Goal: Task Accomplishment & Management: Use online tool/utility

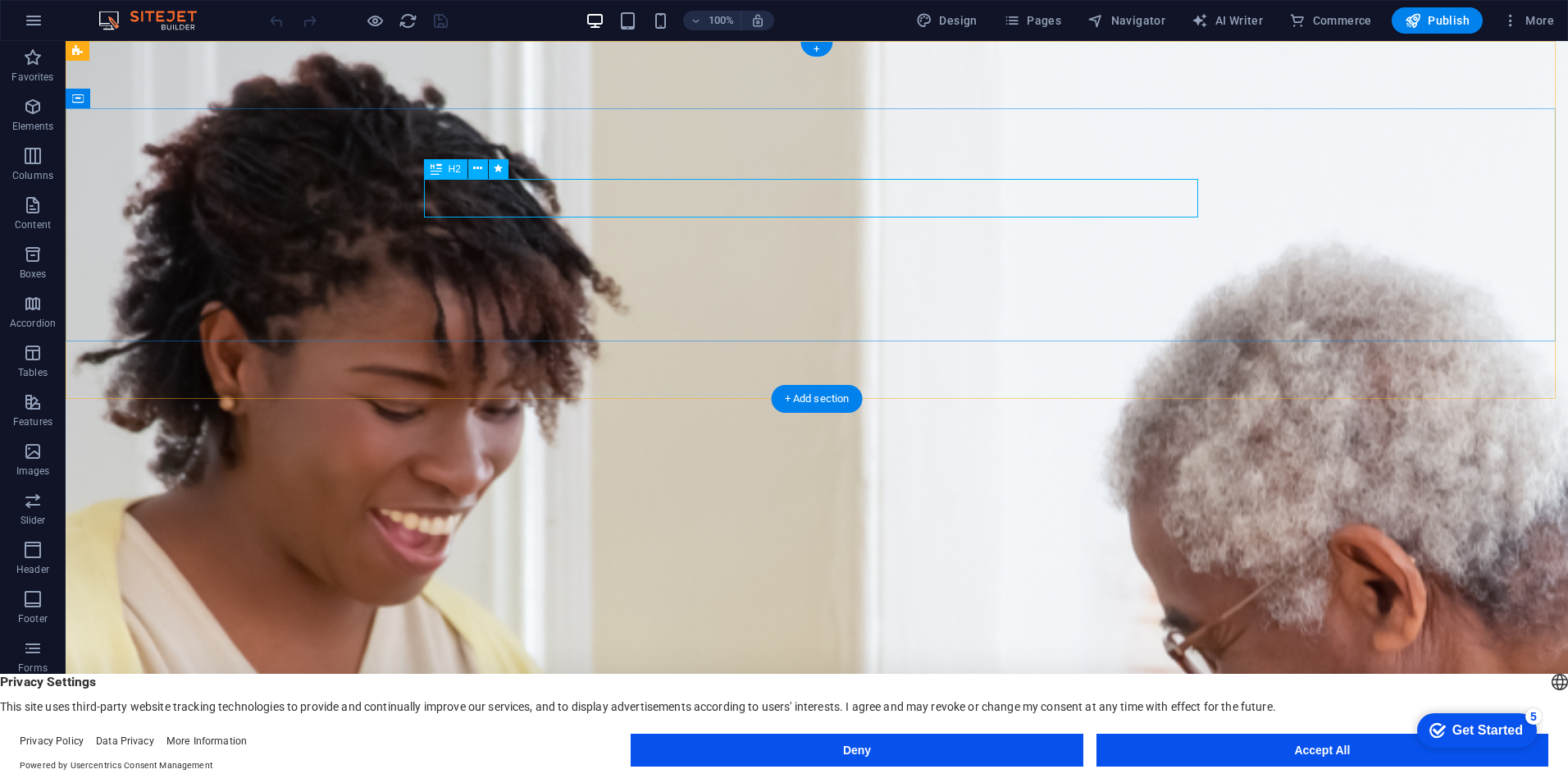
click at [472, 168] on button at bounding box center [478, 169] width 20 height 20
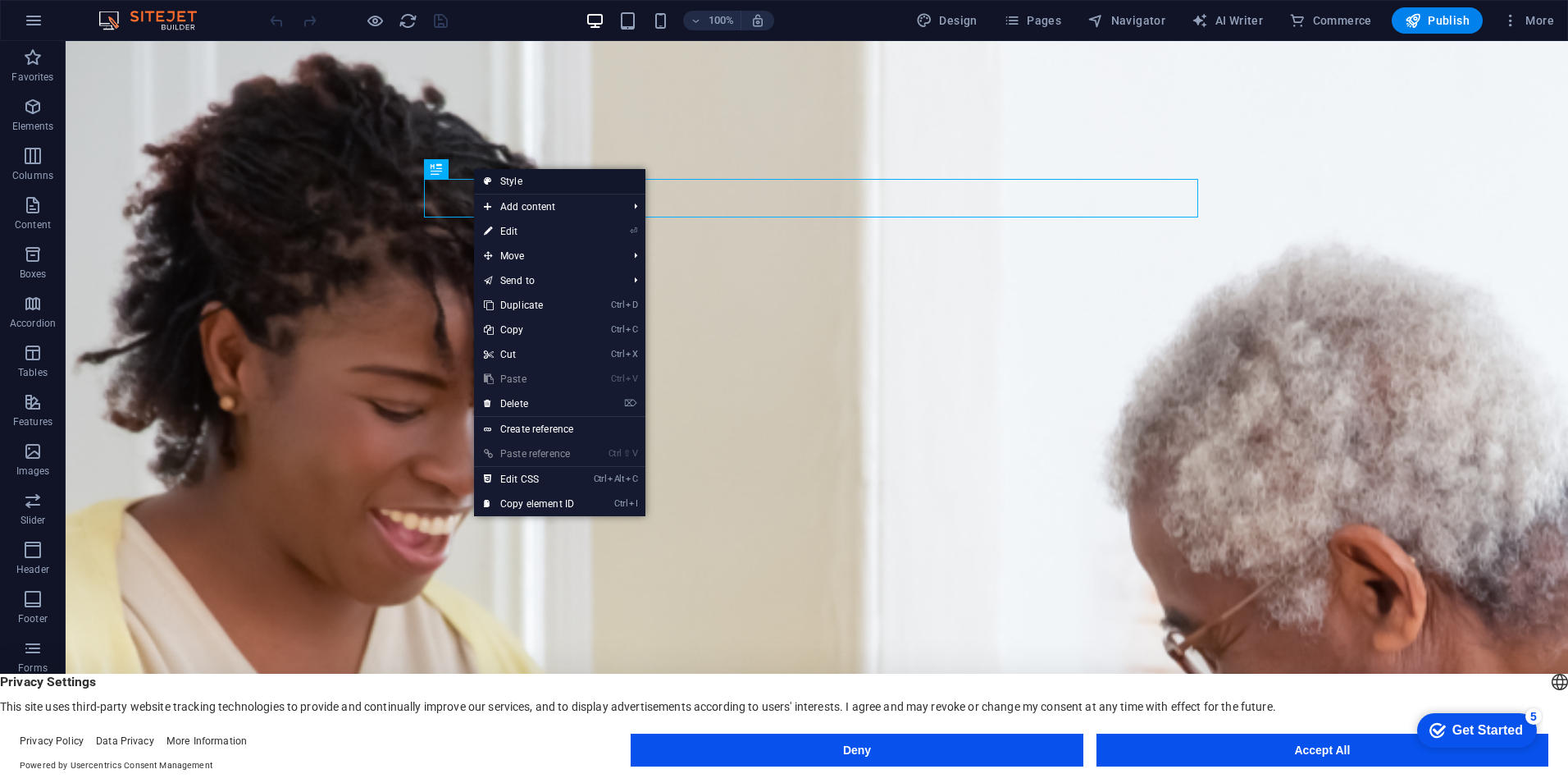
click at [539, 186] on link "Style" at bounding box center [560, 181] width 172 height 25
select select "preset-banner-v3-home-hero-logo-nav-h1-slogan"
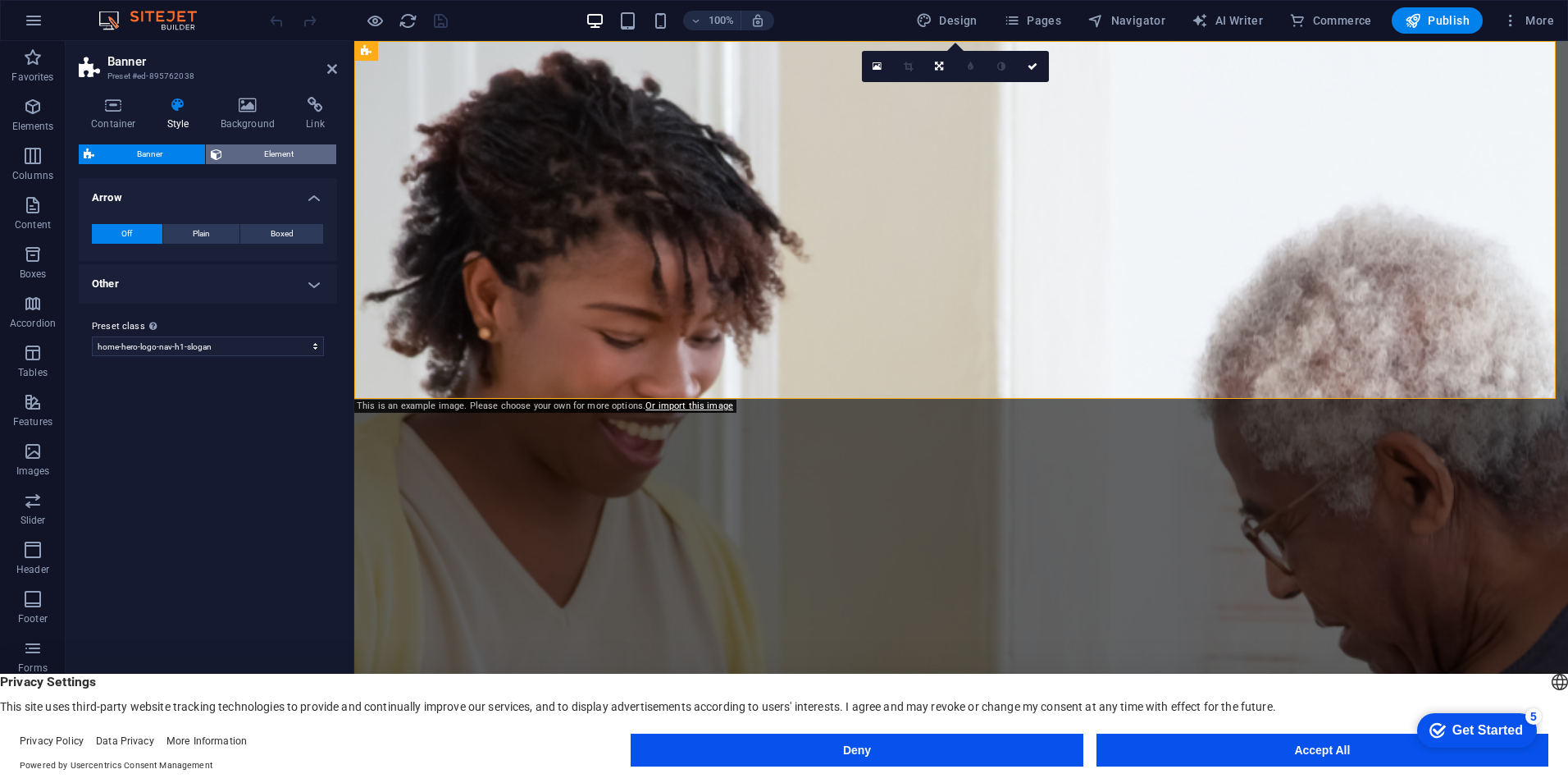
click at [276, 150] on span "Element" at bounding box center [280, 155] width 105 height 20
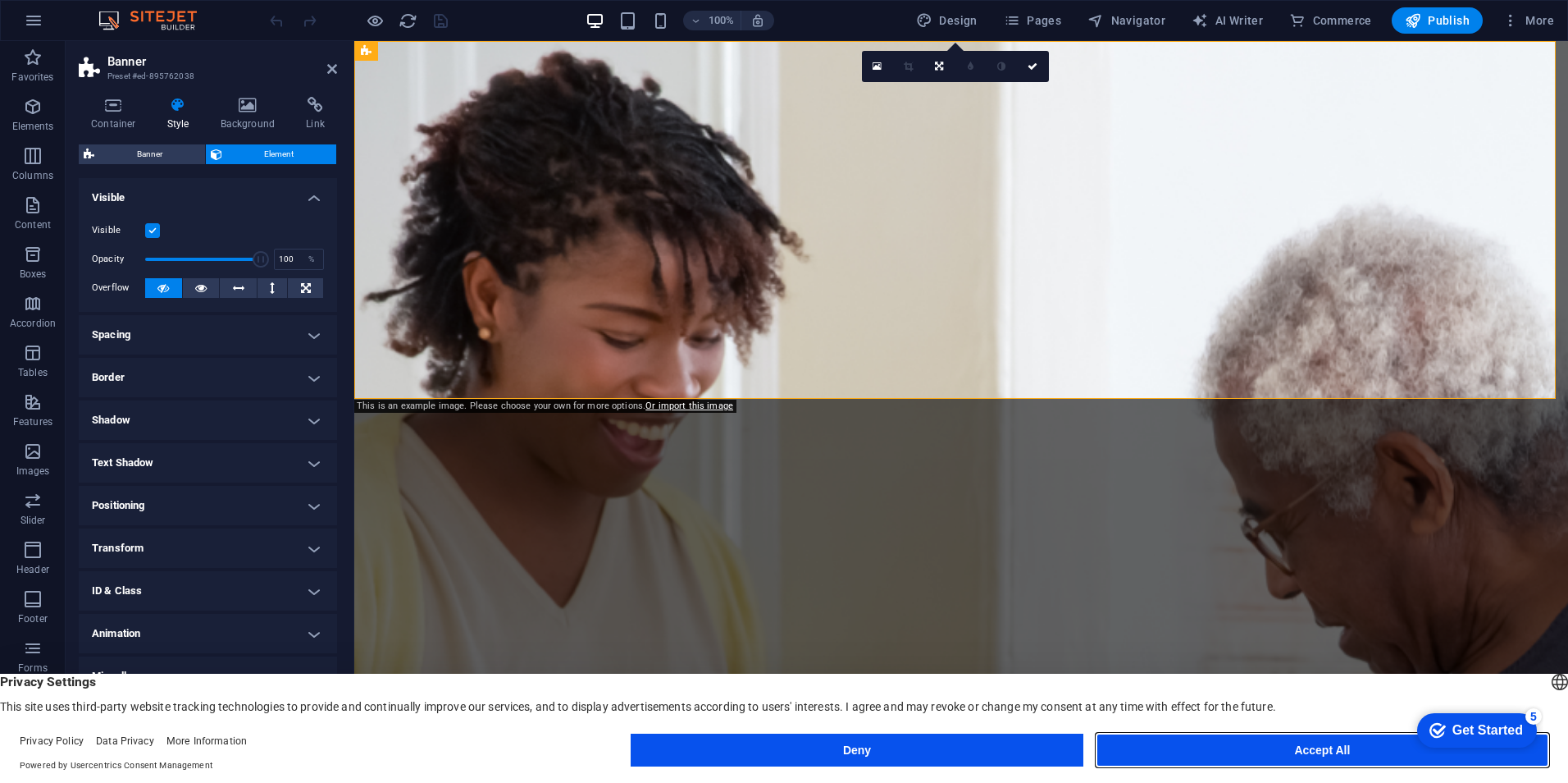
click at [1272, 750] on button "Accept All" at bounding box center [1322, 749] width 452 height 33
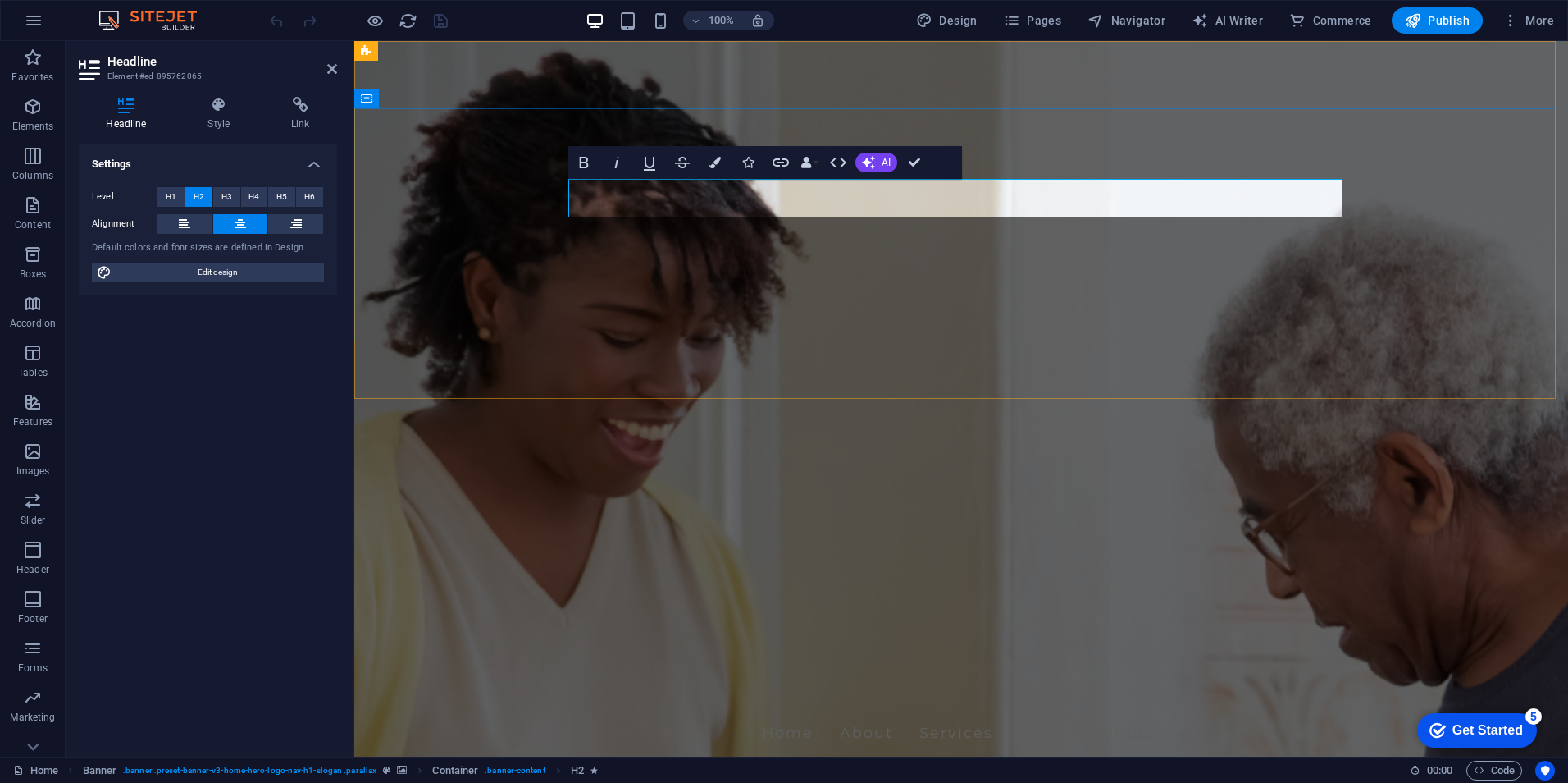
click at [195, 266] on span "Edit design" at bounding box center [218, 273] width 203 height 20
select select "px"
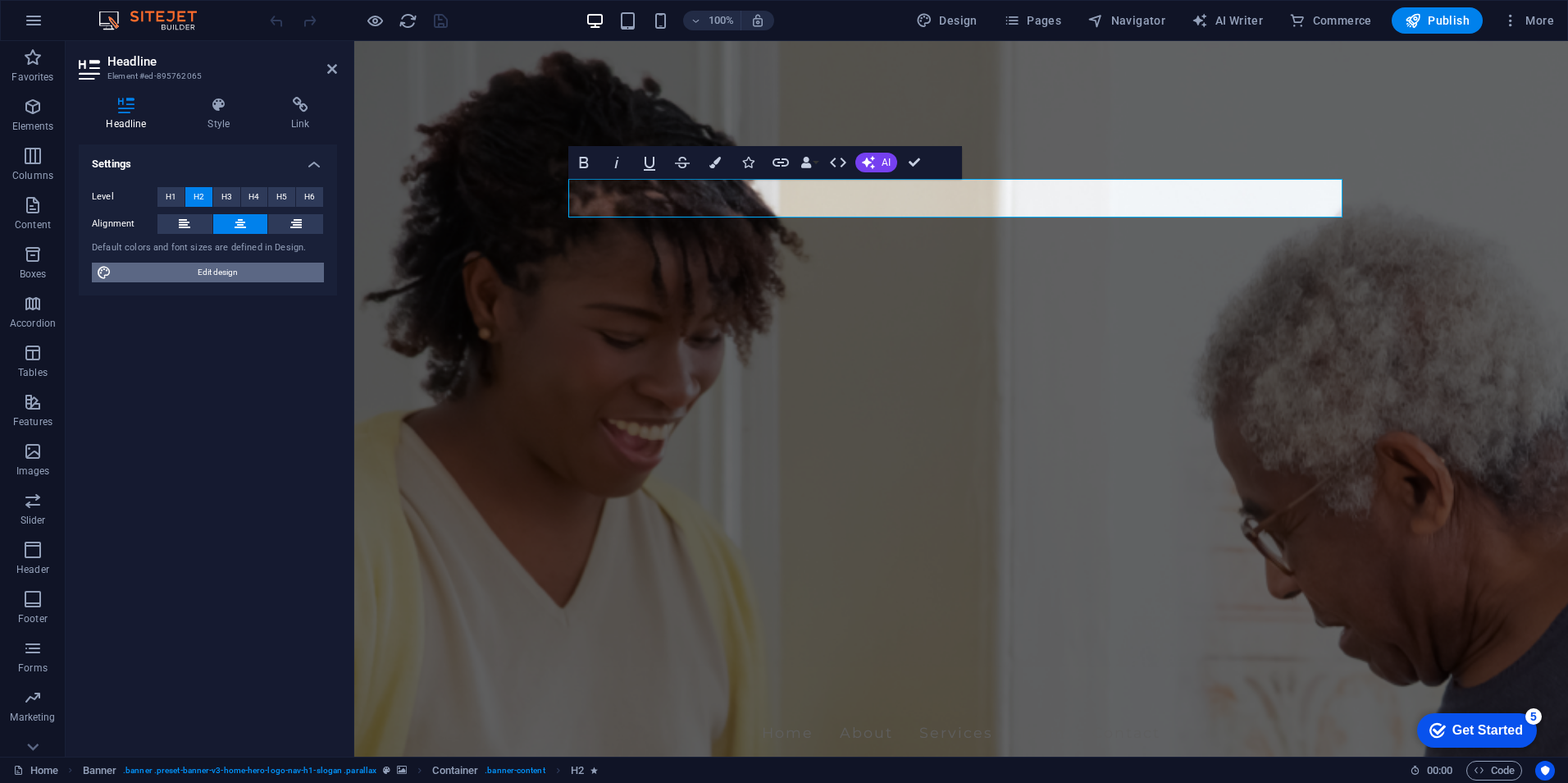
select select "200"
select select "px"
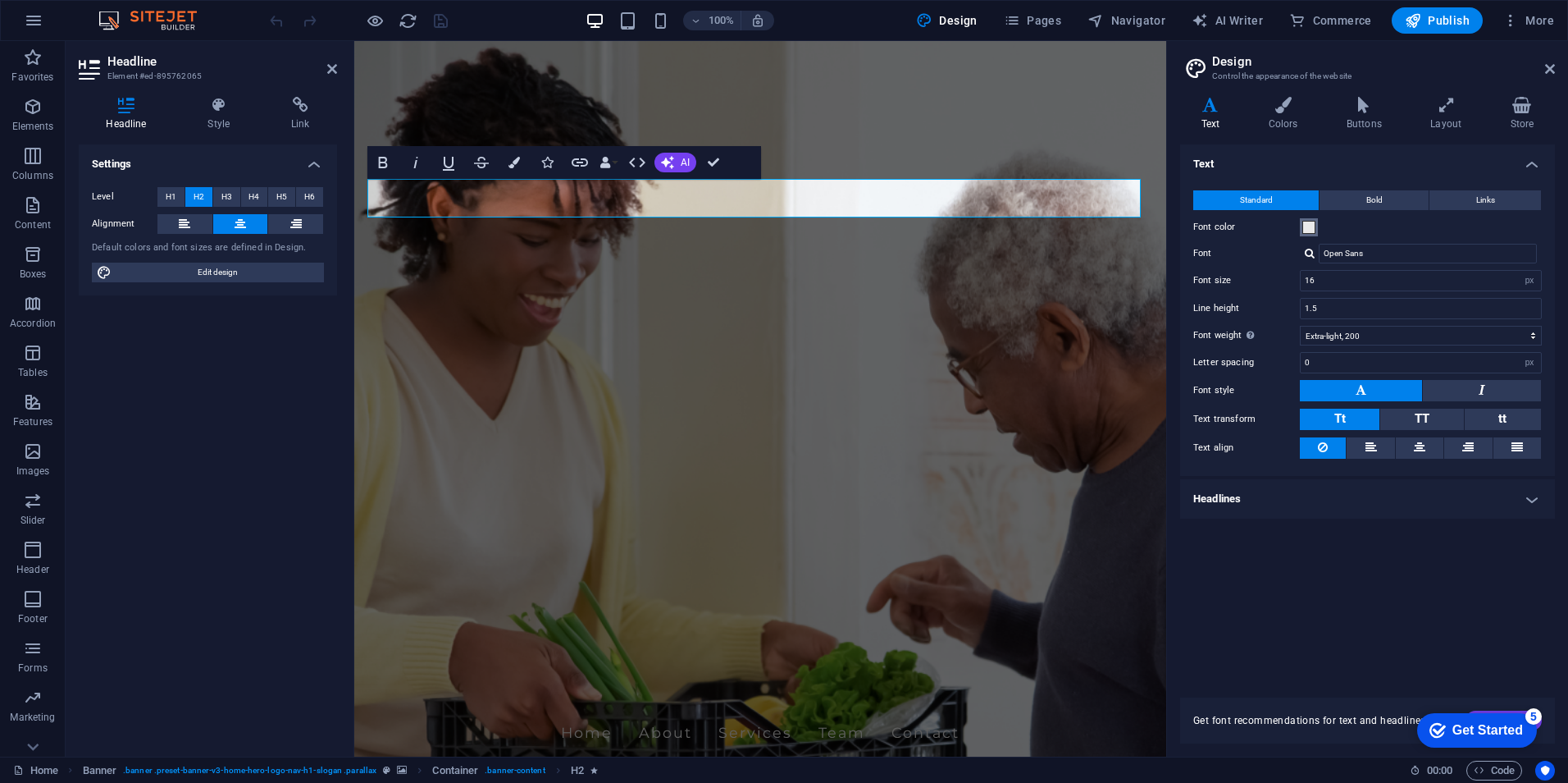
click at [1311, 228] on span at bounding box center [1308, 227] width 13 height 13
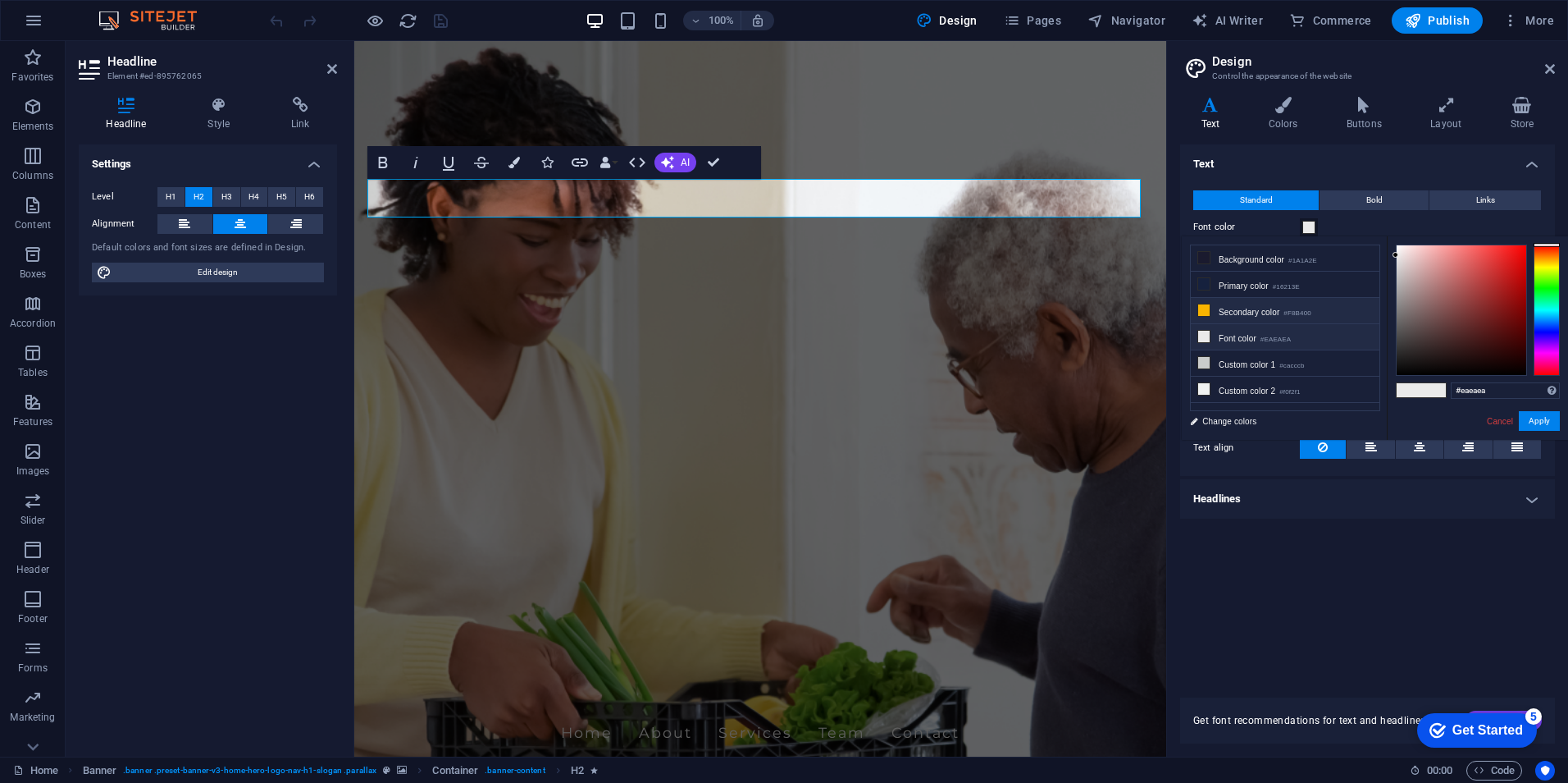
click at [1205, 307] on icon at bounding box center [1203, 310] width 11 height 11
type input "#f8b400"
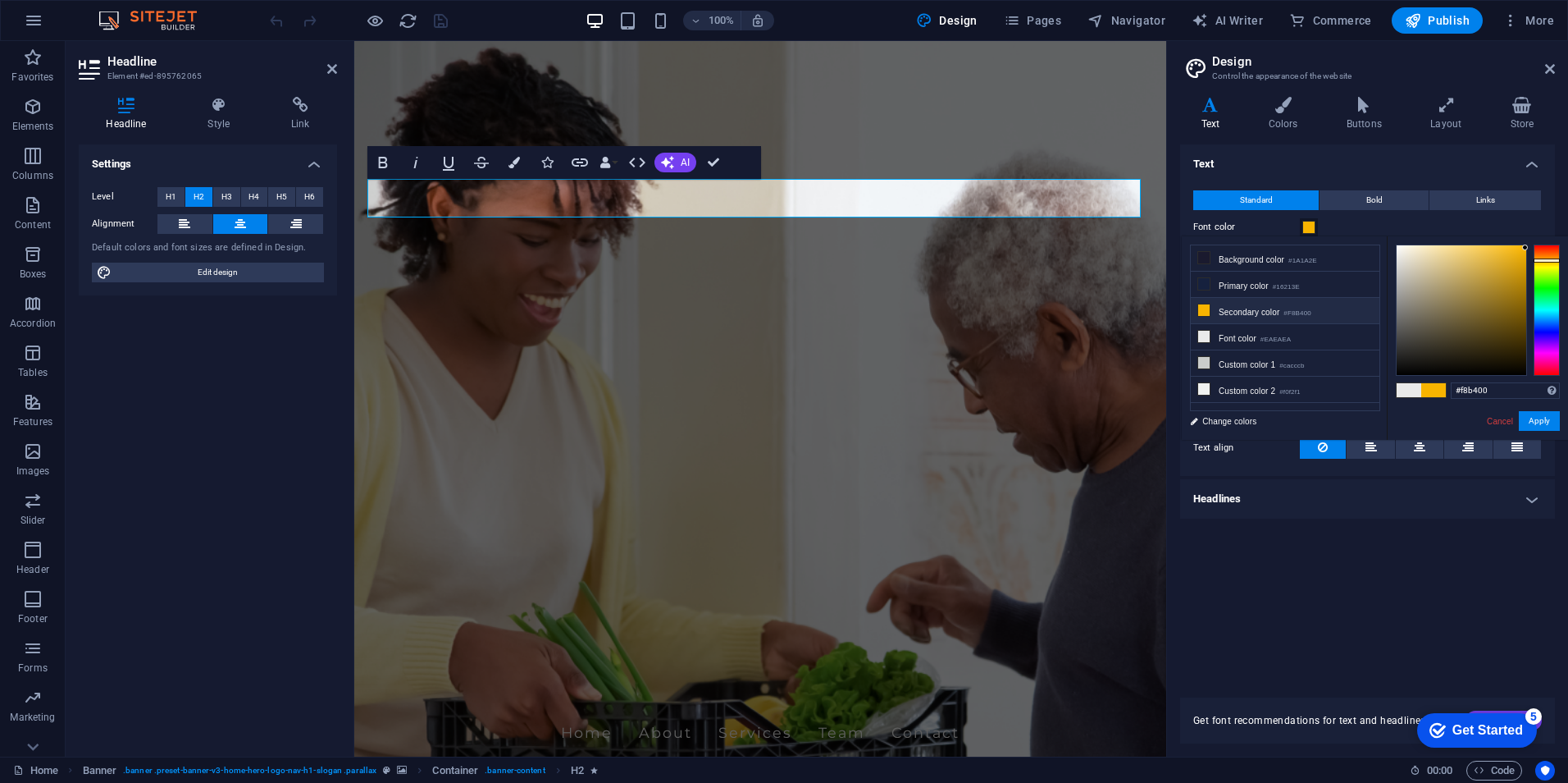
click at [1319, 169] on h4 "Text" at bounding box center [1367, 160] width 375 height 30
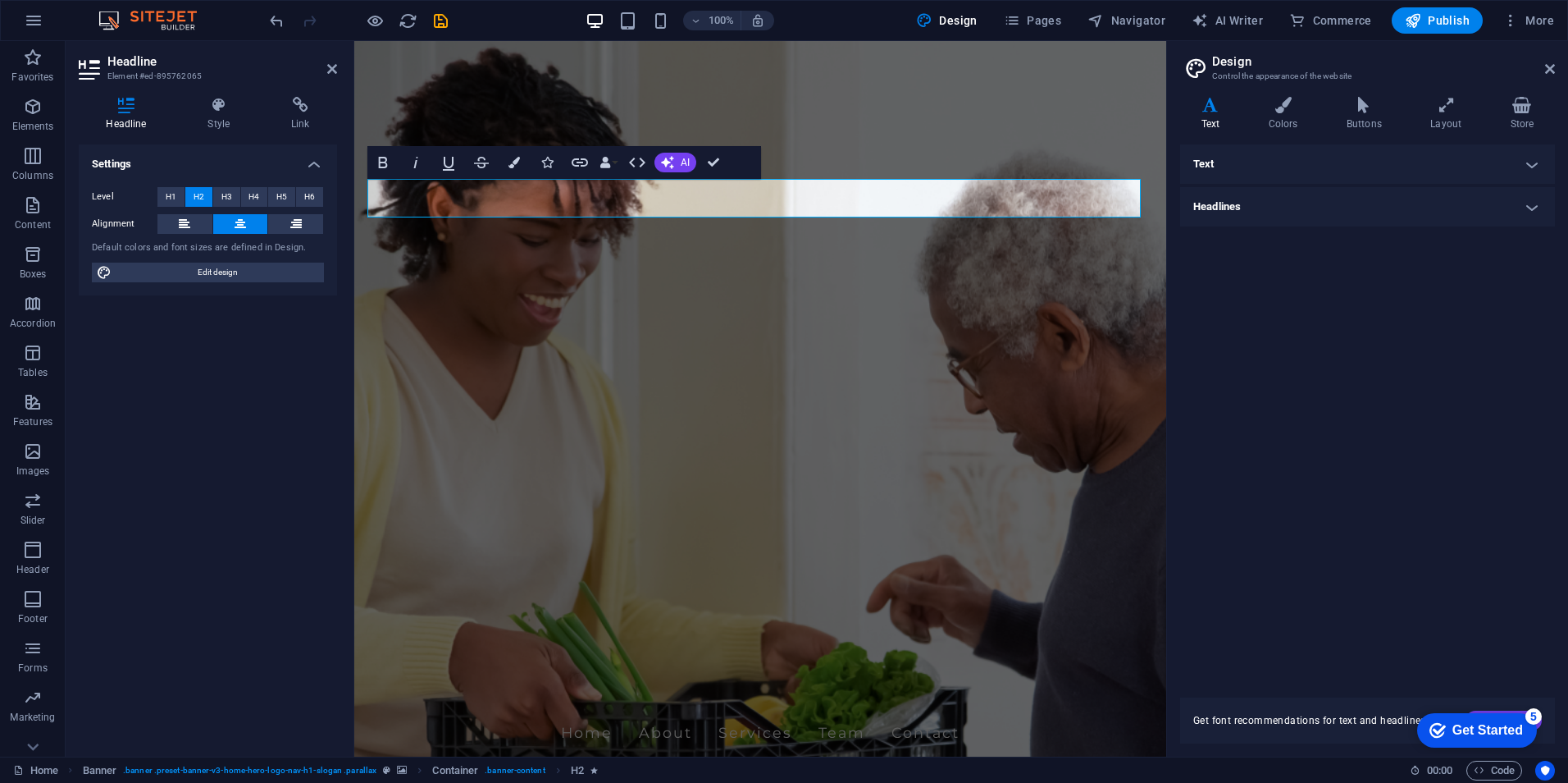
click at [296, 319] on div "Settings Level H1 H2 H3 H4 H5 H6 Alignment Default colors and font sizes are de…" at bounding box center [208, 444] width 259 height 599
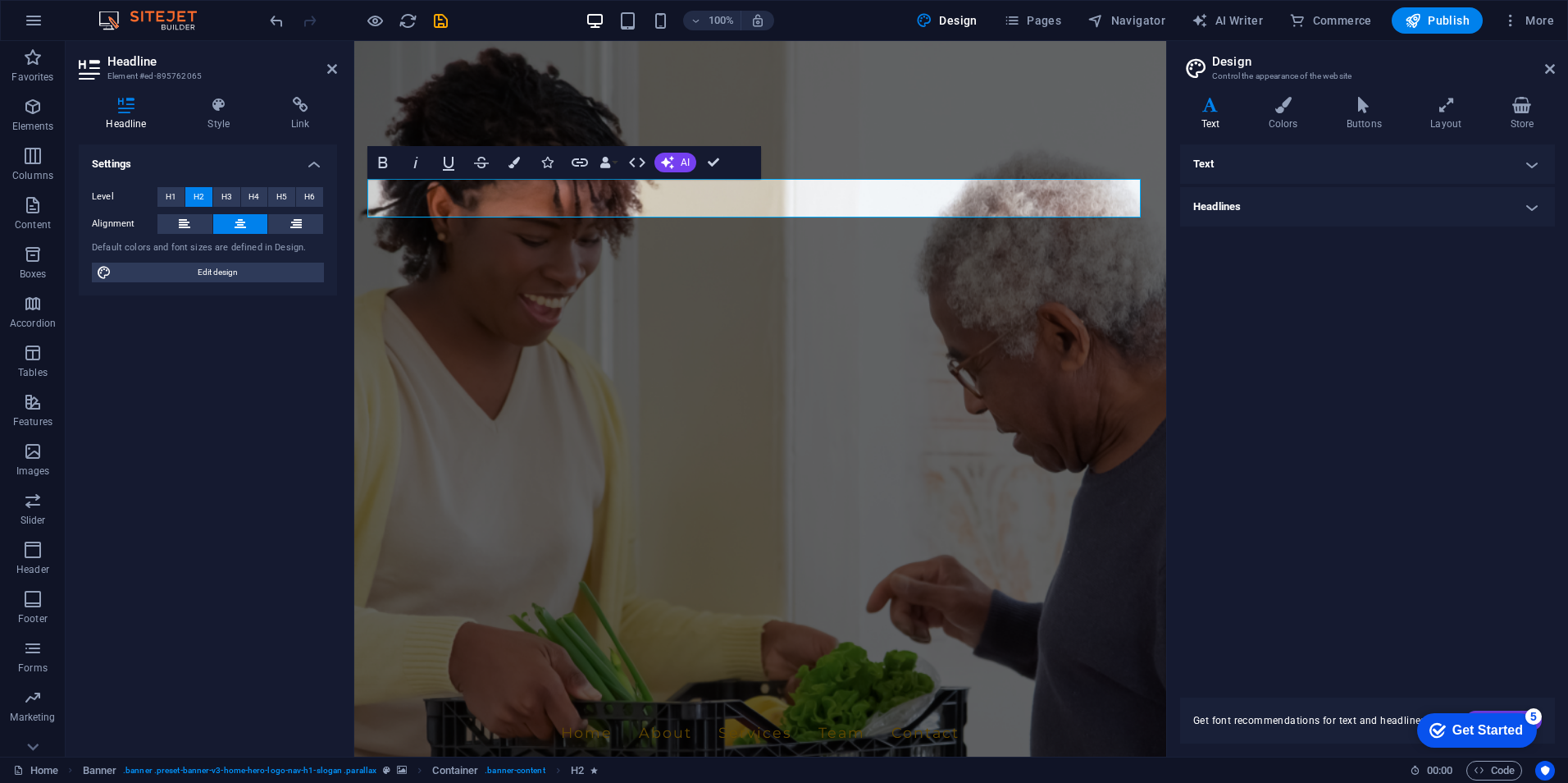
click at [1288, 164] on h4 "Text" at bounding box center [1367, 164] width 375 height 39
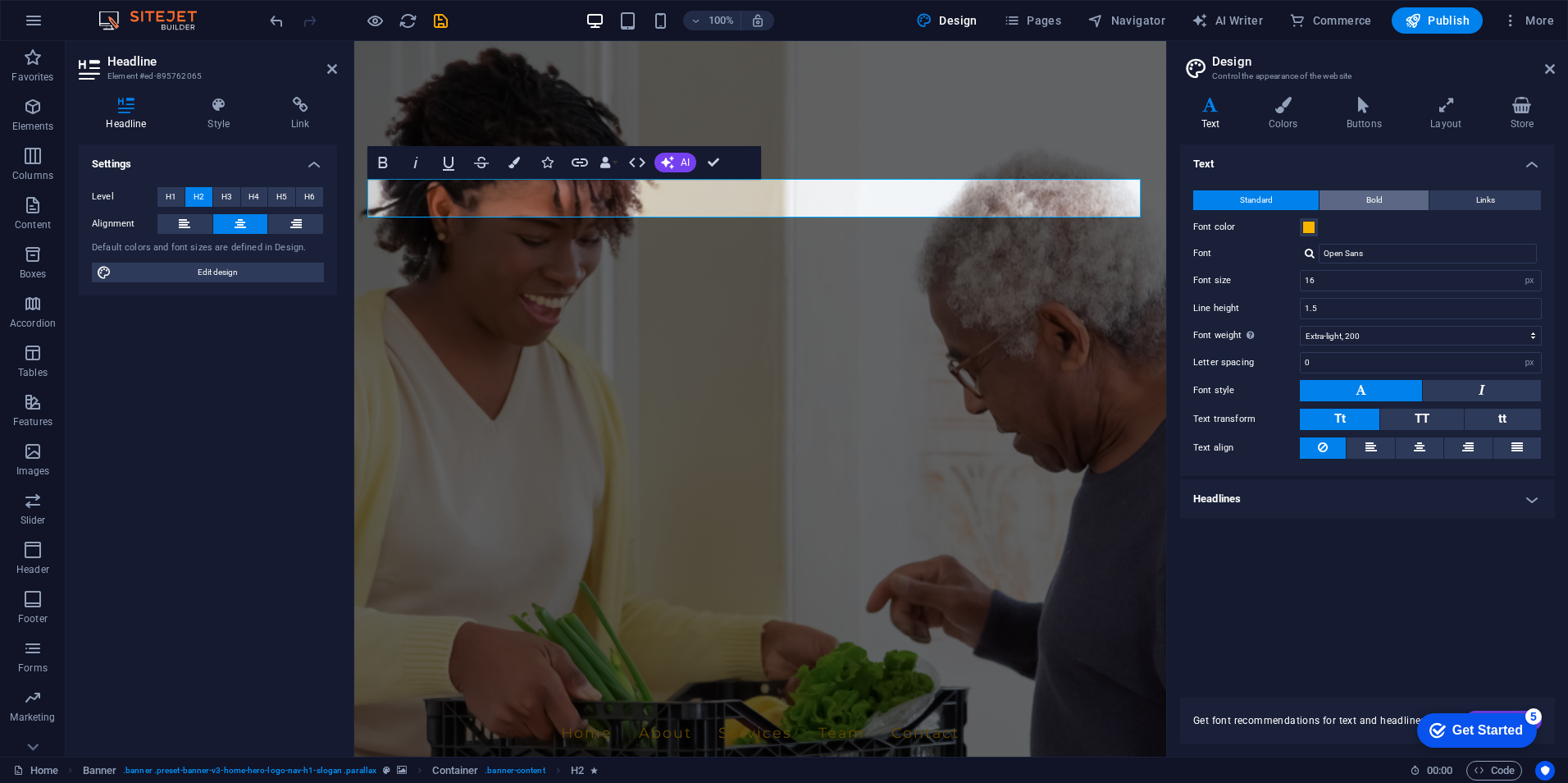
click at [1377, 205] on span "Bold" at bounding box center [1374, 201] width 16 height 20
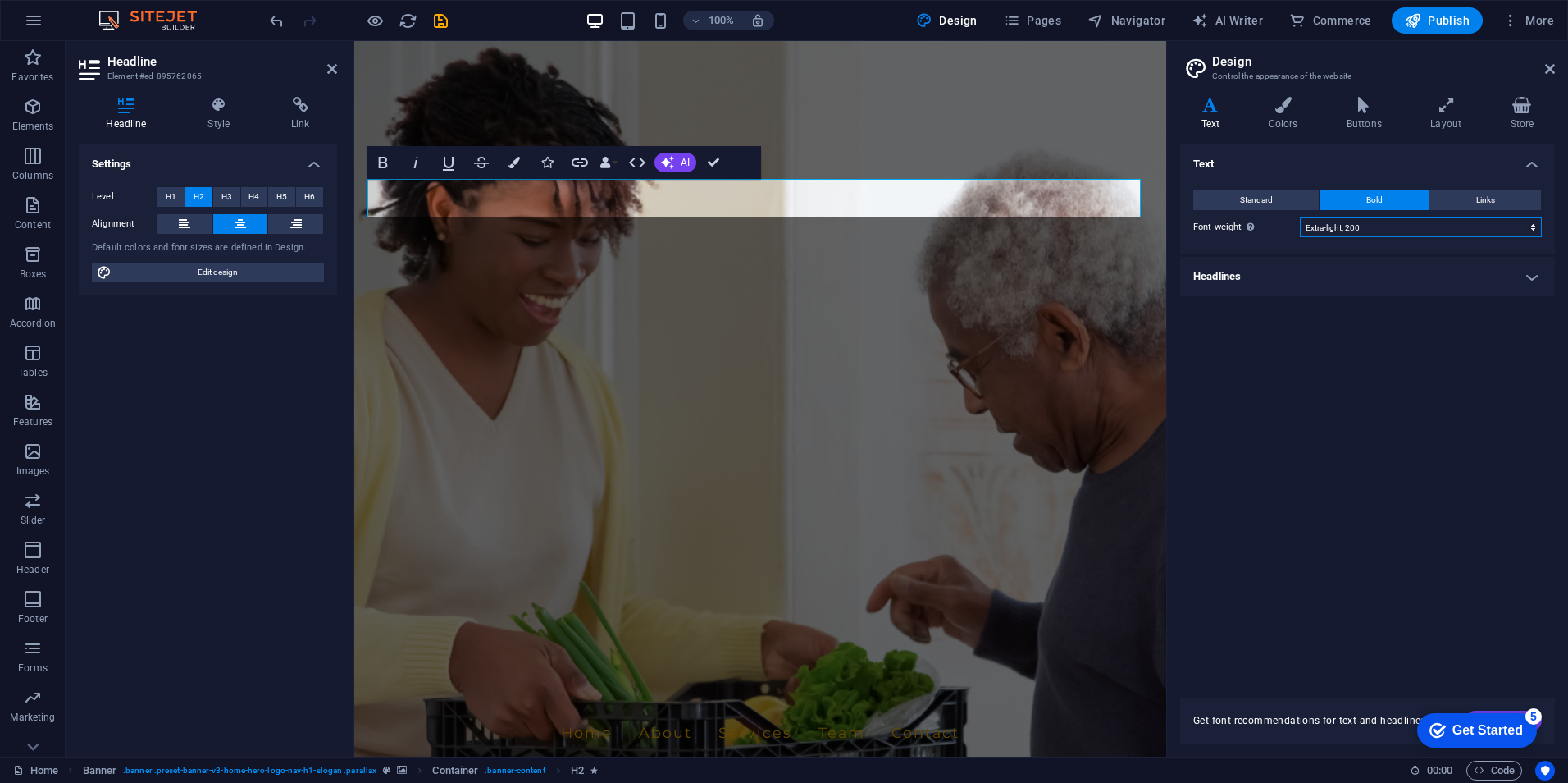
click at [1340, 234] on select "Thin, 100 Extra-light, 200 Light, 300 Regular, 400 Medium, 500 Semi-bold, 600 B…" at bounding box center [1421, 228] width 242 height 20
select select "400"
click at [1300, 218] on select "Thin, 100 Extra-light, 200 Light, 300 Regular, 400 Medium, 500 Semi-bold, 600 B…" at bounding box center [1421, 228] width 242 height 20
drag, startPoint x: 1424, startPoint y: 553, endPoint x: 1426, endPoint y: 503, distance: 50.0
click at [1424, 553] on div "Text Standard Bold Links Font color Font Open Sans Font size 16 rem px Line hei…" at bounding box center [1367, 411] width 375 height 533
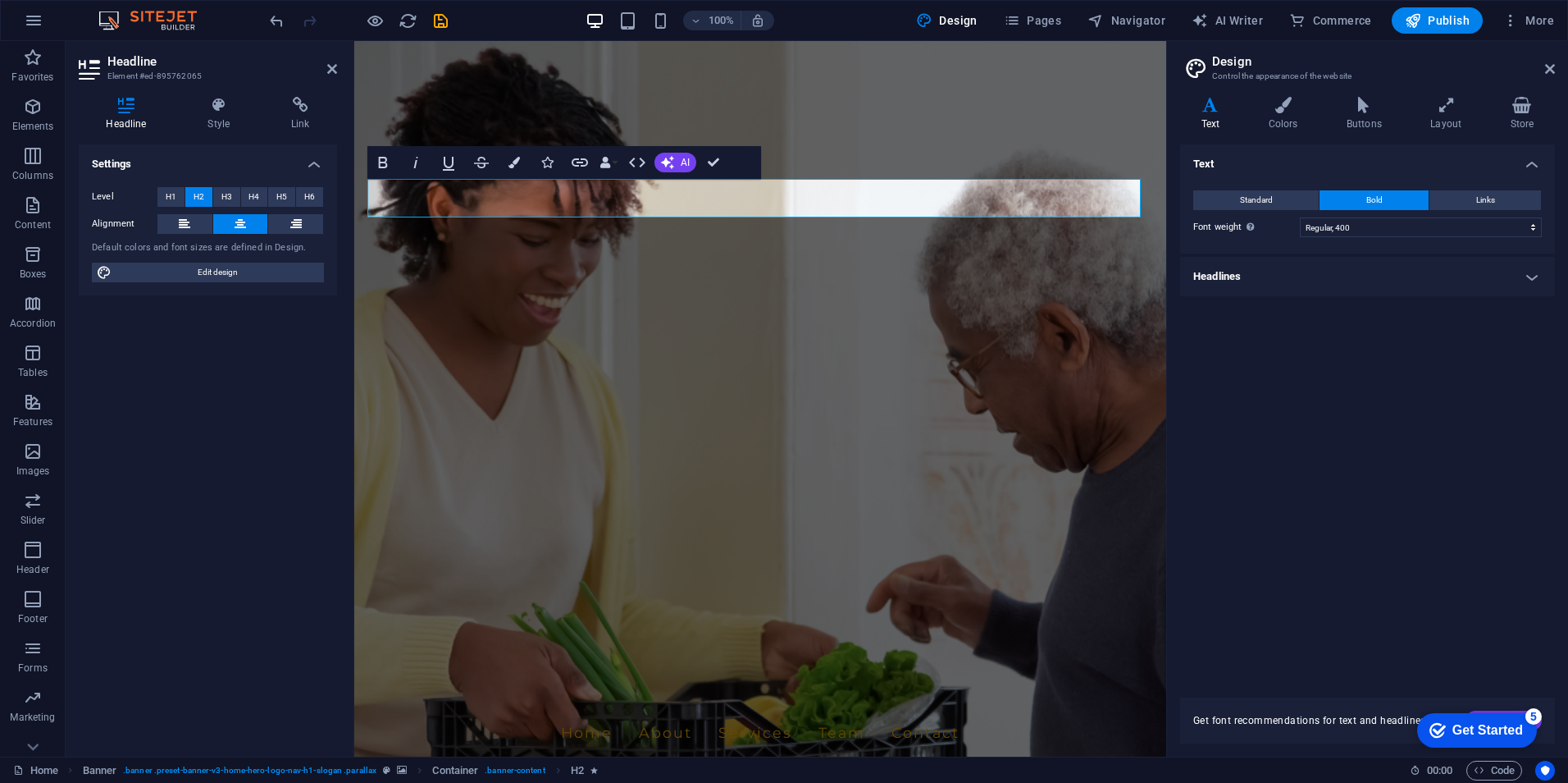
click at [1457, 725] on div "Get Started" at bounding box center [1488, 730] width 71 height 15
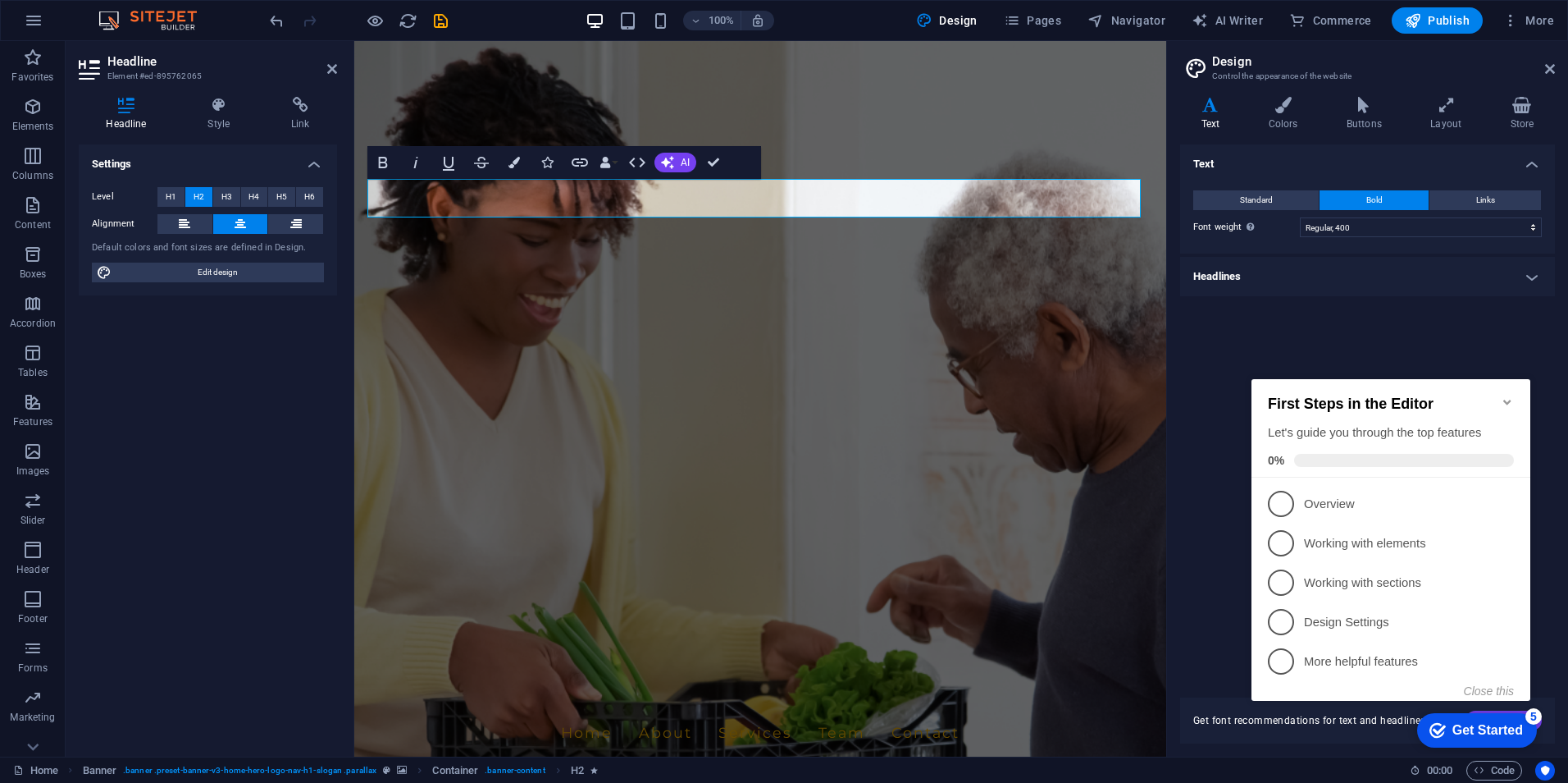
click at [1219, 469] on div "Text Standard Bold Links Font color Font Open Sans Font size 16 rem px Line hei…" at bounding box center [1367, 411] width 375 height 533
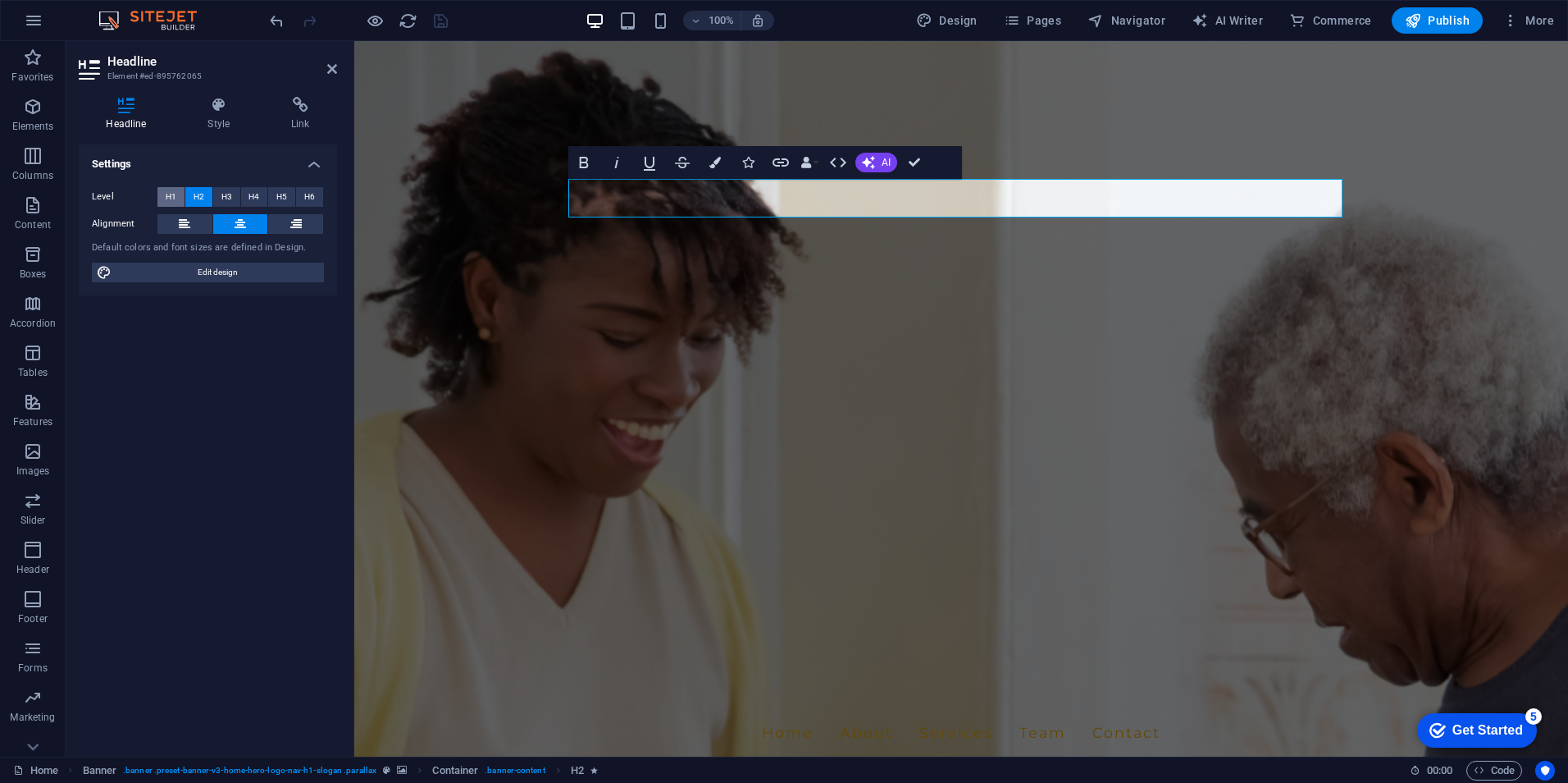
click at [174, 204] on span "H1" at bounding box center [171, 197] width 11 height 20
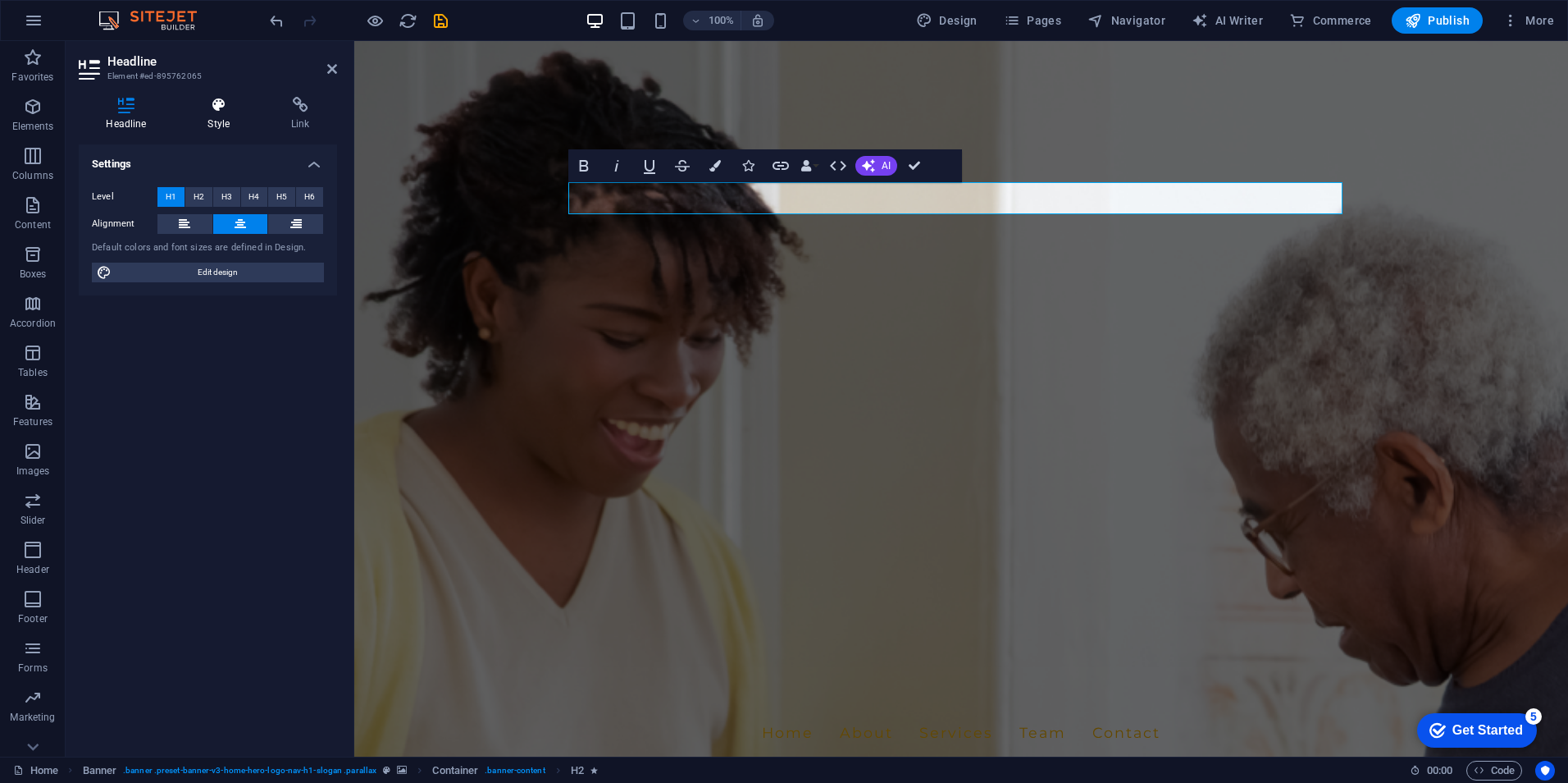
click at [204, 116] on h4 "Style" at bounding box center [223, 114] width 84 height 34
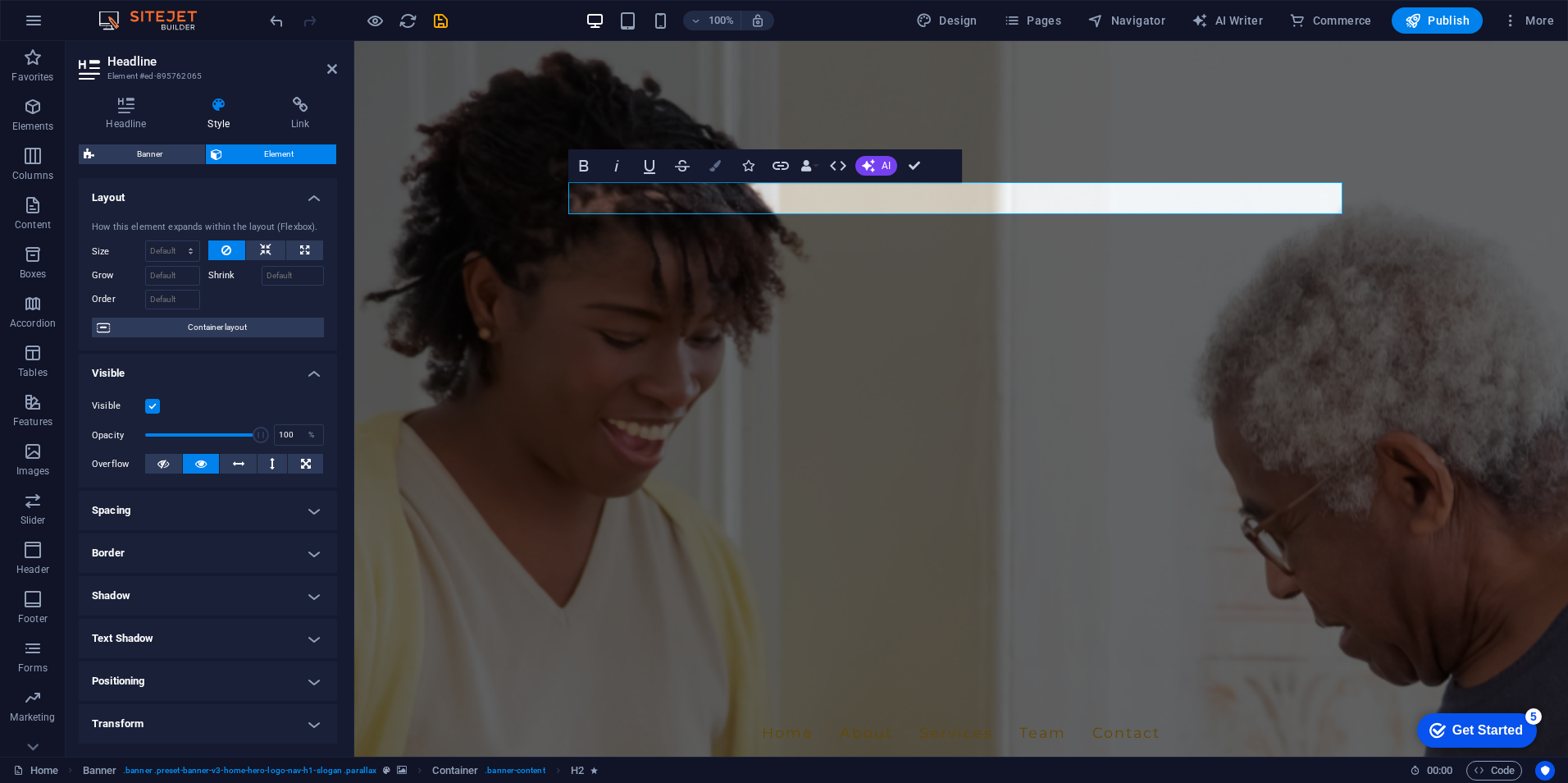
click at [710, 160] on icon "button" at bounding box center [715, 165] width 11 height 11
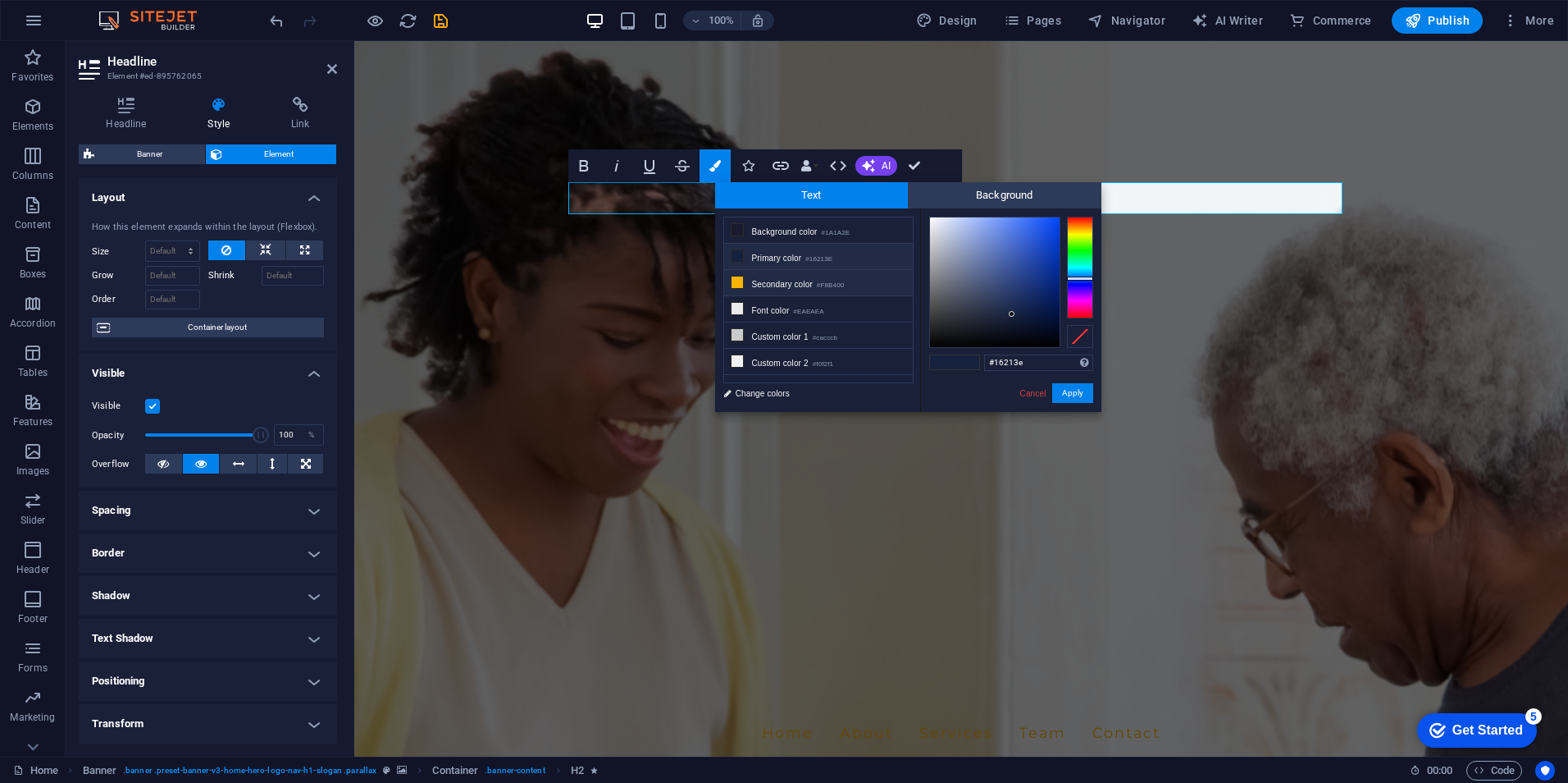
click at [740, 278] on icon at bounding box center [737, 282] width 11 height 11
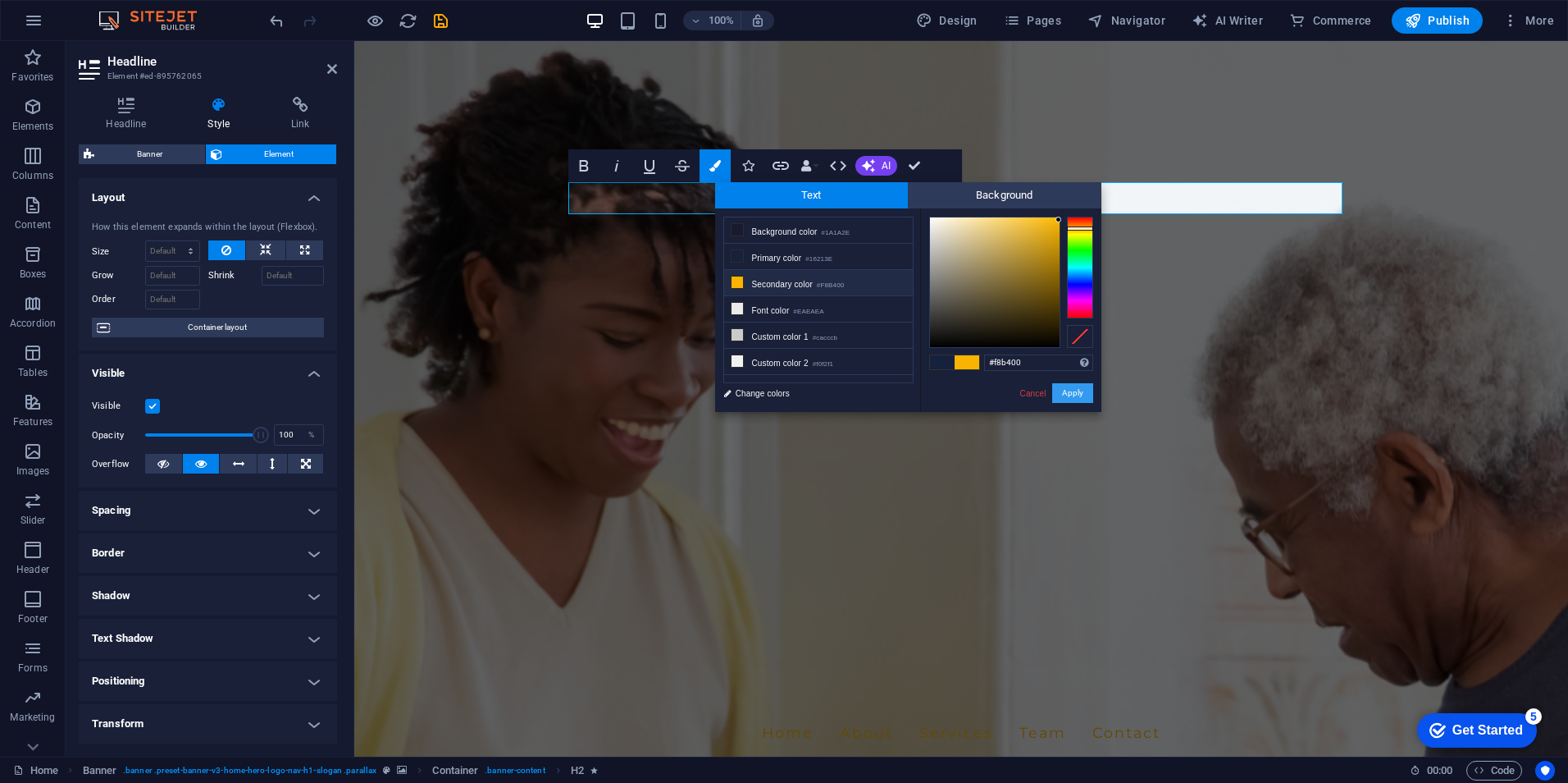
drag, startPoint x: 1078, startPoint y: 391, endPoint x: 711, endPoint y: 352, distance: 369.1
click at [1078, 391] on button "Apply" at bounding box center [1073, 393] width 41 height 20
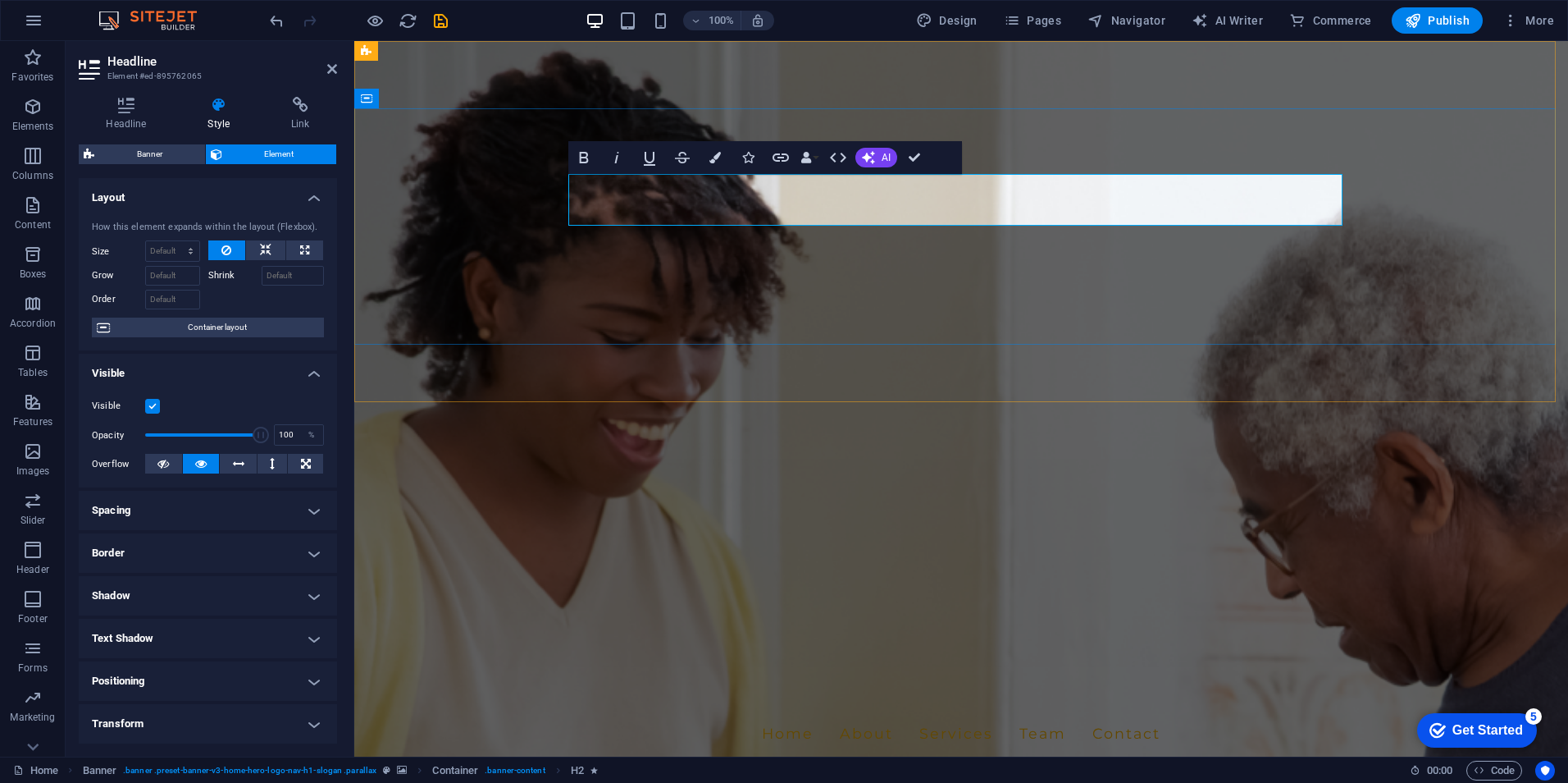
click at [708, 159] on button "Colors" at bounding box center [715, 157] width 31 height 33
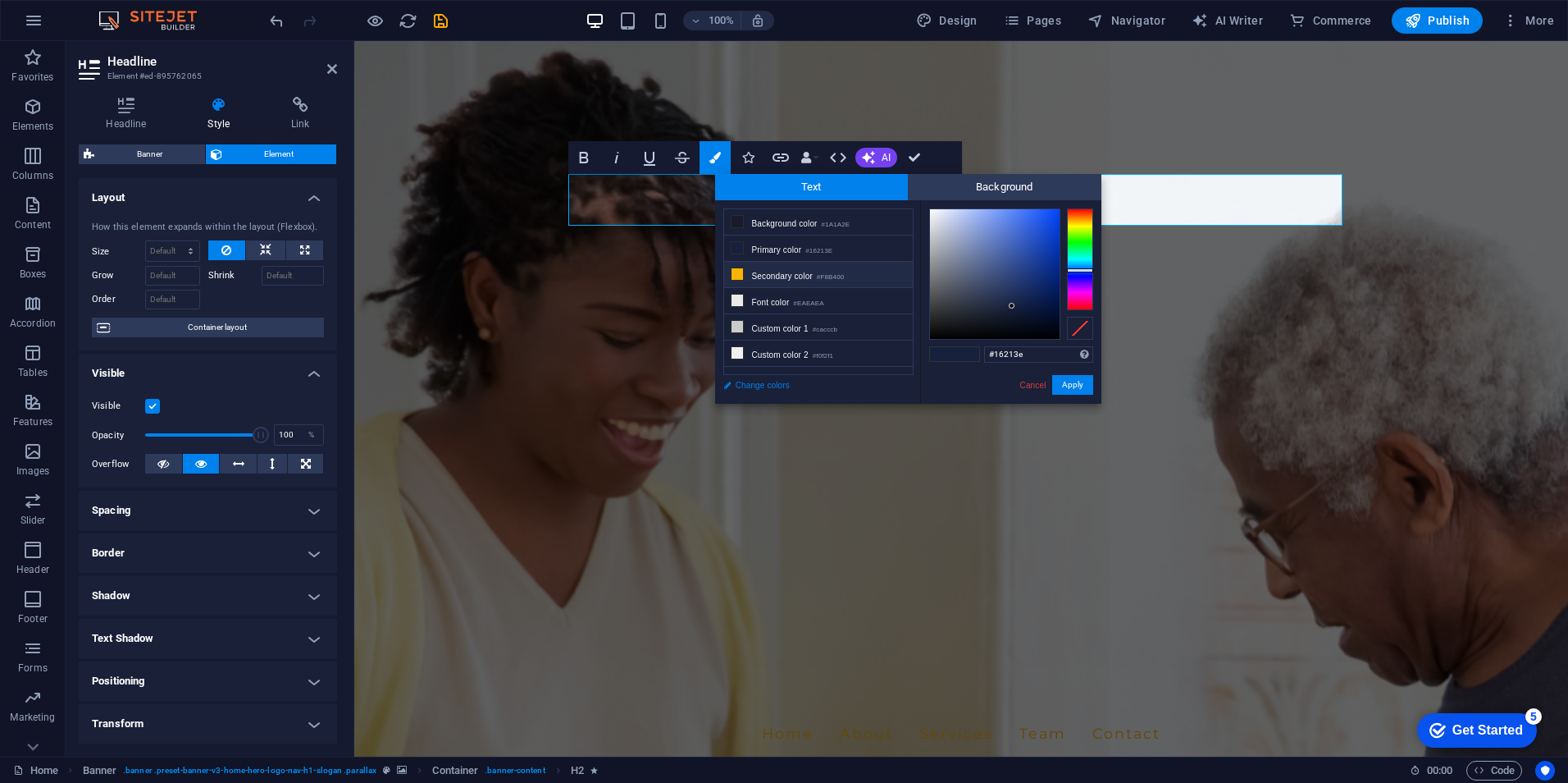
click at [766, 389] on link "Change colors" at bounding box center [810, 385] width 191 height 21
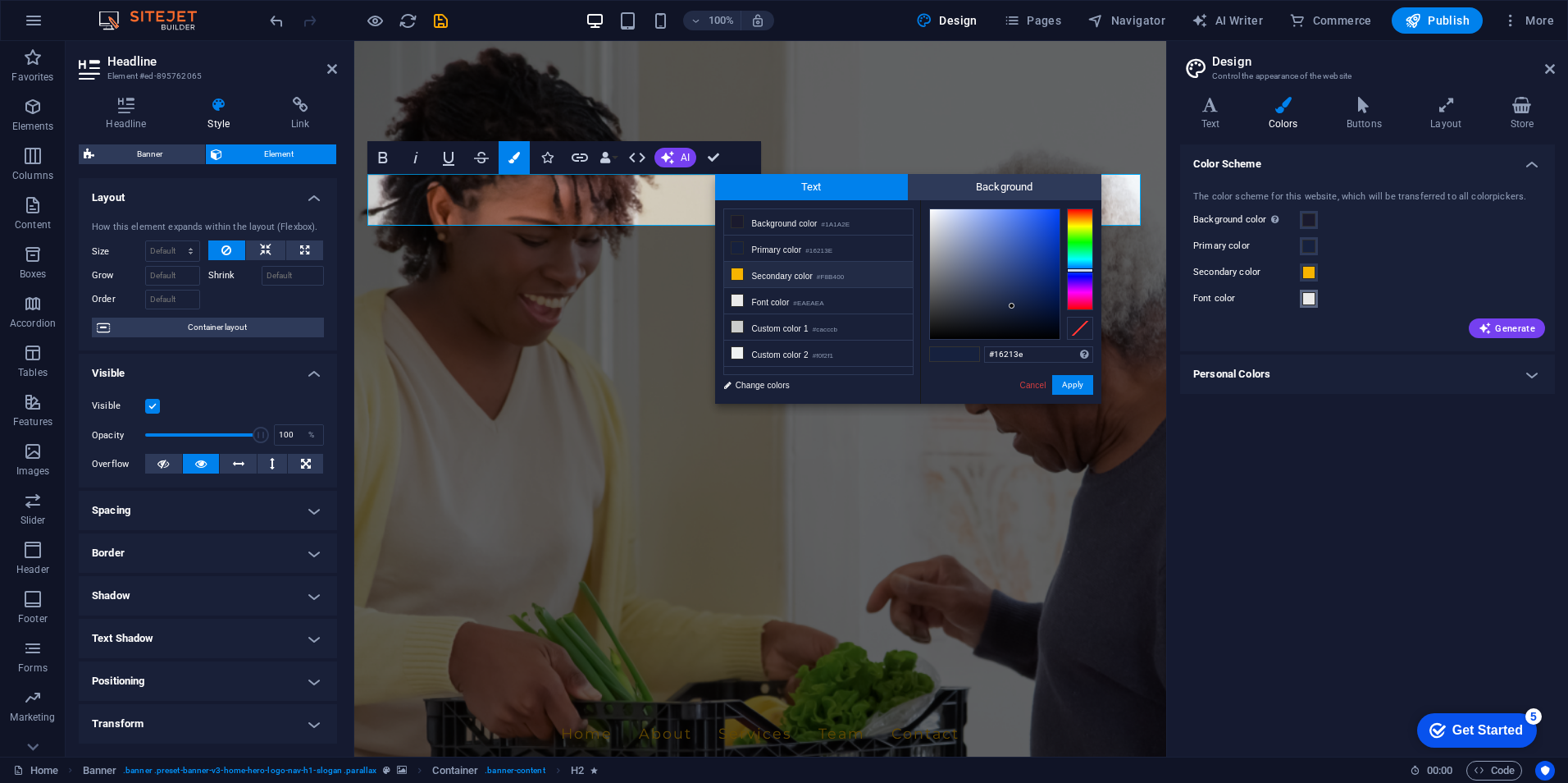
click at [1306, 299] on span at bounding box center [1308, 298] width 13 height 13
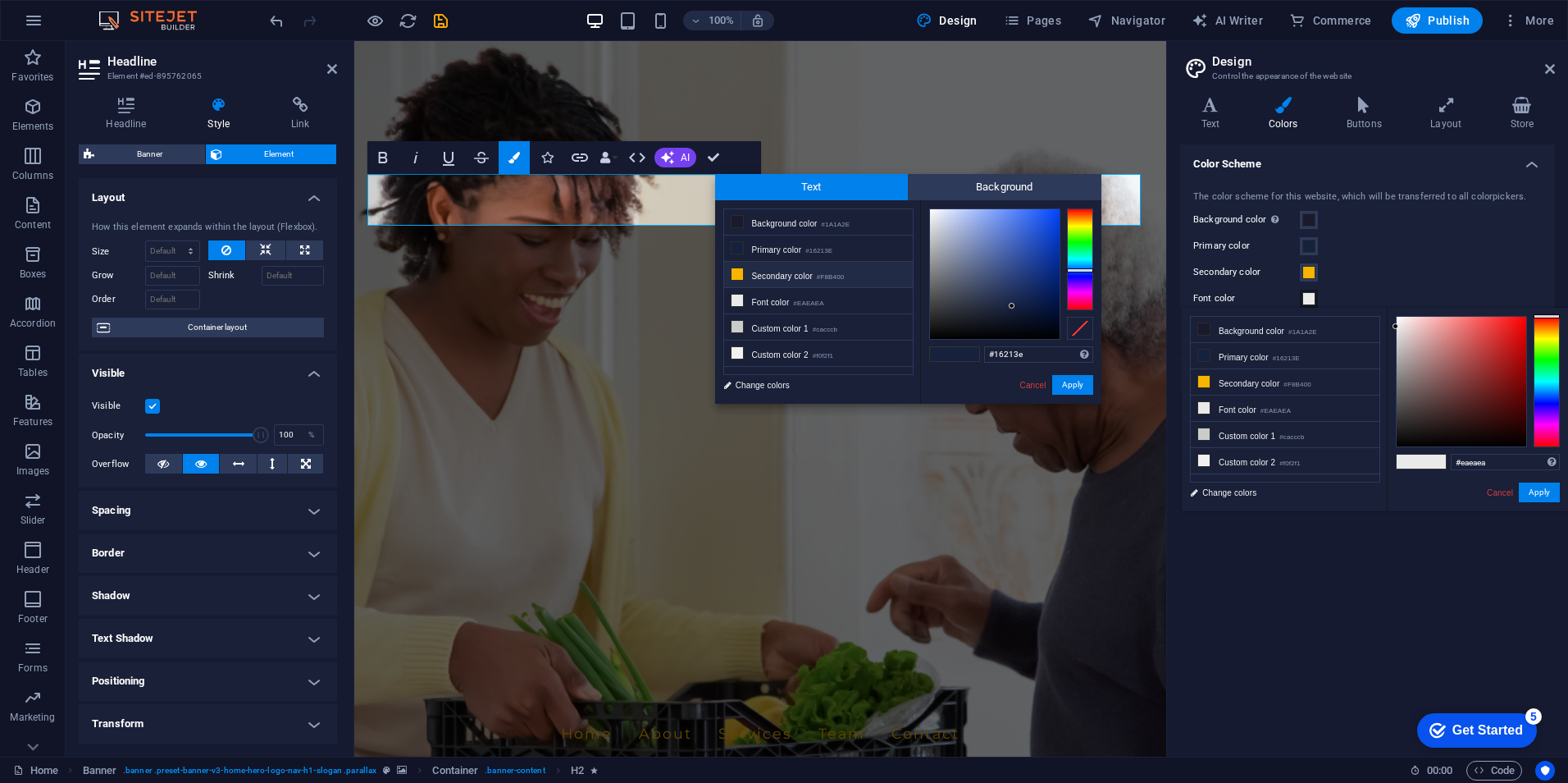
click at [1362, 276] on div "Secondary color" at bounding box center [1367, 273] width 349 height 20
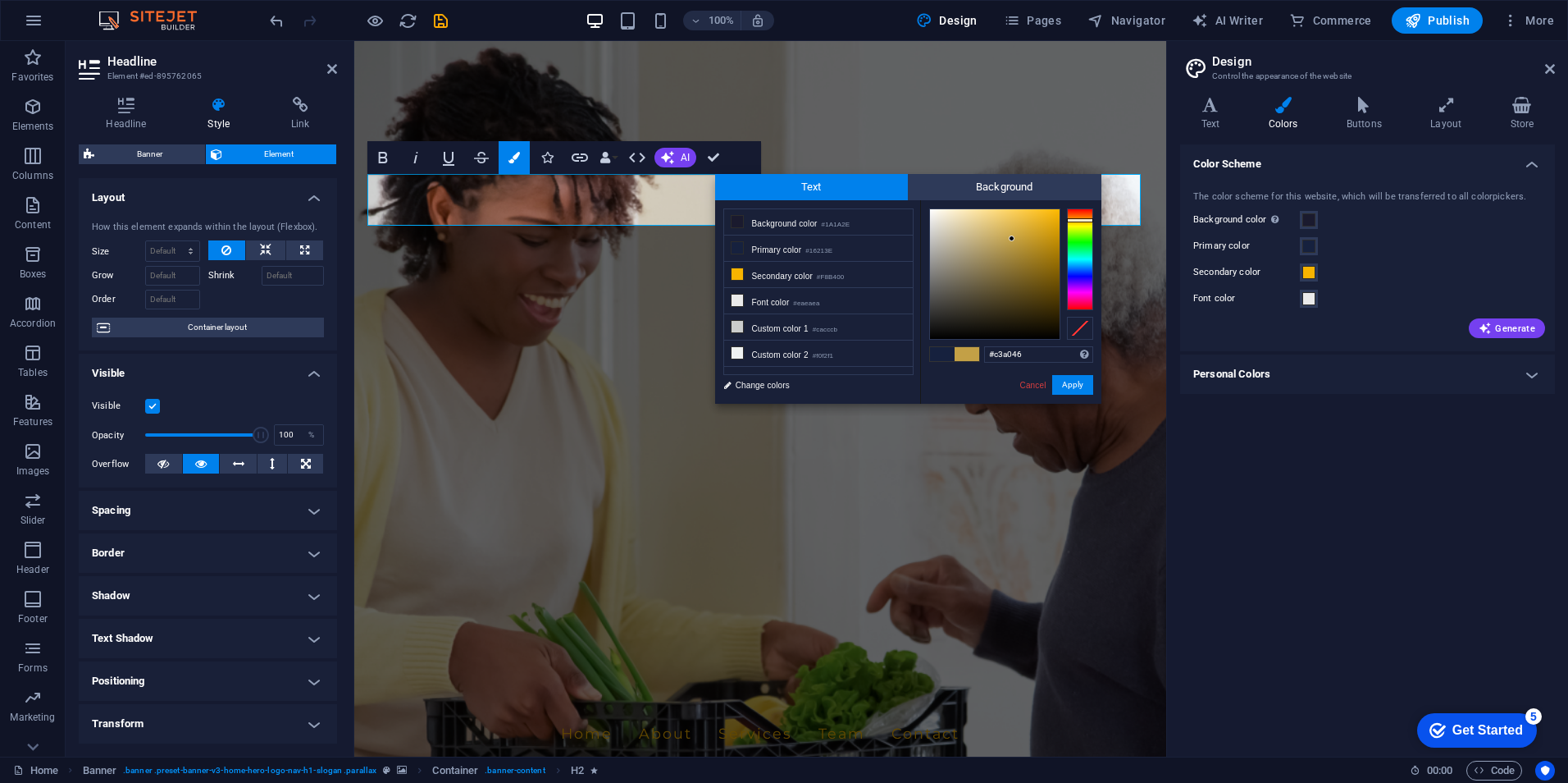
drag, startPoint x: 990, startPoint y: 227, endPoint x: 1013, endPoint y: 239, distance: 25.9
click at [1013, 239] on div at bounding box center [995, 274] width 130 height 130
type input "#d9a929"
drag, startPoint x: 1013, startPoint y: 239, endPoint x: 1035, endPoint y: 228, distance: 24.6
click at [1035, 228] on div at bounding box center [1034, 227] width 6 height 6
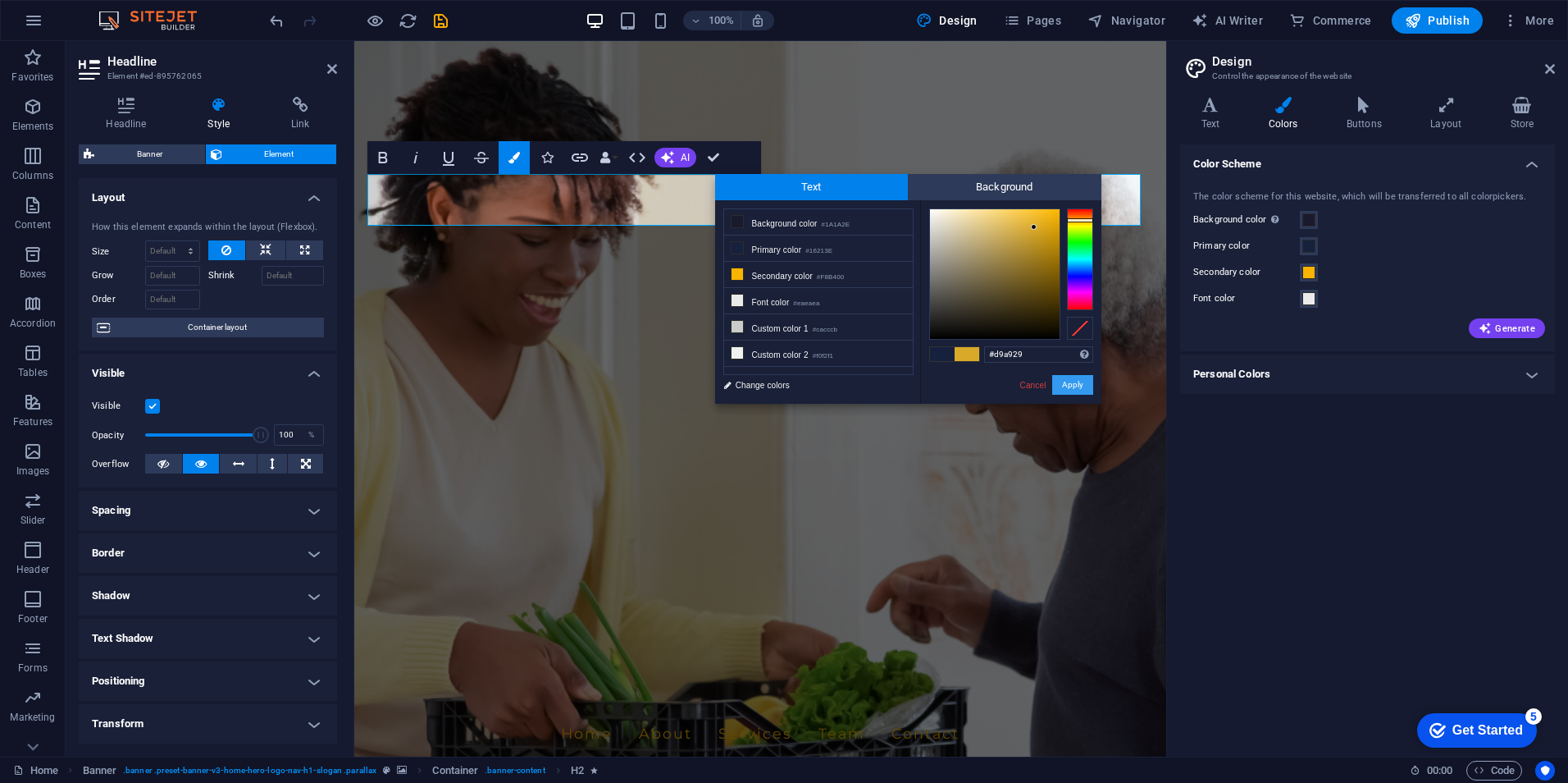
click at [1069, 381] on button "Apply" at bounding box center [1073, 385] width 41 height 20
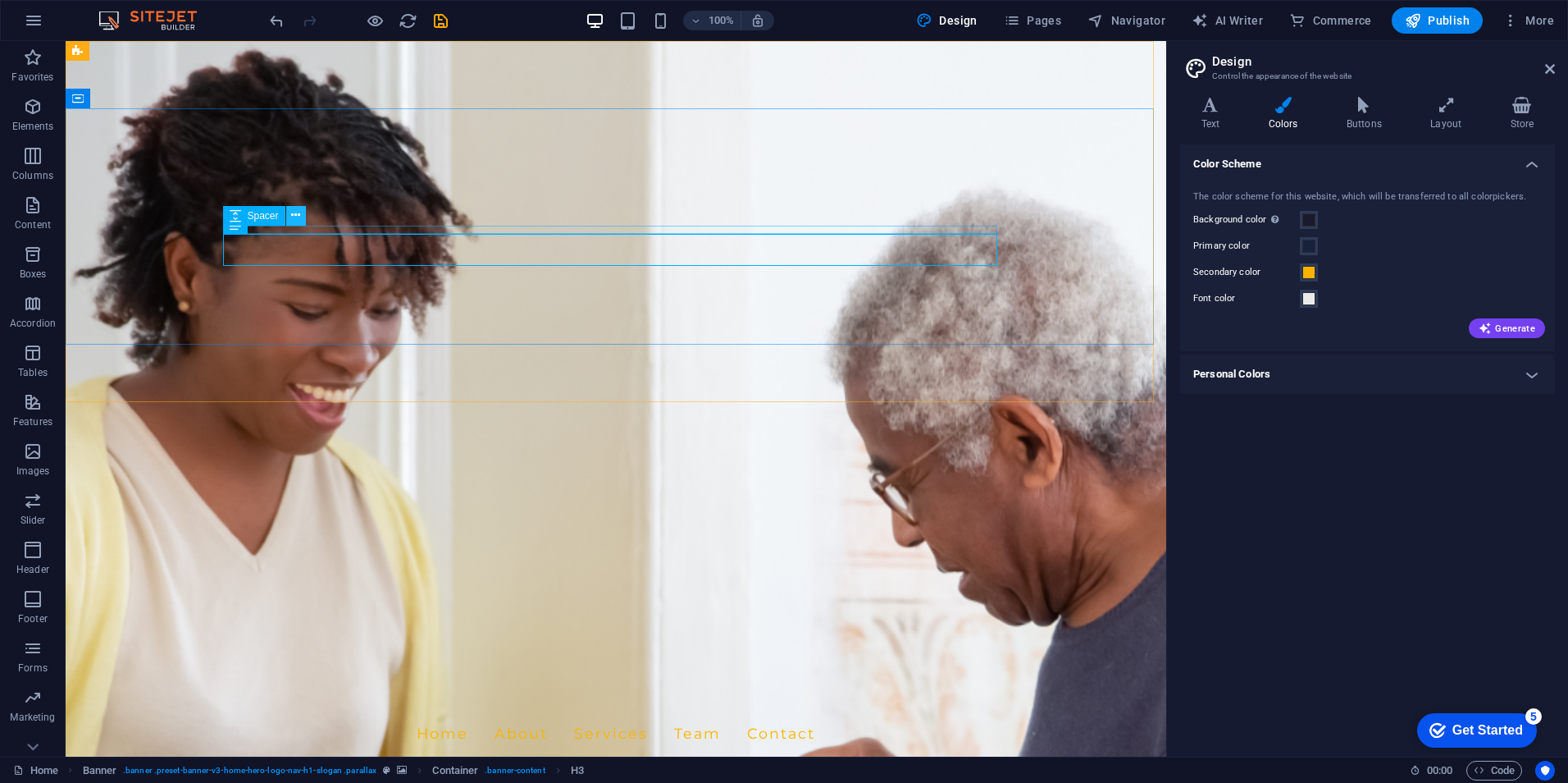
click at [292, 216] on icon at bounding box center [296, 215] width 9 height 17
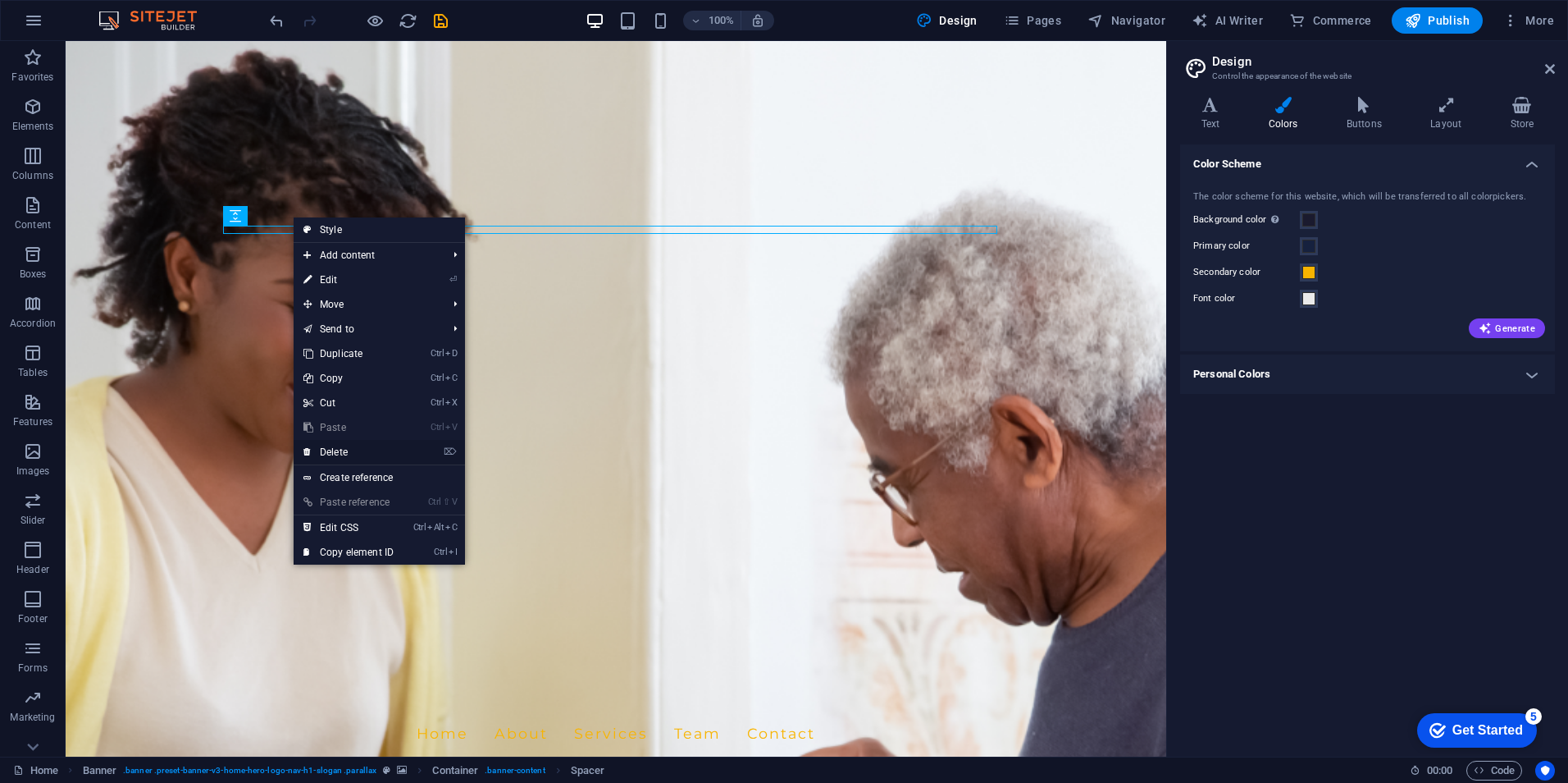
click at [372, 448] on link "⌦ Delete" at bounding box center [349, 451] width 110 height 25
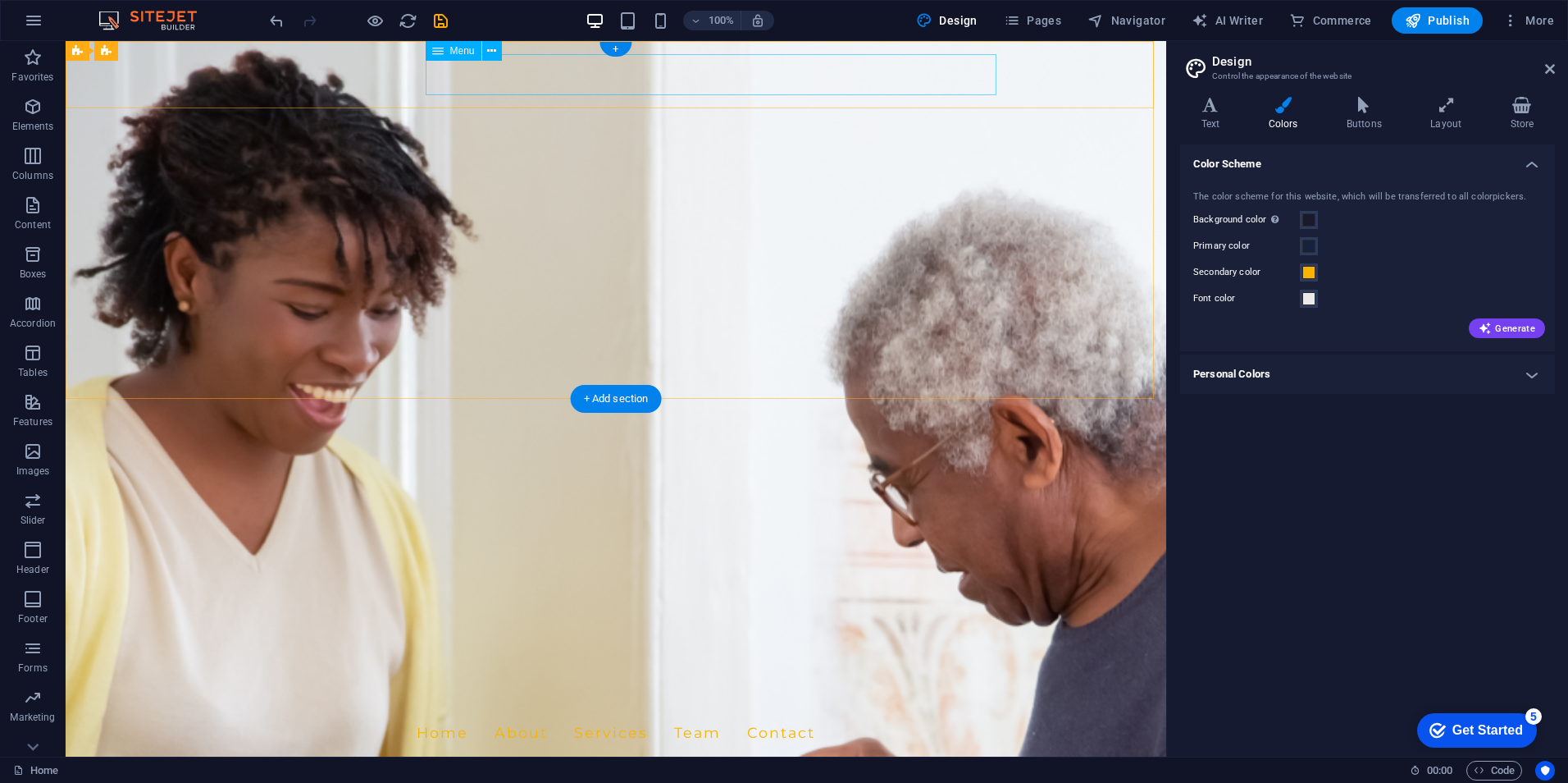
click at [535, 712] on nav "Home About Services Team Contact" at bounding box center [615, 732] width 774 height 41
click at [547, 712] on nav "Home About Services Team Contact" at bounding box center [615, 732] width 774 height 41
click at [259, 680] on div "Uniwide [GEOGRAPHIC_DATA]" at bounding box center [615, 696] width 774 height 32
select select
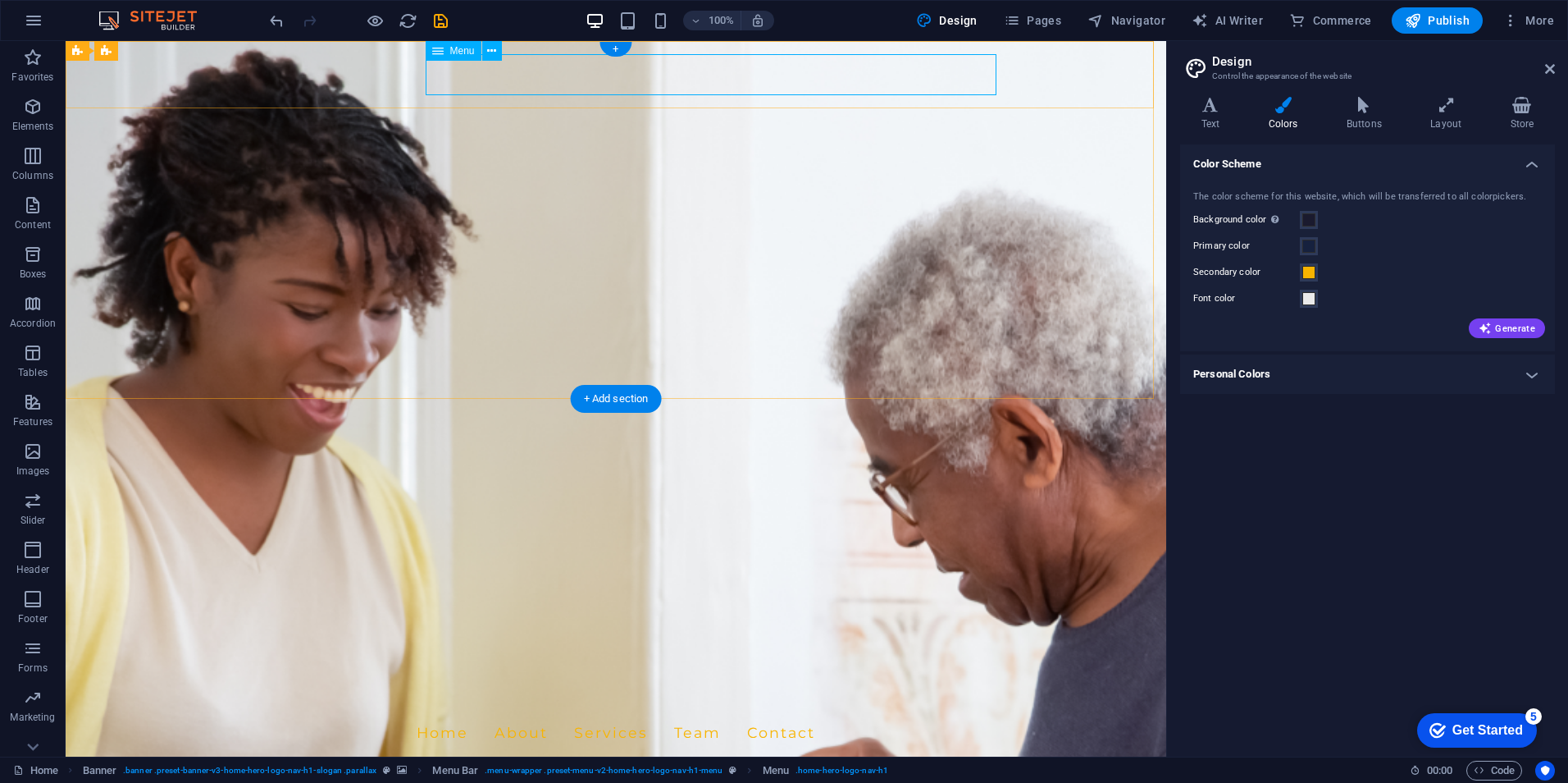
select select
click at [618, 712] on nav "Home About Services Team Contact" at bounding box center [615, 732] width 774 height 41
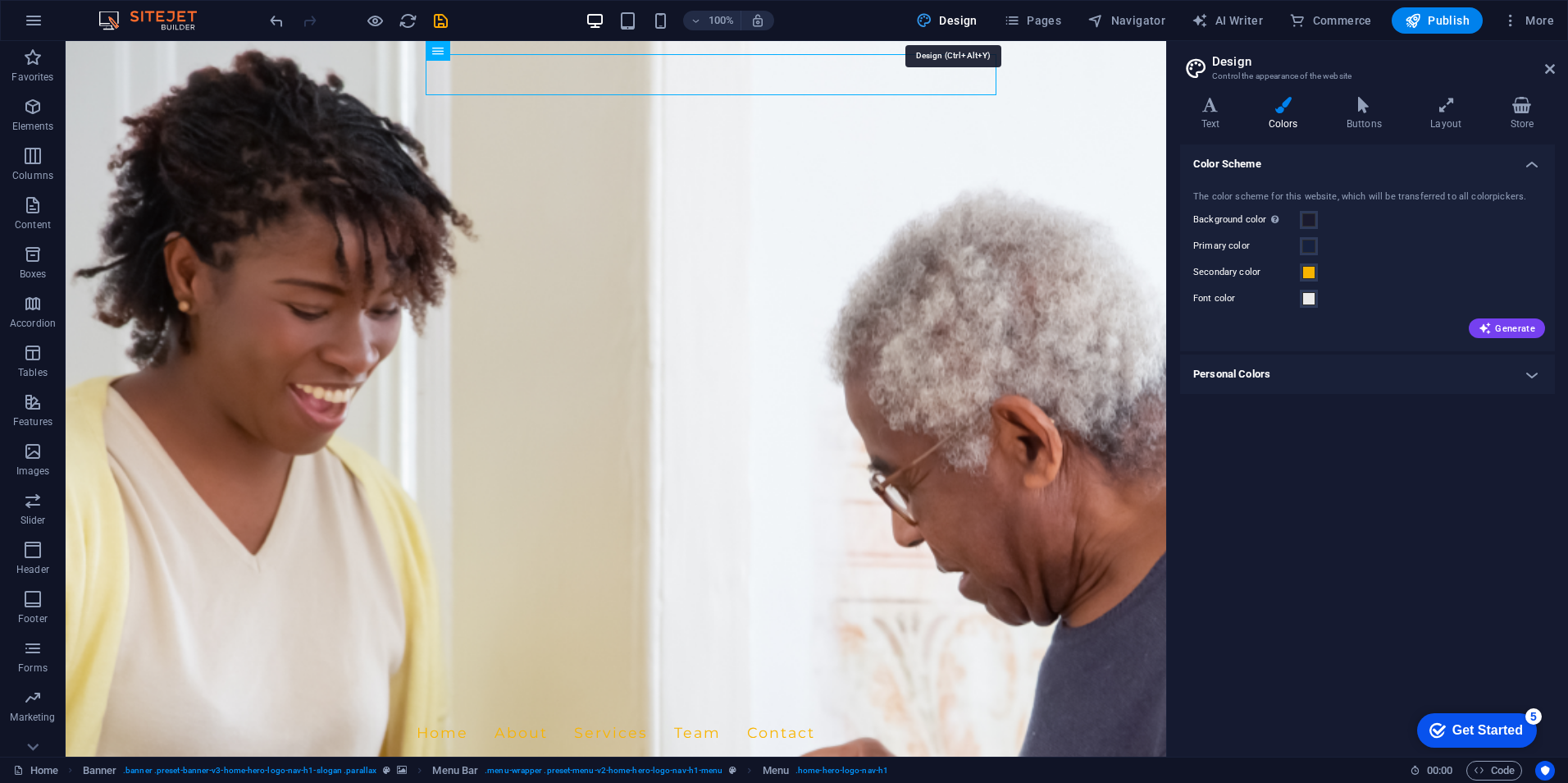
click at [960, 22] on span "Design" at bounding box center [947, 20] width 62 height 16
click at [1536, 376] on h4 "Personal Colors" at bounding box center [1367, 374] width 375 height 39
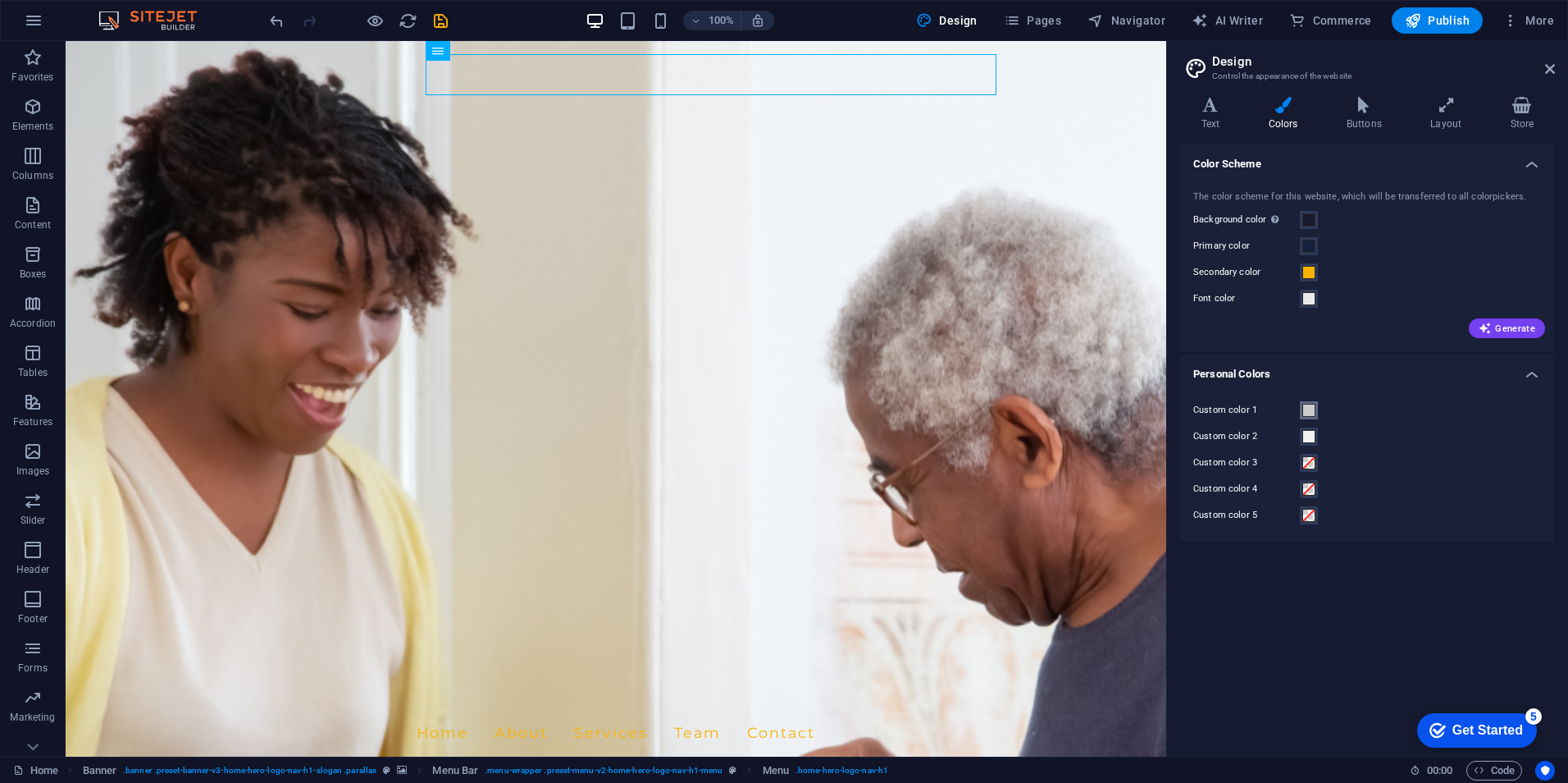
click at [1308, 411] on span at bounding box center [1308, 409] width 13 height 13
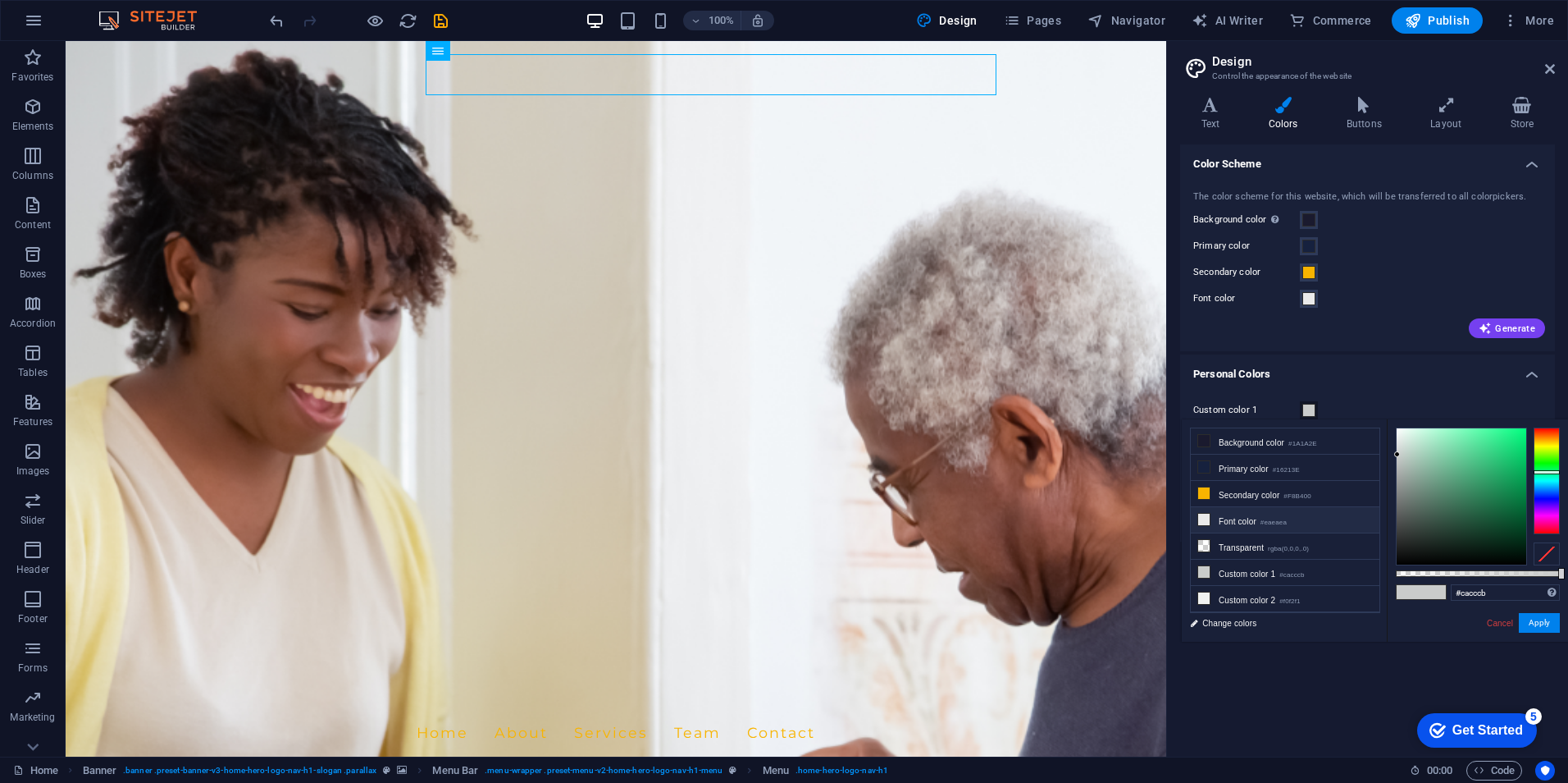
click at [1228, 519] on li "Font color #eaeaea" at bounding box center [1285, 520] width 189 height 26
type input "#eaeaea"
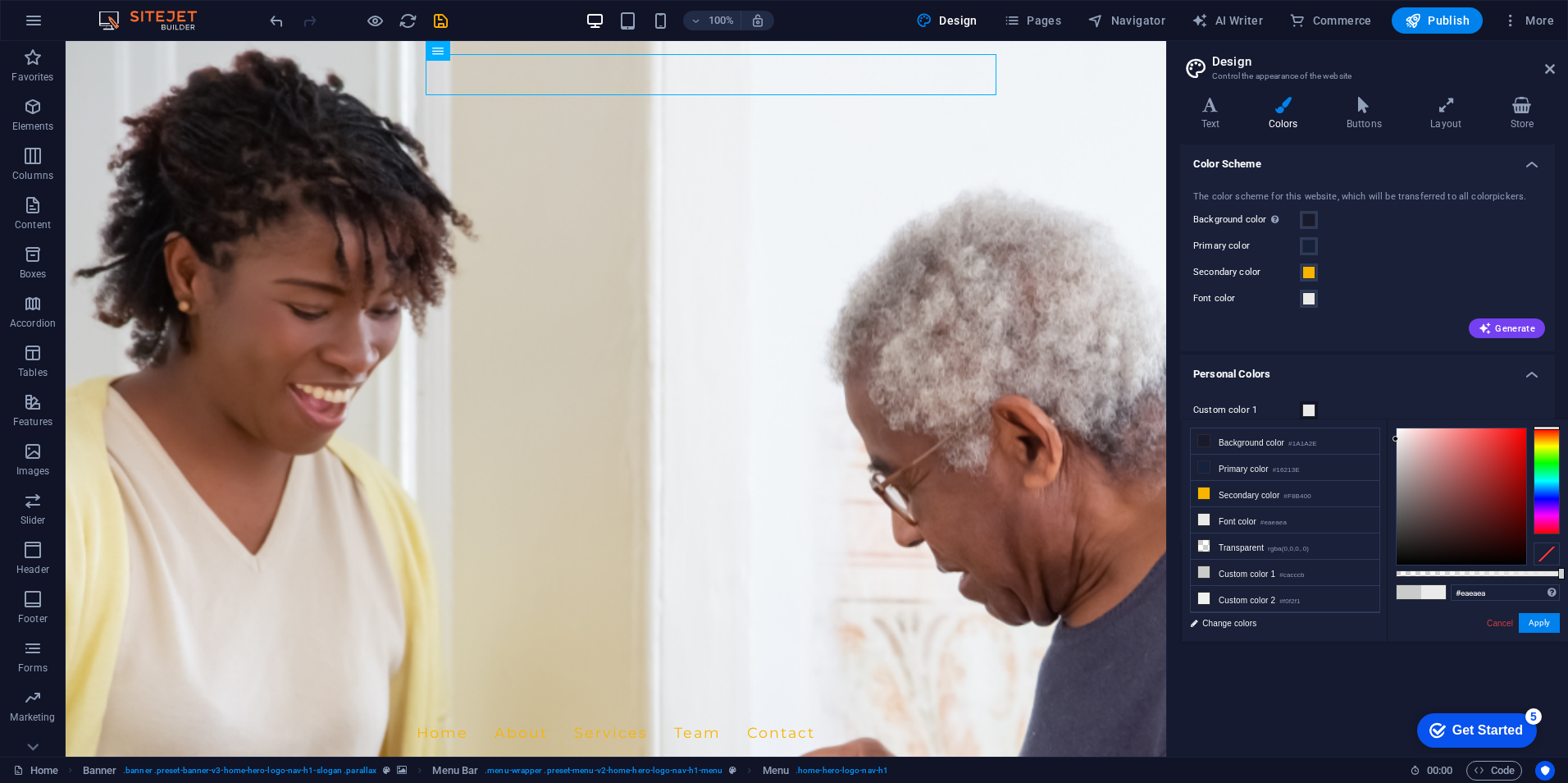
click at [1404, 389] on div "Custom color 1 Custom color 2 Custom color 3 Custom color 4 Custom color 5" at bounding box center [1368, 462] width 382 height 158
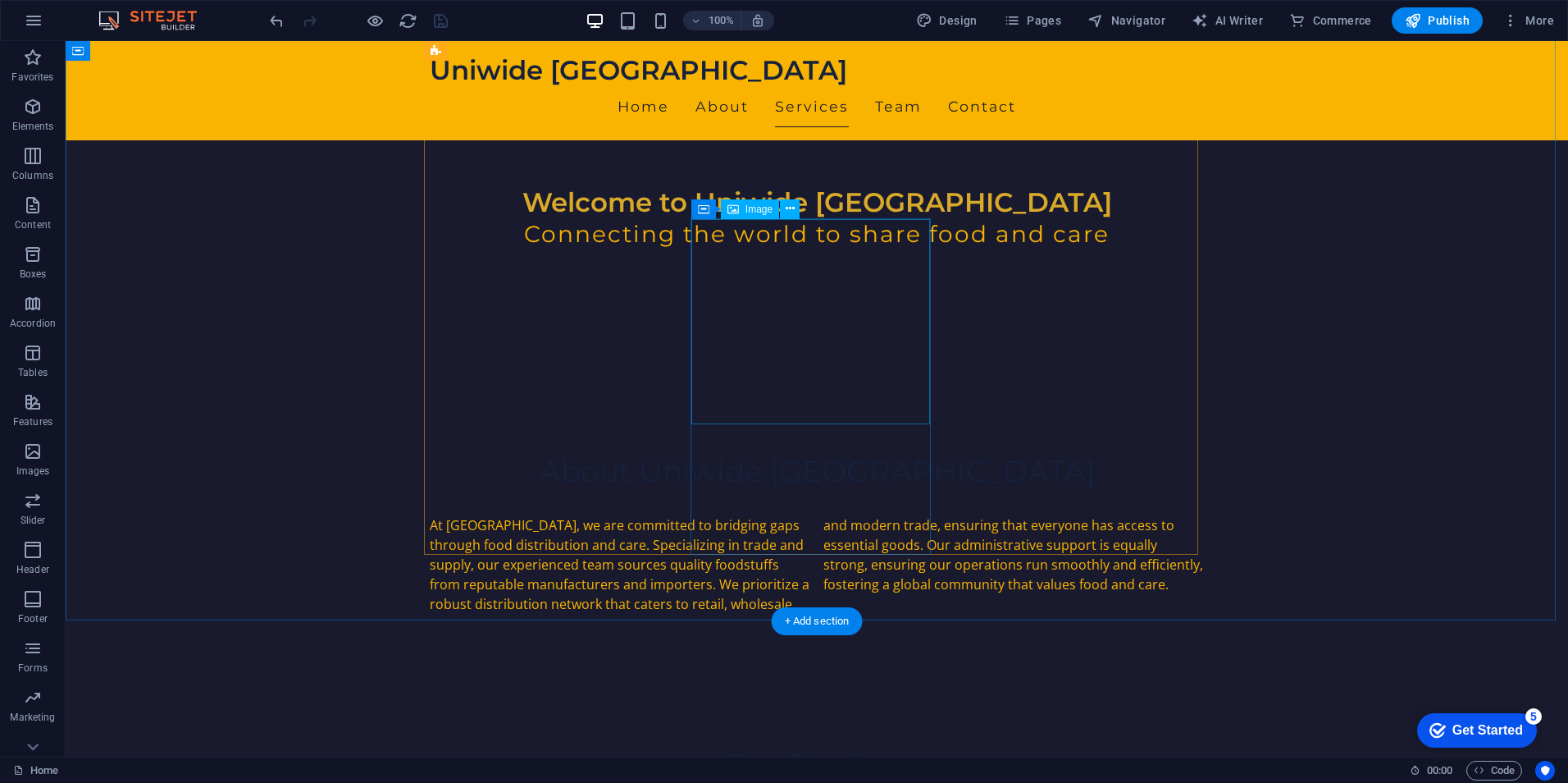
scroll to position [329, 0]
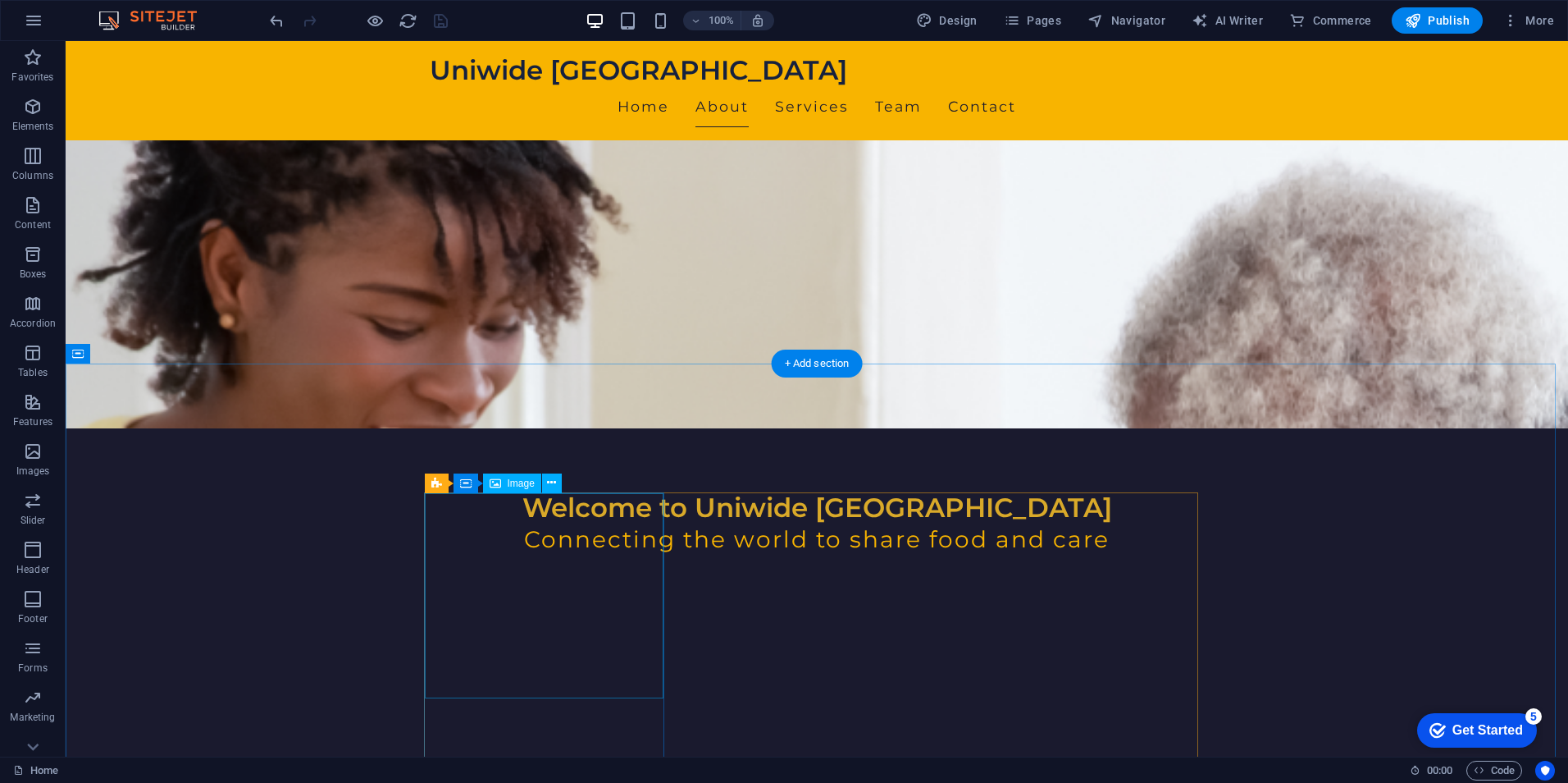
click at [506, 484] on div "Image" at bounding box center [512, 483] width 58 height 20
click at [549, 480] on icon at bounding box center [551, 482] width 9 height 17
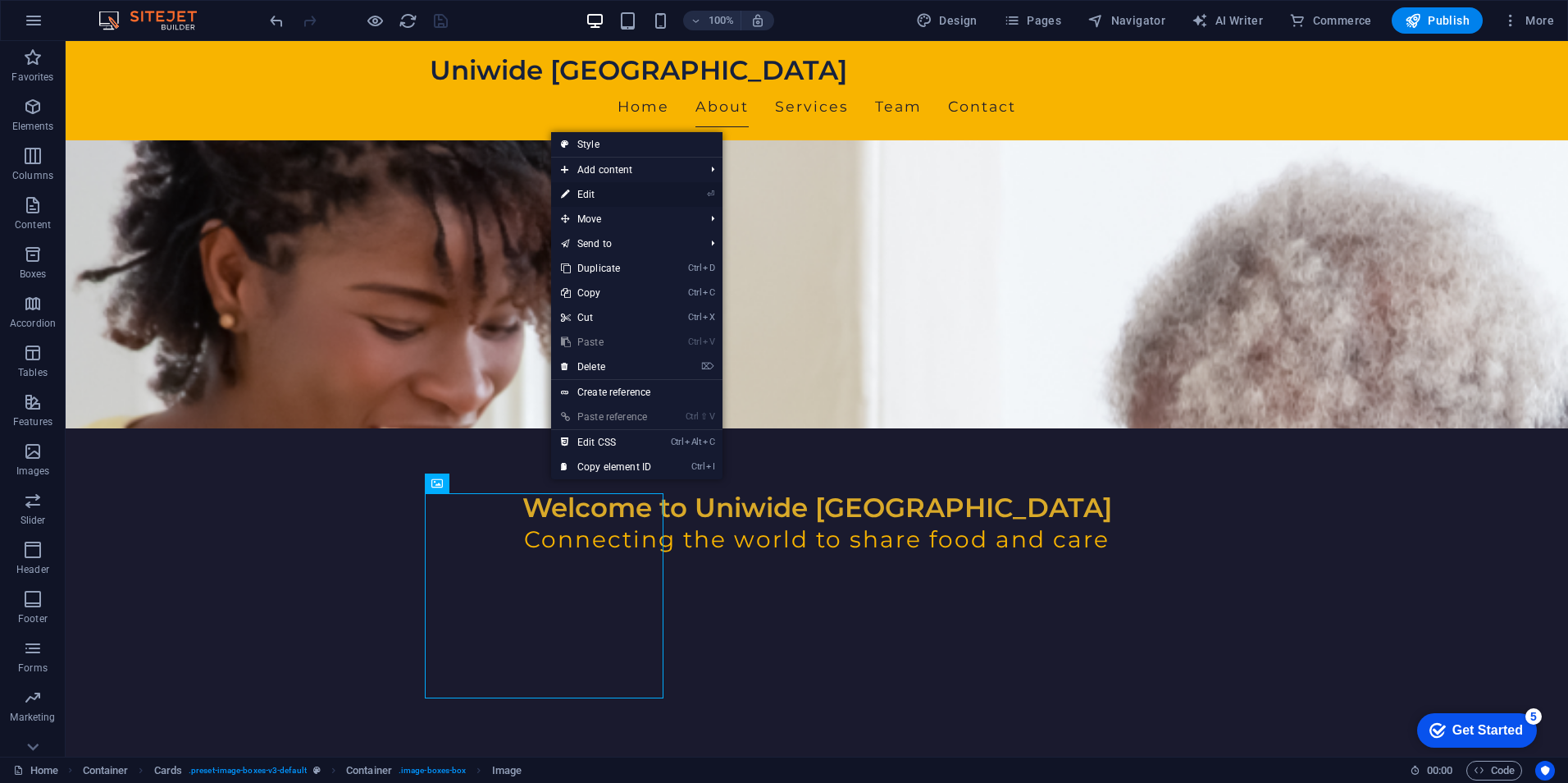
click at [591, 191] on link "⏎ Edit" at bounding box center [606, 194] width 110 height 25
select select "vw"
select select "px"
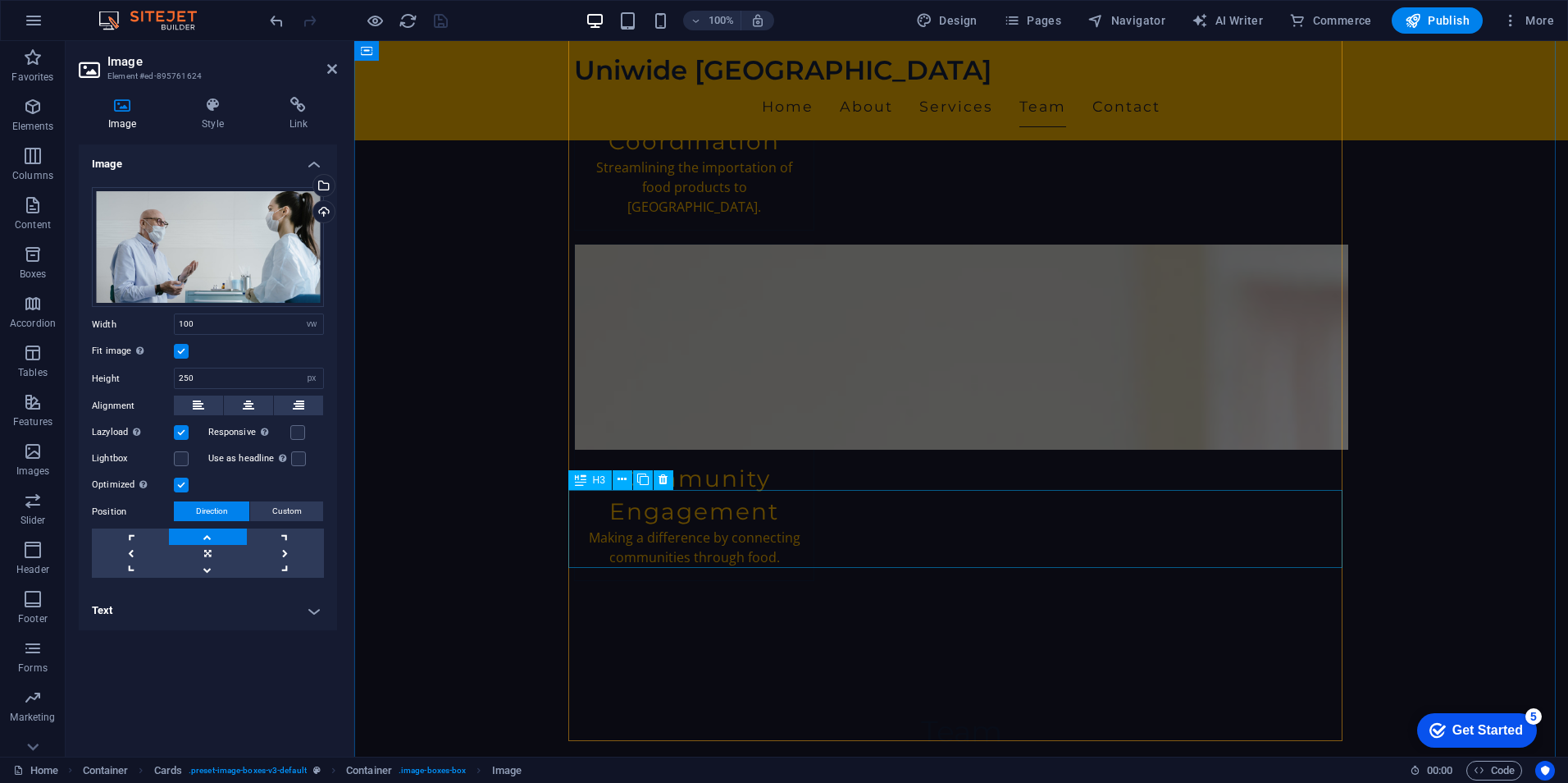
scroll to position [2625, 0]
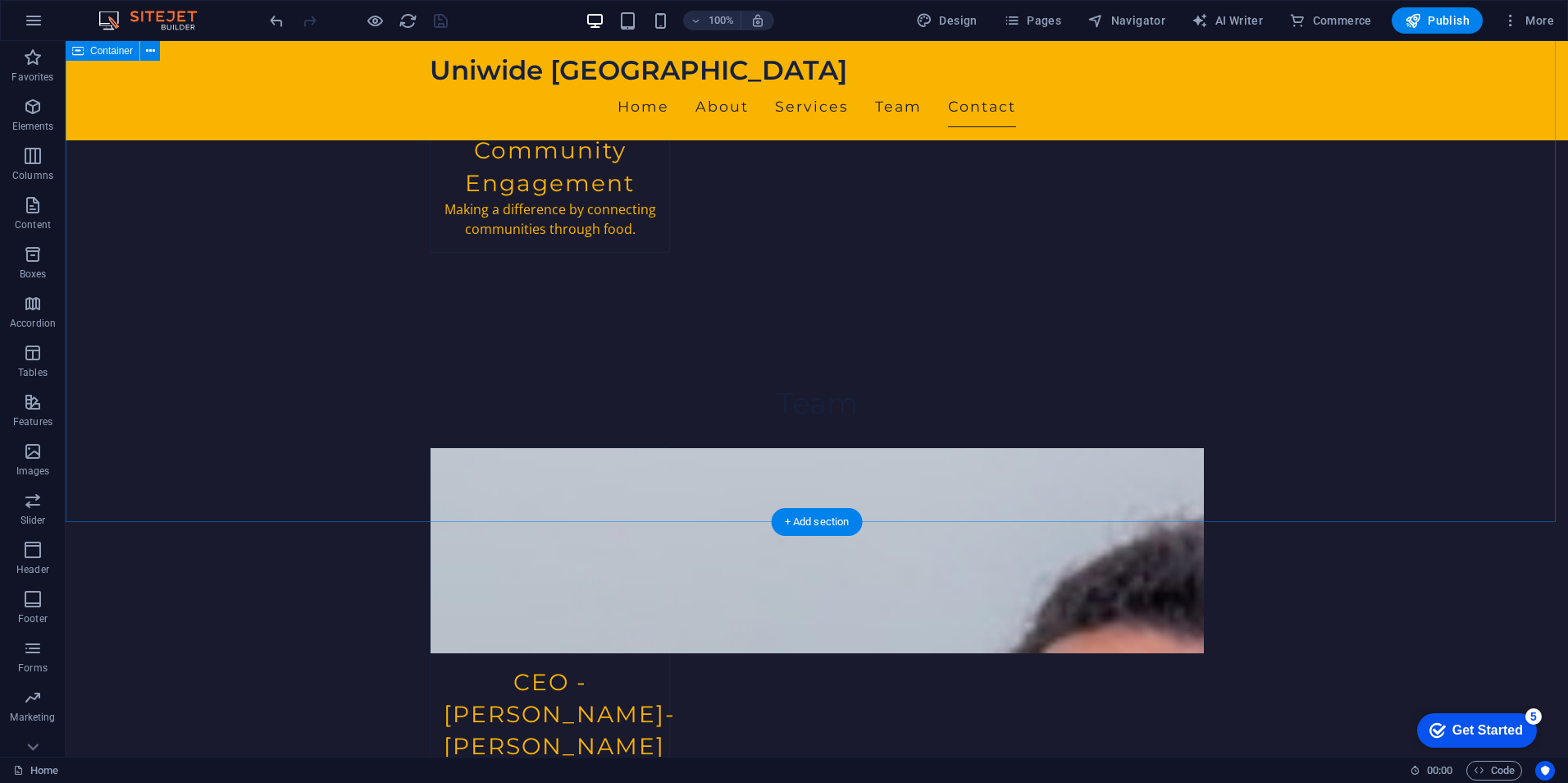
scroll to position [3871, 0]
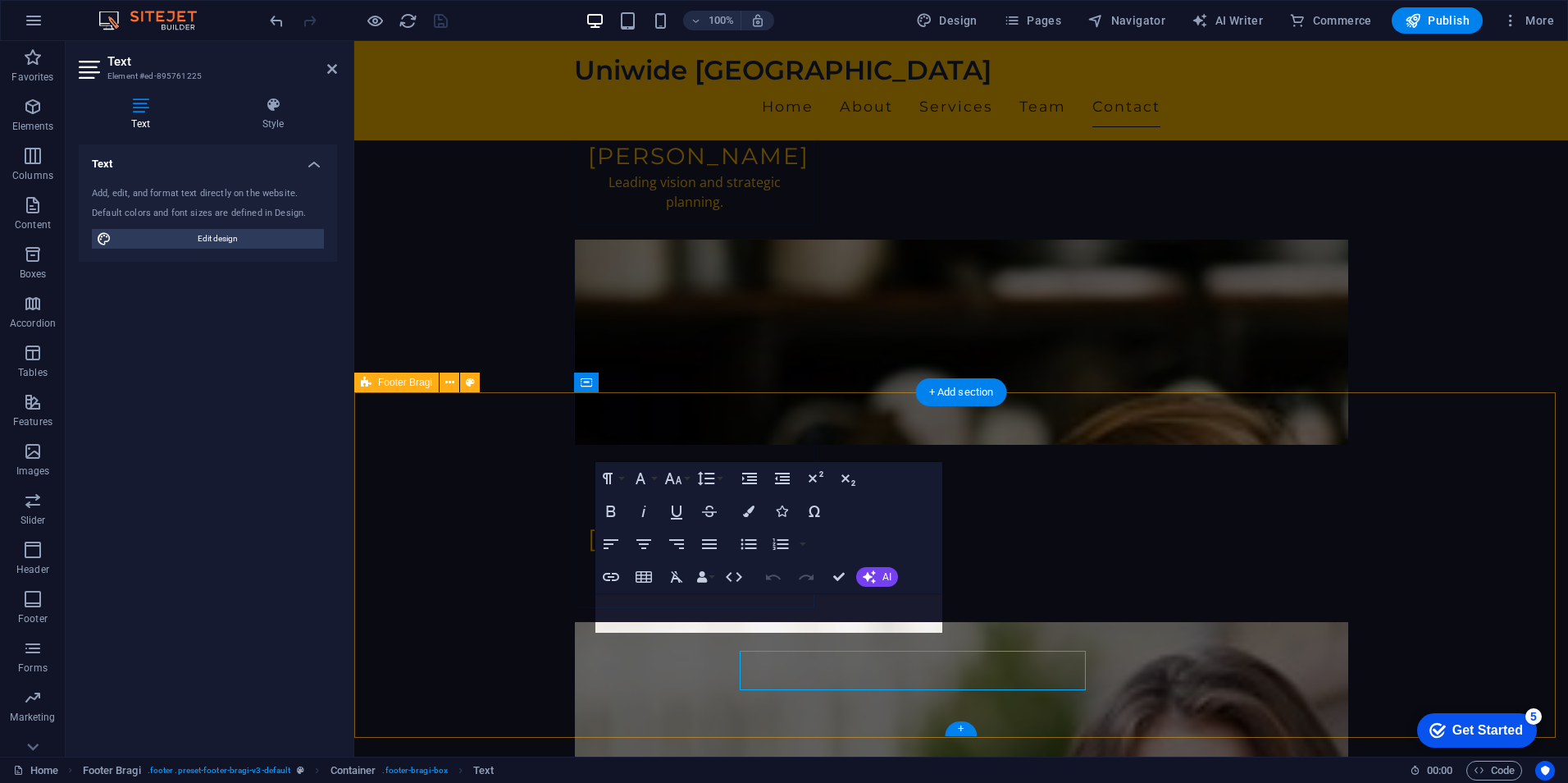
drag, startPoint x: 825, startPoint y: 604, endPoint x: 536, endPoint y: 604, distance: 289.0
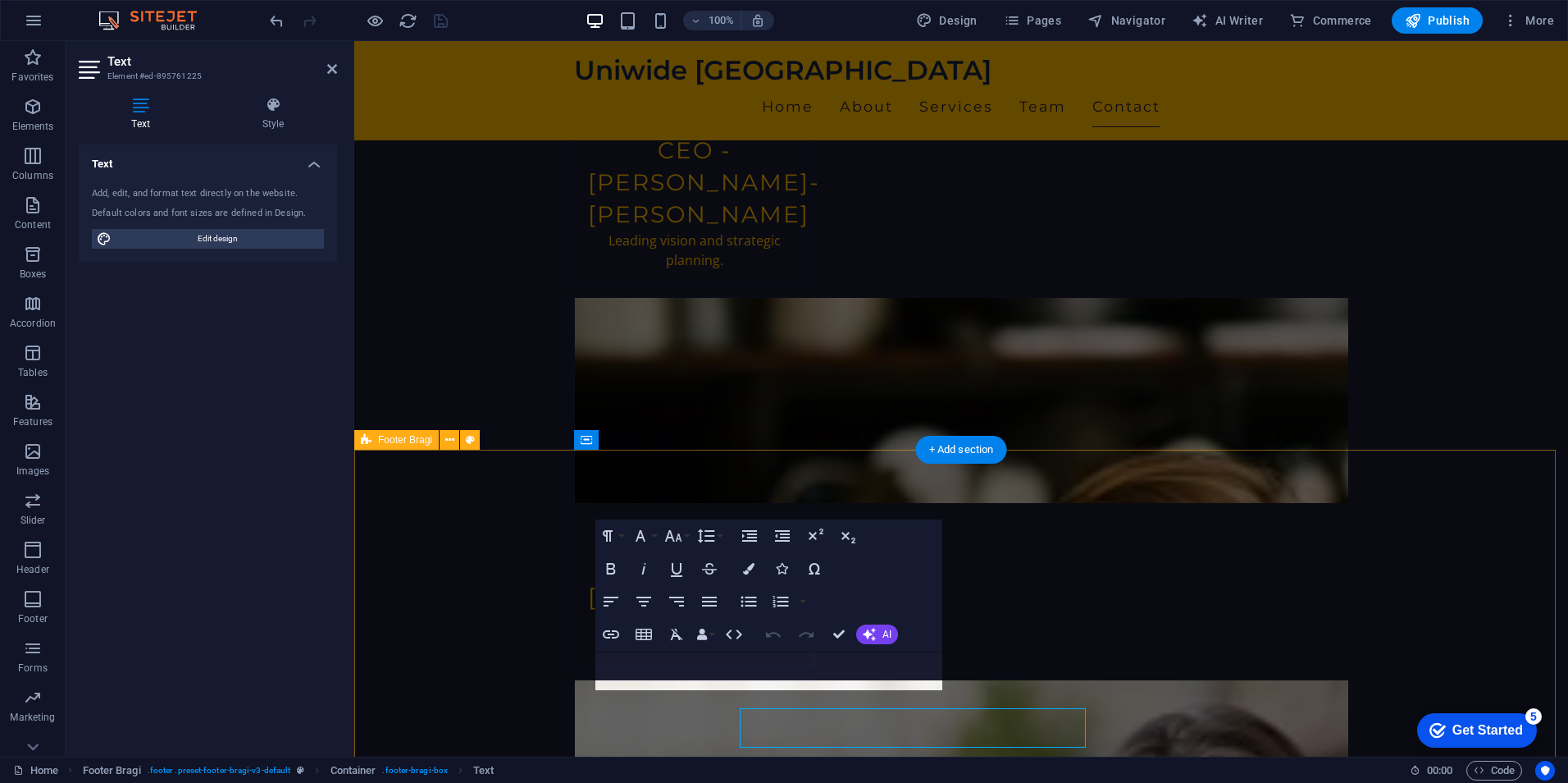
scroll to position [3755, 0]
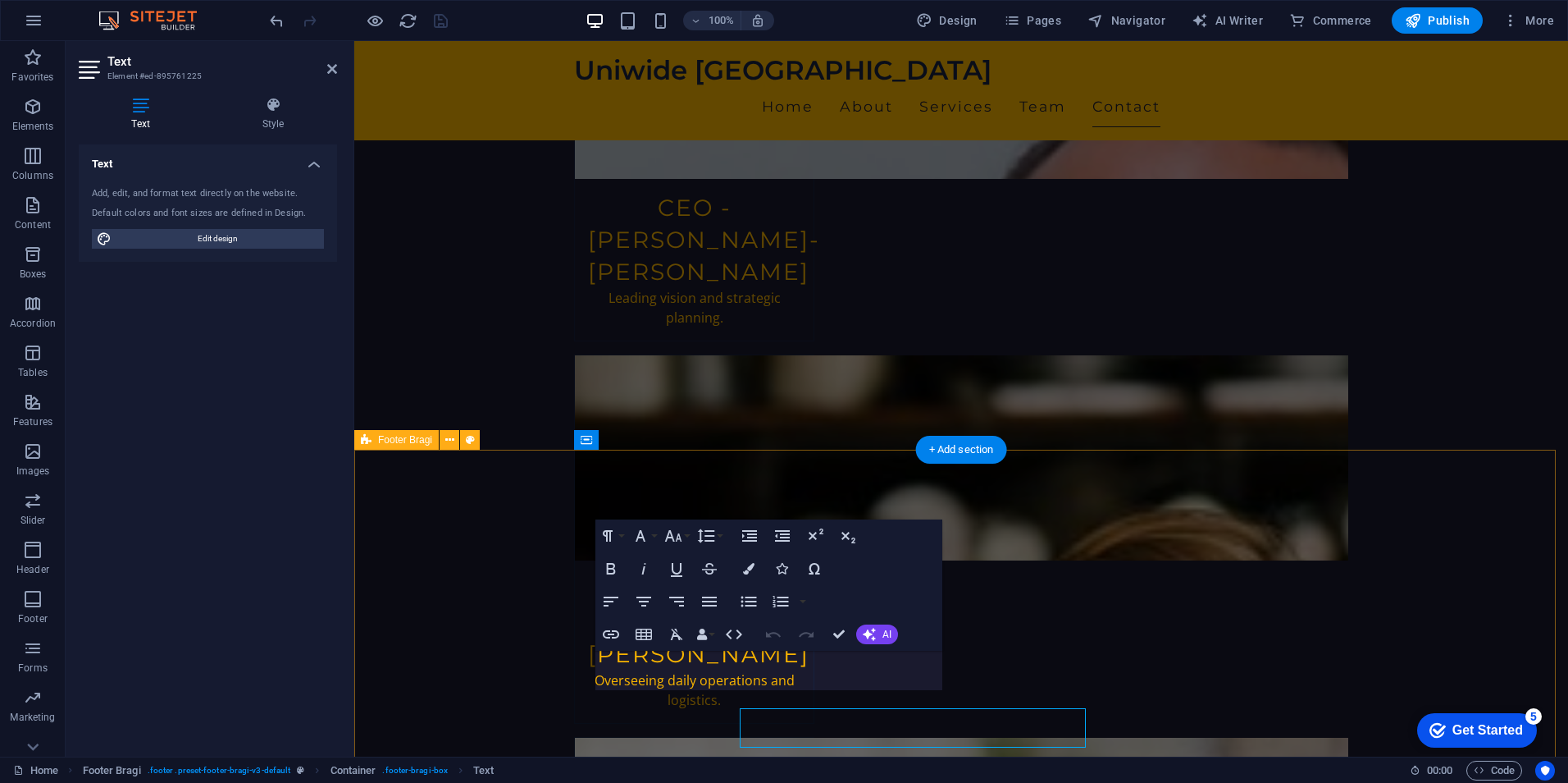
drag, startPoint x: 834, startPoint y: 659, endPoint x: 544, endPoint y: 659, distance: 290.0
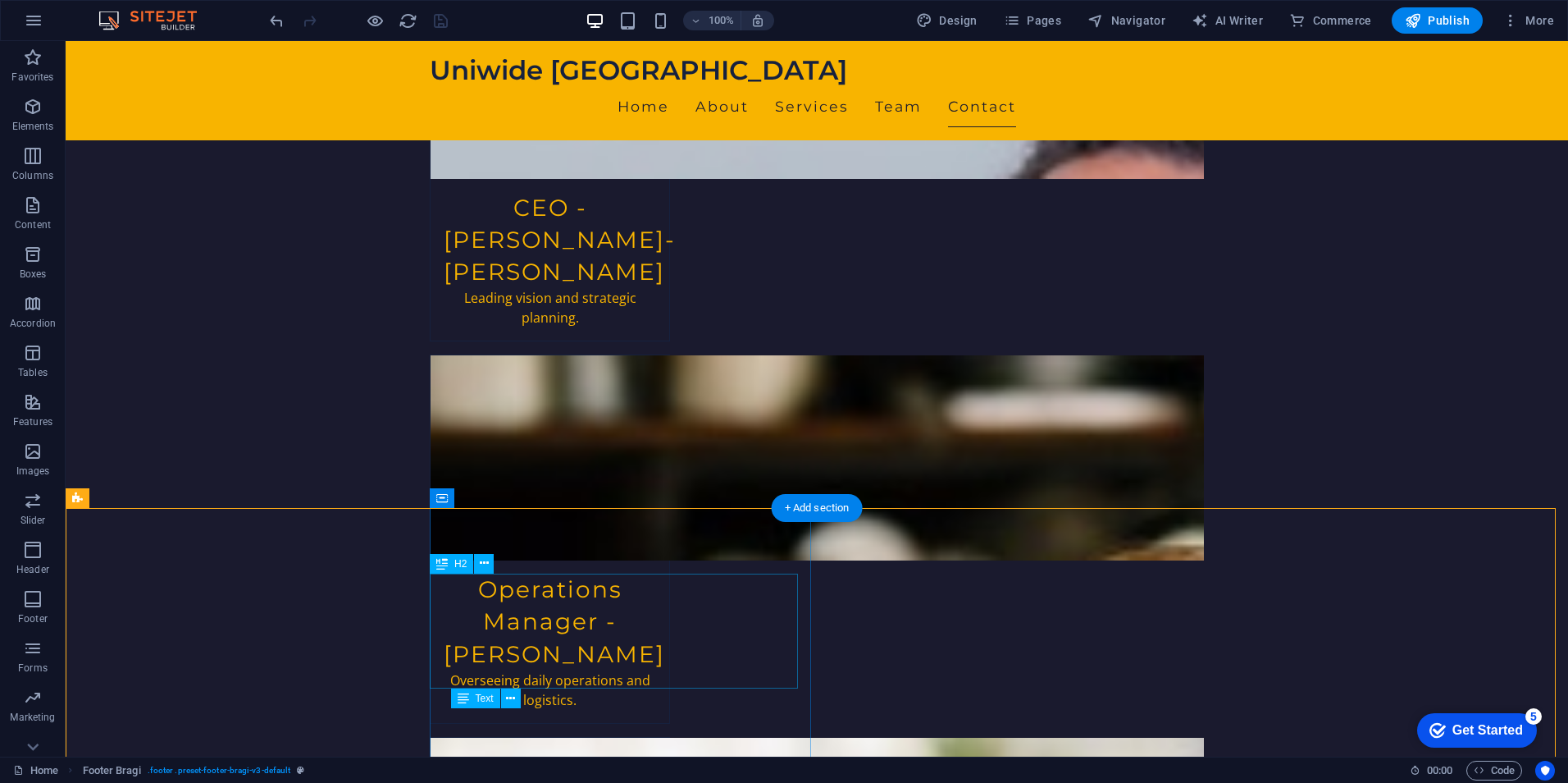
scroll to position [3871, 0]
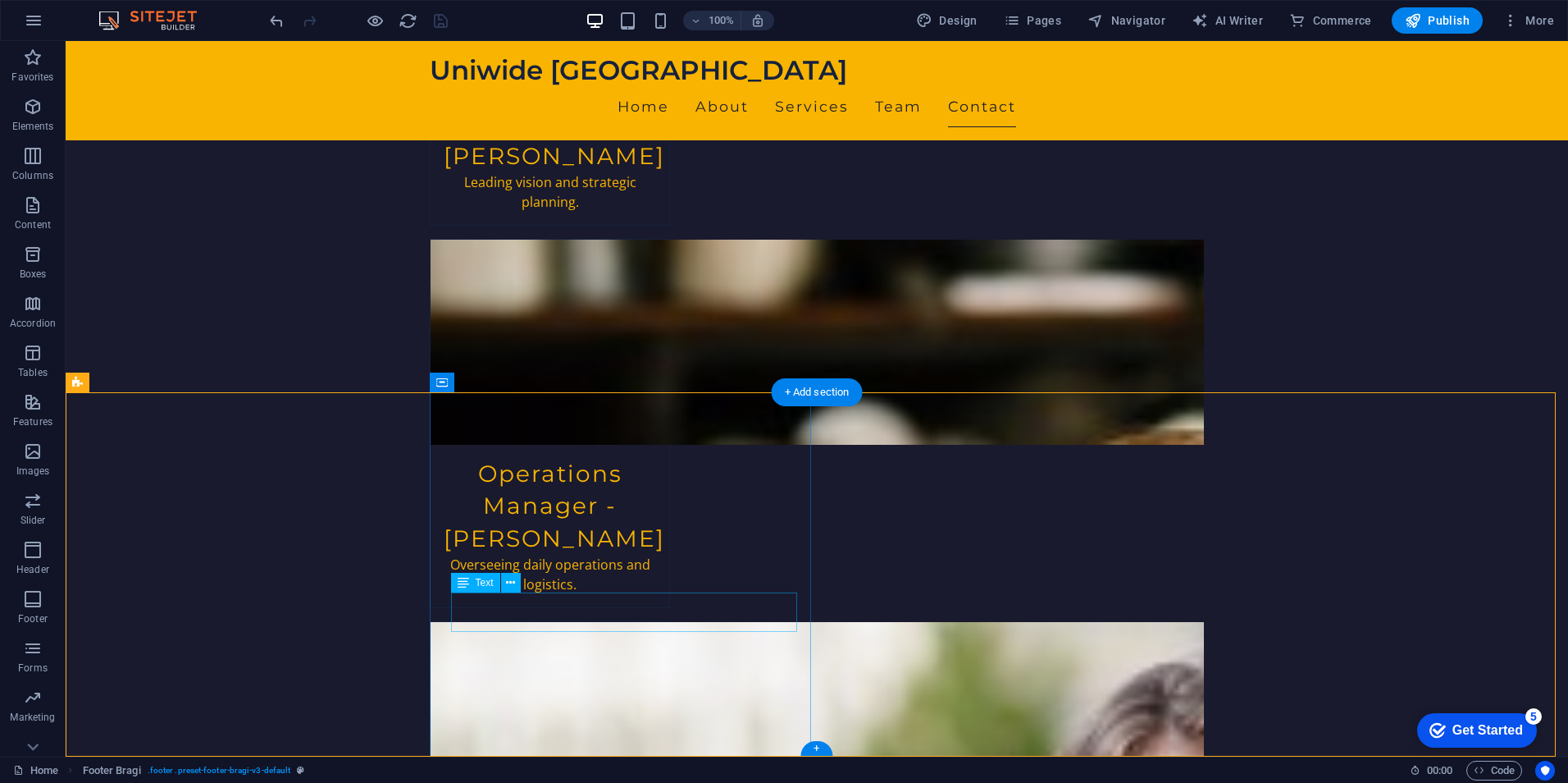
click at [511, 580] on icon at bounding box center [510, 582] width 9 height 17
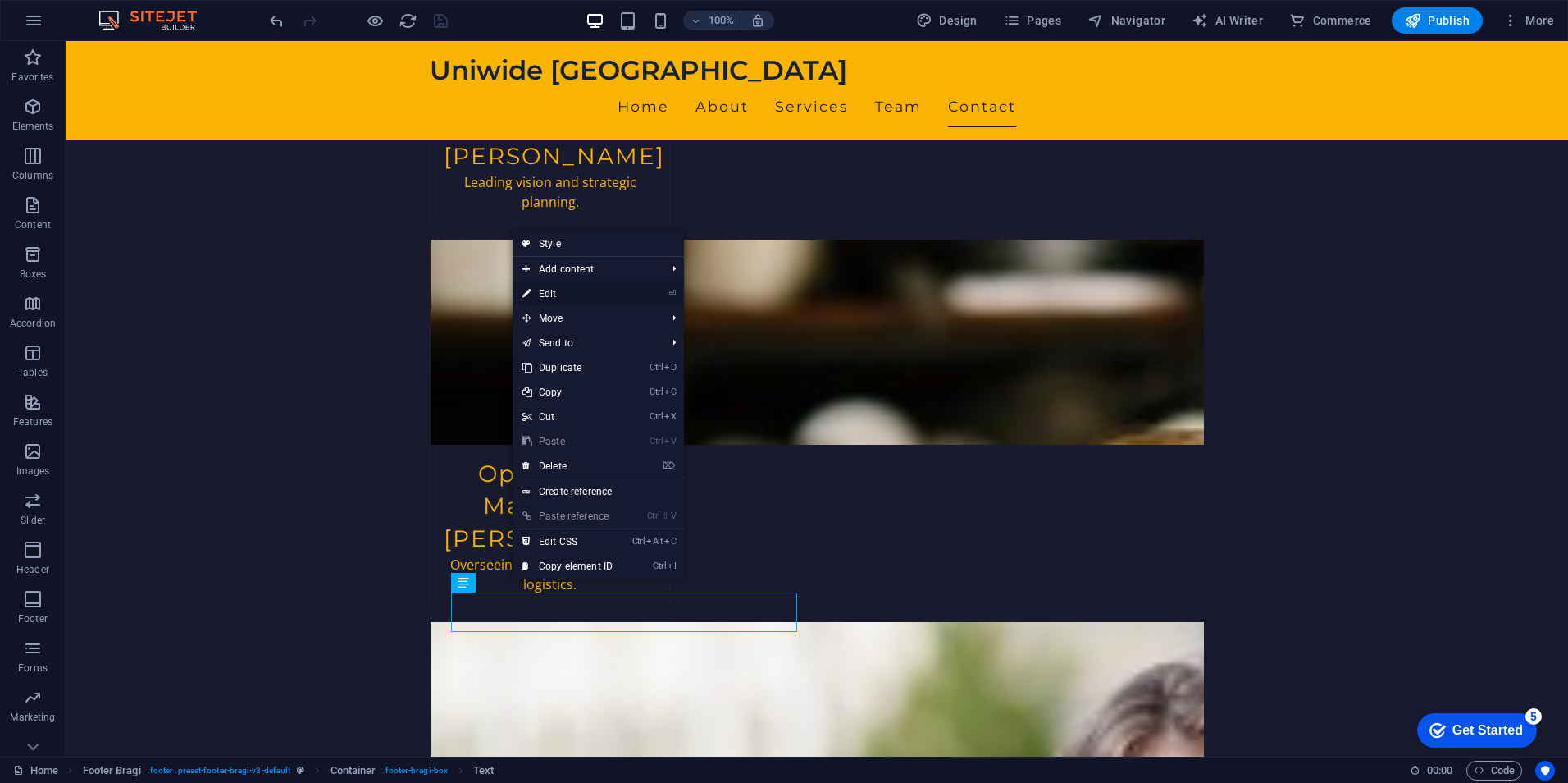
click at [576, 297] on link "⏎ Edit" at bounding box center [567, 294] width 110 height 25
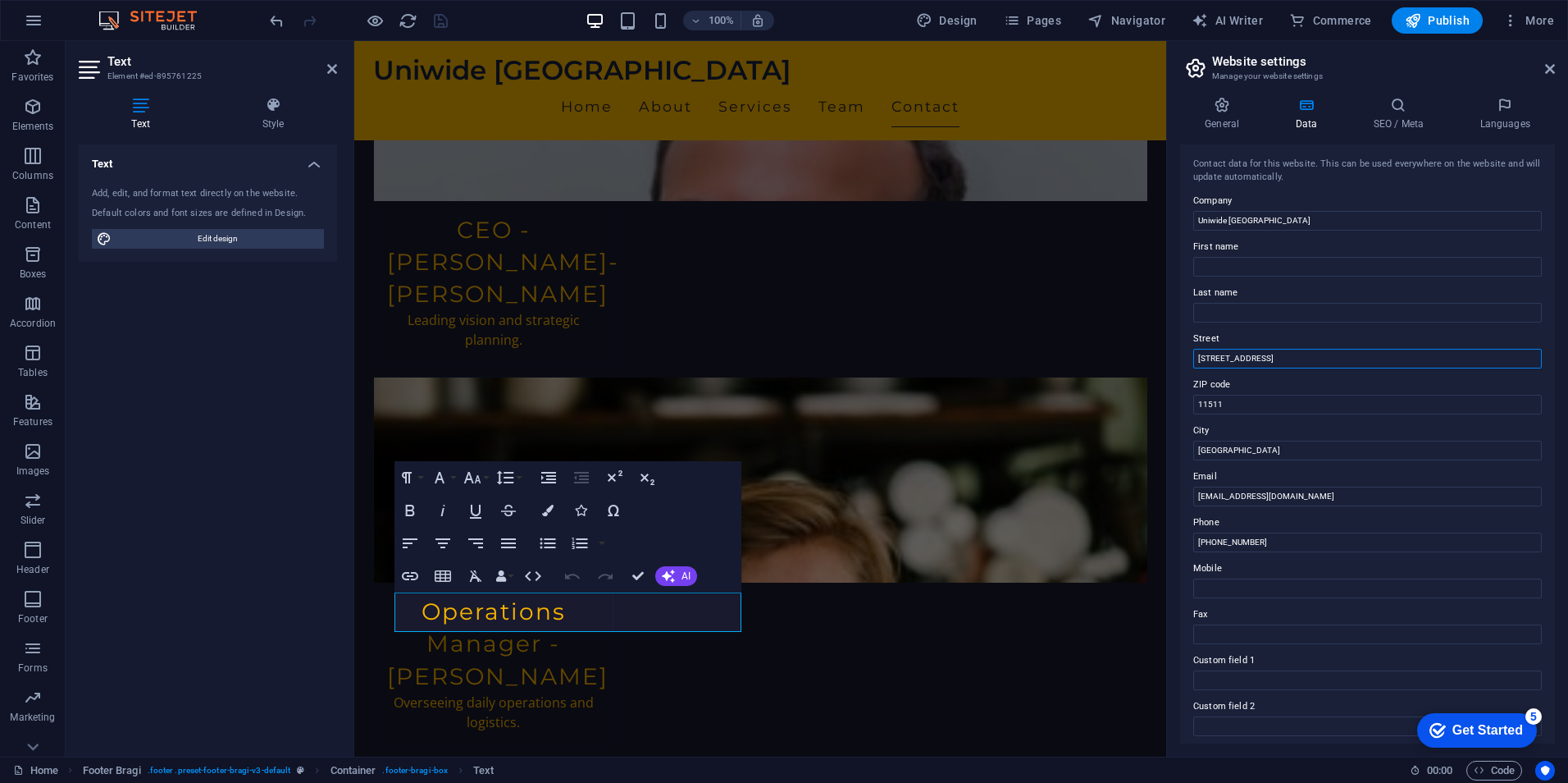
drag, startPoint x: 1289, startPoint y: 360, endPoint x: 1188, endPoint y: 360, distance: 101.0
click at [1188, 360] on div "Contact data for this website. This can be used everywhere on the website and w…" at bounding box center [1367, 444] width 375 height 599
type input "Kafr Saad Entrance-[GEOGRAPHIC_DATA], [GEOGRAPHIC_DATA]"
drag, startPoint x: 461, startPoint y: 618, endPoint x: 375, endPoint y: 590, distance: 90.4
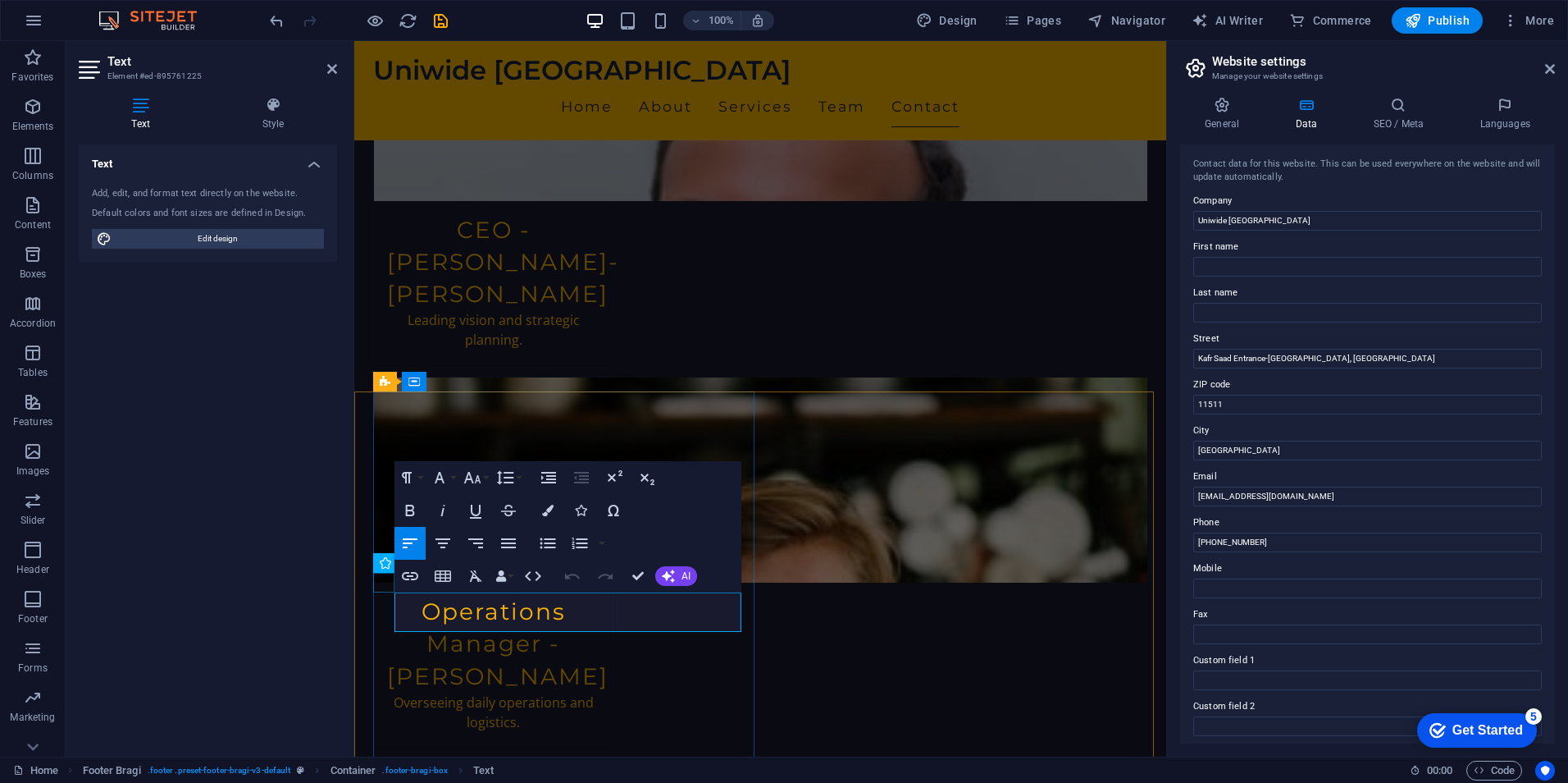
drag, startPoint x: 423, startPoint y: 595, endPoint x: 463, endPoint y: 620, distance: 47.2
drag, startPoint x: 461, startPoint y: 619, endPoint x: 364, endPoint y: 585, distance: 102.8
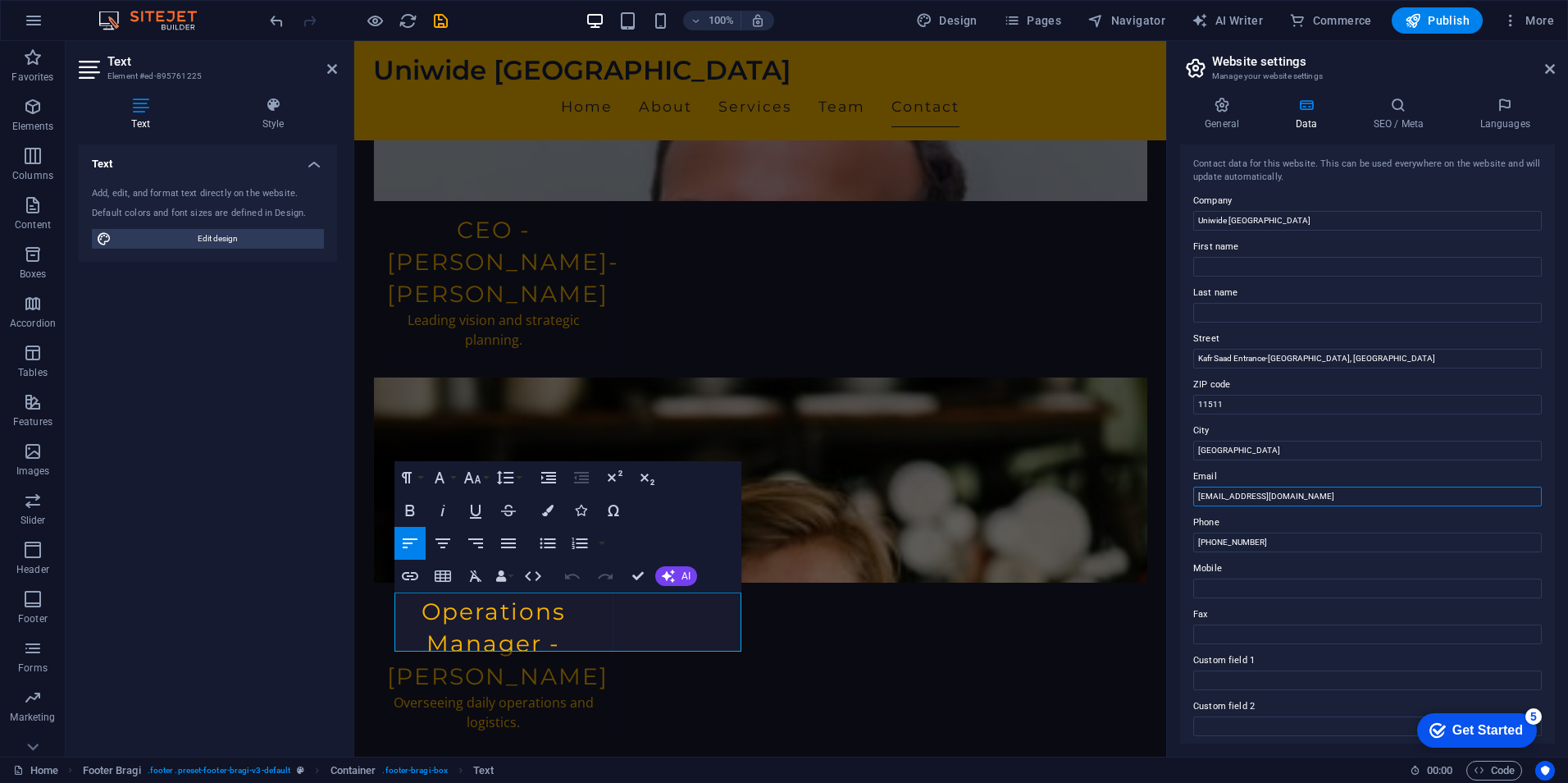
click at [1317, 496] on input "[EMAIL_ADDRESS][DOMAIN_NAME]" at bounding box center [1367, 496] width 349 height 20
drag, startPoint x: 1292, startPoint y: 496, endPoint x: 1186, endPoint y: 498, distance: 106.0
click at [1186, 498] on div "Contact data for this website. This can be used everywhere on the website and w…" at bounding box center [1367, 444] width 375 height 599
paste input "[EMAIL_ADDRESS][DOMAIN_NAME]"
type input "[EMAIL_ADDRESS][DOMAIN_NAME]"
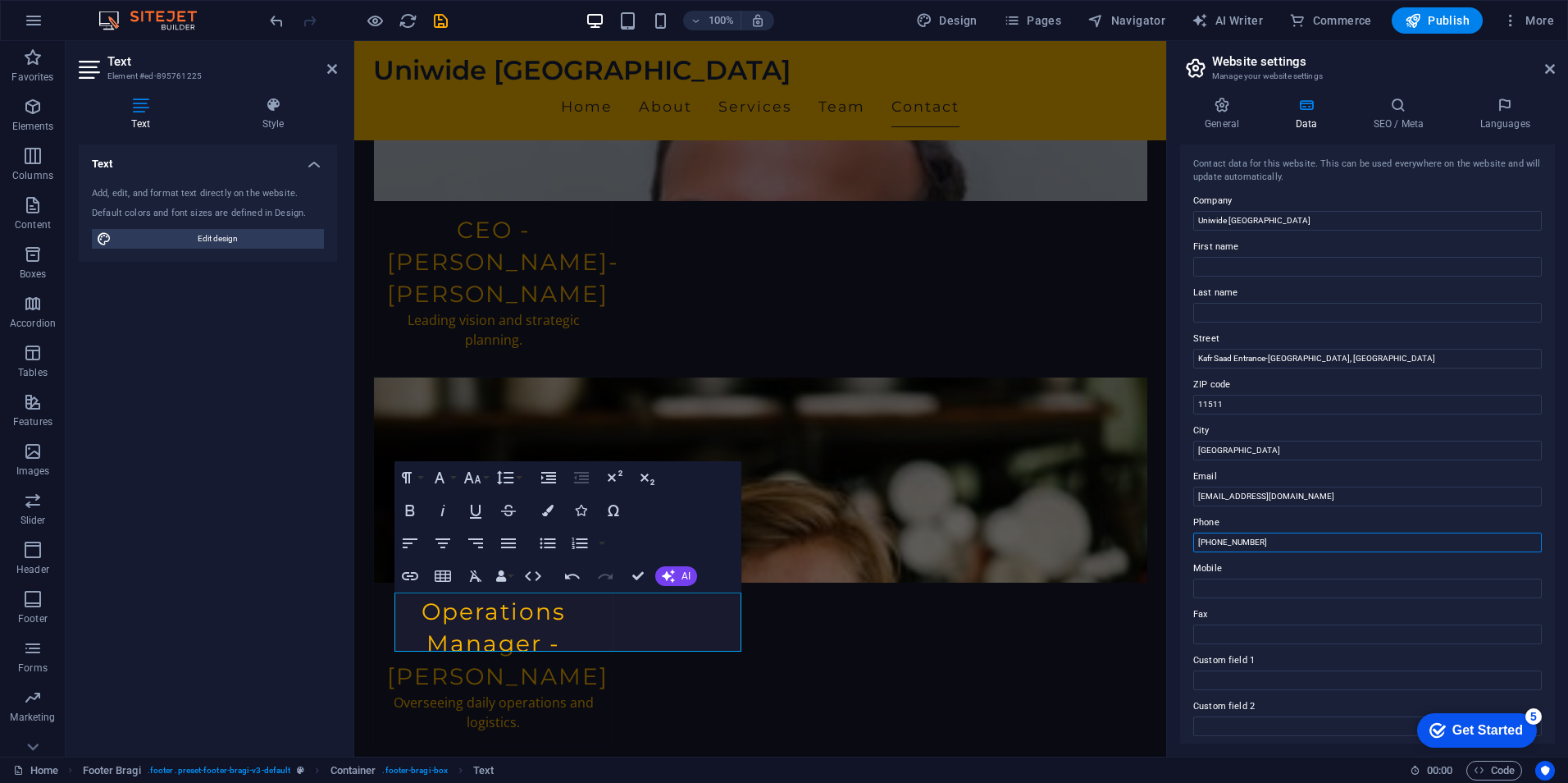
drag, startPoint x: 1265, startPoint y: 538, endPoint x: 1187, endPoint y: 538, distance: 78.0
click at [1187, 538] on div "Contact data for this website. This can be used everywhere on the website and w…" at bounding box center [1367, 444] width 375 height 599
paste input "00201200686006"
type input "00201200686006"
click at [1275, 528] on label "Phone" at bounding box center [1367, 522] width 349 height 20
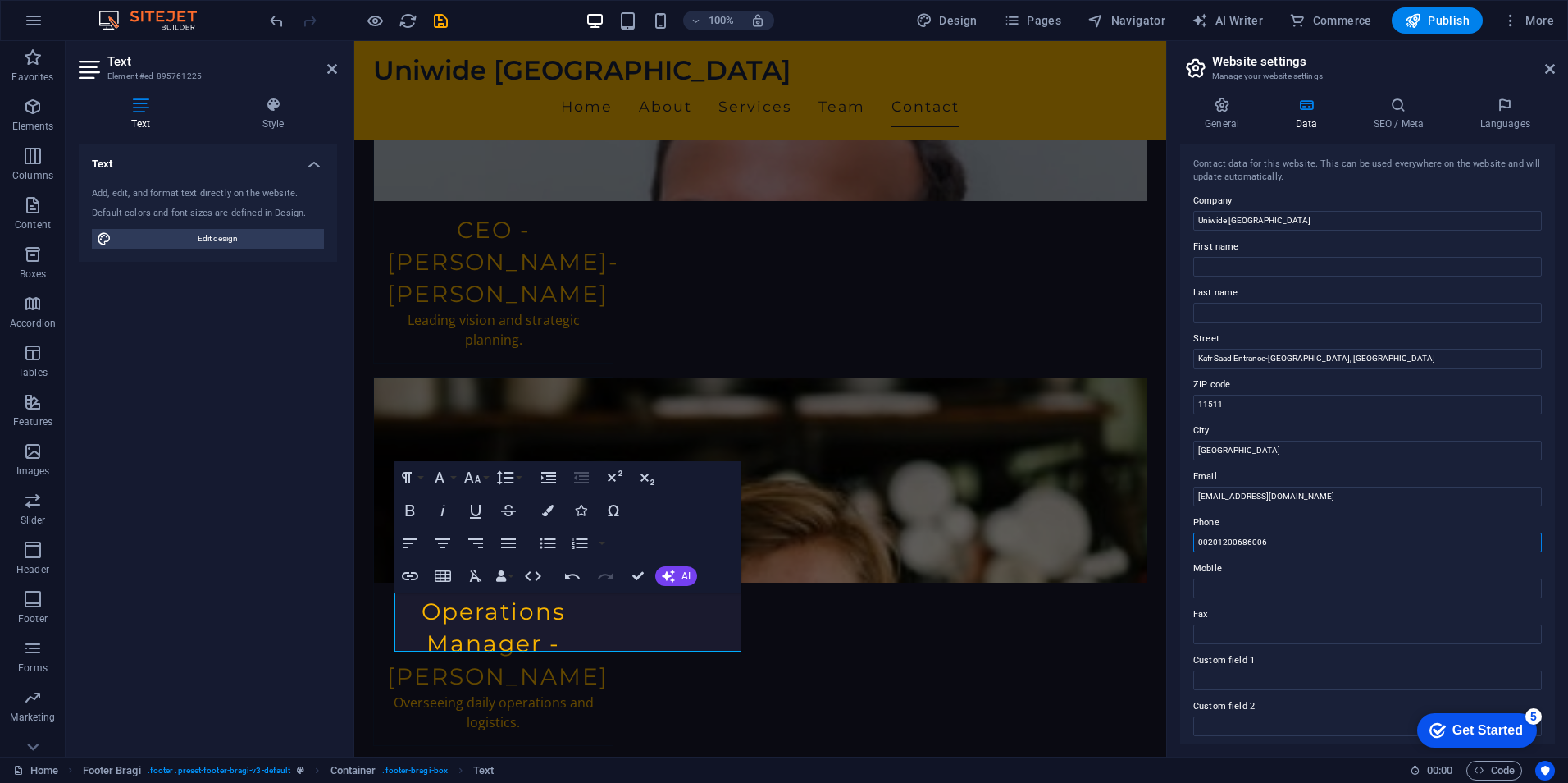
click at [1275, 532] on input "00201200686006" at bounding box center [1367, 542] width 349 height 20
click at [1237, 400] on input "11511" at bounding box center [1367, 404] width 349 height 20
click at [1251, 452] on input "[GEOGRAPHIC_DATA]" at bounding box center [1367, 450] width 349 height 20
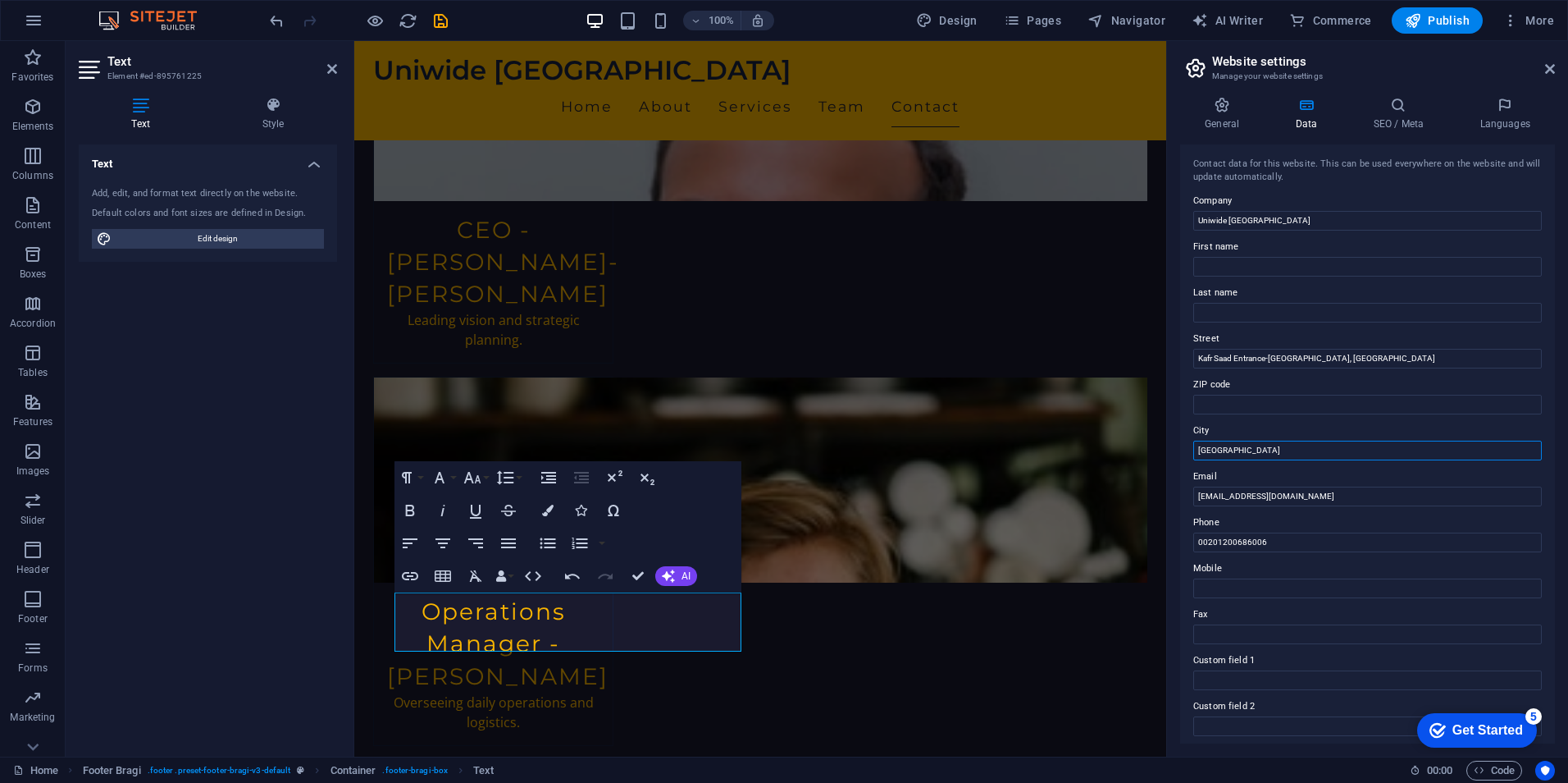
click at [1251, 452] on input "[GEOGRAPHIC_DATA]" at bounding box center [1367, 450] width 349 height 20
click at [1414, 366] on input "Kafr Saad Entrance-[GEOGRAPHIC_DATA], [GEOGRAPHIC_DATA]" at bounding box center [1367, 359] width 349 height 20
click at [1379, 357] on input "Kafr Saad Entrance-[GEOGRAPHIC_DATA], [GEOGRAPHIC_DATA]" at bounding box center [1367, 359] width 349 height 20
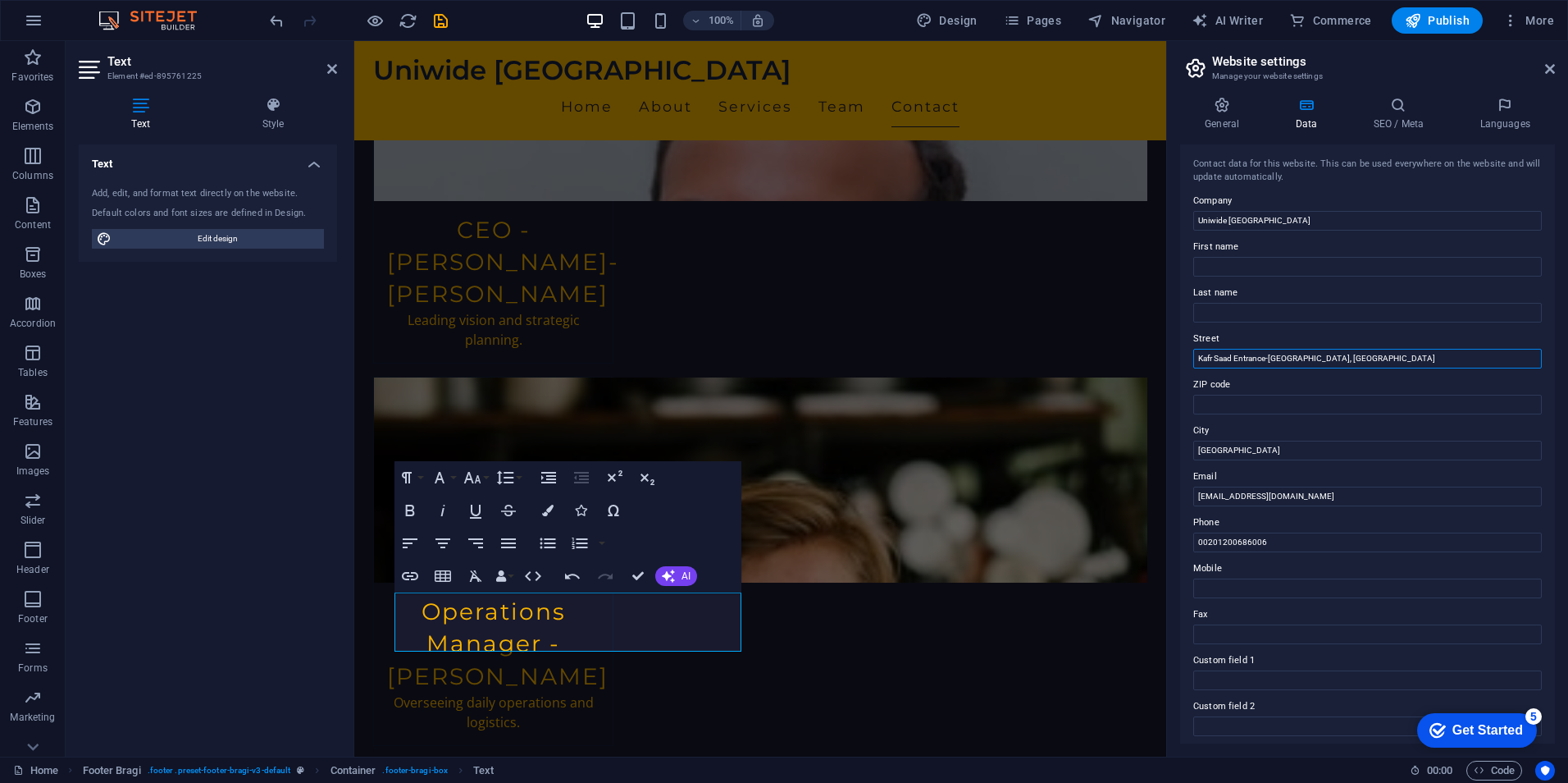
click at [1375, 357] on input "Kafr Saad Entrance-[GEOGRAPHIC_DATA], [GEOGRAPHIC_DATA]" at bounding box center [1367, 359] width 349 height 20
drag, startPoint x: 1368, startPoint y: 358, endPoint x: 1396, endPoint y: 357, distance: 28.0
click at [1396, 357] on input "Kafr Saad Entrance-[GEOGRAPHIC_DATA], [GEOGRAPHIC_DATA]" at bounding box center [1367, 359] width 349 height 20
type input "Kafr Saad Entrance-[GEOGRAPHIC_DATA]"
click at [1234, 445] on input "[GEOGRAPHIC_DATA]" at bounding box center [1367, 450] width 349 height 20
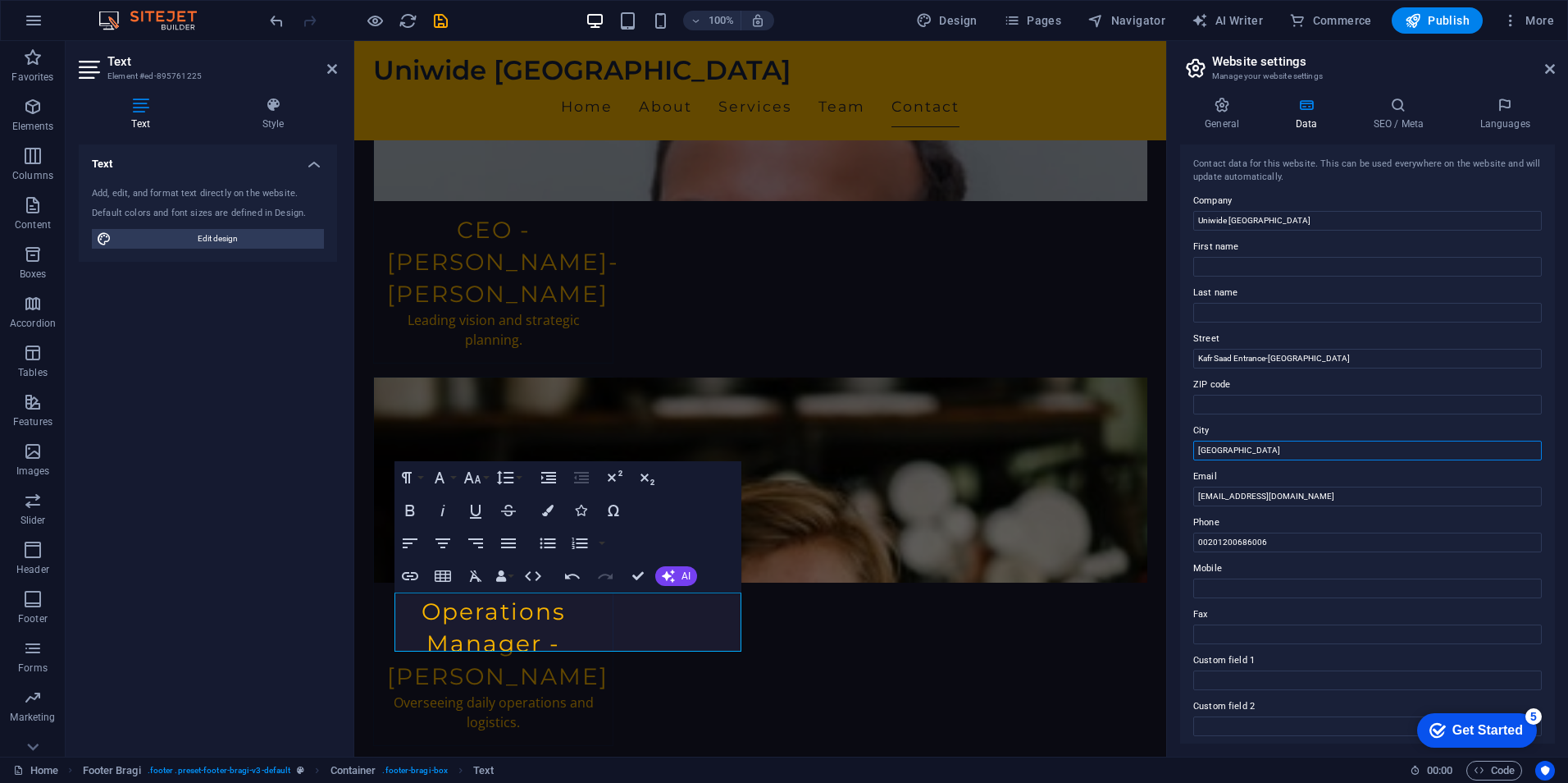
click at [1234, 445] on input "[GEOGRAPHIC_DATA]" at bounding box center [1367, 450] width 349 height 20
paste input "Banha,"
type input "Banha,"
click at [1270, 429] on label "City" at bounding box center [1367, 430] width 349 height 20
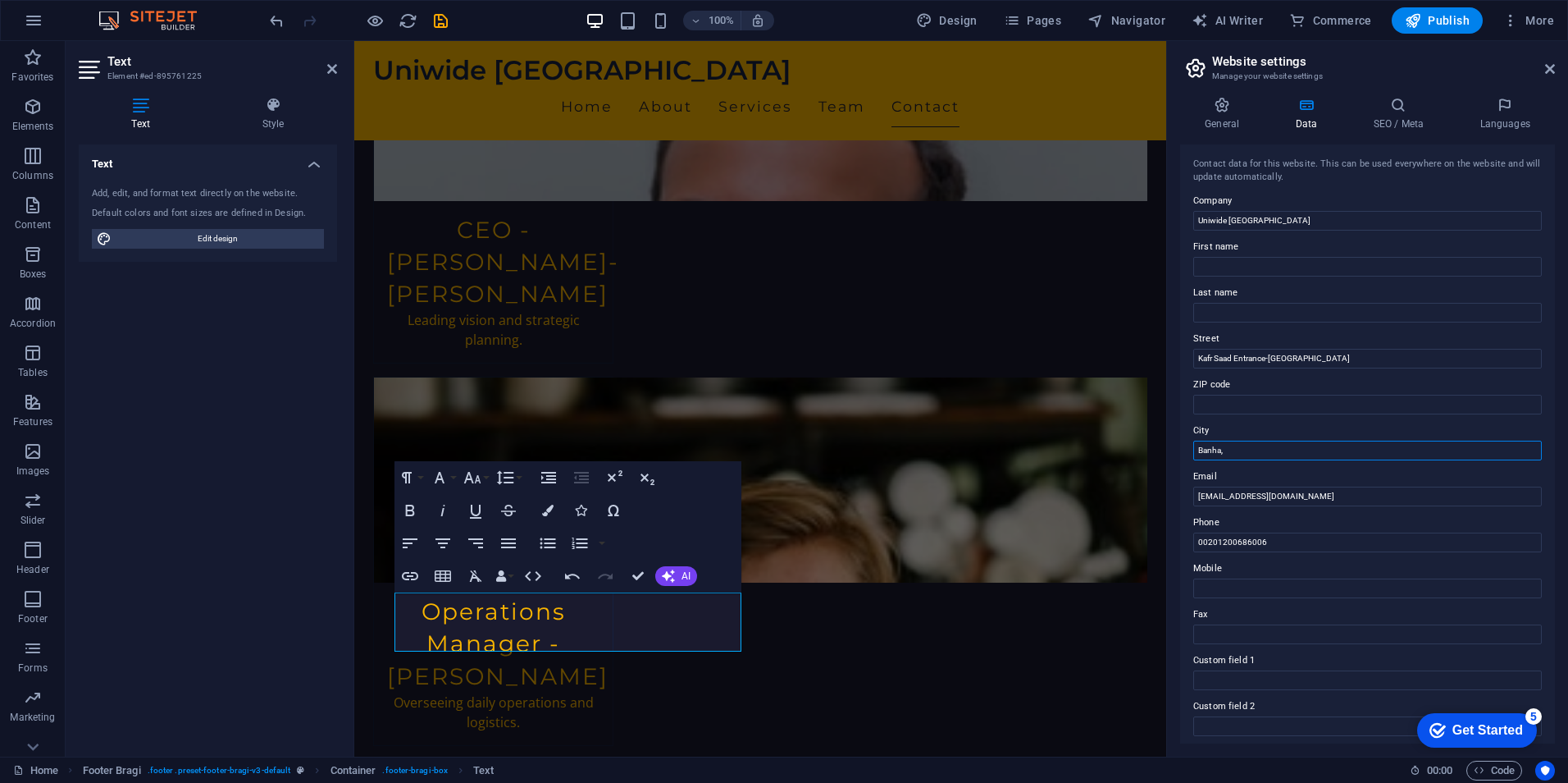
click at [1270, 440] on input "Banha," at bounding box center [1367, 450] width 349 height 20
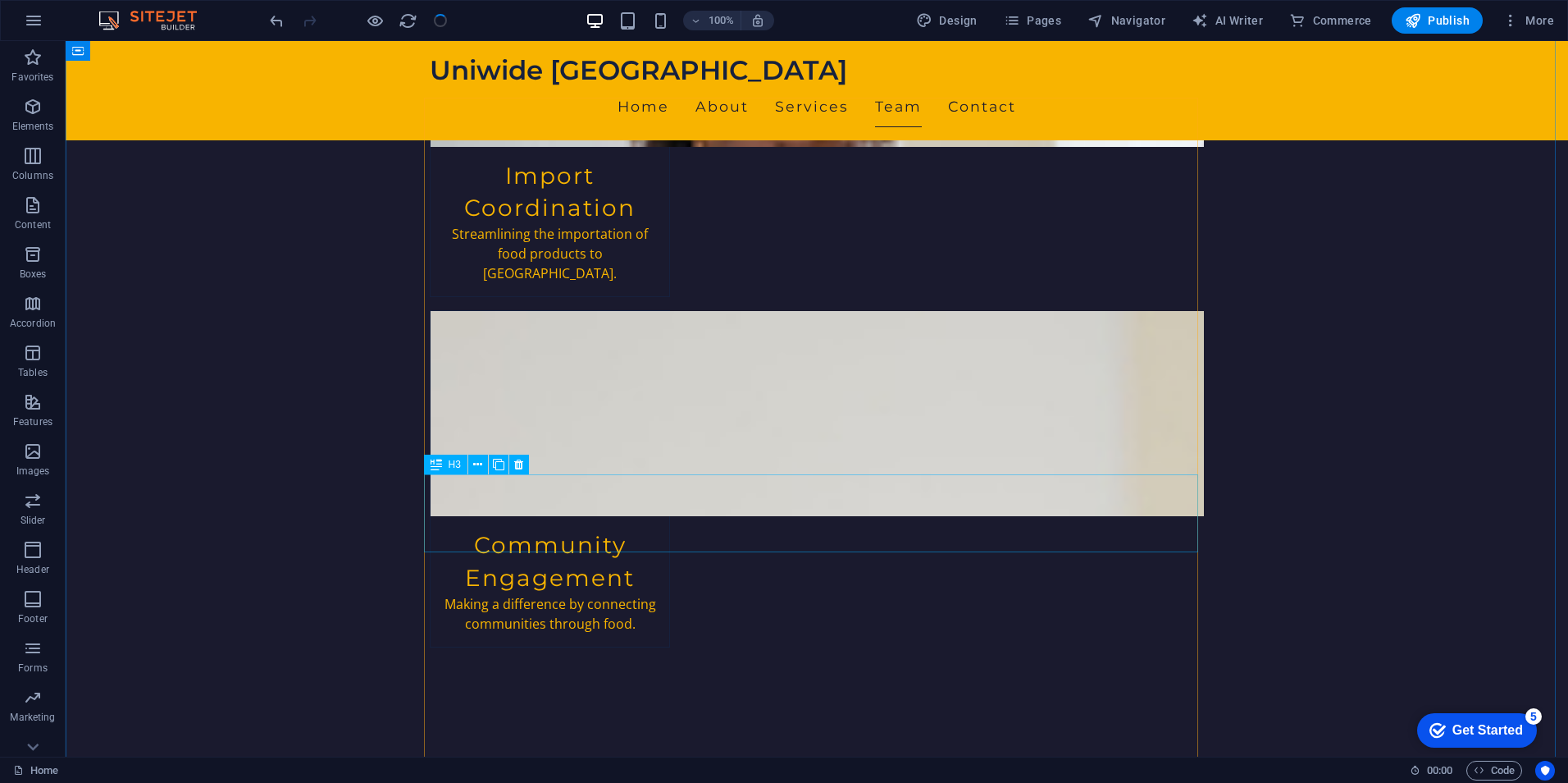
scroll to position [3871, 0]
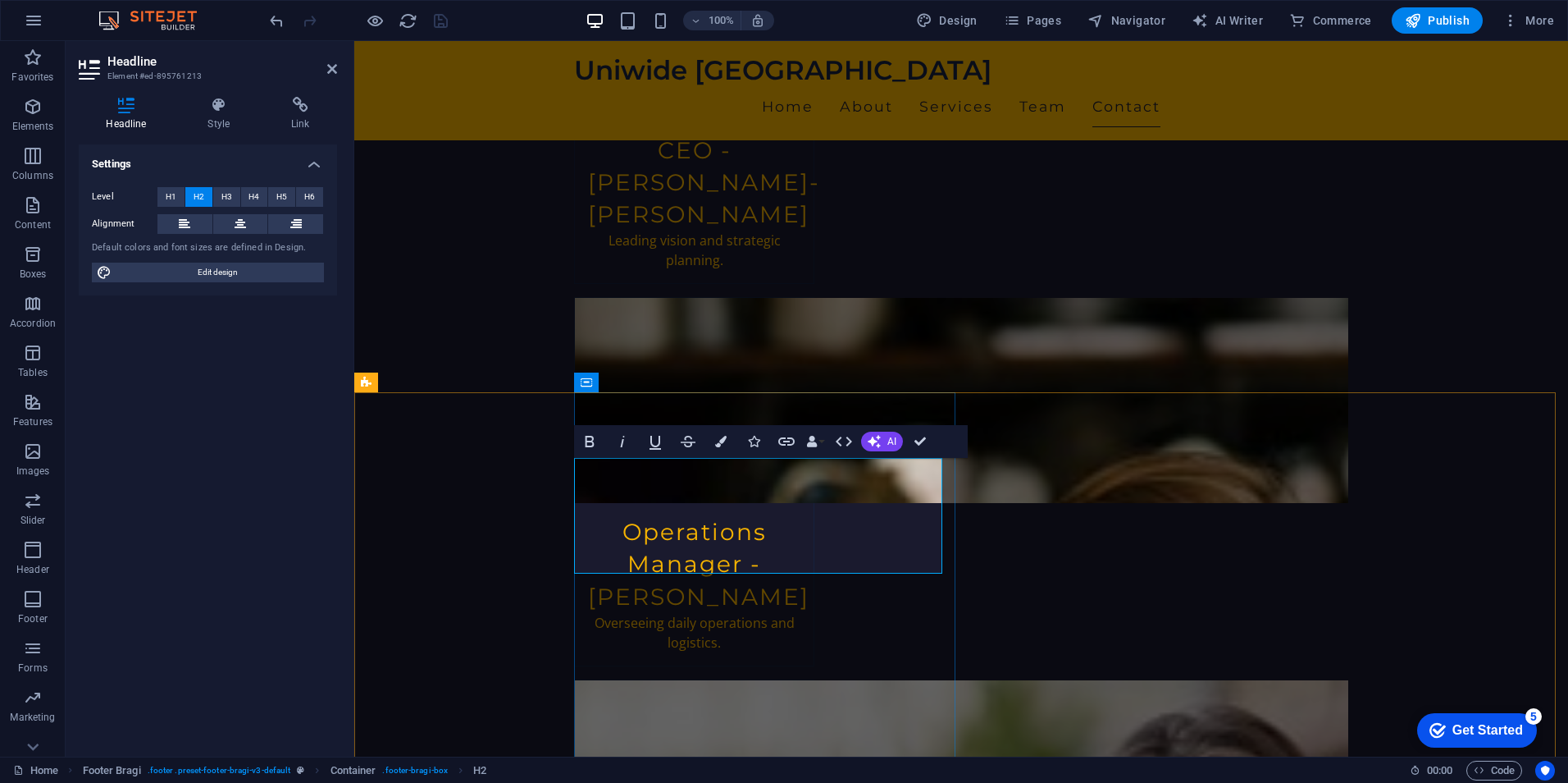
drag, startPoint x: 746, startPoint y: 478, endPoint x: 899, endPoint y: 481, distance: 153.0
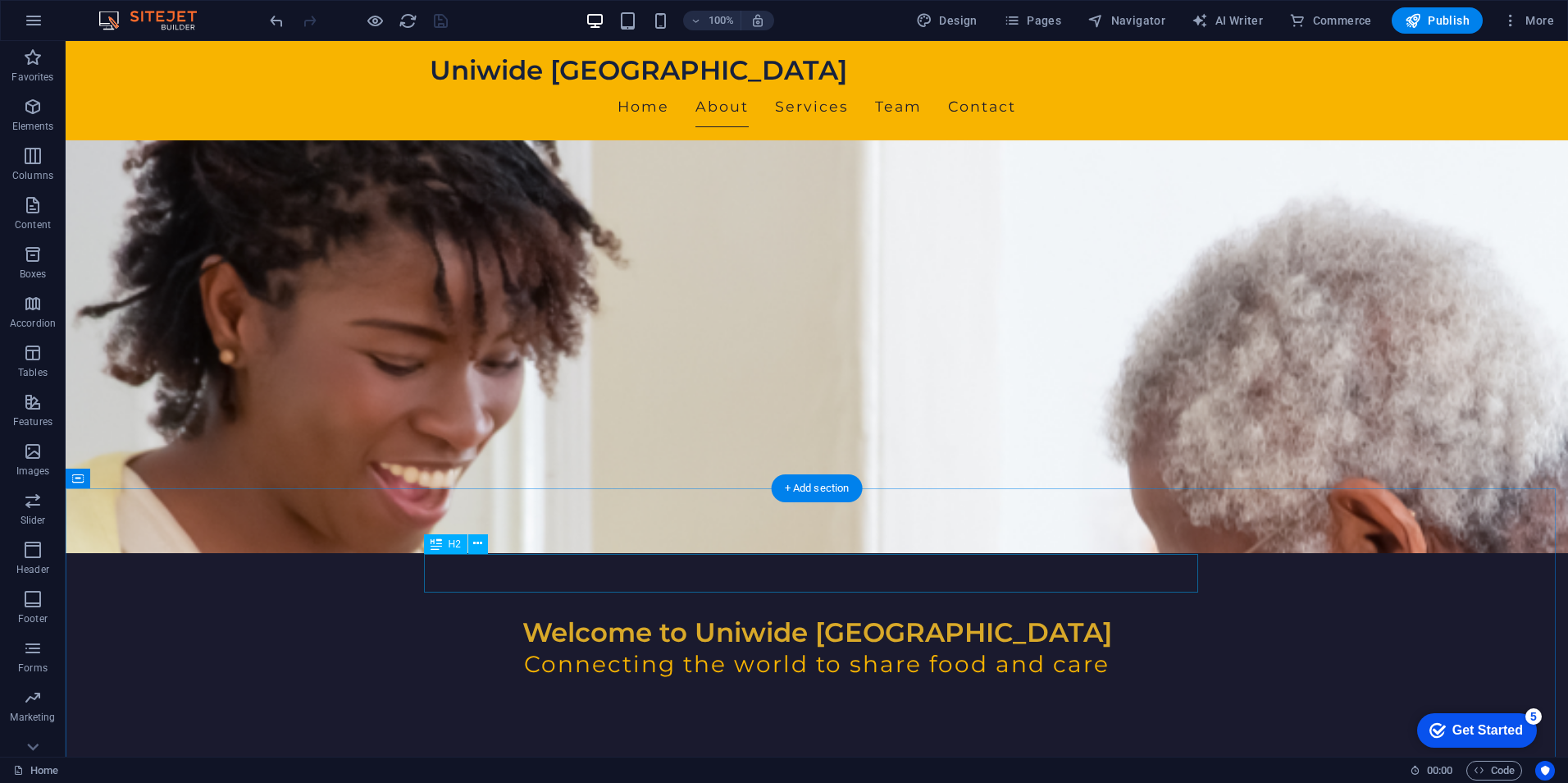
scroll to position [0, 0]
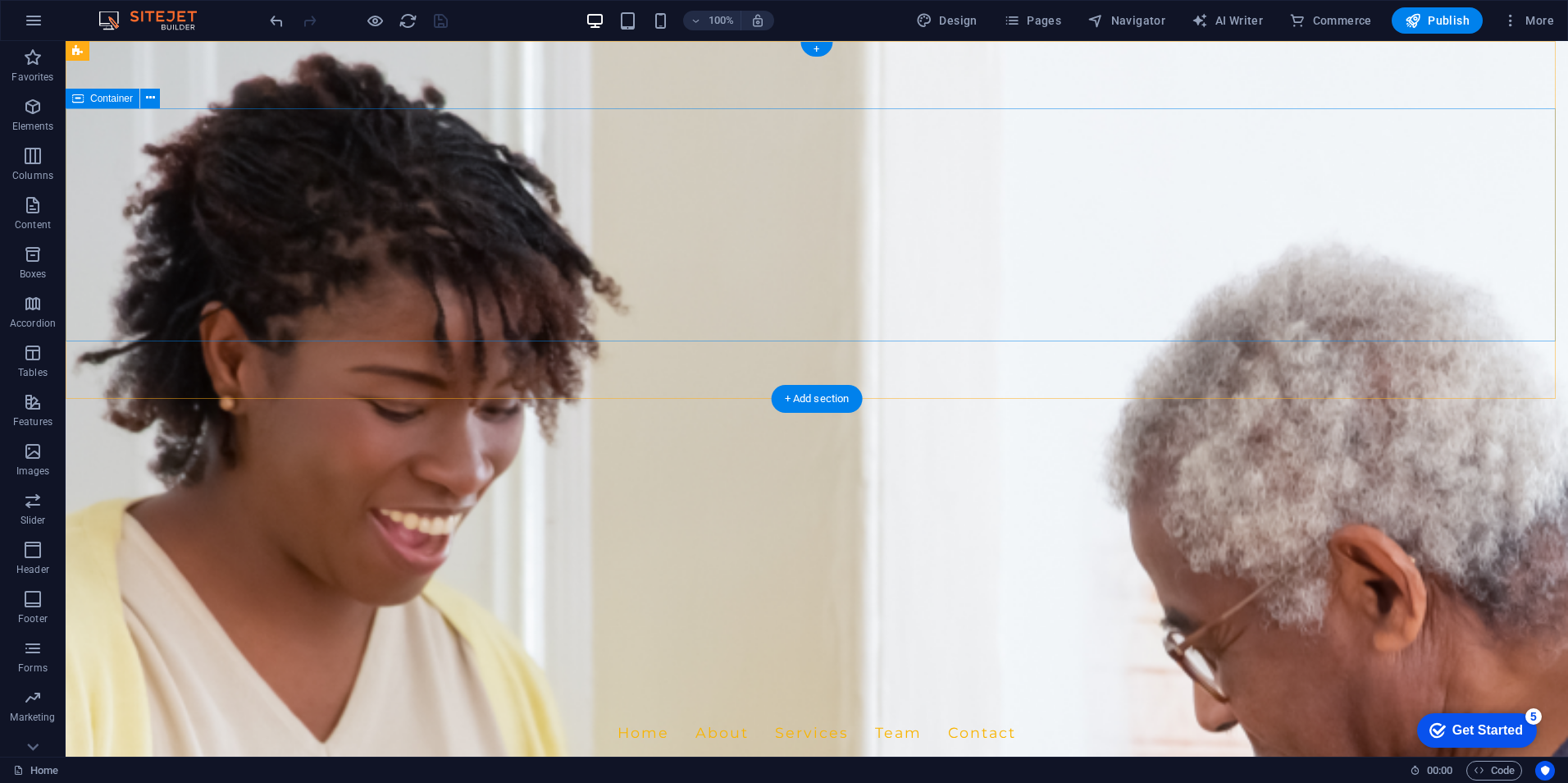
click at [408, 367] on figure at bounding box center [817, 398] width 1503 height 715
click at [424, 377] on figure at bounding box center [817, 398] width 1503 height 715
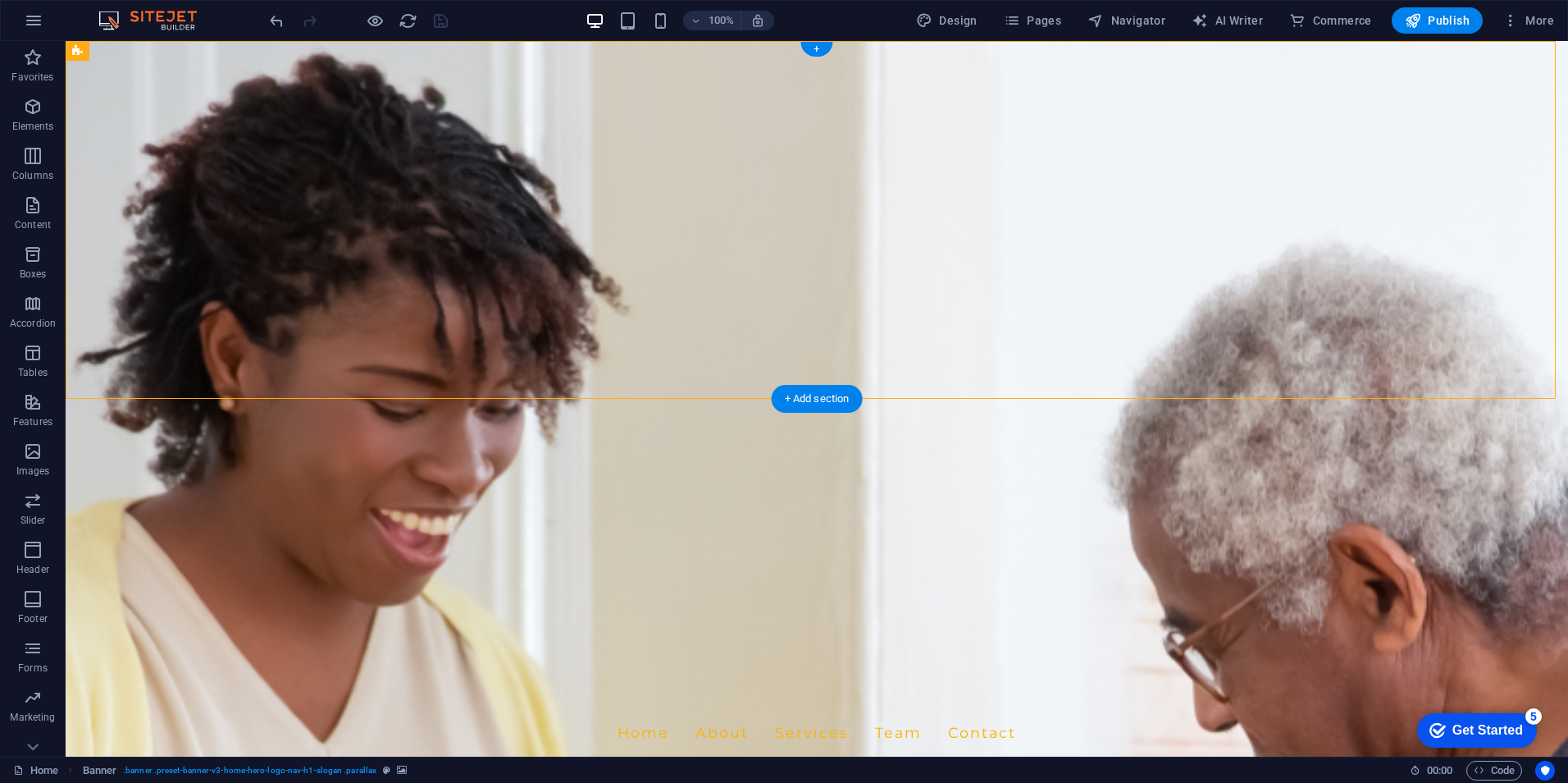
select select "preset-banner-v3-home-hero-logo-nav-h1-slogan"
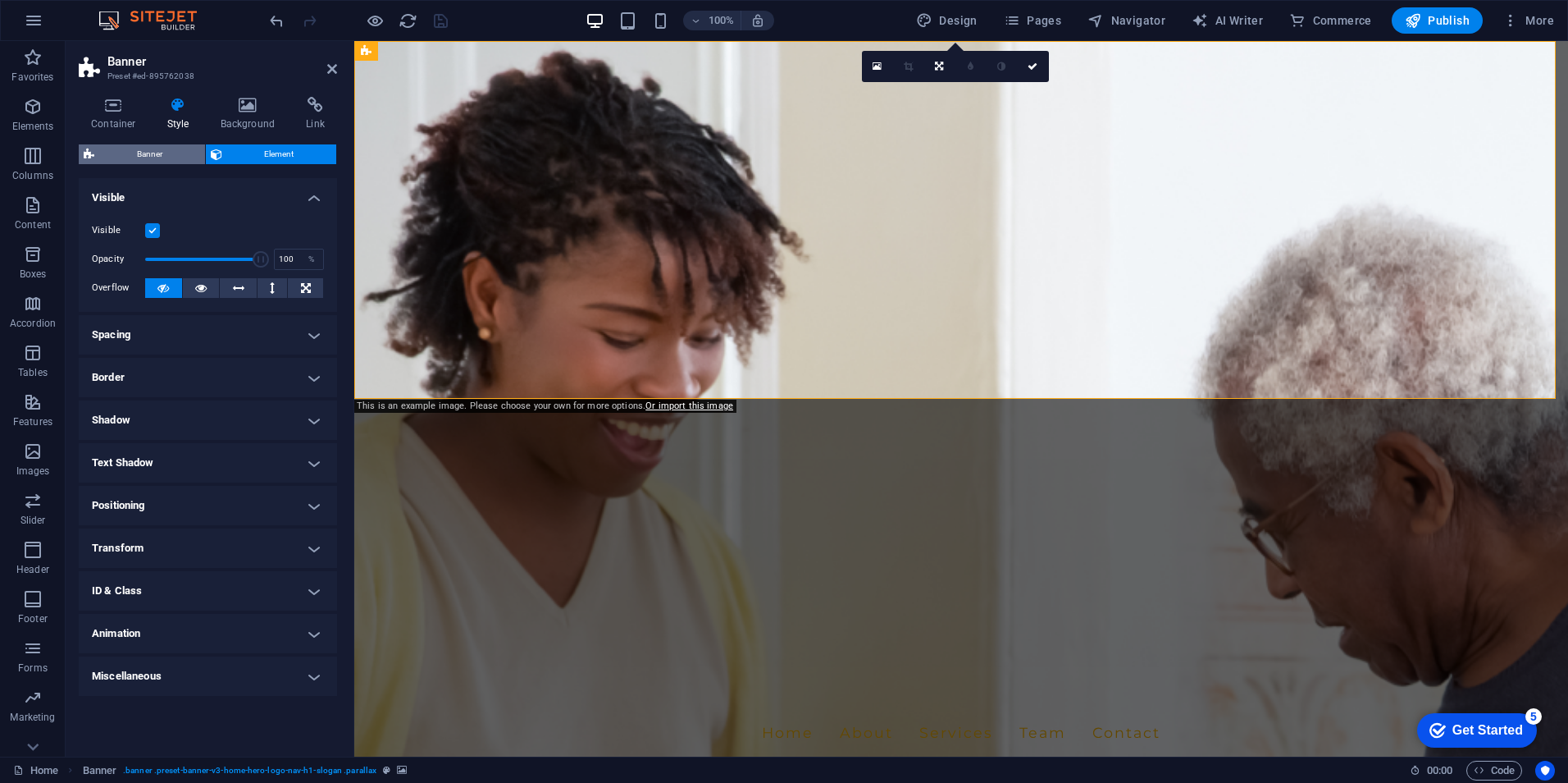
click at [161, 154] on span "Banner" at bounding box center [149, 155] width 101 height 20
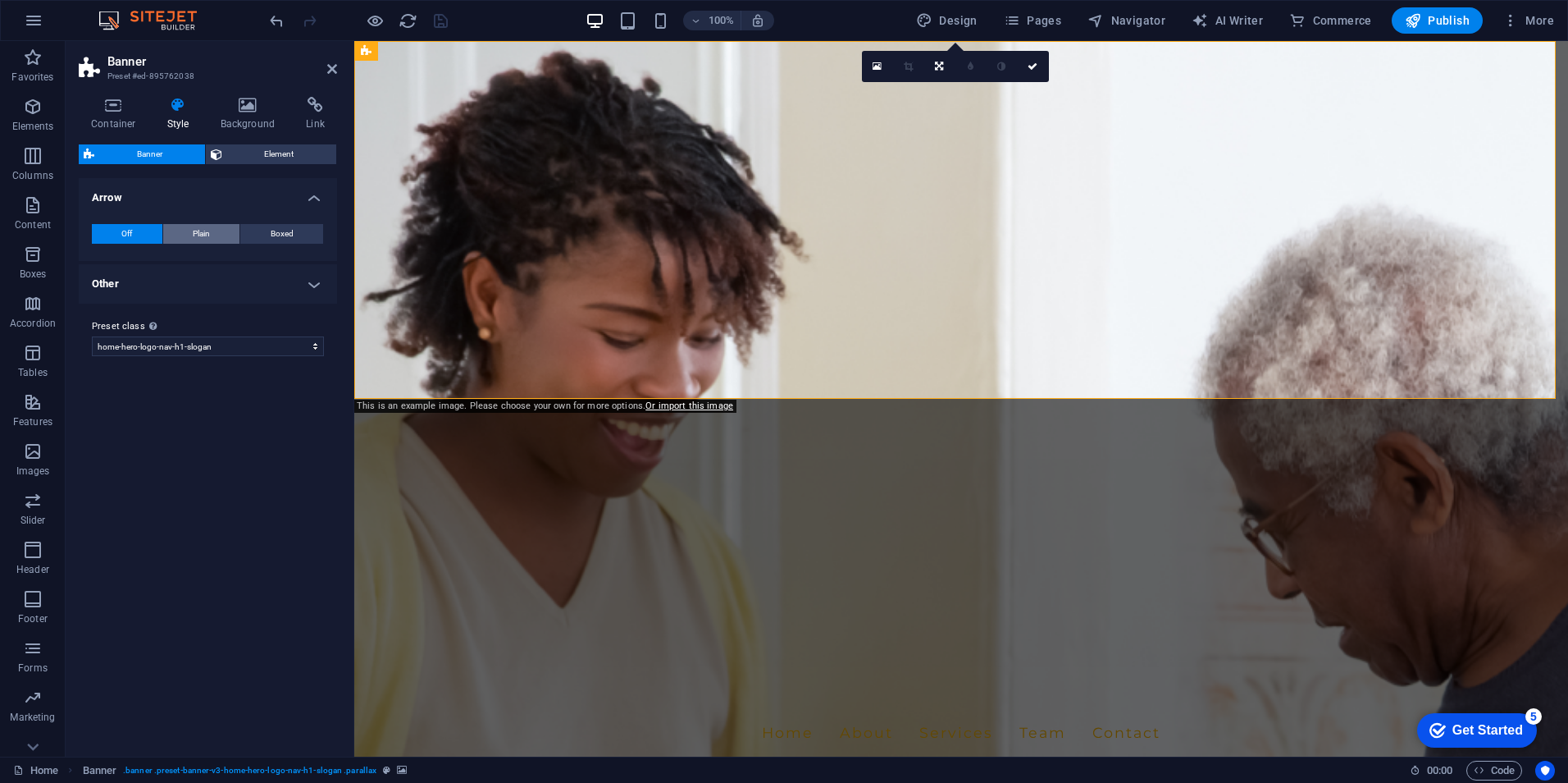
click at [212, 232] on button "Plain" at bounding box center [201, 234] width 77 height 20
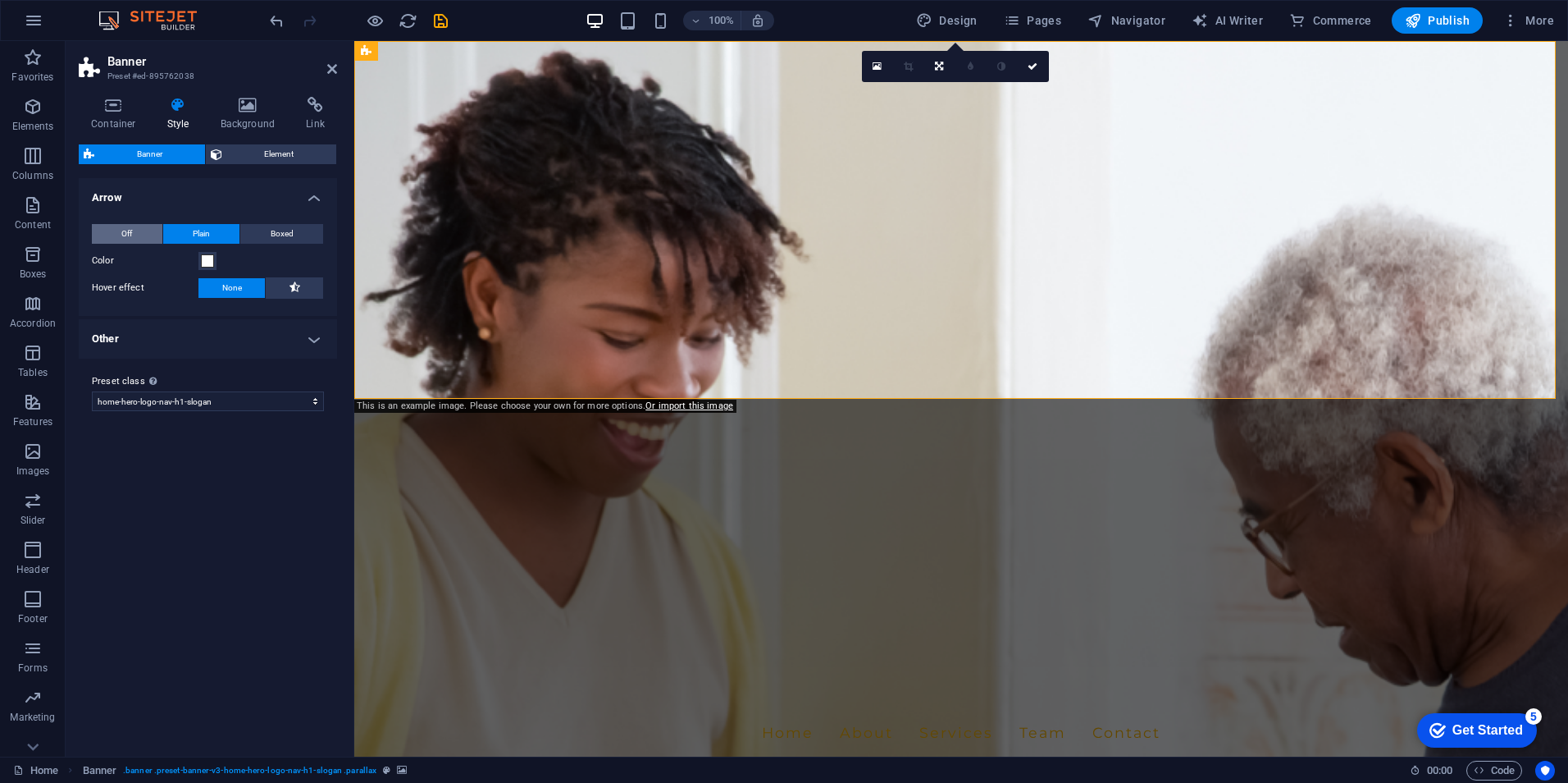
click at [133, 237] on button "Off" at bounding box center [127, 234] width 71 height 20
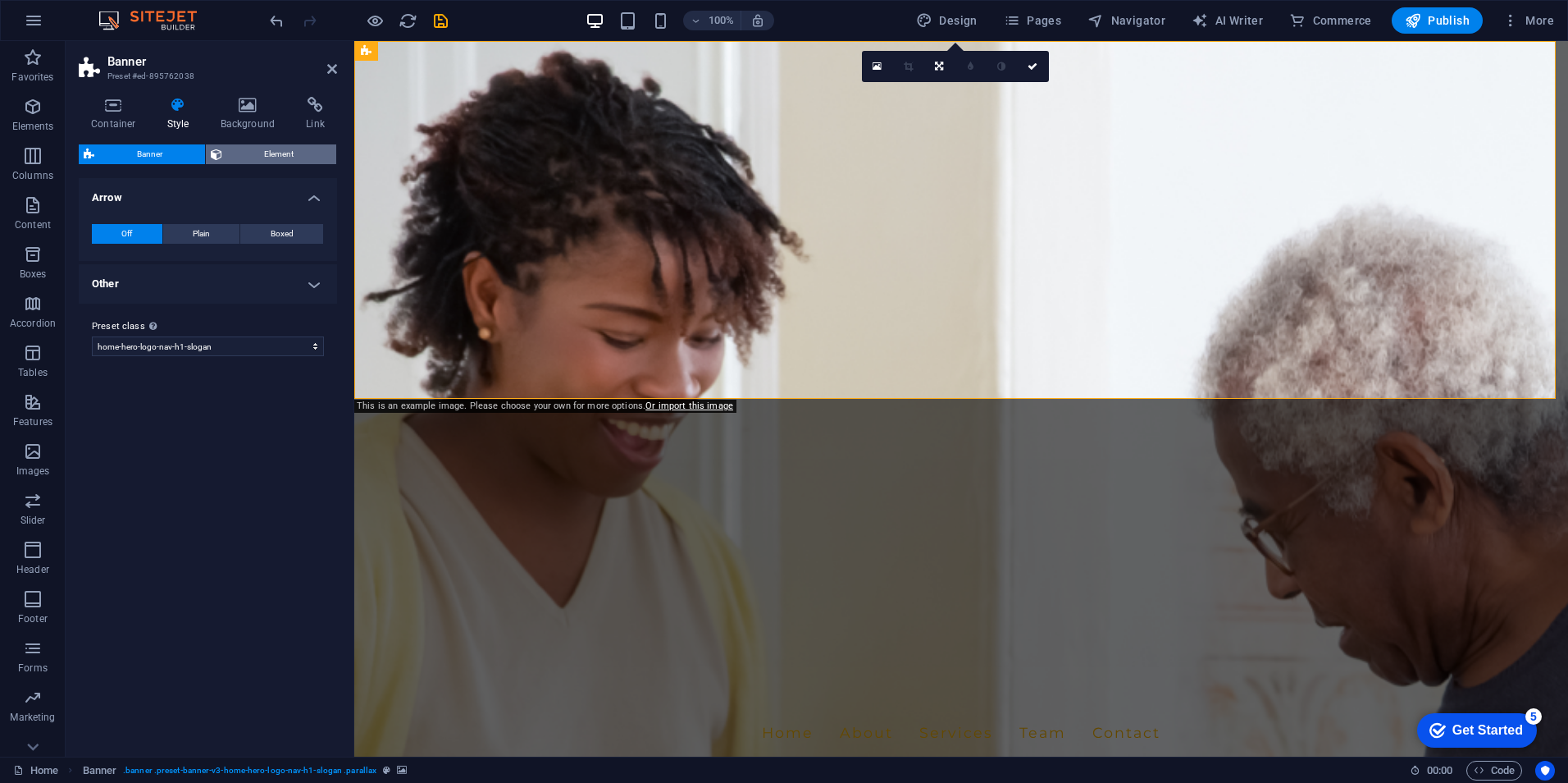
click at [254, 159] on span "Element" at bounding box center [280, 155] width 105 height 20
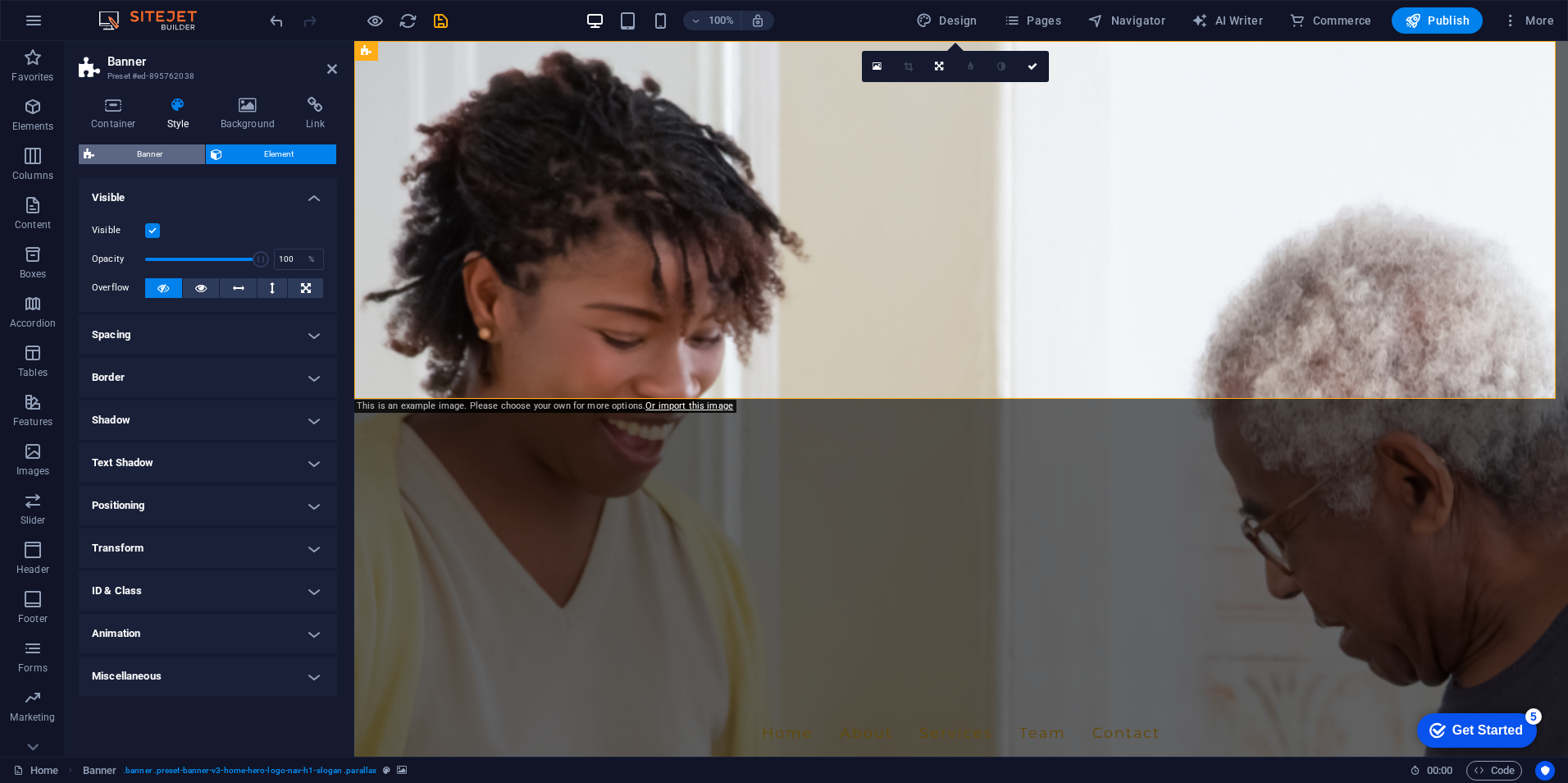
click at [177, 159] on span "Banner" at bounding box center [149, 155] width 101 height 20
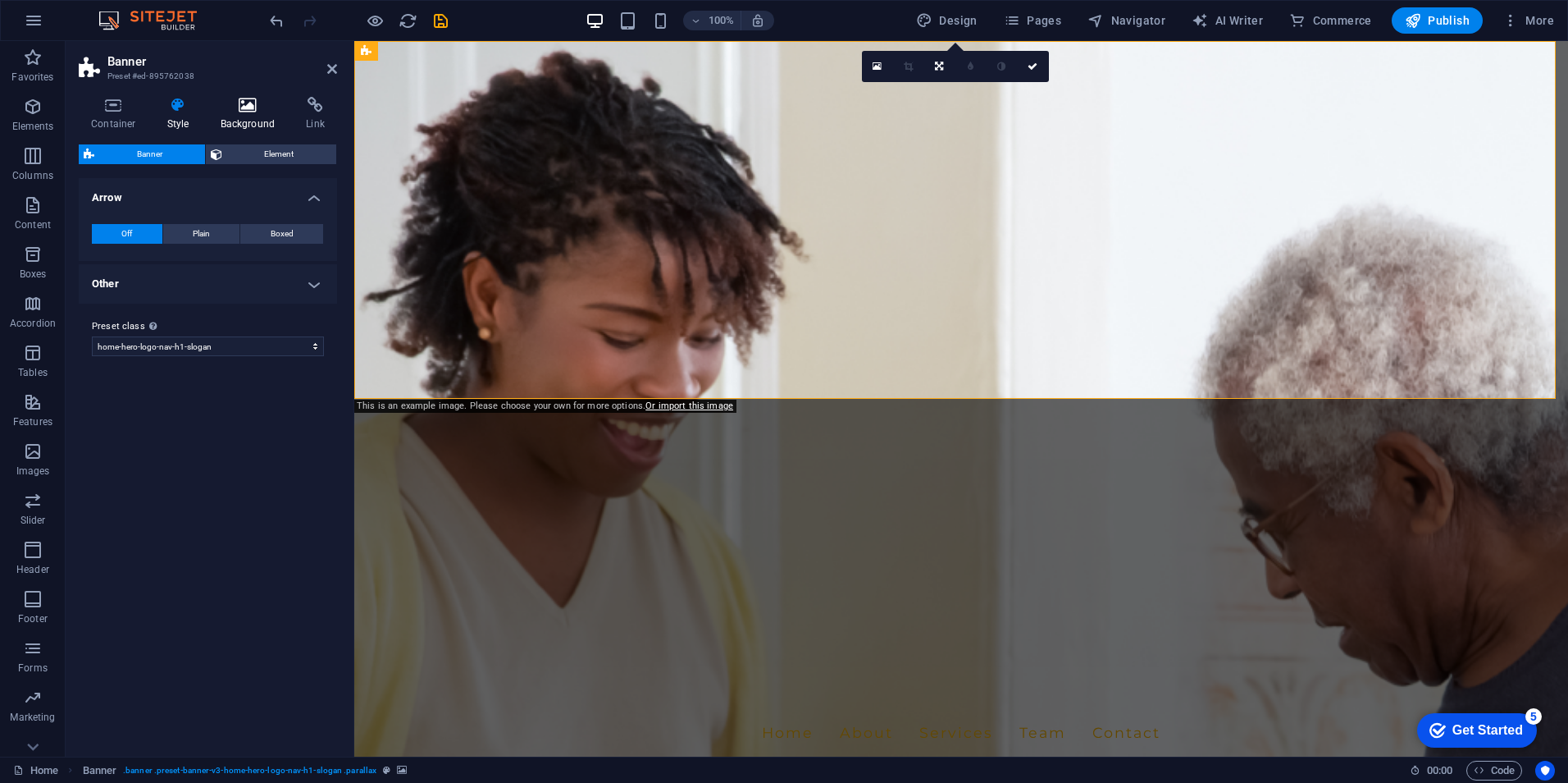
click at [246, 119] on h4 "Background" at bounding box center [252, 114] width 86 height 34
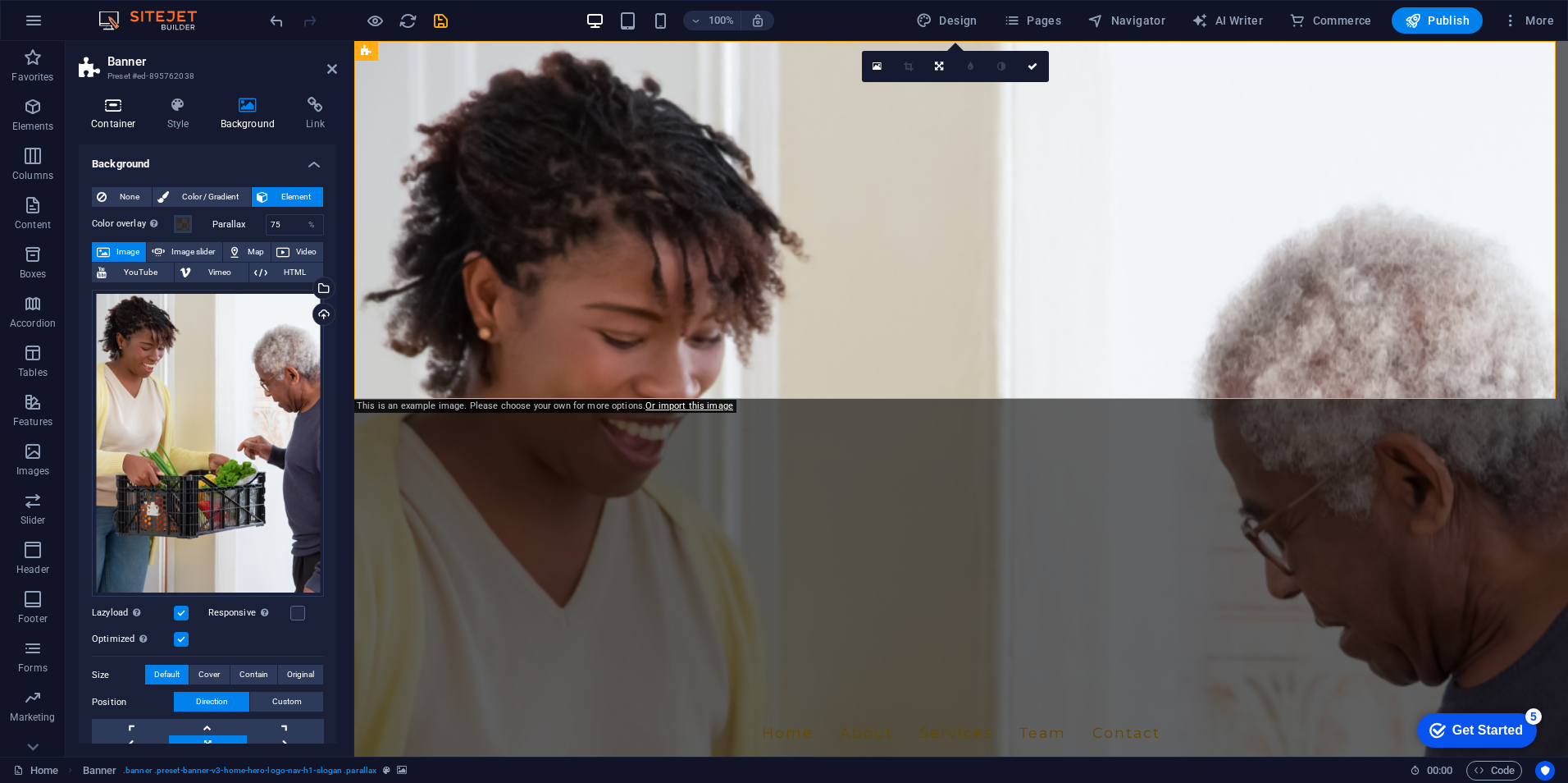
click at [125, 114] on h4 "Container" at bounding box center [117, 114] width 76 height 34
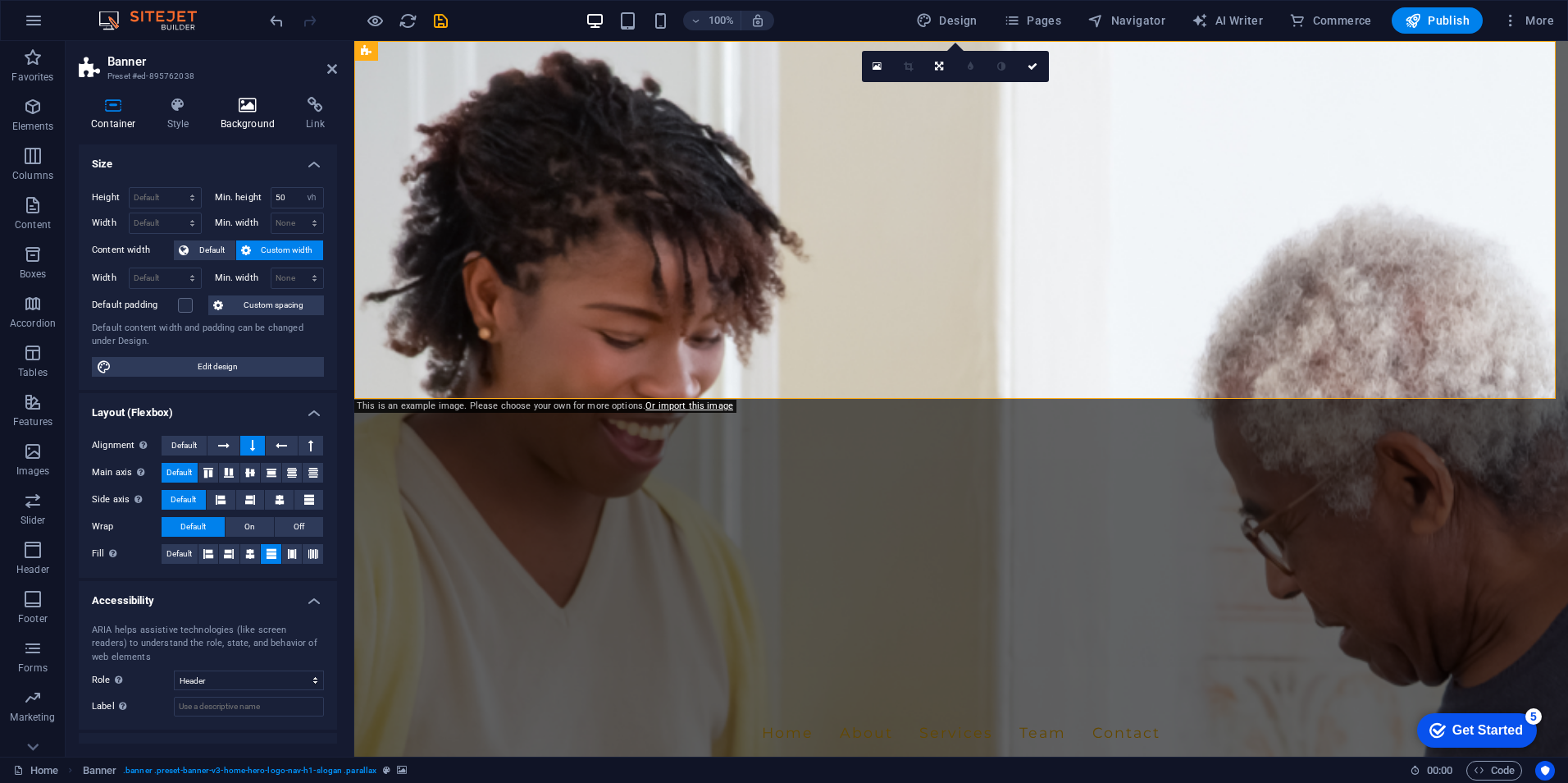
click at [259, 114] on h4 "Background" at bounding box center [252, 114] width 86 height 34
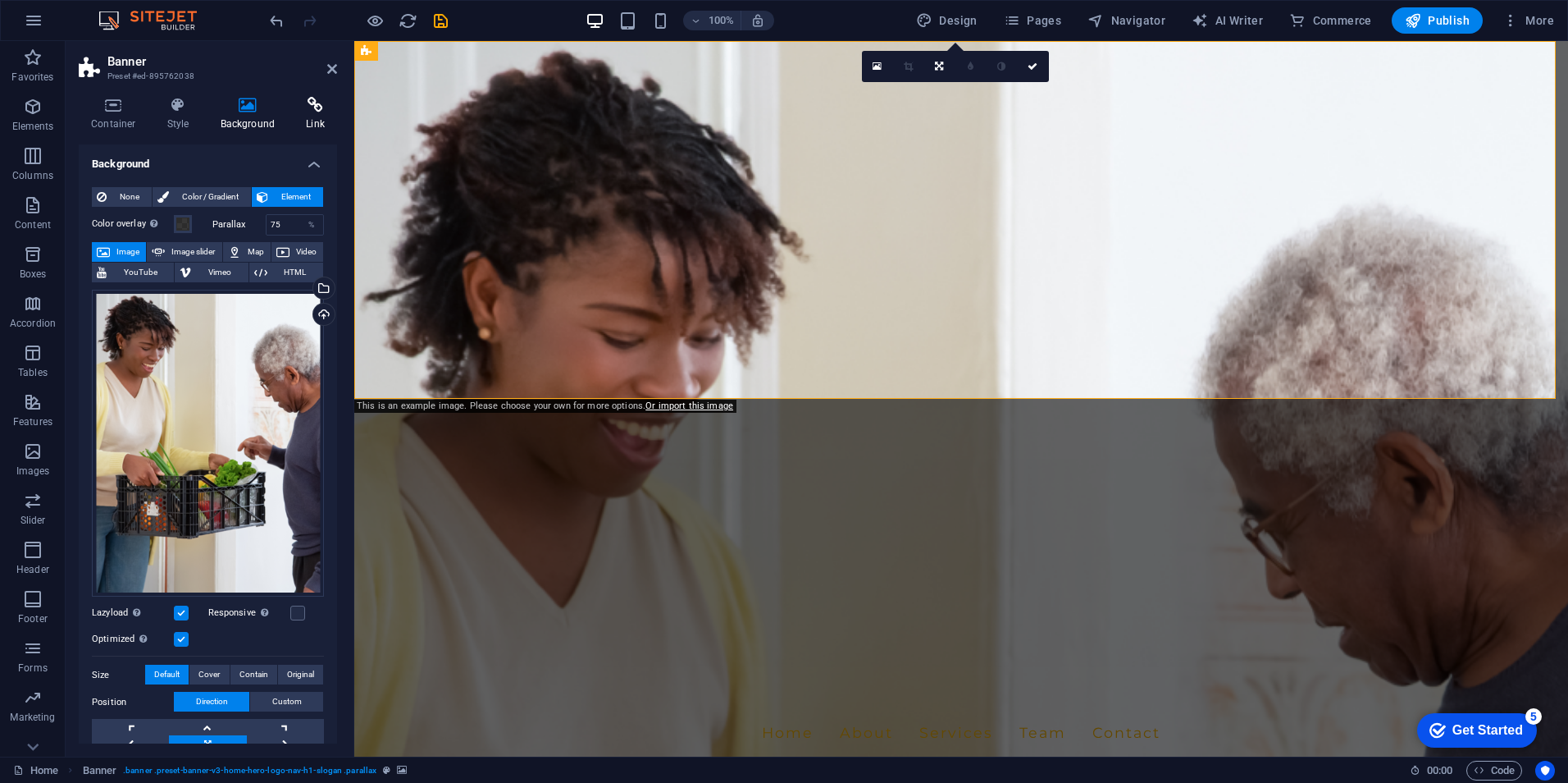
click at [315, 114] on h4 "Link" at bounding box center [316, 114] width 44 height 34
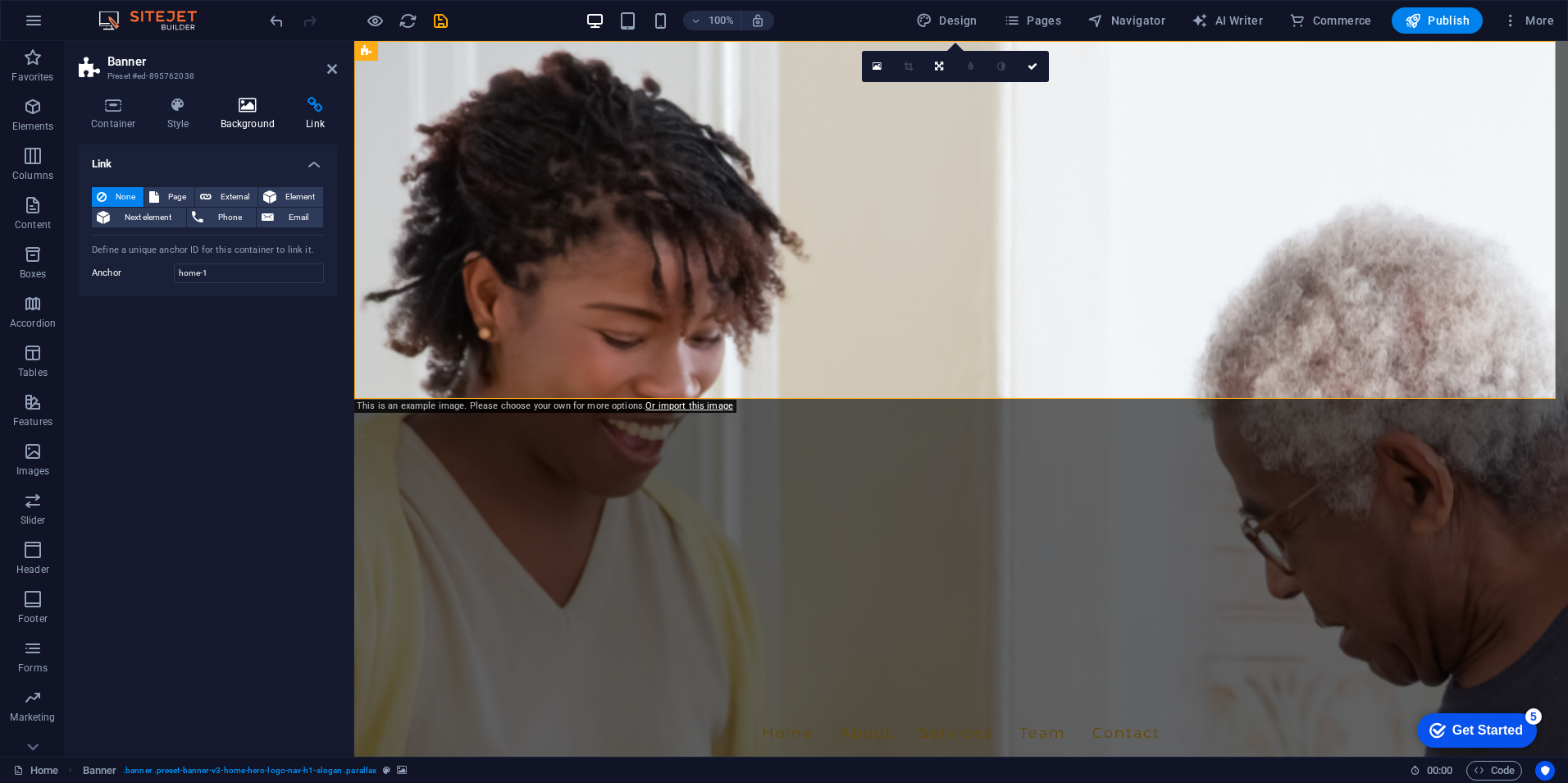
click at [251, 116] on h4 "Background" at bounding box center [252, 114] width 86 height 34
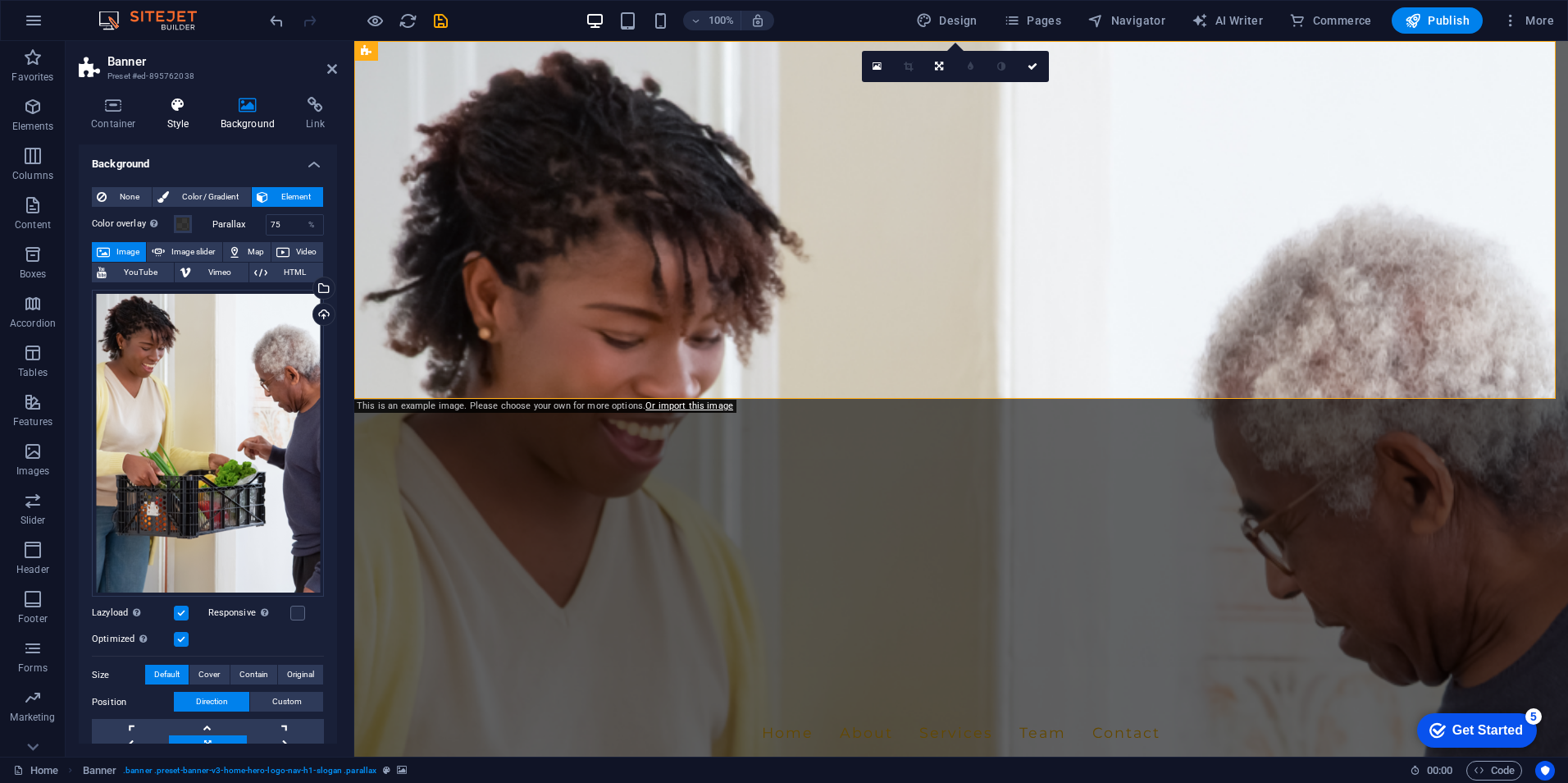
click at [186, 113] on icon at bounding box center [178, 105] width 47 height 16
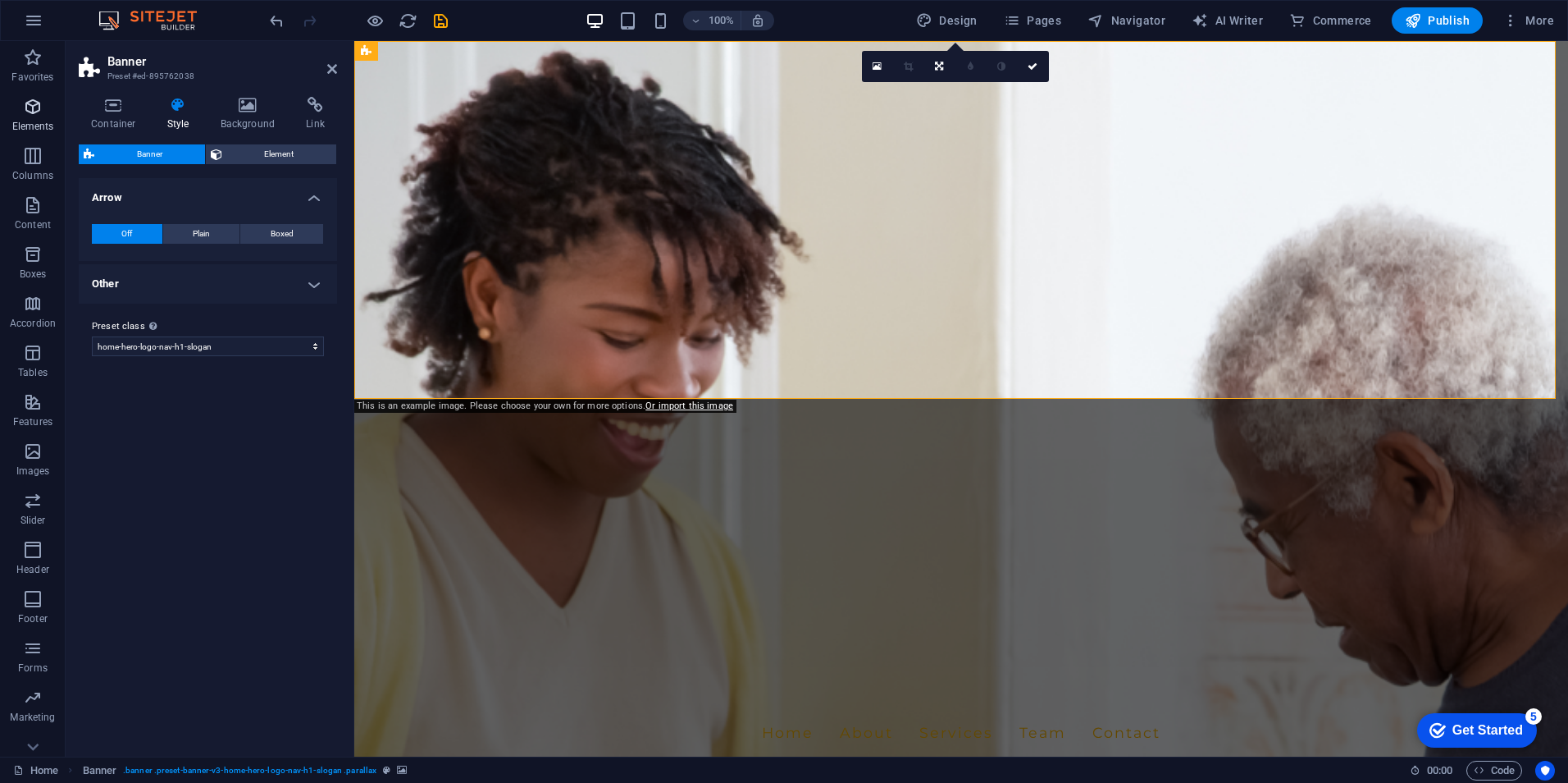
click at [31, 113] on icon "button" at bounding box center [33, 107] width 20 height 20
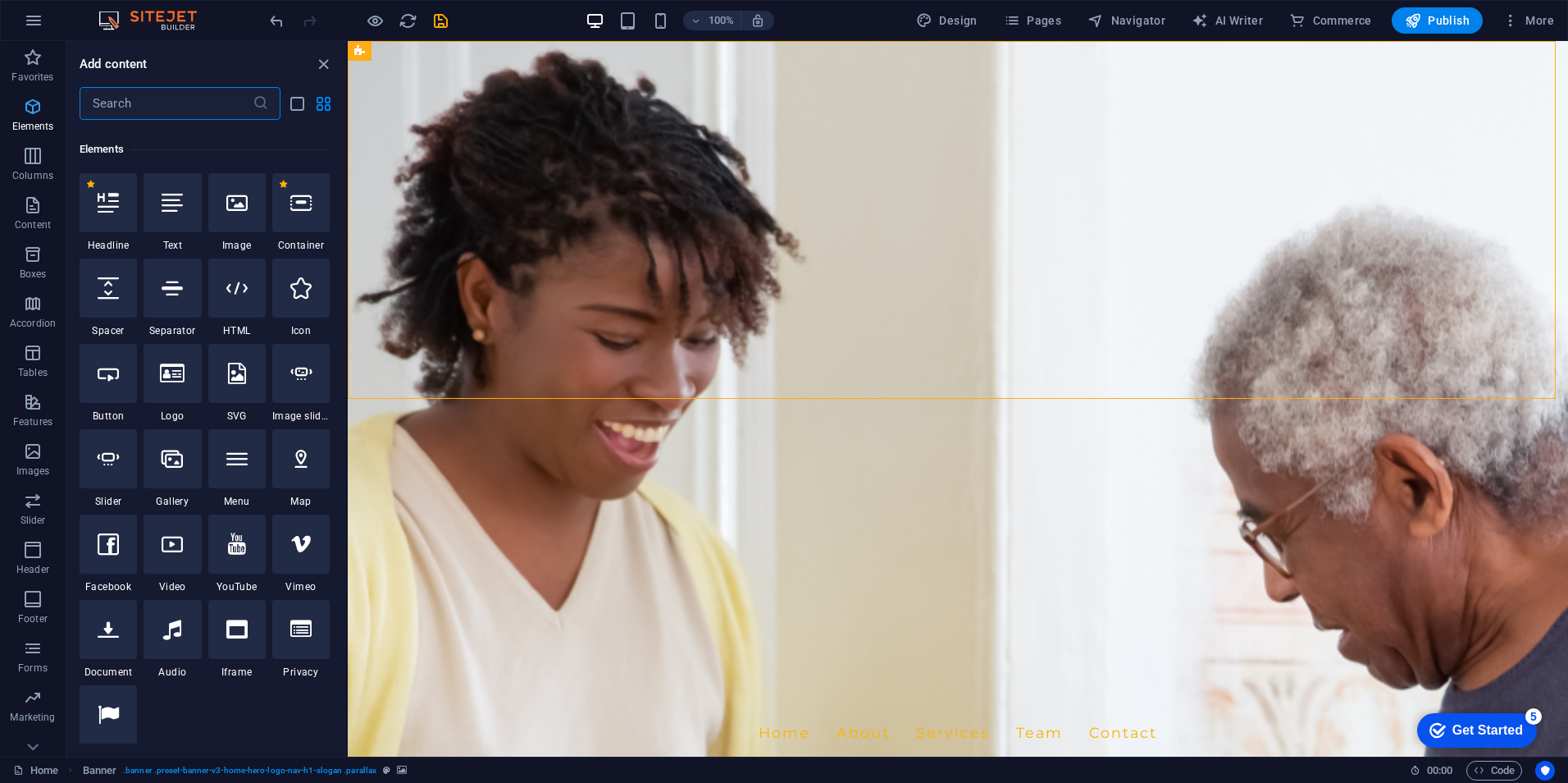
scroll to position [175, 0]
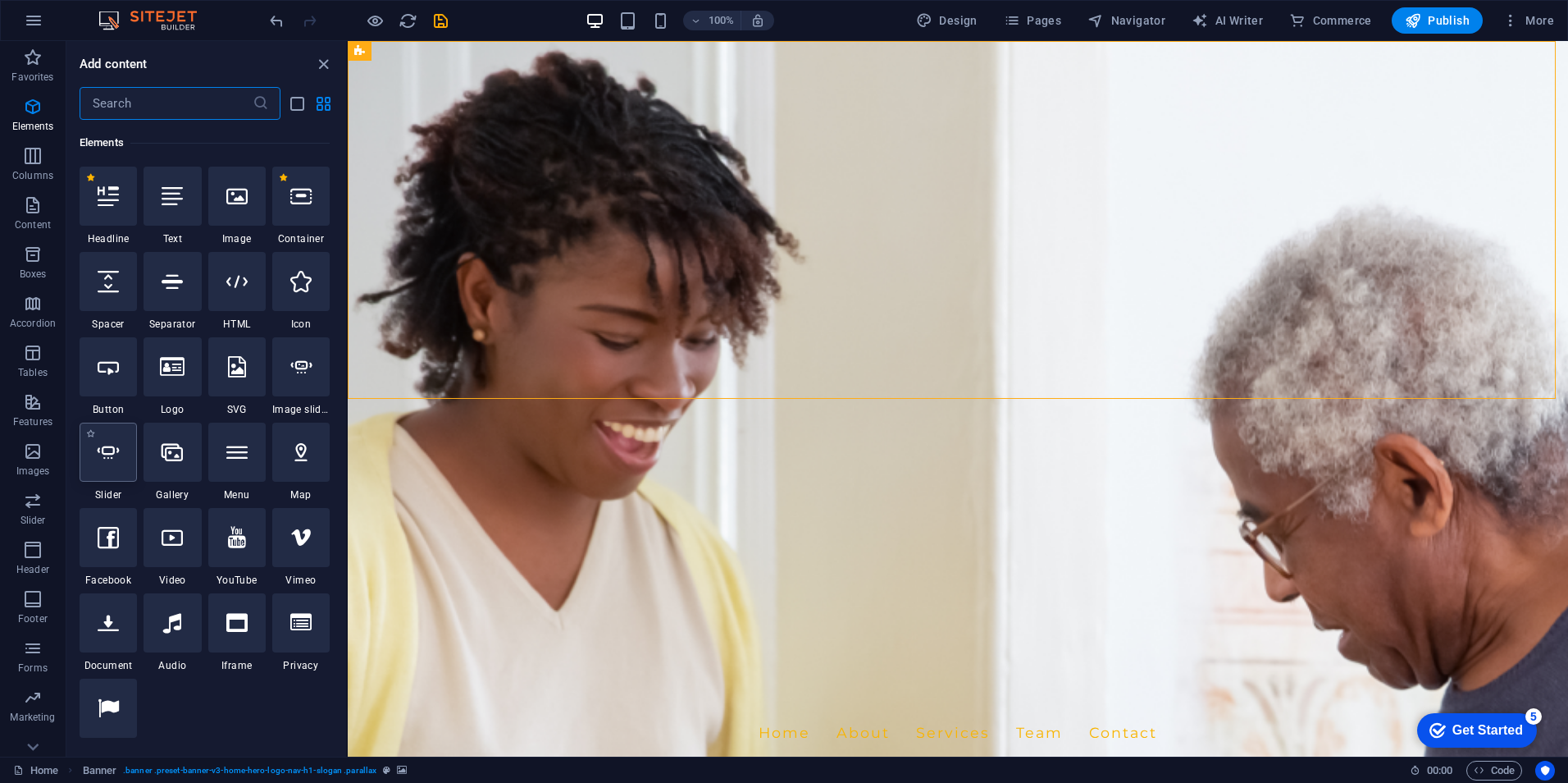
click at [120, 449] on div at bounding box center [108, 451] width 57 height 59
select select "ms"
select select "s"
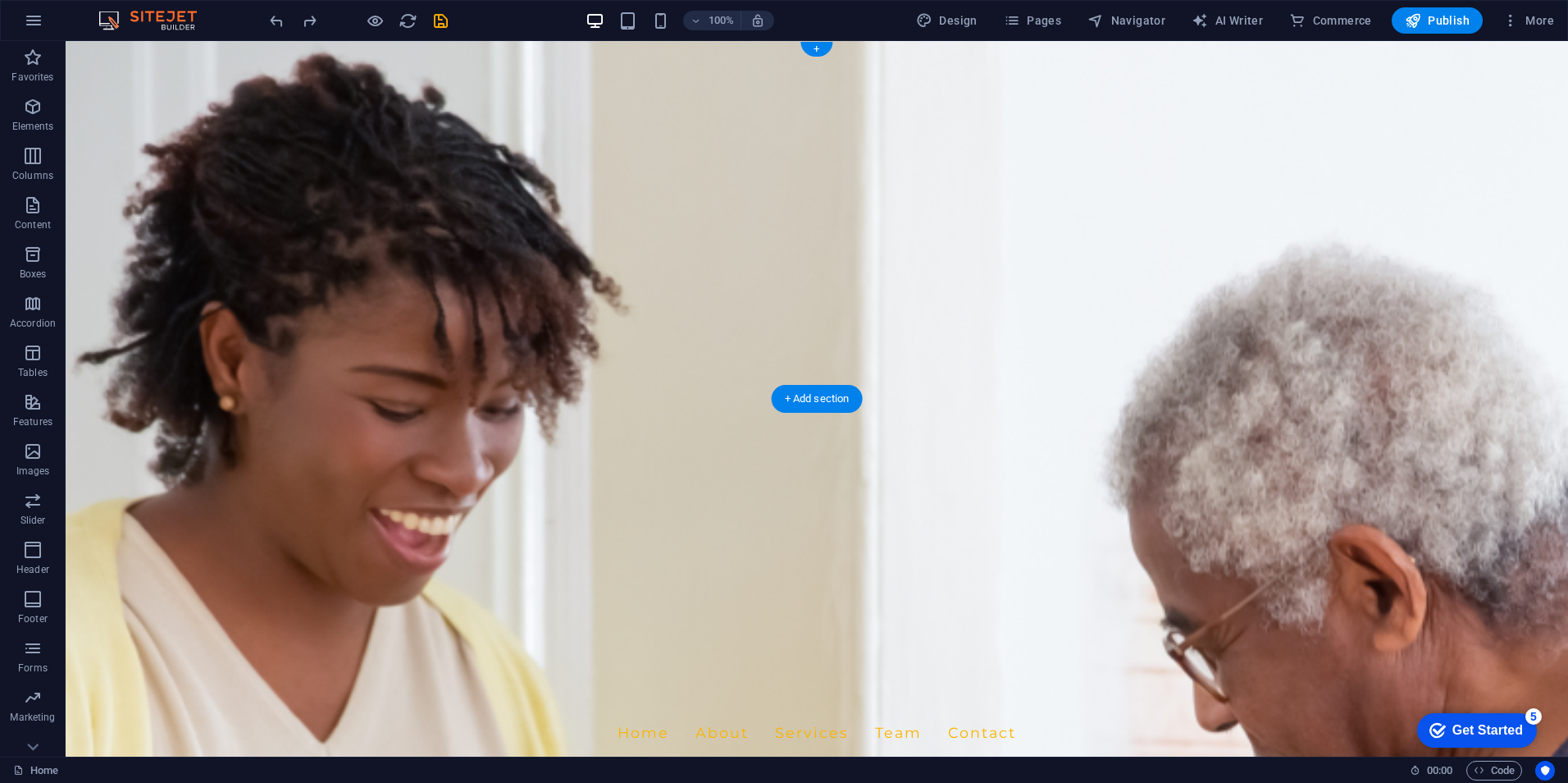
click at [1034, 379] on figure at bounding box center [817, 398] width 1503 height 715
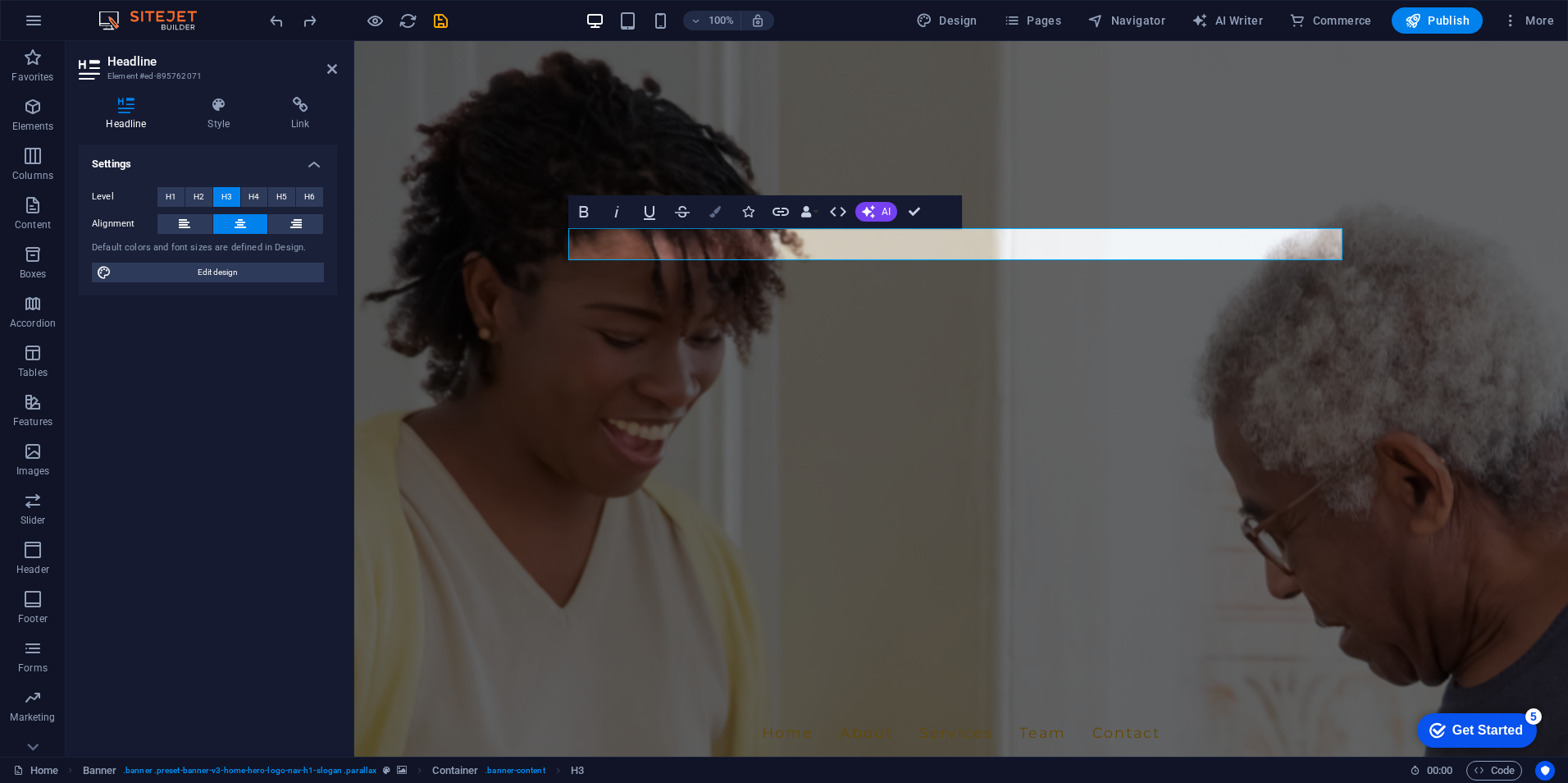
click at [707, 207] on button "Colors" at bounding box center [715, 211] width 31 height 33
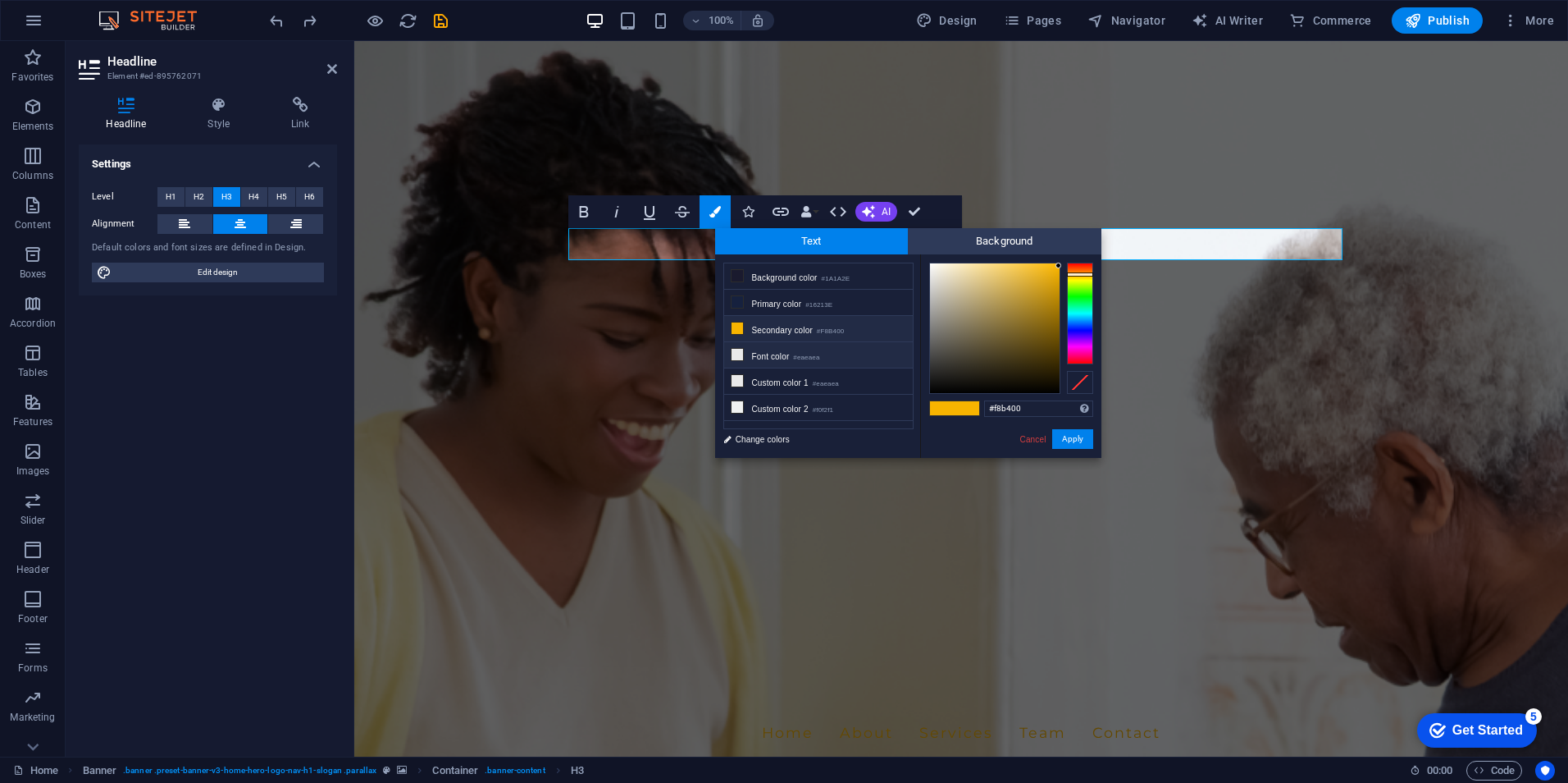
click at [779, 346] on li "Font color #eaeaea" at bounding box center [818, 356] width 189 height 26
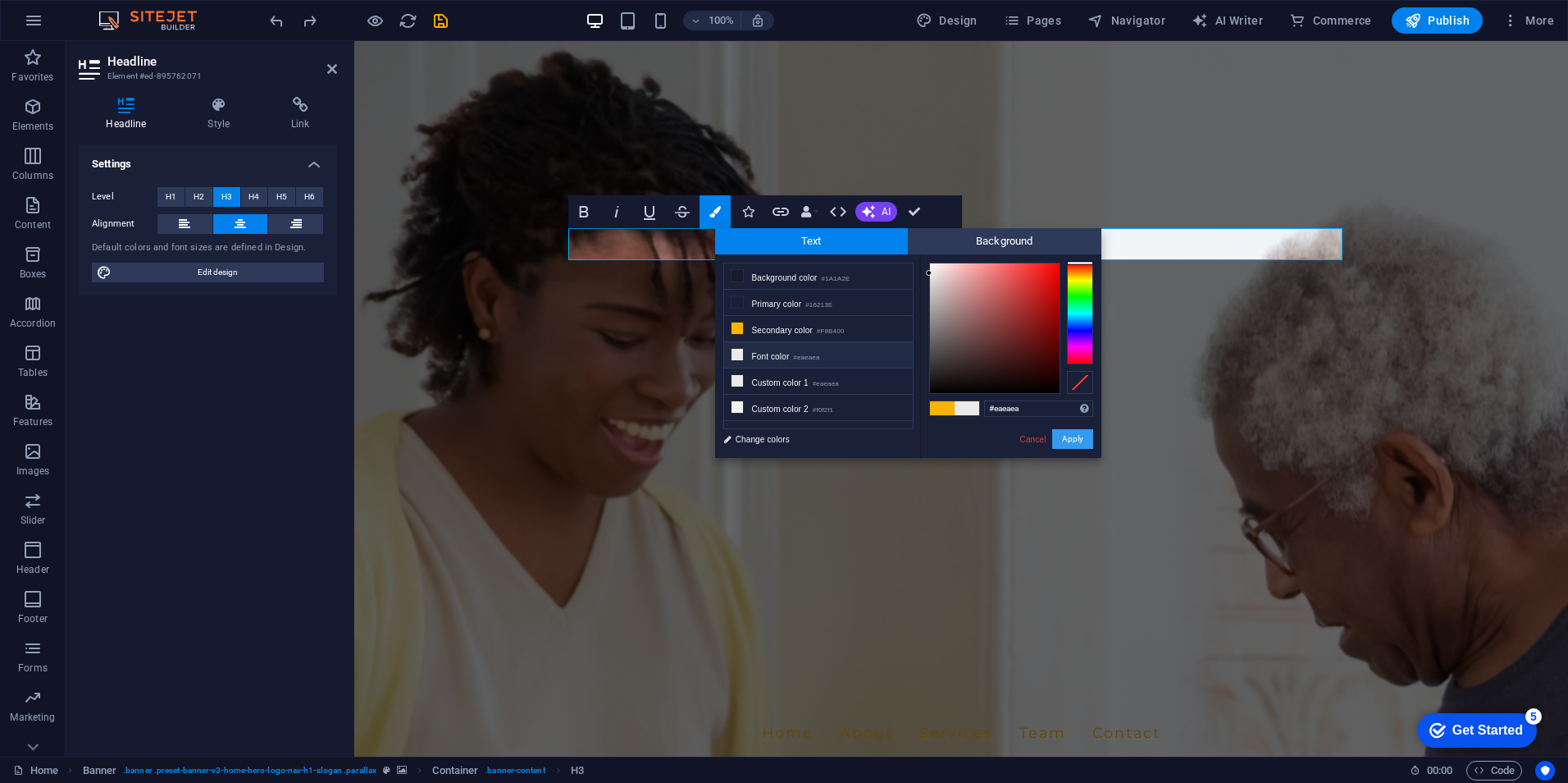
click at [1084, 438] on button "Apply" at bounding box center [1073, 439] width 41 height 20
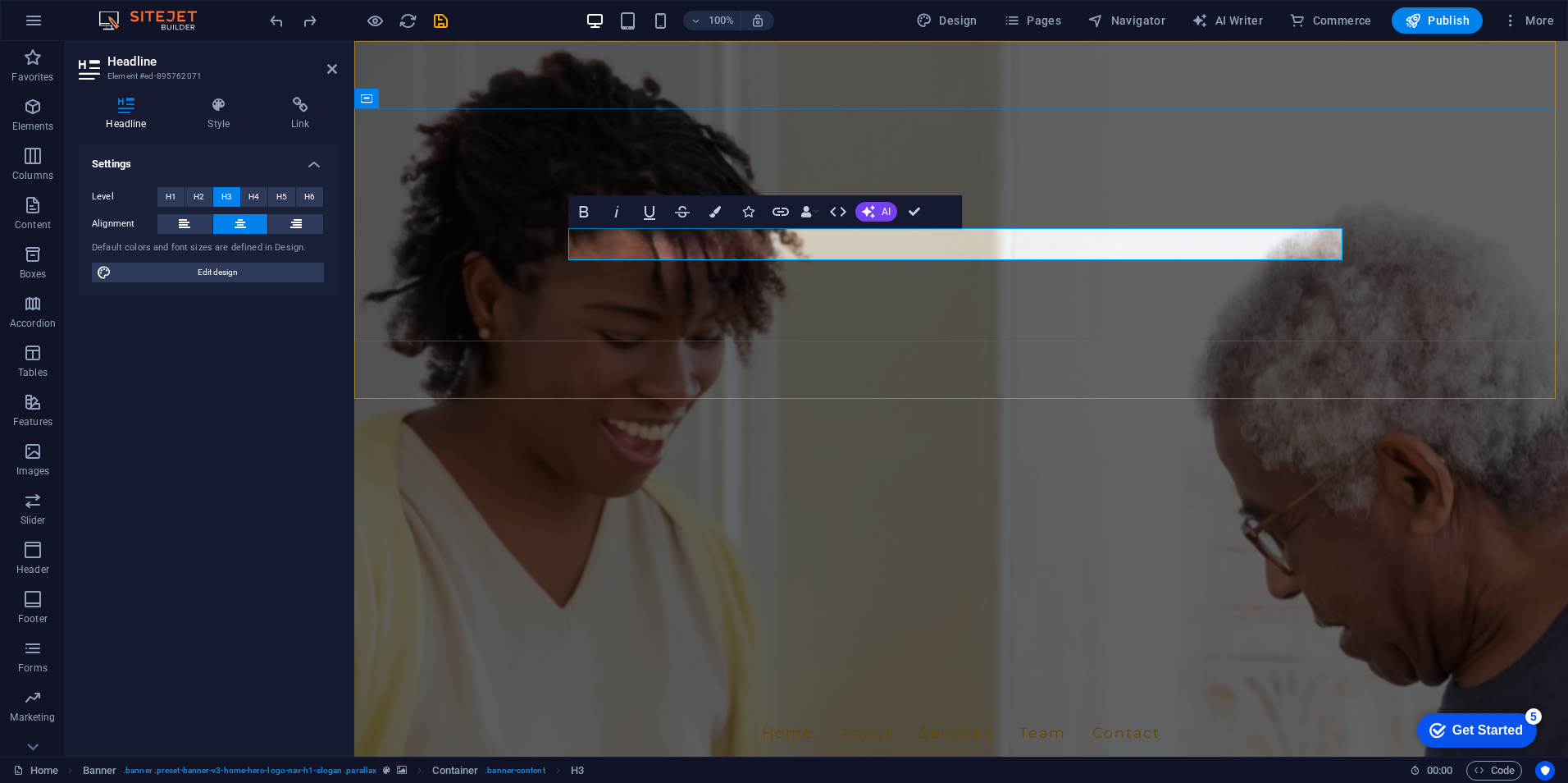
click at [719, 210] on icon "button" at bounding box center [715, 211] width 11 height 11
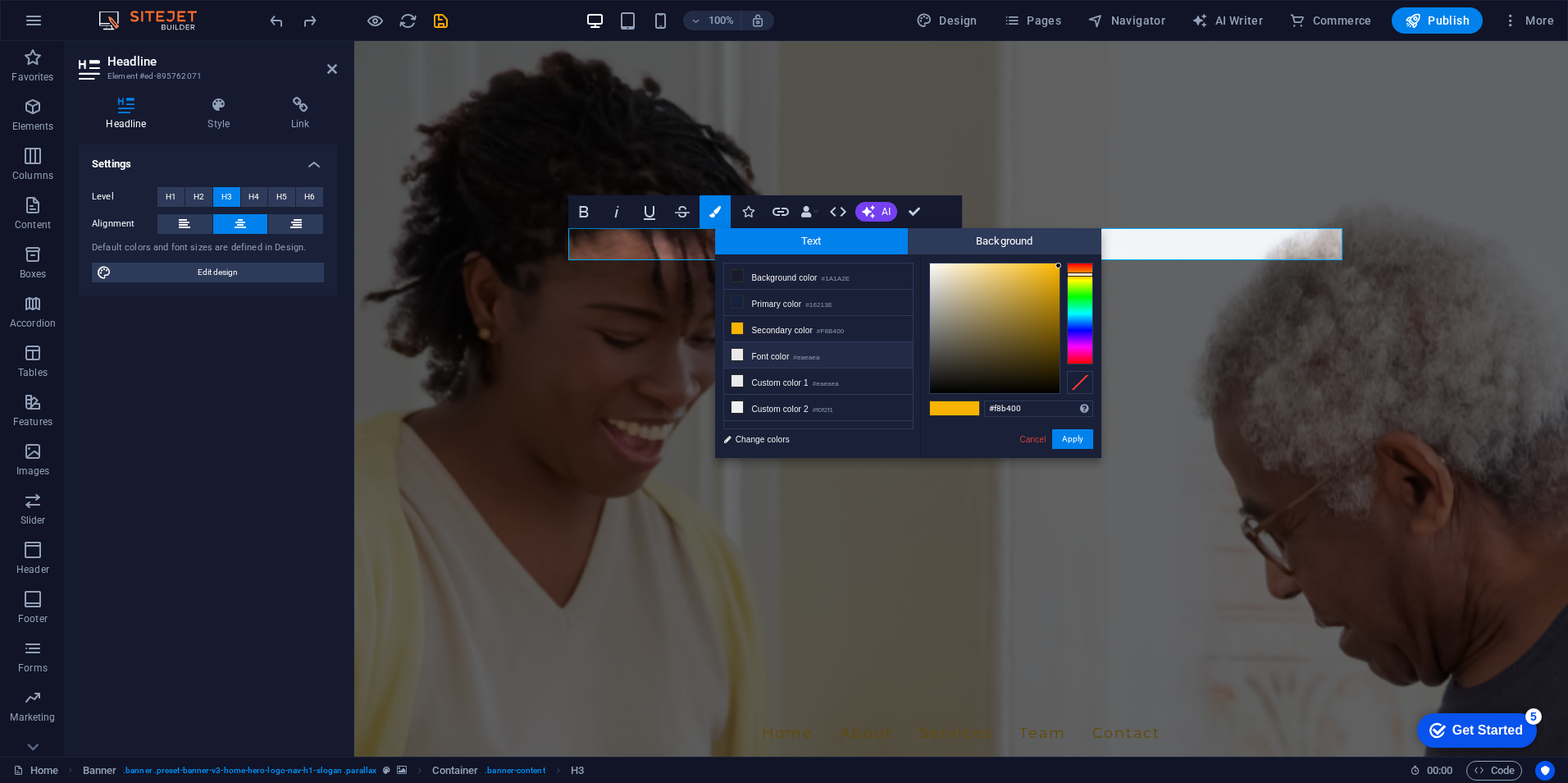
click at [774, 350] on li "Font color #eaeaea" at bounding box center [818, 356] width 189 height 26
type input "#eaeaea"
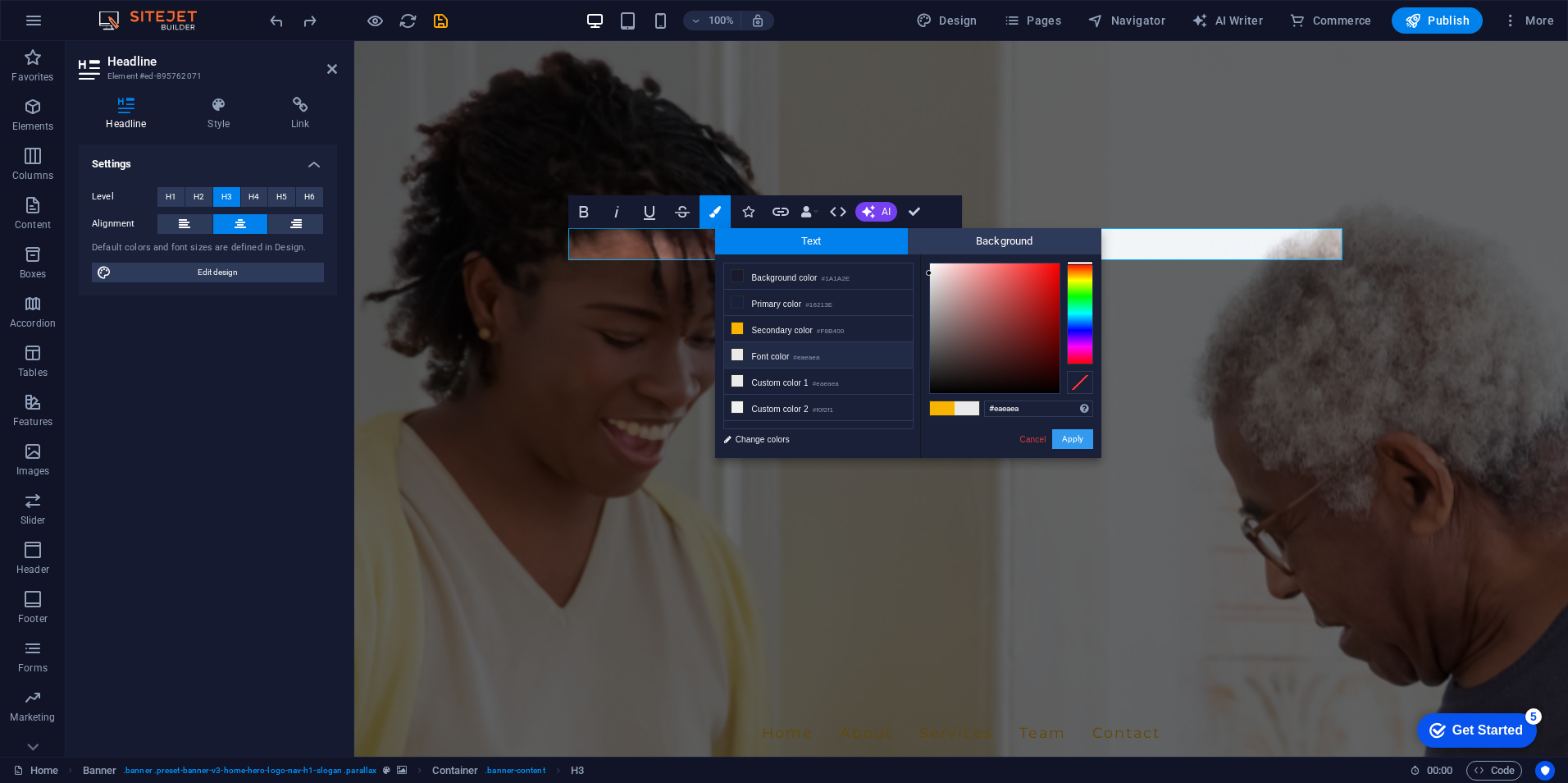
click at [1067, 434] on button "Apply" at bounding box center [1073, 439] width 41 height 20
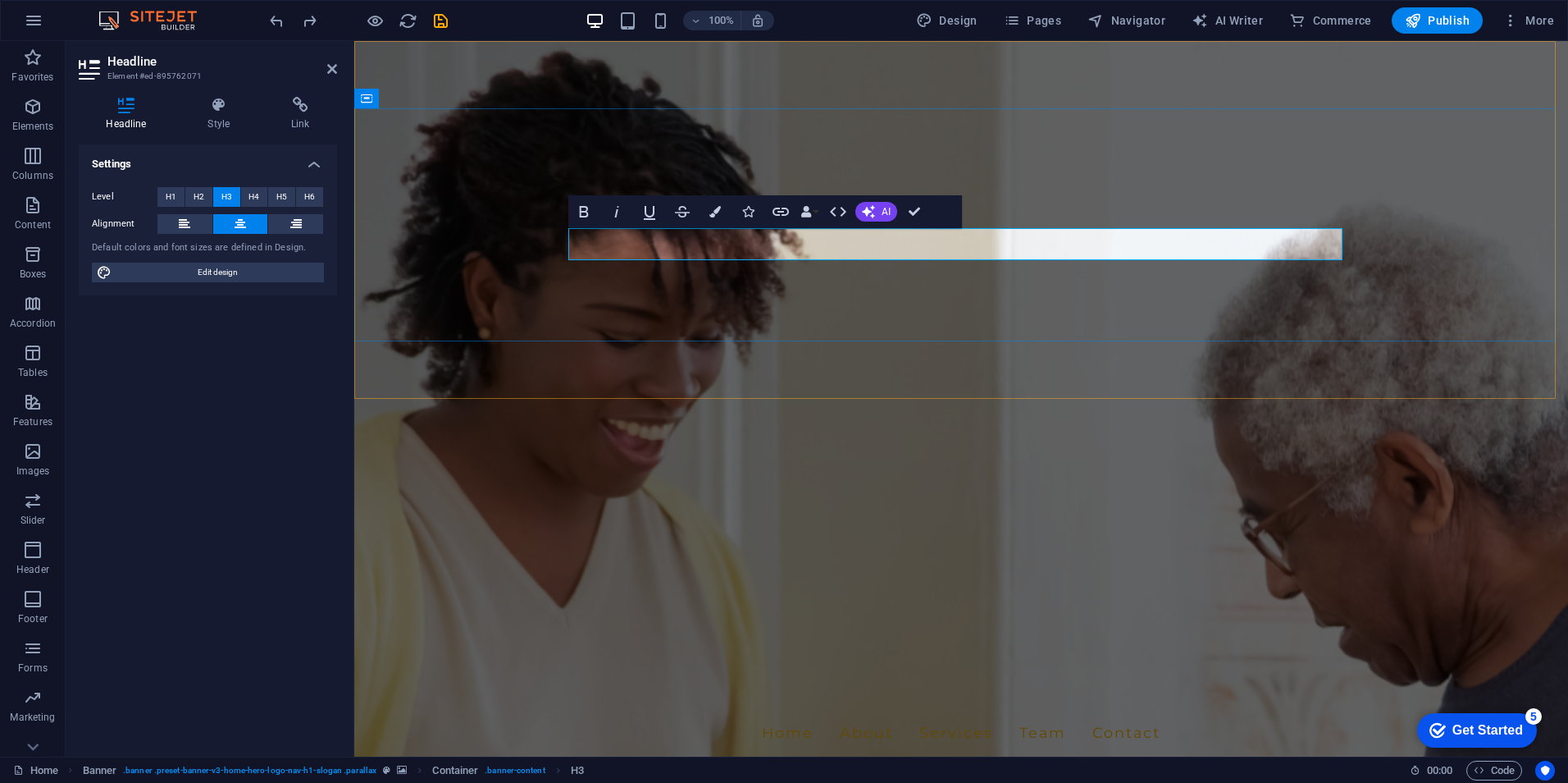
click at [271, 333] on div "Settings Level H1 H2 H3 H4 H5 H6 Alignment Default colors and font sizes are de…" at bounding box center [208, 444] width 259 height 599
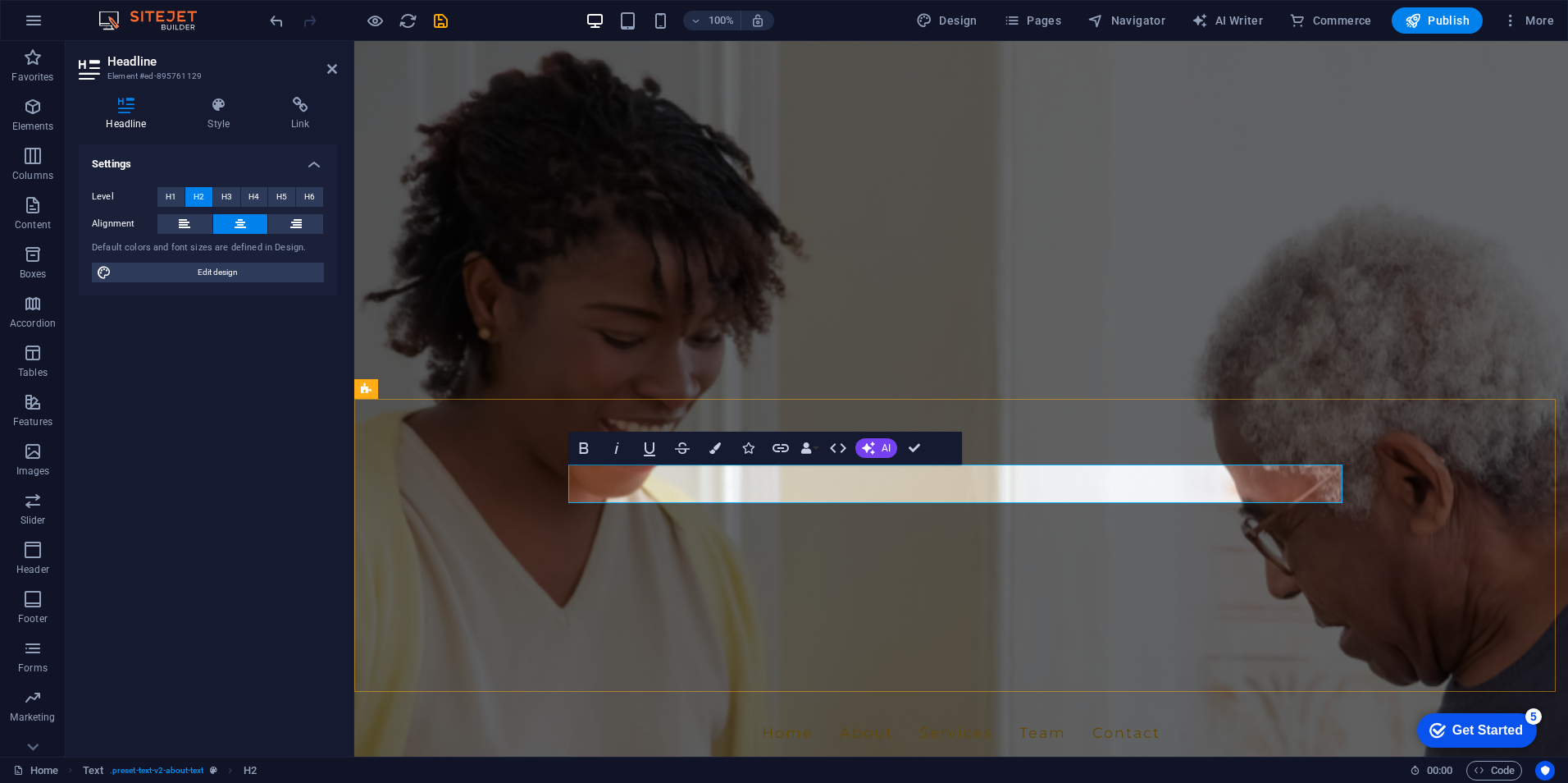
click at [712, 448] on icon "button" at bounding box center [715, 447] width 11 height 11
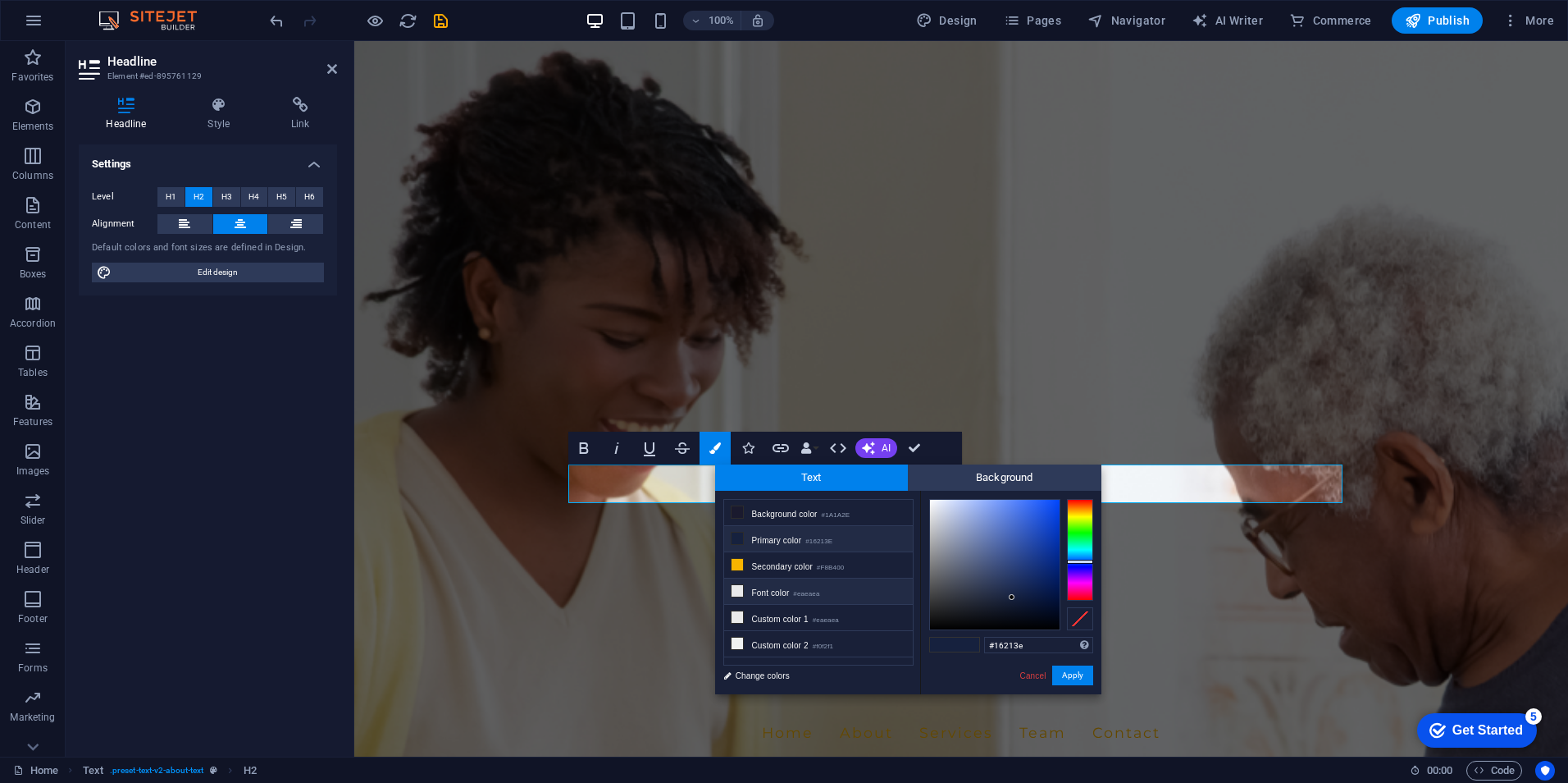
click at [736, 586] on icon at bounding box center [737, 590] width 11 height 11
type input "#eaeaea"
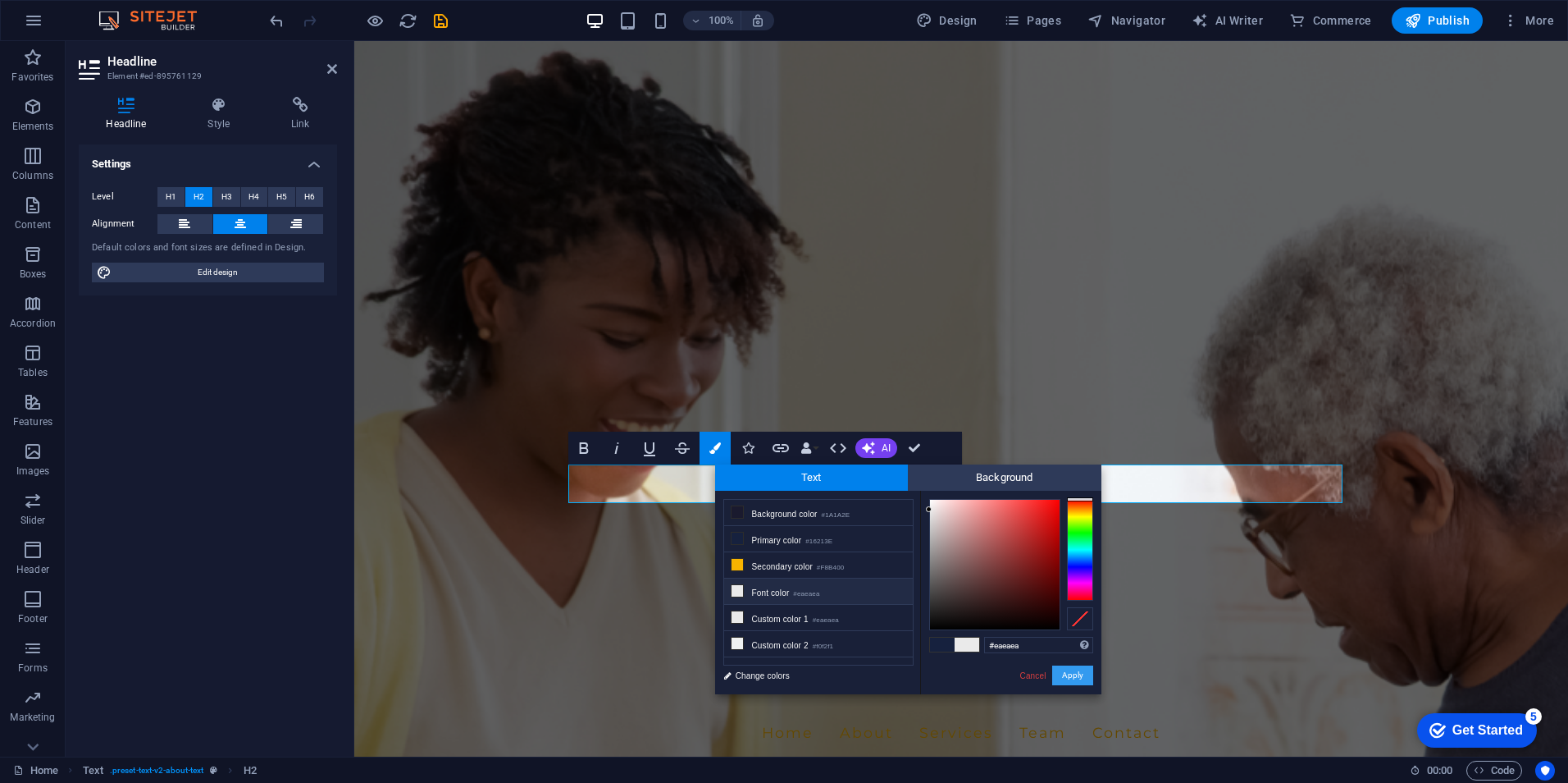
click at [1081, 669] on button "Apply" at bounding box center [1073, 675] width 41 height 20
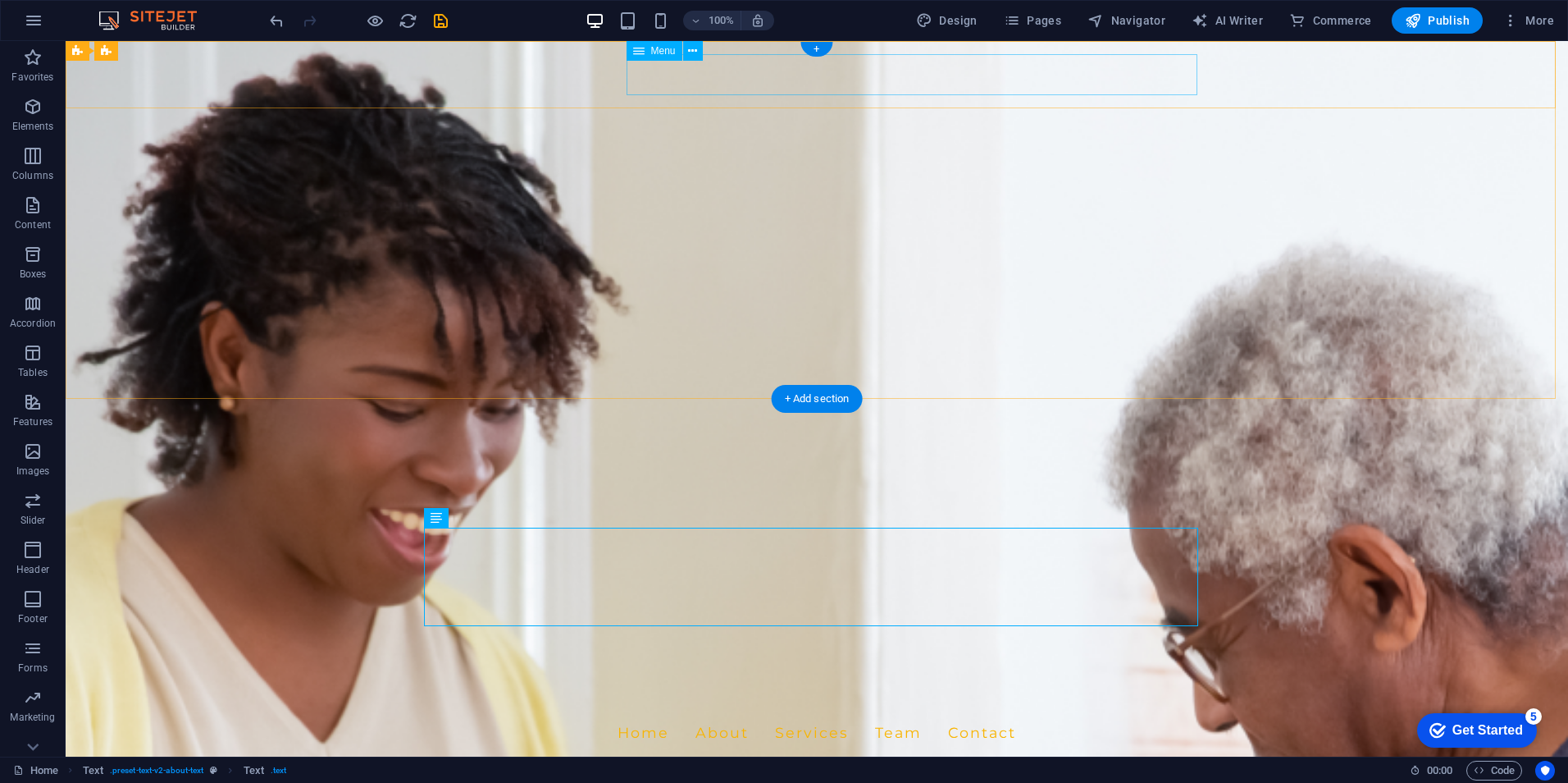
click at [696, 712] on nav "Home About Services Team Contact" at bounding box center [816, 732] width 774 height 41
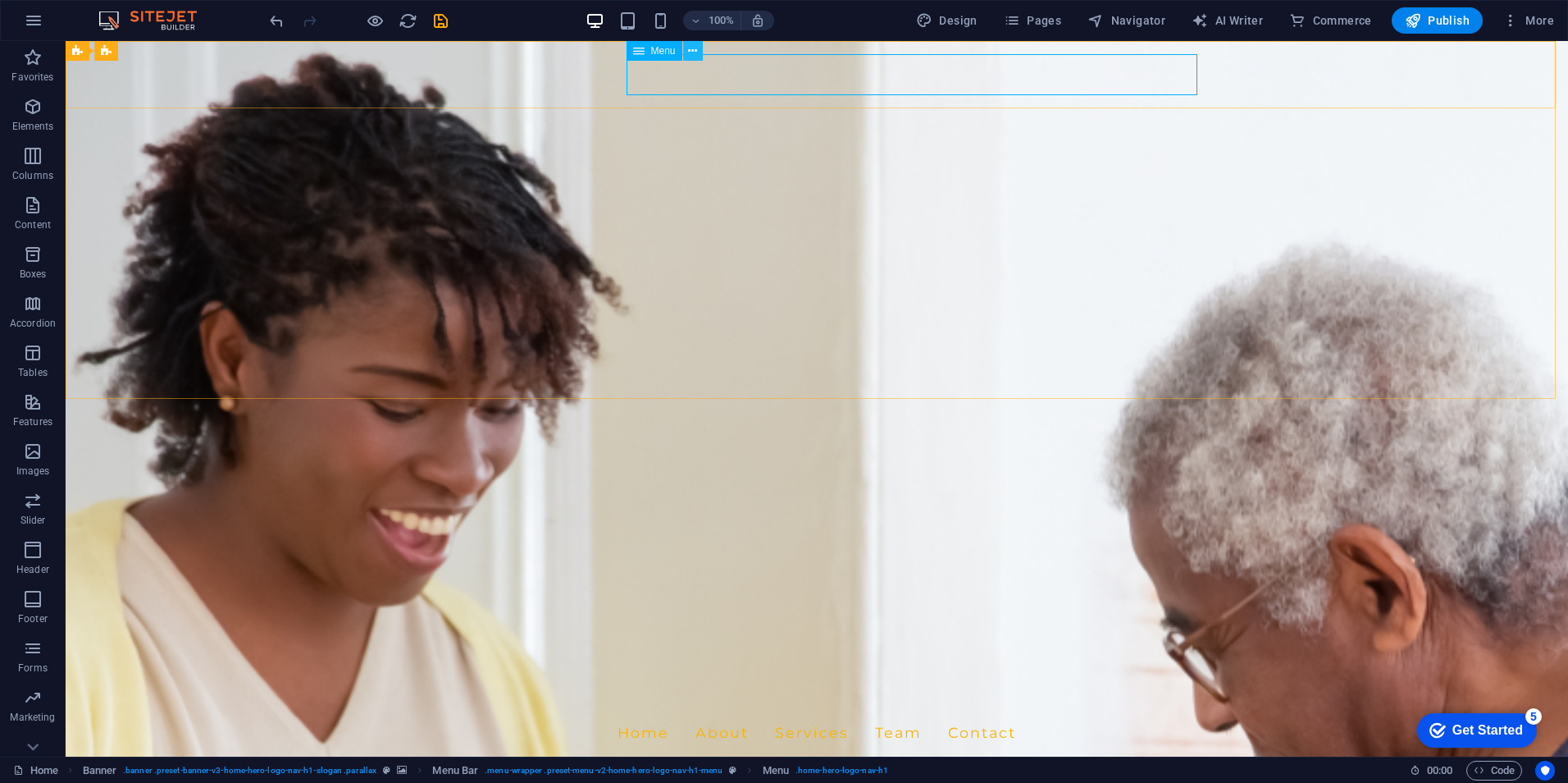
click at [690, 49] on icon at bounding box center [692, 51] width 9 height 17
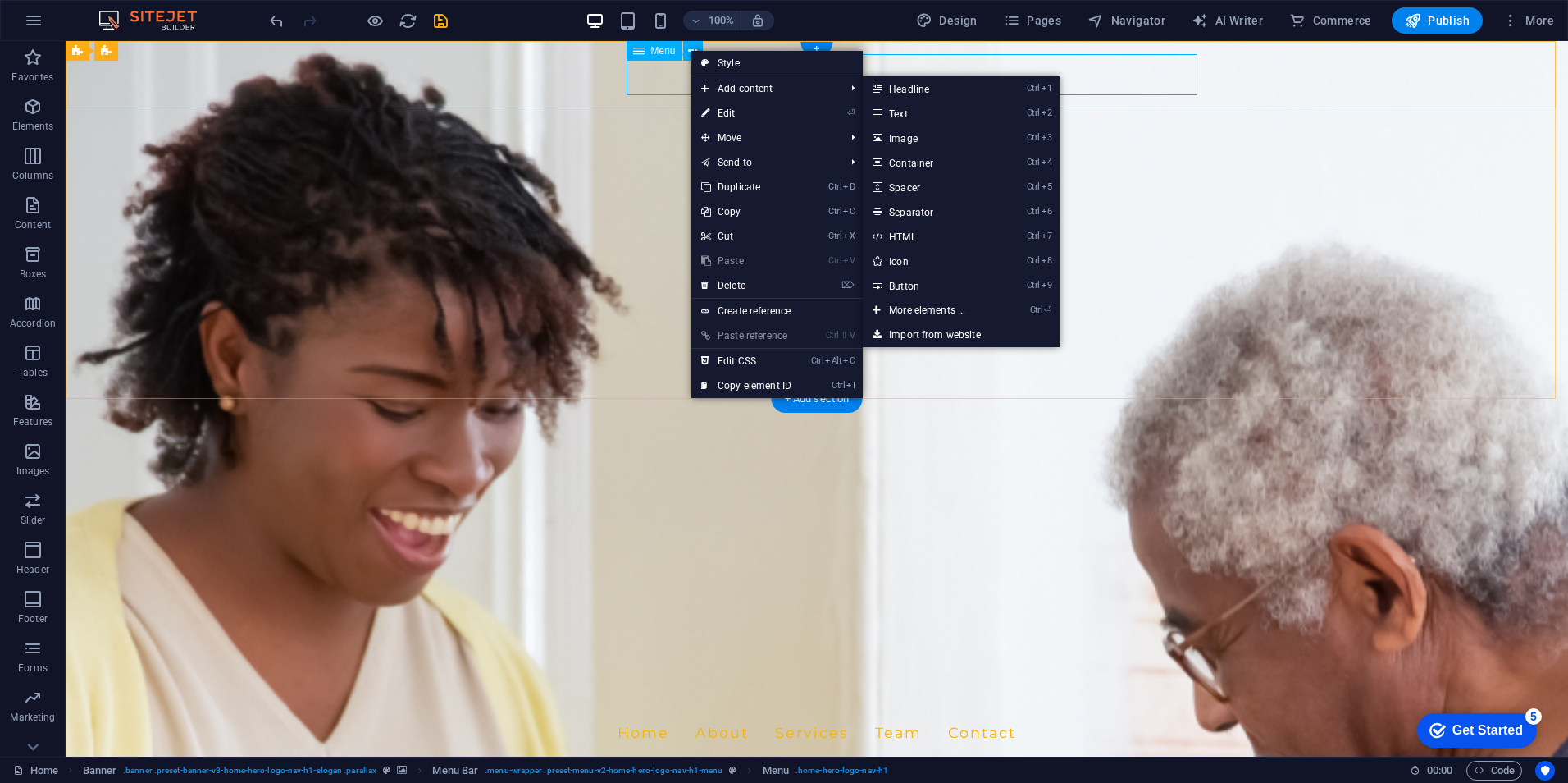
click at [674, 712] on nav "Home About Services Team Contact" at bounding box center [816, 732] width 774 height 41
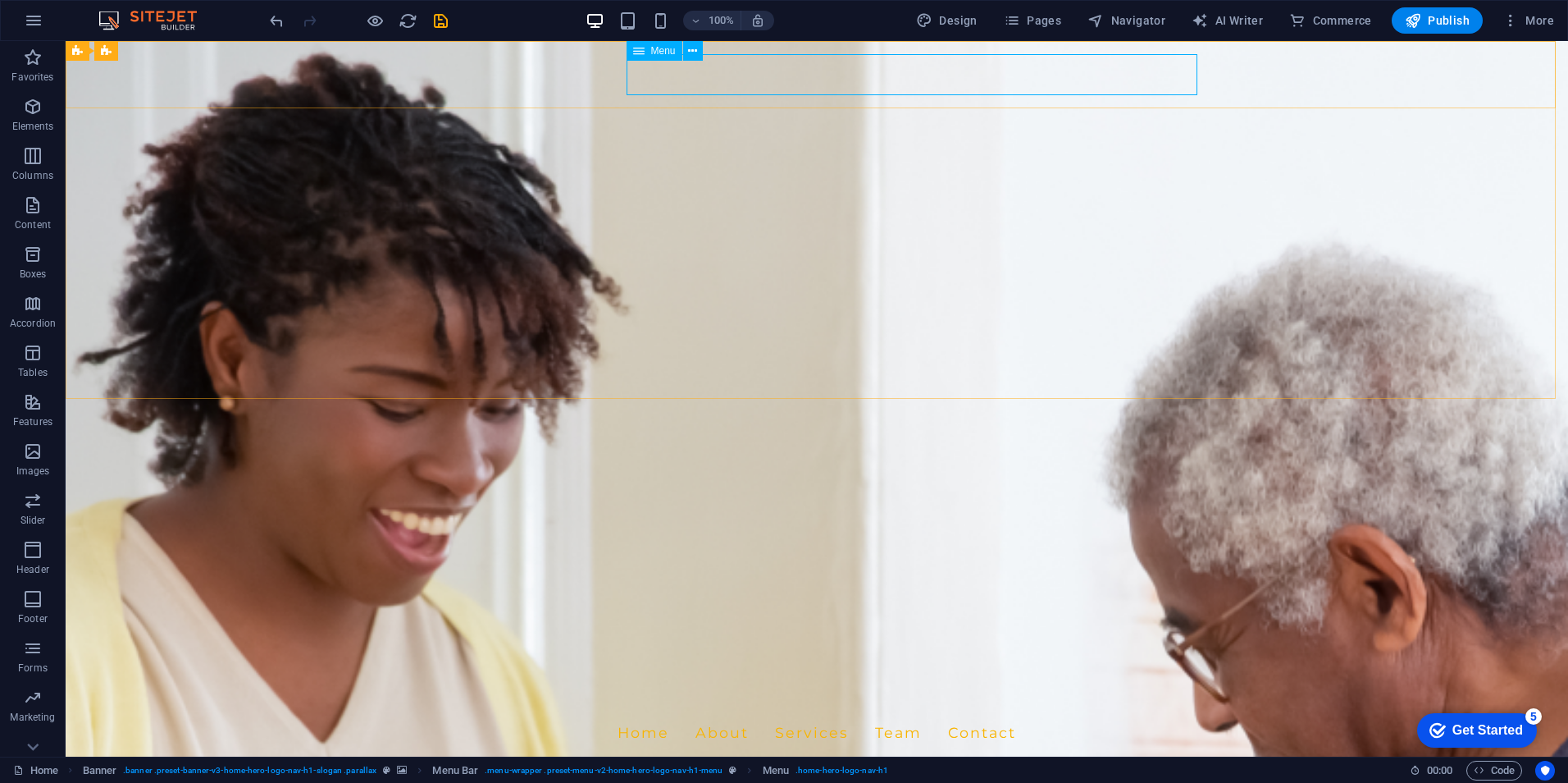
click at [640, 52] on icon at bounding box center [638, 51] width 11 height 20
drag, startPoint x: 690, startPoint y: 72, endPoint x: 774, endPoint y: 76, distance: 84.1
click at [774, 712] on nav "Home About Services Team Contact" at bounding box center [816, 732] width 774 height 41
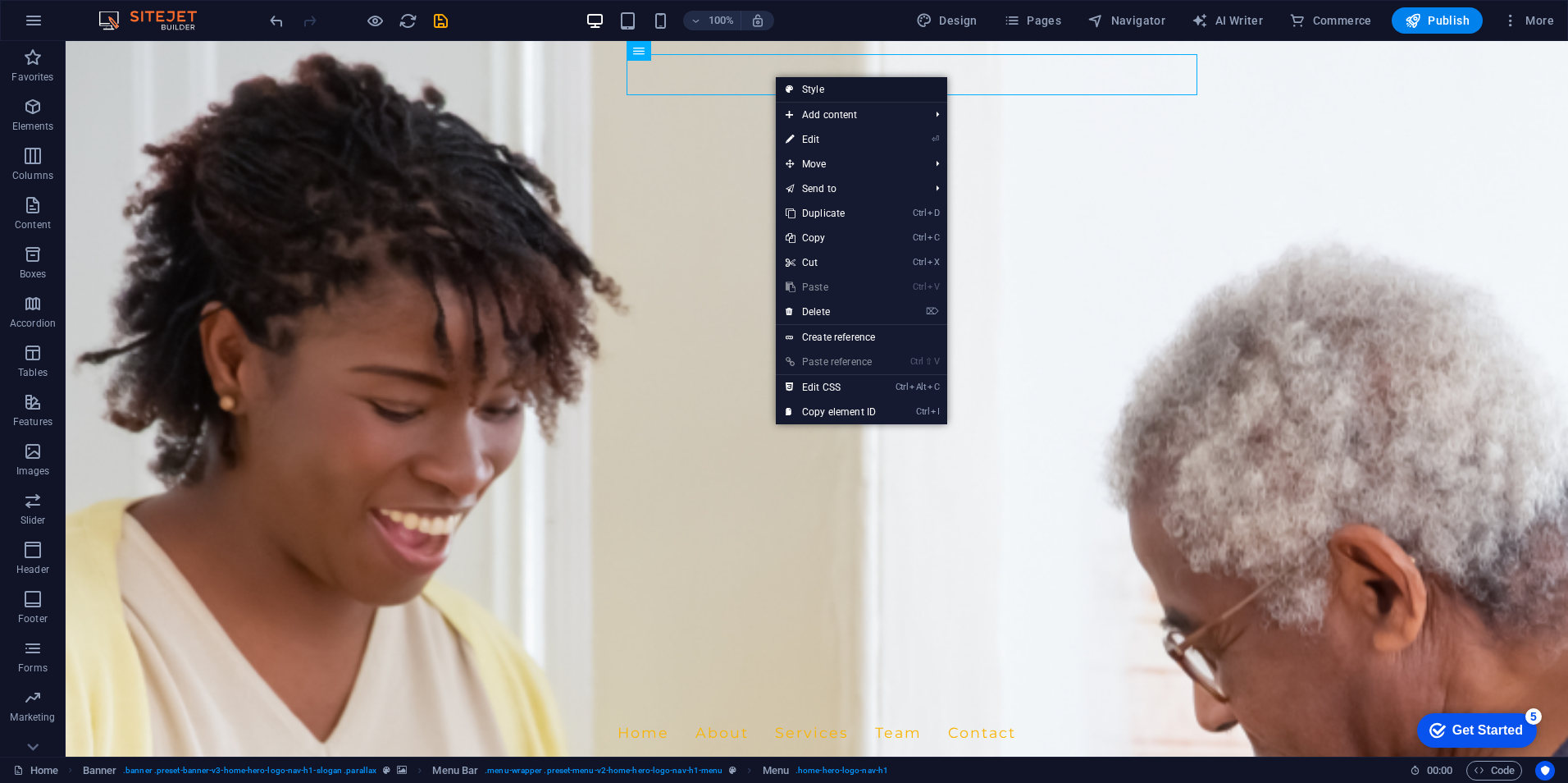
drag, startPoint x: 866, startPoint y: 90, endPoint x: 240, endPoint y: 114, distance: 626.5
click at [866, 90] on link "Style" at bounding box center [862, 89] width 172 height 25
select select "rem"
select select "preset-menu-v2-home-hero-logo-nav-h1-menu"
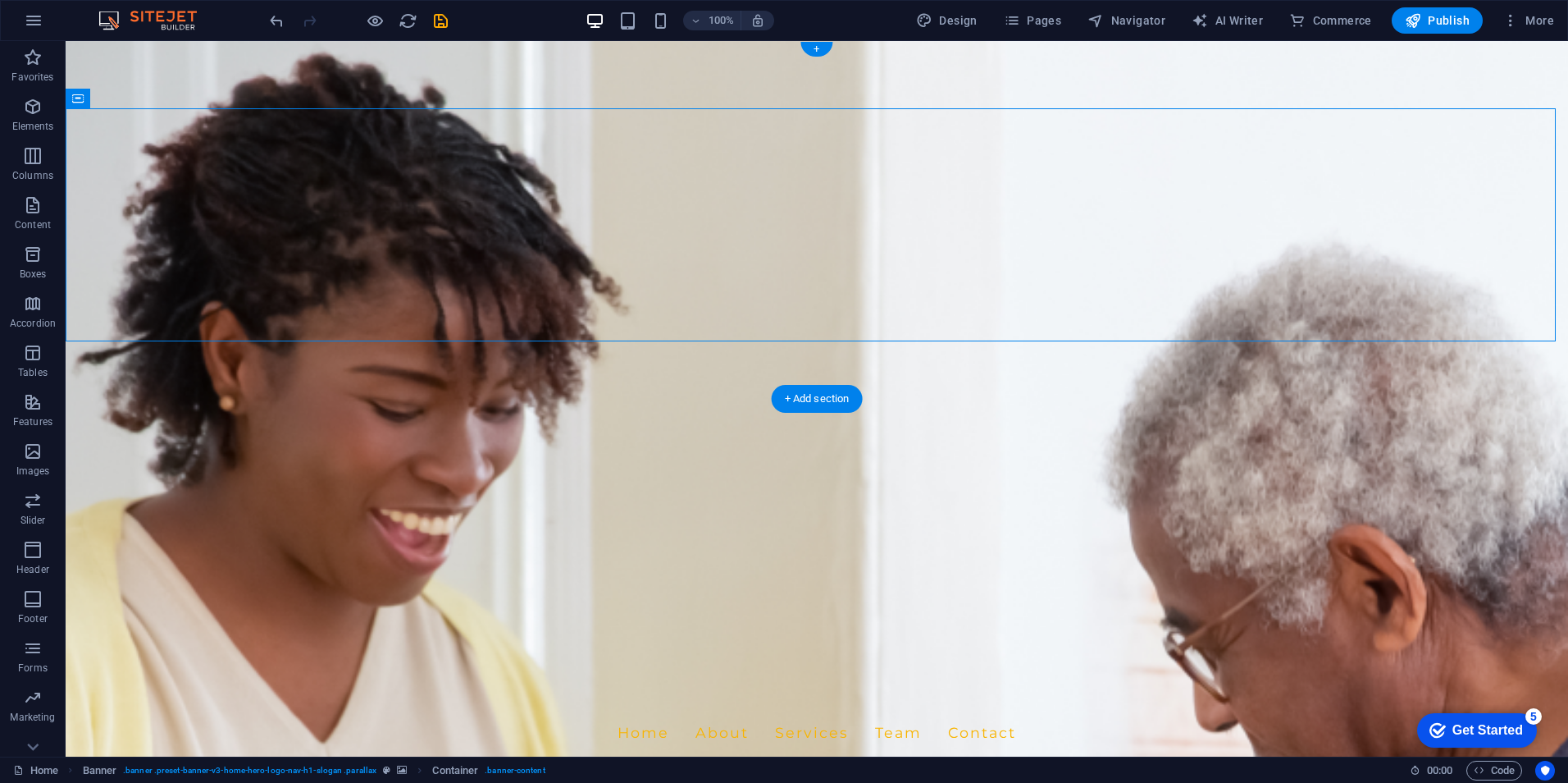
click at [452, 373] on figure at bounding box center [817, 398] width 1503 height 715
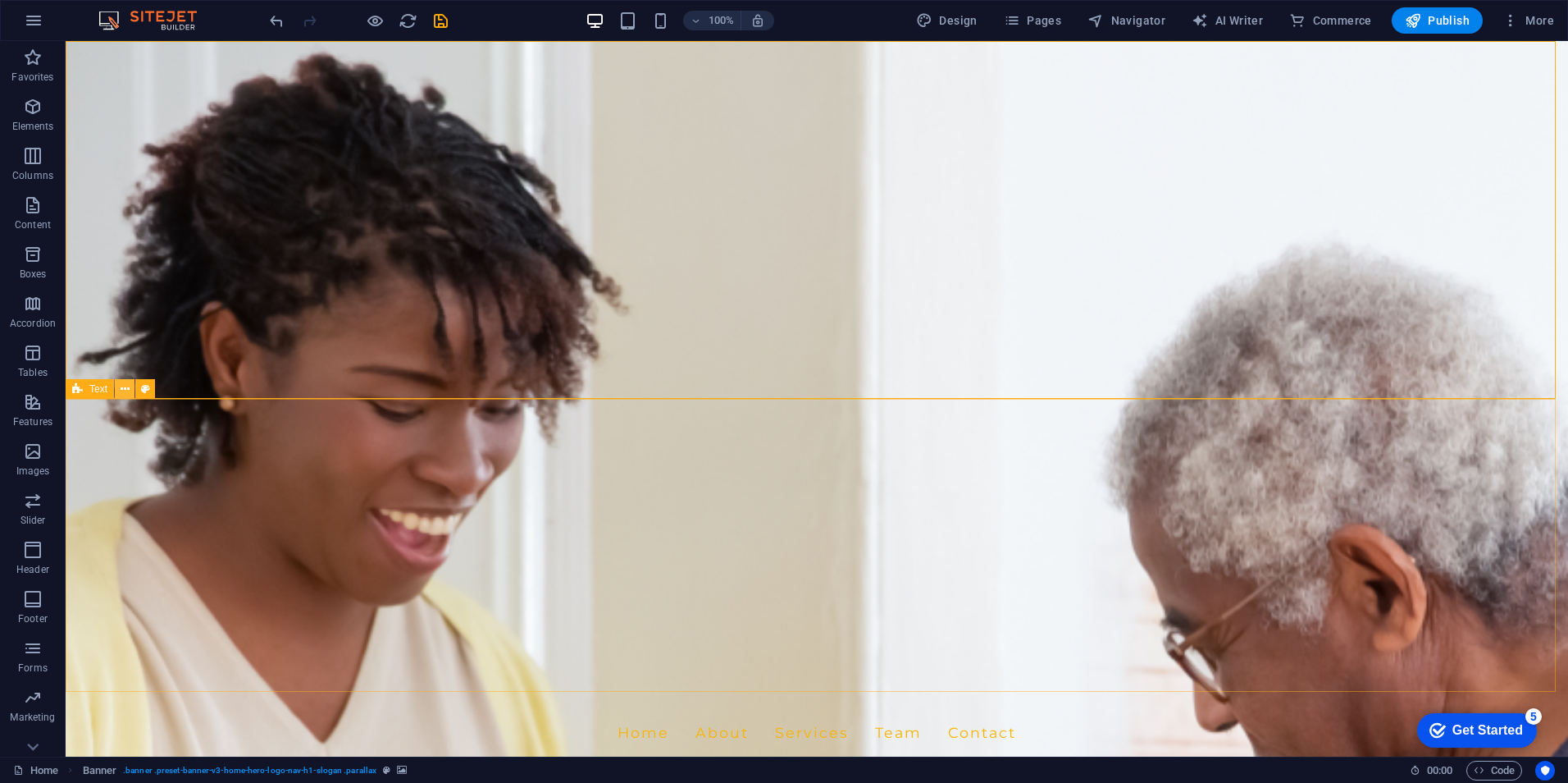
click at [130, 387] on button at bounding box center [125, 389] width 20 height 20
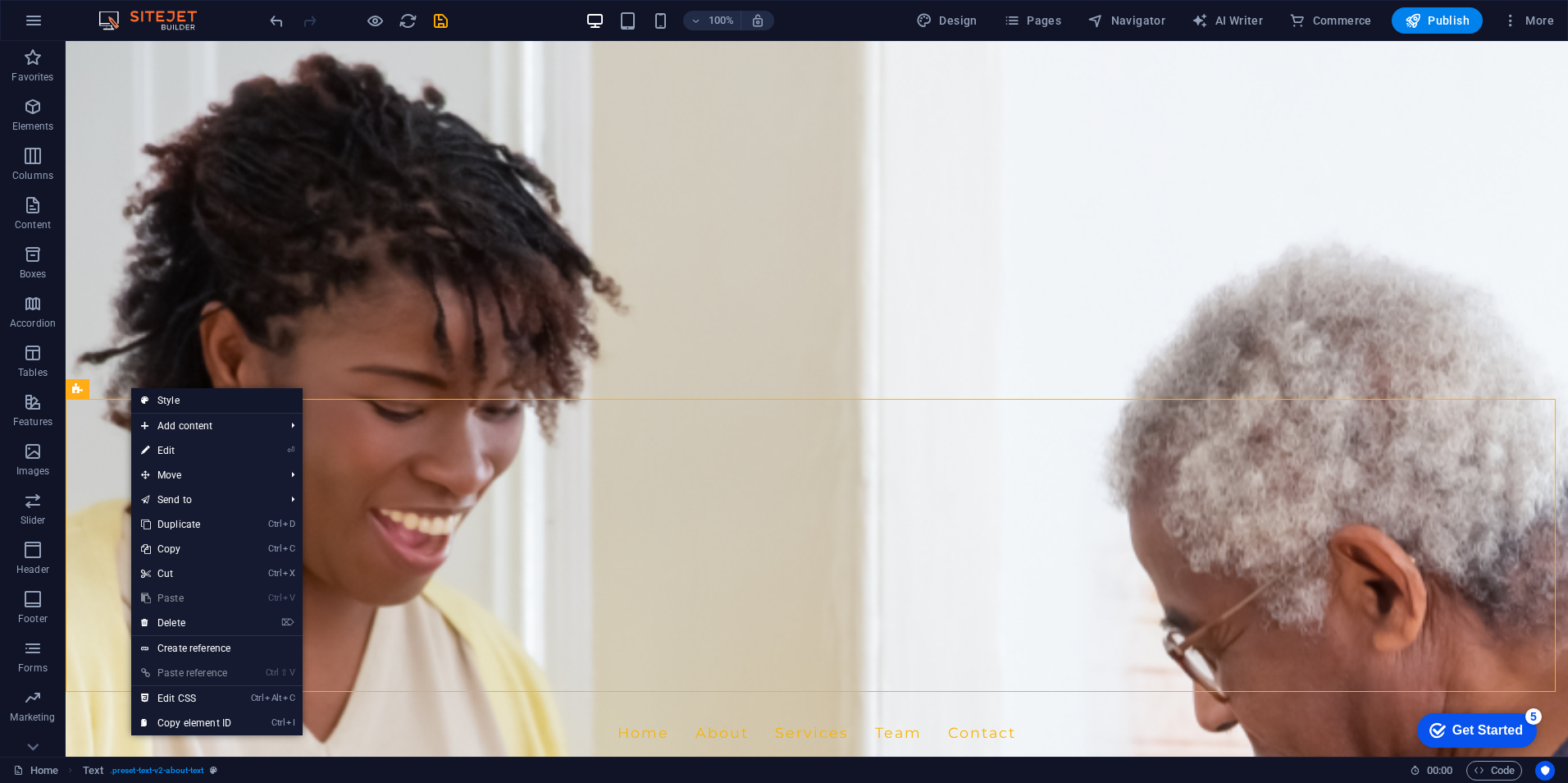
click at [183, 397] on link "Style" at bounding box center [217, 400] width 172 height 25
select select "rem"
select select "preset-text-v2-about-text"
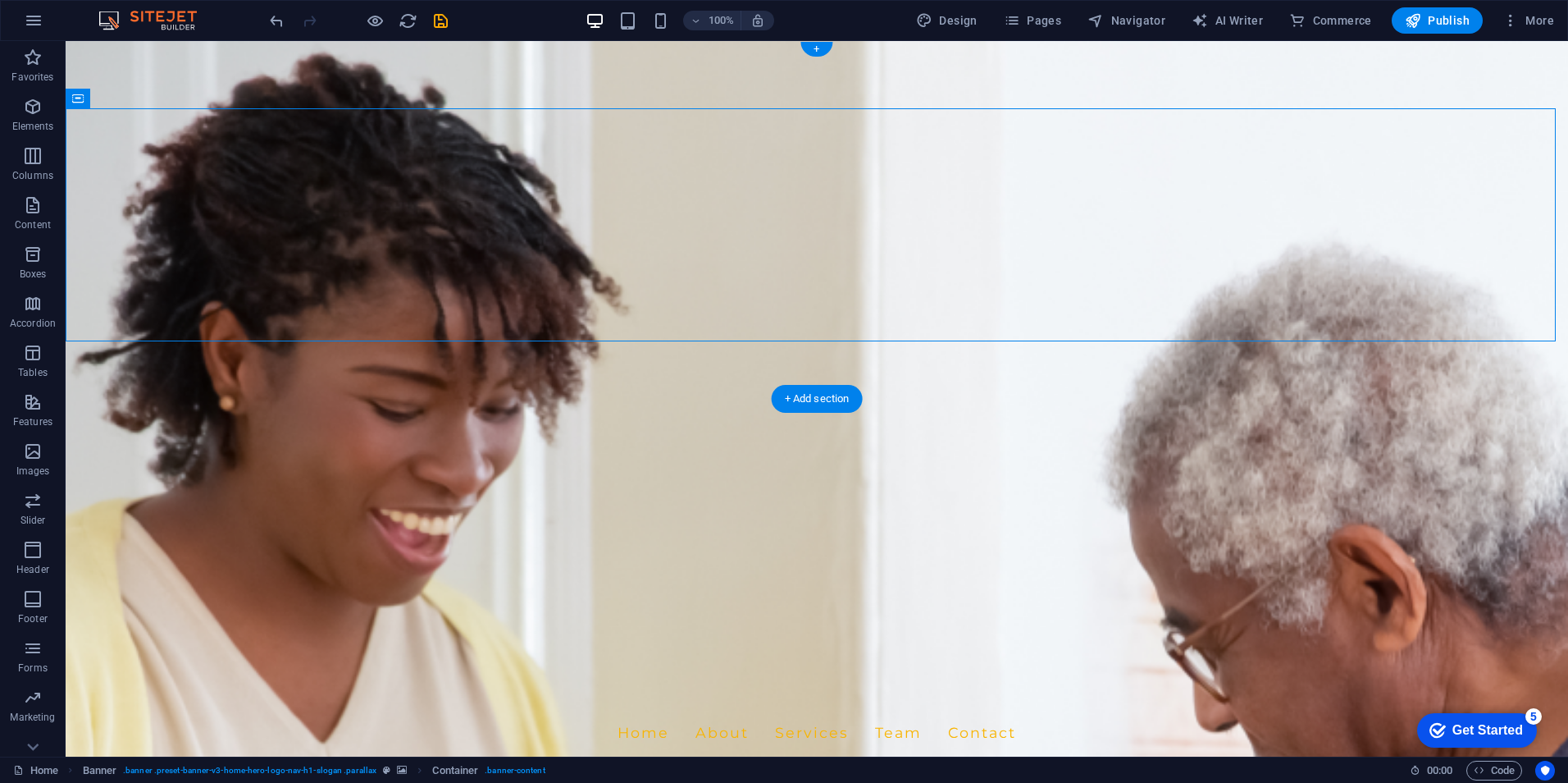
click at [421, 361] on figure at bounding box center [817, 398] width 1503 height 715
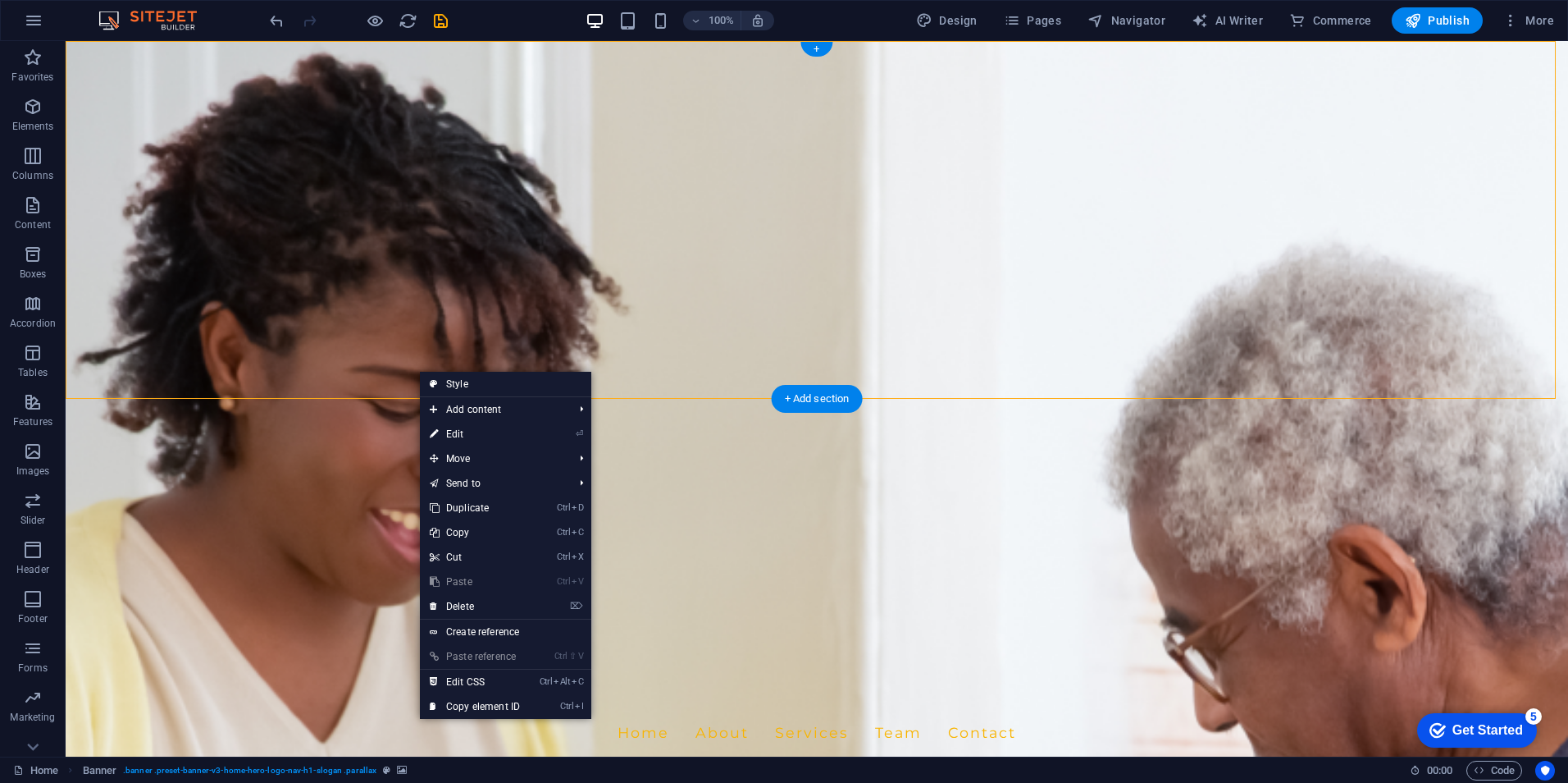
click at [343, 361] on figure at bounding box center [817, 398] width 1503 height 715
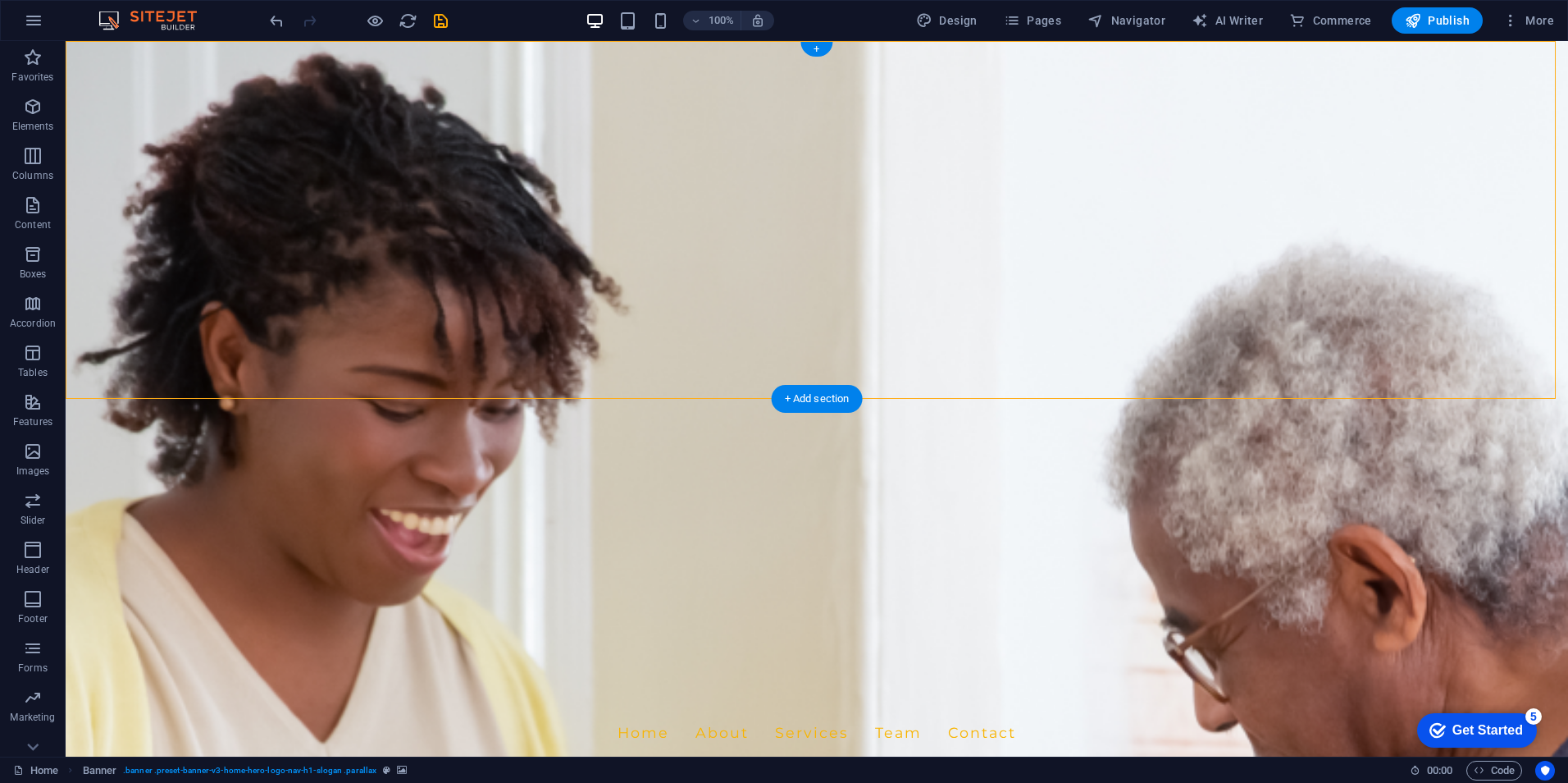
click at [204, 370] on figure at bounding box center [817, 398] width 1503 height 715
click at [124, 98] on span "Container" at bounding box center [111, 99] width 43 height 10
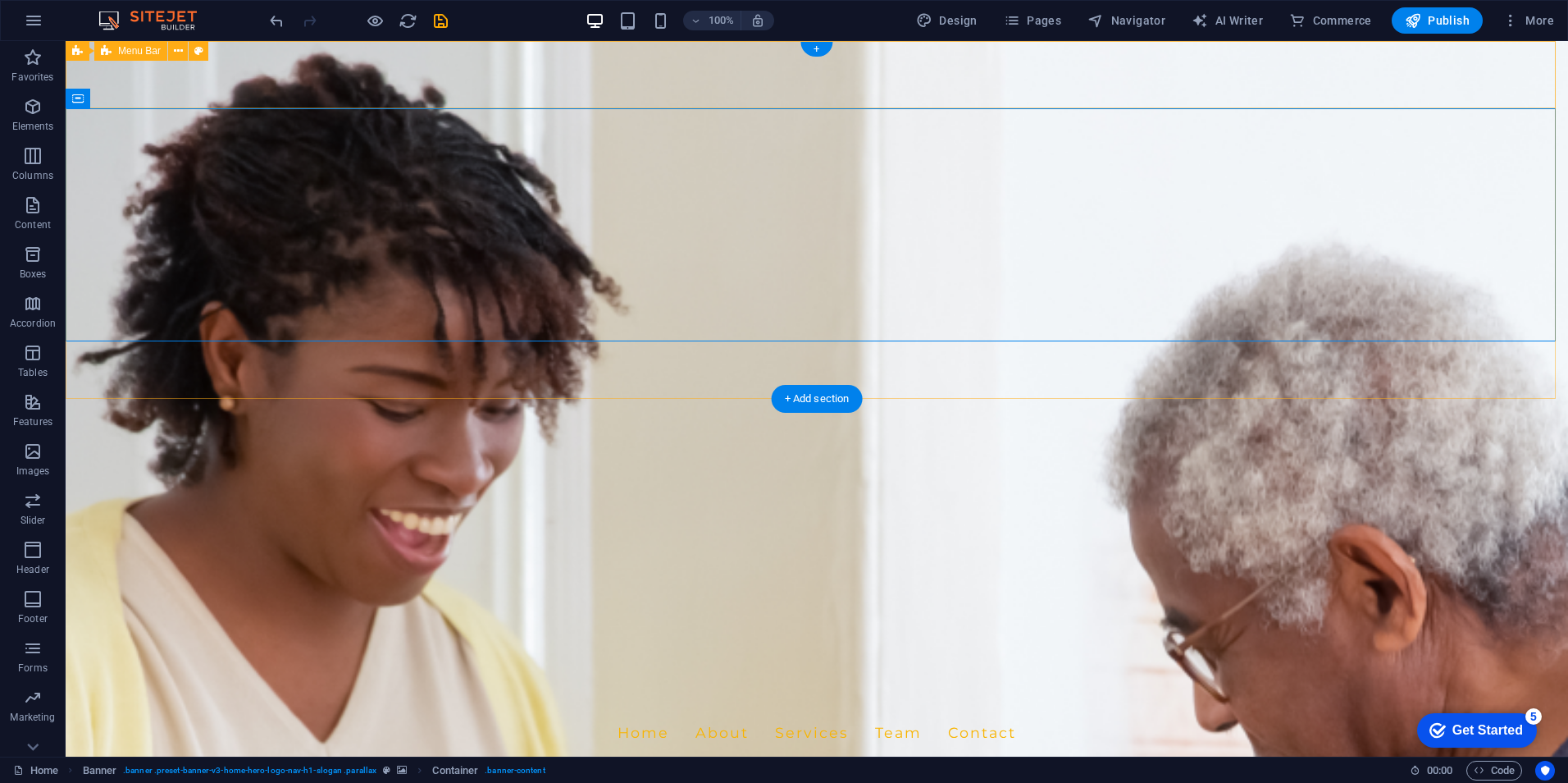
click at [193, 667] on div "Uniwide [GEOGRAPHIC_DATA] Home About Services Team Contact" at bounding box center [817, 716] width 1503 height 99
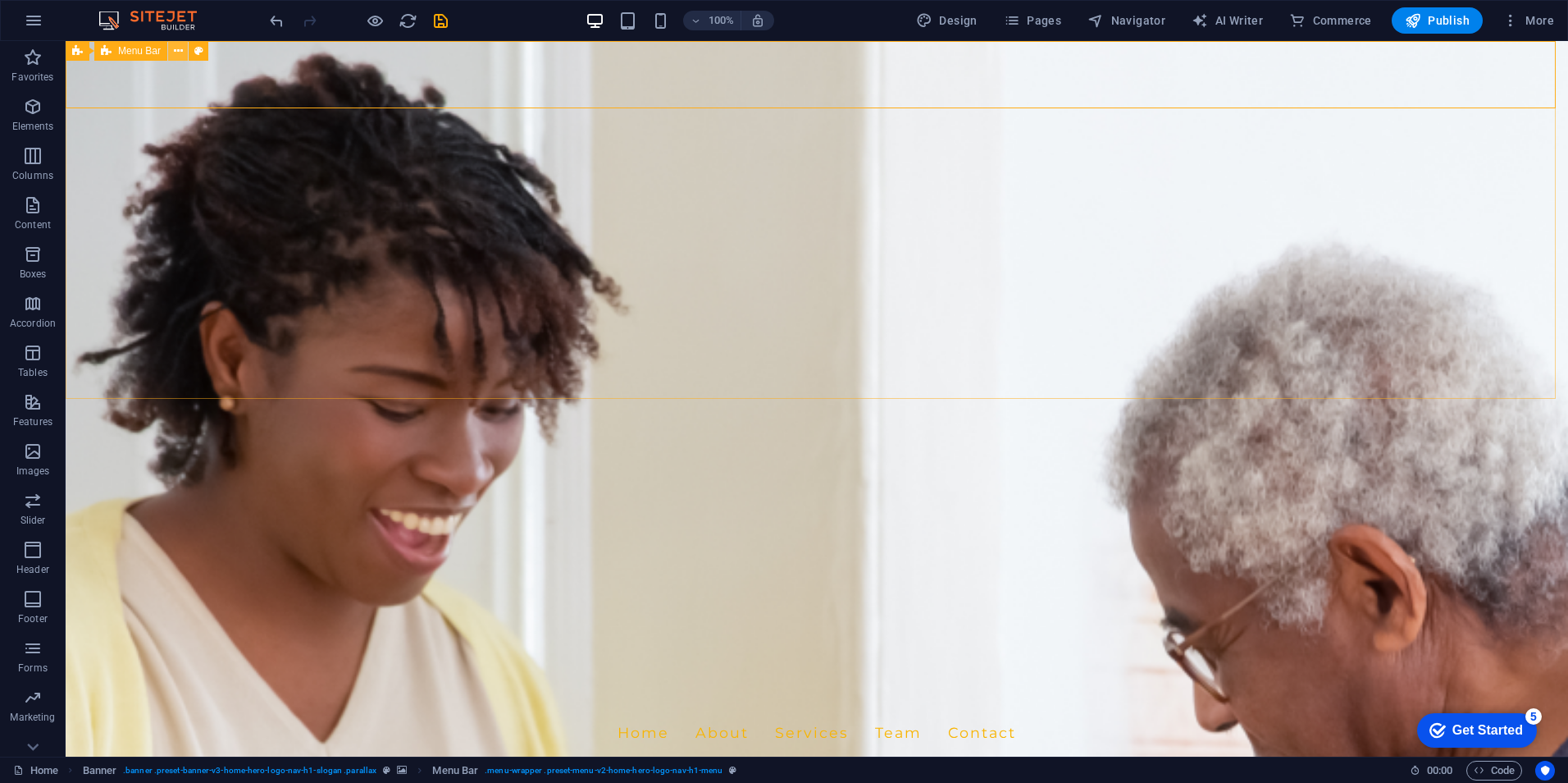
click at [178, 51] on icon at bounding box center [178, 51] width 9 height 17
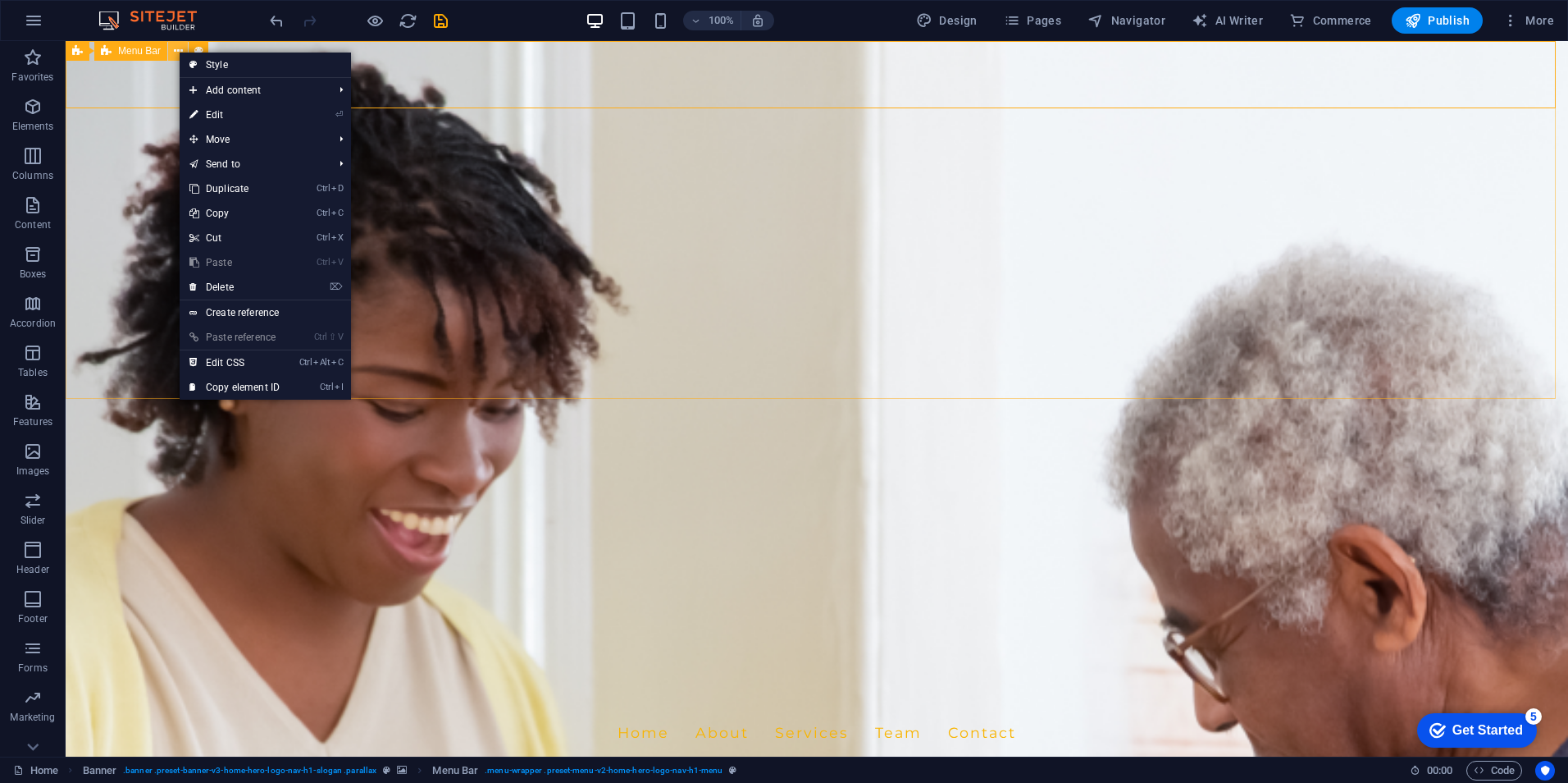
click at [178, 51] on icon at bounding box center [178, 51] width 9 height 17
click at [218, 59] on link "Style" at bounding box center [266, 65] width 172 height 25
select select "rem"
select select "preset-menu-v2-home-hero-logo-nav-h1-menu"
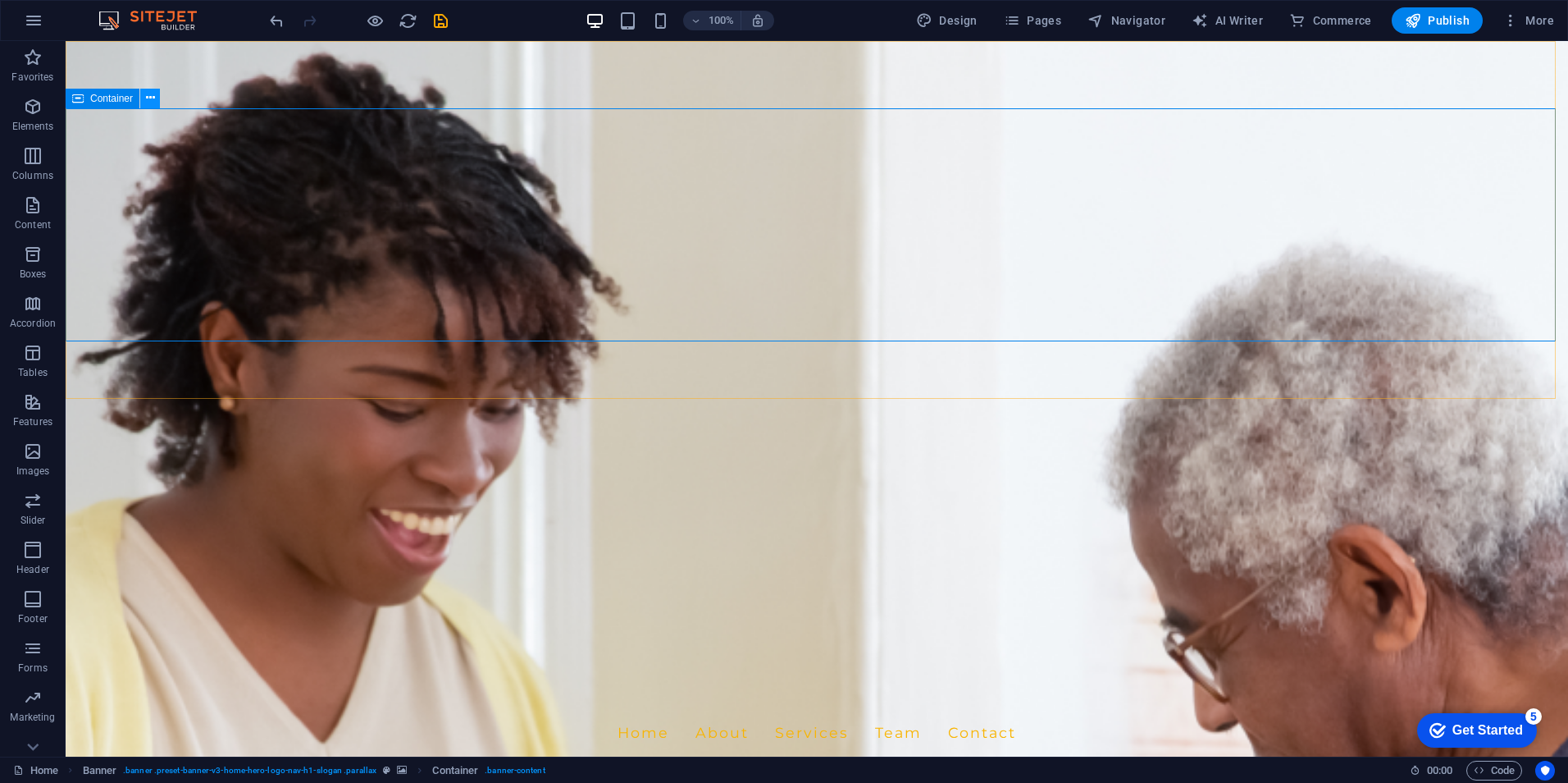
click at [154, 100] on icon at bounding box center [150, 98] width 9 height 17
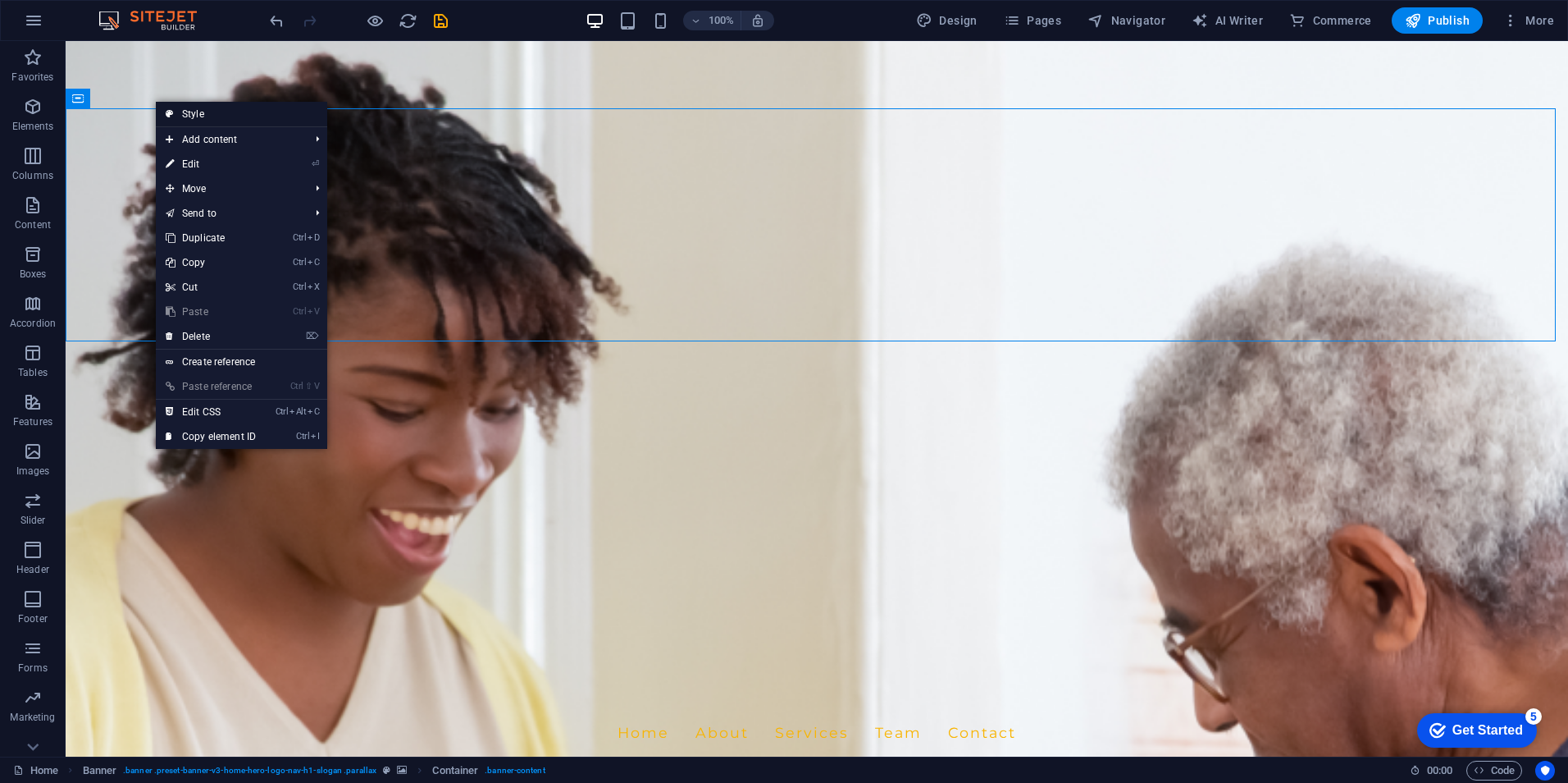
click at [201, 117] on link "Style" at bounding box center [242, 114] width 172 height 25
select select "preset-banner-v3-home-hero-logo-nav-h1-slogan"
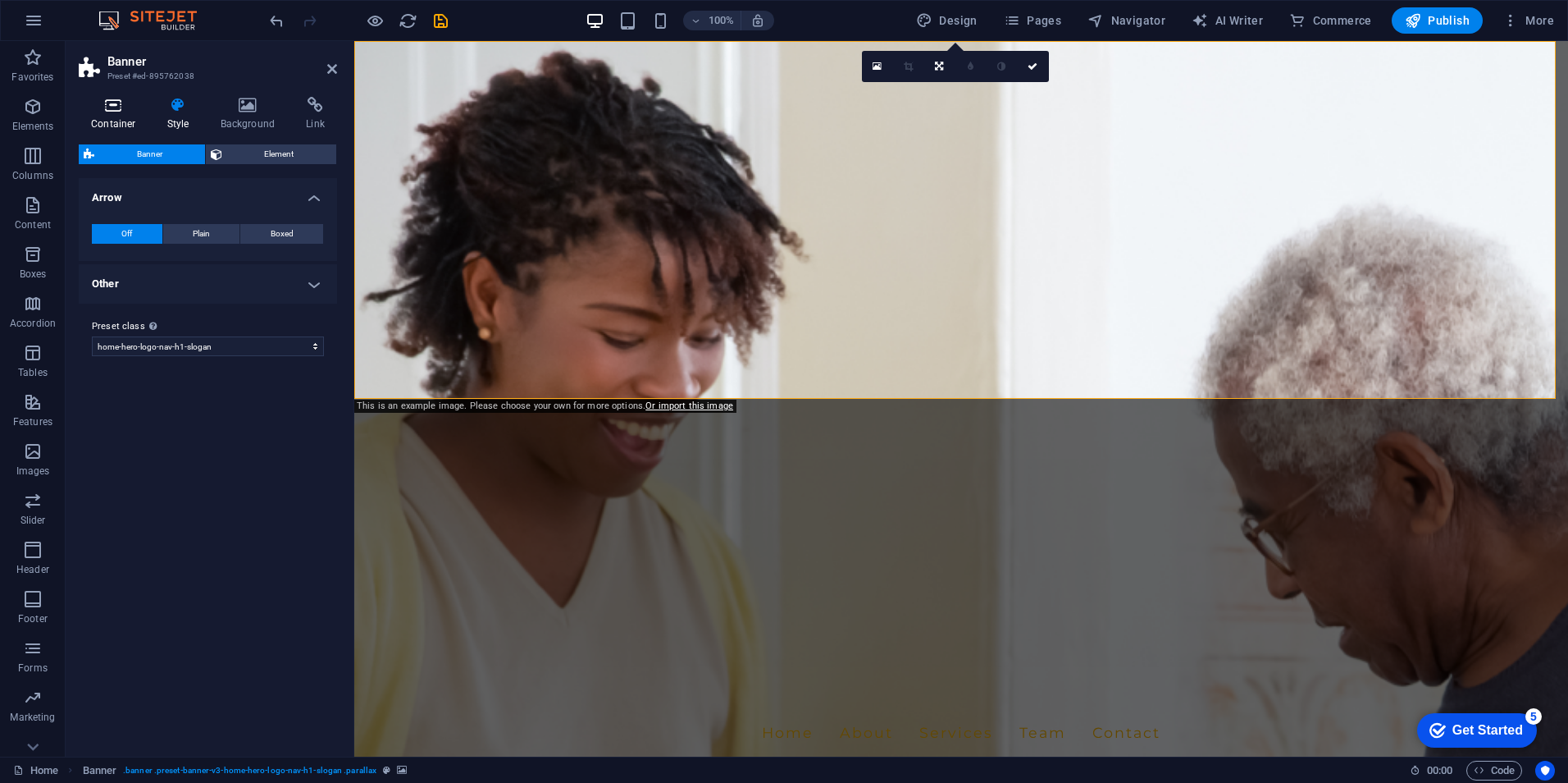
click at [108, 128] on h4 "Container" at bounding box center [117, 114] width 76 height 34
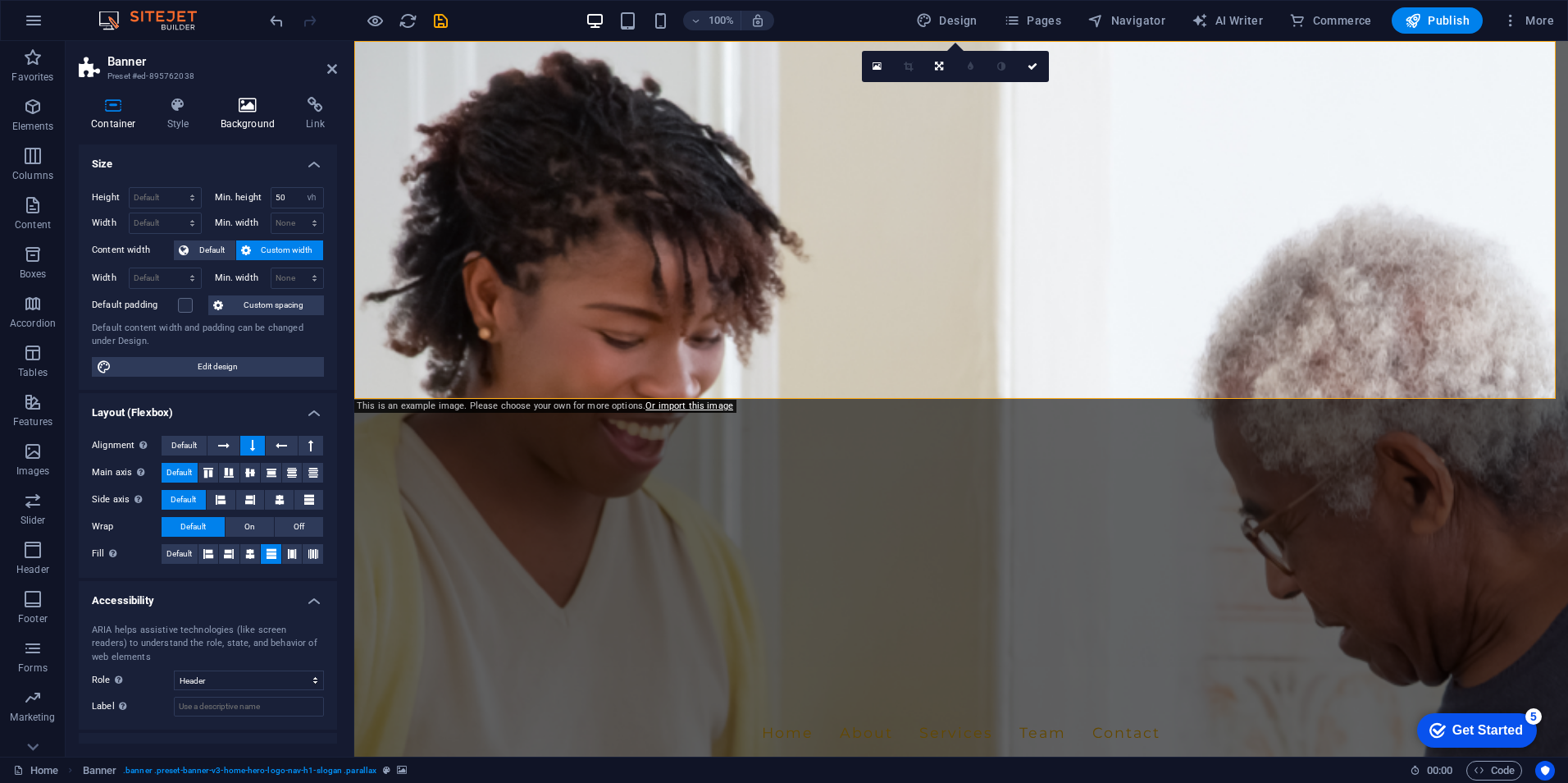
click at [243, 114] on h4 "Background" at bounding box center [252, 114] width 86 height 34
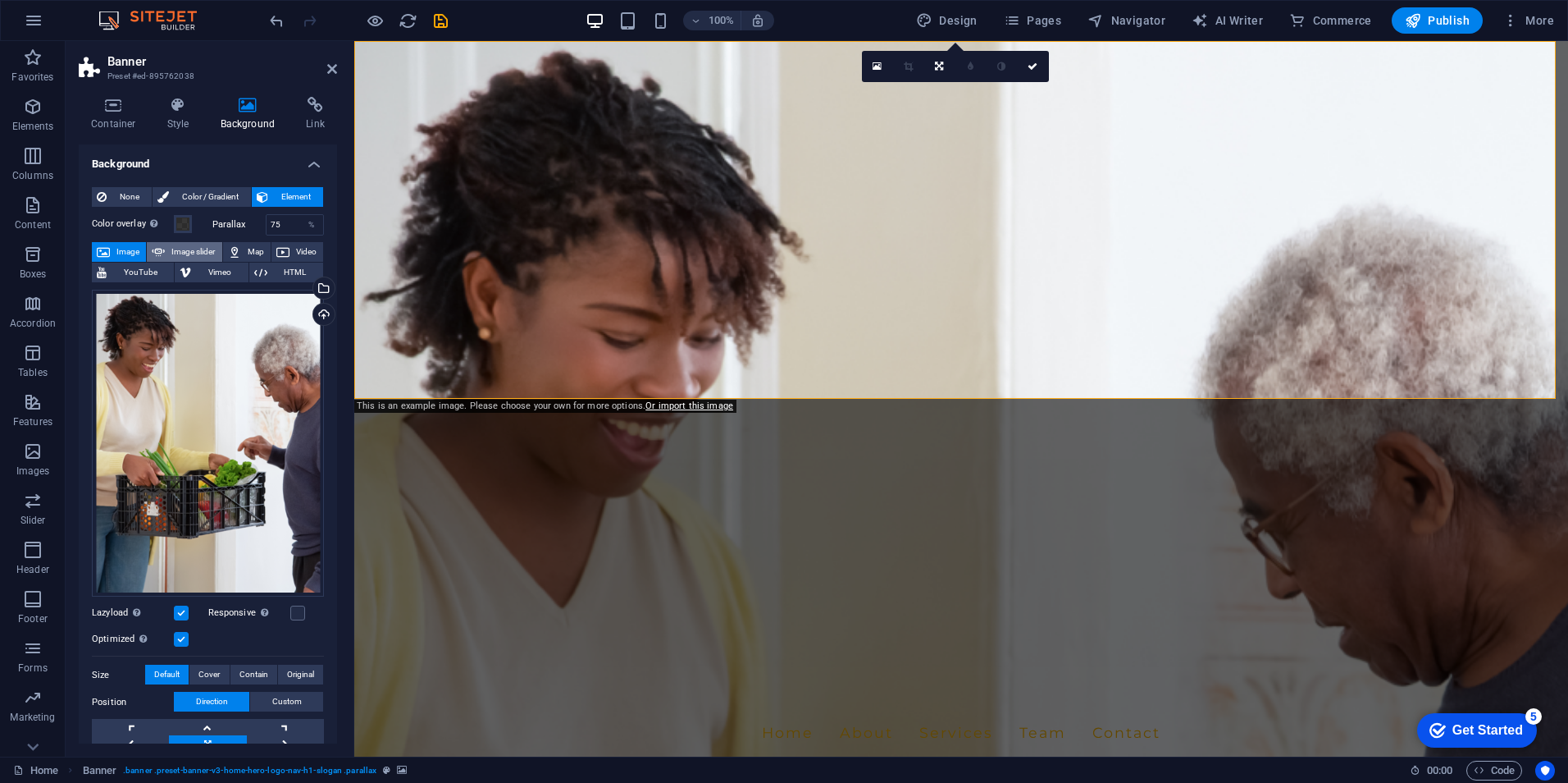
click at [194, 254] on span "Image slider" at bounding box center [193, 252] width 47 height 20
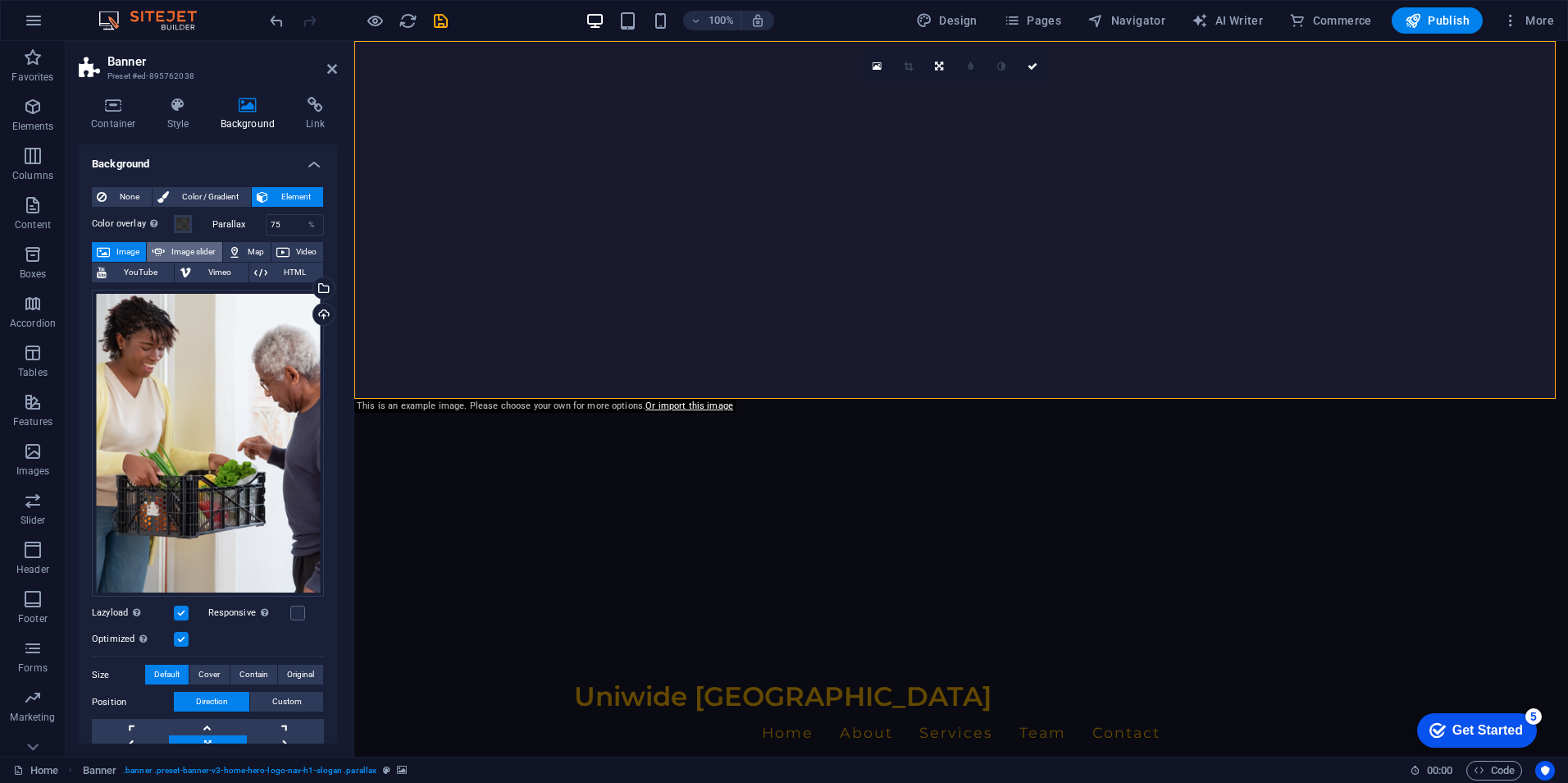
select select "ms"
select select "s"
select select "progressive"
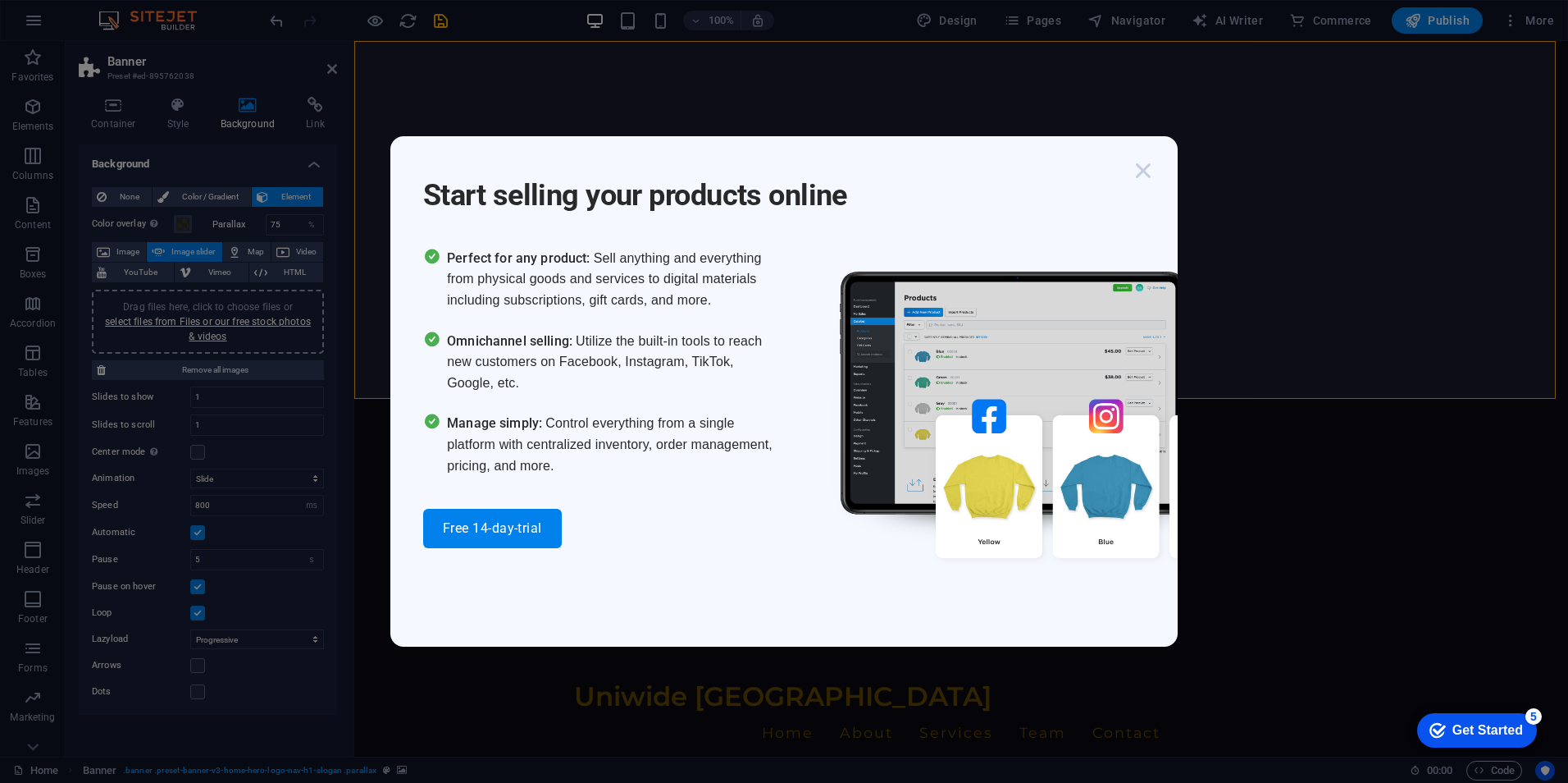
click at [1142, 178] on icon "button" at bounding box center [1144, 171] width 30 height 30
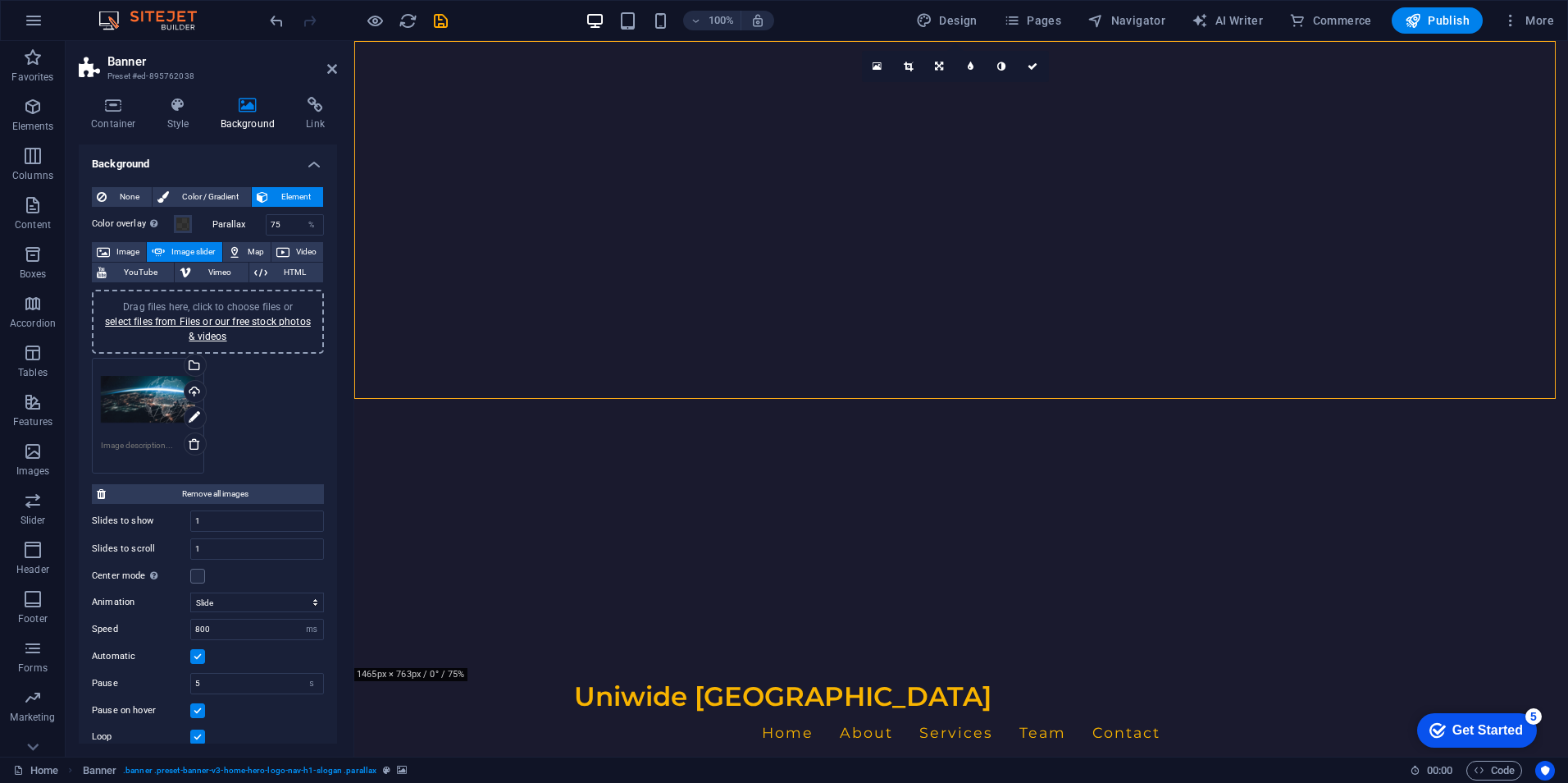
click at [246, 418] on div "Drag files here, click to choose files or select files from Files or our free s…" at bounding box center [208, 415] width 241 height 124
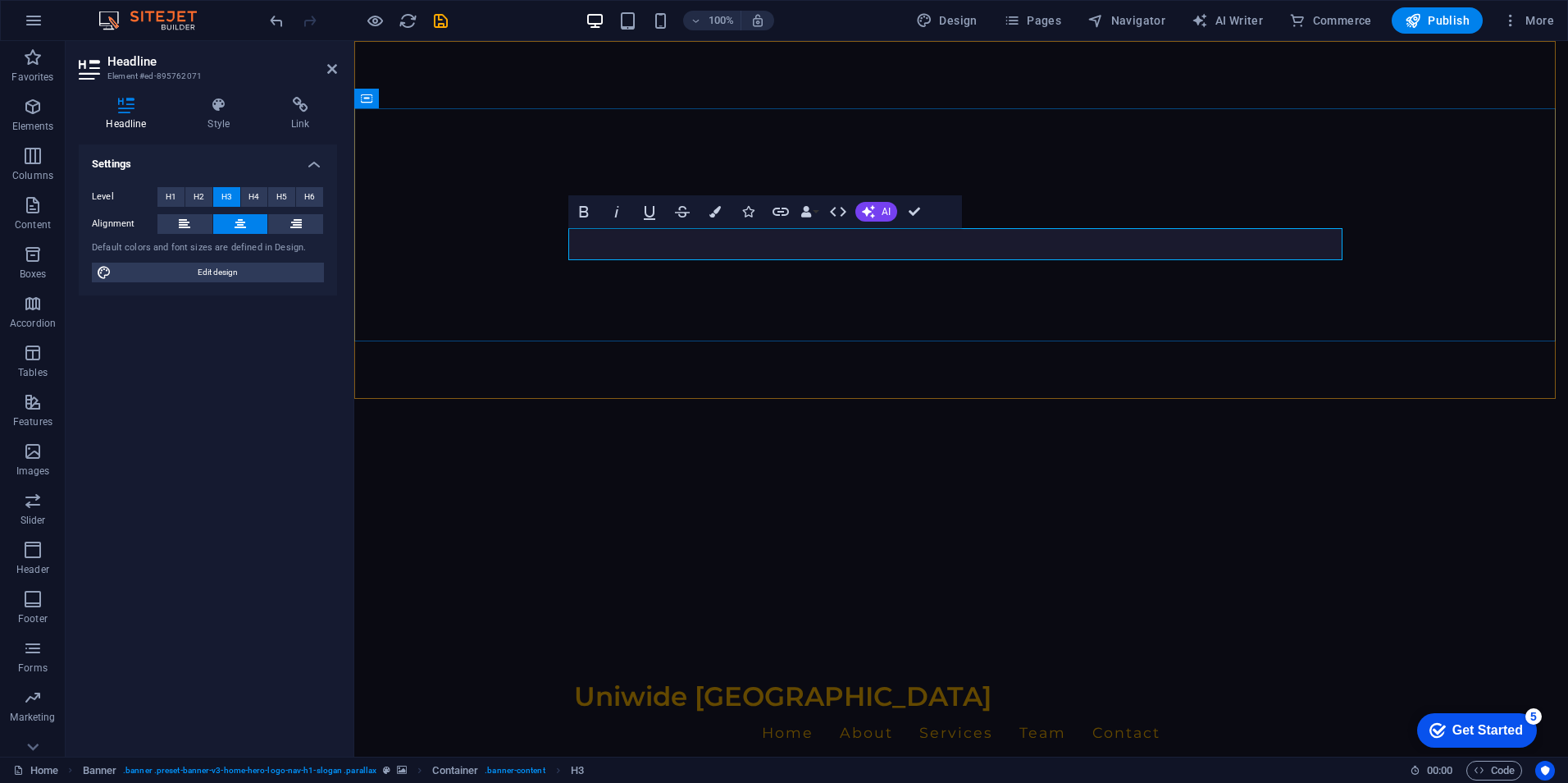
scroll to position [0, 6]
drag, startPoint x: 984, startPoint y: 252, endPoint x: 968, endPoint y: 253, distance: 16.0
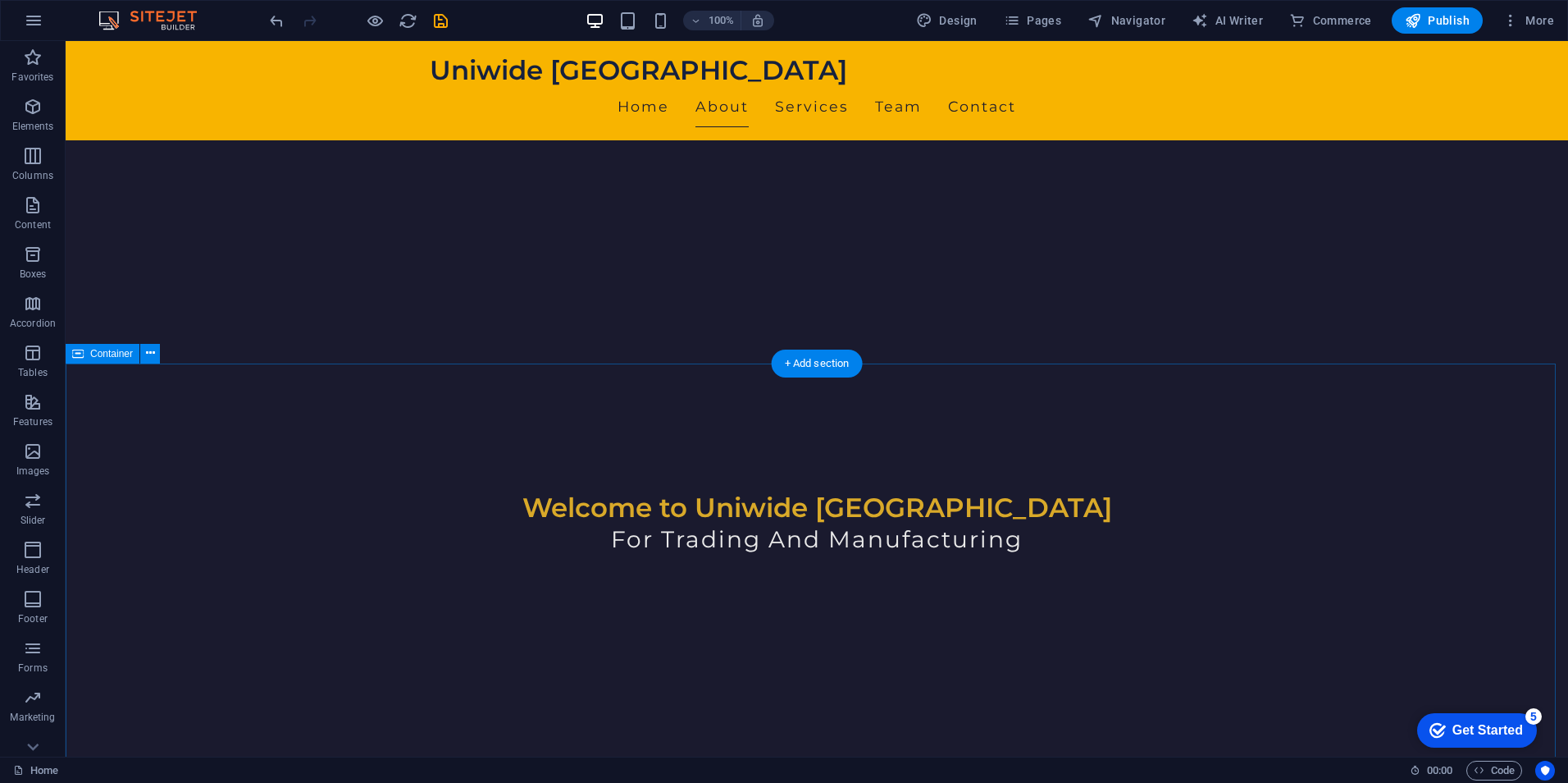
scroll to position [656, 0]
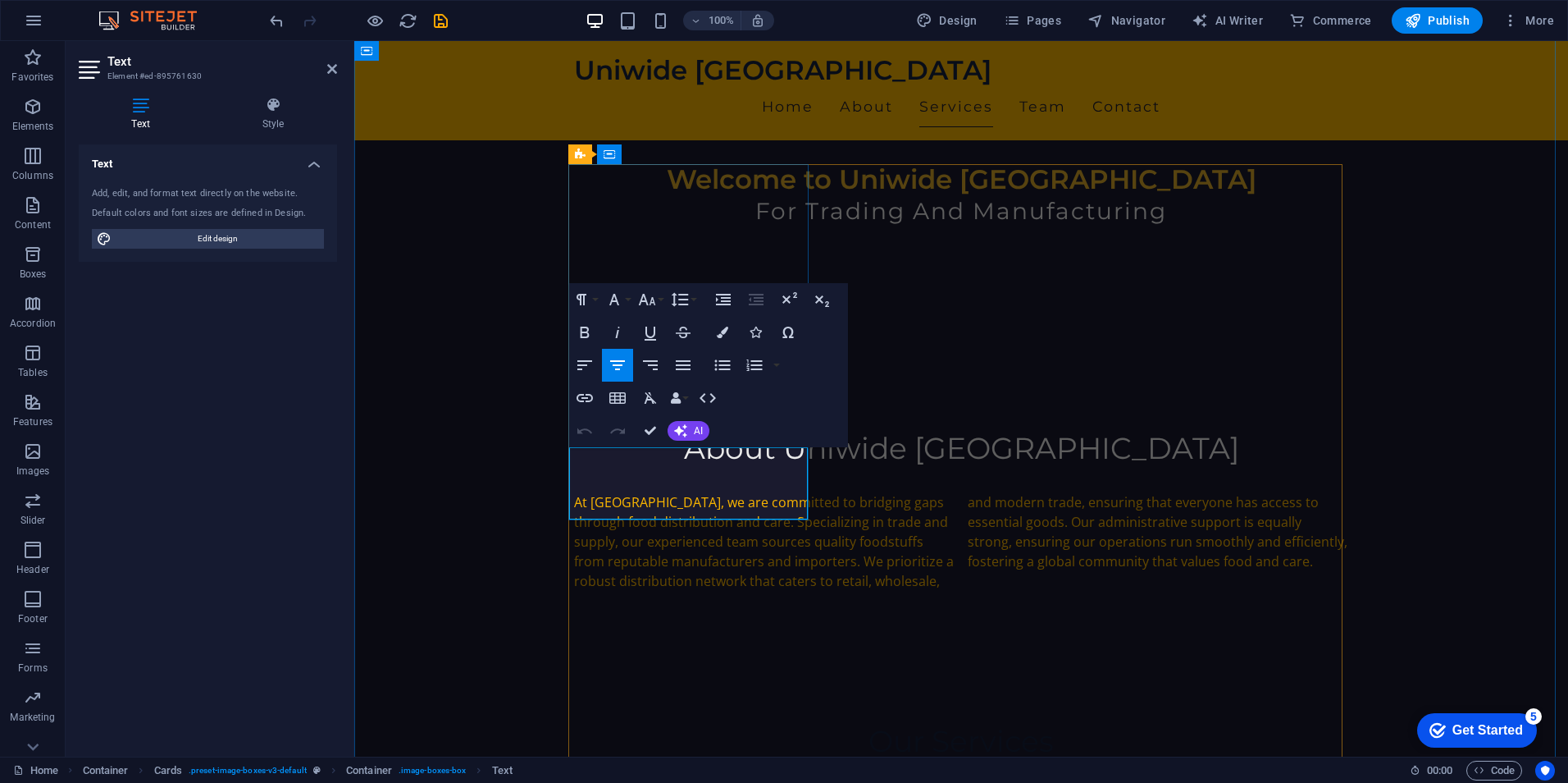
drag, startPoint x: 696, startPoint y: 470, endPoint x: 676, endPoint y: 475, distance: 20.6
drag, startPoint x: 740, startPoint y: 495, endPoint x: 596, endPoint y: 460, distance: 148.2
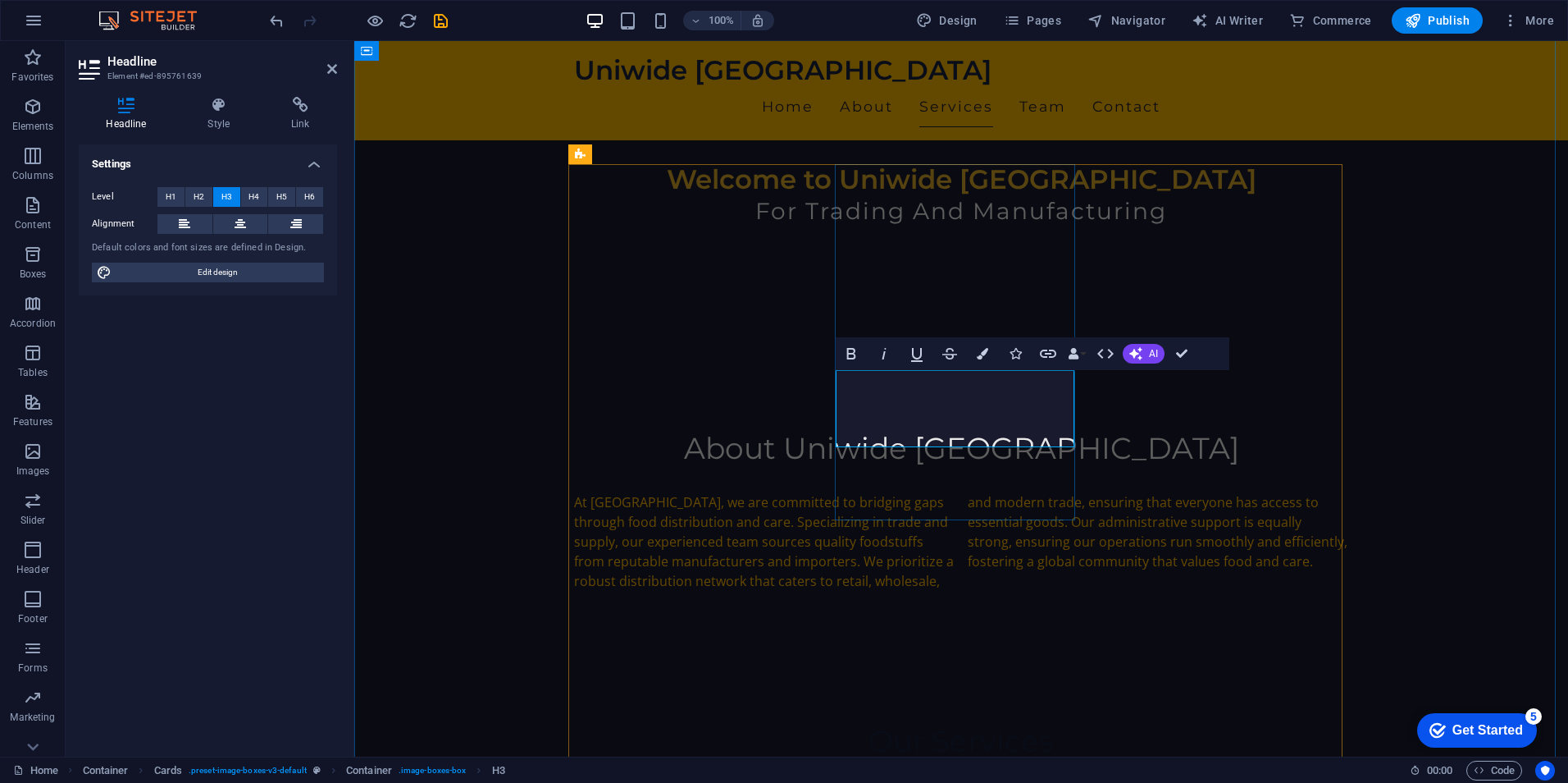
scroll to position [0, 198]
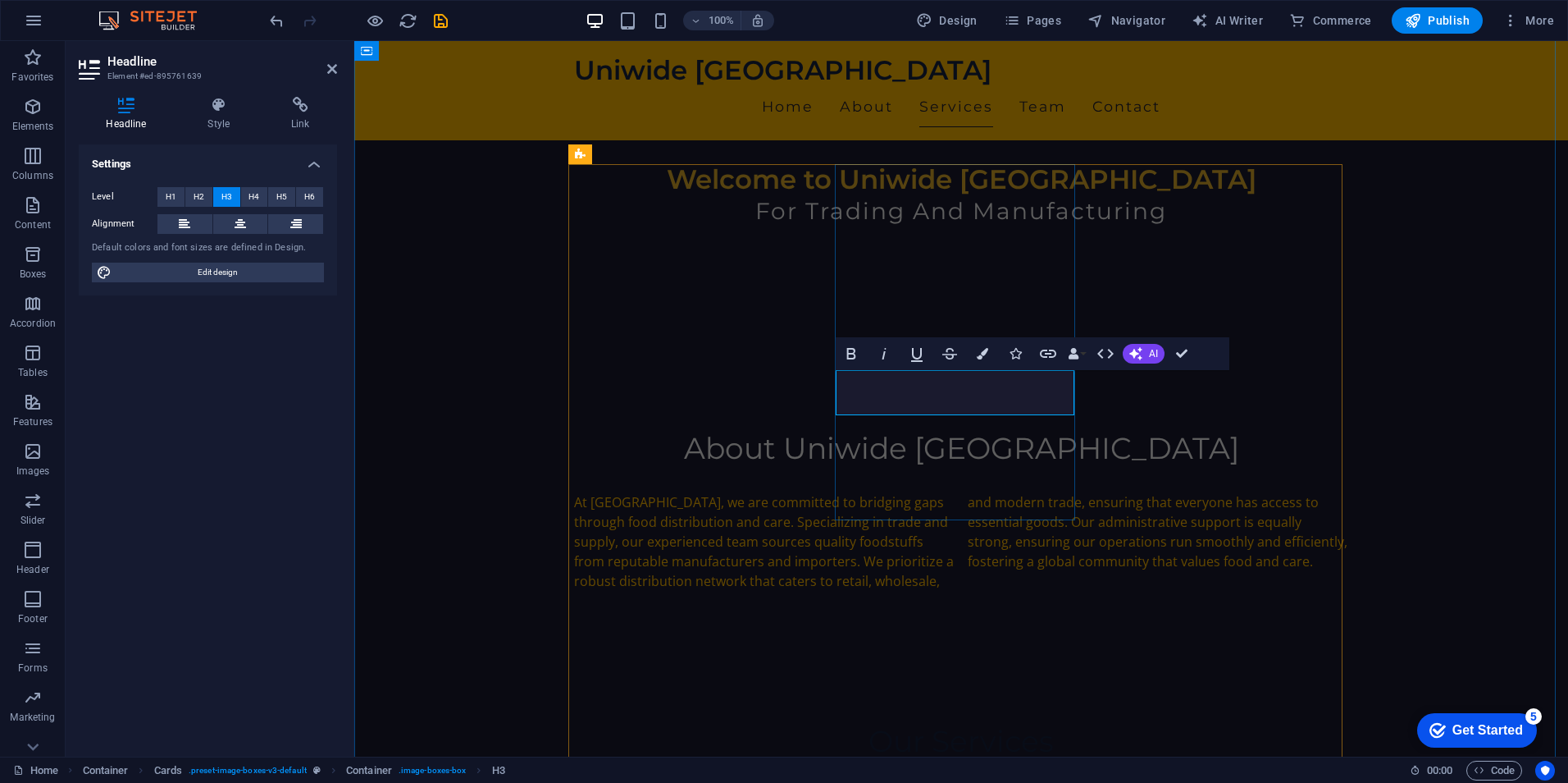
drag, startPoint x: 881, startPoint y: 404, endPoint x: 866, endPoint y: 401, distance: 15.3
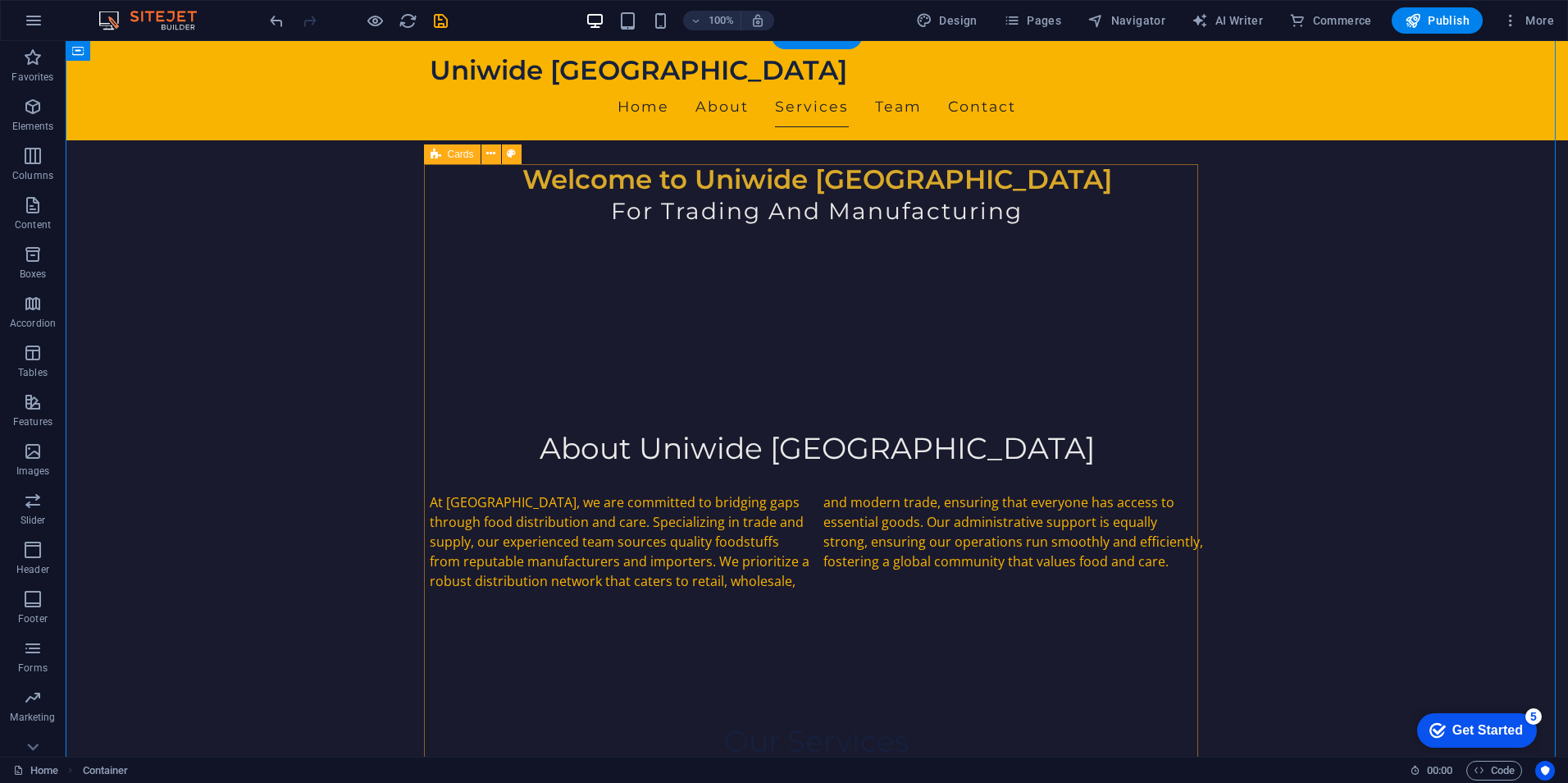
scroll to position [985, 0]
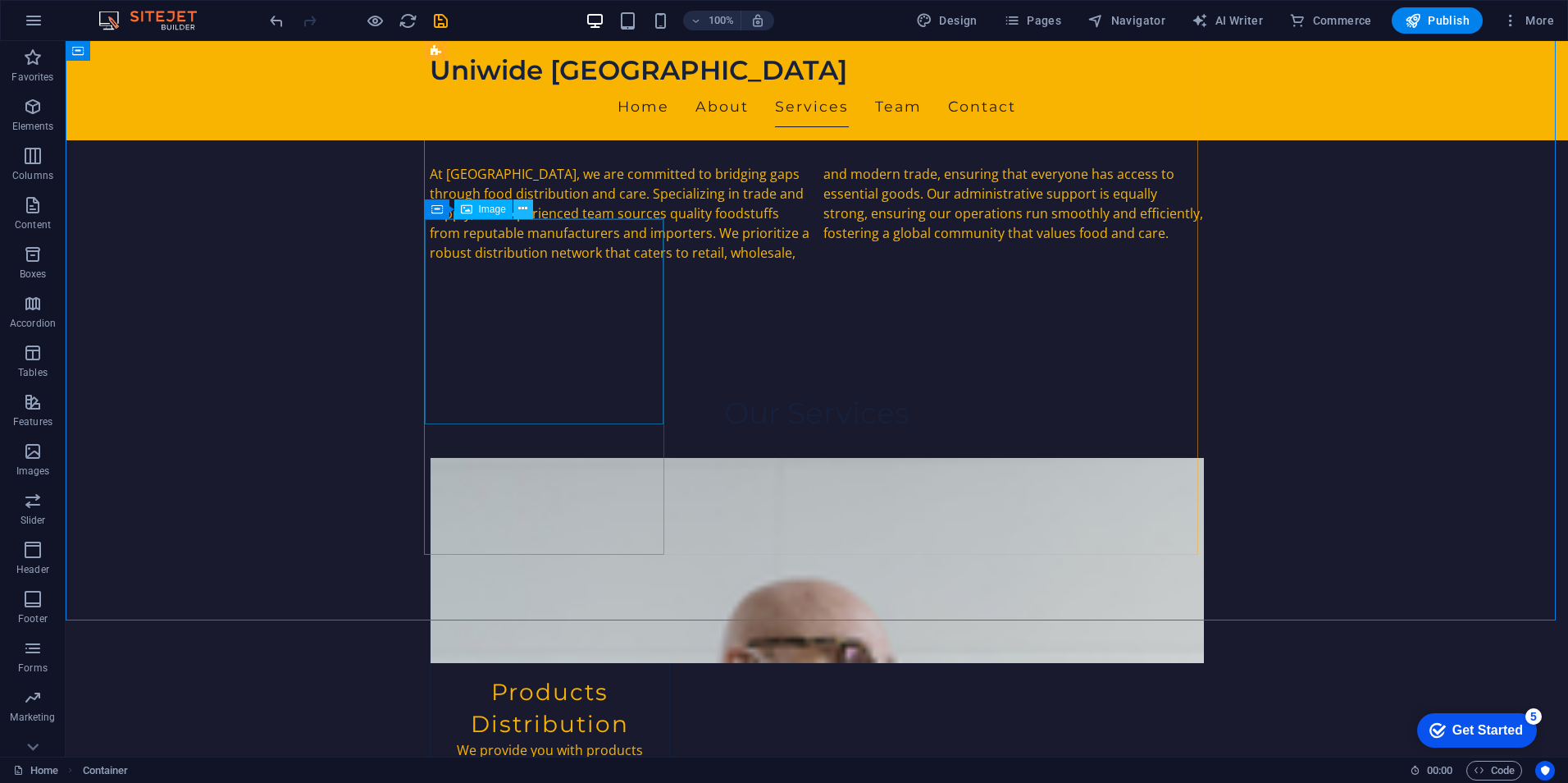
click at [522, 206] on icon at bounding box center [522, 208] width 9 height 17
click at [434, 212] on icon at bounding box center [435, 209] width 11 height 20
click at [552, 202] on icon at bounding box center [548, 208] width 9 height 17
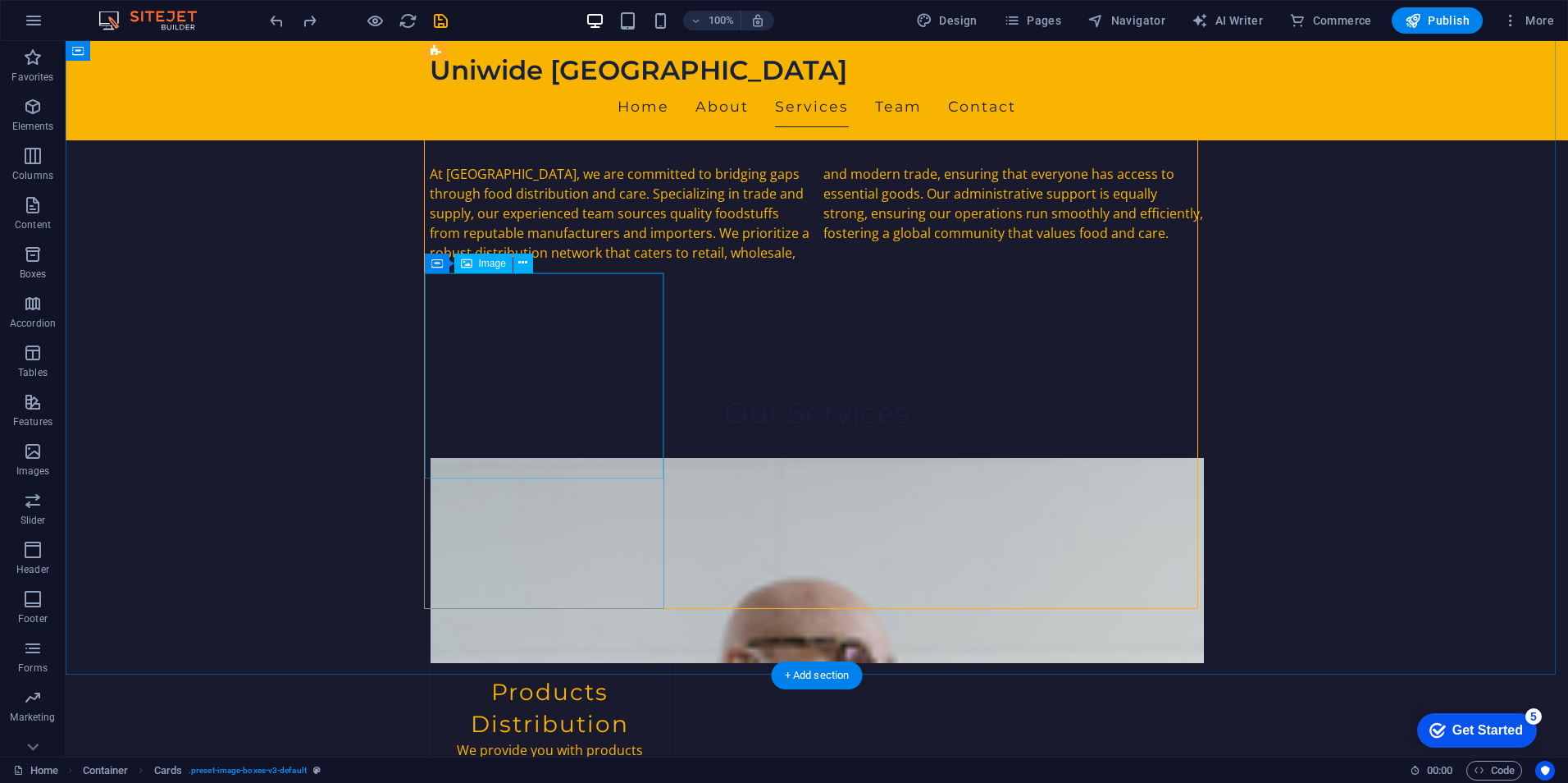
scroll to position [656, 0]
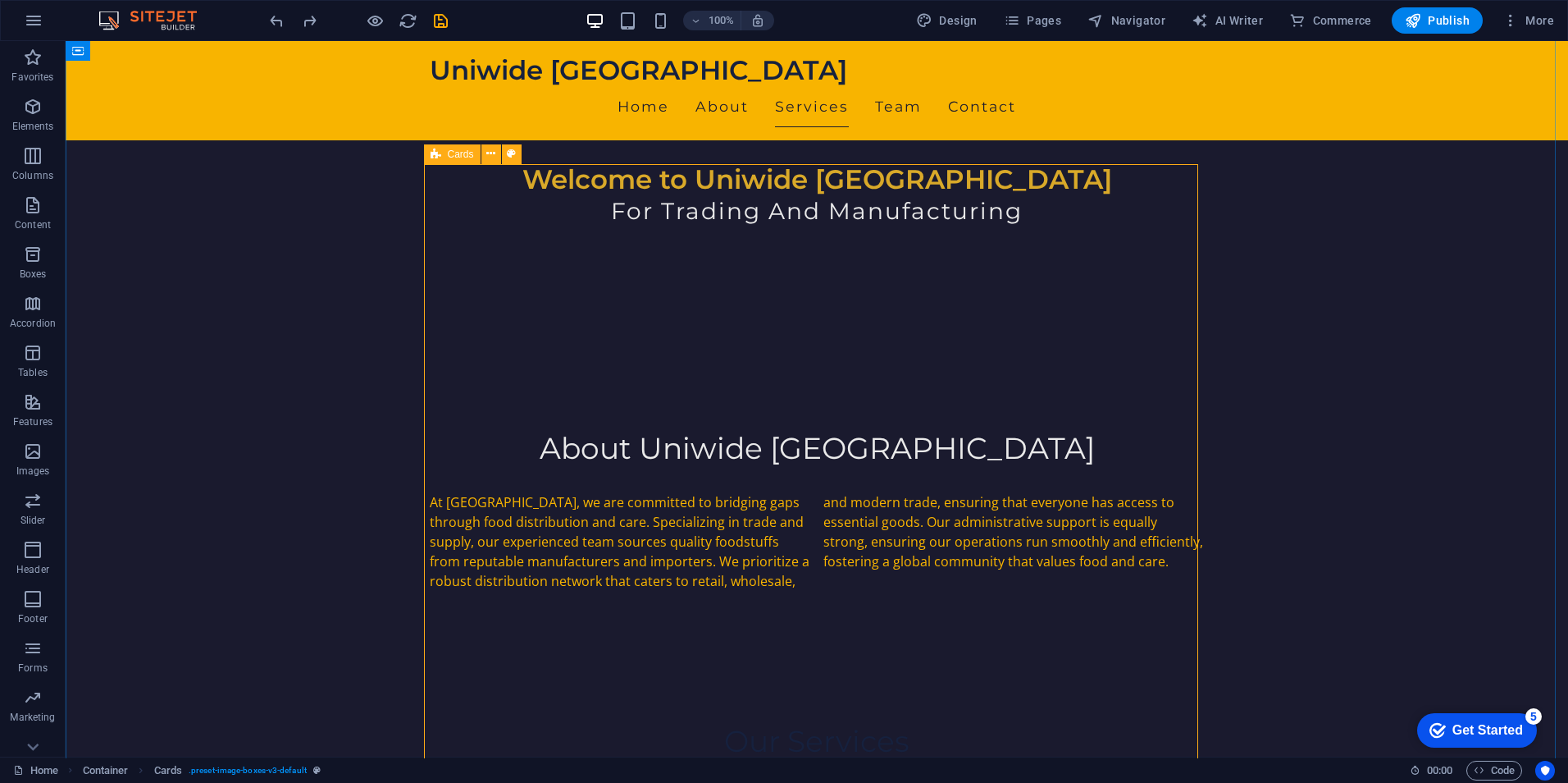
click at [455, 152] on span "Cards" at bounding box center [460, 154] width 26 height 10
click at [493, 152] on icon at bounding box center [490, 153] width 9 height 17
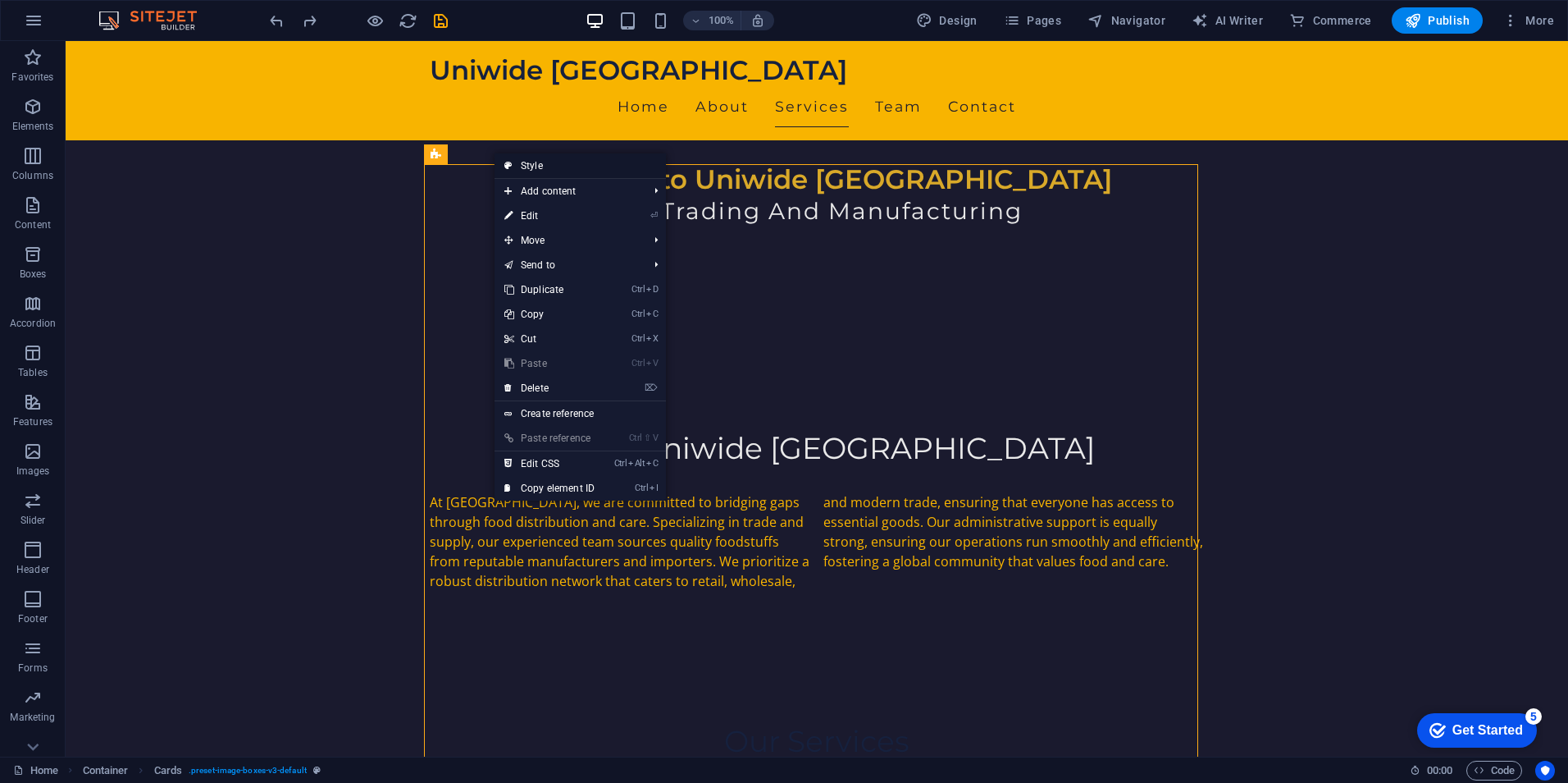
click at [524, 164] on link "Style" at bounding box center [580, 166] width 172 height 25
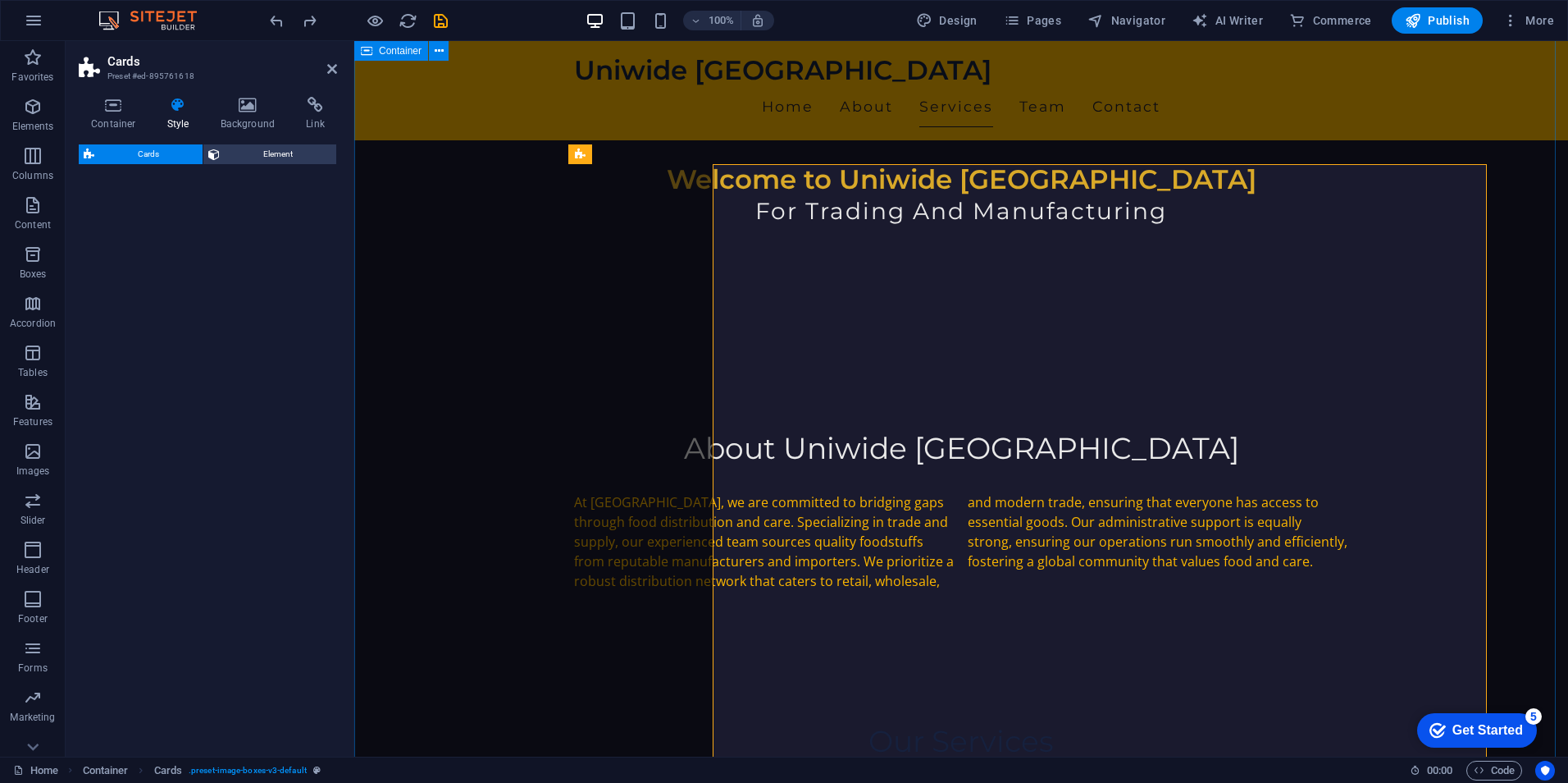
select select "rem"
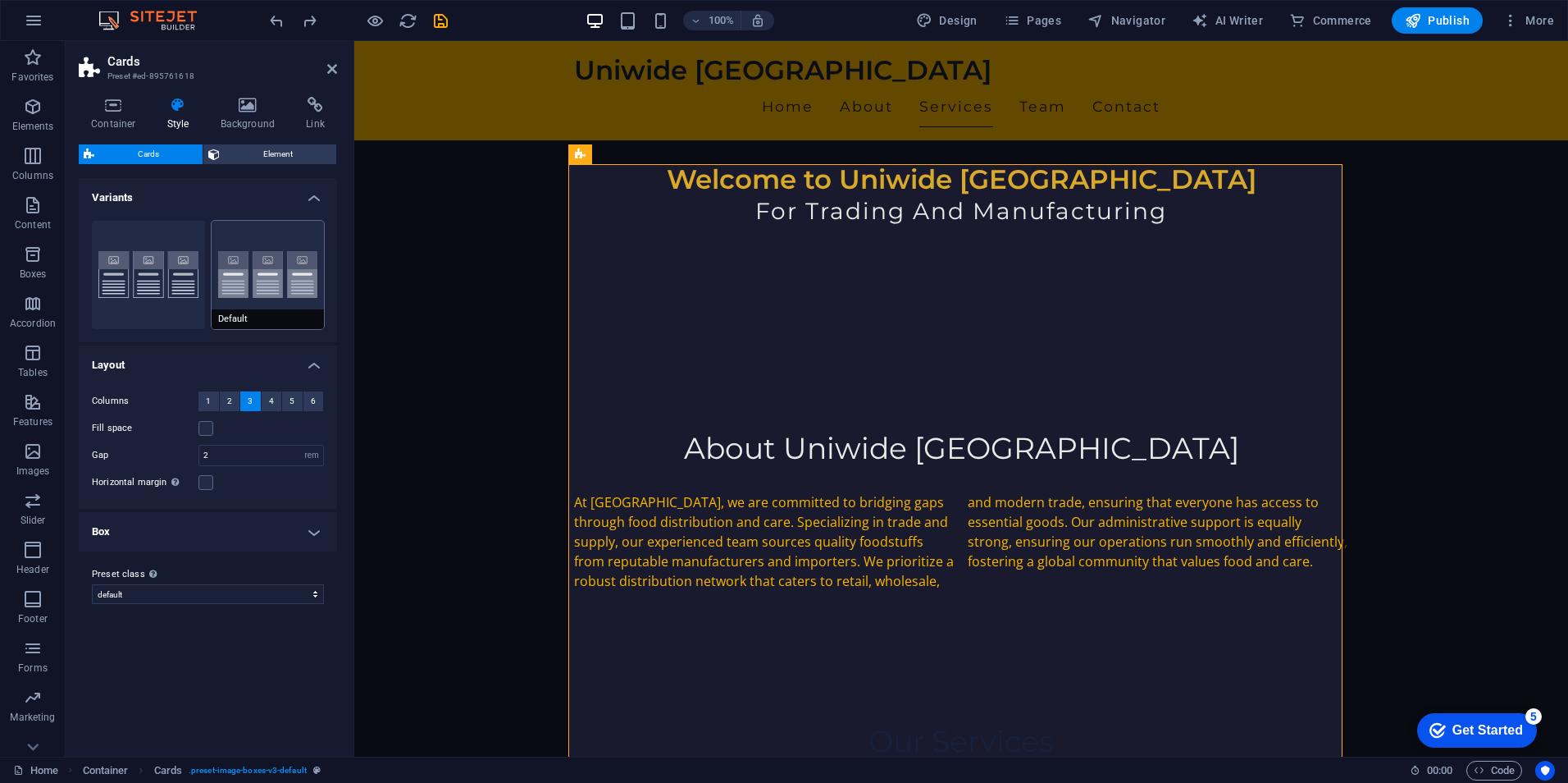
click at [232, 276] on button "Default" at bounding box center [268, 275] width 113 height 108
drag, startPoint x: 251, startPoint y: 456, endPoint x: 182, endPoint y: 456, distance: 69.0
click at [182, 456] on div "Gap 2 px rem % vw vh" at bounding box center [208, 454] width 232 height 21
type input "1"
click at [270, 655] on div "Variants Border Default Layout Columns 1 2 3 4 5 6 Fill space Gap 1 px rem % vw…" at bounding box center [208, 460] width 259 height 565
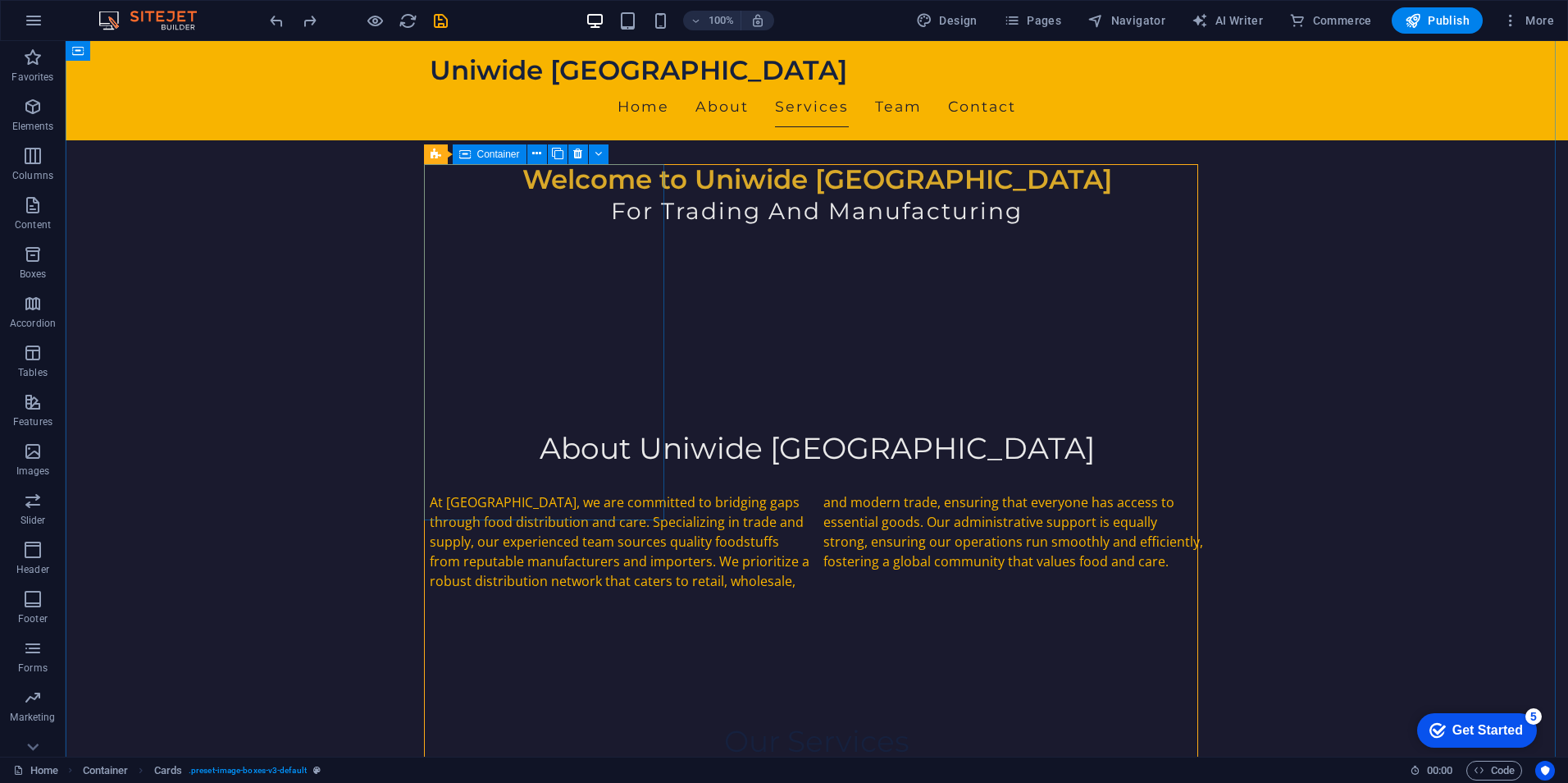
click at [474, 155] on div "Container" at bounding box center [489, 155] width 74 height 20
click at [536, 159] on icon at bounding box center [536, 153] width 9 height 17
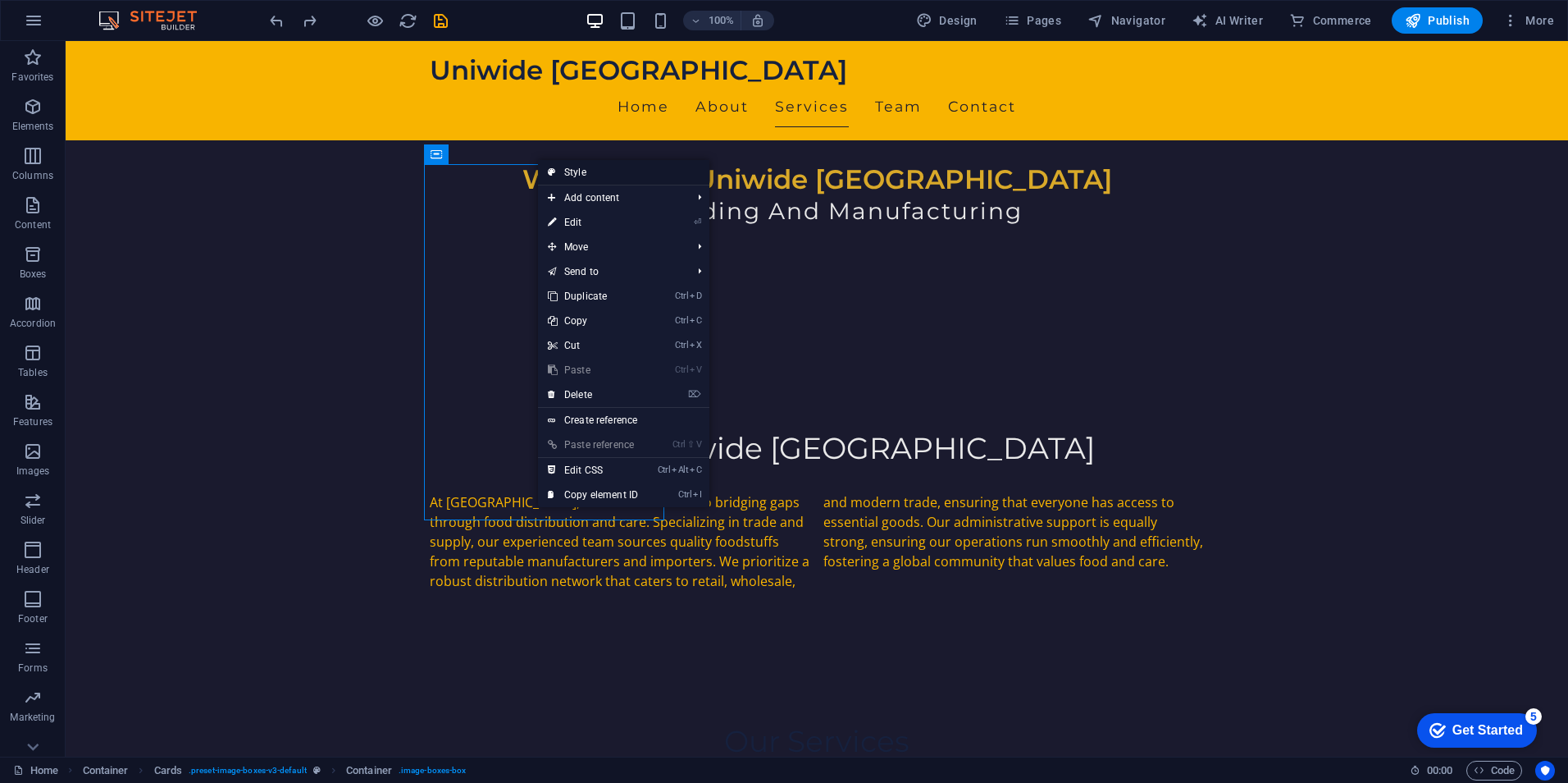
click at [554, 164] on icon at bounding box center [552, 172] width 8 height 25
select select "rem"
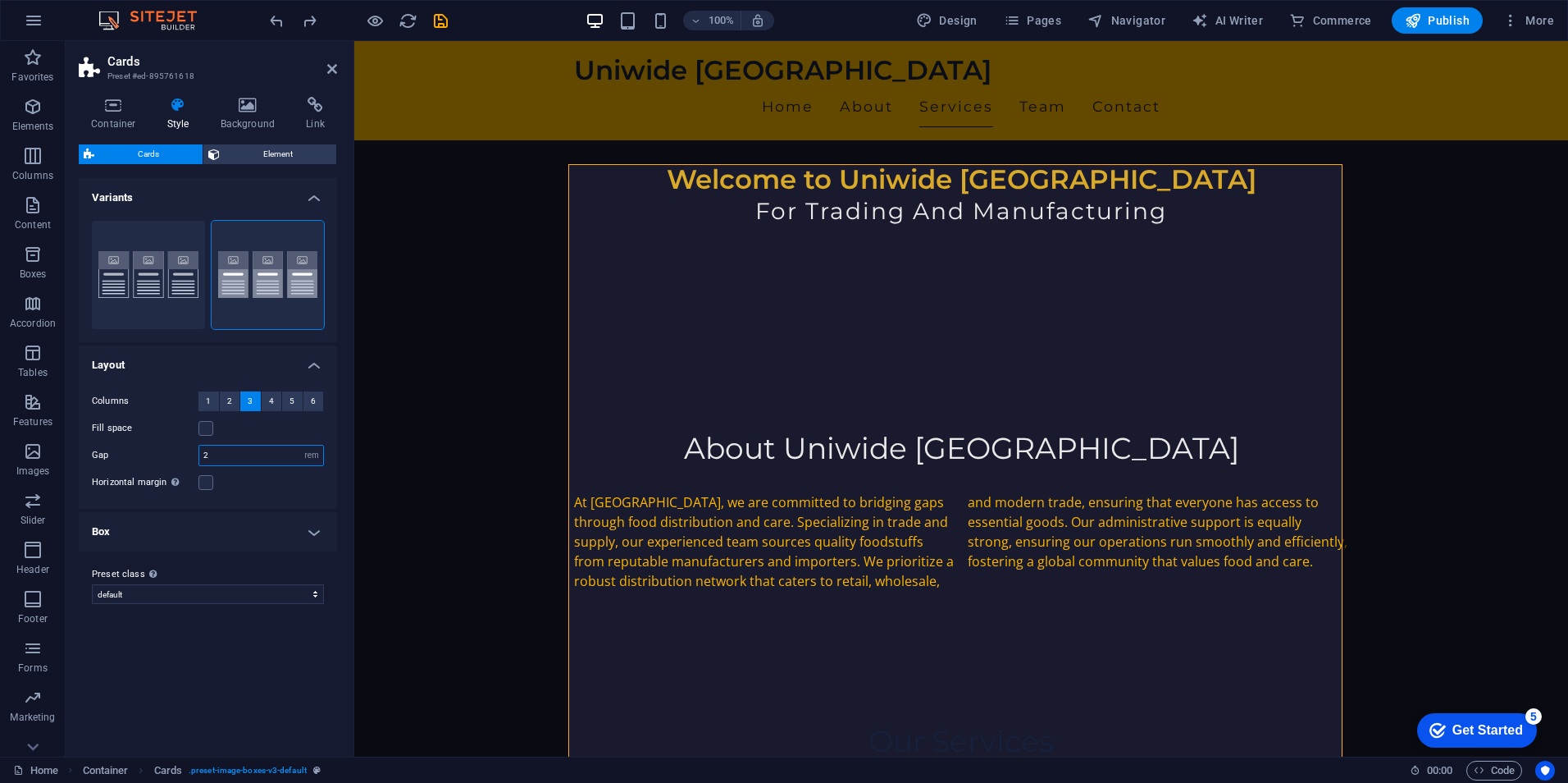
drag, startPoint x: 215, startPoint y: 457, endPoint x: 191, endPoint y: 457, distance: 24.0
click at [191, 457] on div "Gap 2 px rem % vw vh" at bounding box center [208, 454] width 232 height 21
click at [251, 675] on div "Variants Border Default Layout Columns 1 2 3 4 5 6 Fill space Gap 2 px rem % vw…" at bounding box center [208, 460] width 259 height 565
click at [307, 527] on h4 "Box" at bounding box center [208, 531] width 259 height 39
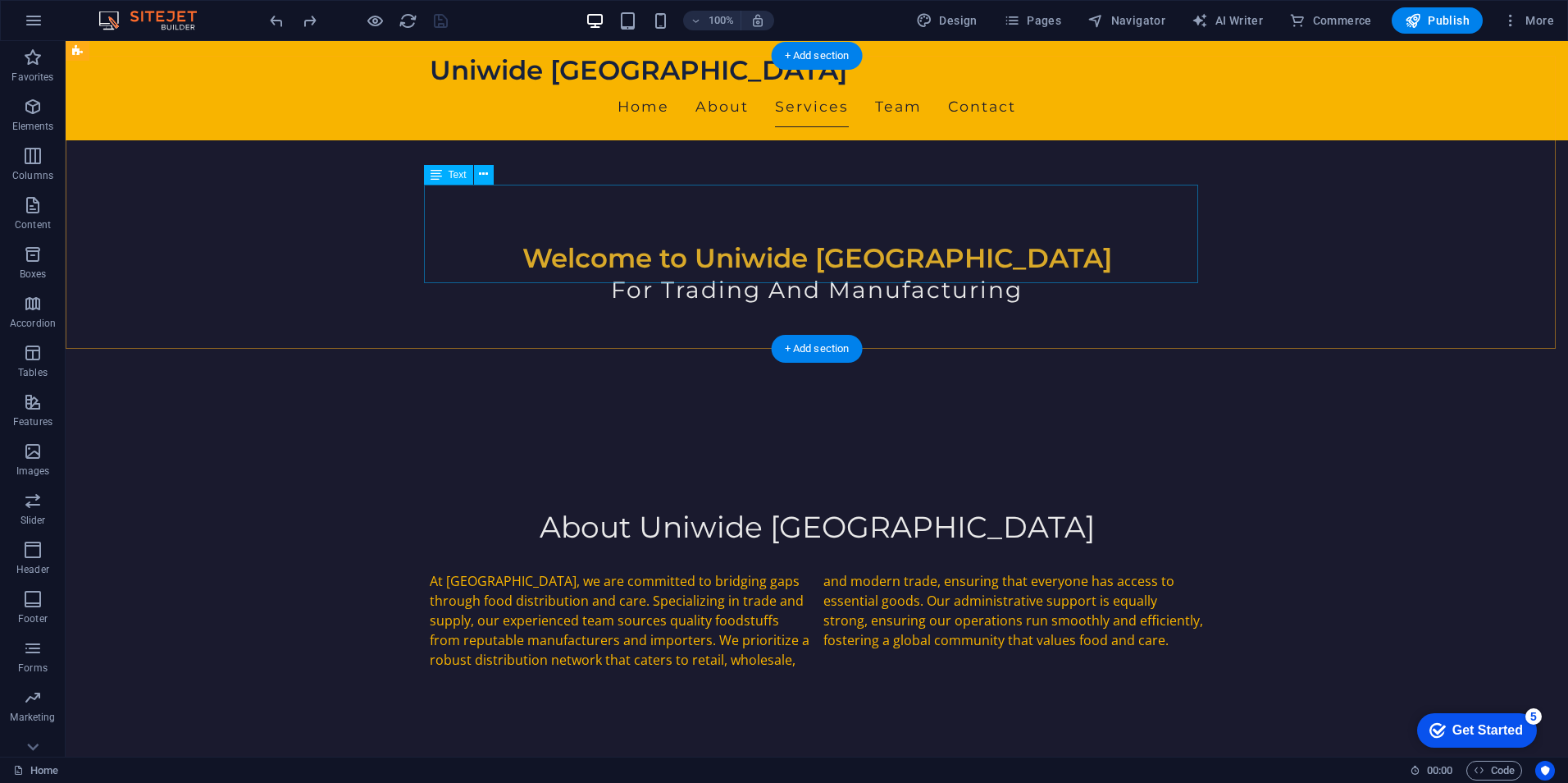
scroll to position [329, 0]
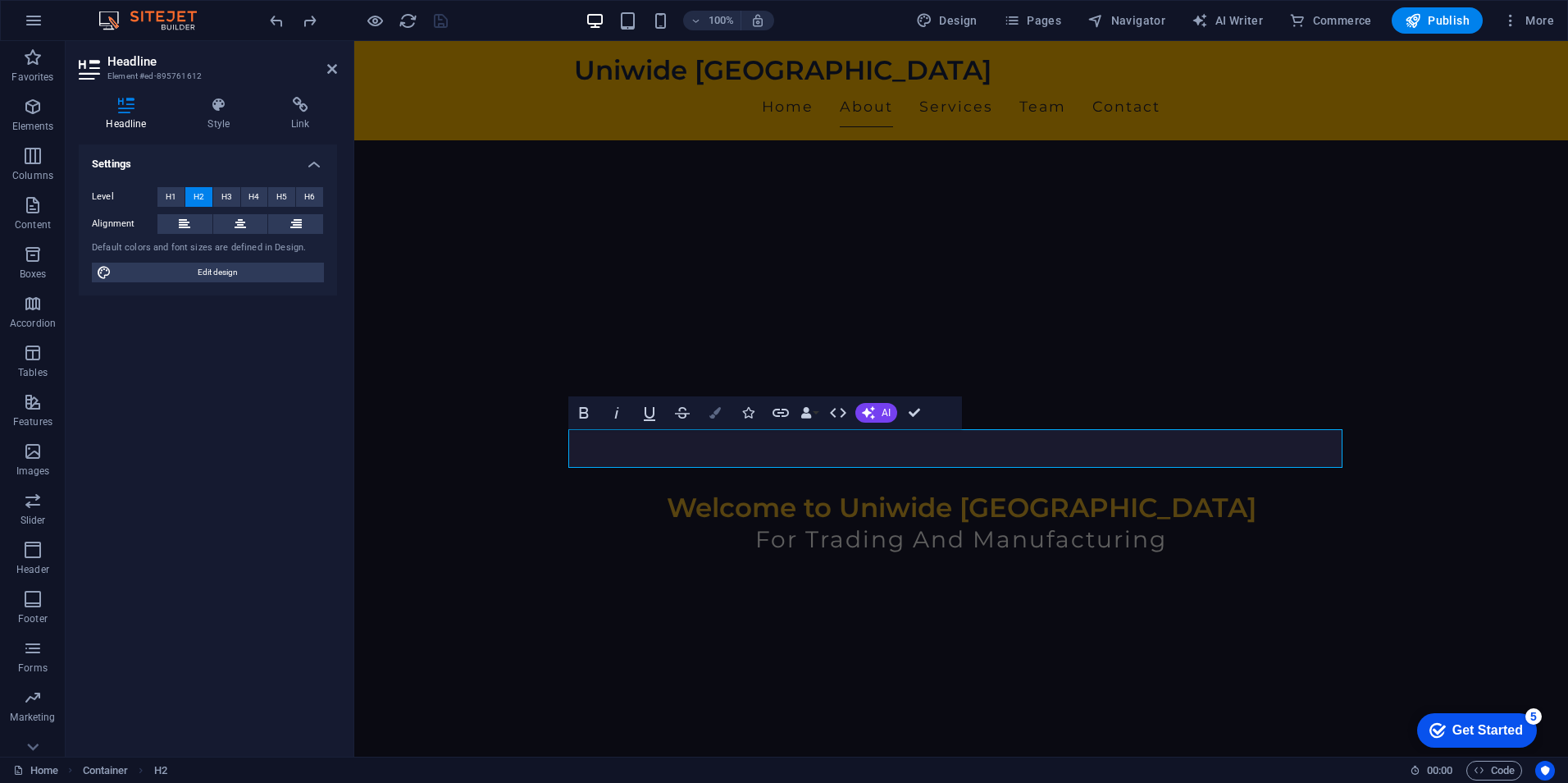
click at [710, 413] on icon "button" at bounding box center [715, 411] width 11 height 11
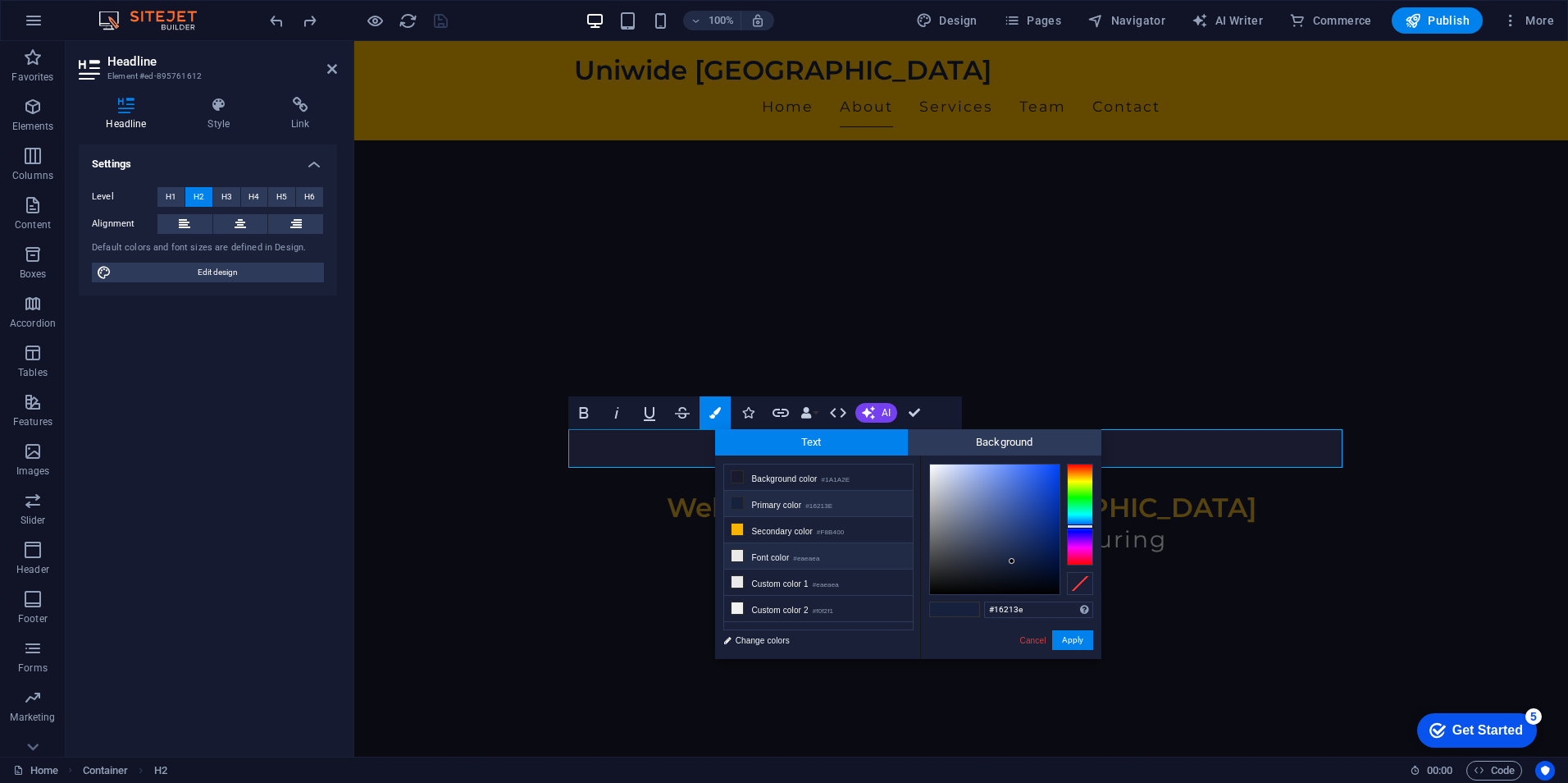
click at [763, 559] on li "Font color #eaeaea" at bounding box center [818, 556] width 189 height 26
type input "#eaeaea"
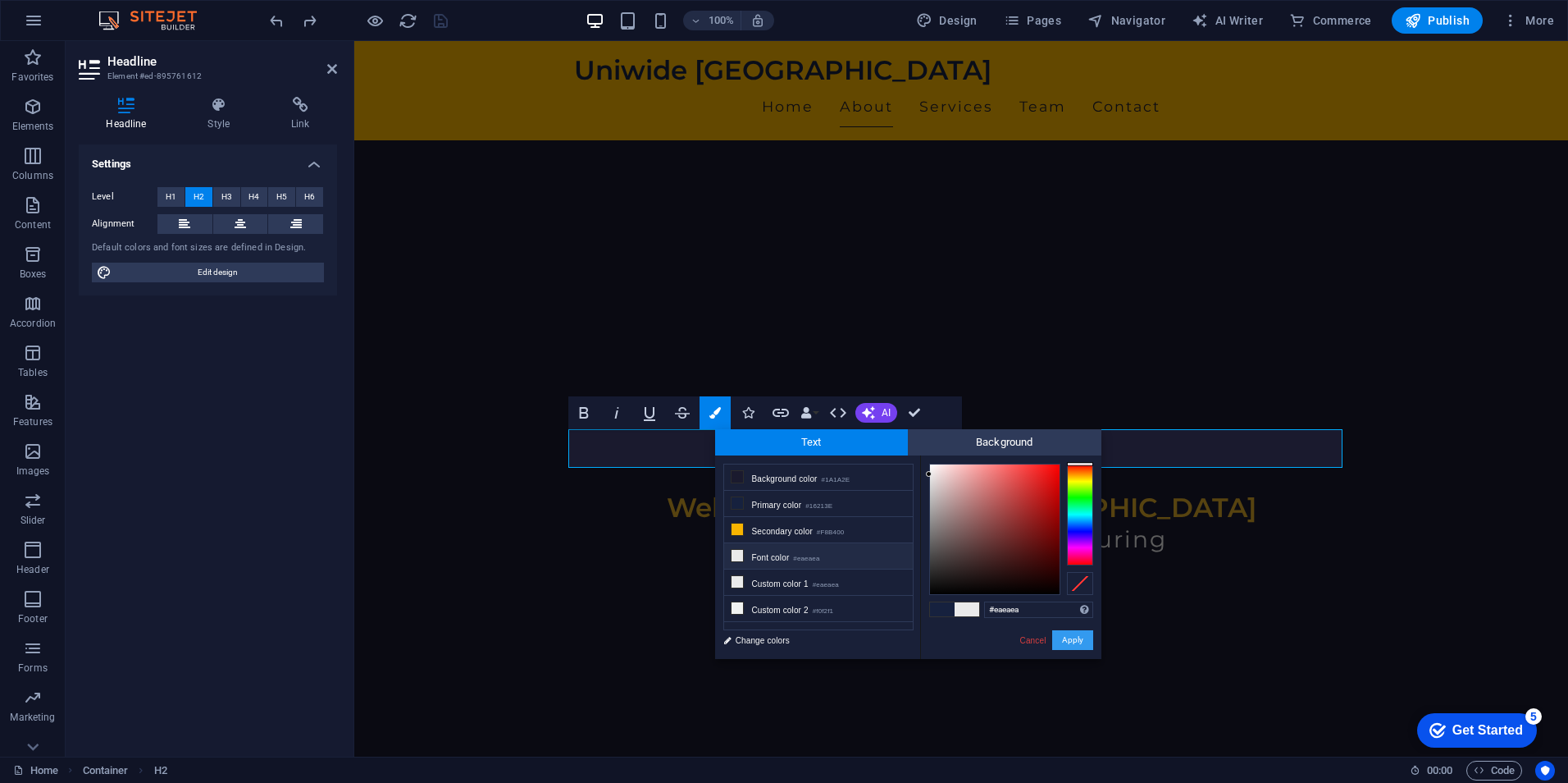
click at [1079, 635] on button "Apply" at bounding box center [1073, 640] width 41 height 20
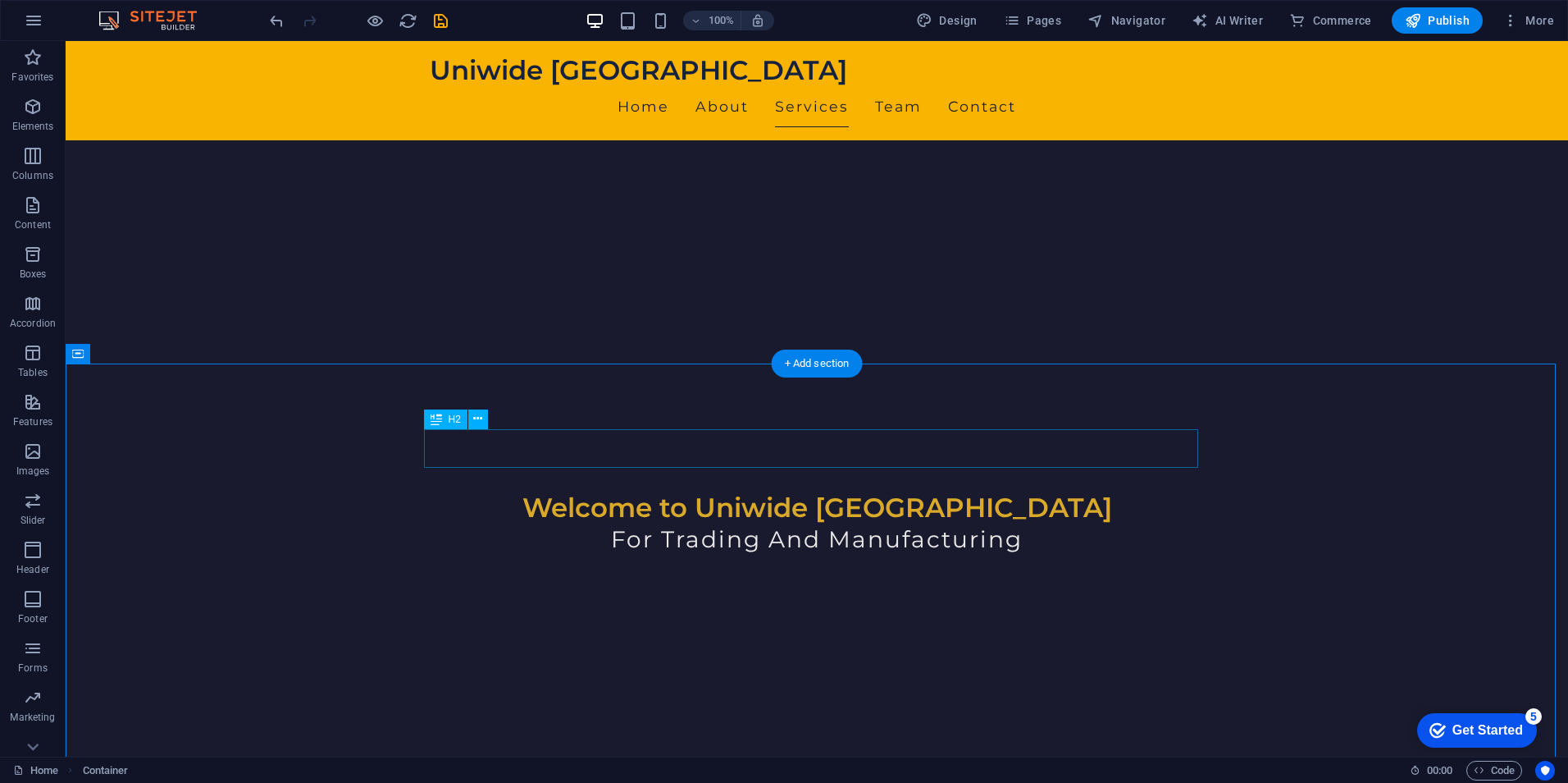
scroll to position [656, 0]
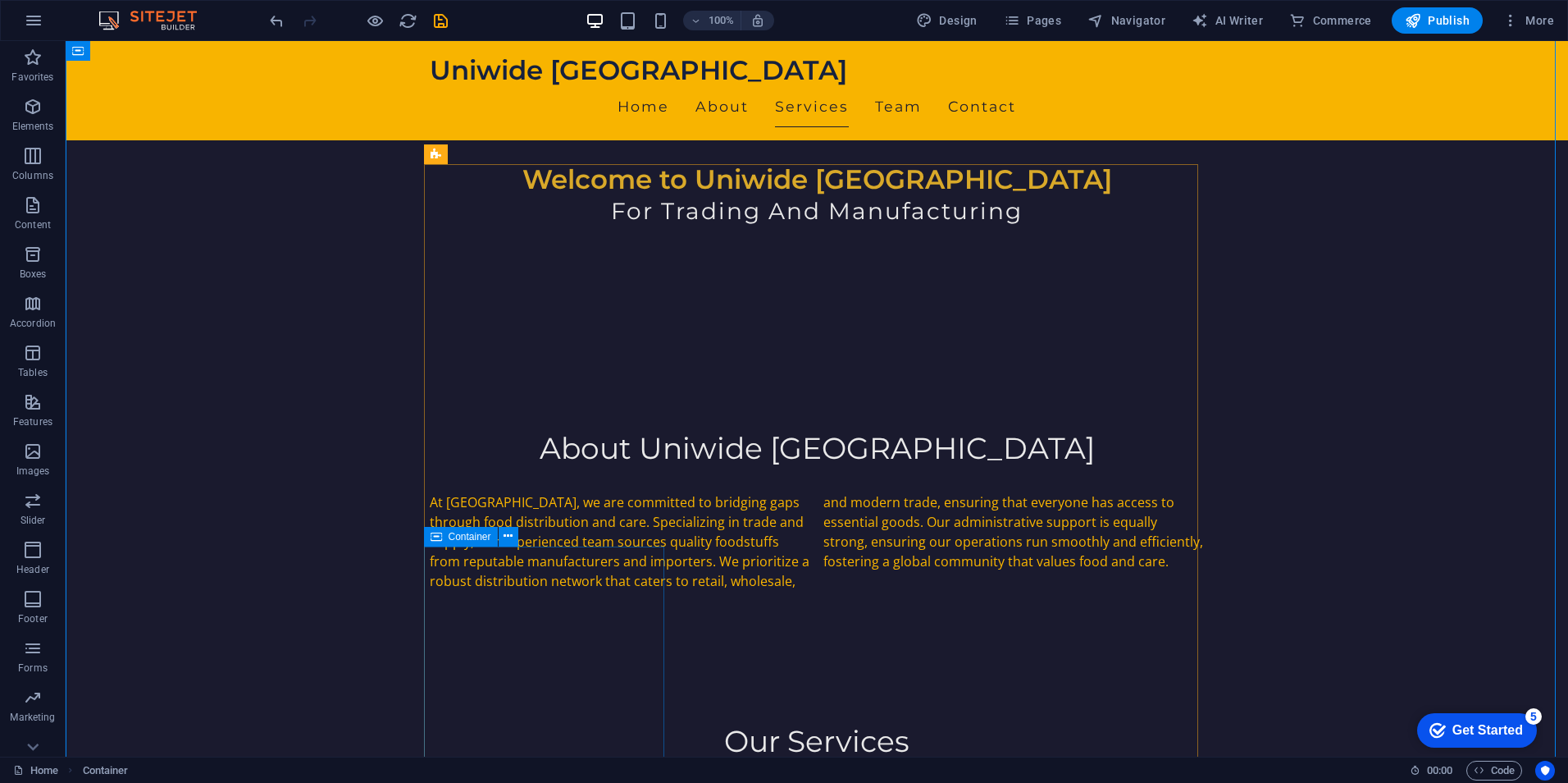
click at [438, 535] on icon at bounding box center [435, 536] width 11 height 20
click at [527, 539] on icon at bounding box center [522, 536] width 9 height 17
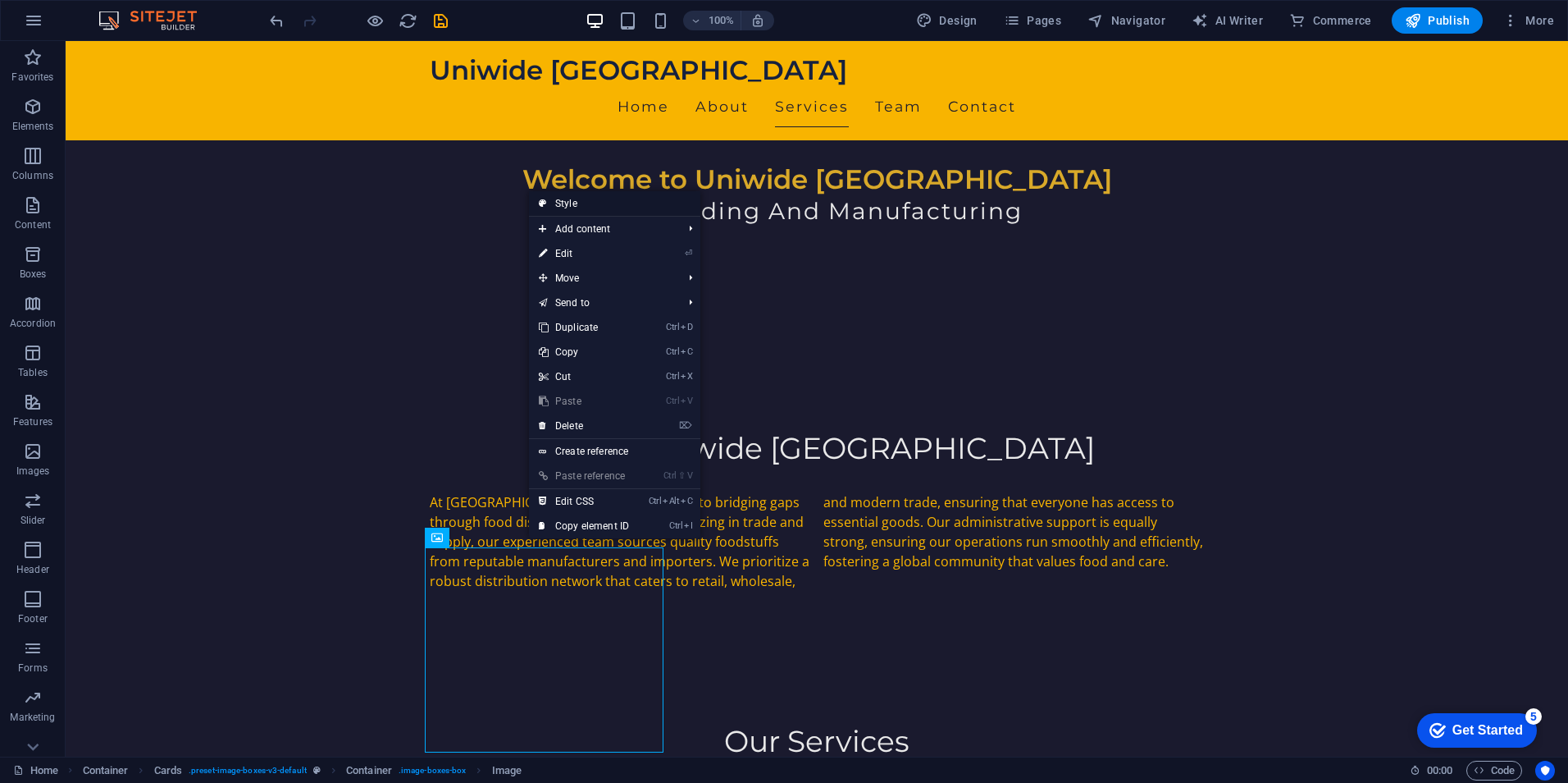
click at [581, 195] on link "Style" at bounding box center [615, 203] width 172 height 25
select select "rem"
select select "px"
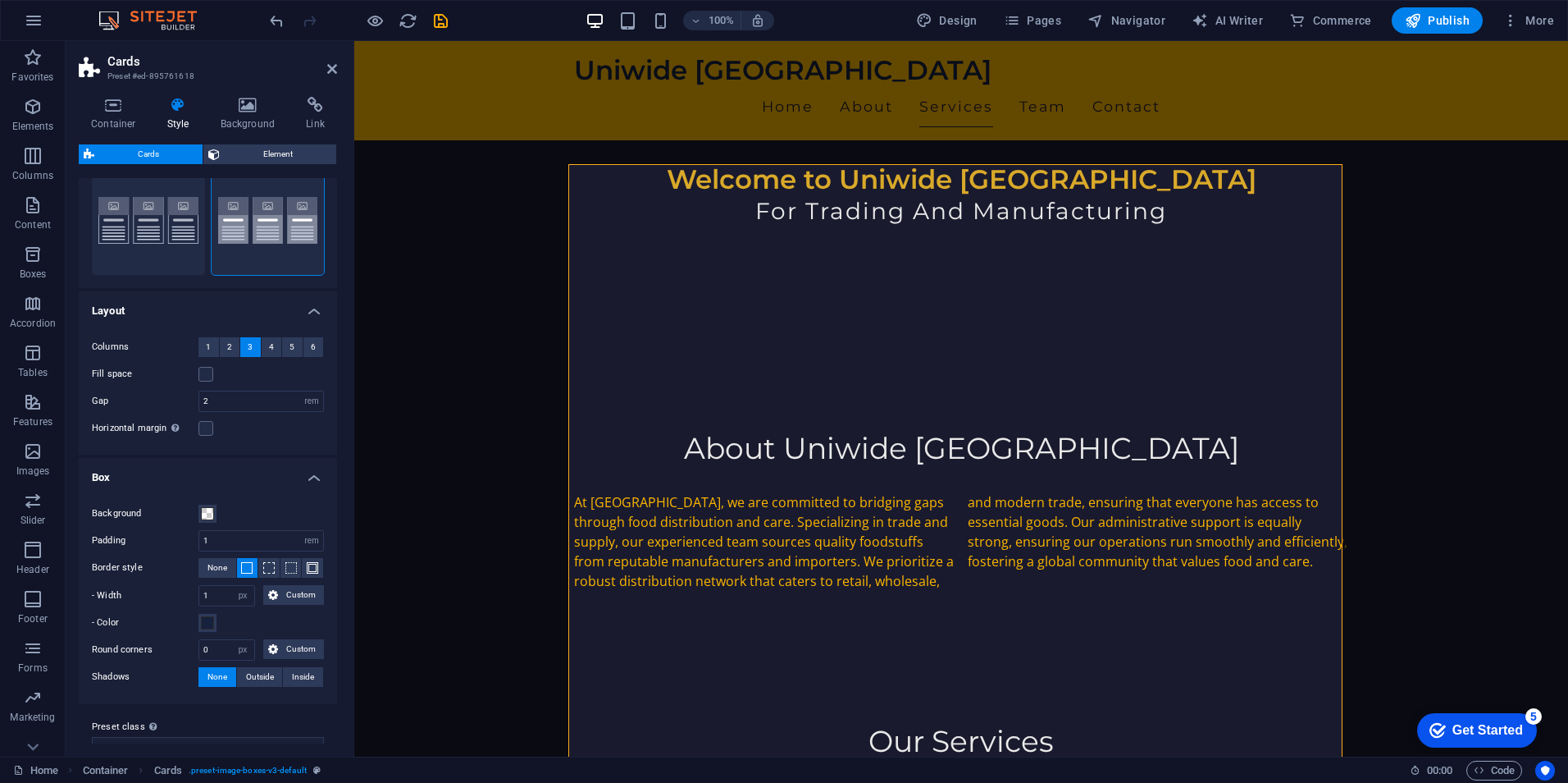
scroll to position [80, 0]
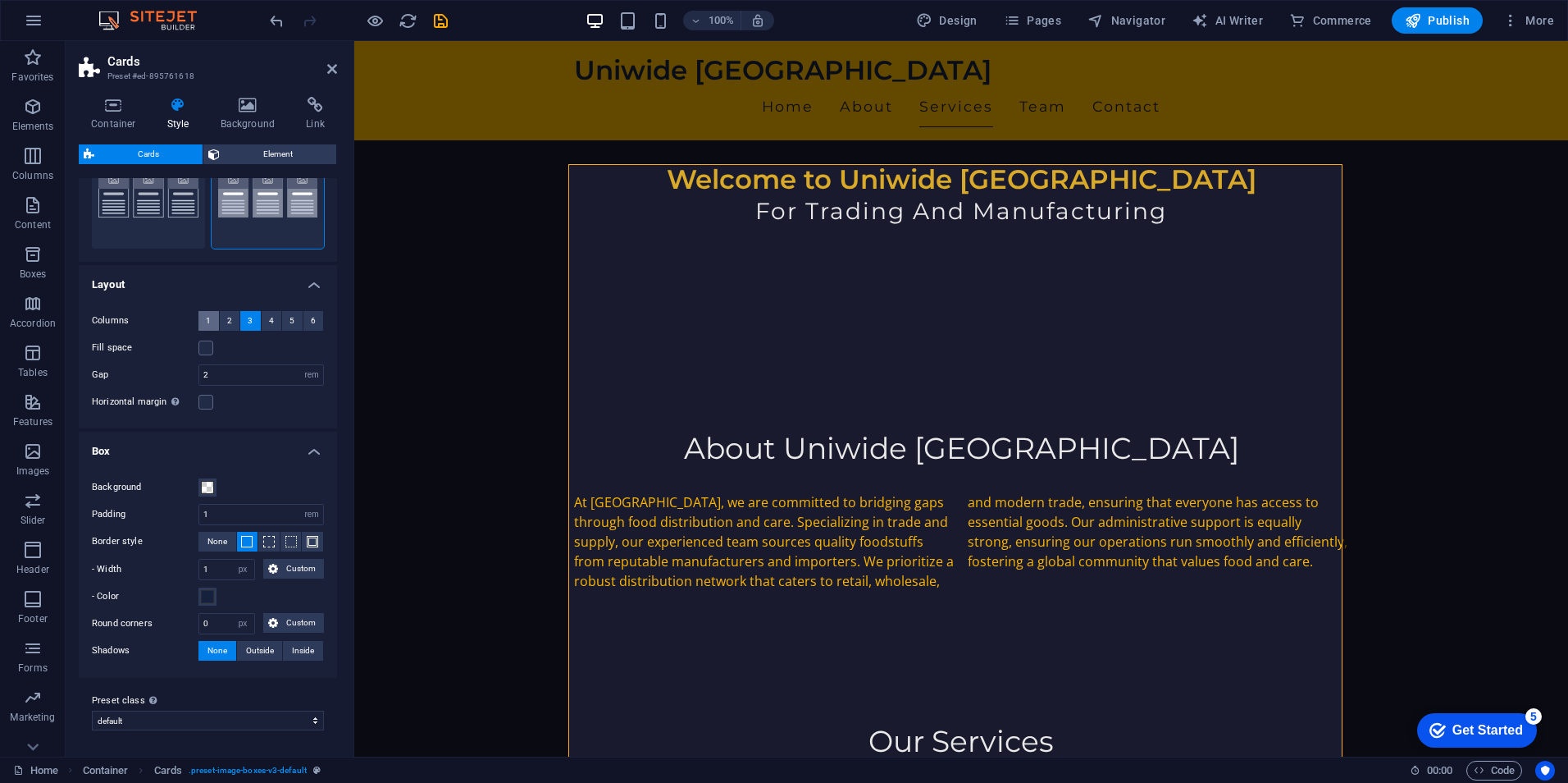
click at [209, 323] on span "1" at bounding box center [208, 321] width 5 height 20
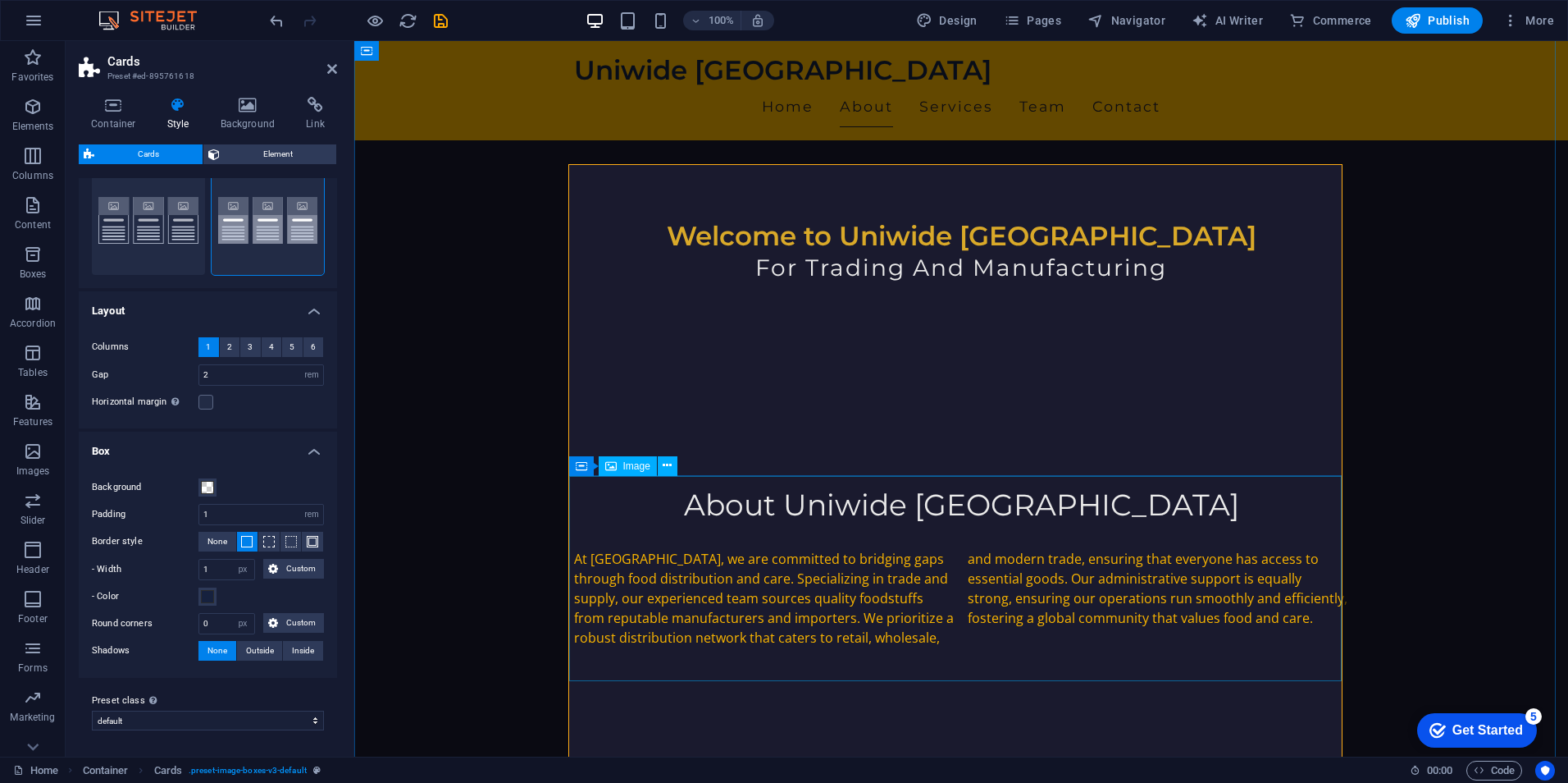
scroll to position [329, 0]
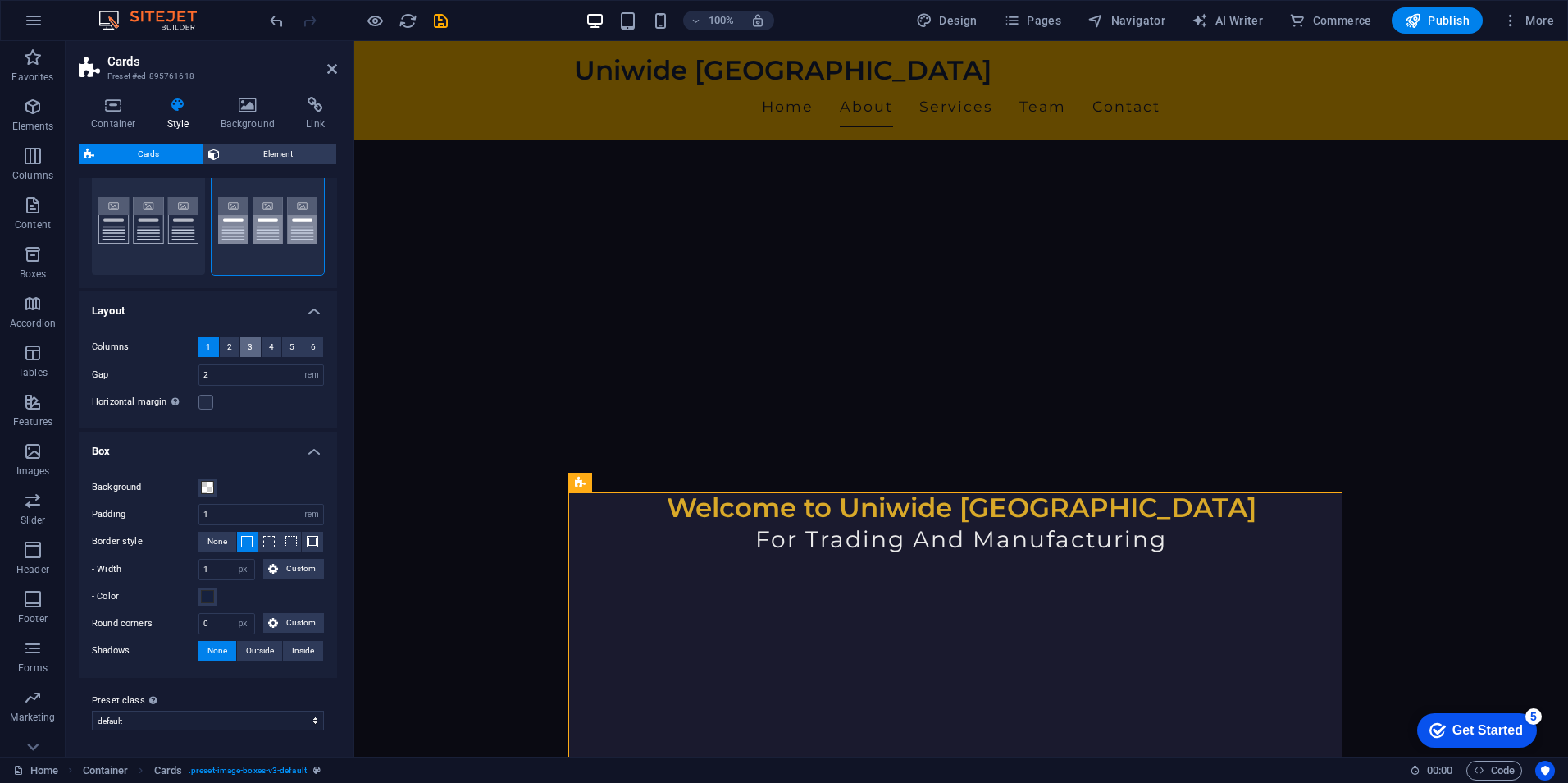
click at [244, 349] on button "3" at bounding box center [251, 348] width 21 height 20
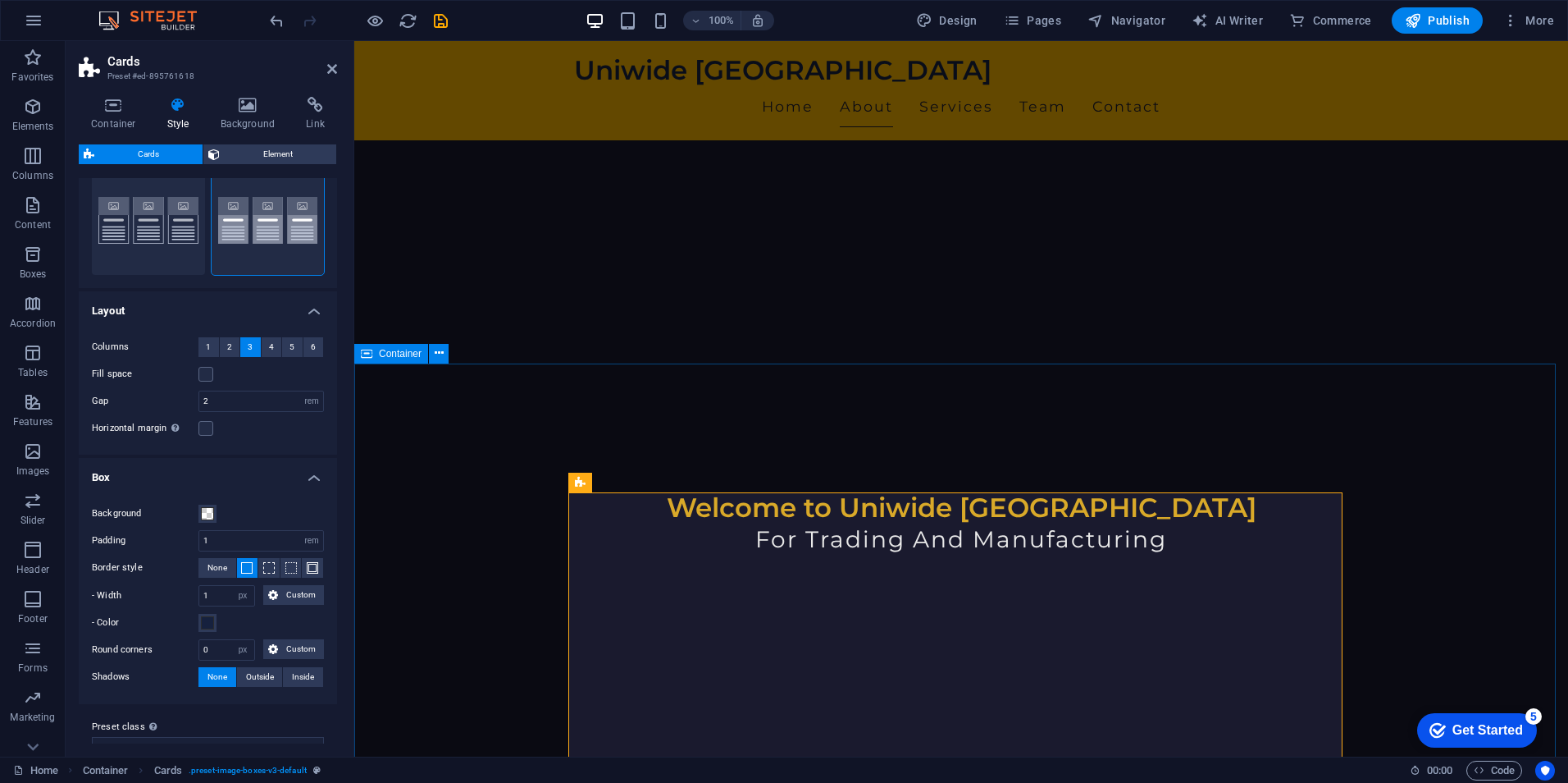
scroll to position [656, 0]
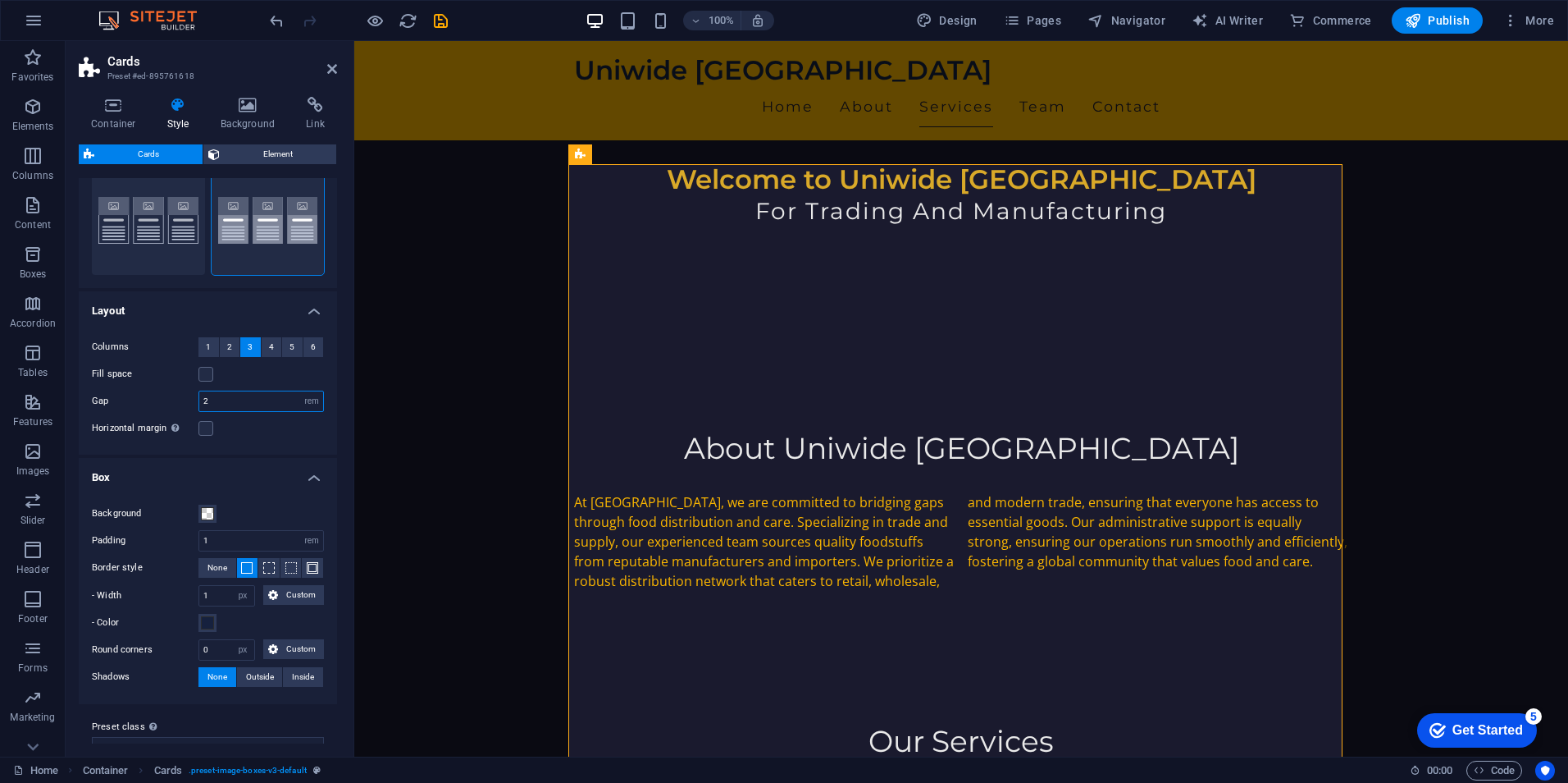
drag, startPoint x: 226, startPoint y: 400, endPoint x: 186, endPoint y: 407, distance: 40.6
click at [186, 406] on div "Gap 2 px rem % vw vh" at bounding box center [208, 400] width 232 height 21
type input "1"
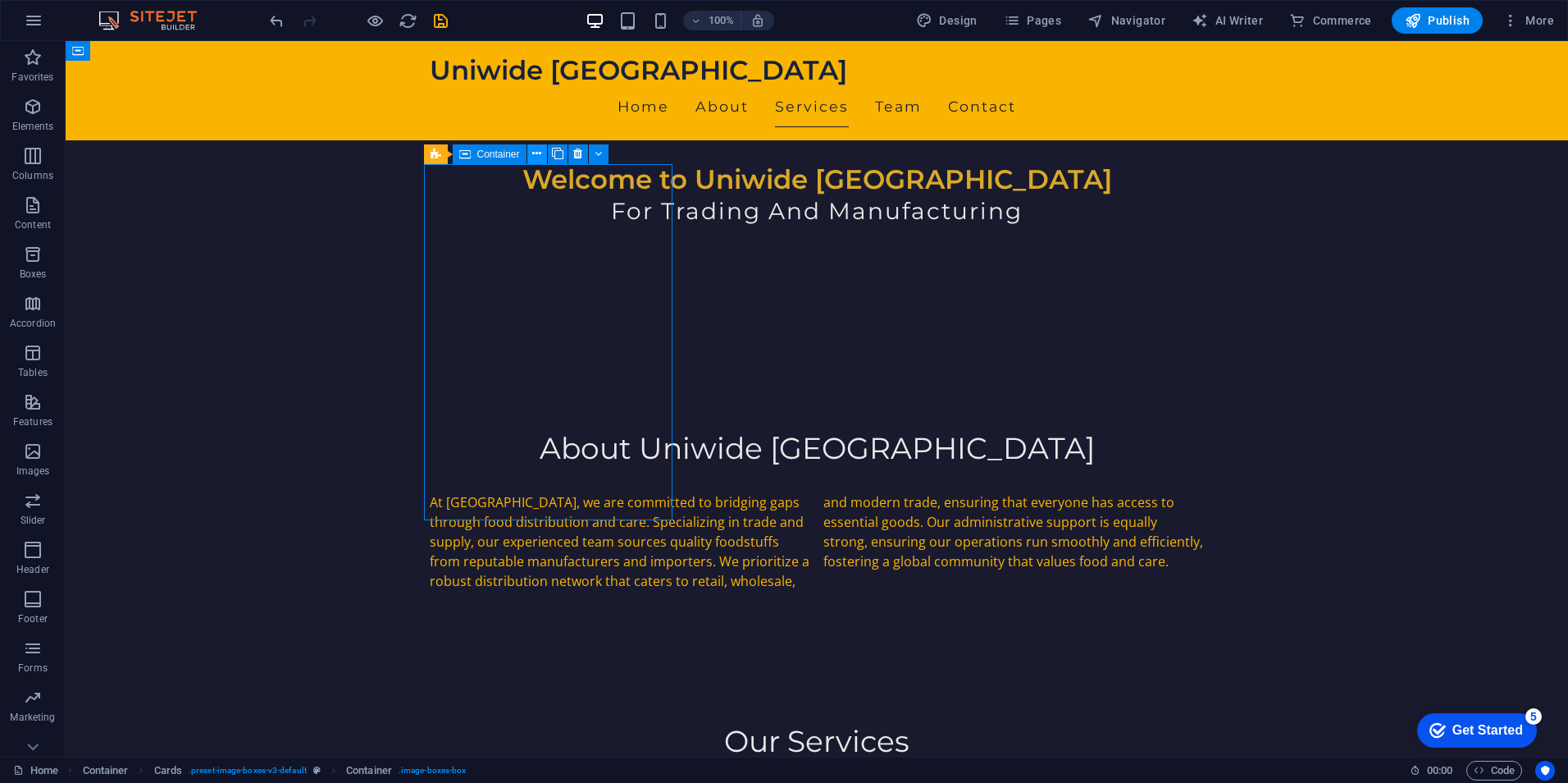
click at [535, 151] on icon at bounding box center [536, 153] width 9 height 17
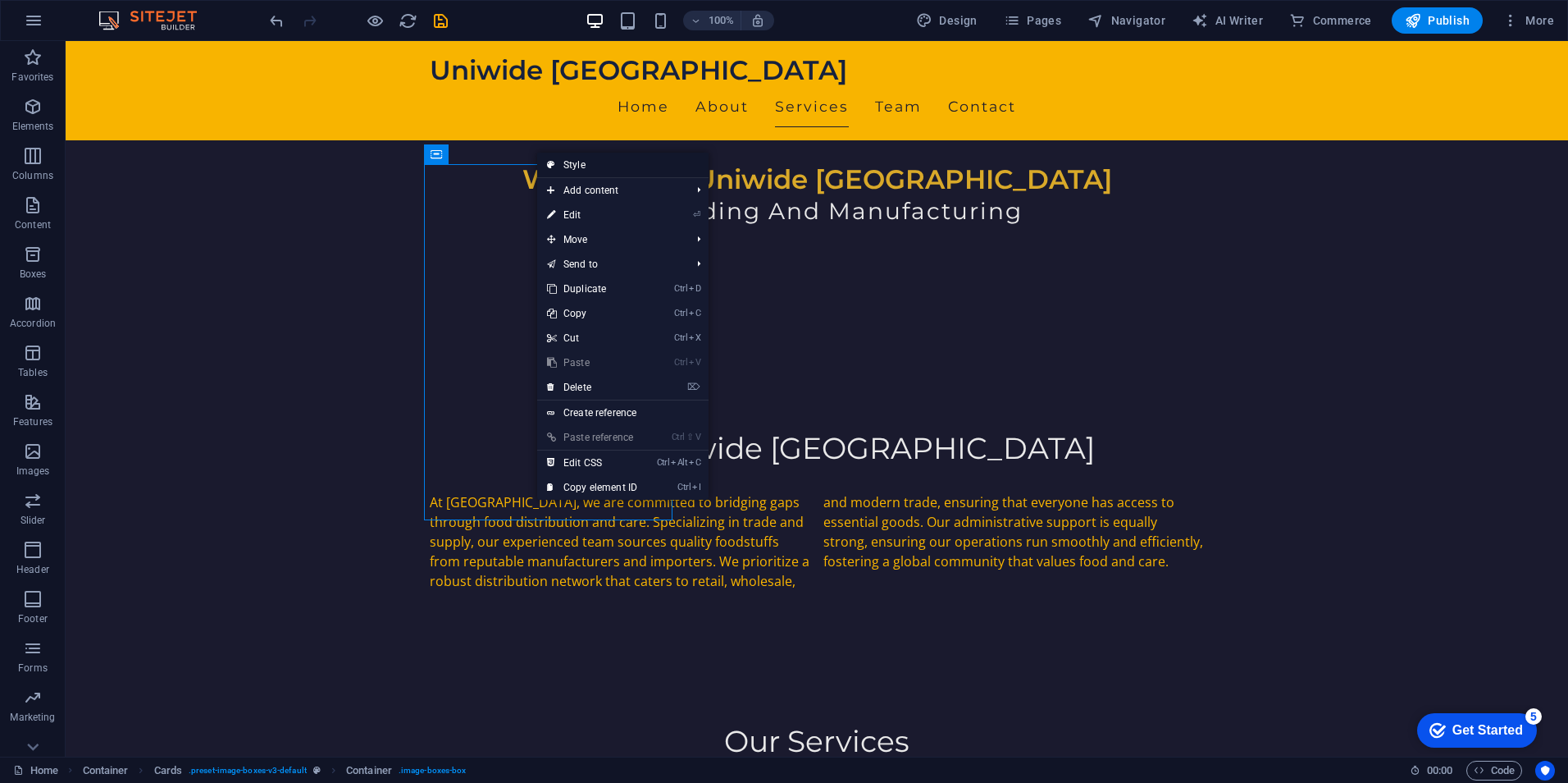
click at [562, 166] on link "Style" at bounding box center [623, 165] width 172 height 25
select select "rem"
select select "px"
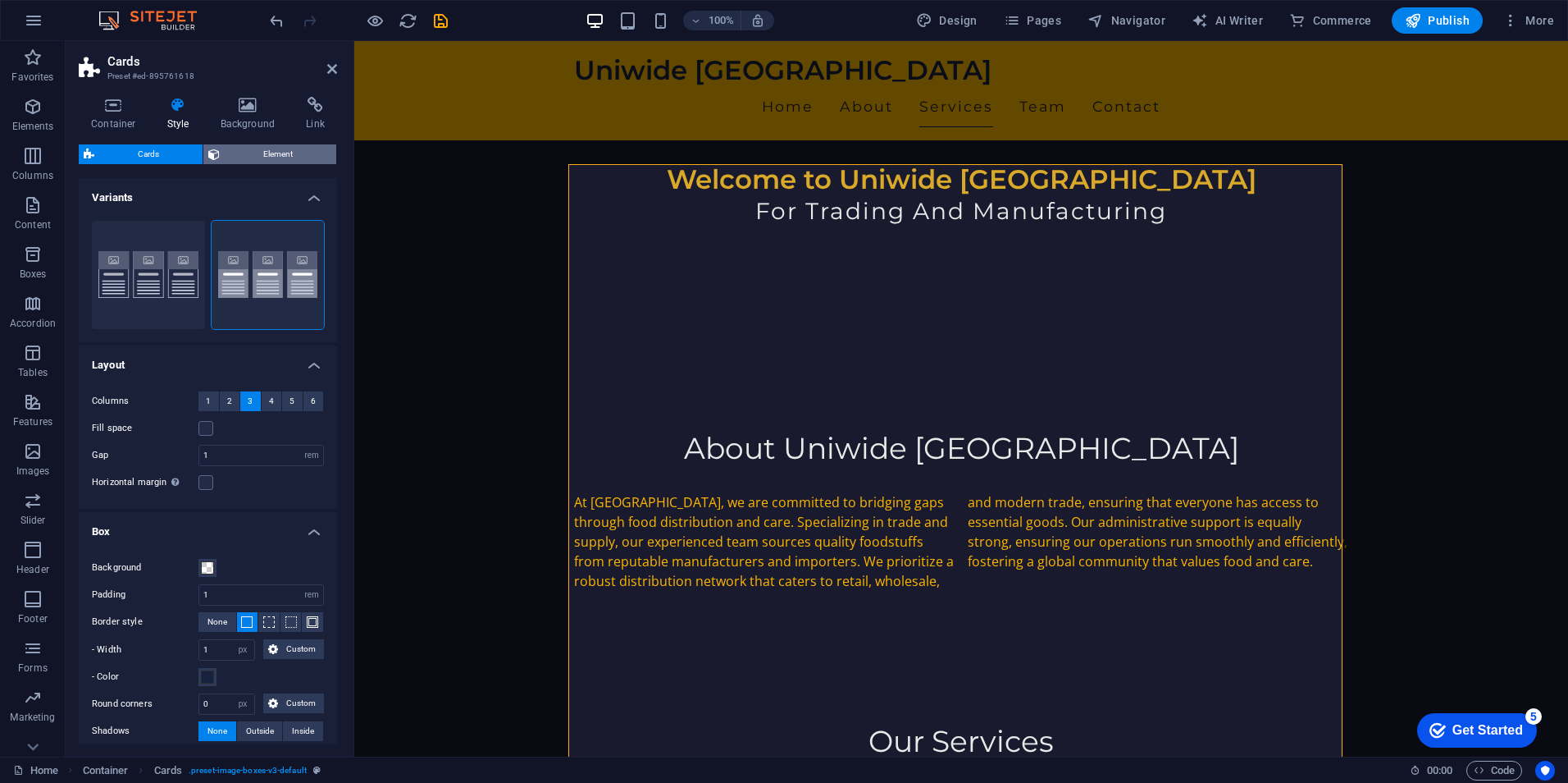
click at [283, 162] on span "Element" at bounding box center [278, 155] width 107 height 20
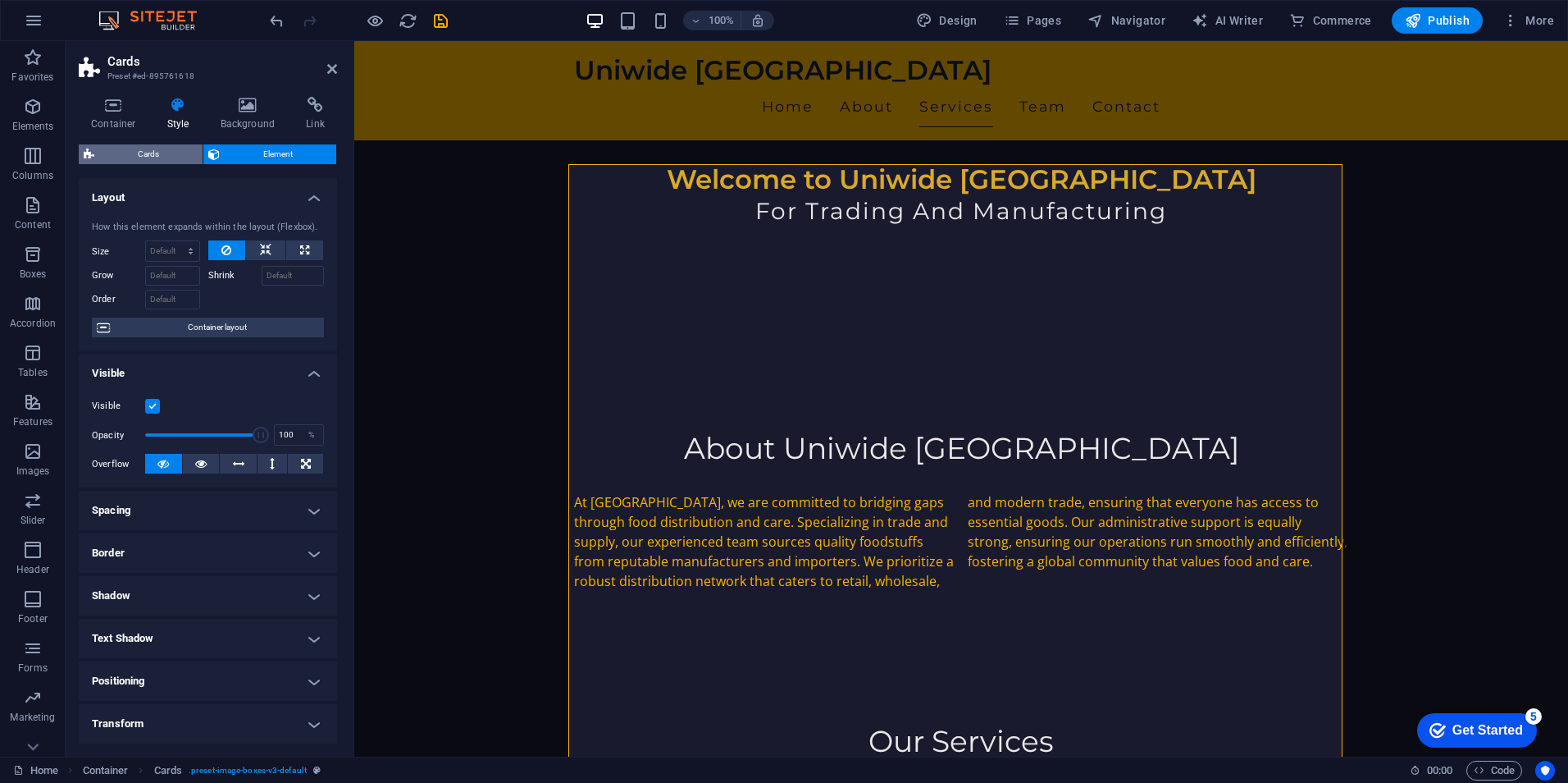
click at [149, 154] on span "Cards" at bounding box center [148, 155] width 99 height 20
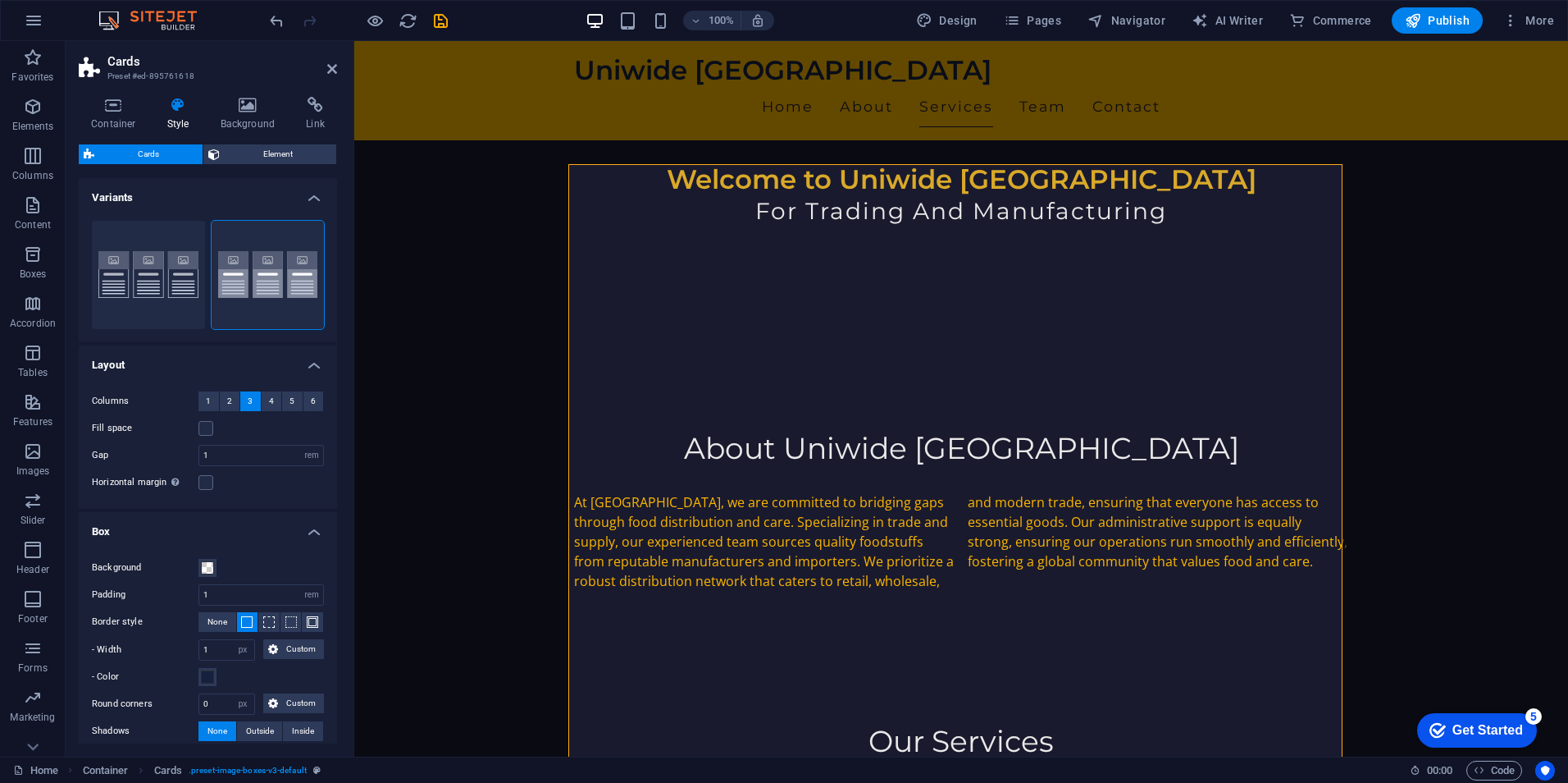
click at [310, 533] on h4 "Box" at bounding box center [208, 527] width 259 height 30
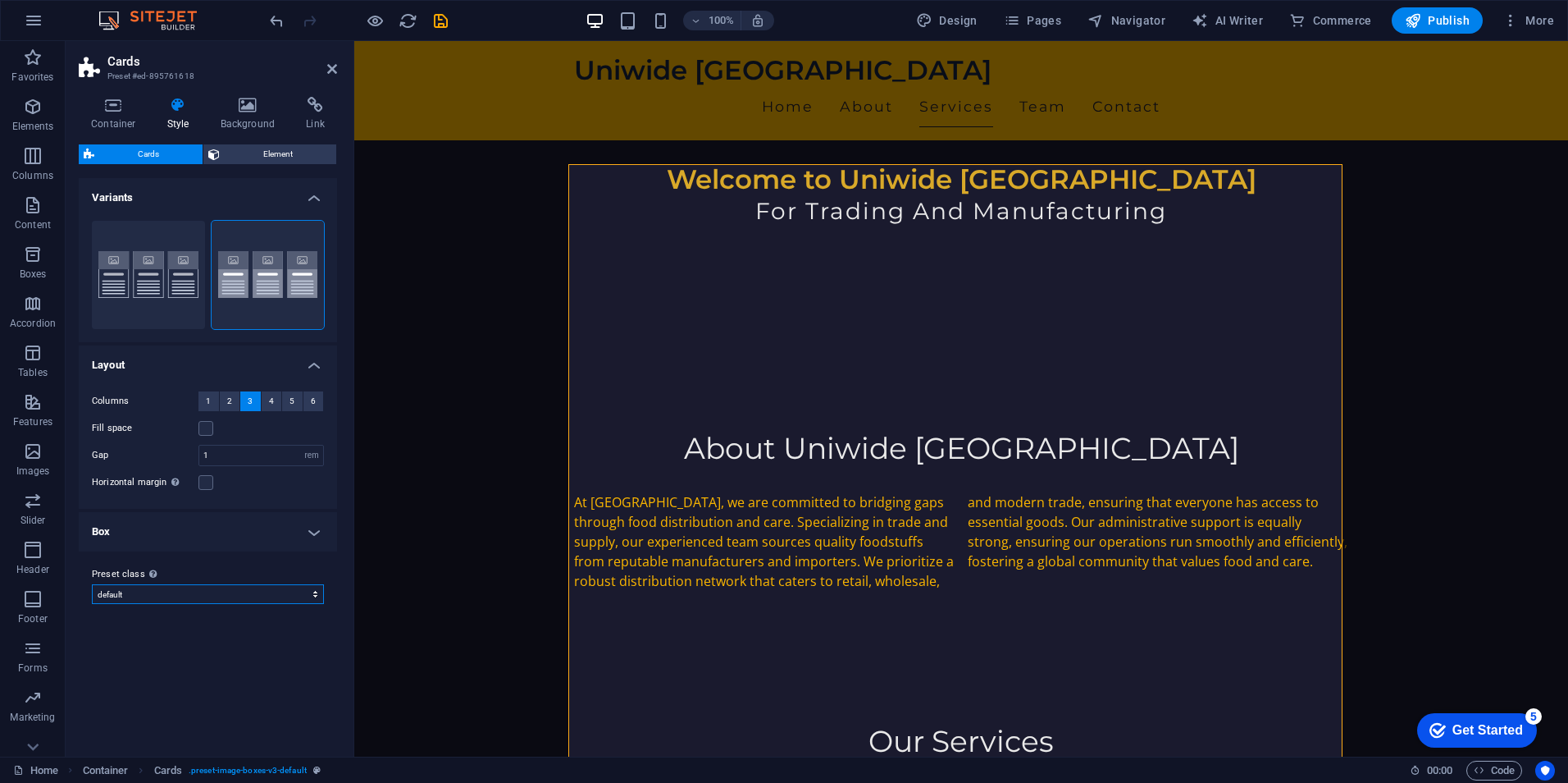
click at [306, 586] on select "default values-2 Add preset class" at bounding box center [208, 594] width 232 height 20
click at [663, 524] on icon at bounding box center [667, 523] width 9 height 17
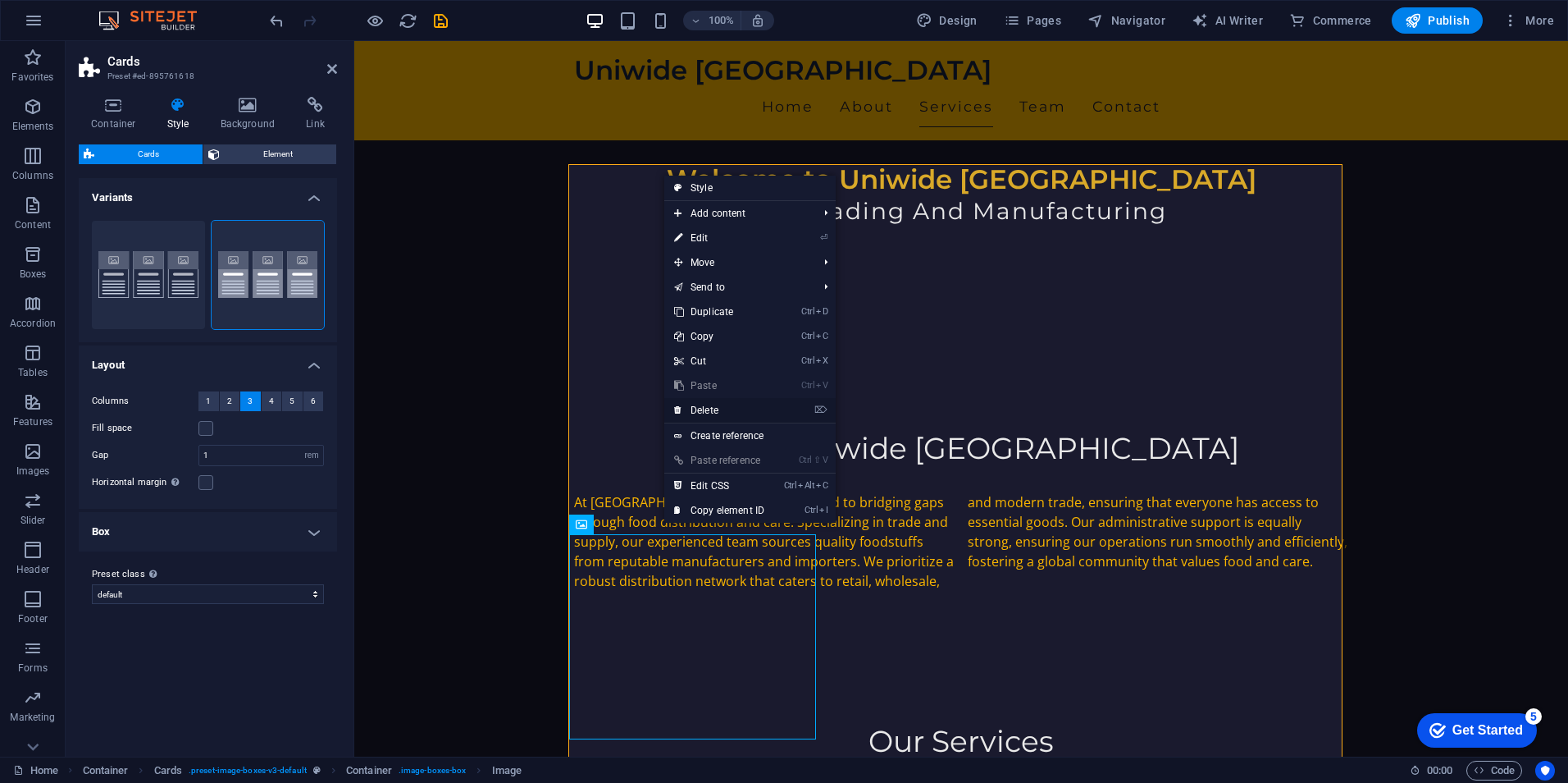
click at [730, 406] on link "⌦ Delete" at bounding box center [719, 409] width 110 height 25
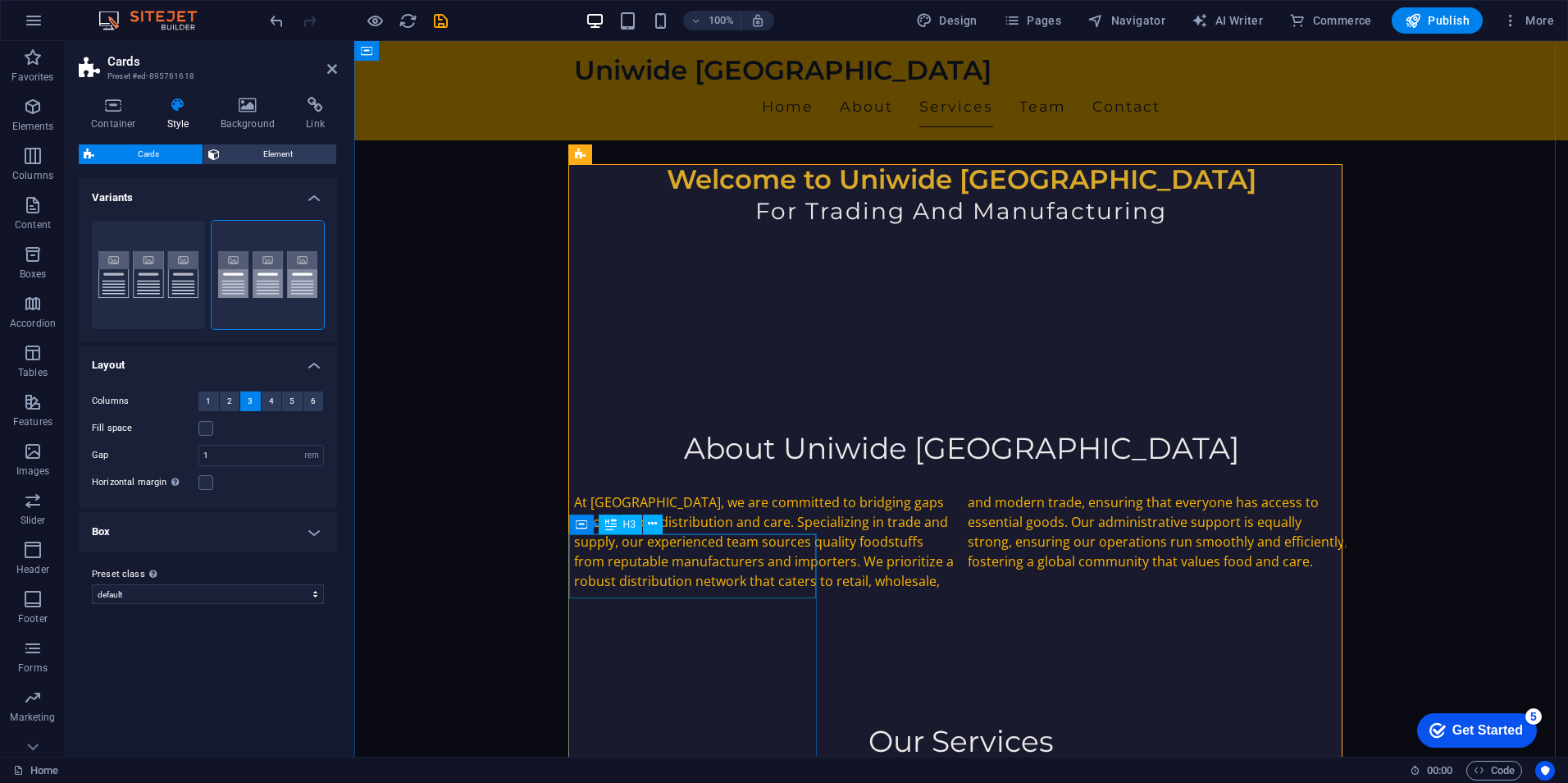
click at [645, 521] on button at bounding box center [653, 524] width 20 height 20
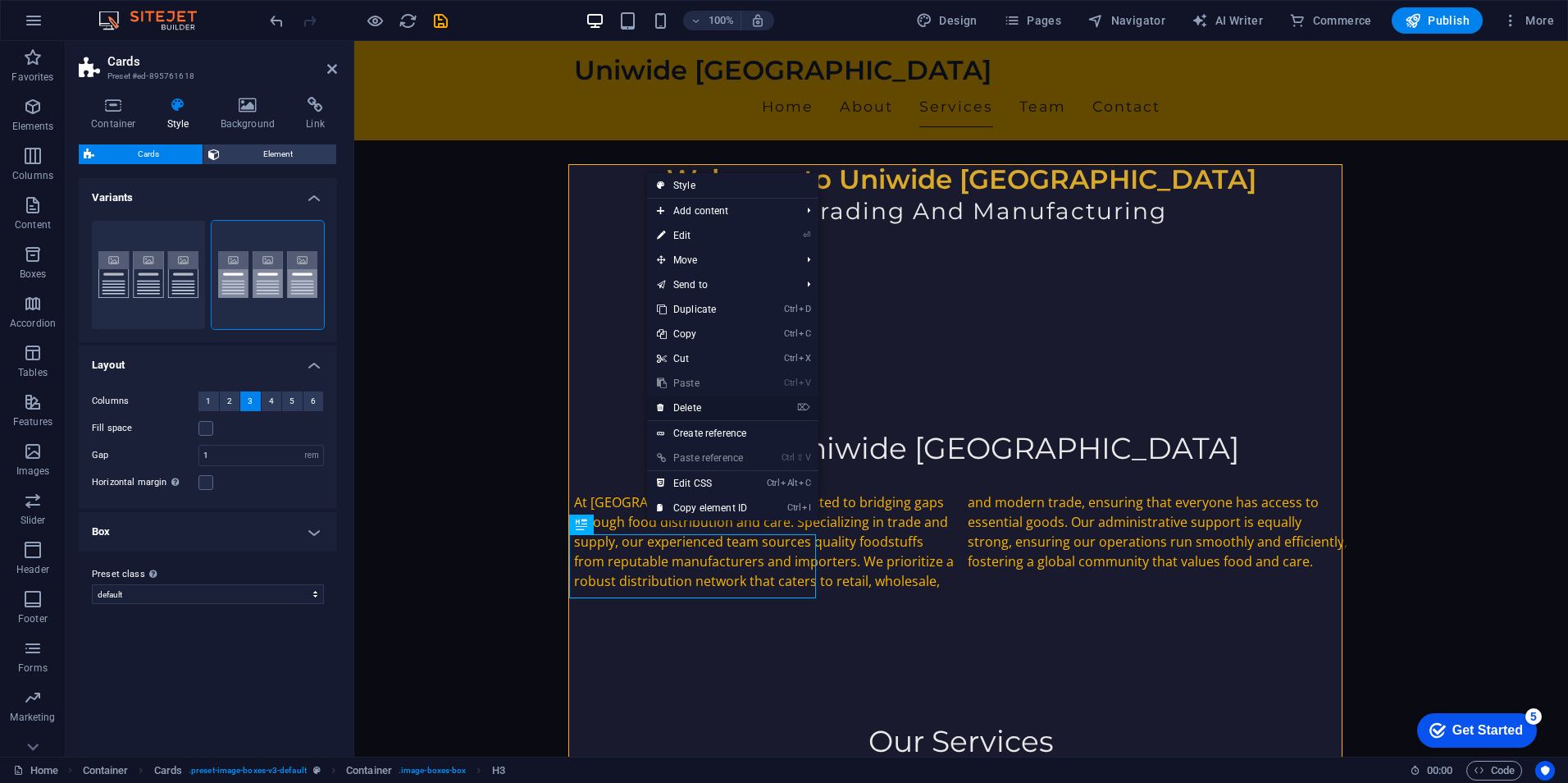
click at [714, 407] on link "⌦ Delete" at bounding box center [702, 407] width 110 height 25
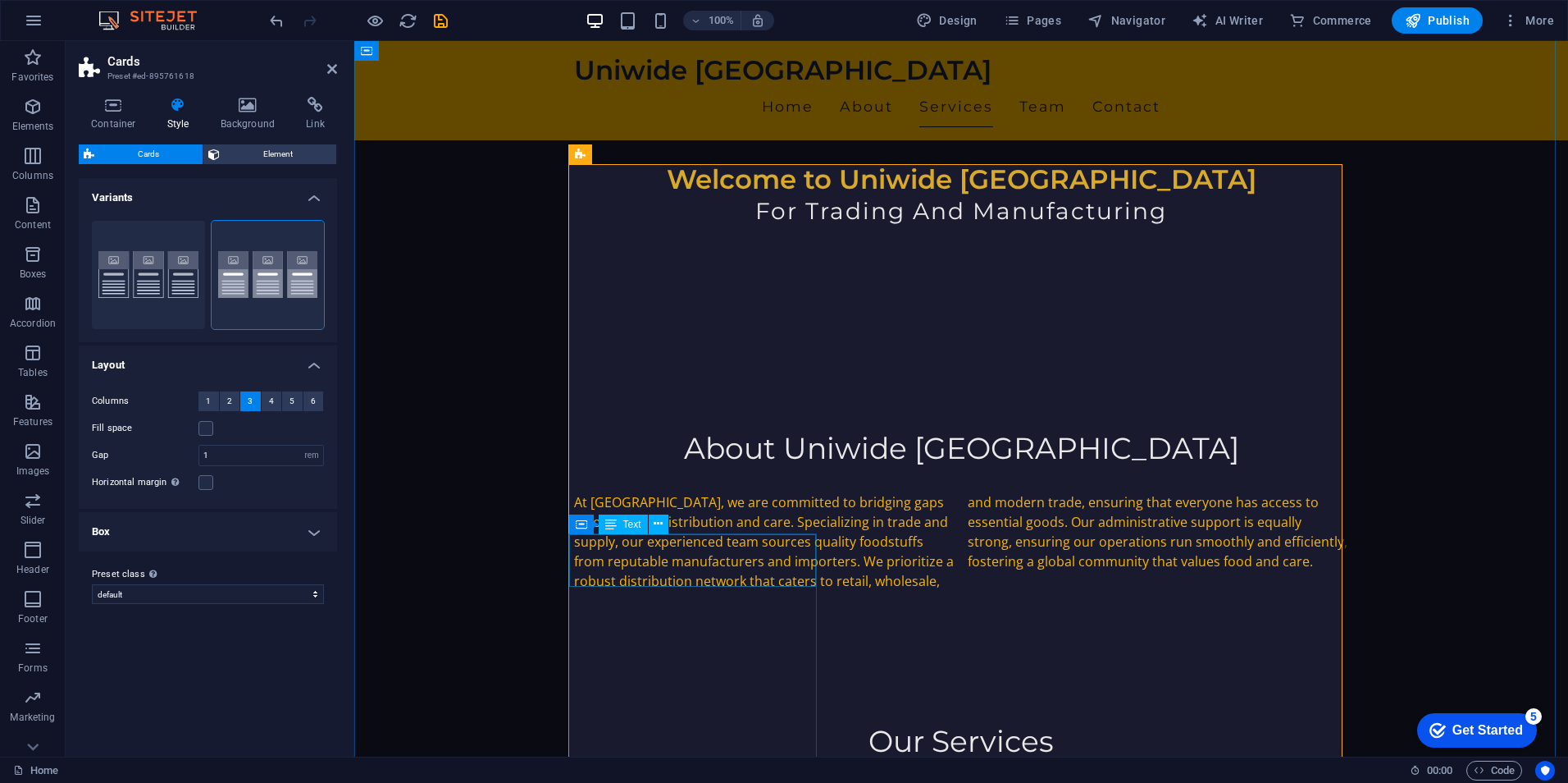
click at [658, 523] on icon at bounding box center [658, 523] width 9 height 17
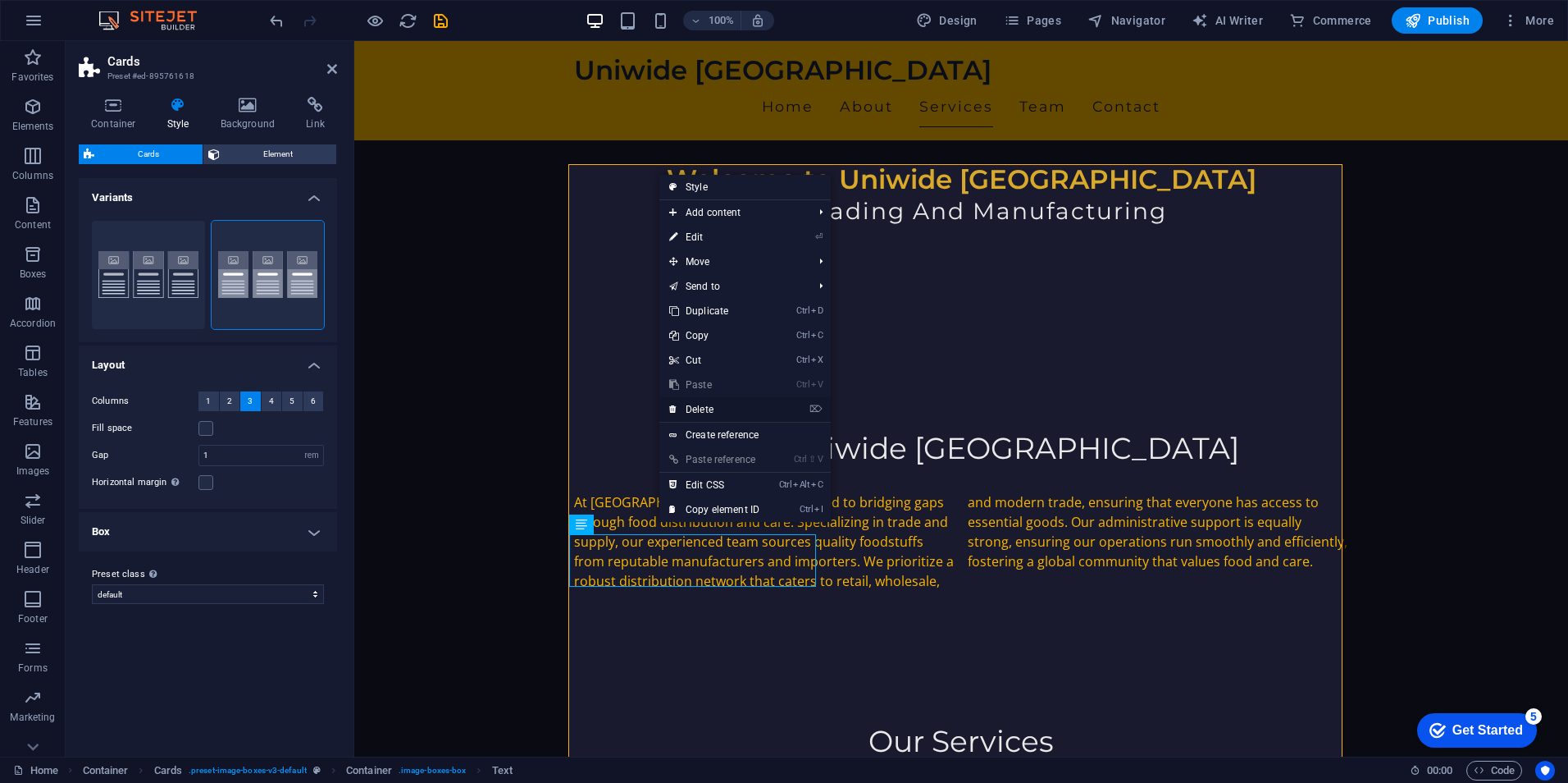
click at [724, 412] on link "⌦ Delete" at bounding box center [714, 409] width 110 height 25
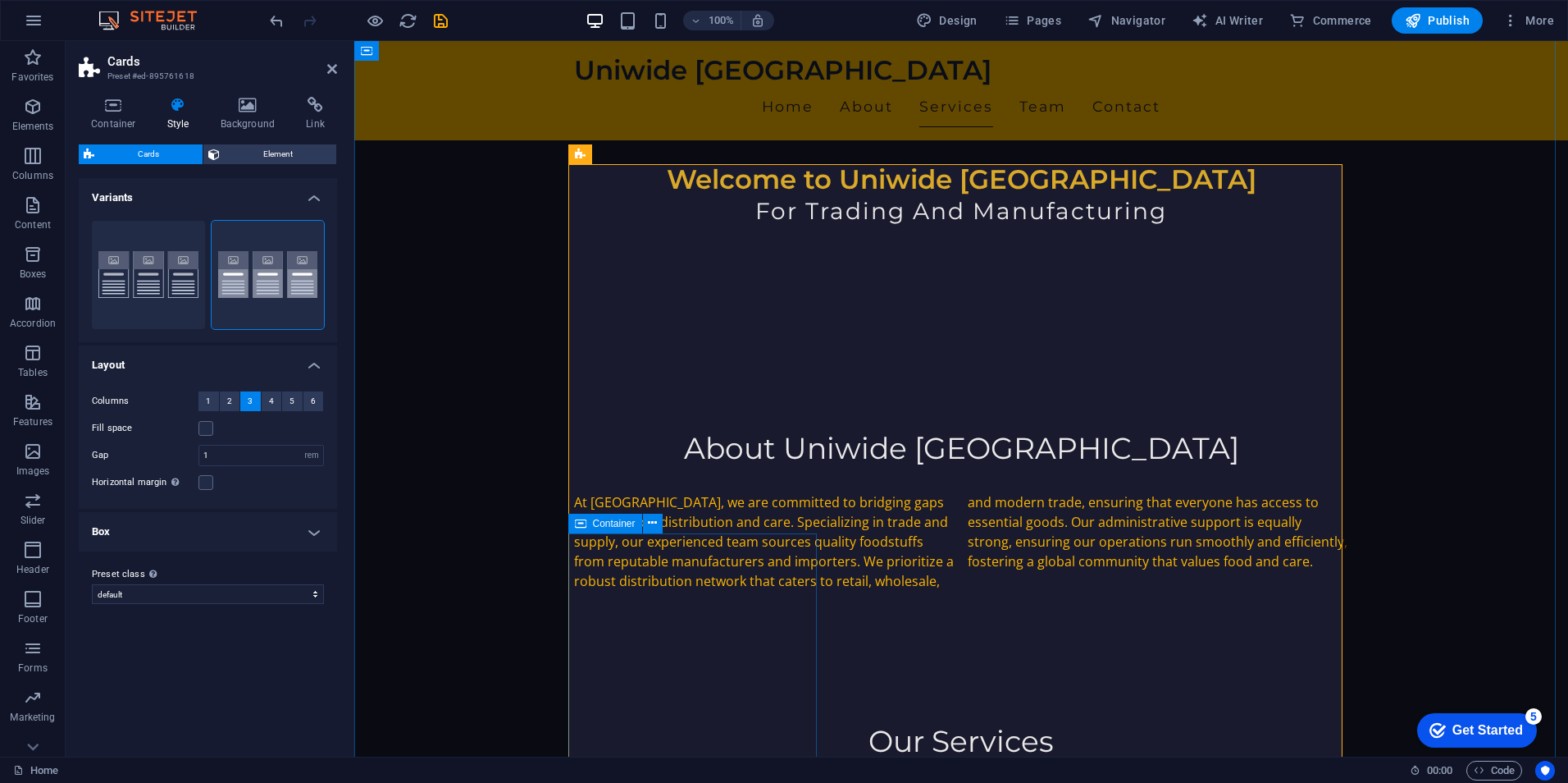
click at [653, 525] on icon at bounding box center [652, 522] width 9 height 17
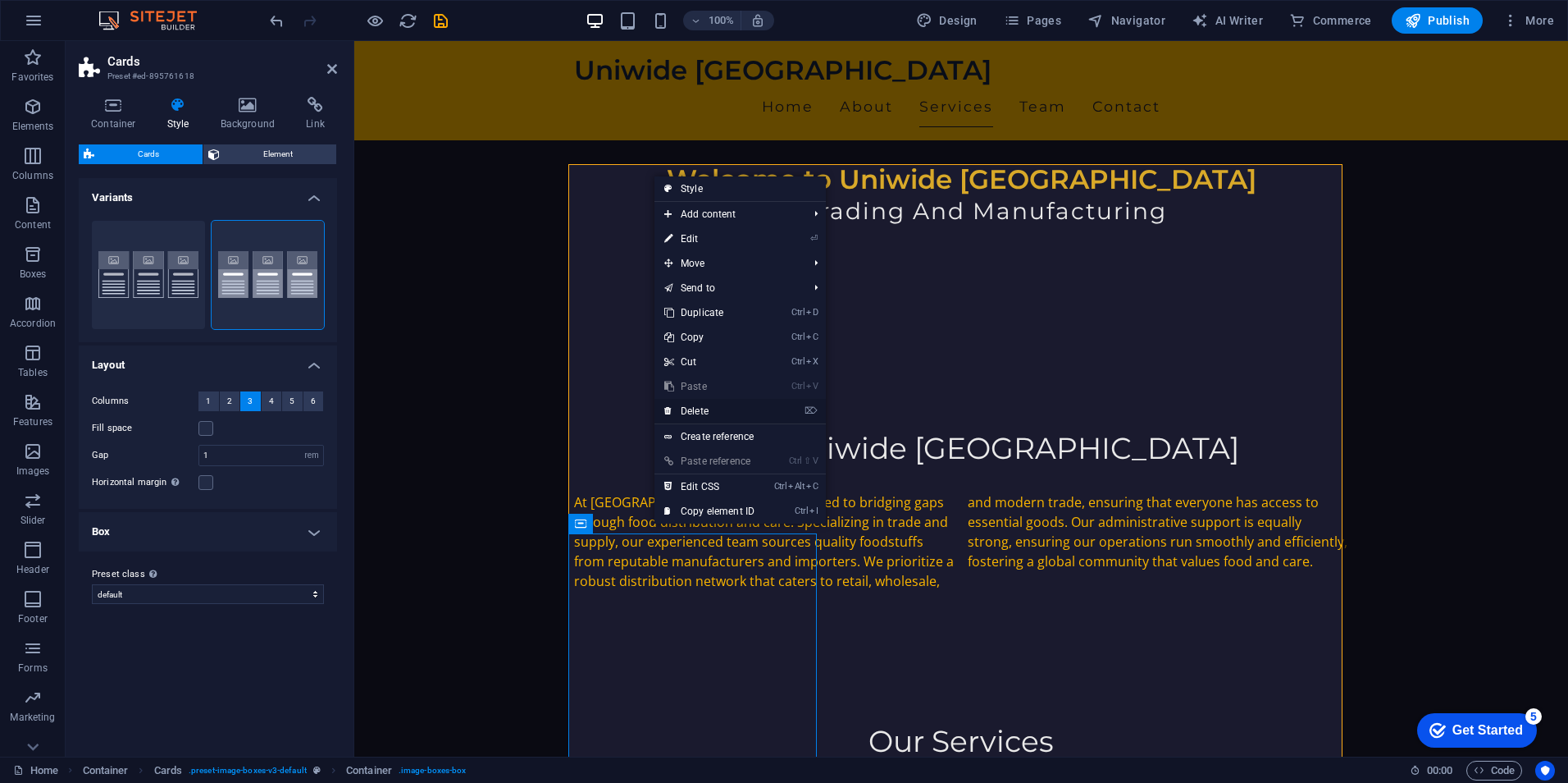
click at [714, 405] on link "⌦ Delete" at bounding box center [709, 410] width 110 height 25
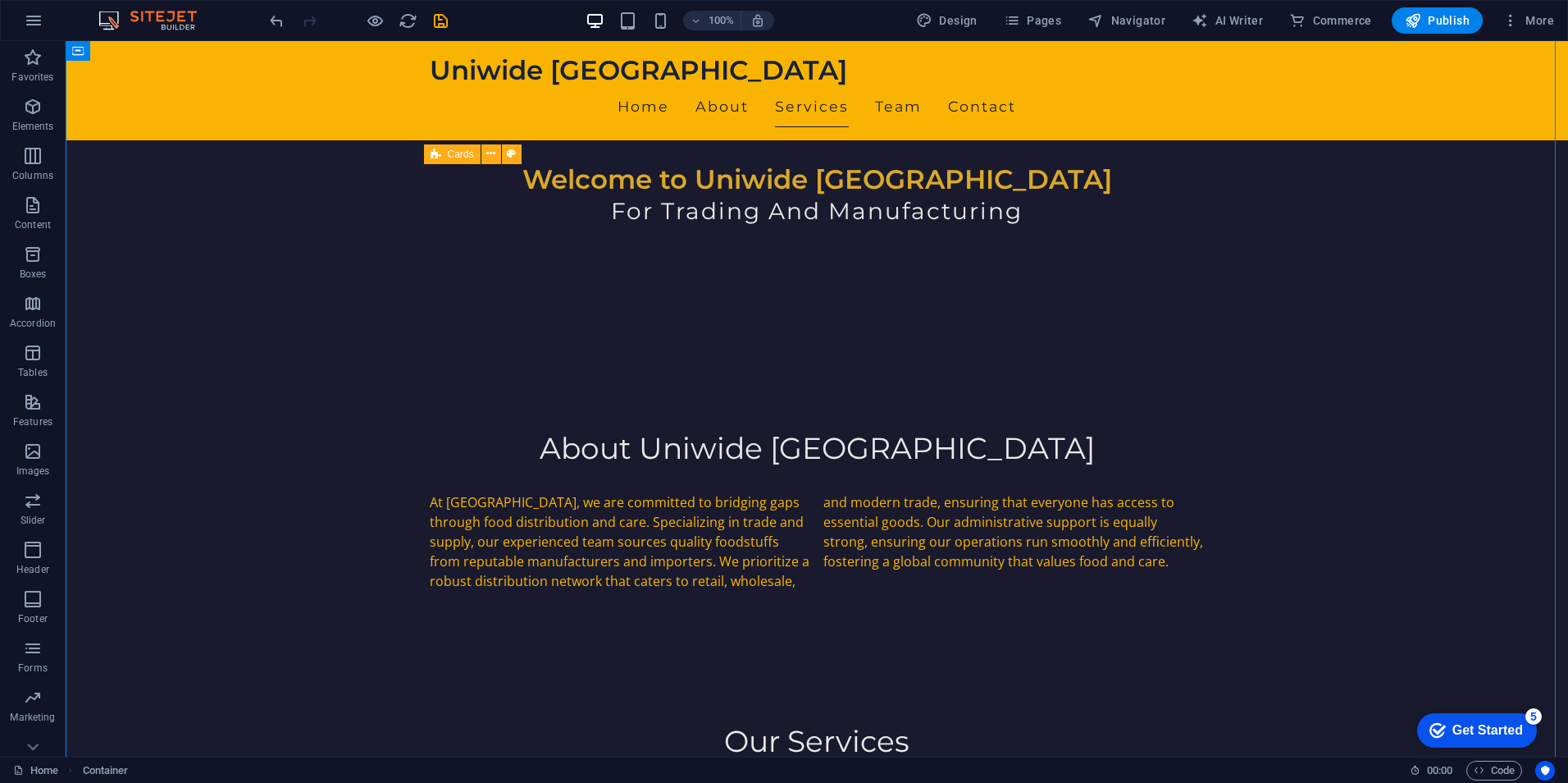
drag, startPoint x: 810, startPoint y: 537, endPoint x: 1014, endPoint y: 589, distance: 210.5
click at [700, 521] on icon at bounding box center [697, 523] width 11 height 20
click at [774, 522] on icon at bounding box center [770, 522] width 9 height 17
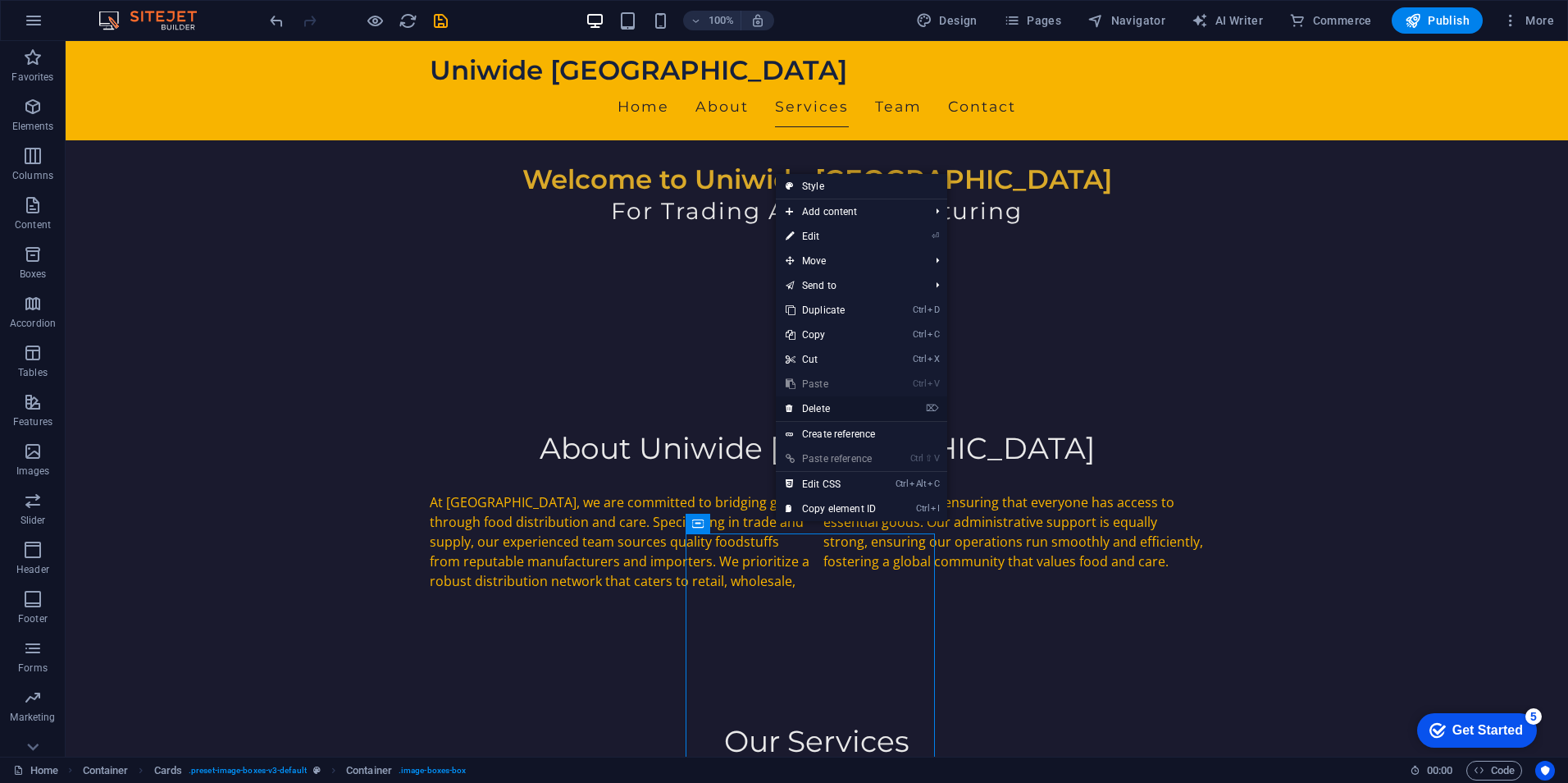
click at [833, 401] on link "⌦ Delete" at bounding box center [831, 408] width 110 height 25
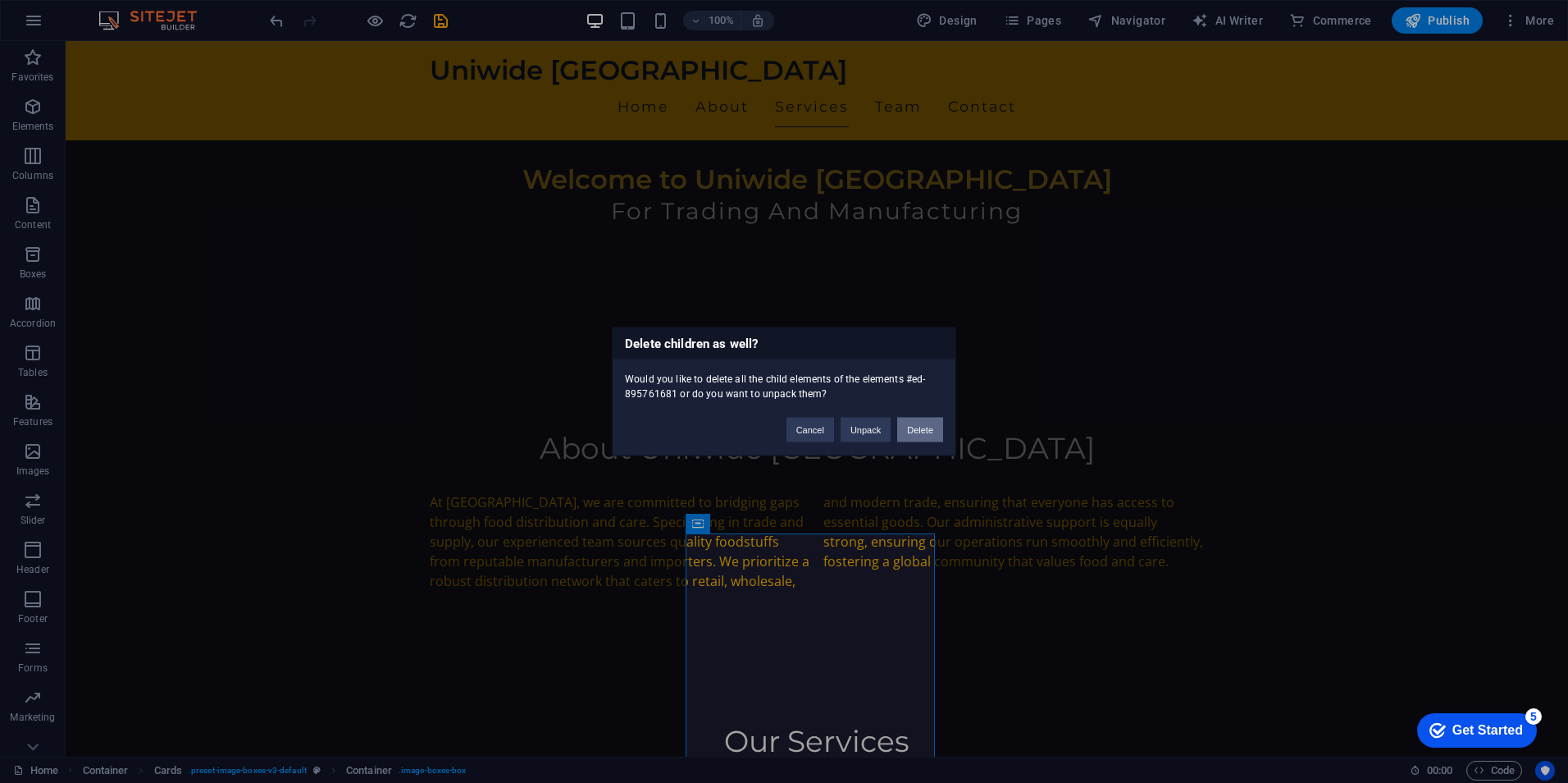
click at [911, 429] on button "Delete" at bounding box center [921, 429] width 46 height 25
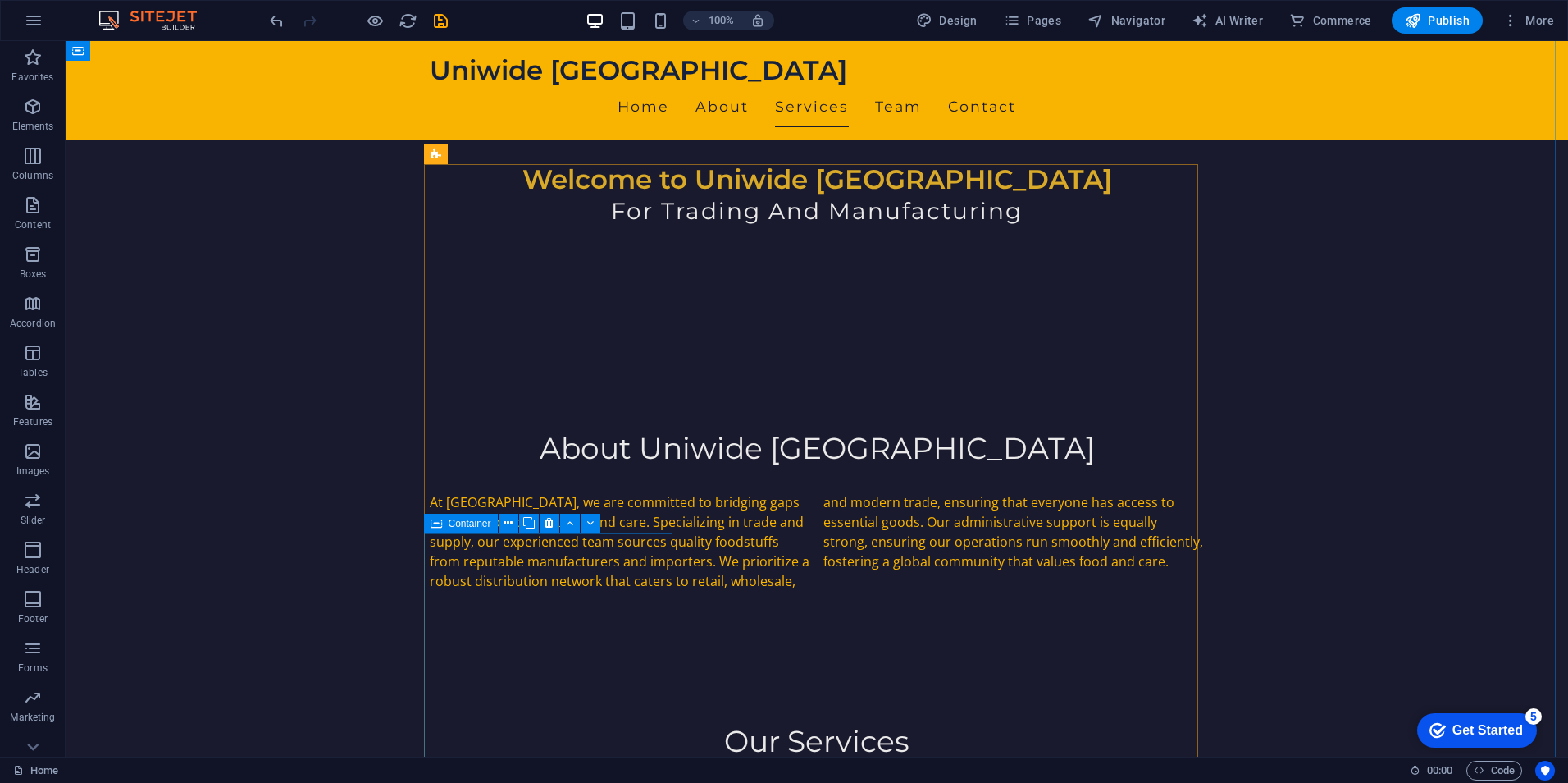
click at [438, 527] on icon at bounding box center [435, 523] width 11 height 20
click at [511, 526] on icon at bounding box center [507, 522] width 9 height 17
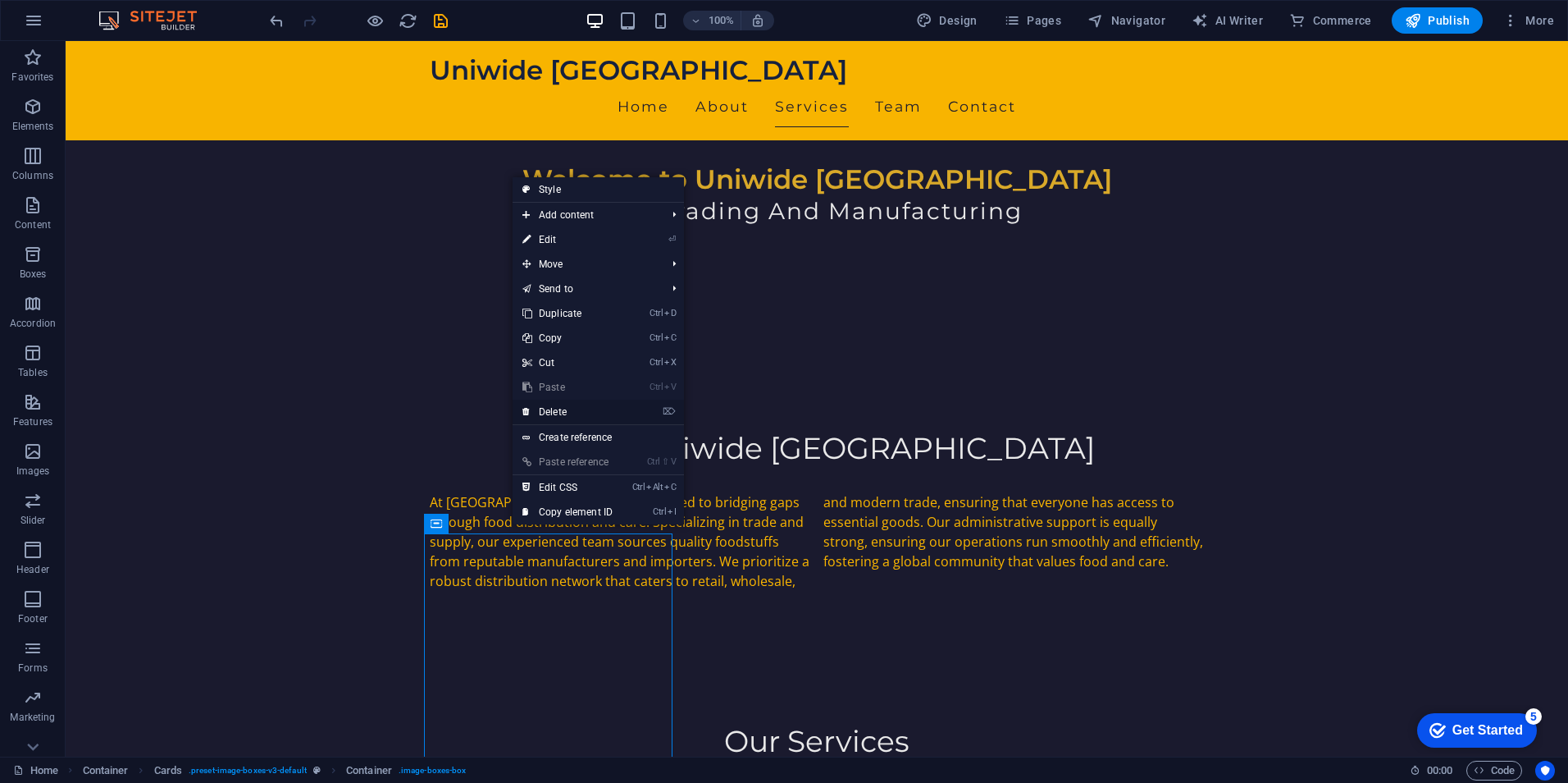
click at [584, 406] on link "⌦ Delete" at bounding box center [567, 411] width 110 height 25
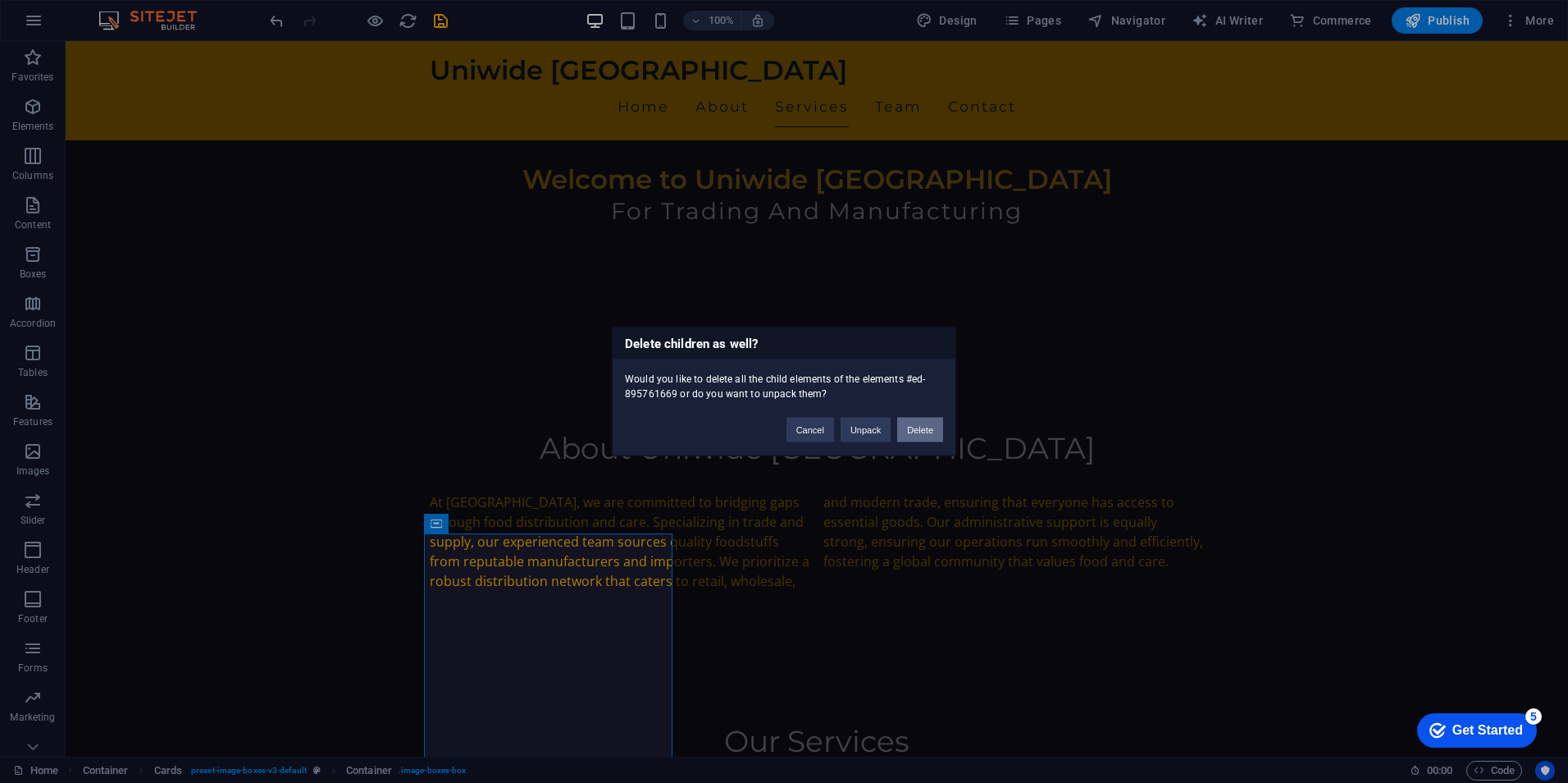
click at [907, 425] on button "Delete" at bounding box center [921, 429] width 46 height 25
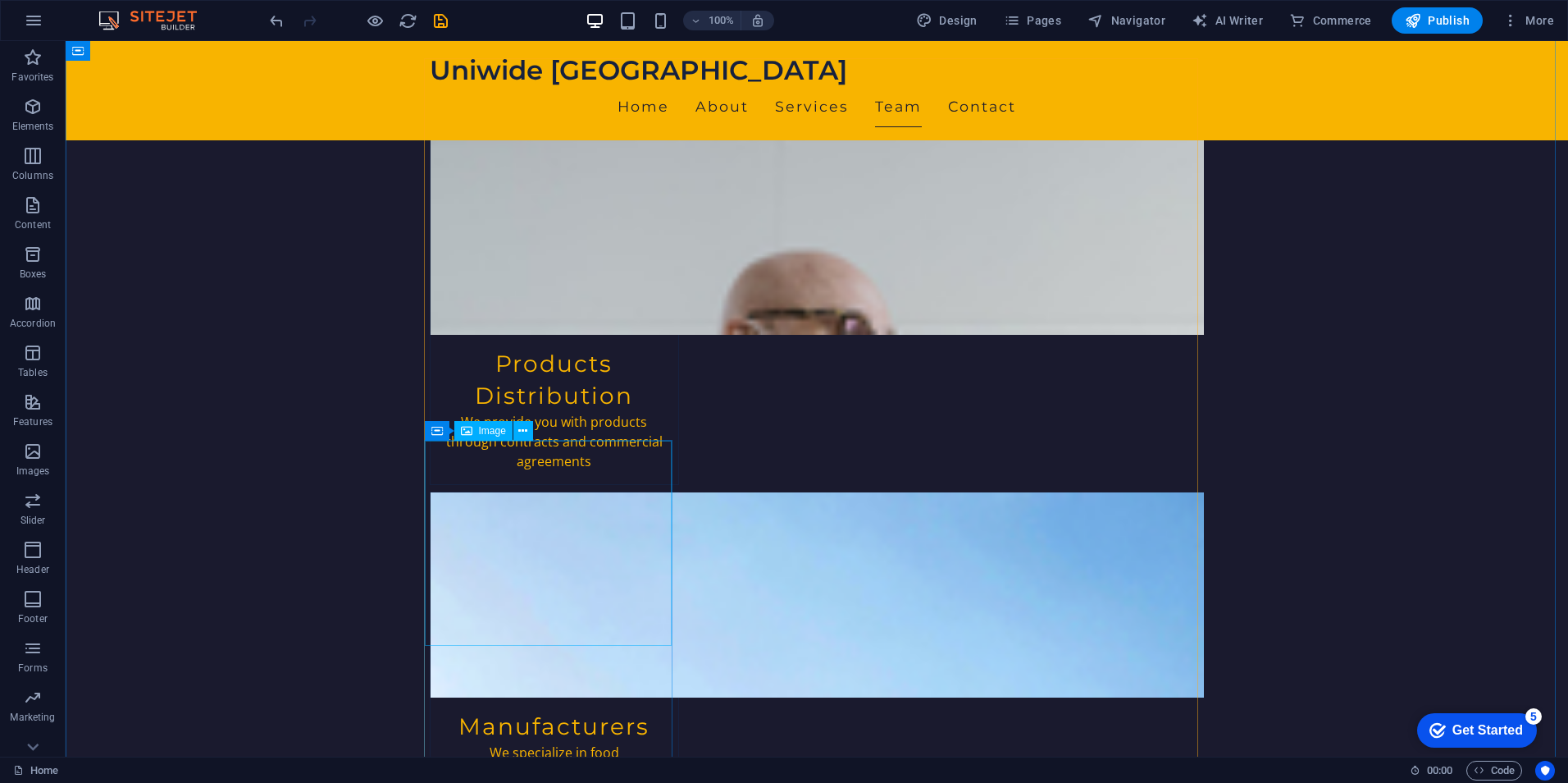
scroll to position [985, 0]
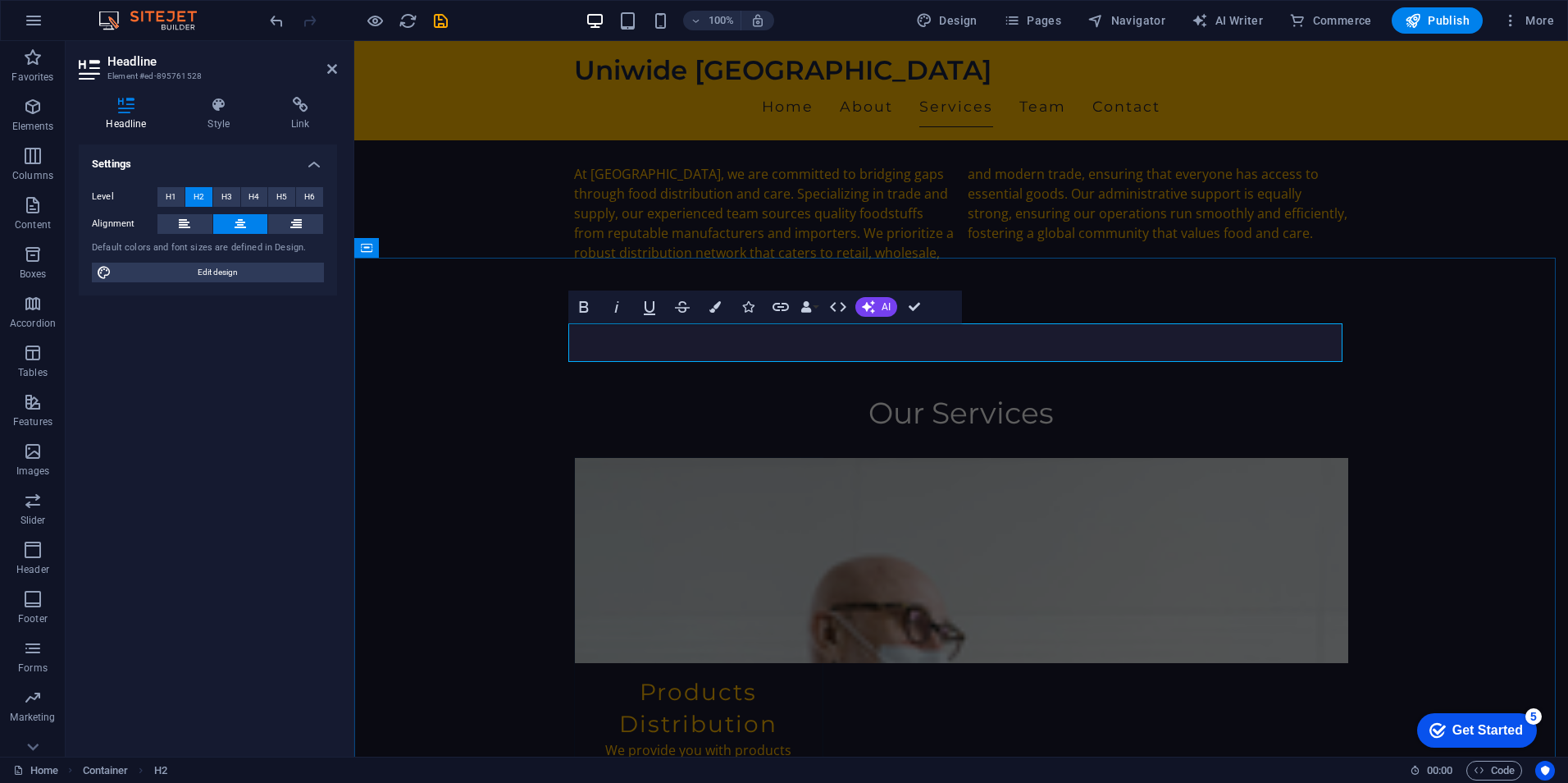
drag, startPoint x: 705, startPoint y: 305, endPoint x: 715, endPoint y: 309, distance: 10.8
click at [705, 304] on button "Colors" at bounding box center [715, 307] width 31 height 33
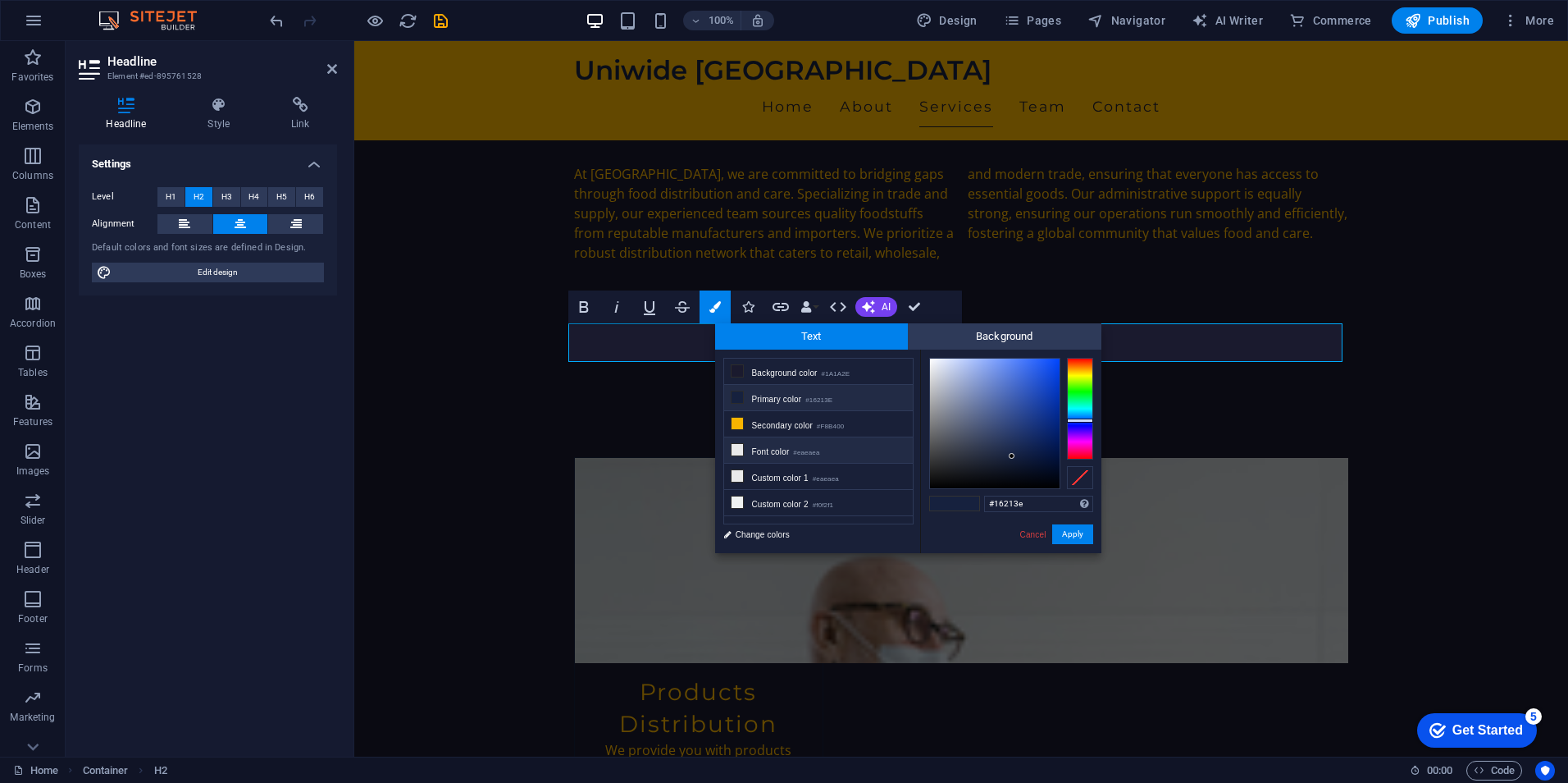
click at [788, 449] on li "Font color #eaeaea" at bounding box center [818, 450] width 189 height 26
type input "#eaeaea"
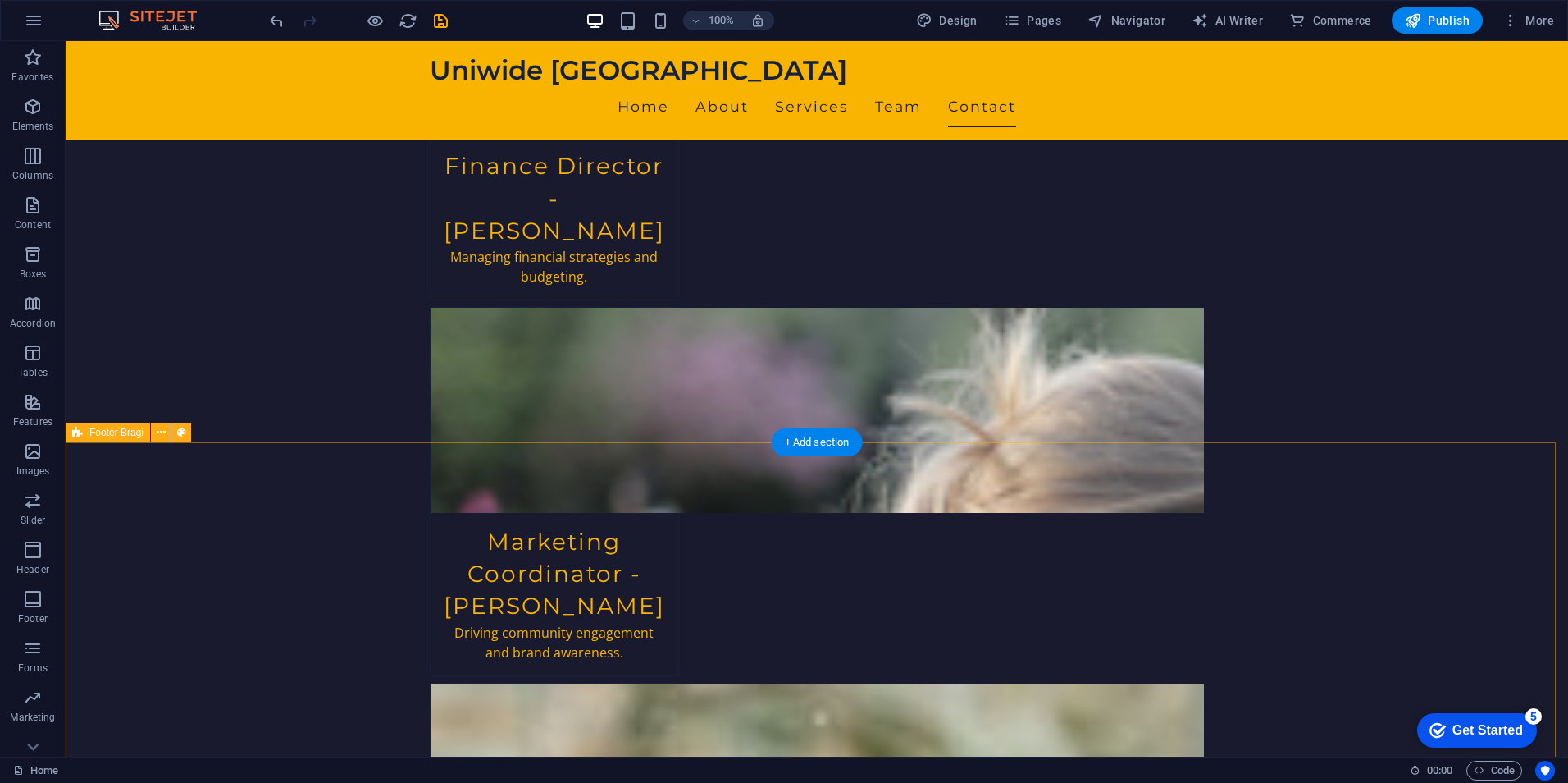
scroll to position [3496, 0]
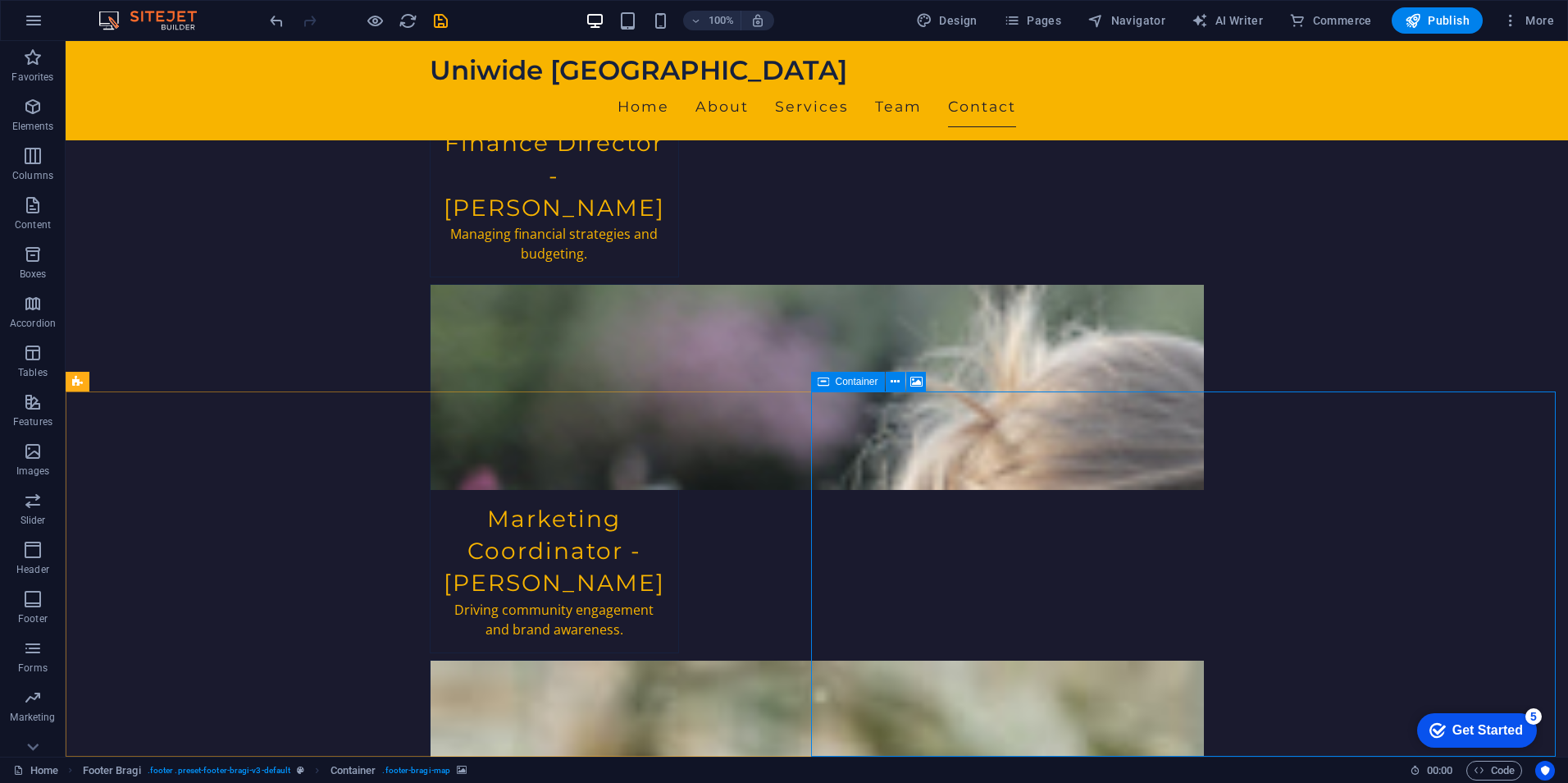
click at [867, 382] on span "Container" at bounding box center [857, 382] width 43 height 10
click at [893, 381] on icon at bounding box center [895, 382] width 9 height 17
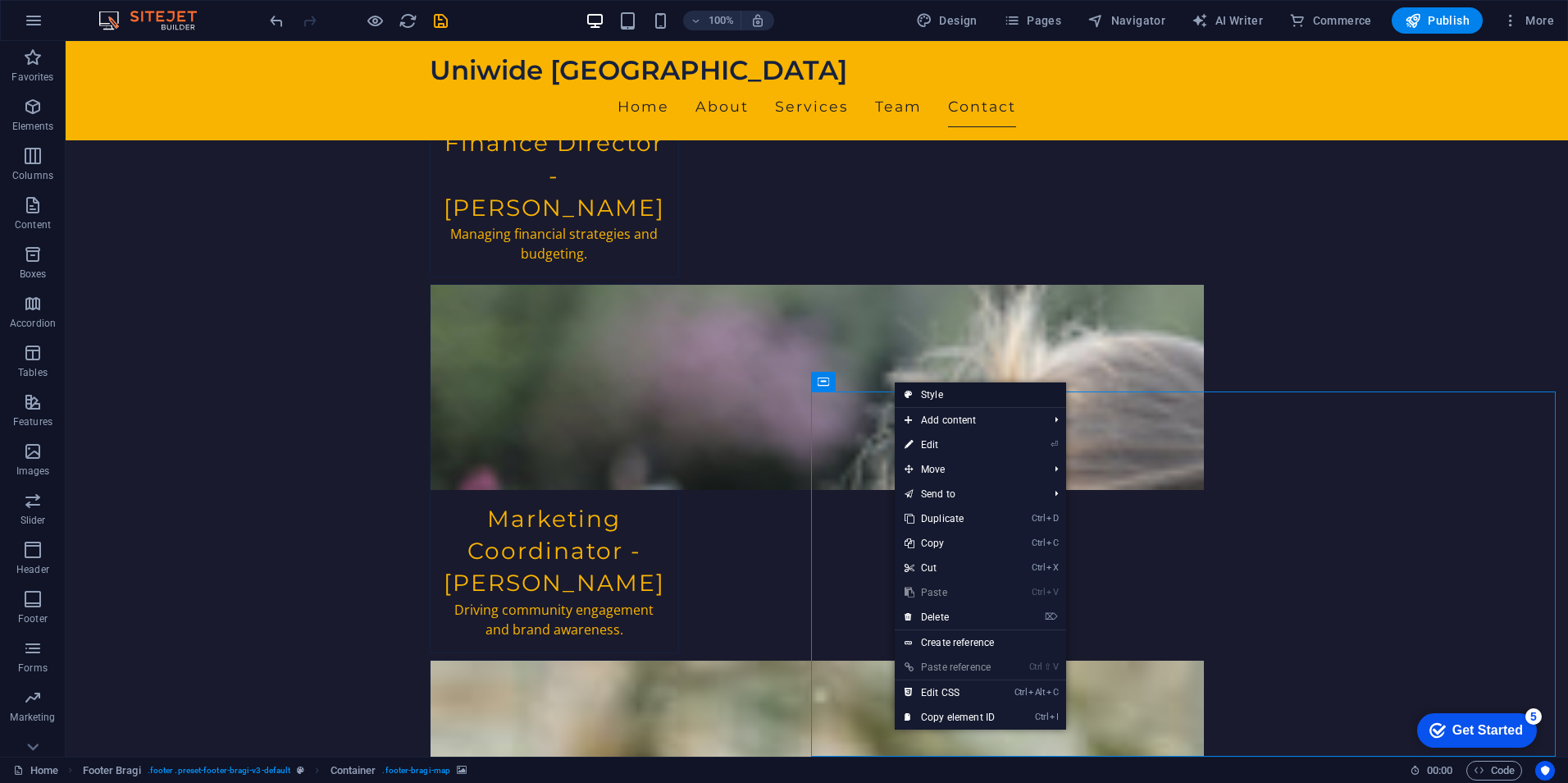
drag, startPoint x: 159, startPoint y: 398, endPoint x: 943, endPoint y: 397, distance: 784.0
click at [943, 397] on link "Style" at bounding box center [981, 394] width 172 height 25
select select "%"
select select "rem"
select select "px"
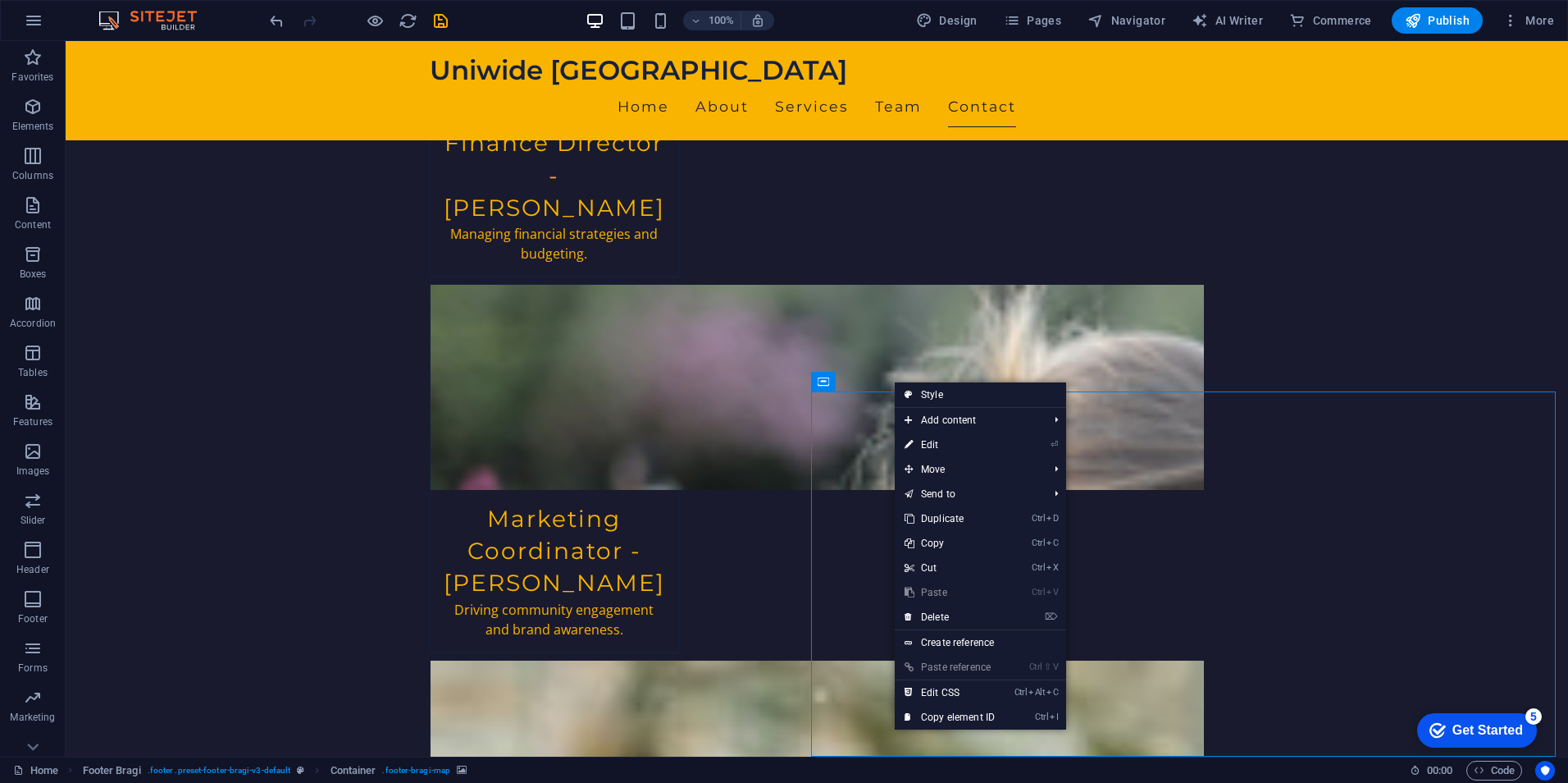
select select "px"
select select "rem"
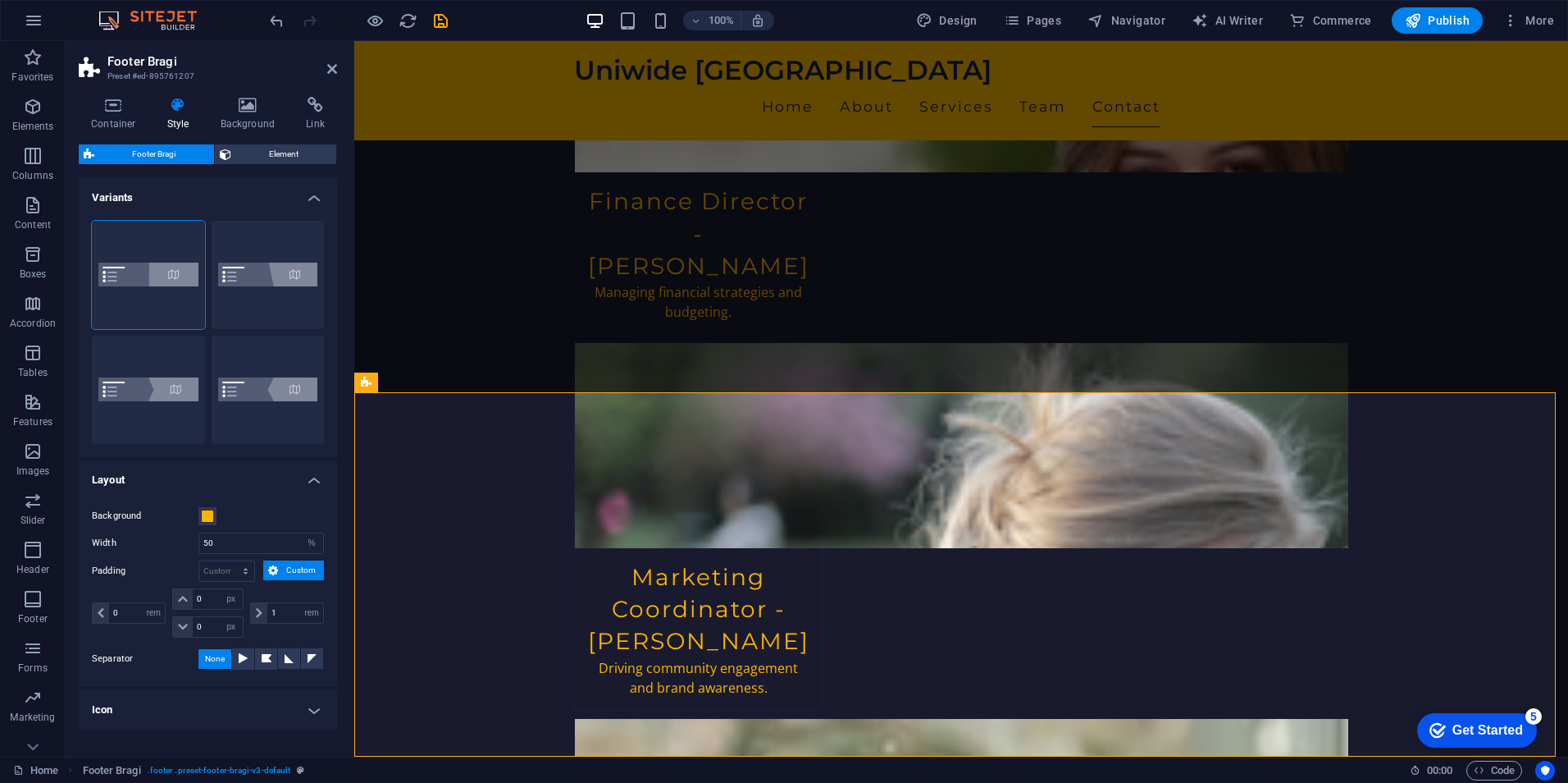
scroll to position [52, 0]
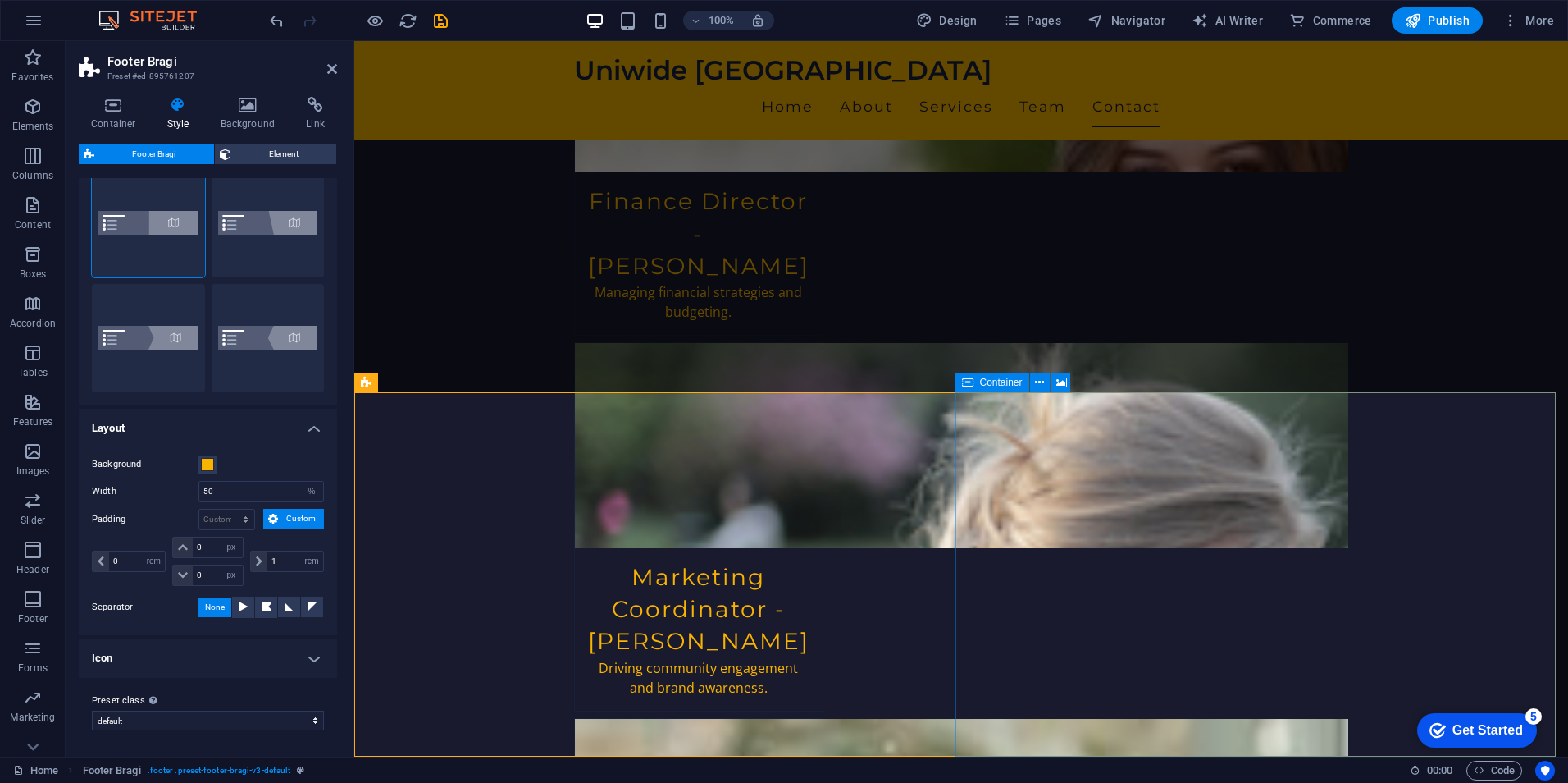
select select "px"
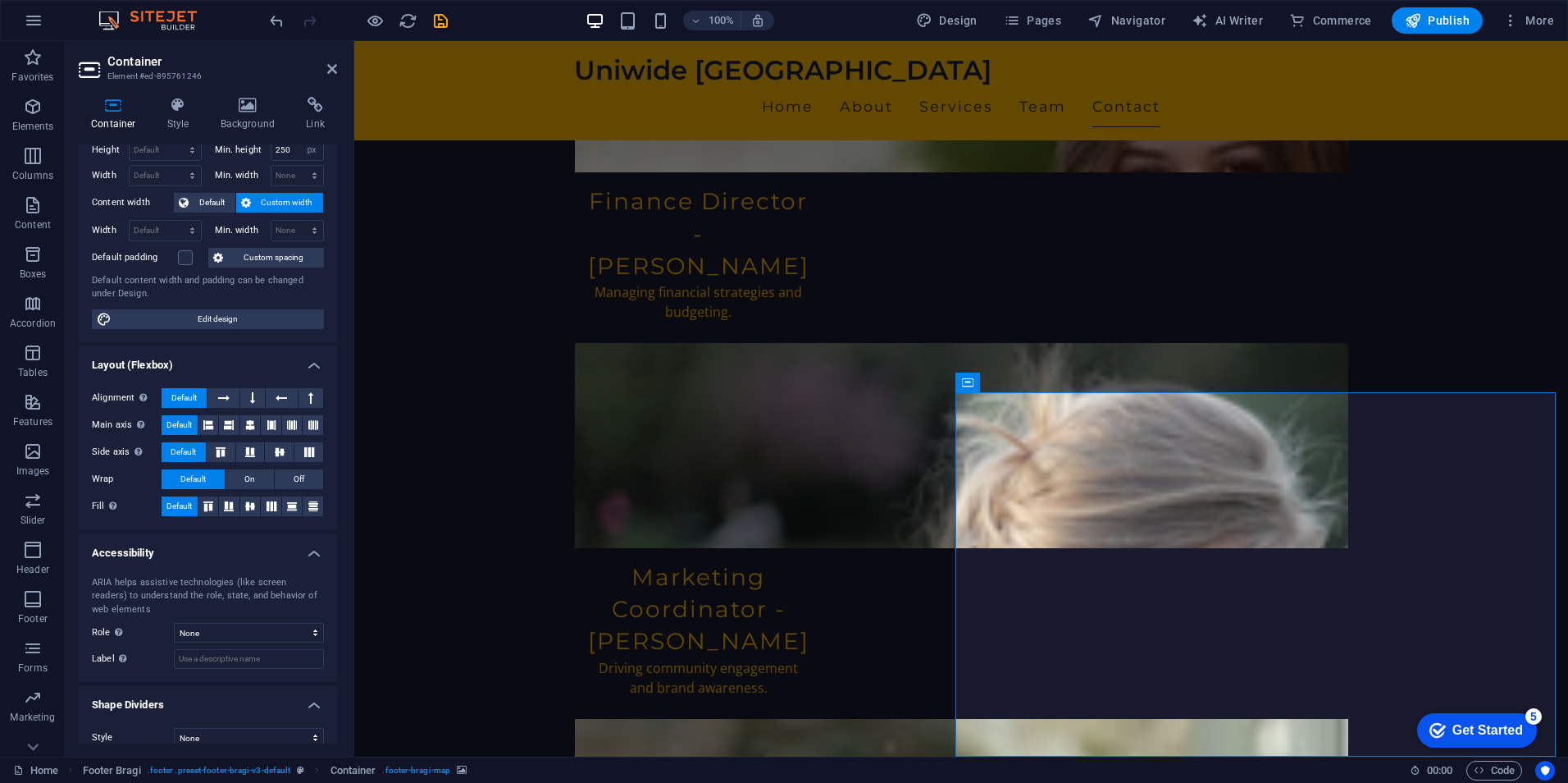
scroll to position [65, 0]
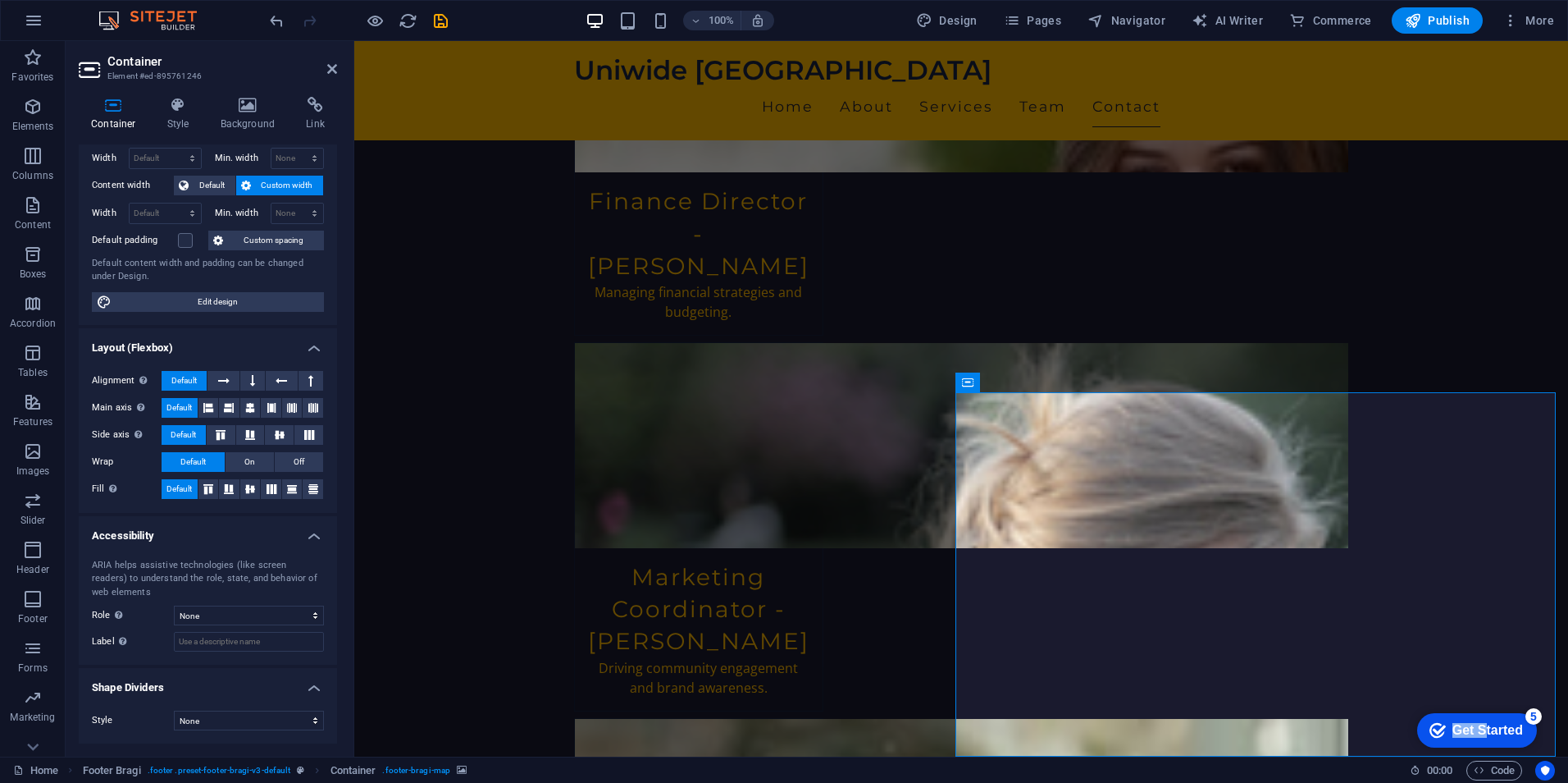
drag, startPoint x: 1481, startPoint y: 722, endPoint x: 1363, endPoint y: 696, distance: 120.8
click html "checkmark Get Started 5 First Steps in the Editor Let's guide you through the t…"
drag, startPoint x: 314, startPoint y: 33, endPoint x: 1545, endPoint y: 730, distance: 1414.6
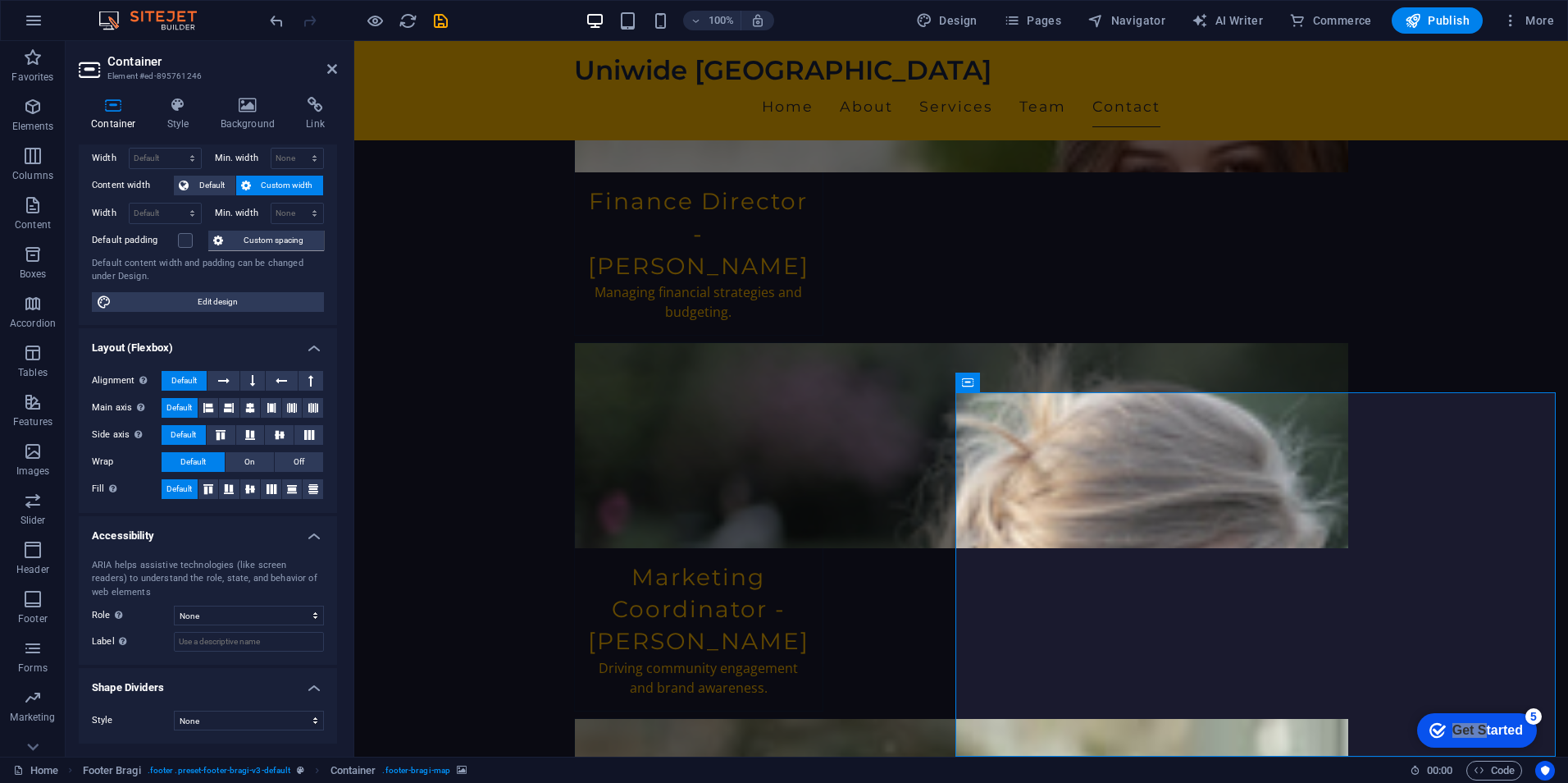
click at [192, 112] on icon at bounding box center [178, 105] width 47 height 16
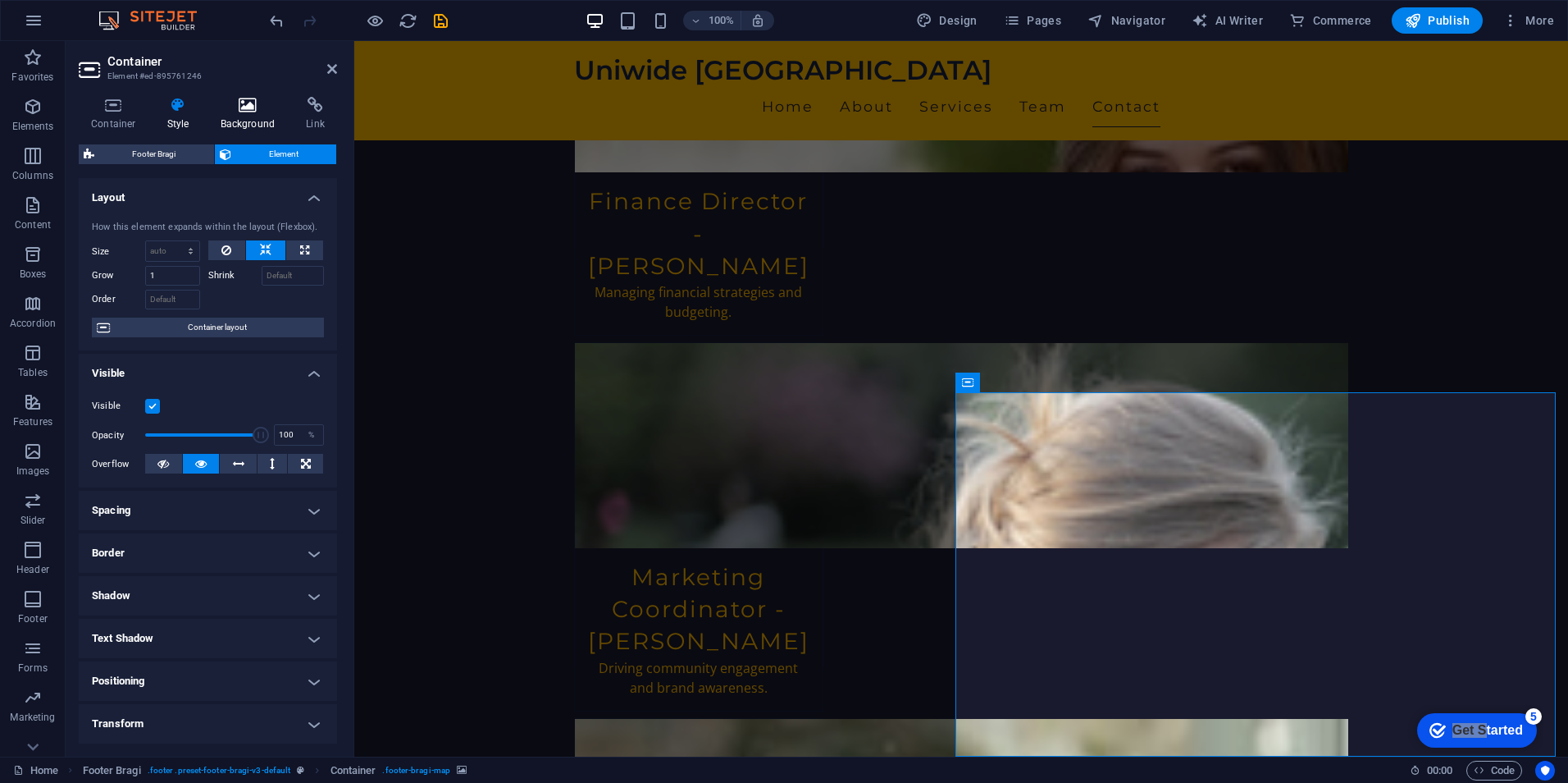
click at [233, 113] on icon at bounding box center [249, 105] width 80 height 16
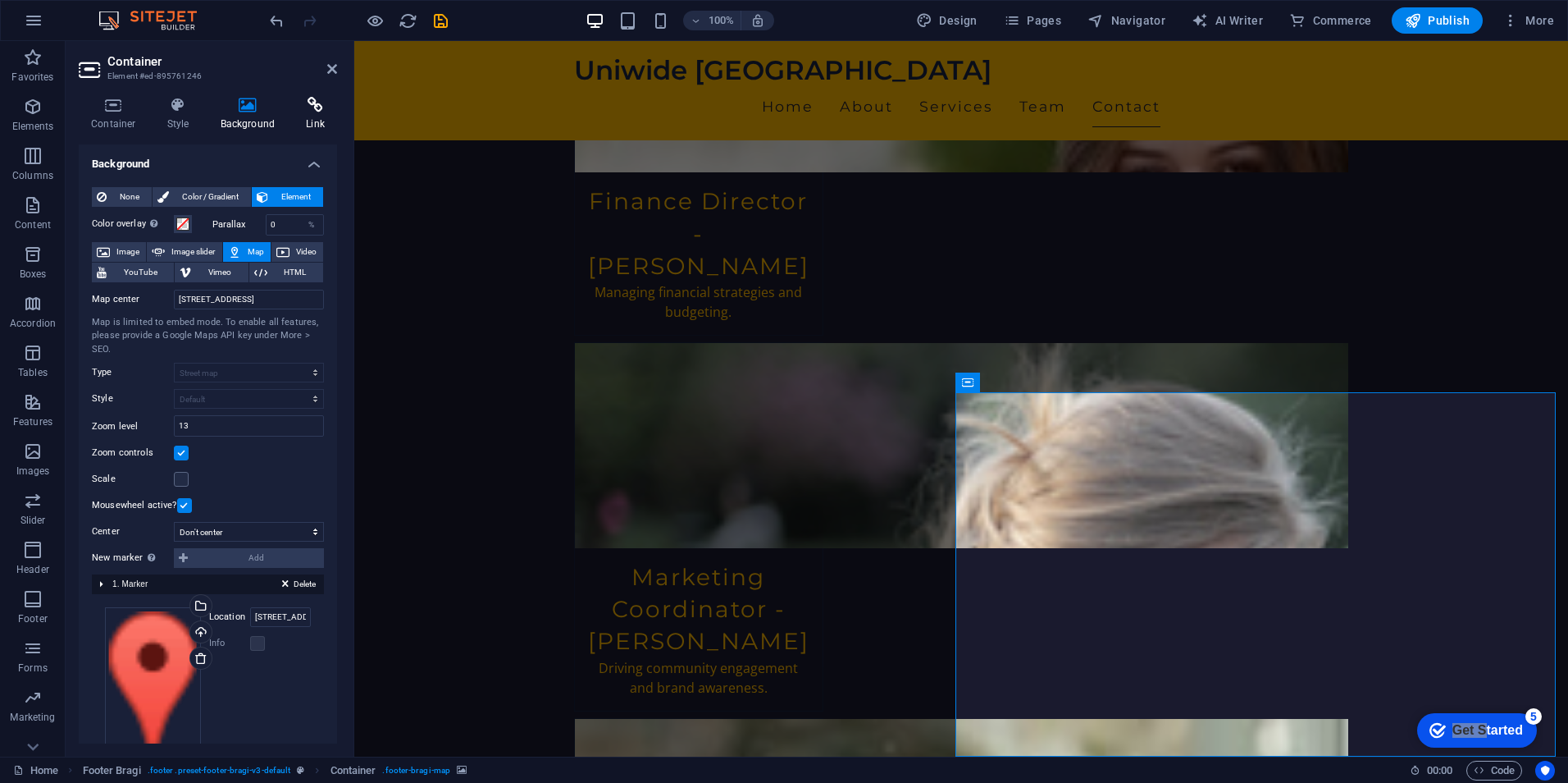
click at [306, 116] on h4 "Link" at bounding box center [316, 114] width 44 height 34
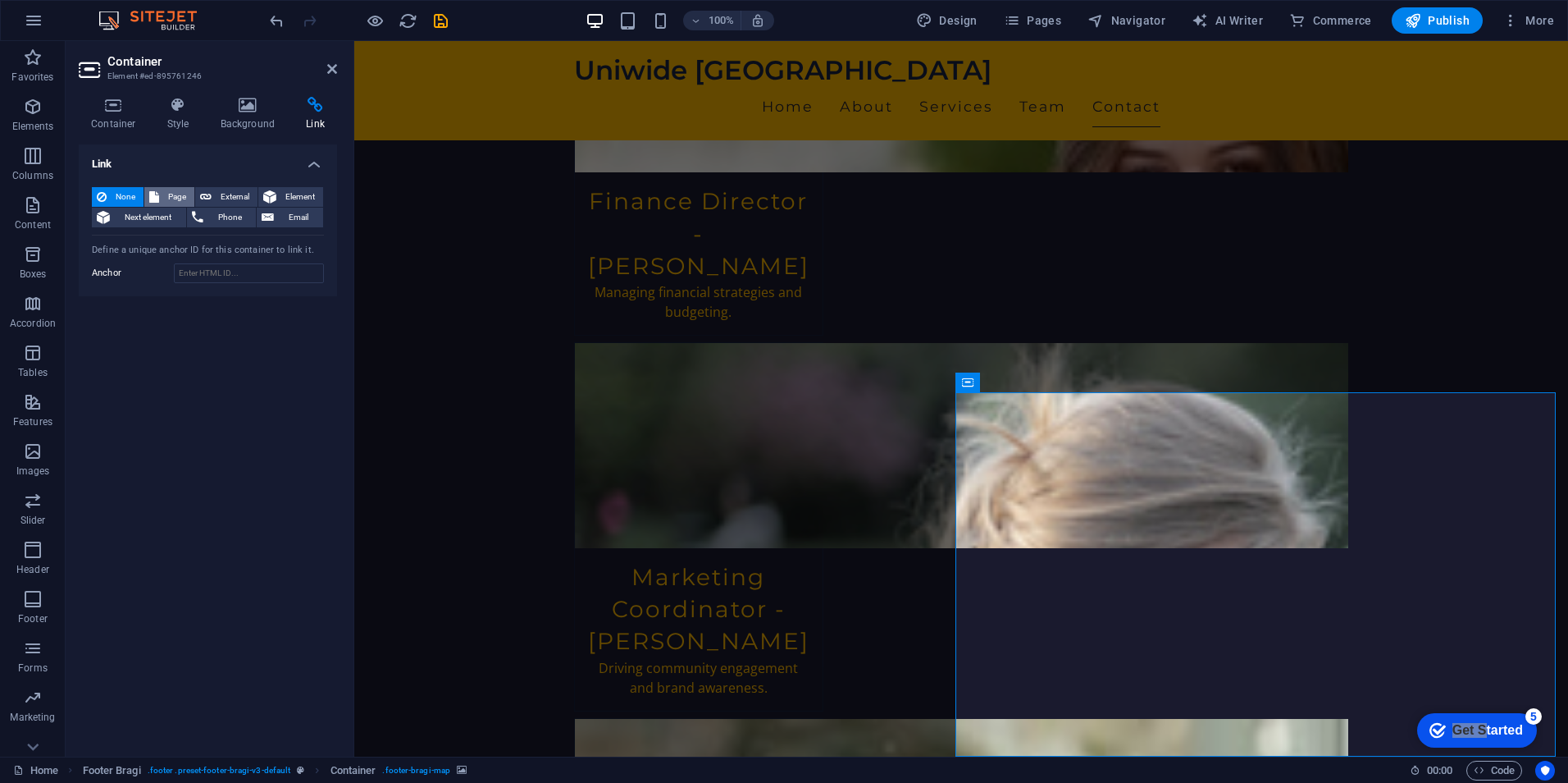
click at [157, 193] on icon at bounding box center [154, 197] width 10 height 20
select select
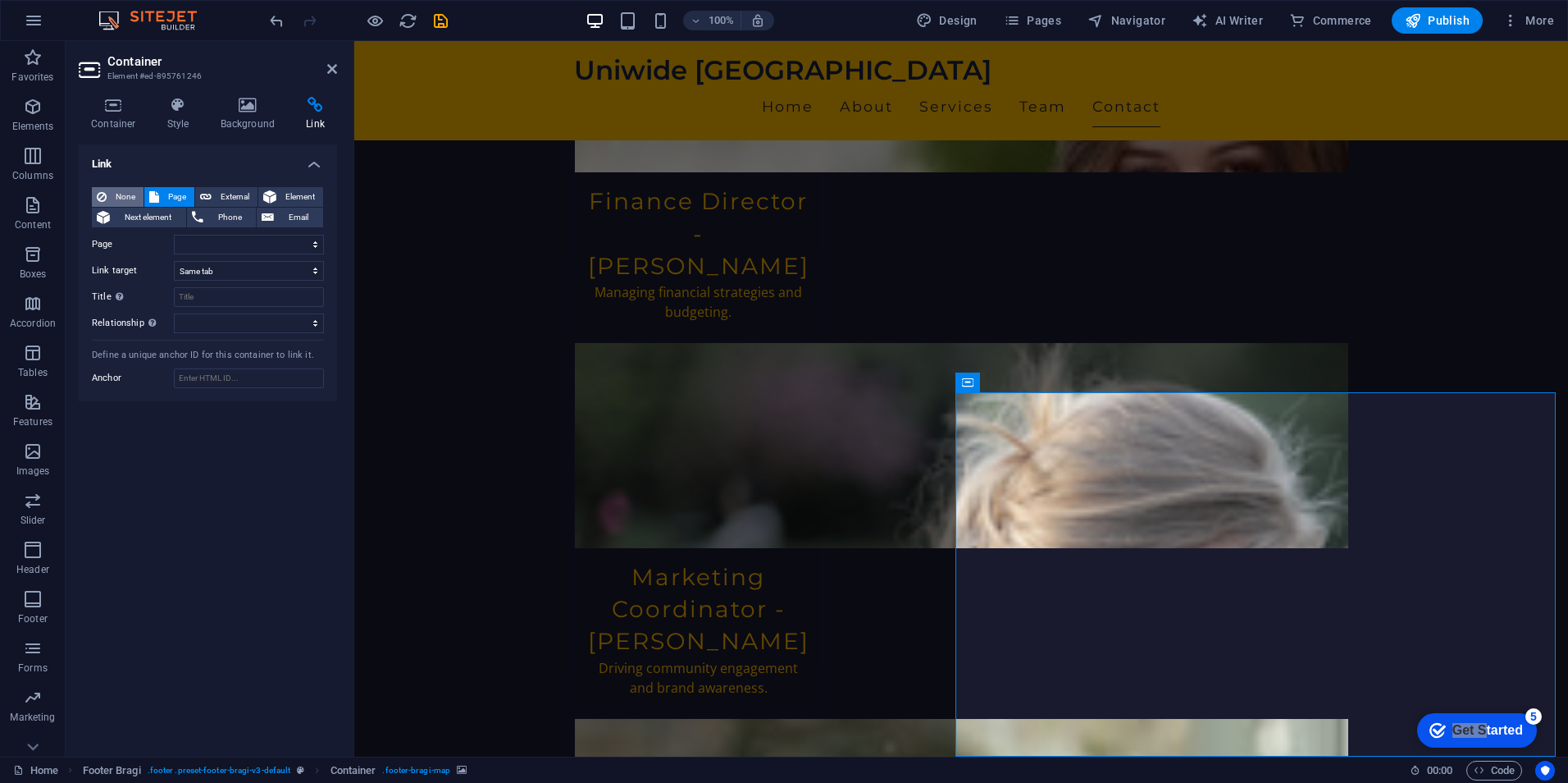
click at [125, 196] on span "None" at bounding box center [125, 197] width 27 height 20
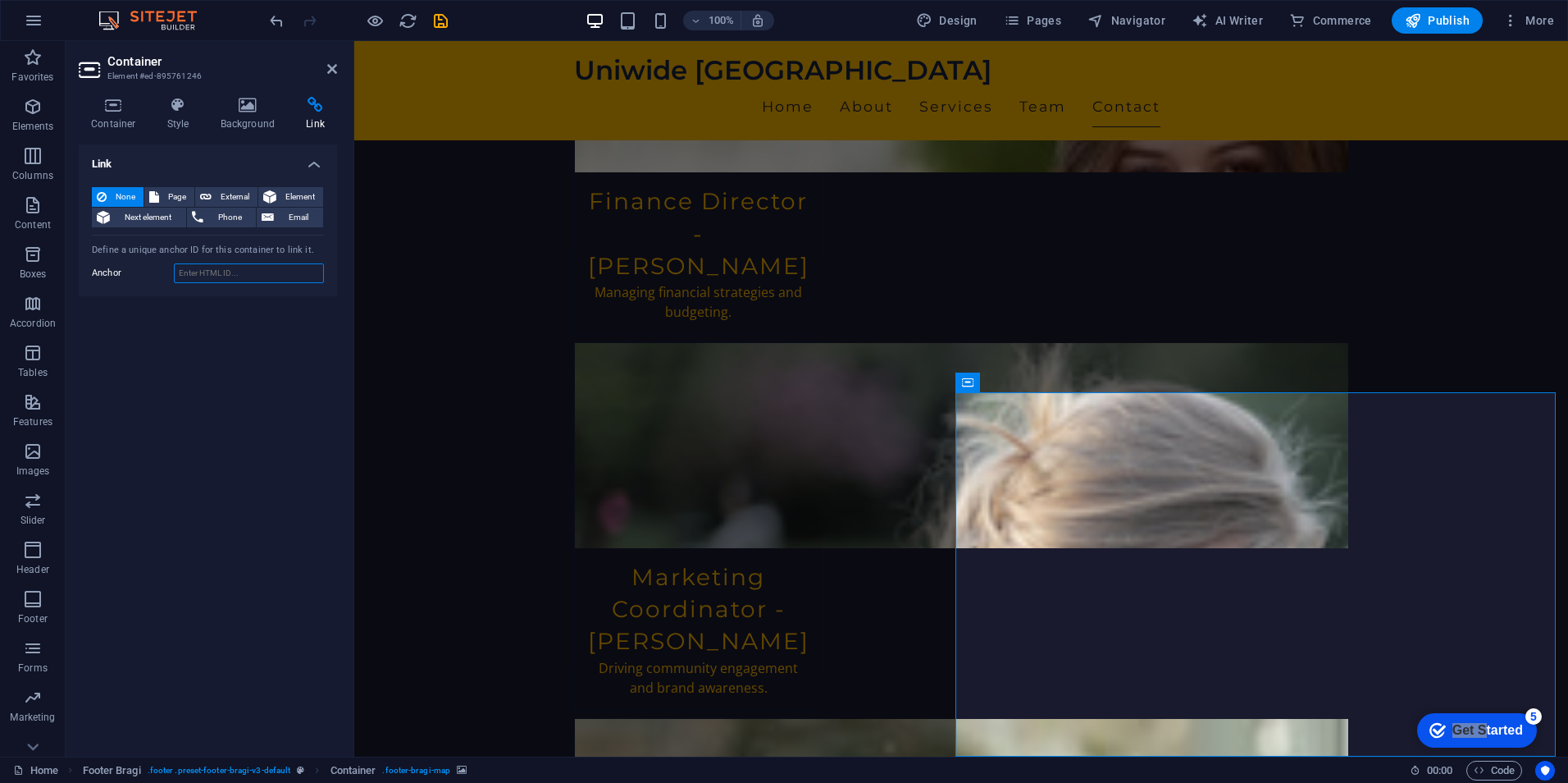
click at [235, 270] on input "Anchor" at bounding box center [249, 274] width 150 height 20
click at [213, 251] on div "Define a unique anchor ID for this container to link it." at bounding box center [208, 251] width 232 height 14
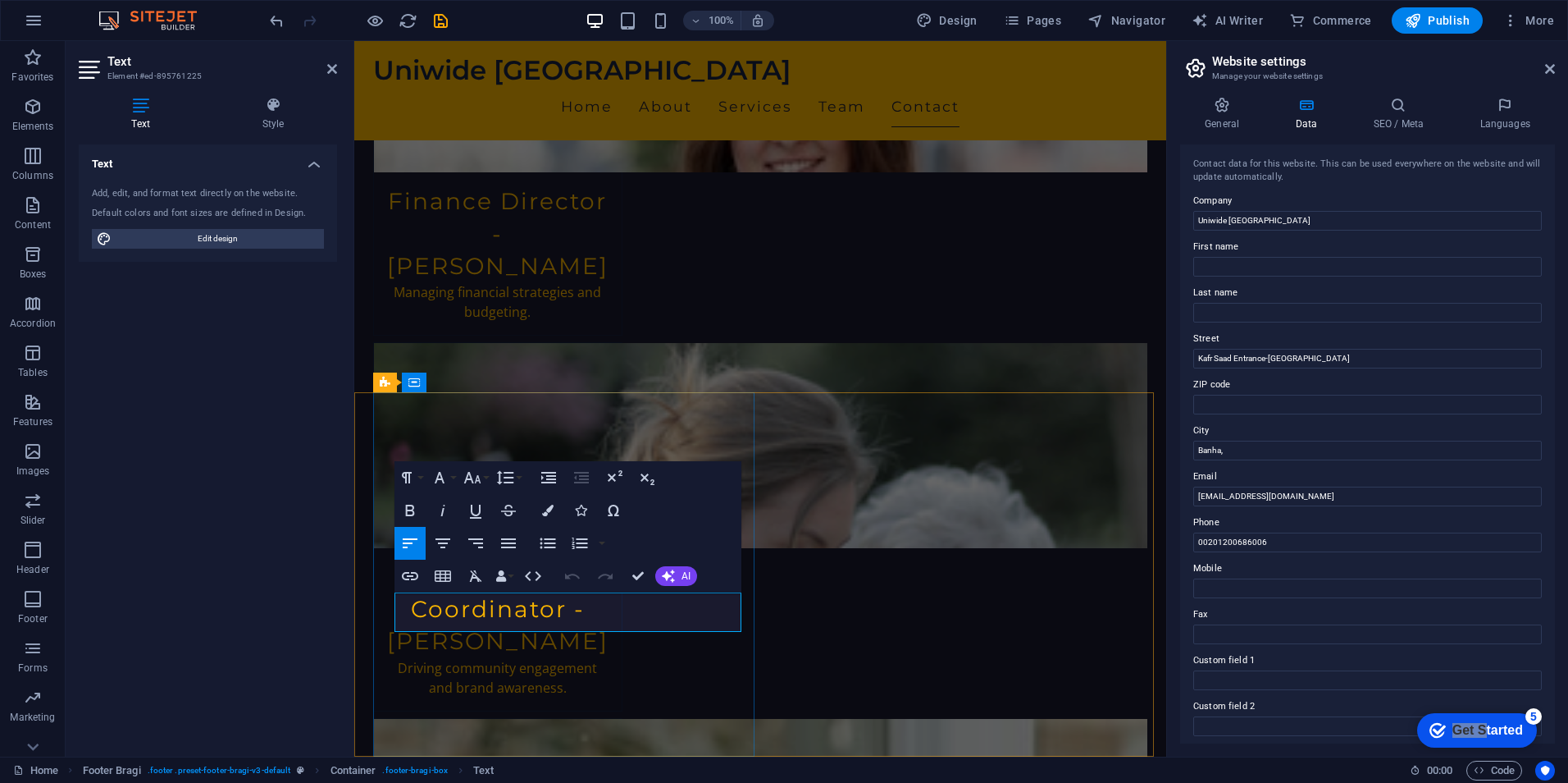
scroll to position [3357, 0]
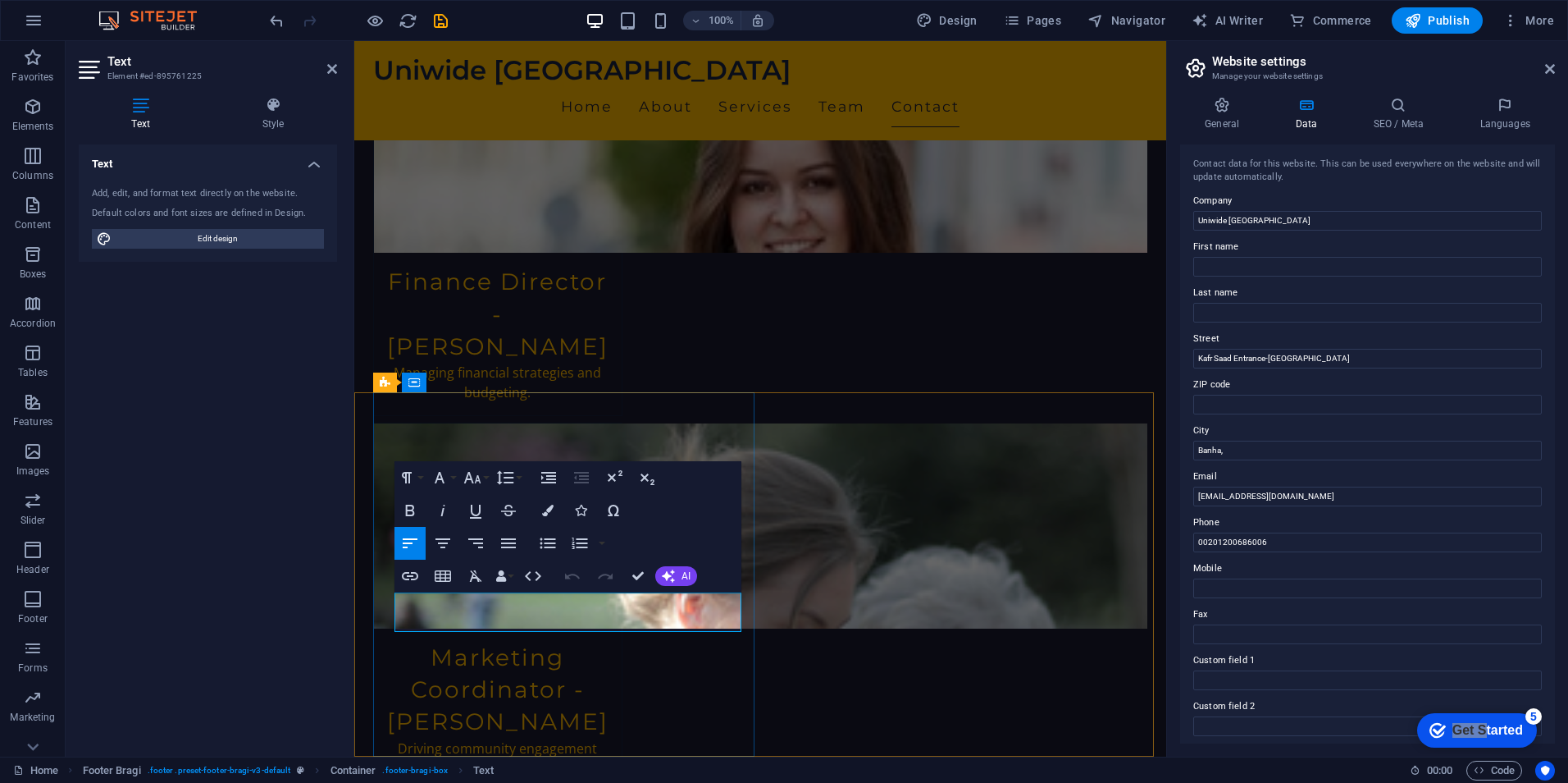
drag, startPoint x: 518, startPoint y: 624, endPoint x: 392, endPoint y: 579, distance: 133.8
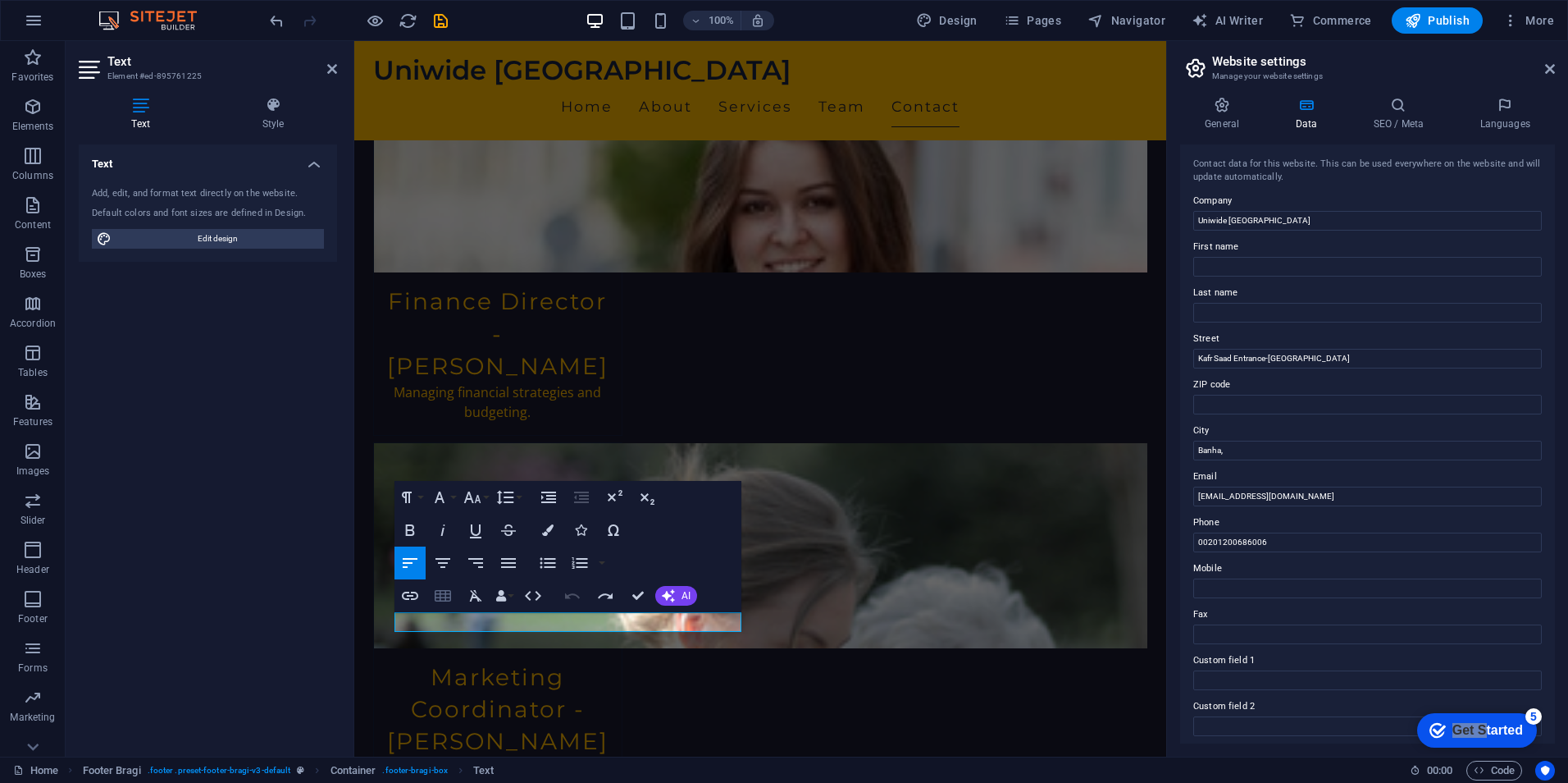
scroll to position [0, 3]
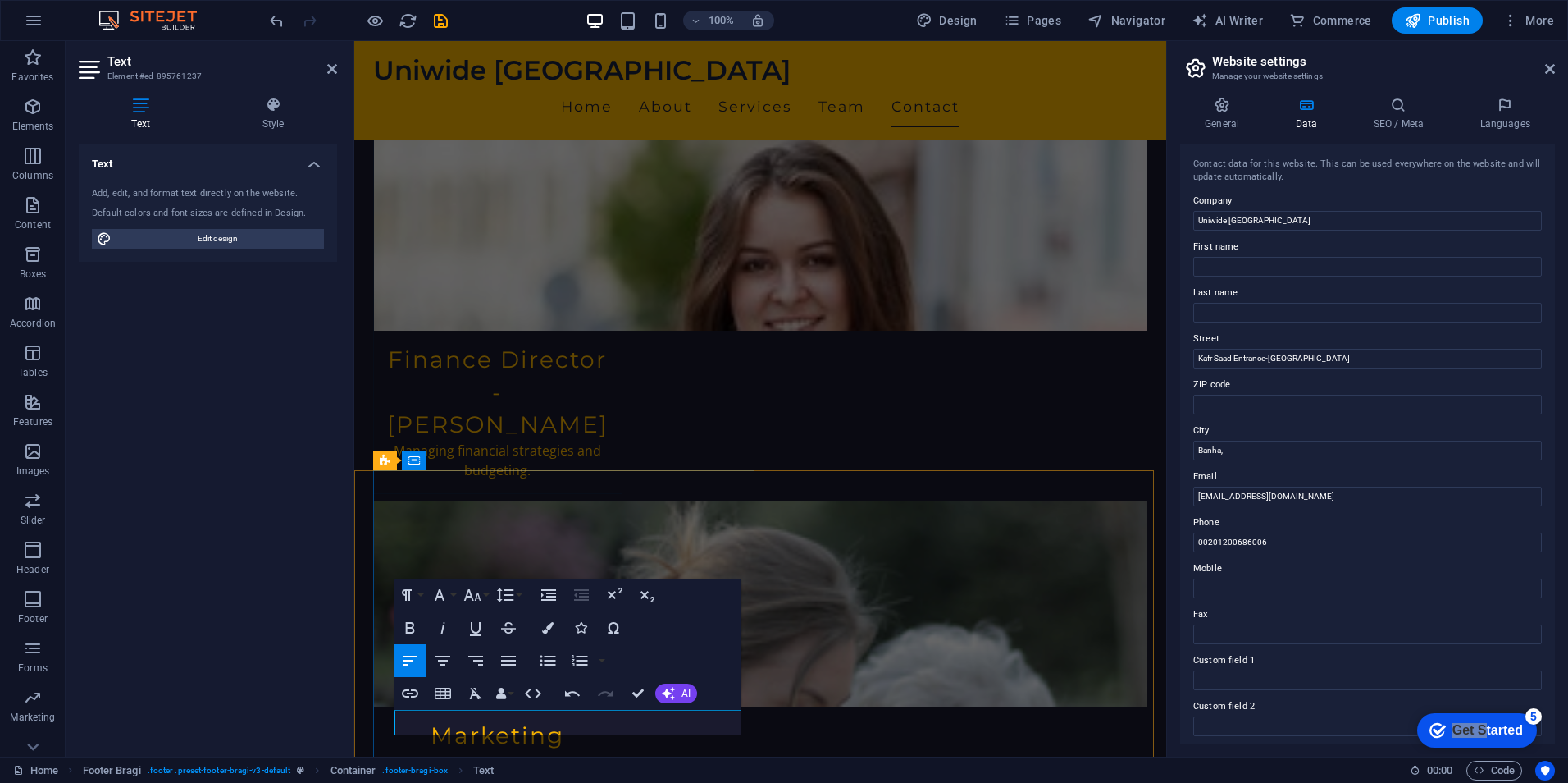
scroll to position [0, 237]
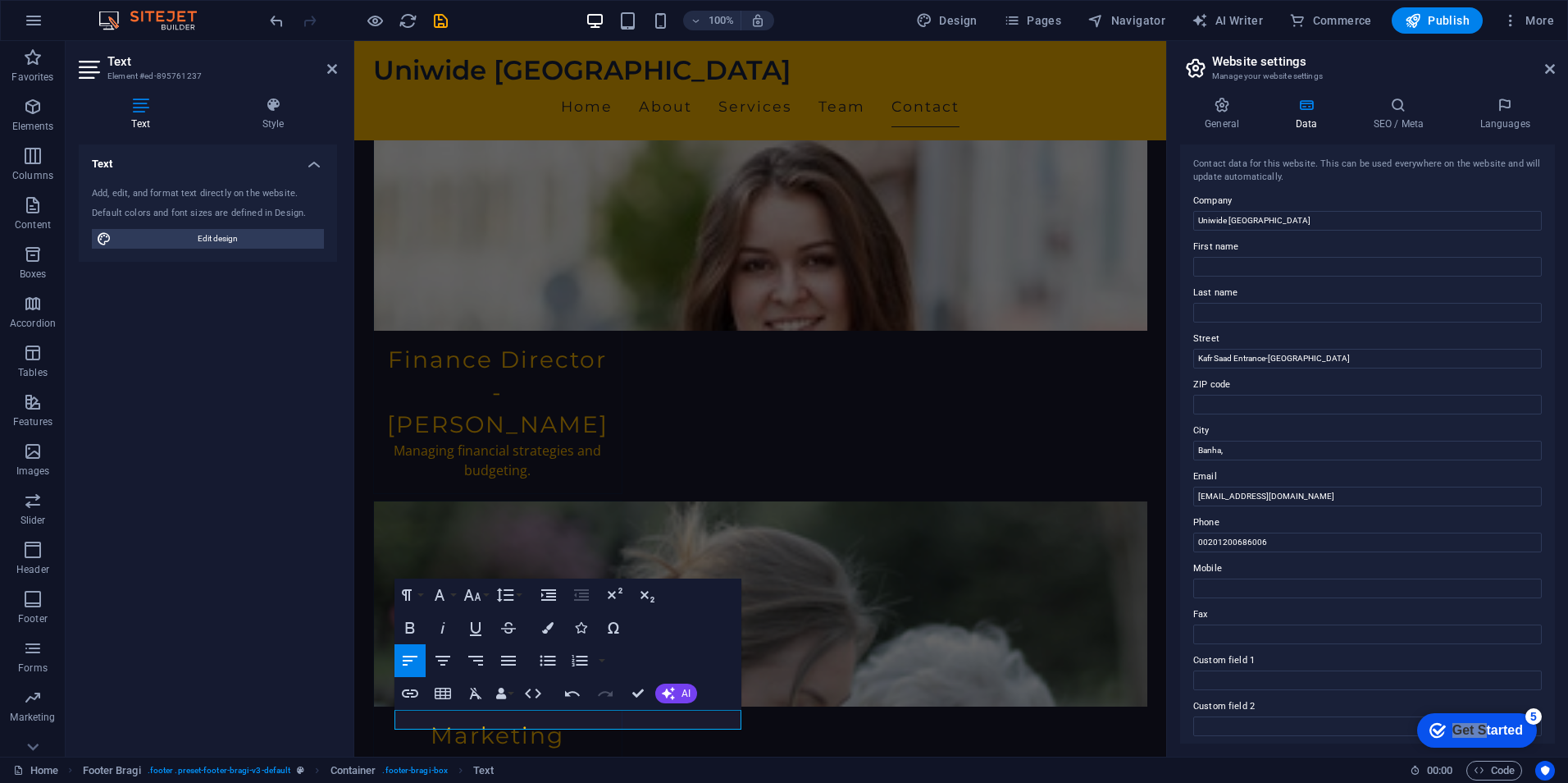
click at [272, 636] on div "Text Add, edit, and format text directly on the website. Default colors and fon…" at bounding box center [208, 444] width 259 height 599
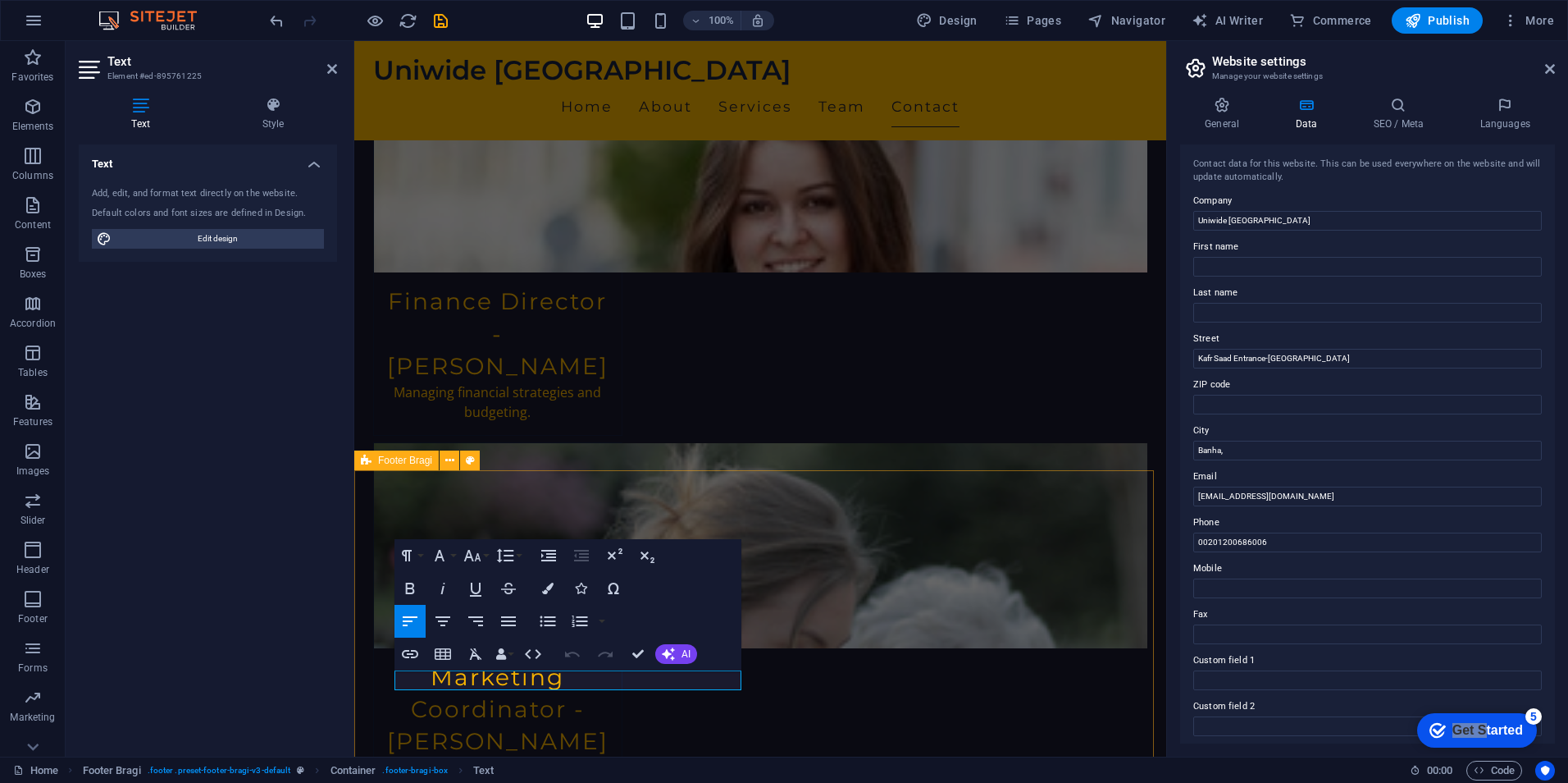
scroll to position [3279, 0]
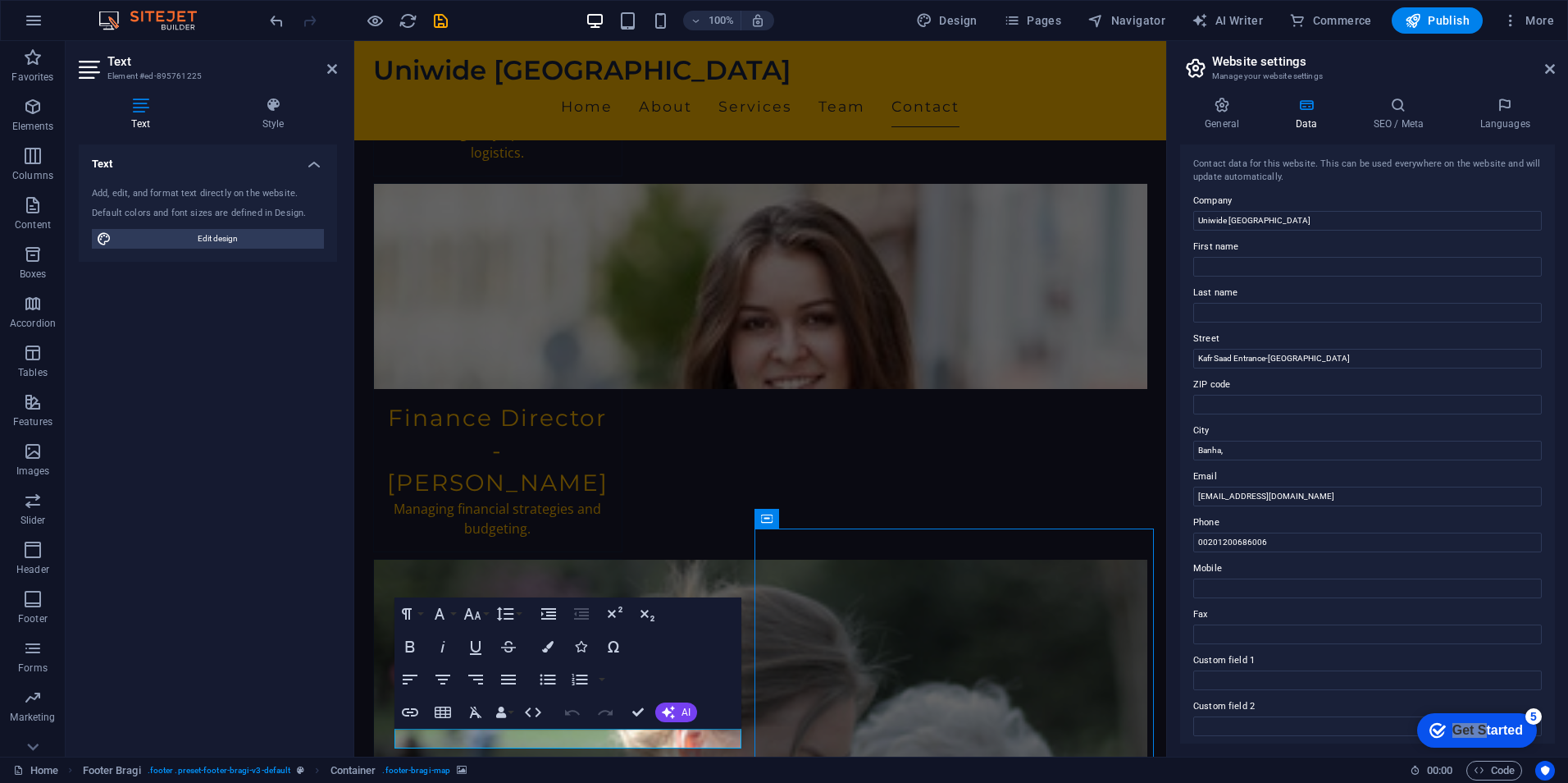
scroll to position [3279, 0]
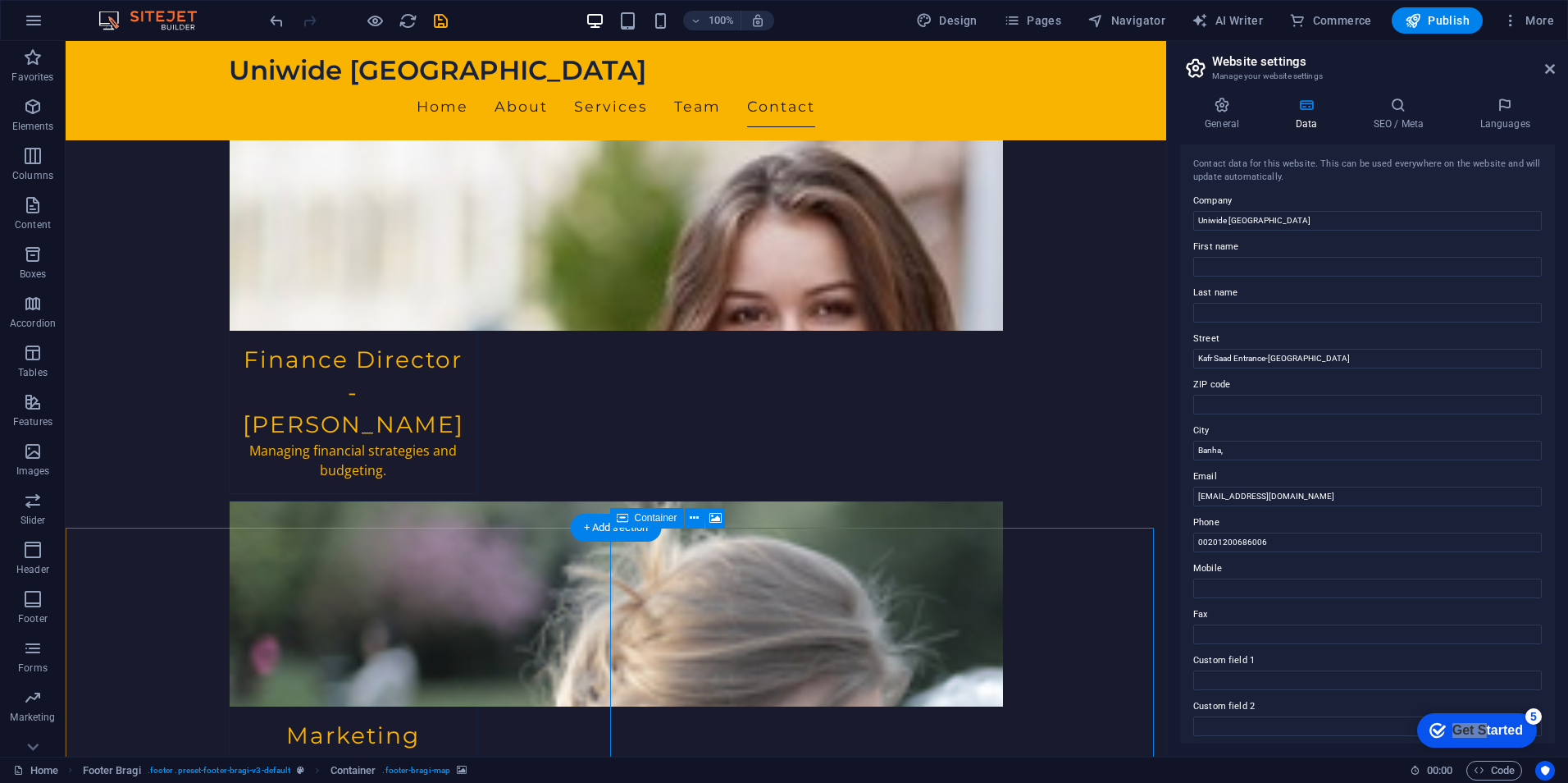
click at [663, 522] on span "Container" at bounding box center [656, 517] width 43 height 10
click at [691, 521] on icon at bounding box center [694, 517] width 9 height 17
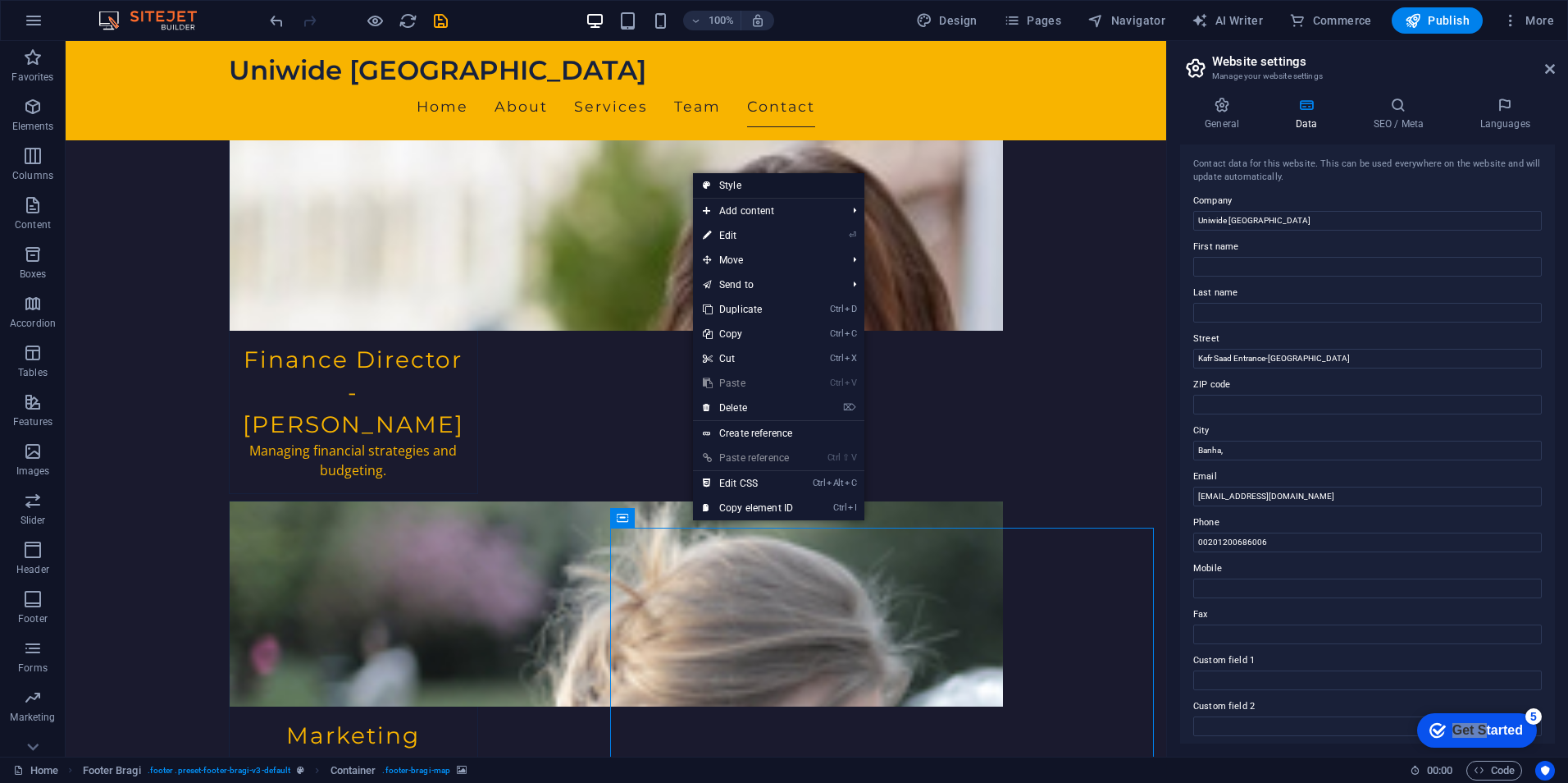
click at [765, 188] on link "Style" at bounding box center [779, 185] width 172 height 25
select select "%"
select select "rem"
select select "px"
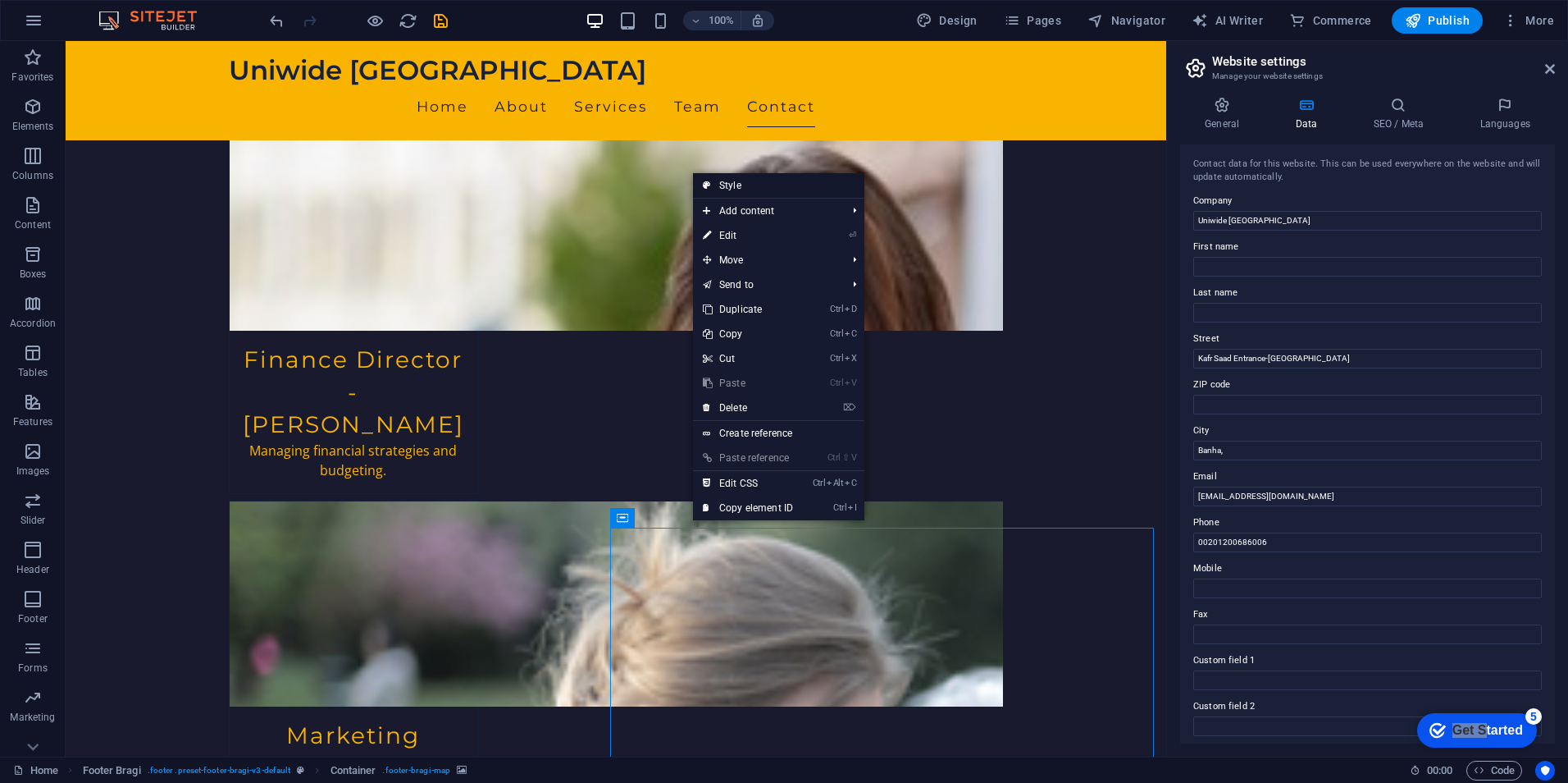
select select "rem"
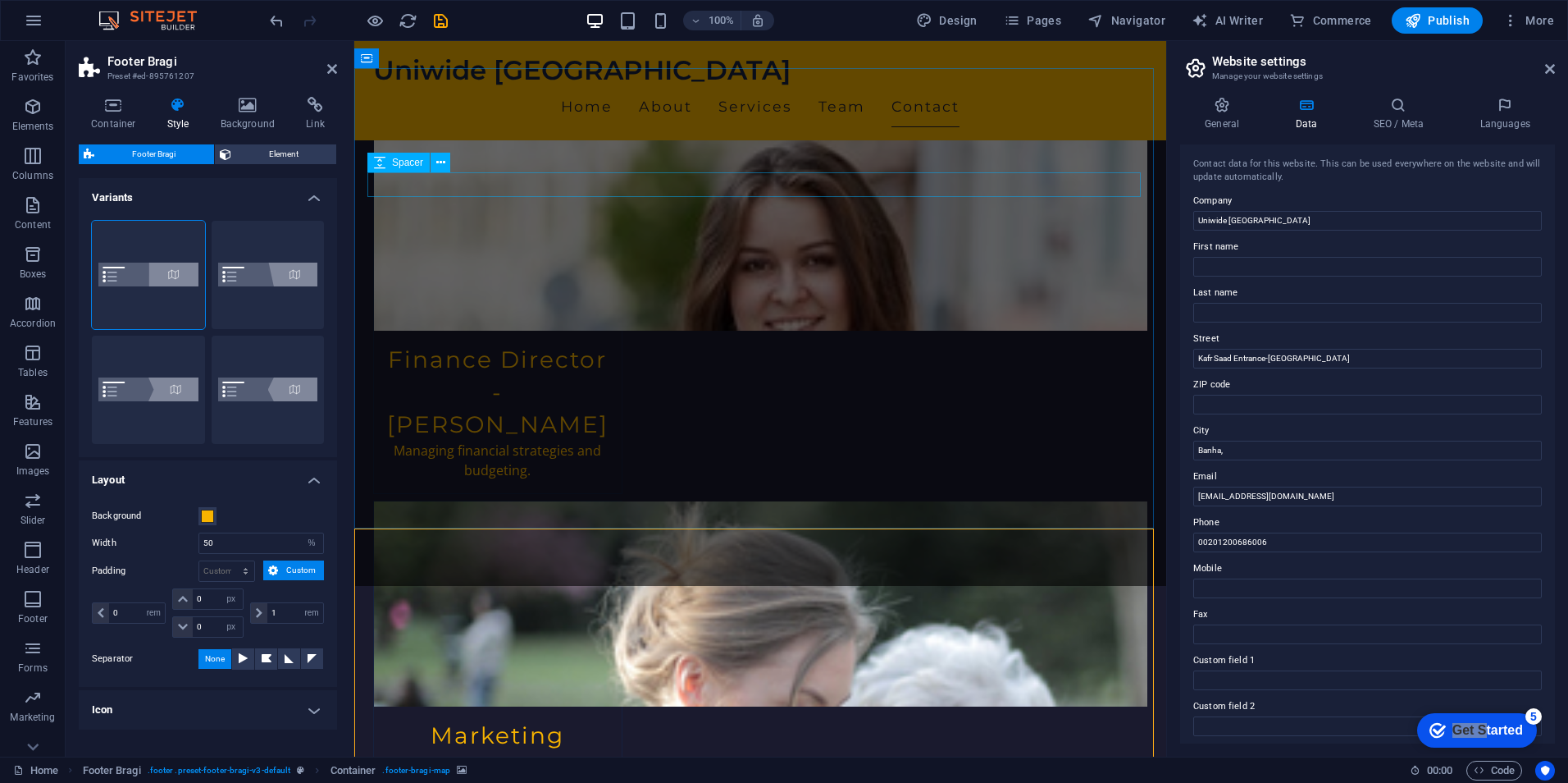
scroll to position [3221, 0]
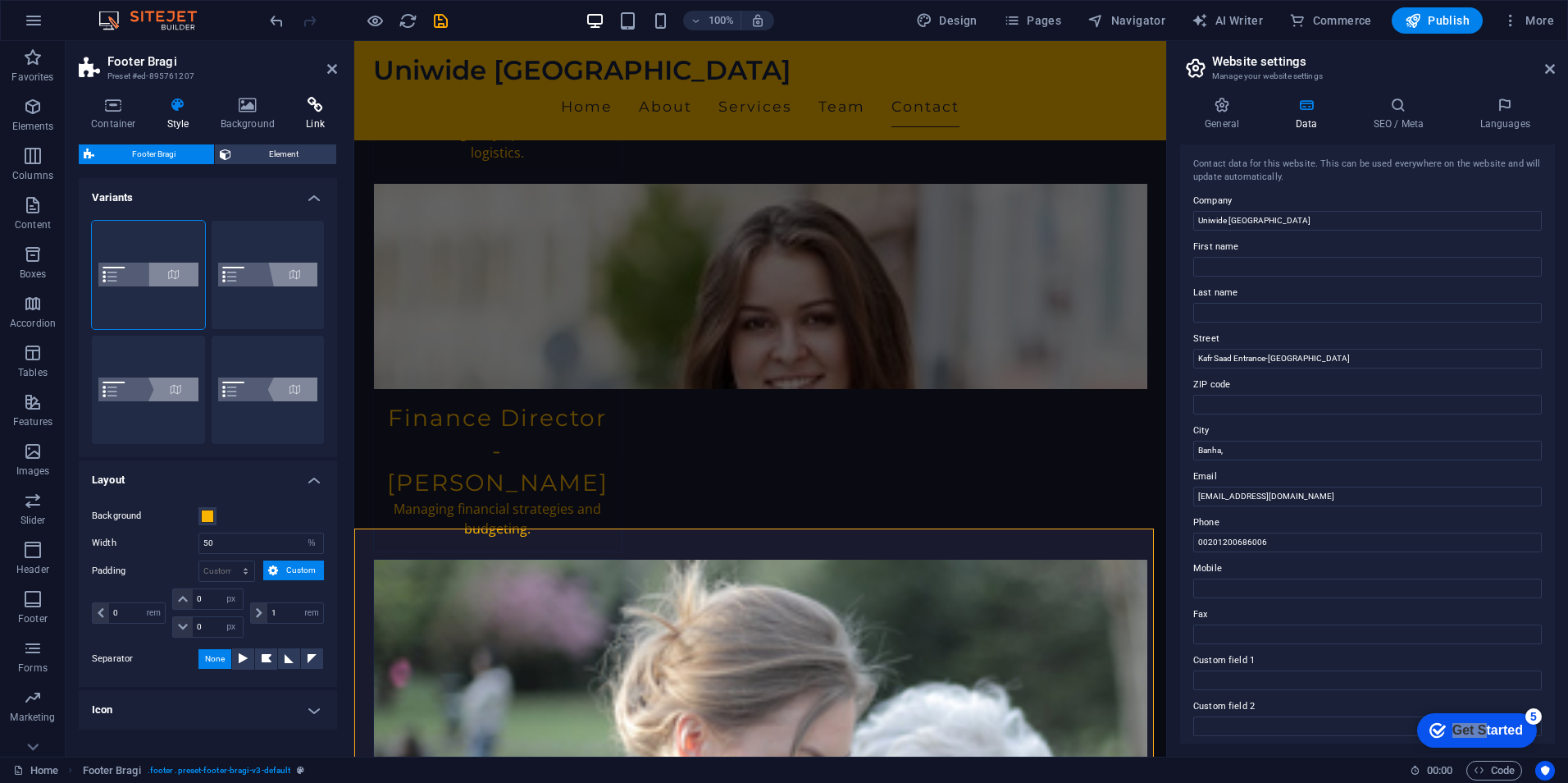
click at [305, 103] on icon at bounding box center [316, 105] width 44 height 16
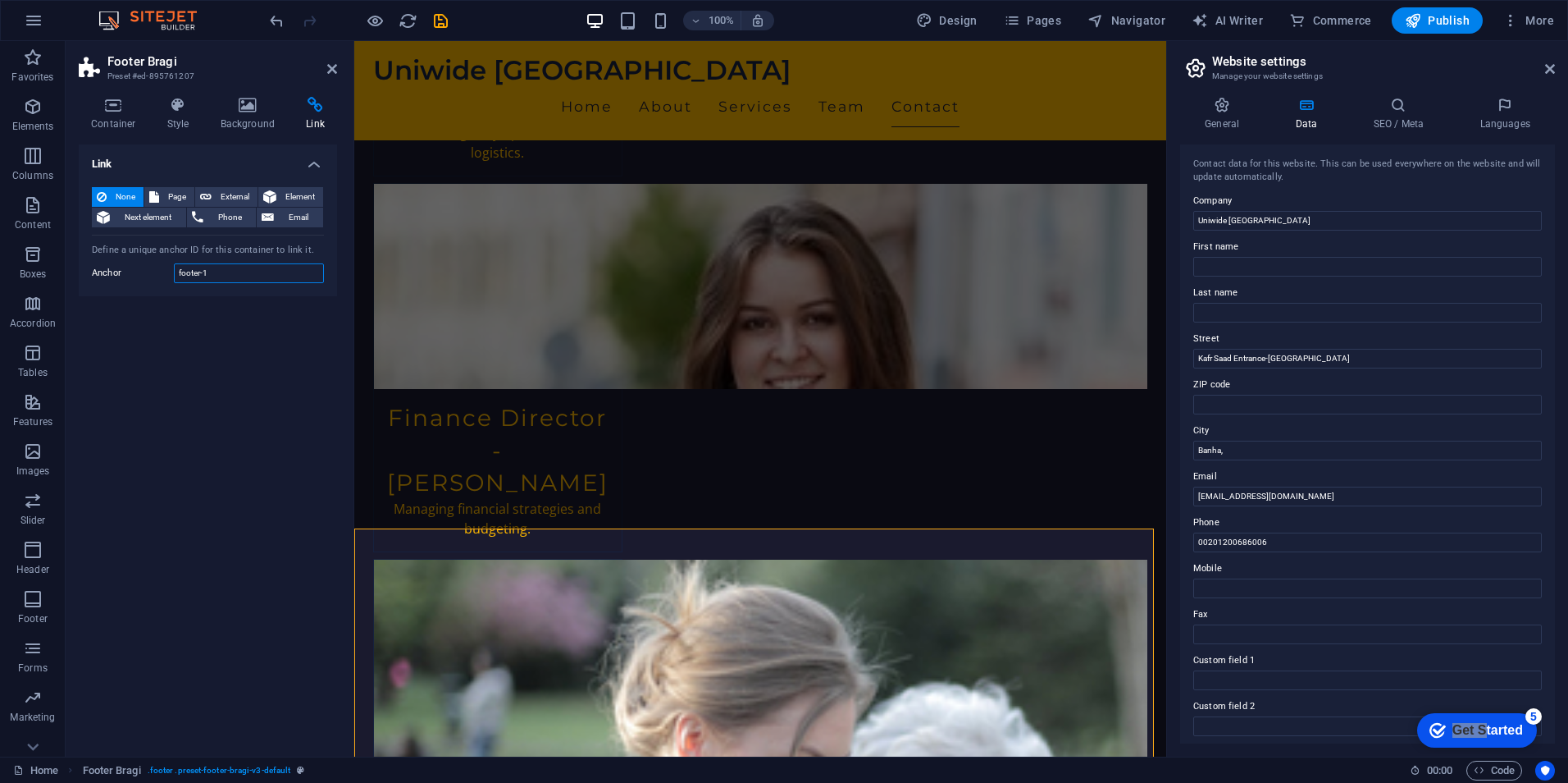
click at [244, 275] on input "footer-1" at bounding box center [249, 274] width 150 height 20
click at [246, 368] on div "Link None Page External Element Next element Phone Email Page Home Subpage Lega…" at bounding box center [208, 444] width 259 height 599
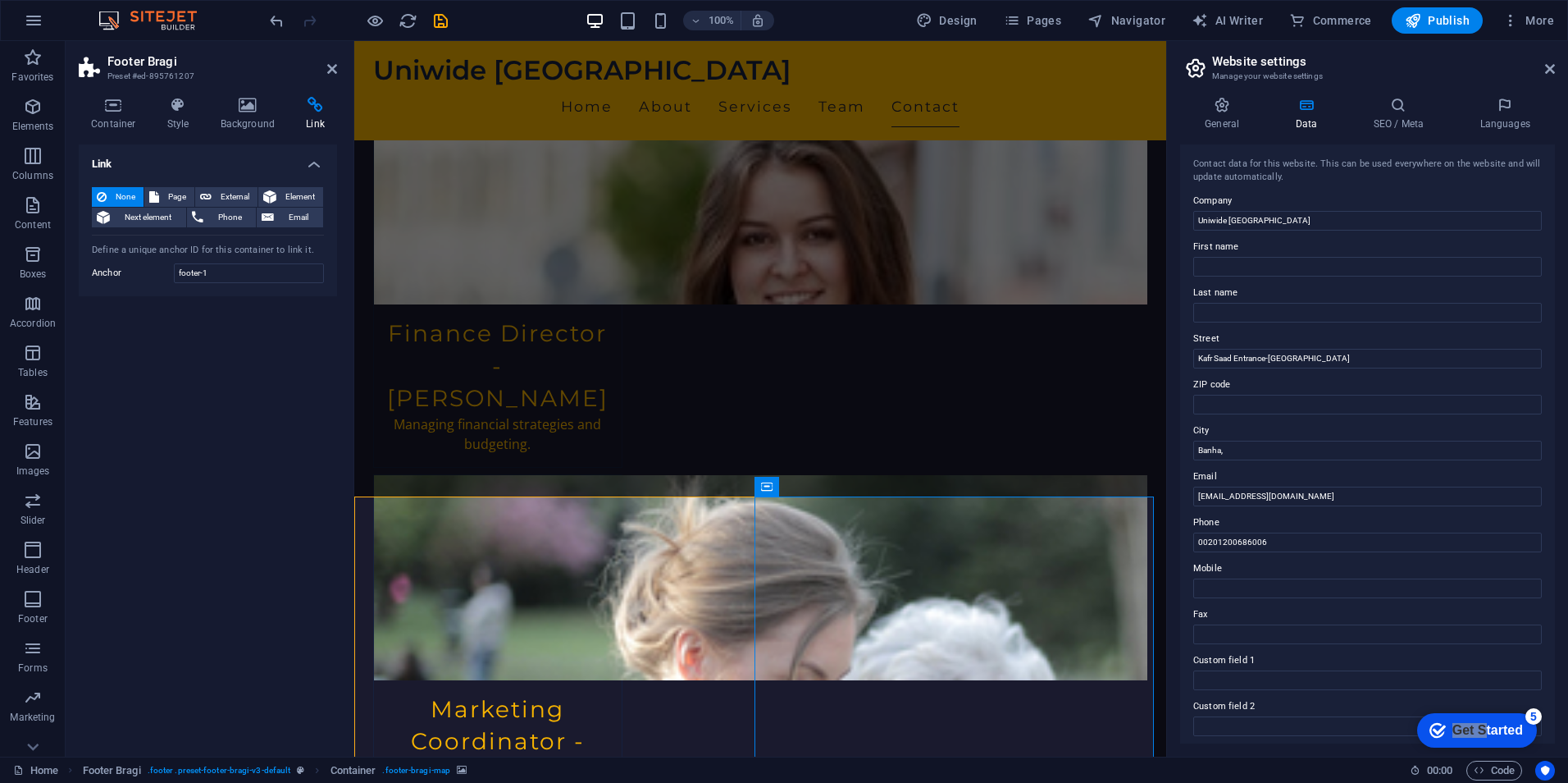
scroll to position [3337, 0]
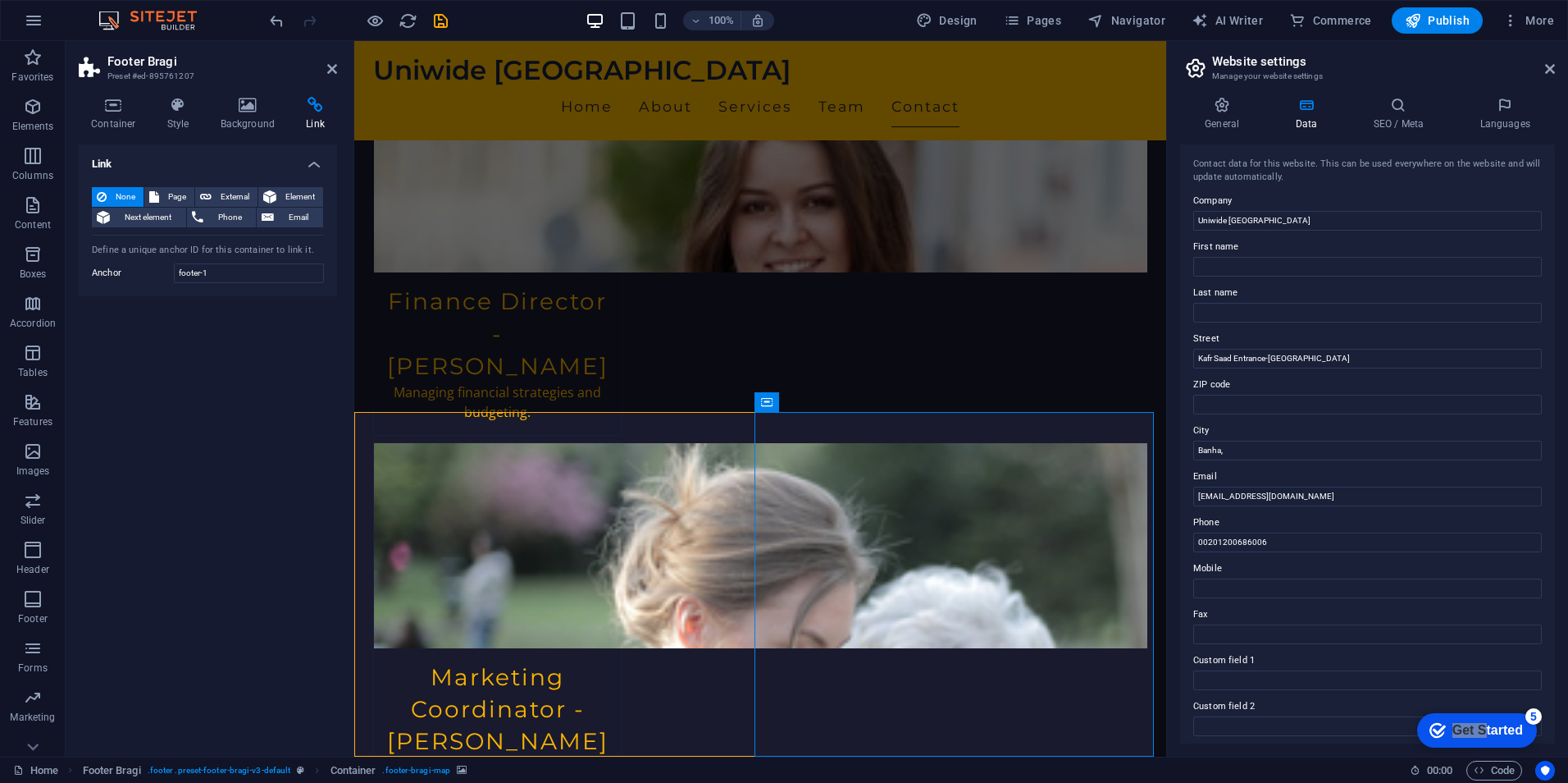
click at [152, 221] on span "Next element" at bounding box center [148, 218] width 67 height 20
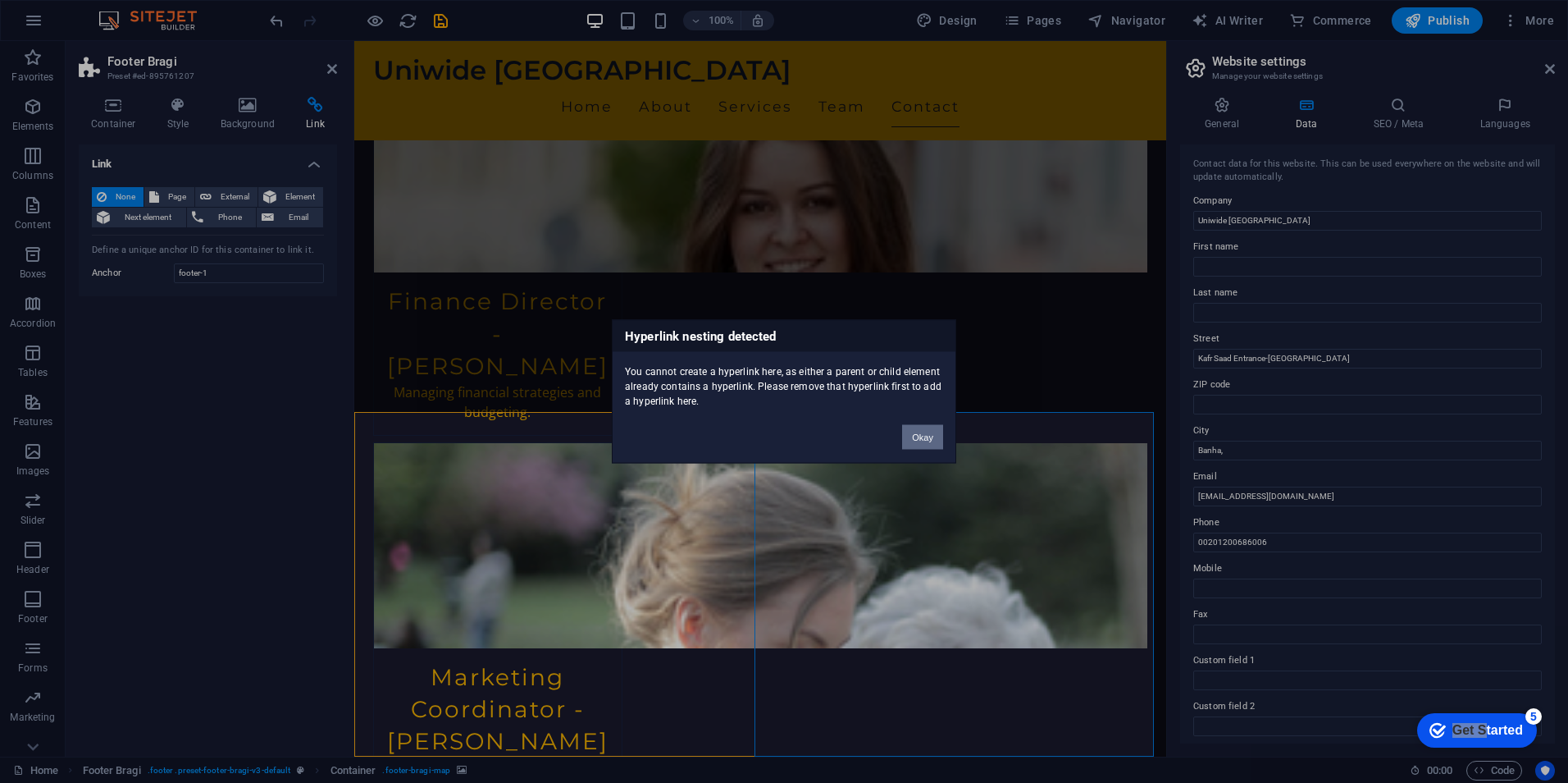
click at [926, 438] on button "Okay" at bounding box center [923, 436] width 41 height 25
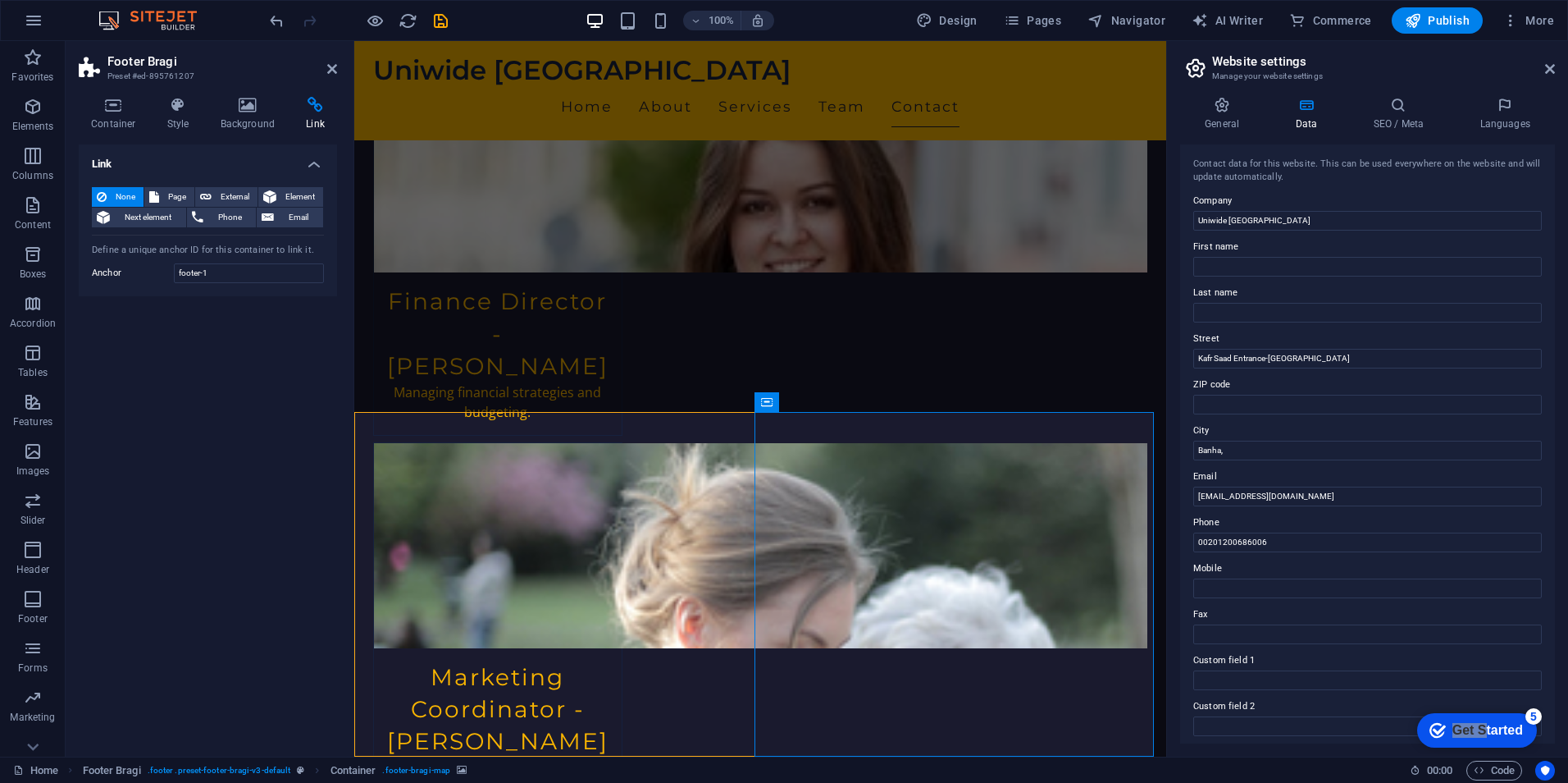
click at [838, 394] on icon at bounding box center [838, 401] width 9 height 17
click at [843, 397] on icon at bounding box center [838, 401] width 9 height 17
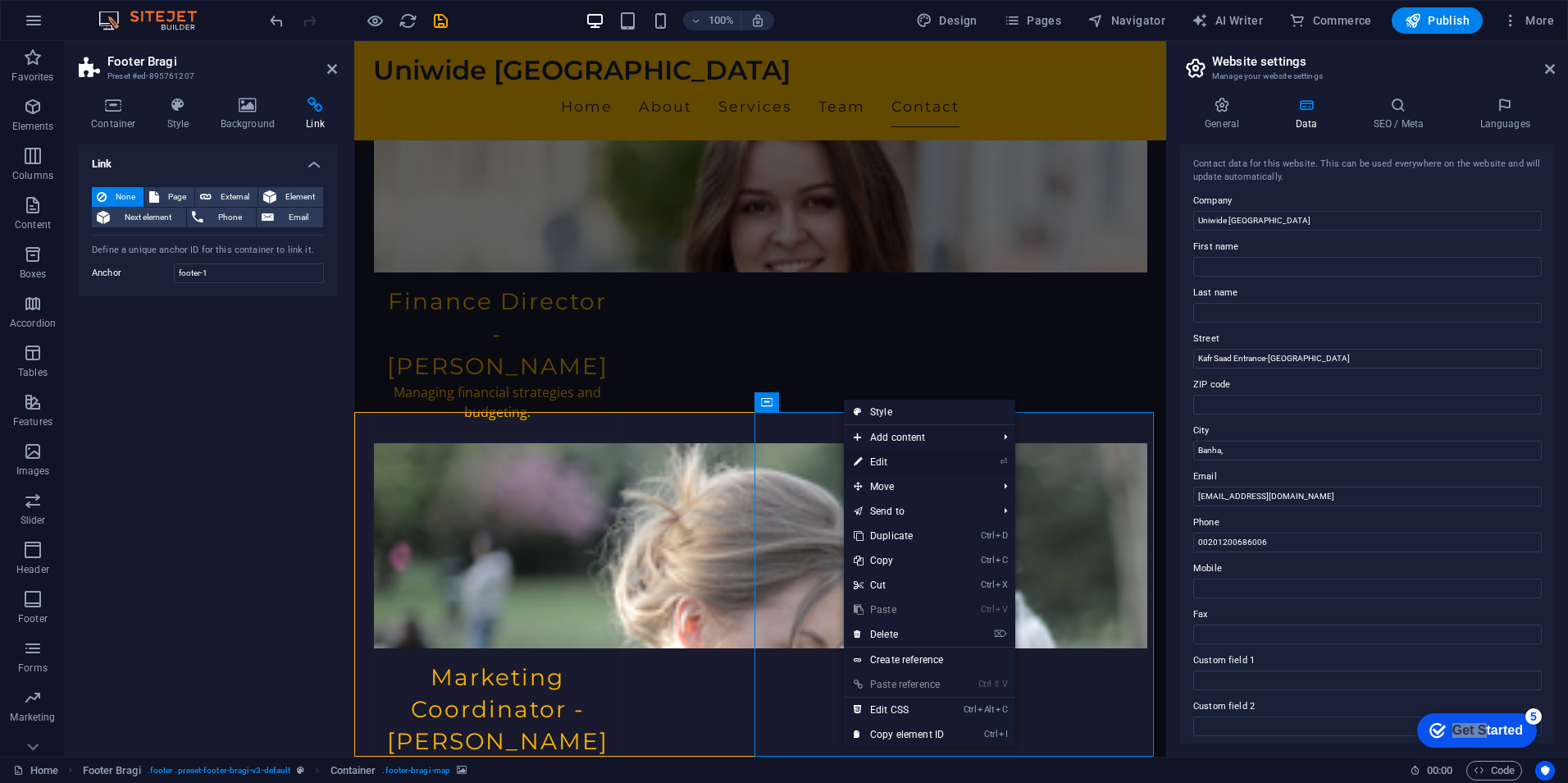
click at [958, 458] on li "⏎ Edit" at bounding box center [930, 461] width 172 height 25
click at [881, 463] on link "⏎ Edit" at bounding box center [899, 461] width 110 height 25
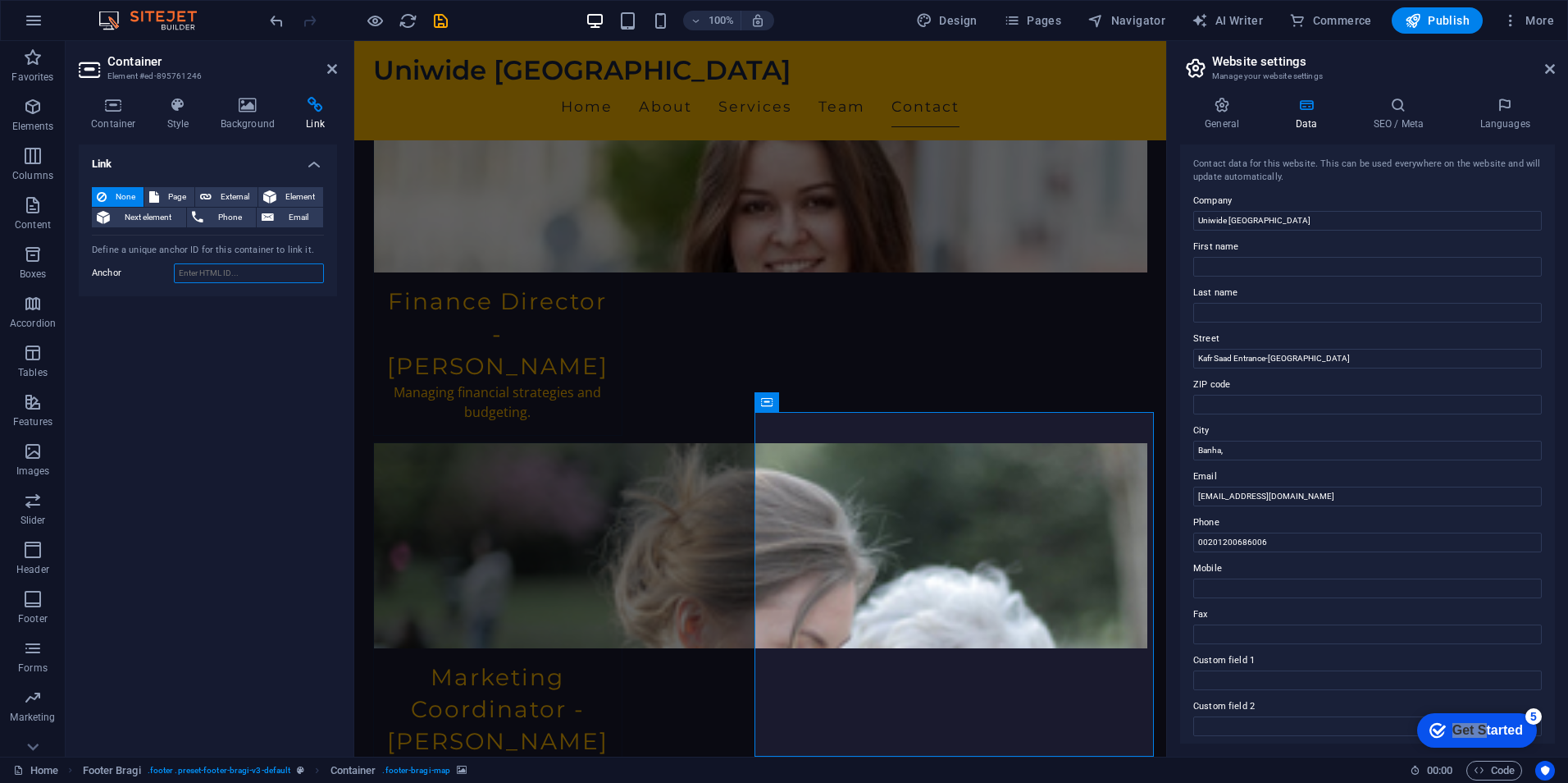
click at [217, 280] on input "Anchor" at bounding box center [249, 274] width 150 height 20
paste input "30.46514683145598, 31.179881303629347"
type input "30.46514683145598, 31.179881303629347"
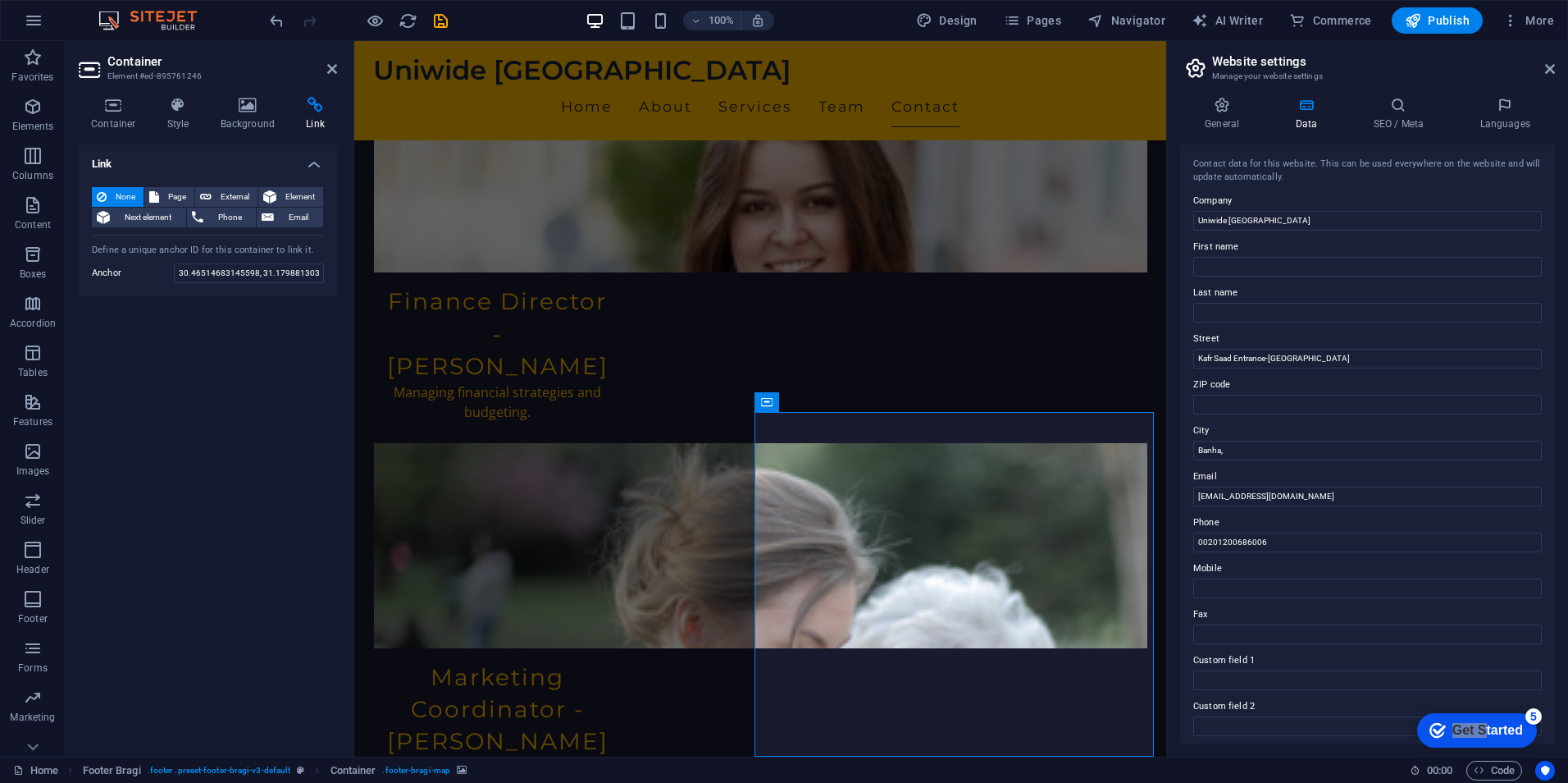
click at [218, 325] on div "Link None Page External Element Next element Phone Email Page Home Subpage Lega…" at bounding box center [208, 444] width 259 height 599
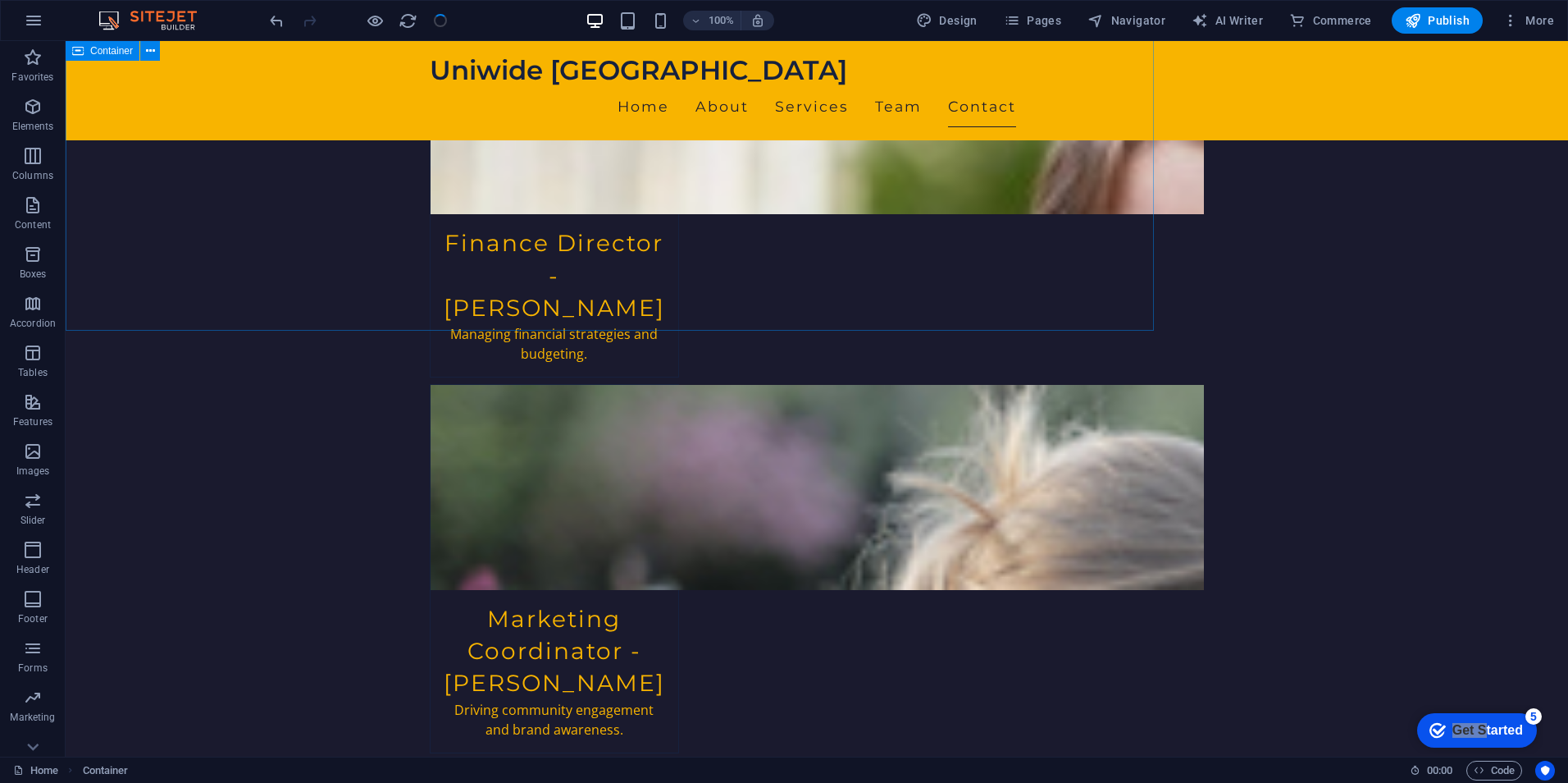
scroll to position [3476, 0]
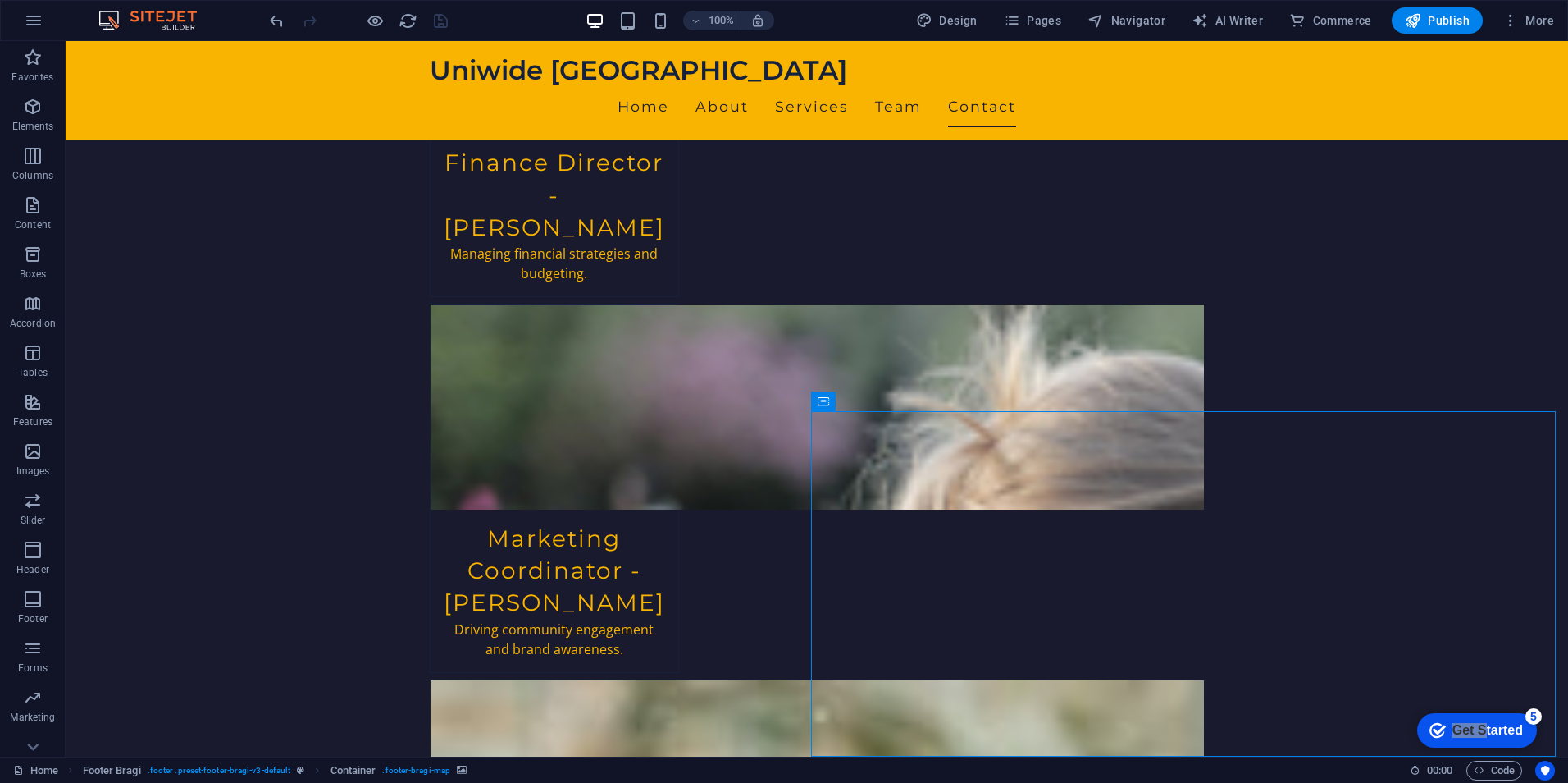
click at [365, 19] on div at bounding box center [359, 20] width 184 height 26
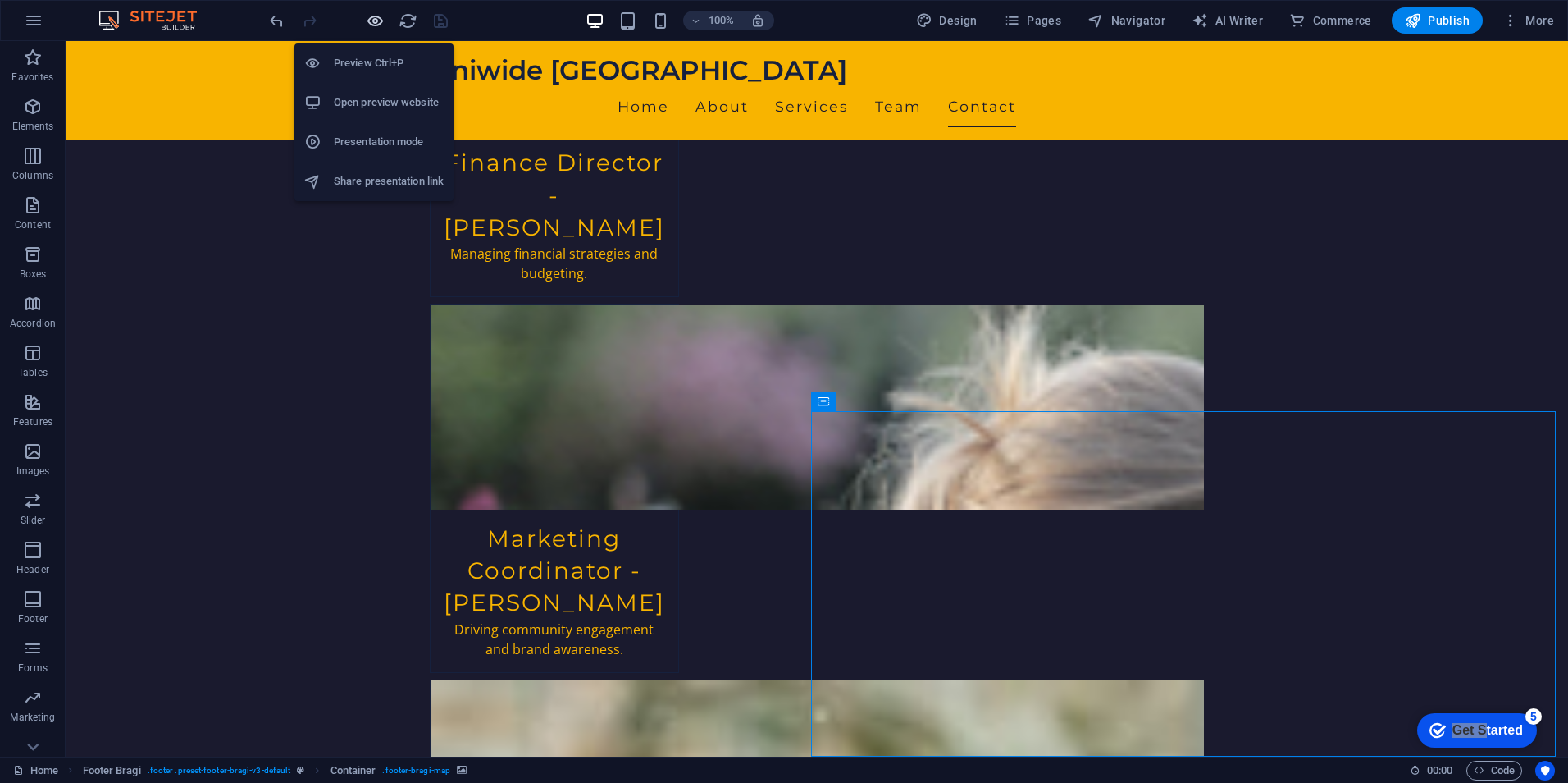
click at [371, 19] on icon "button" at bounding box center [375, 20] width 19 height 19
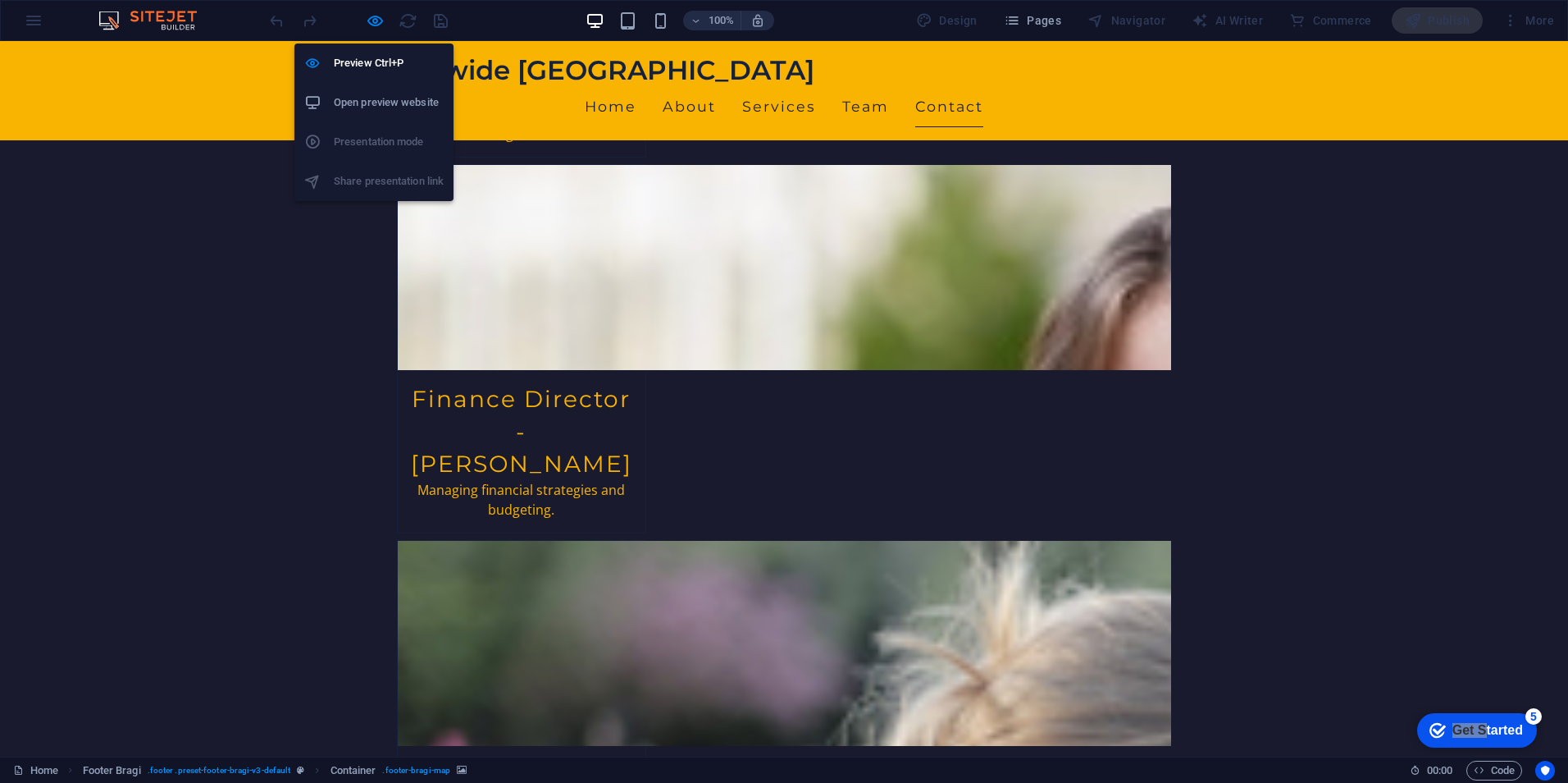
click at [385, 106] on h6 "Open preview website" at bounding box center [389, 103] width 110 height 20
click at [378, 21] on icon "button" at bounding box center [375, 20] width 19 height 19
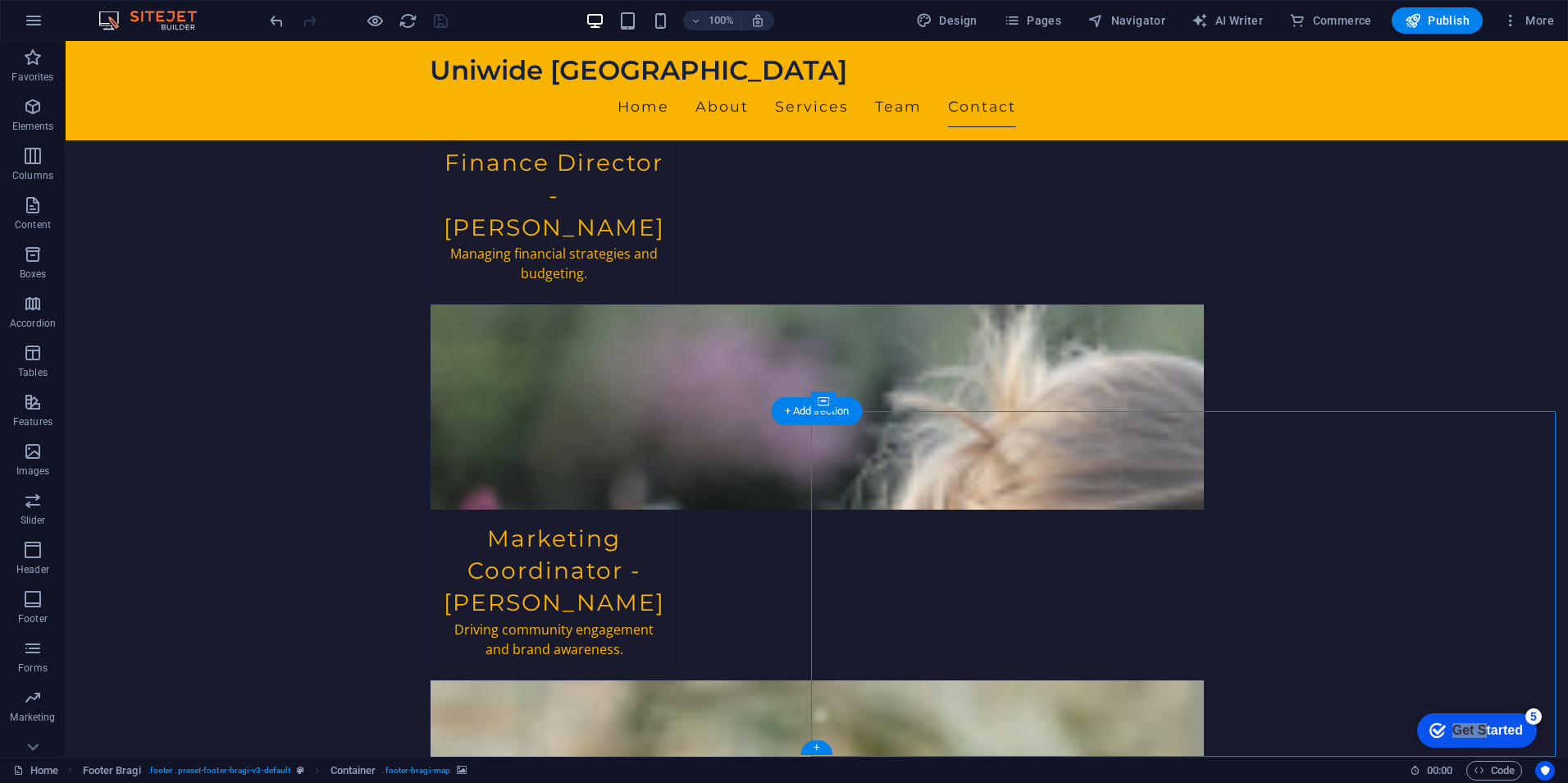
click at [897, 402] on icon at bounding box center [895, 400] width 9 height 17
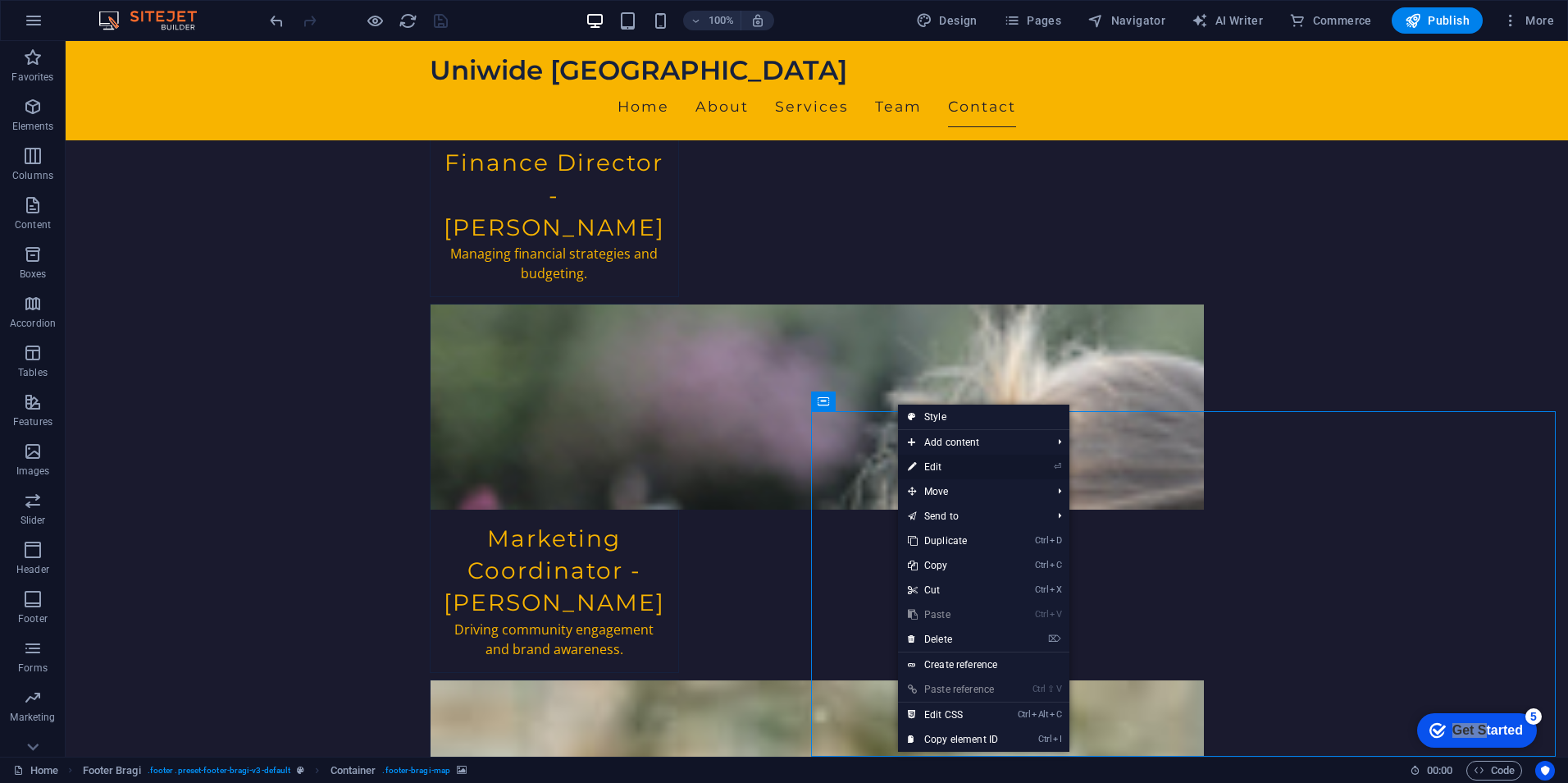
click at [948, 469] on link "⏎ Edit" at bounding box center [953, 466] width 110 height 25
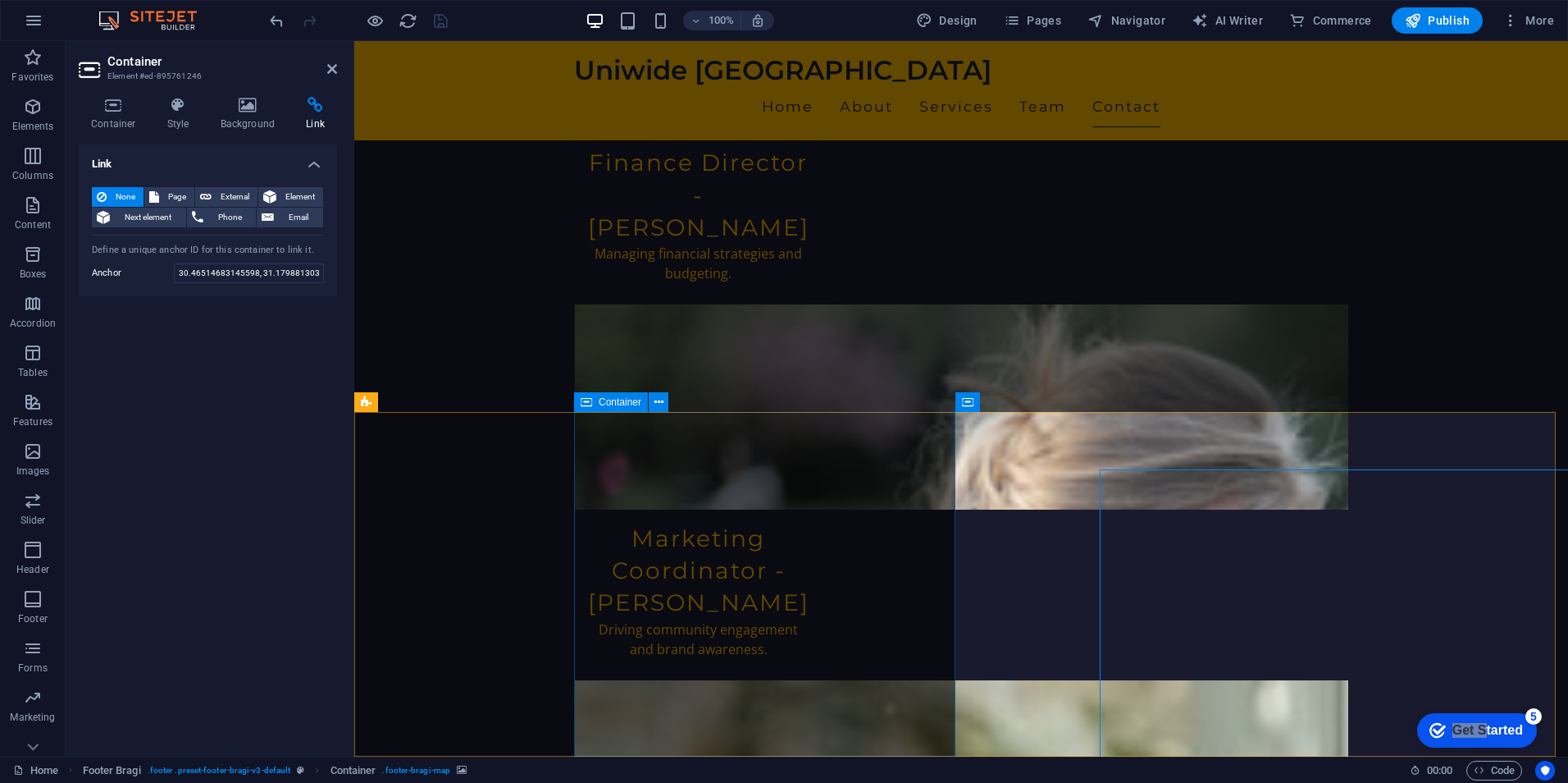
scroll to position [3418, 0]
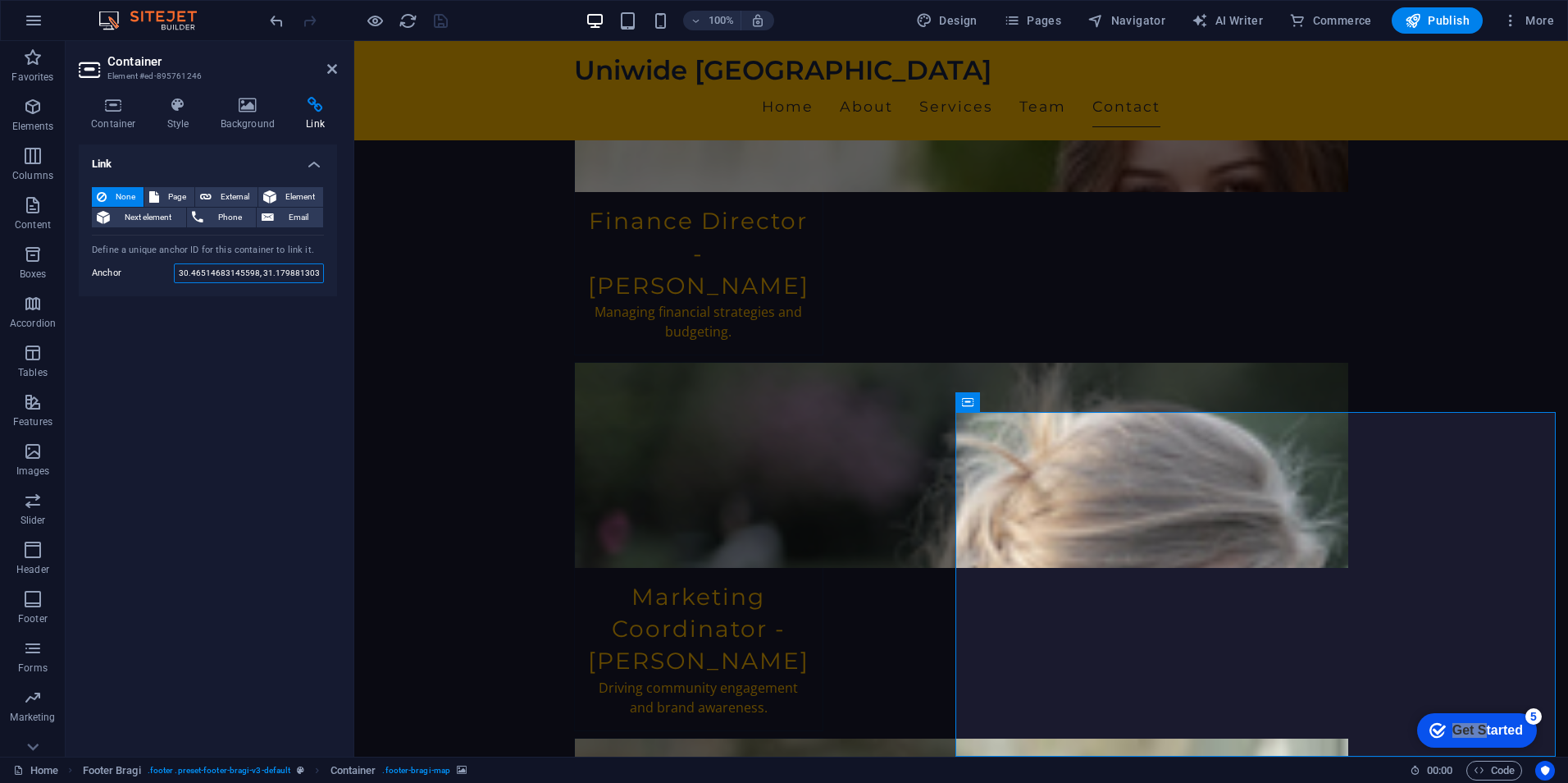
click at [228, 275] on input "30.46514683145598, 31.179881303629347" at bounding box center [249, 274] width 150 height 20
click at [233, 308] on div "Link None Page External Element Next element Phone Email Page Home Subpage Lega…" at bounding box center [208, 444] width 259 height 599
click at [120, 108] on icon at bounding box center [114, 105] width 70 height 16
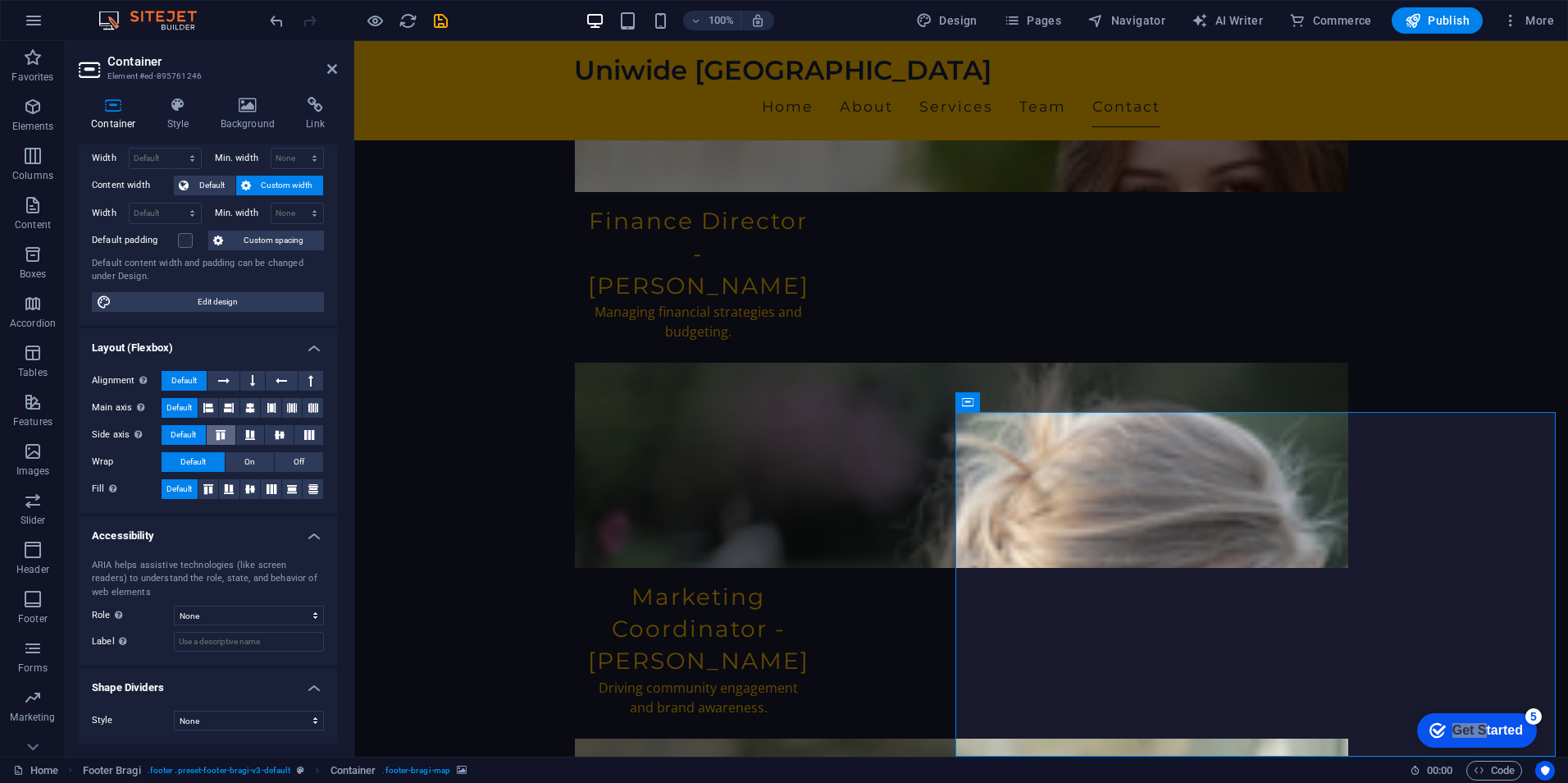
scroll to position [0, 0]
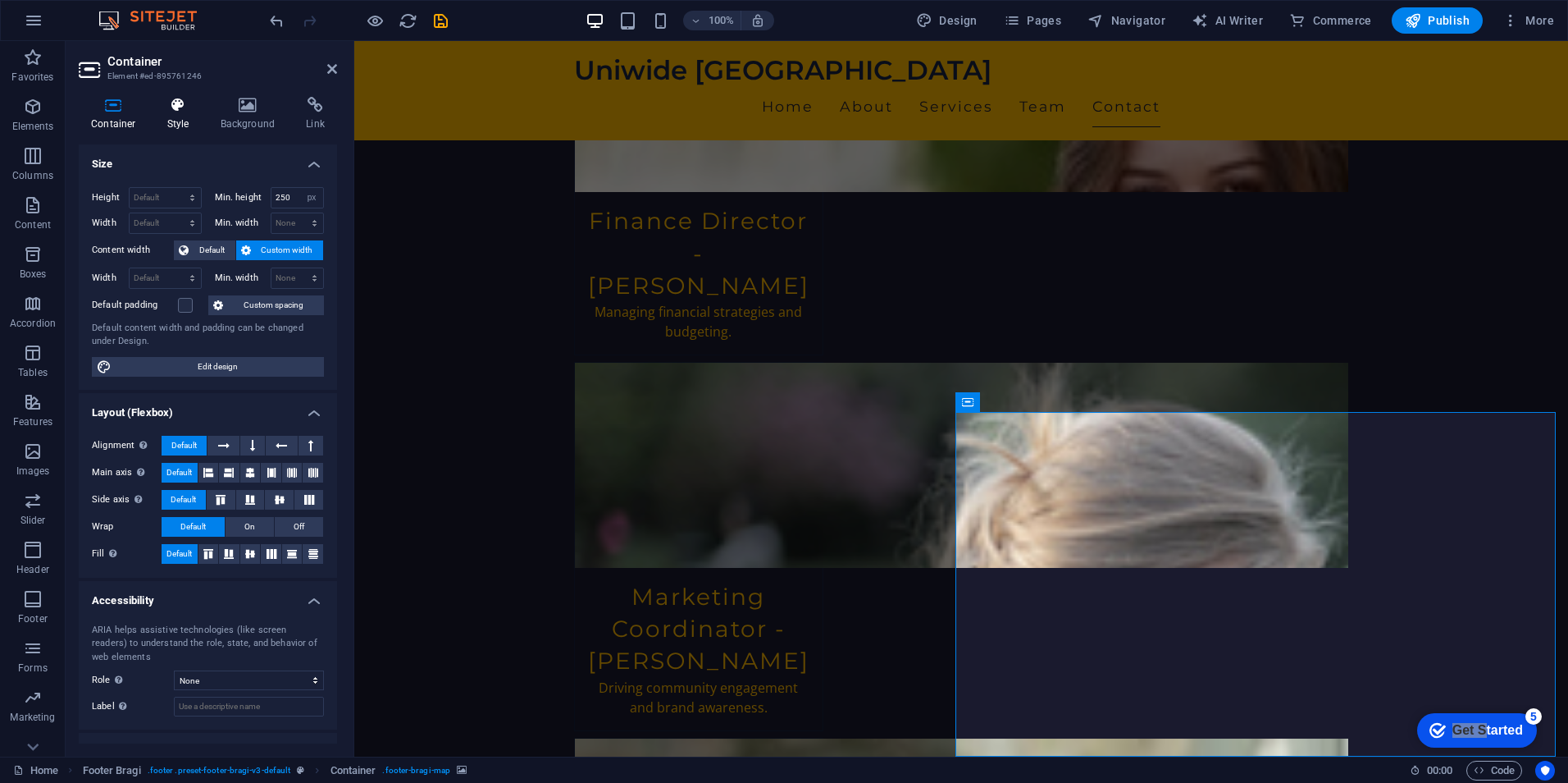
click at [172, 113] on icon at bounding box center [178, 105] width 47 height 16
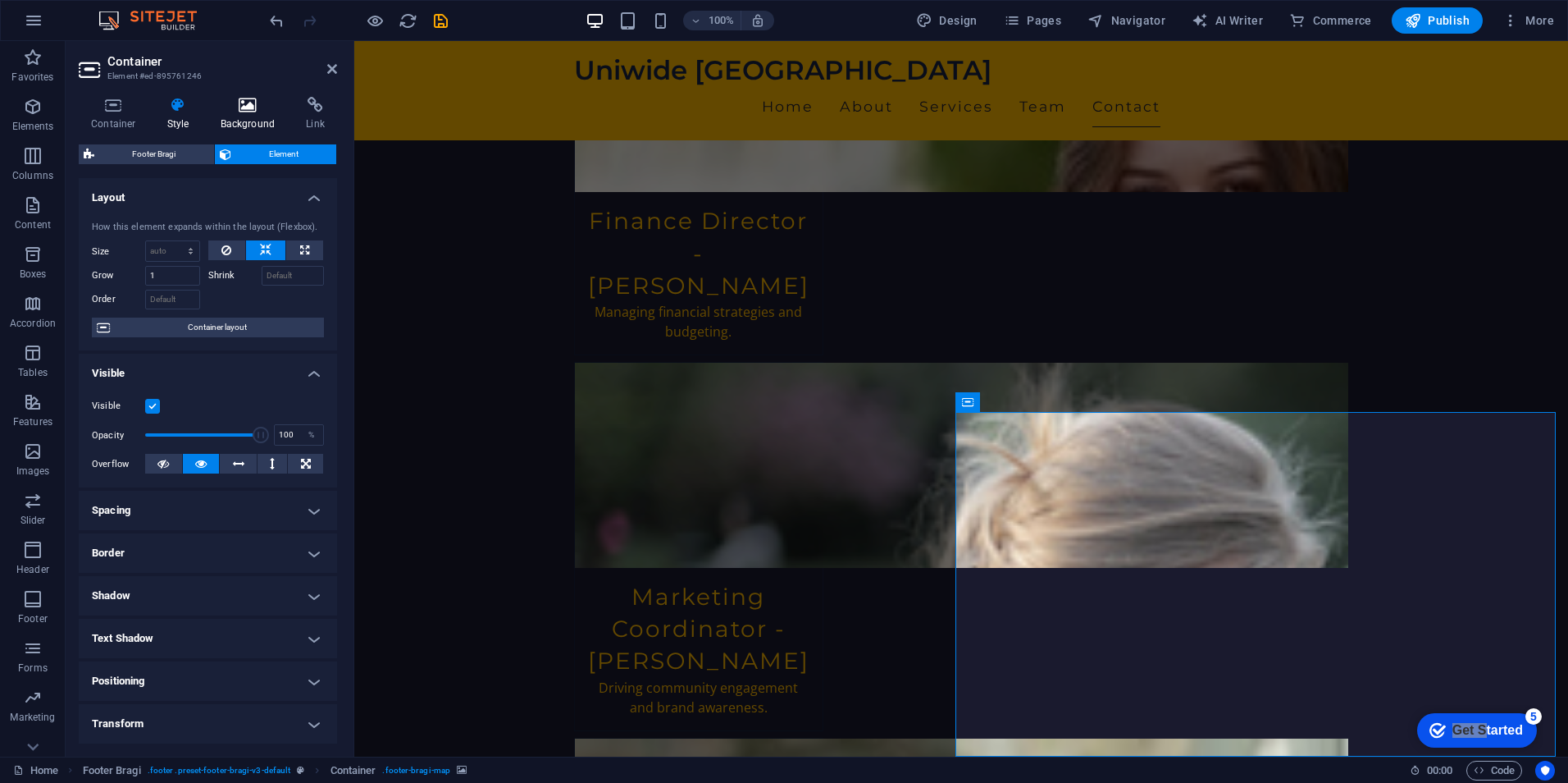
click at [257, 113] on h4 "Background" at bounding box center [252, 114] width 86 height 34
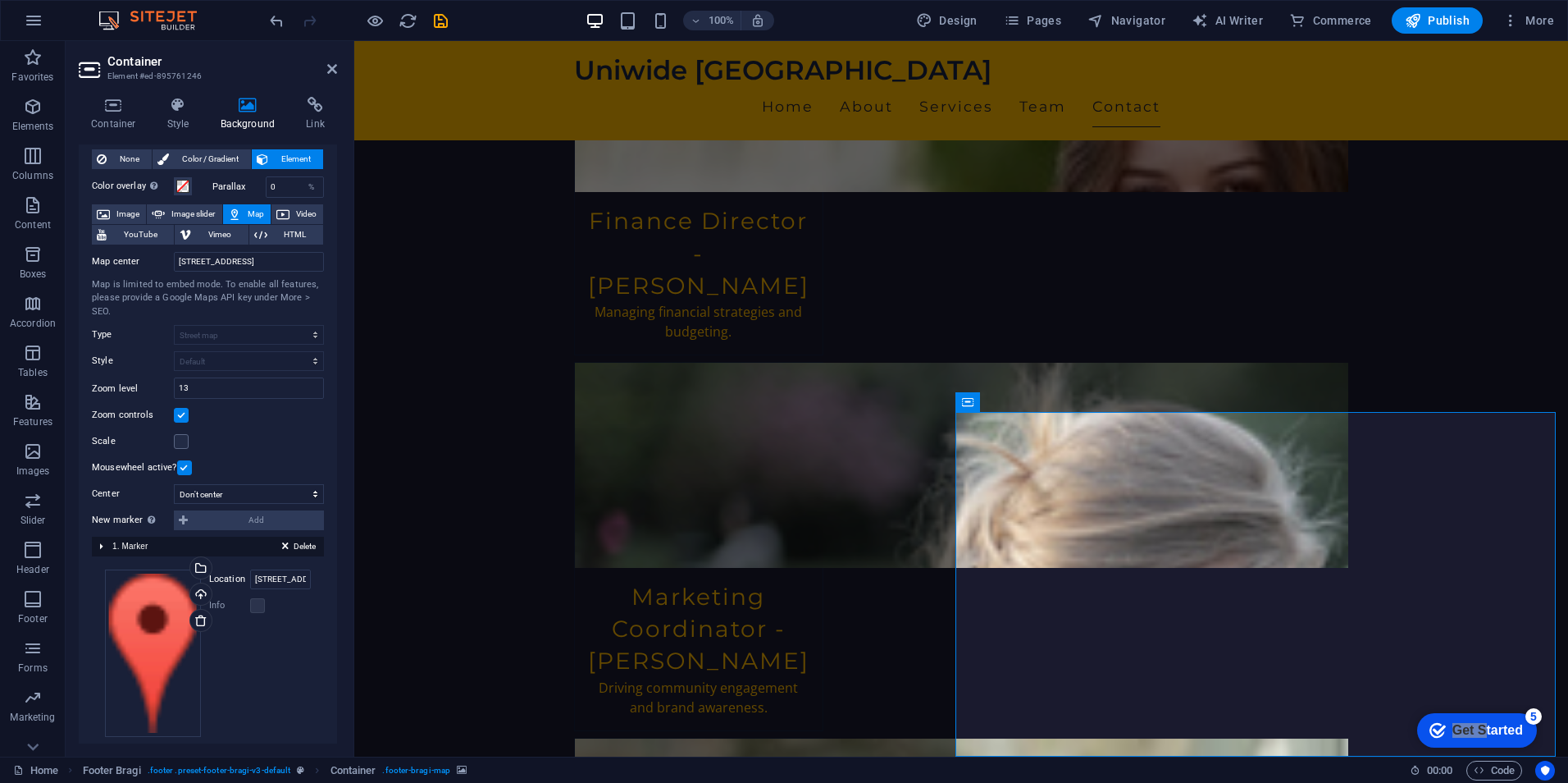
scroll to position [54, 0]
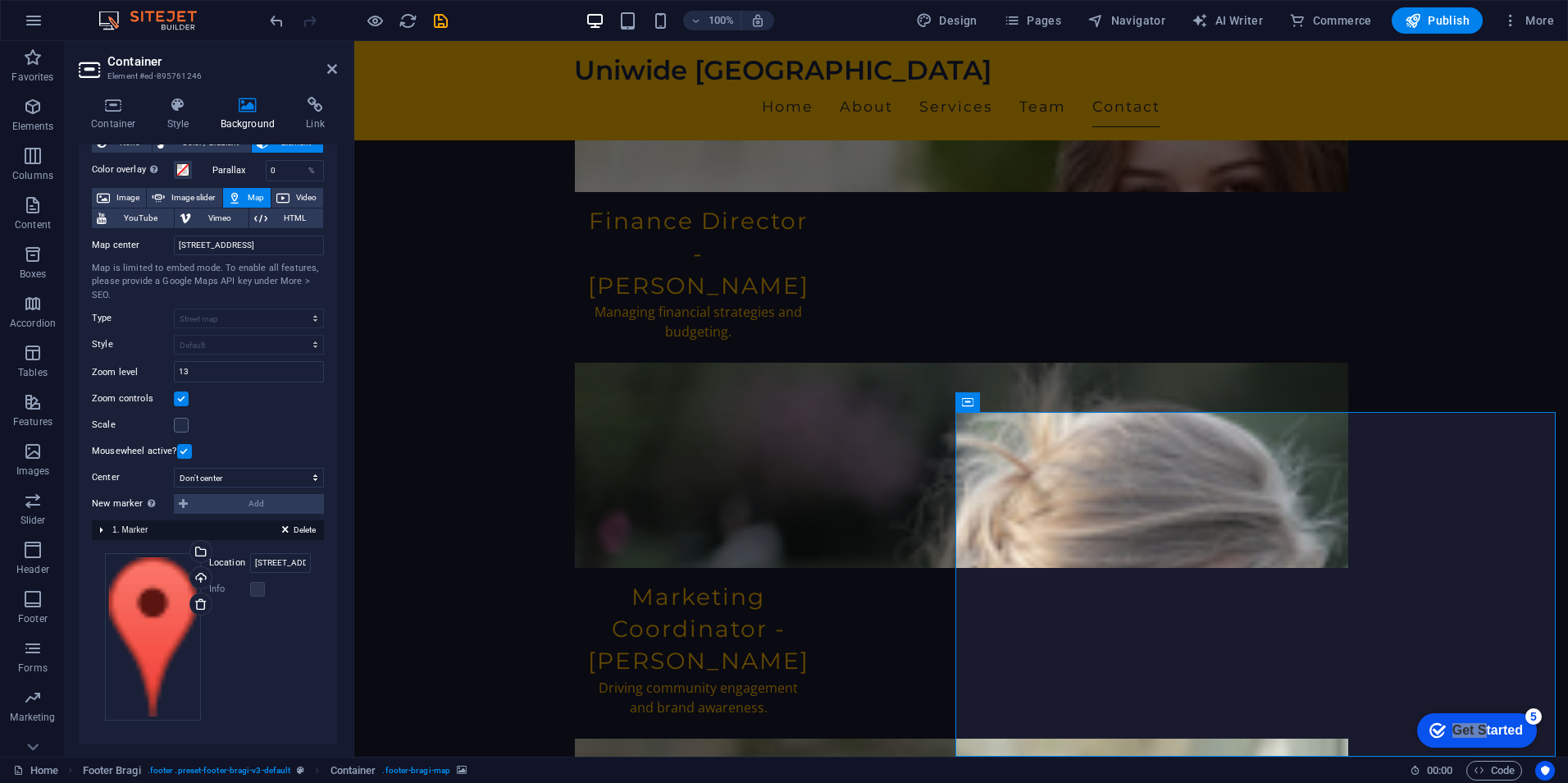
click at [101, 529] on div "Delete 1. Marker" at bounding box center [208, 530] width 232 height 20
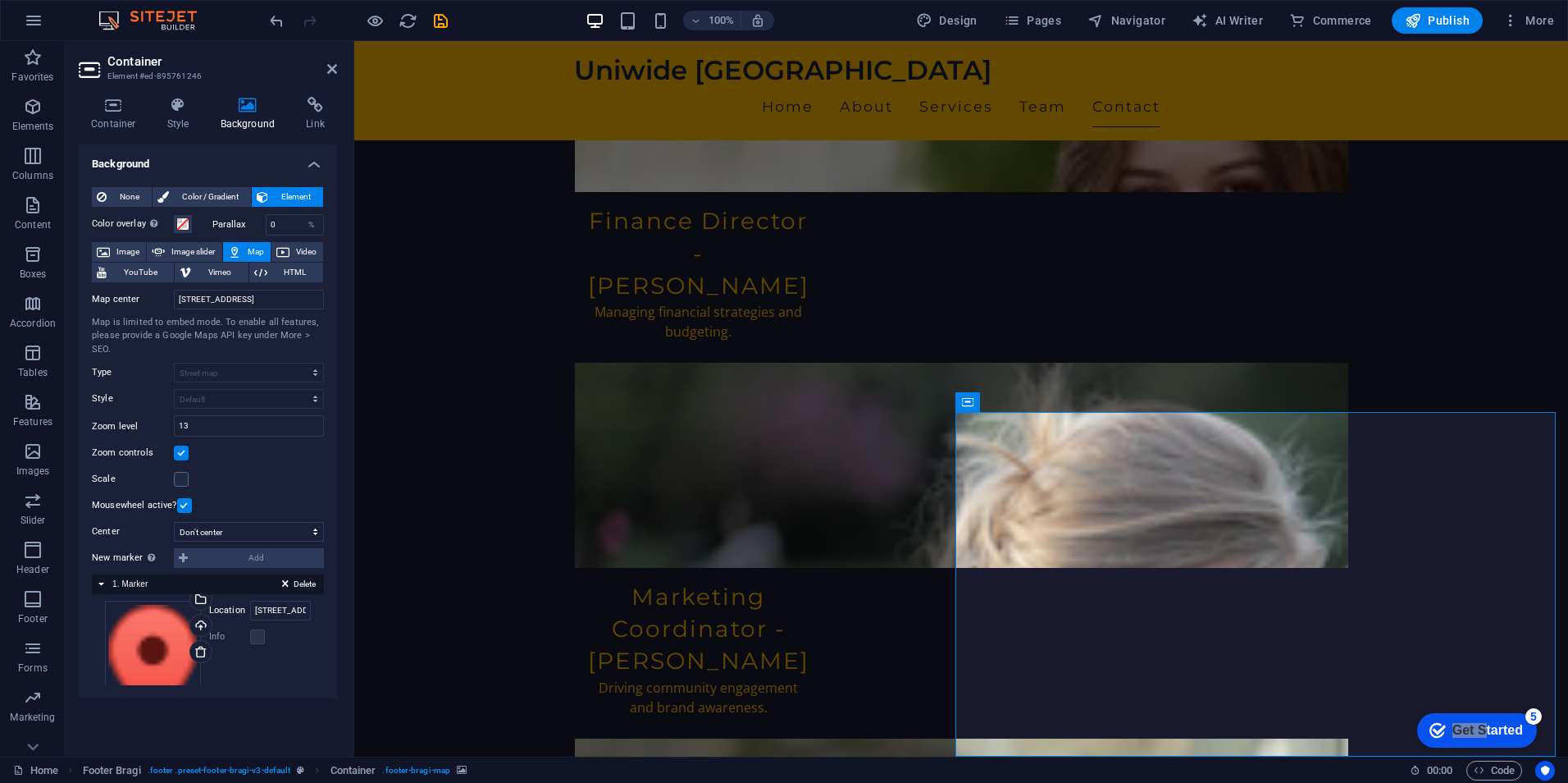
scroll to position [0, 0]
click at [105, 581] on div "Delete 1. Marker" at bounding box center [208, 584] width 232 height 20
click at [278, 615] on input "123 Food Street, 11511 Cairo" at bounding box center [281, 617] width 61 height 20
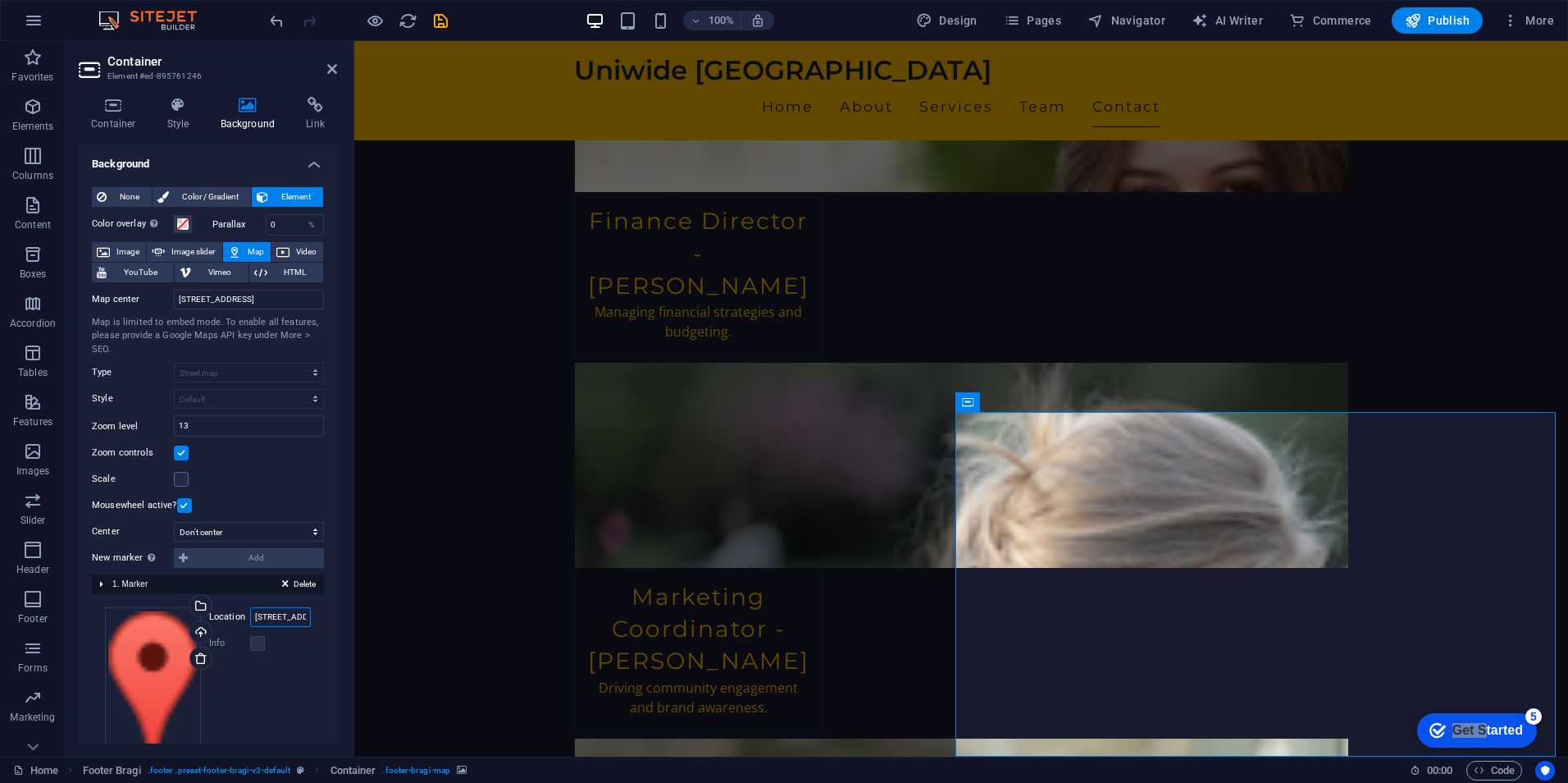
paste input "30.46514683145598, 31.179881303629347"
type input "30.46514683145598, 31.179881303629347"
click at [287, 645] on div "Info" at bounding box center [260, 643] width 102 height 20
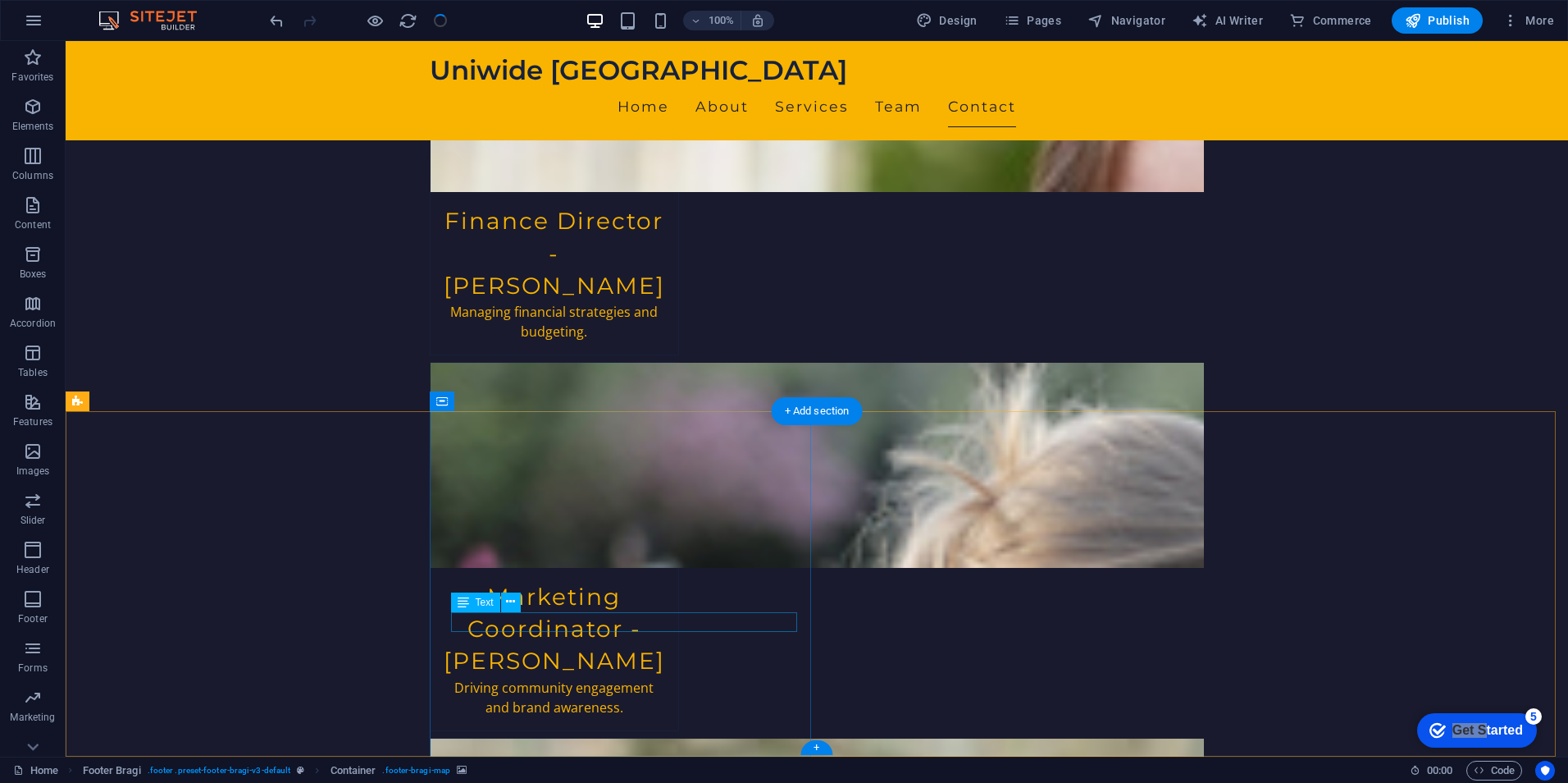
scroll to position [3476, 0]
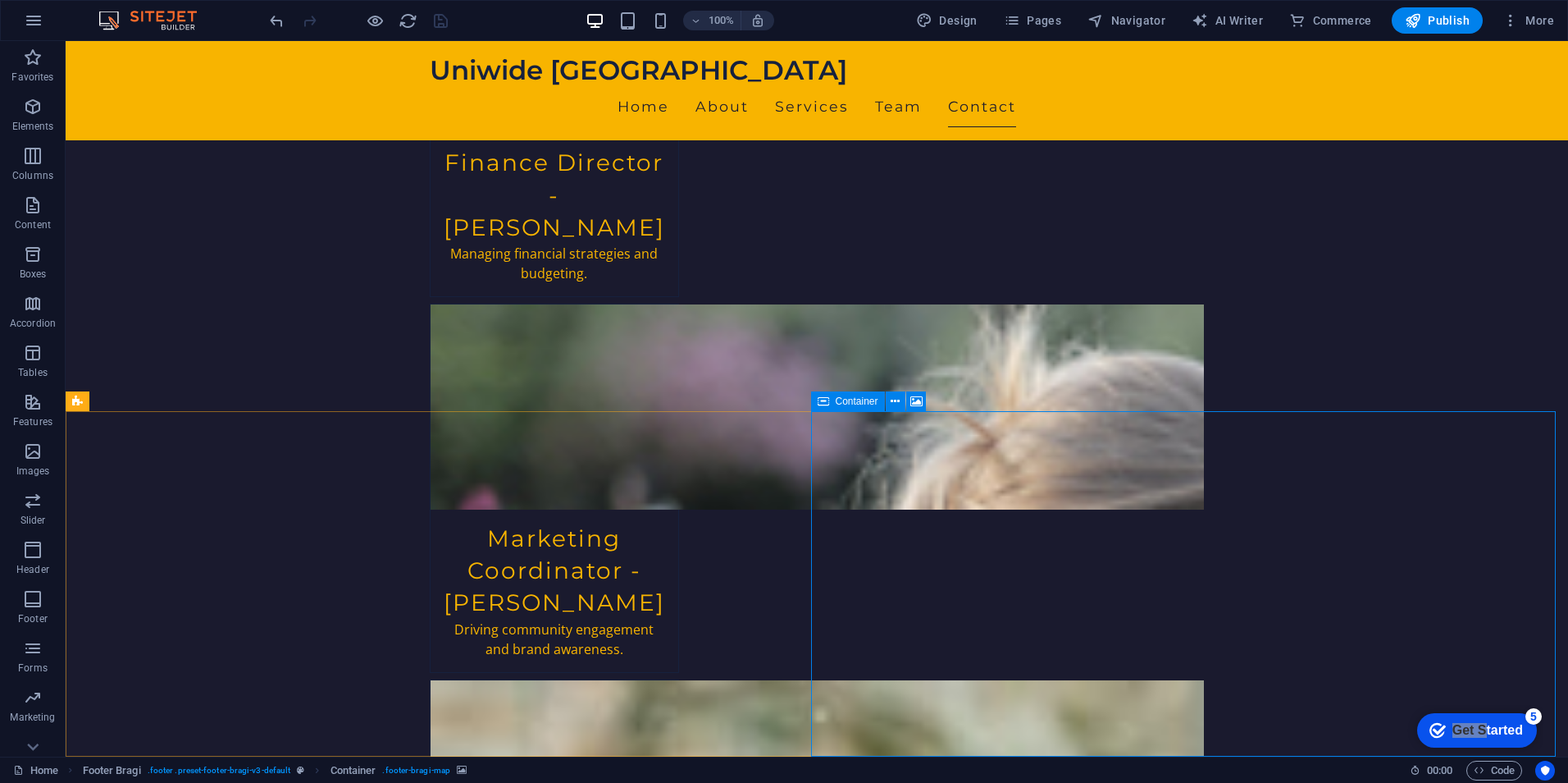
click at [872, 402] on span "Container" at bounding box center [857, 401] width 43 height 10
click at [896, 400] on icon at bounding box center [895, 400] width 9 height 17
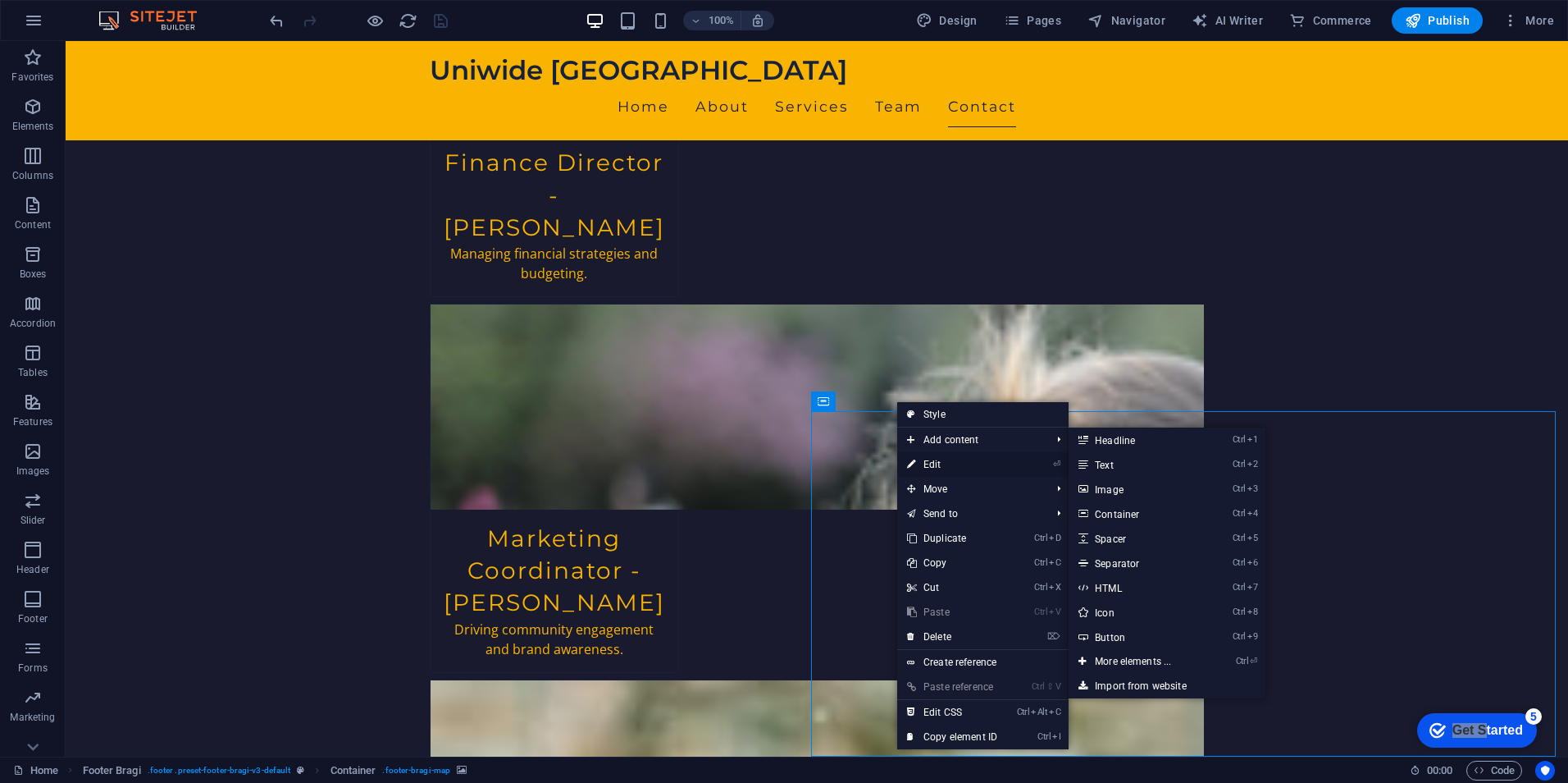
click at [952, 458] on link "⏎ Edit" at bounding box center [953, 464] width 110 height 25
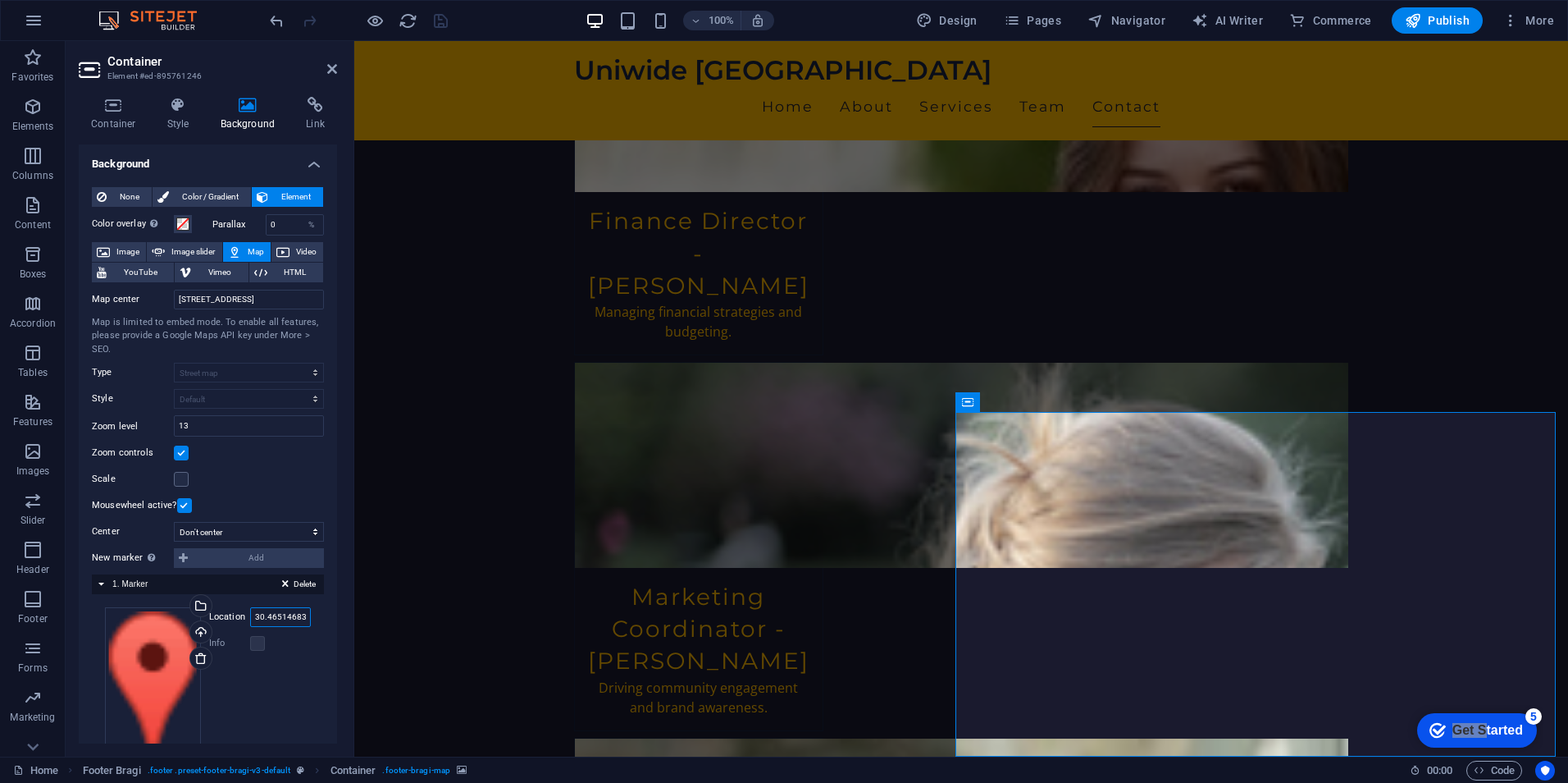
click at [272, 617] on input "30.46514683145598, 31.179881303629347" at bounding box center [281, 617] width 61 height 20
paste input "26 Saad Zaghloul, Banha city Qalyubia, Egypt"
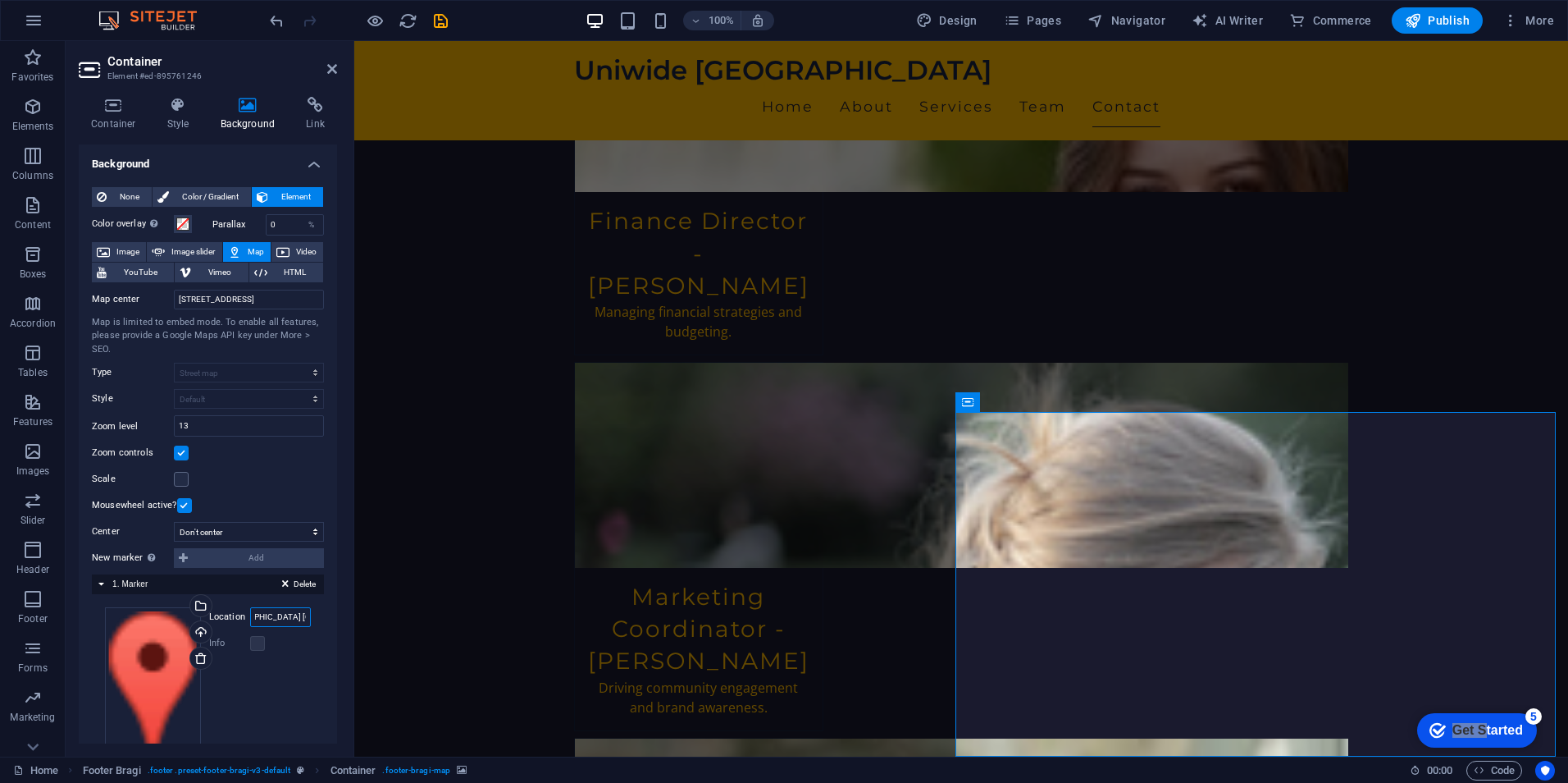
type input "26 Saad Zaghloul, Banha city Qalyubia, Egypt"
click at [288, 639] on div "Info" at bounding box center [260, 643] width 102 height 20
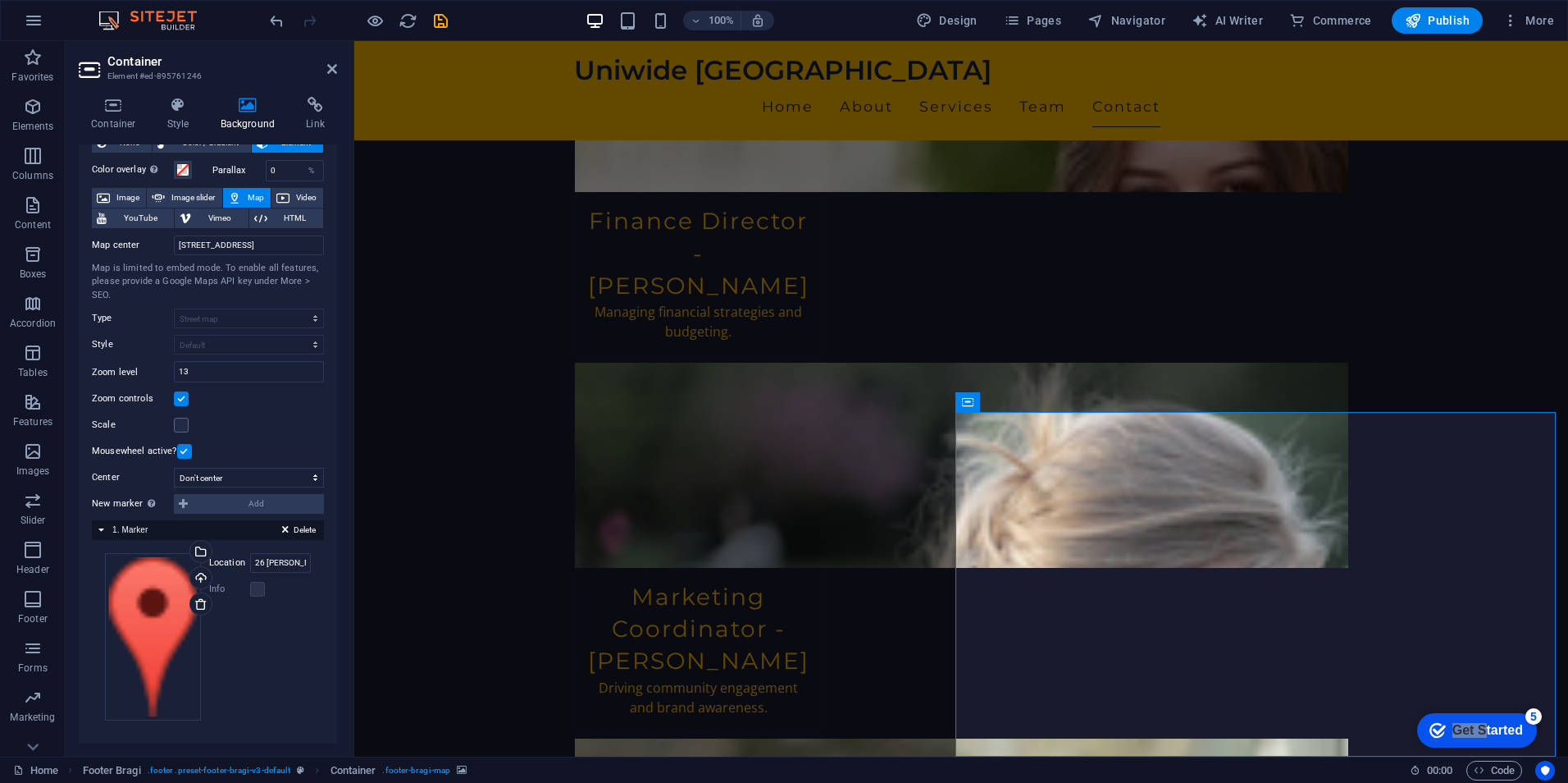
click at [278, 639] on div "Drag files here, click to choose files or select files from Files or our free s…" at bounding box center [208, 637] width 206 height 168
click at [176, 421] on label at bounding box center [181, 424] width 15 height 15
click at [0, 0] on input "Scale" at bounding box center [0, 0] width 0 height 0
click at [235, 484] on select "Don't center Center markers Center and zoom markers" at bounding box center [249, 477] width 150 height 20
select select "1"
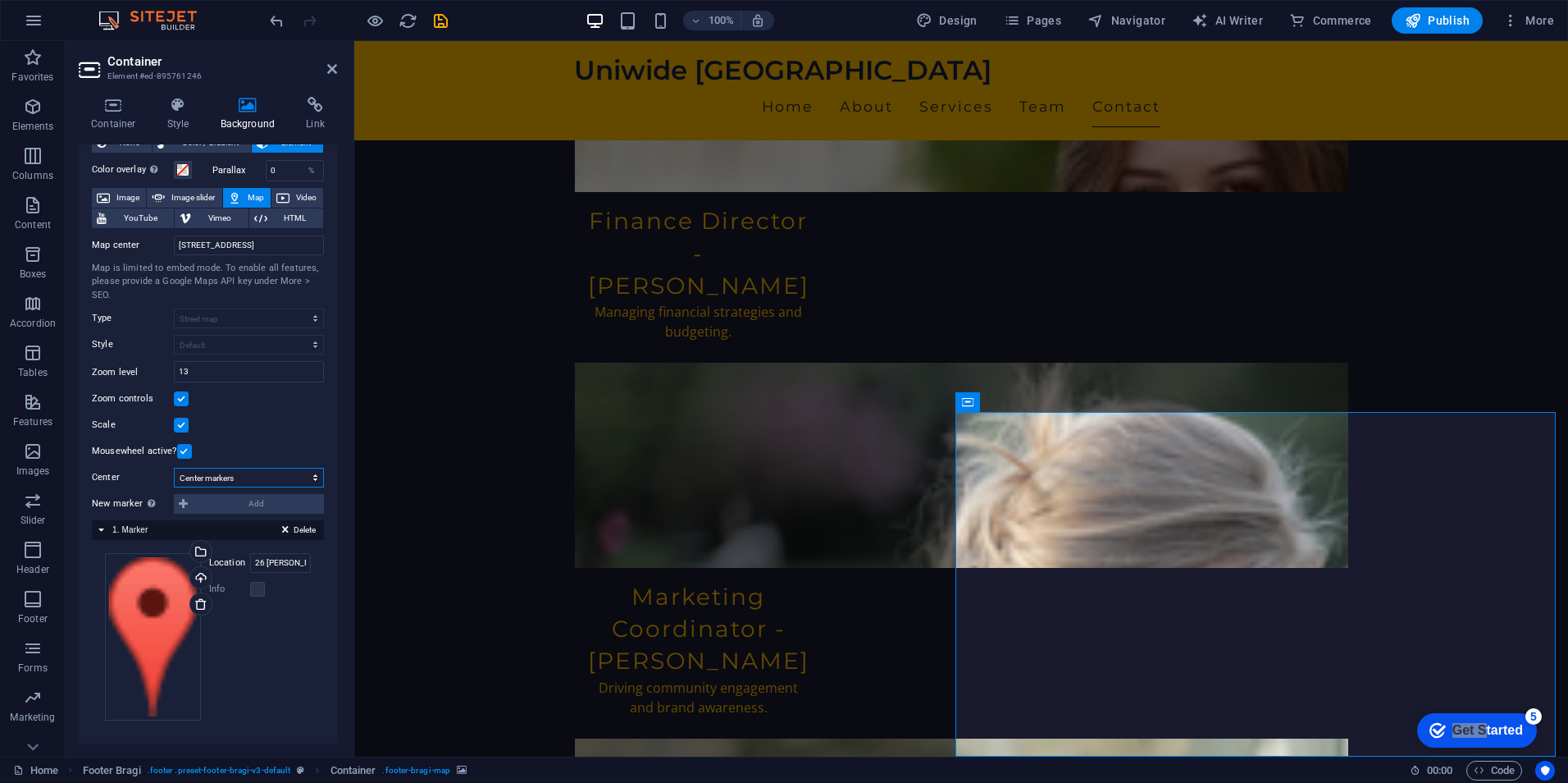
click at [174, 467] on select "Don't center Center markers Center and zoom markers" at bounding box center [249, 477] width 150 height 20
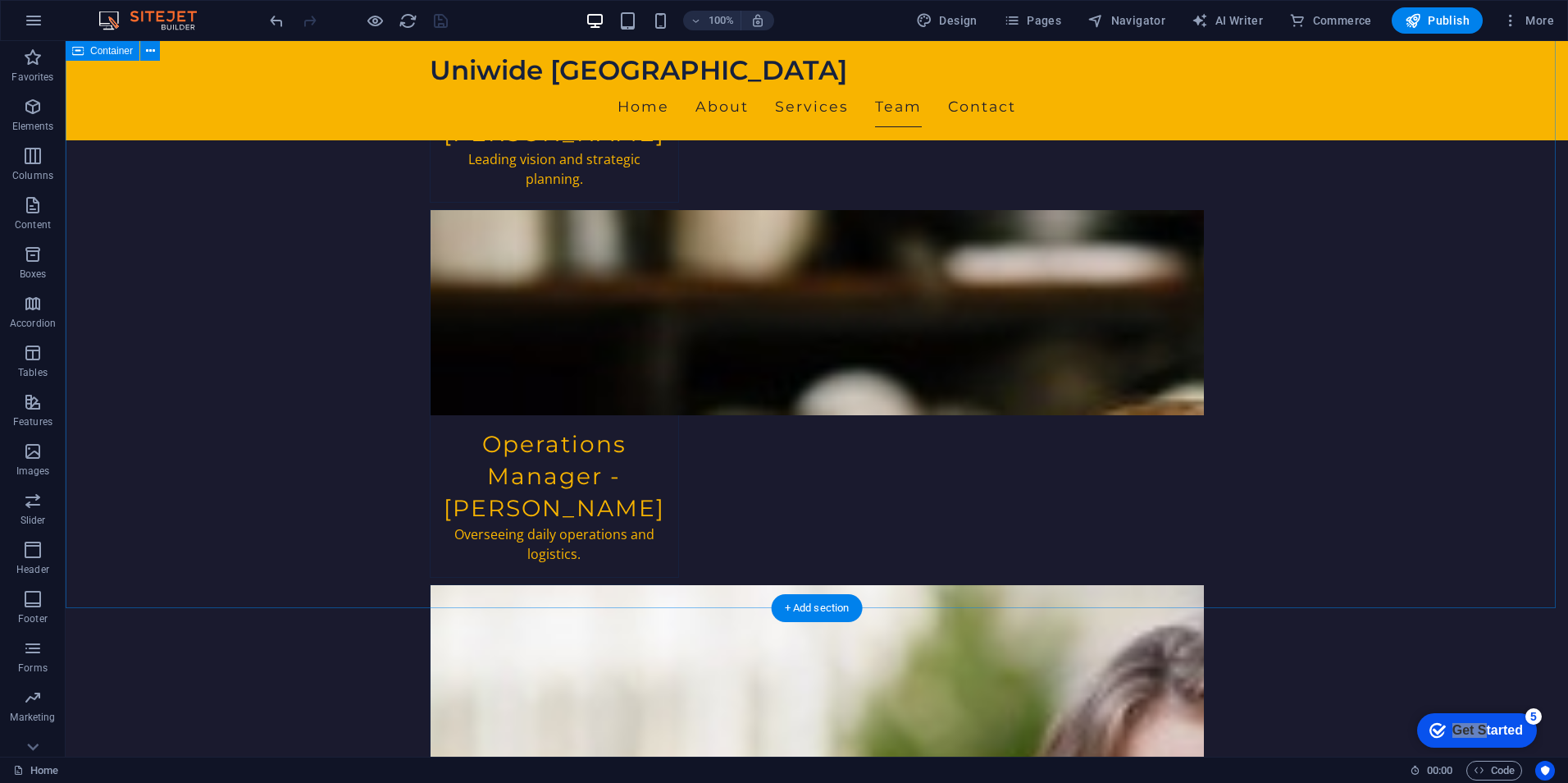
scroll to position [3476, 0]
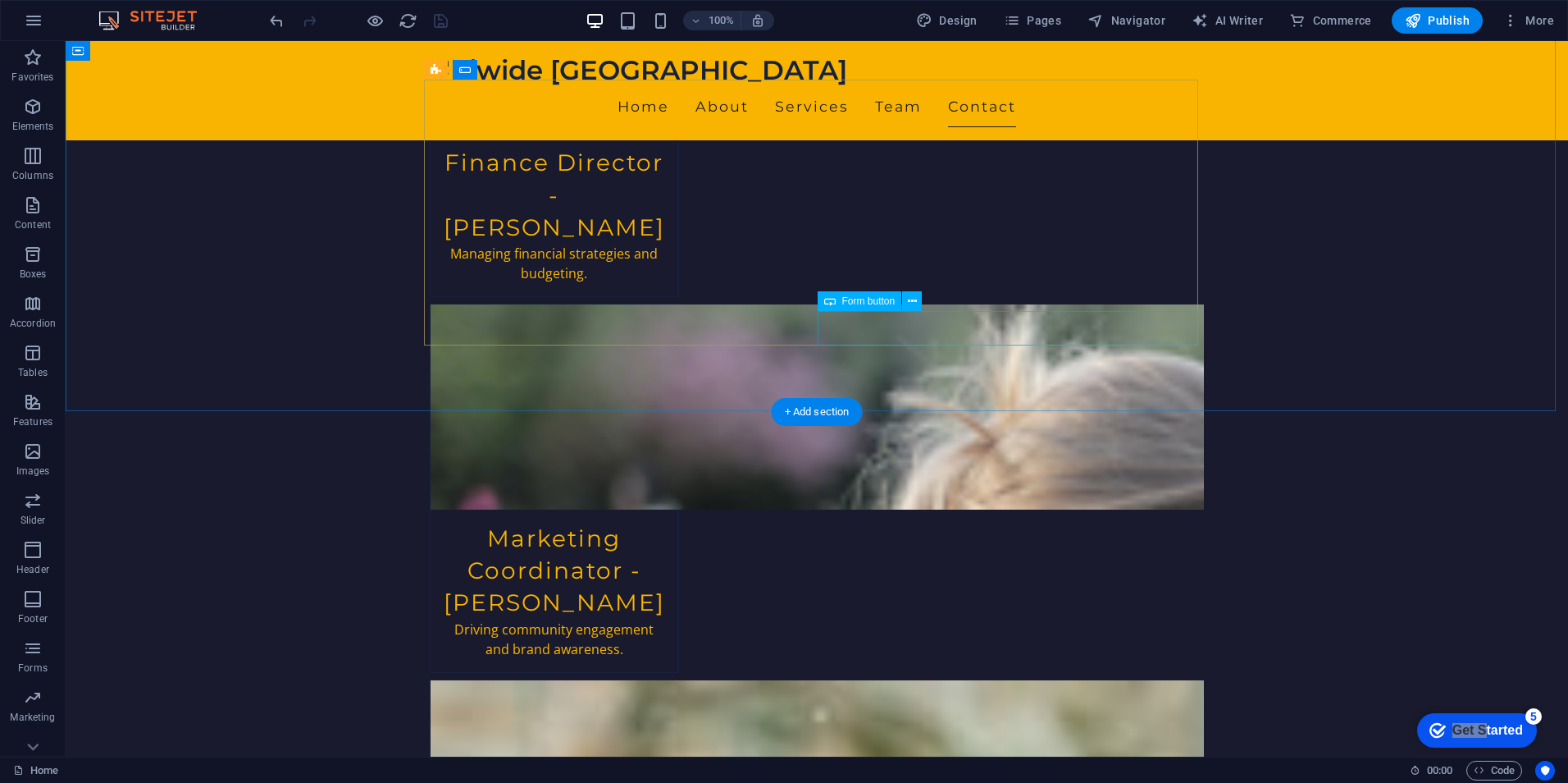
click at [910, 298] on icon at bounding box center [912, 301] width 9 height 17
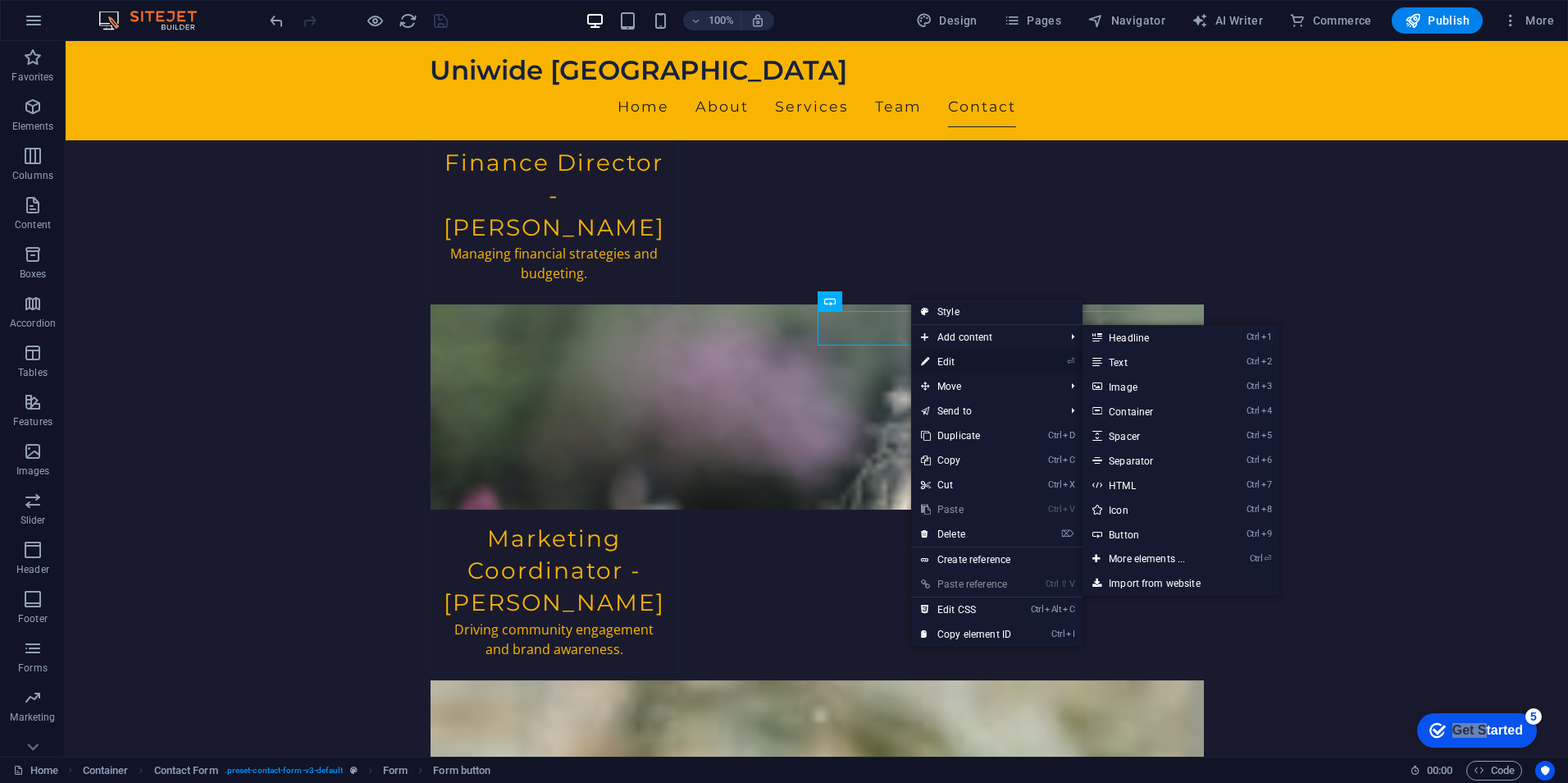
click at [970, 354] on link "⏎ Edit" at bounding box center [967, 362] width 110 height 25
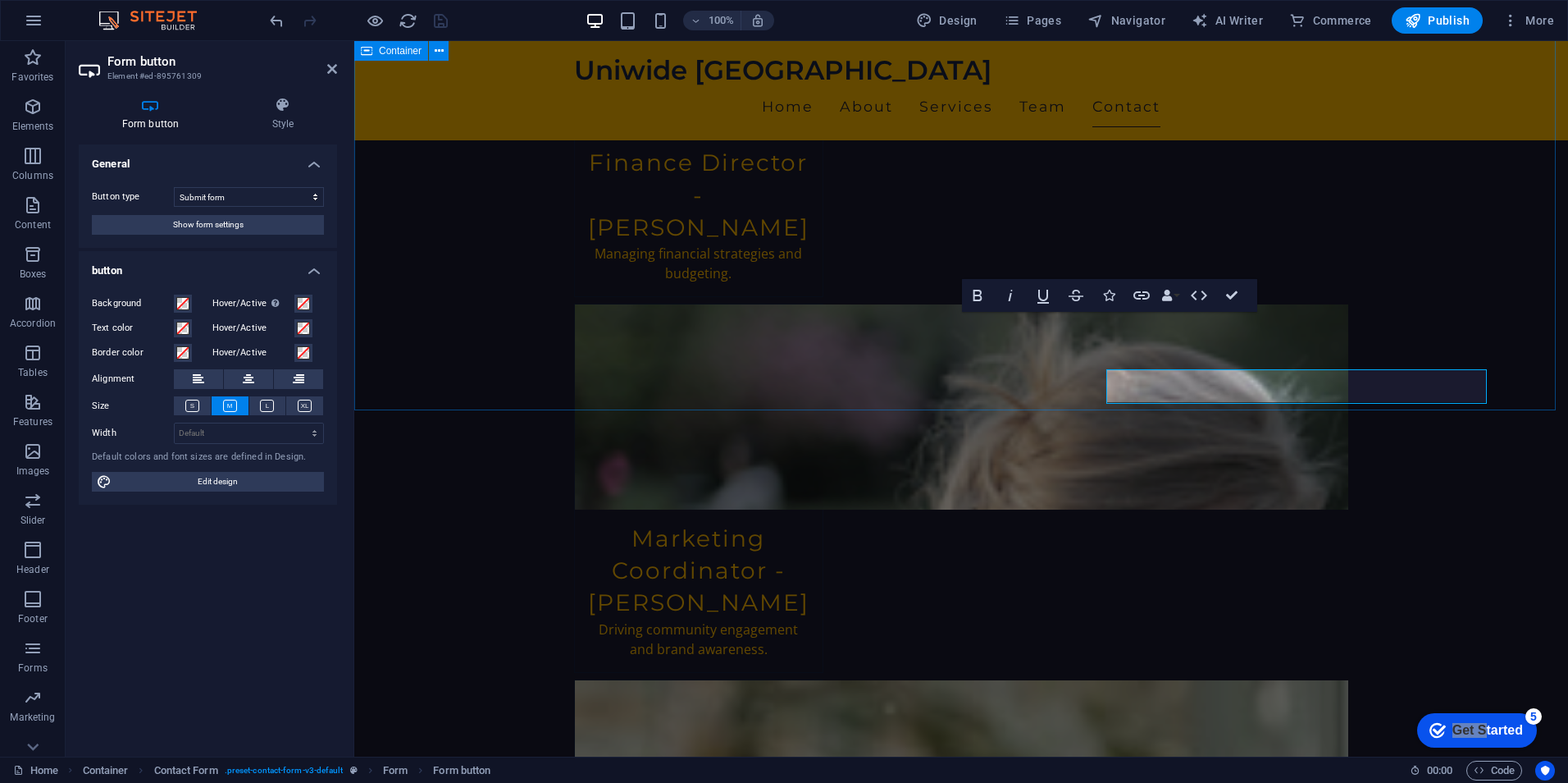
scroll to position [3418, 0]
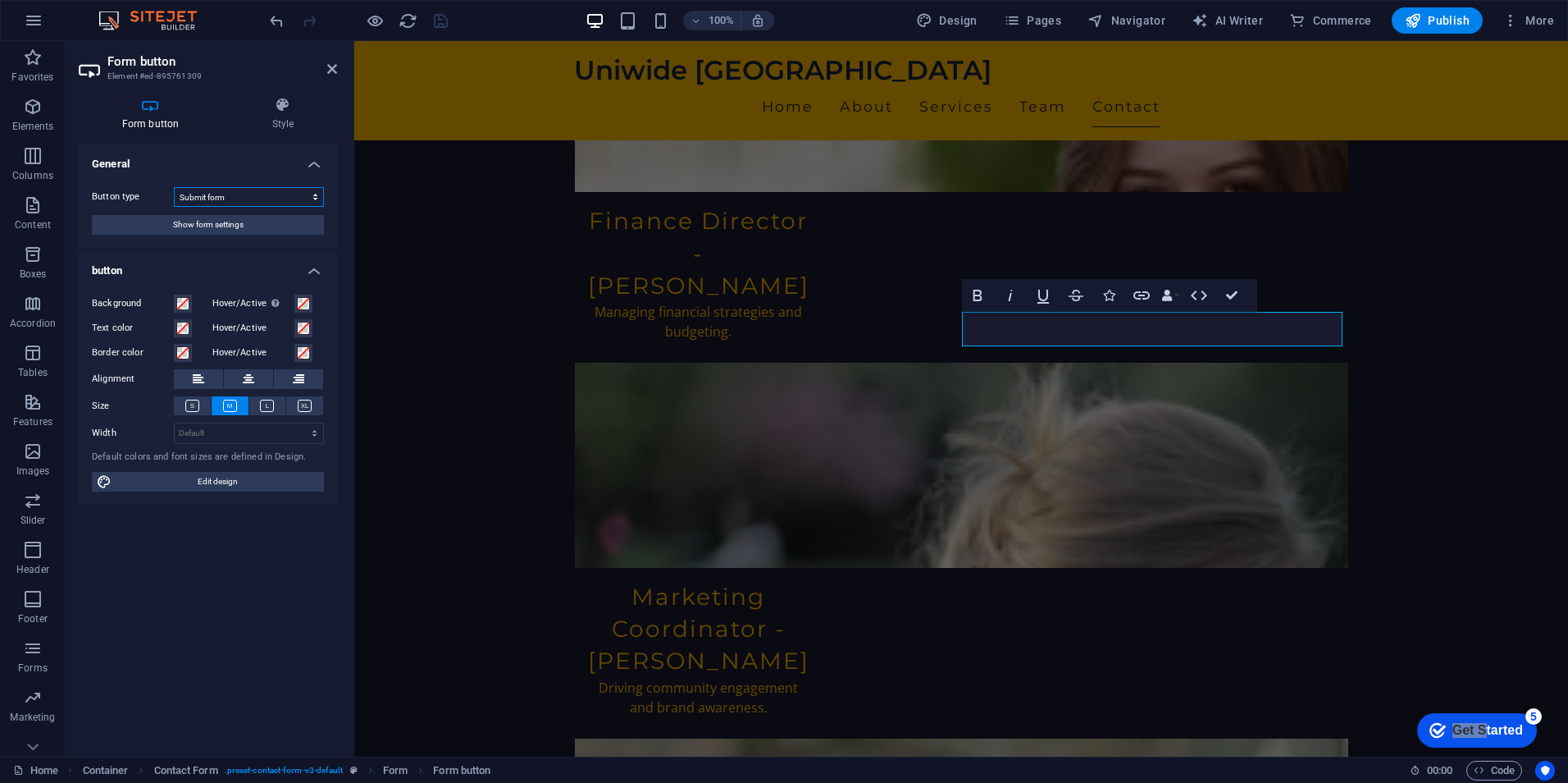
click at [226, 192] on select "Submit form Reset form No action" at bounding box center [249, 197] width 150 height 20
click at [223, 223] on span "Show form settings" at bounding box center [208, 225] width 71 height 20
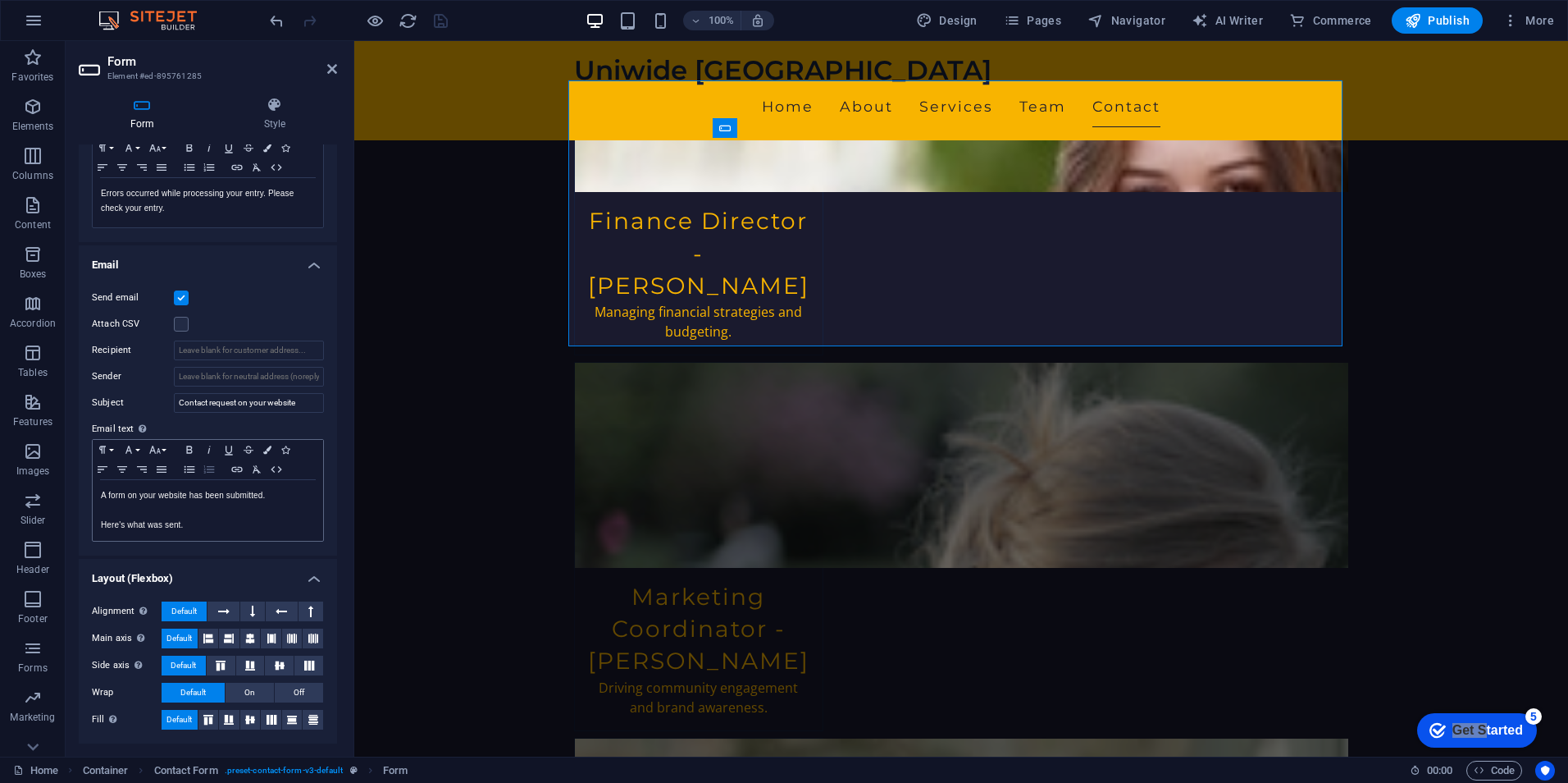
scroll to position [0, 0]
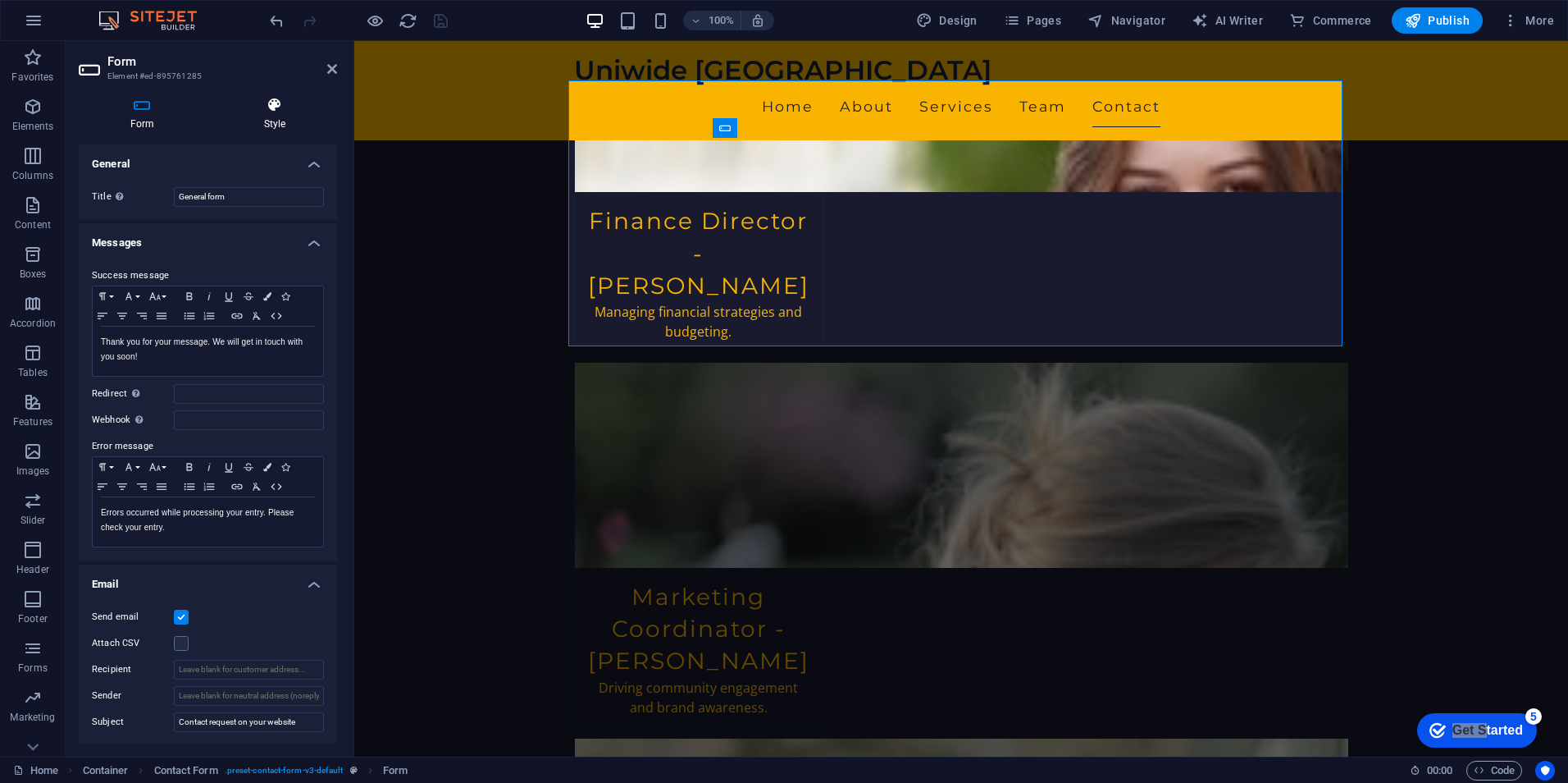
click at [278, 105] on icon at bounding box center [275, 105] width 125 height 16
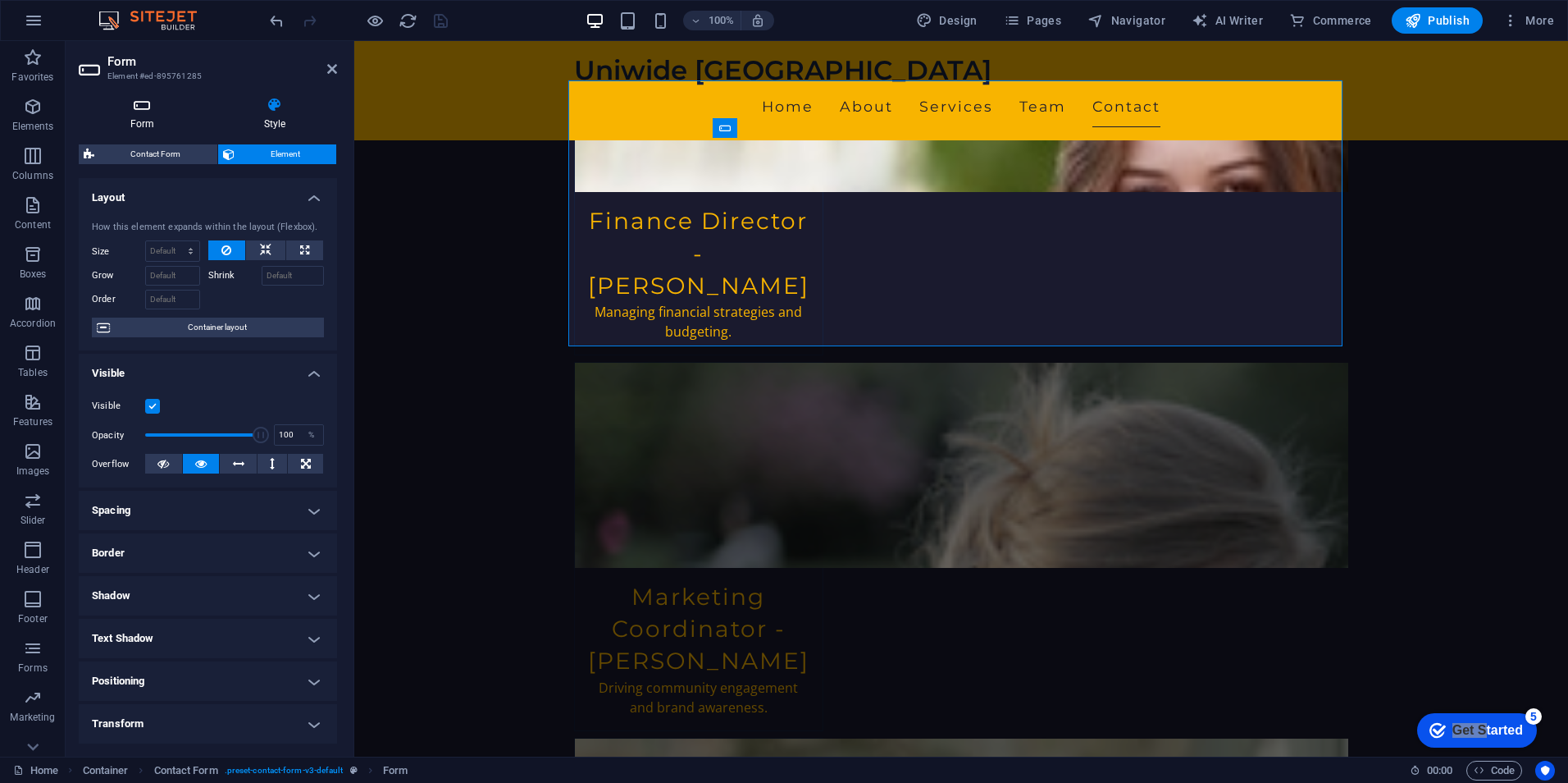
click at [135, 109] on icon at bounding box center [142, 105] width 127 height 16
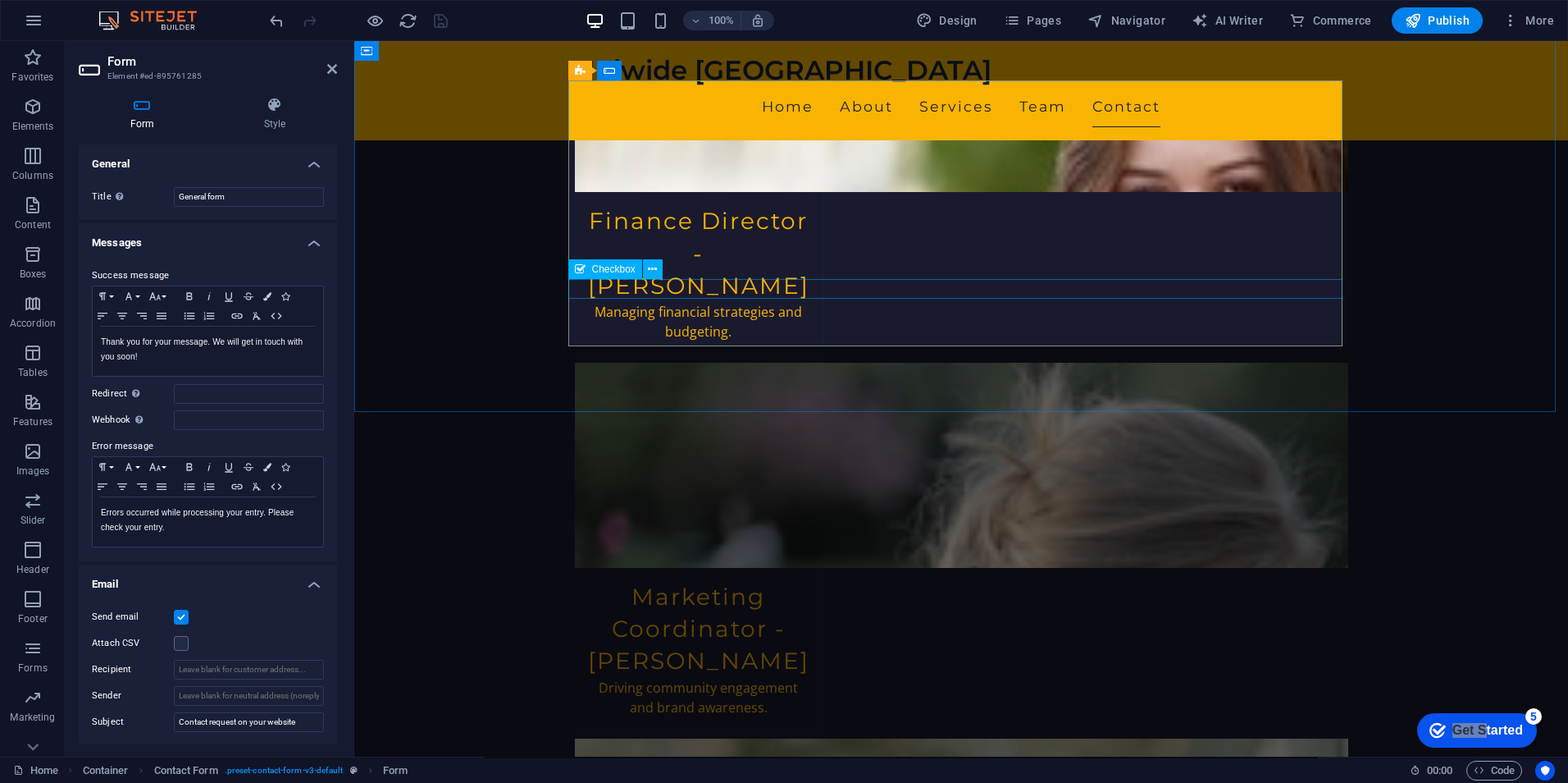
click at [1050, 302] on button at bounding box center [1057, 302] width 20 height 20
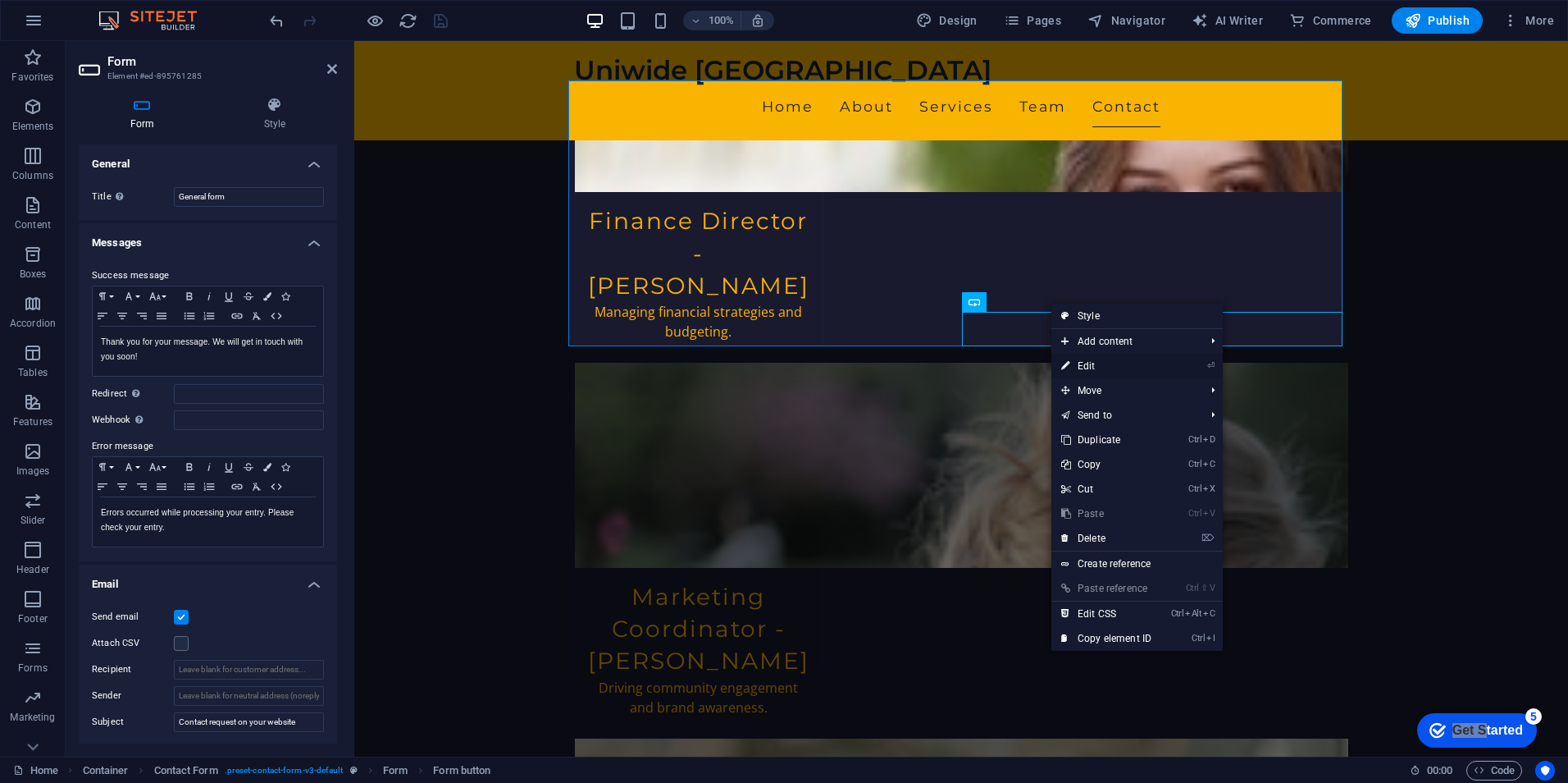
click at [1137, 366] on link "⏎ Edit" at bounding box center [1107, 366] width 110 height 25
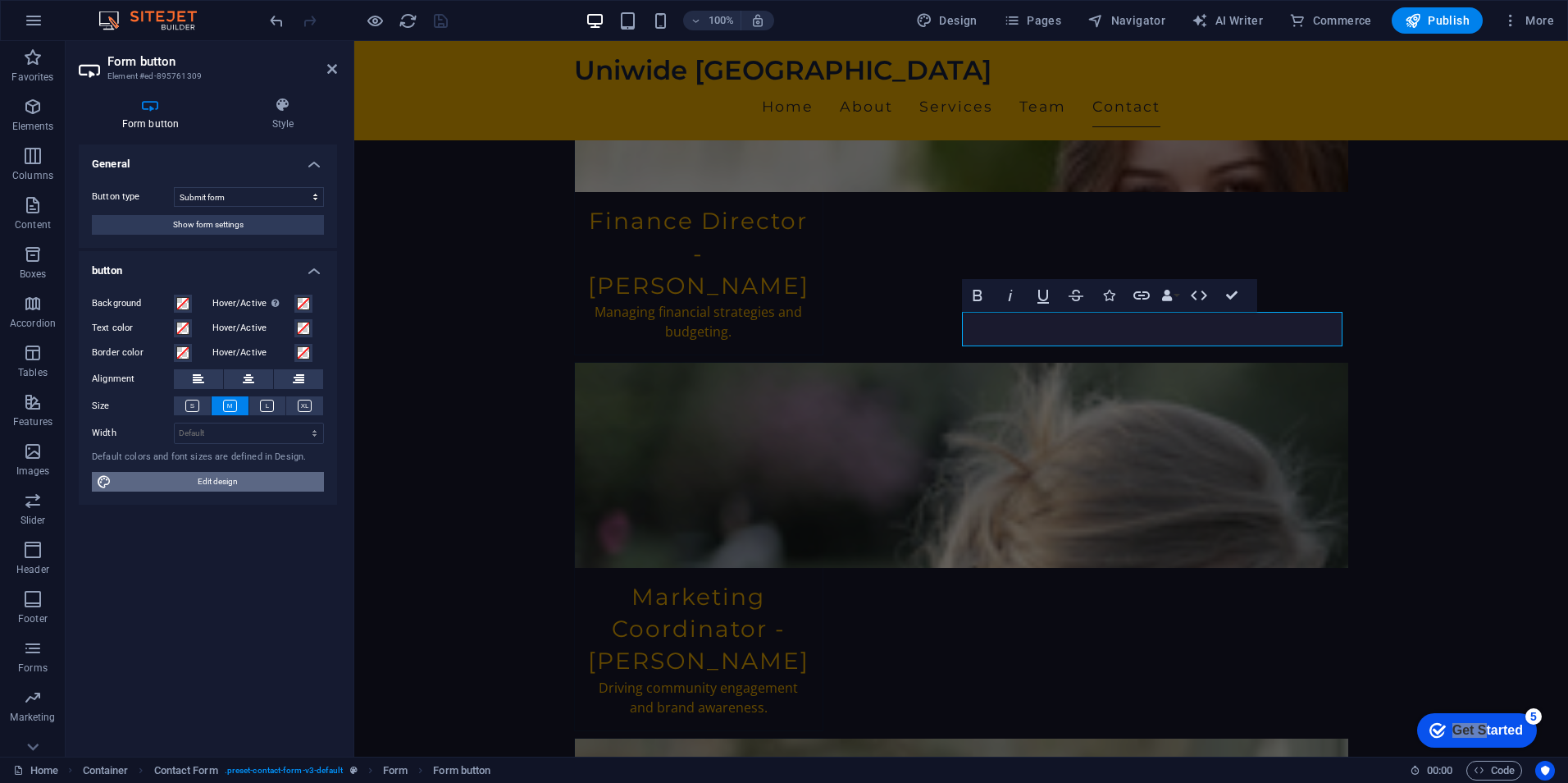
click at [186, 479] on span "Edit design" at bounding box center [218, 481] width 203 height 20
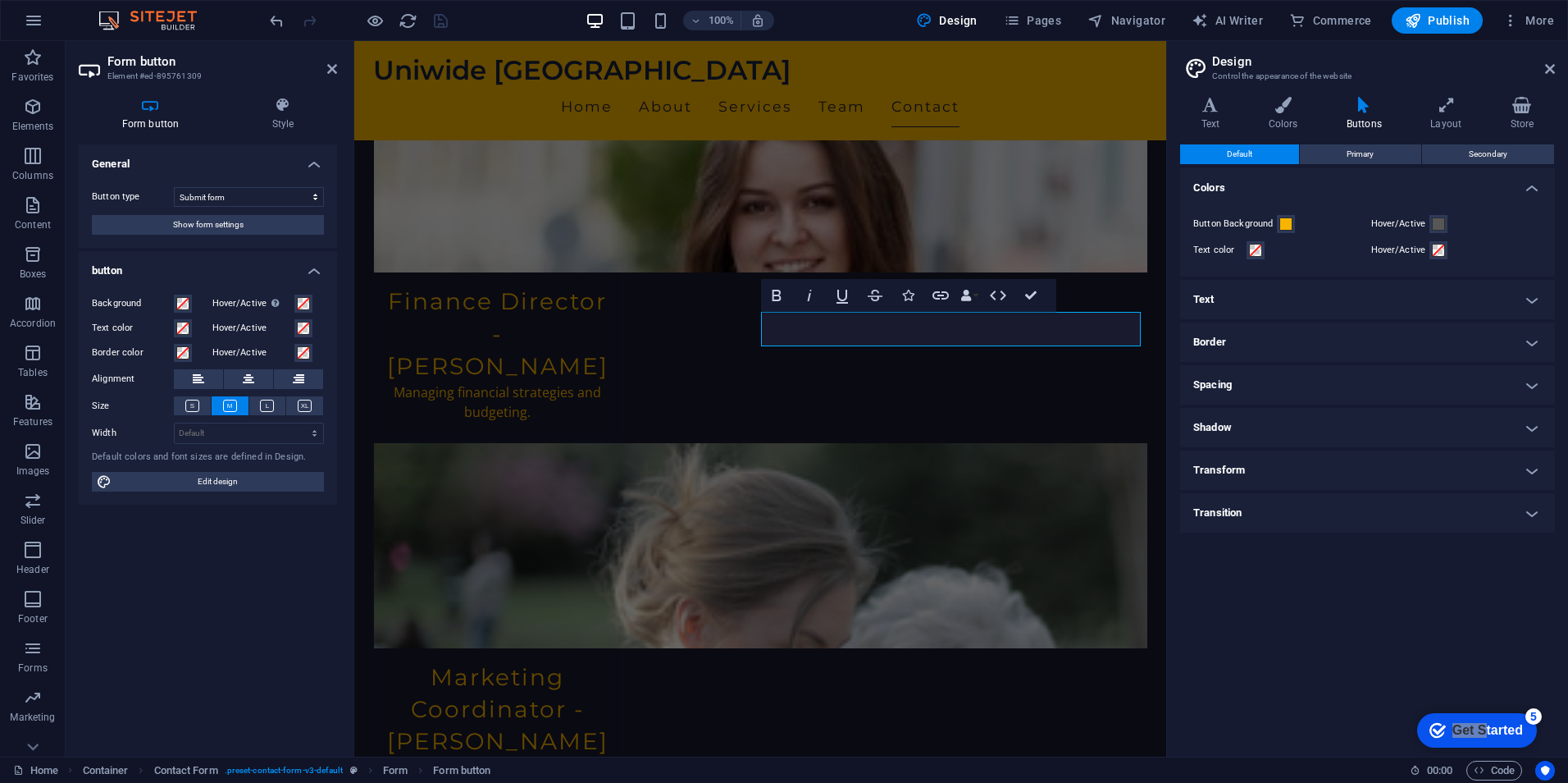
click at [1527, 291] on h4 "Text" at bounding box center [1367, 299] width 375 height 39
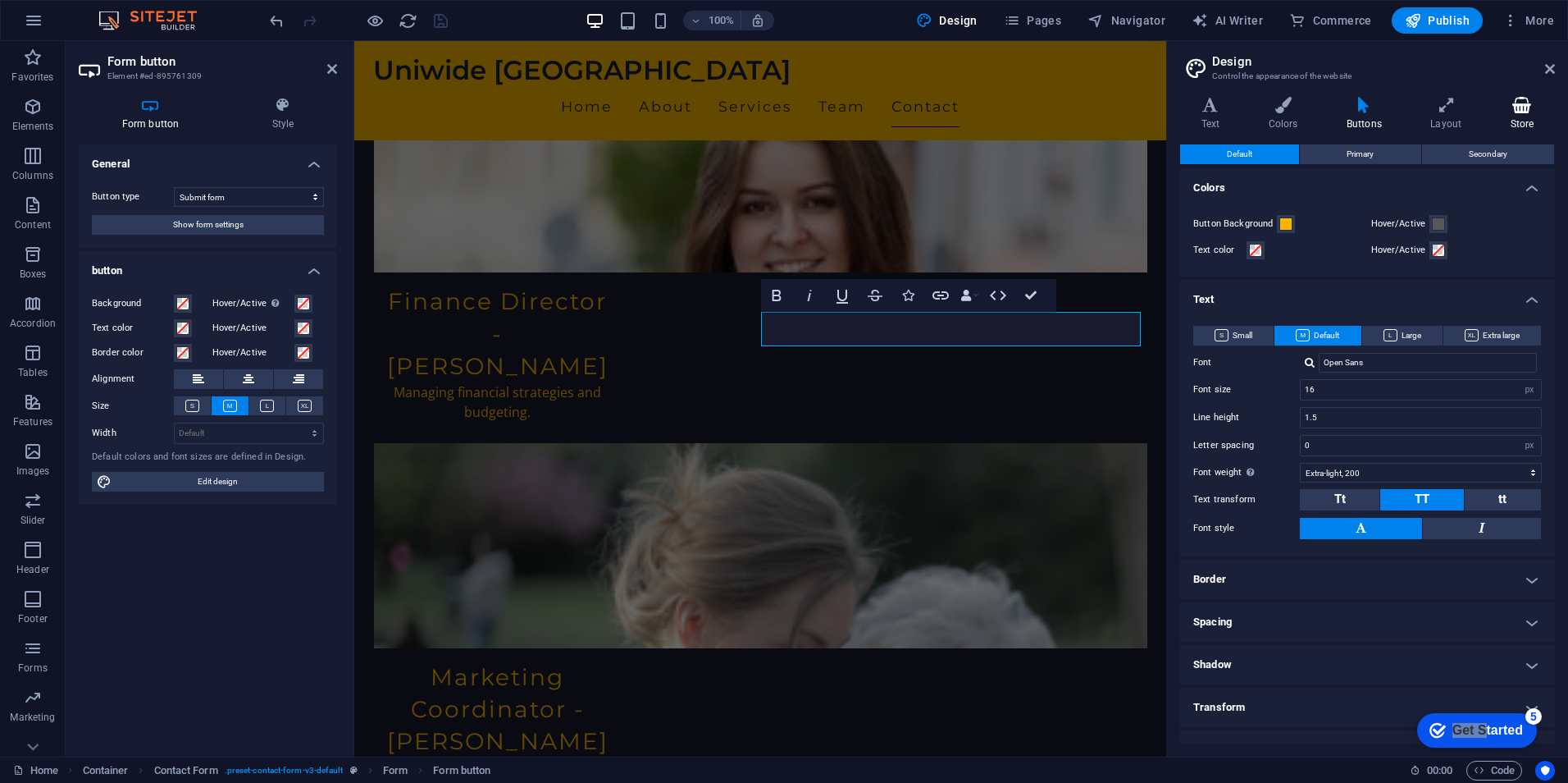
click at [1513, 110] on icon at bounding box center [1523, 105] width 66 height 16
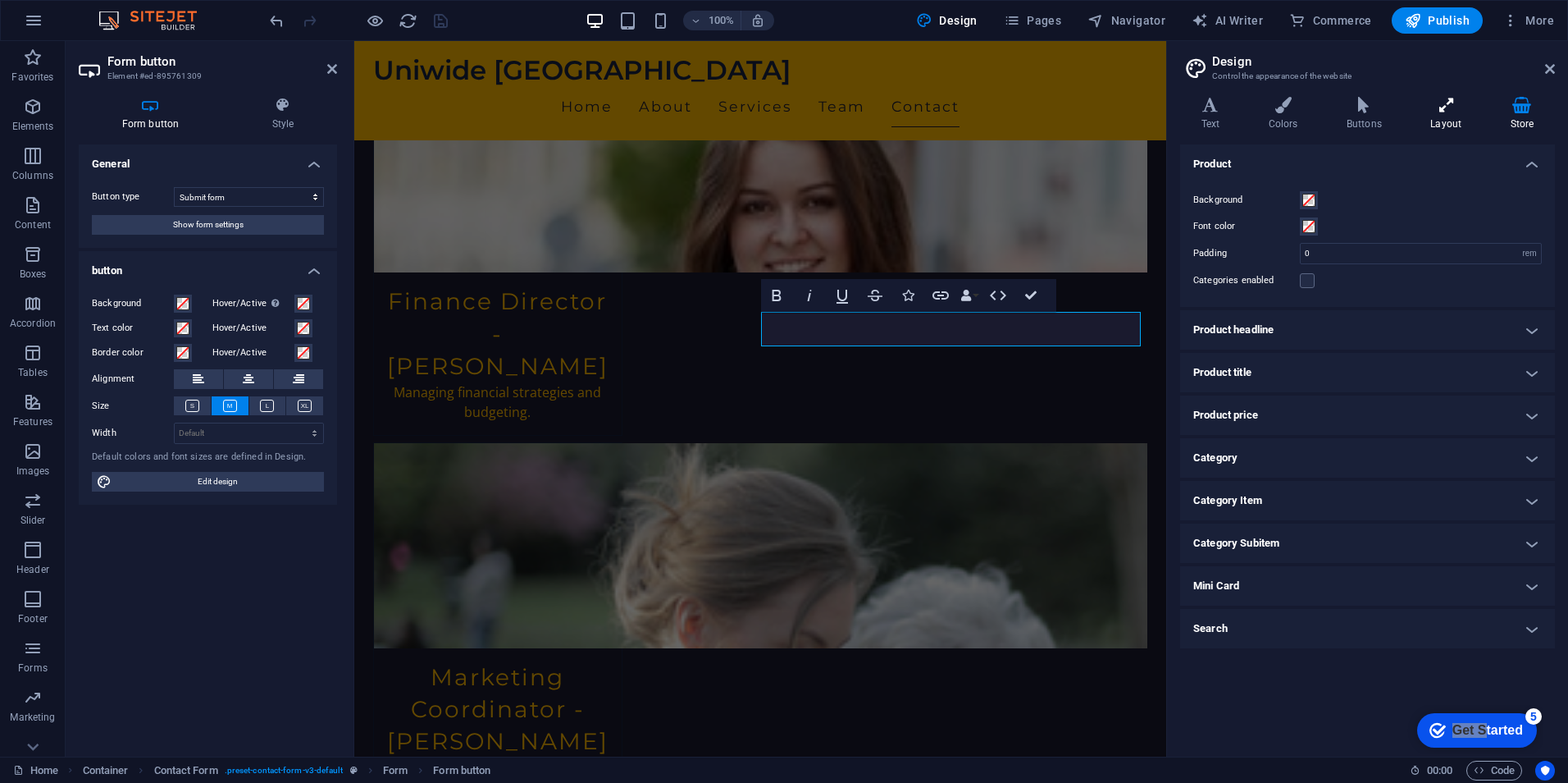
click at [1461, 108] on icon at bounding box center [1446, 105] width 73 height 16
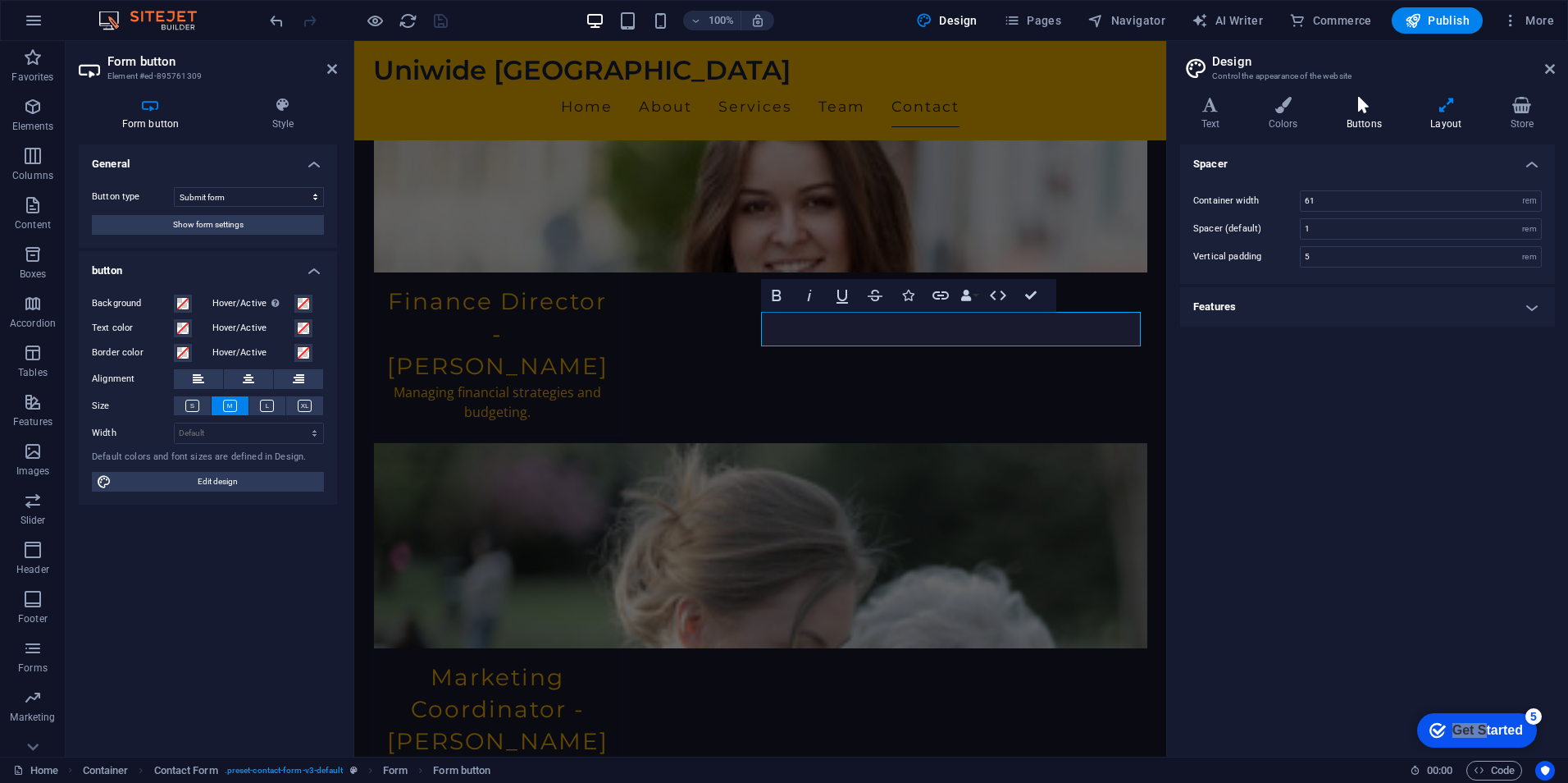
click at [1377, 108] on icon at bounding box center [1363, 105] width 77 height 16
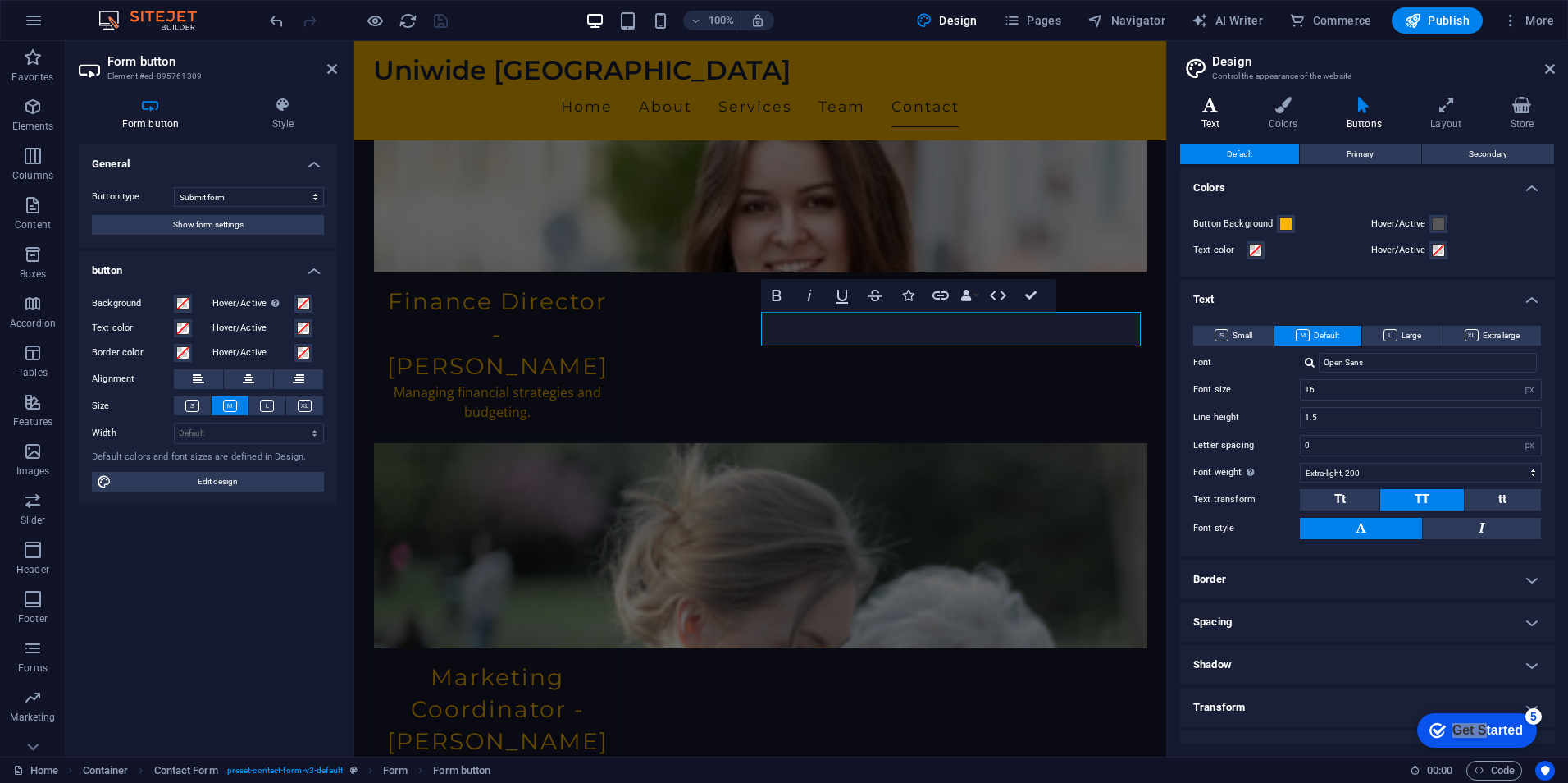
click at [1219, 113] on icon at bounding box center [1210, 105] width 61 height 16
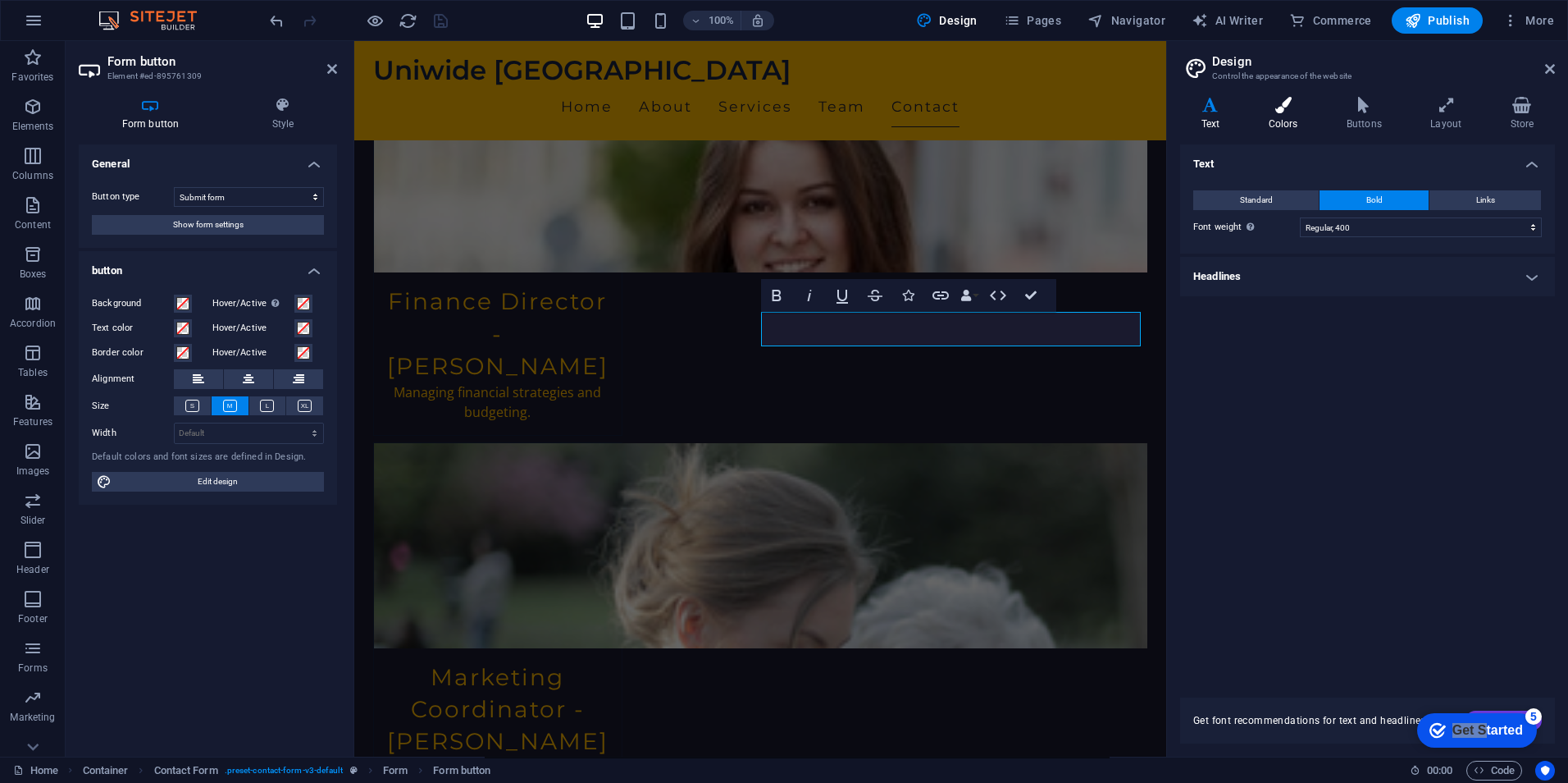
click at [1279, 113] on icon at bounding box center [1282, 105] width 71 height 16
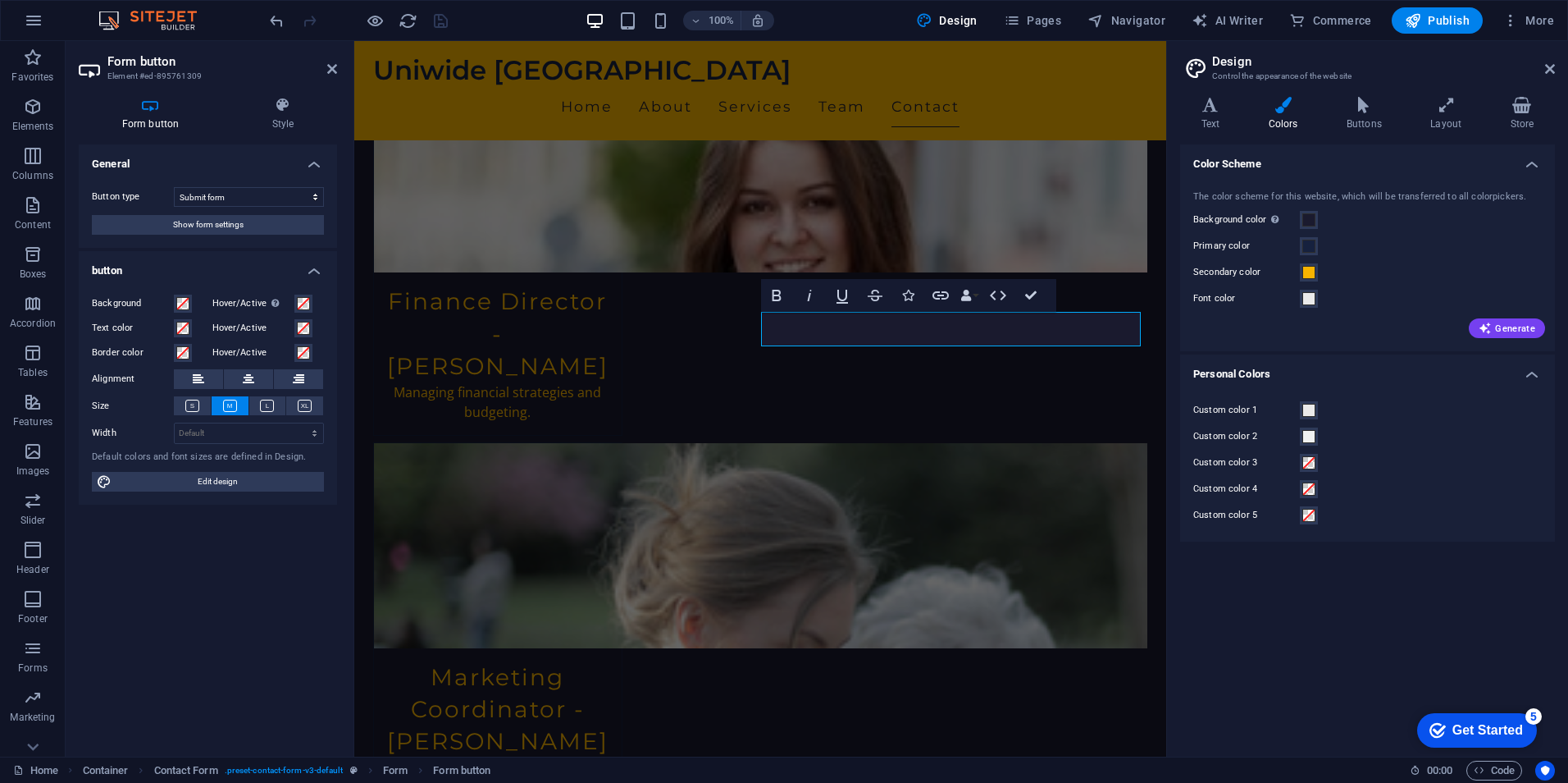
click at [1487, 725] on div "Get Started" at bounding box center [1488, 730] width 71 height 15
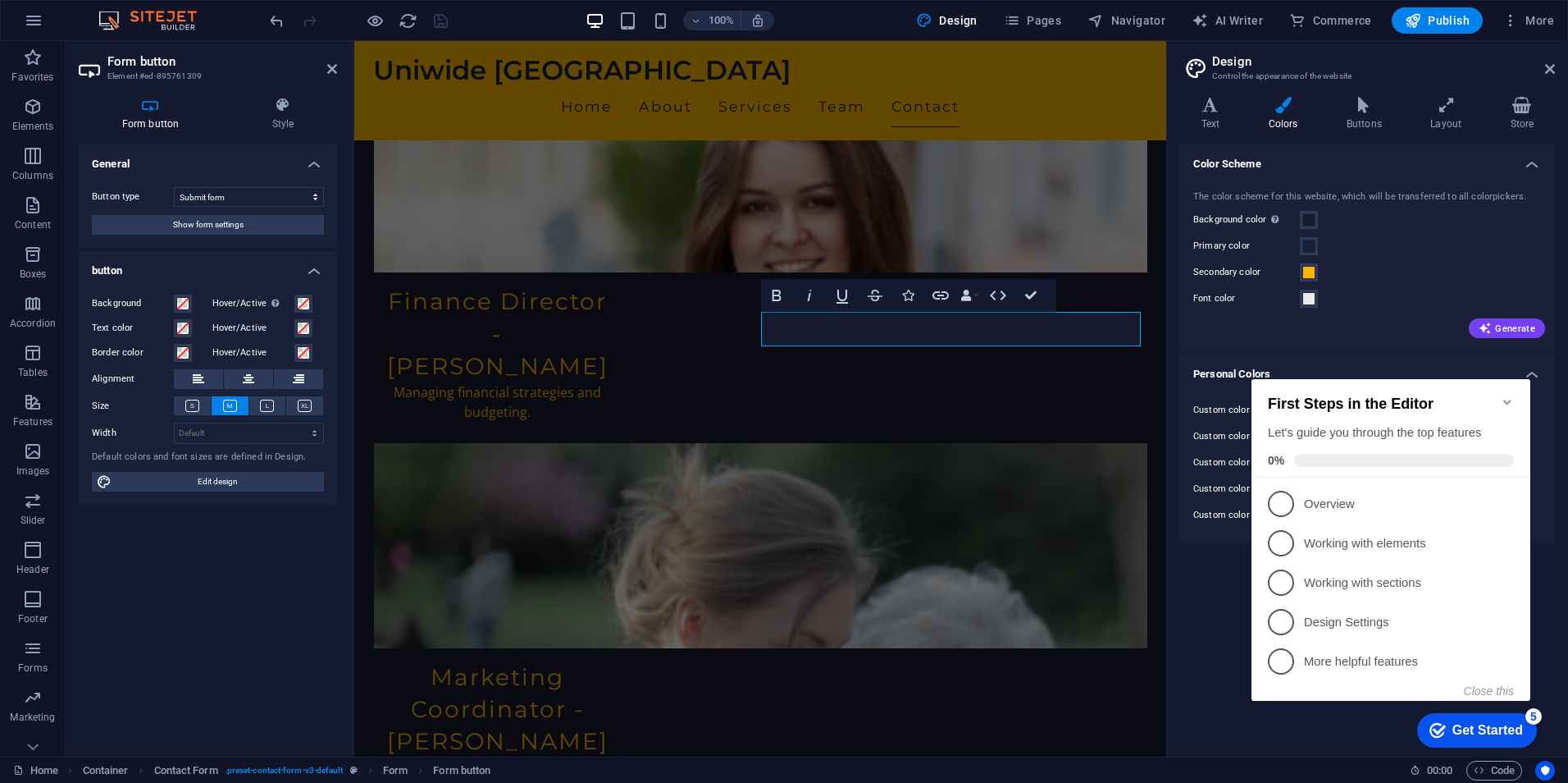
click at [1206, 593] on div "Color Scheme The color scheme for this website, which will be transferred to al…" at bounding box center [1367, 444] width 375 height 599
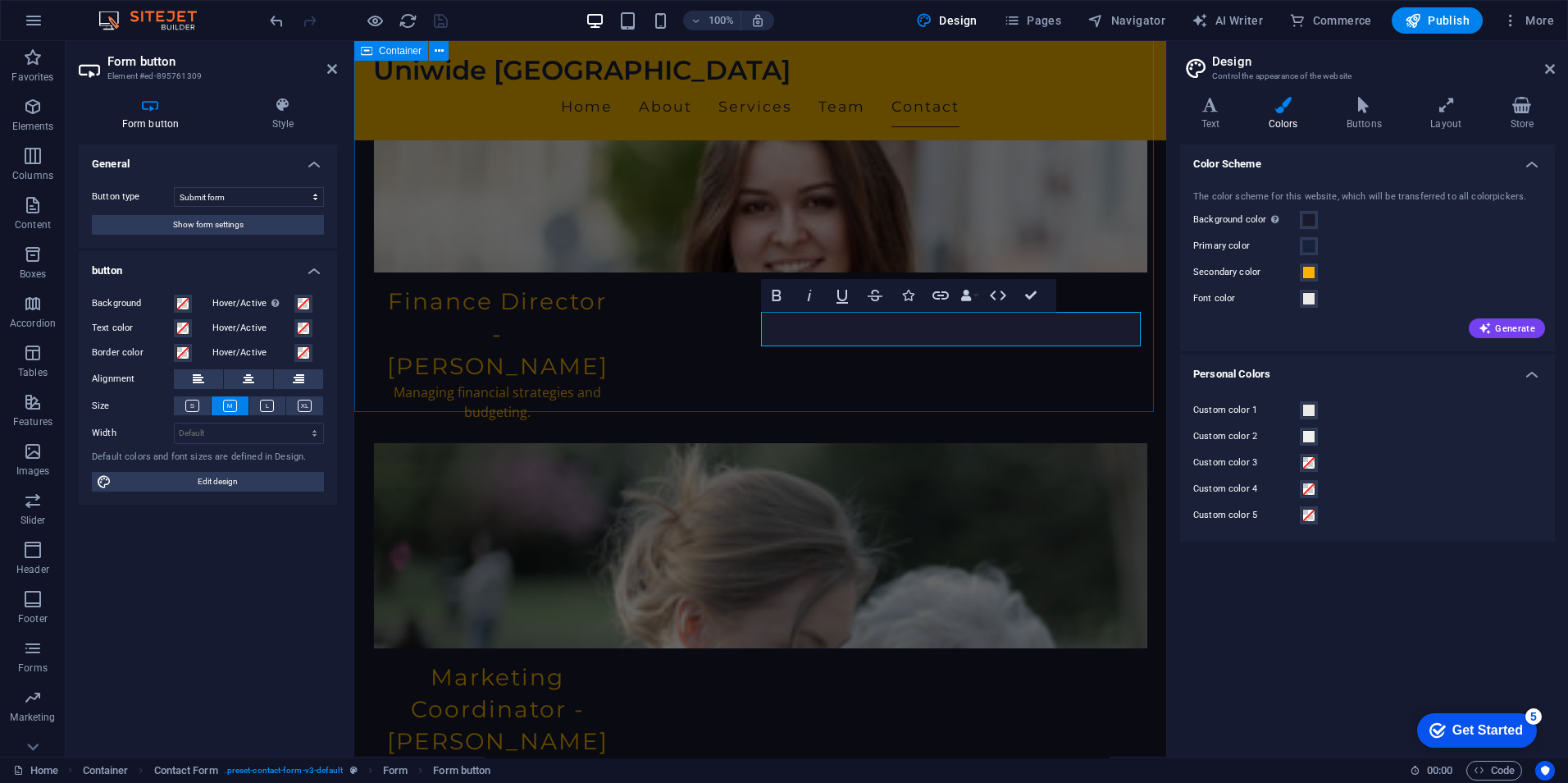
scroll to position [3009, 0]
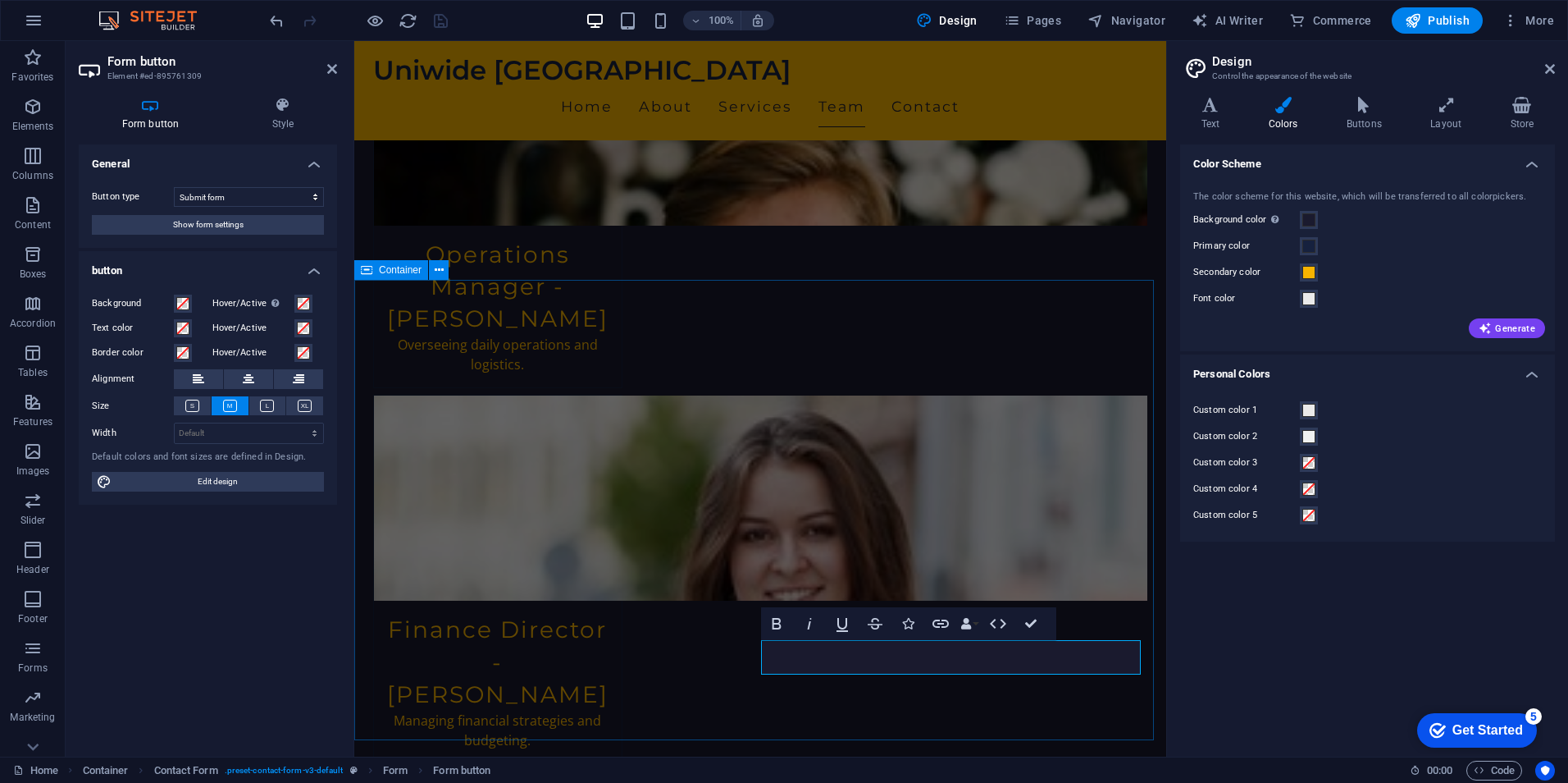
click at [392, 273] on span "Container" at bounding box center [399, 270] width 43 height 10
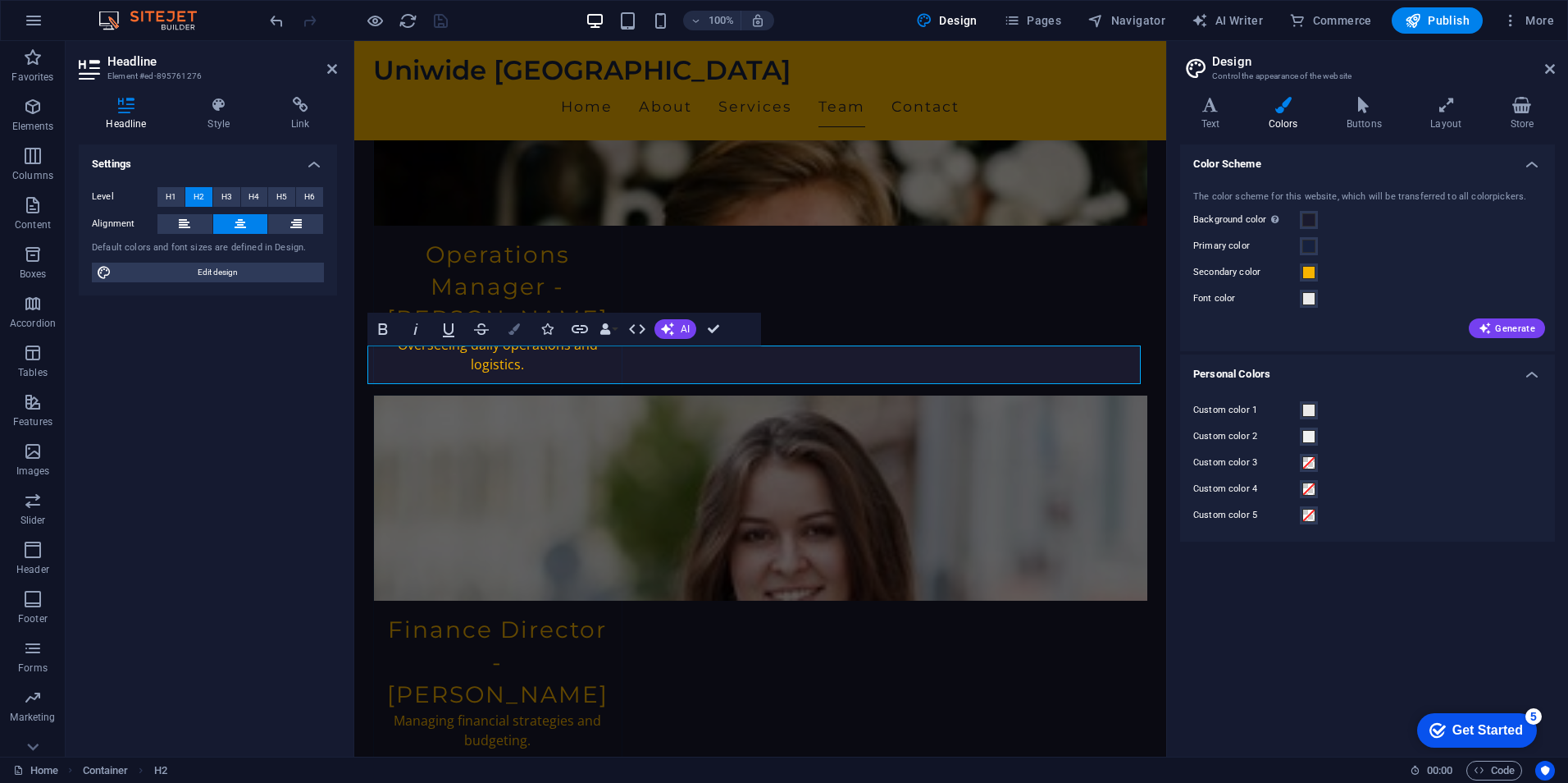
click at [519, 324] on icon "button" at bounding box center [513, 329] width 11 height 11
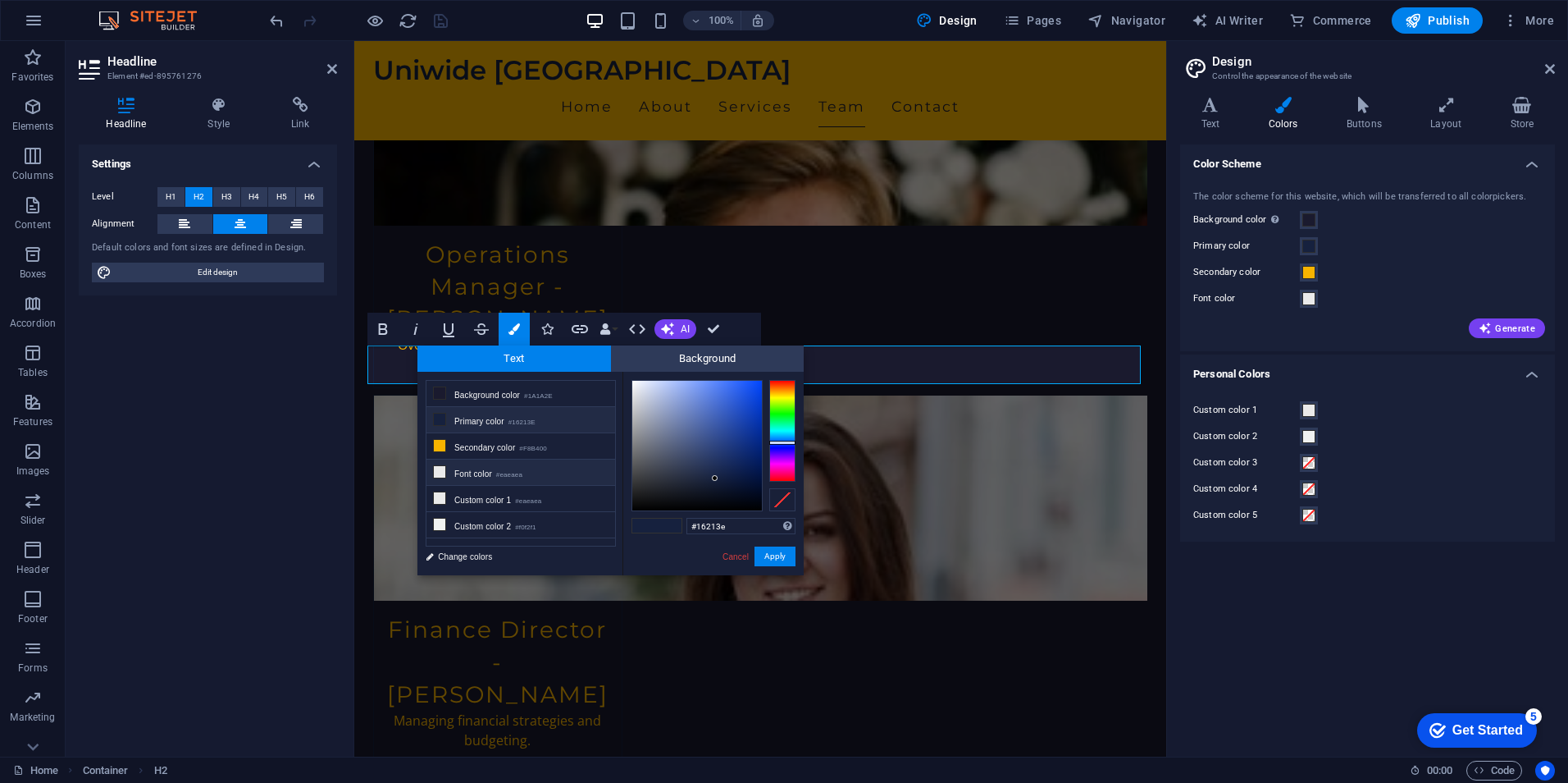
click at [491, 466] on li "Font color #eaeaea" at bounding box center [520, 472] width 189 height 26
type input "#eaeaea"
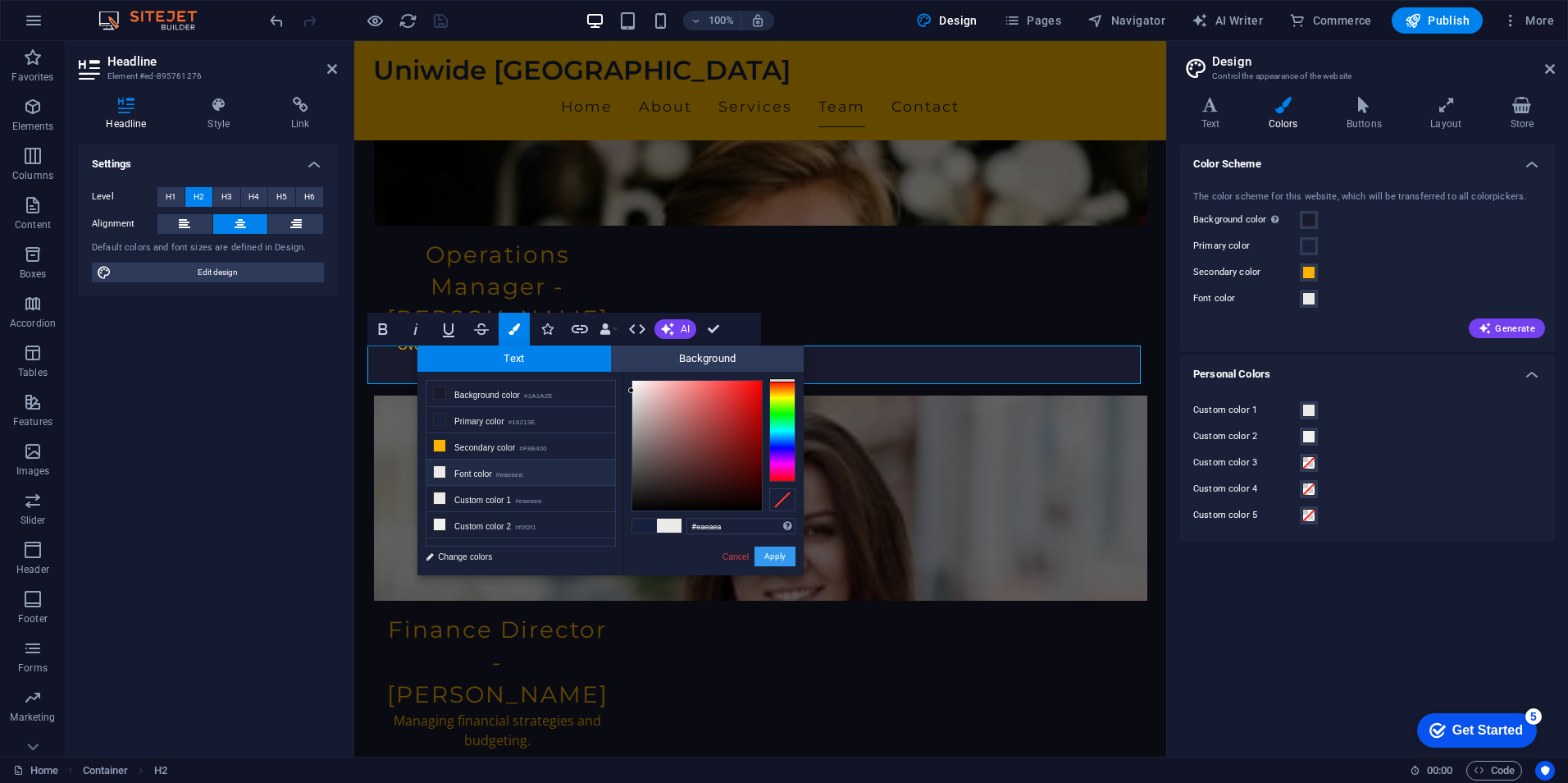
click at [769, 551] on button "Apply" at bounding box center [775, 556] width 41 height 20
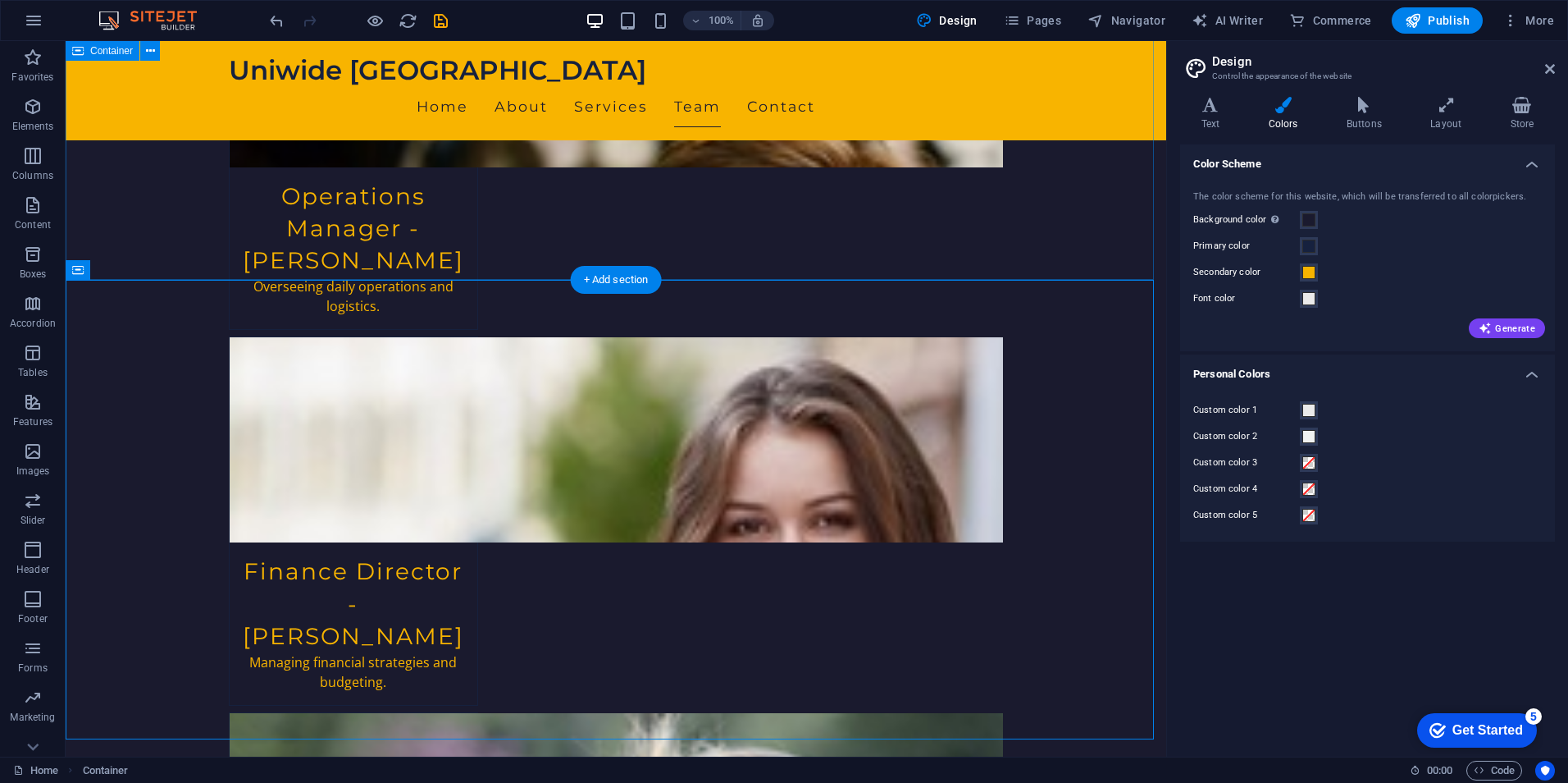
click at [150, 268] on icon at bounding box center [150, 269] width 9 height 17
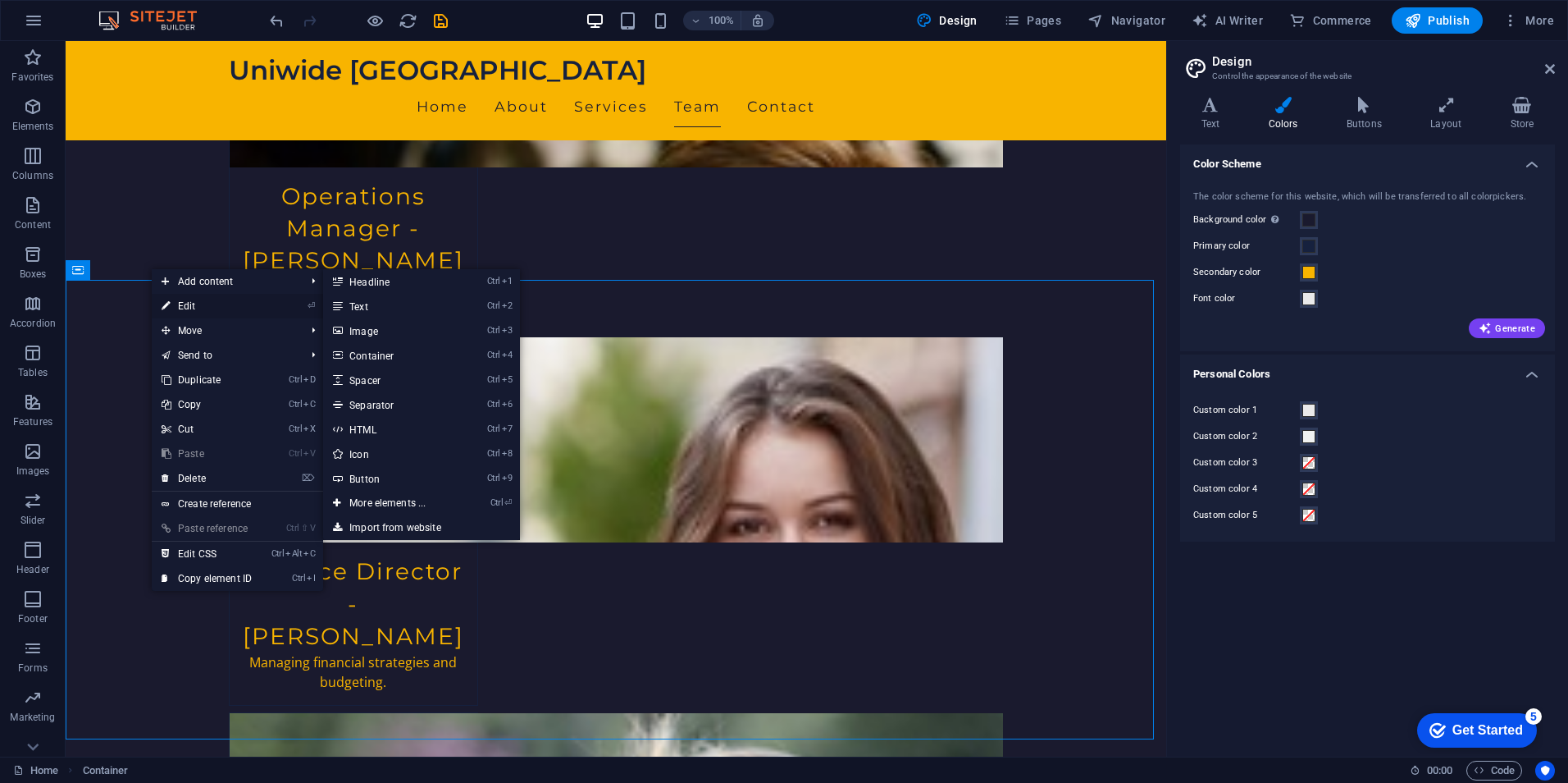
click at [199, 306] on link "⏎ Edit" at bounding box center [207, 306] width 110 height 25
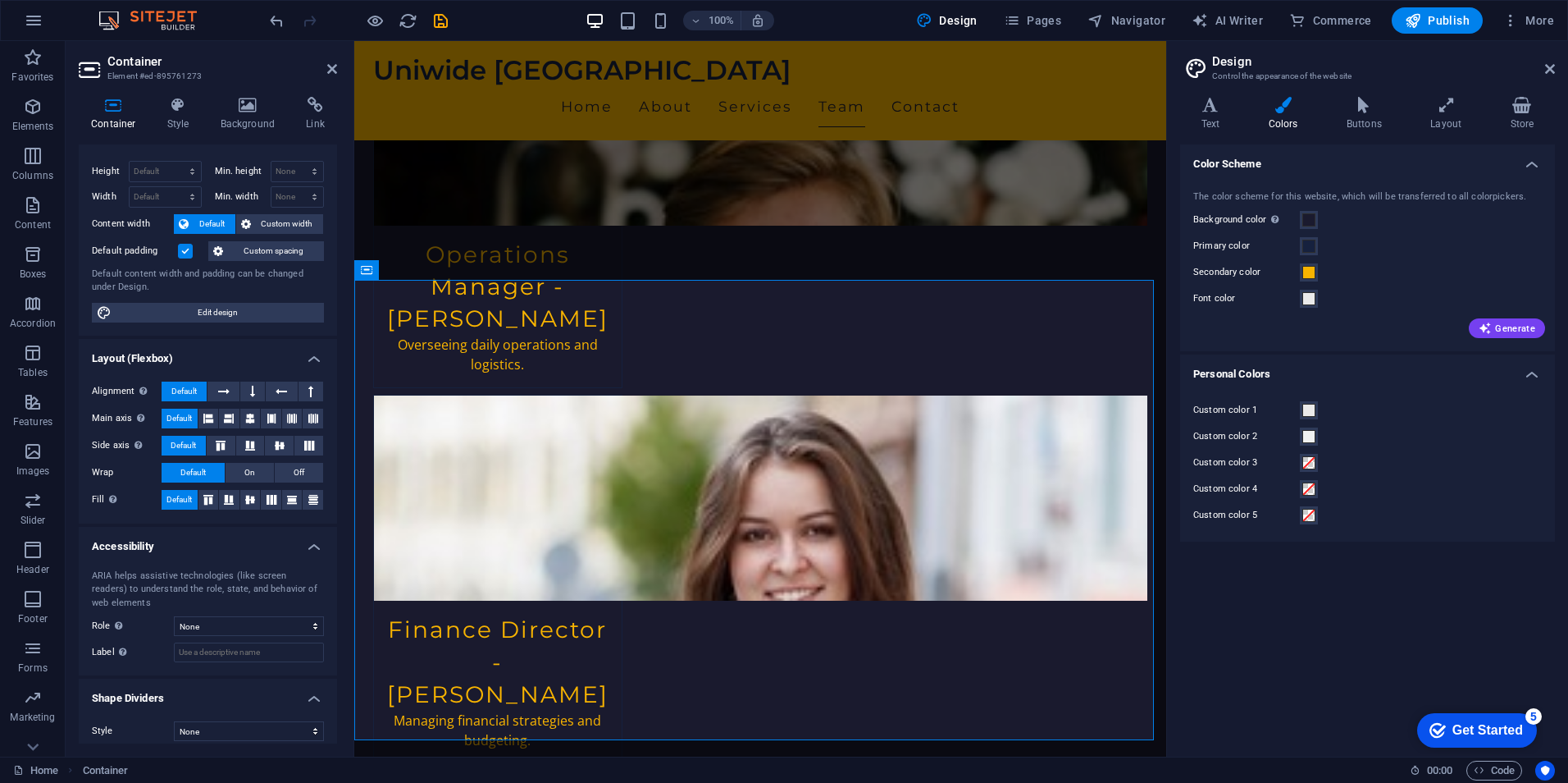
scroll to position [37, 0]
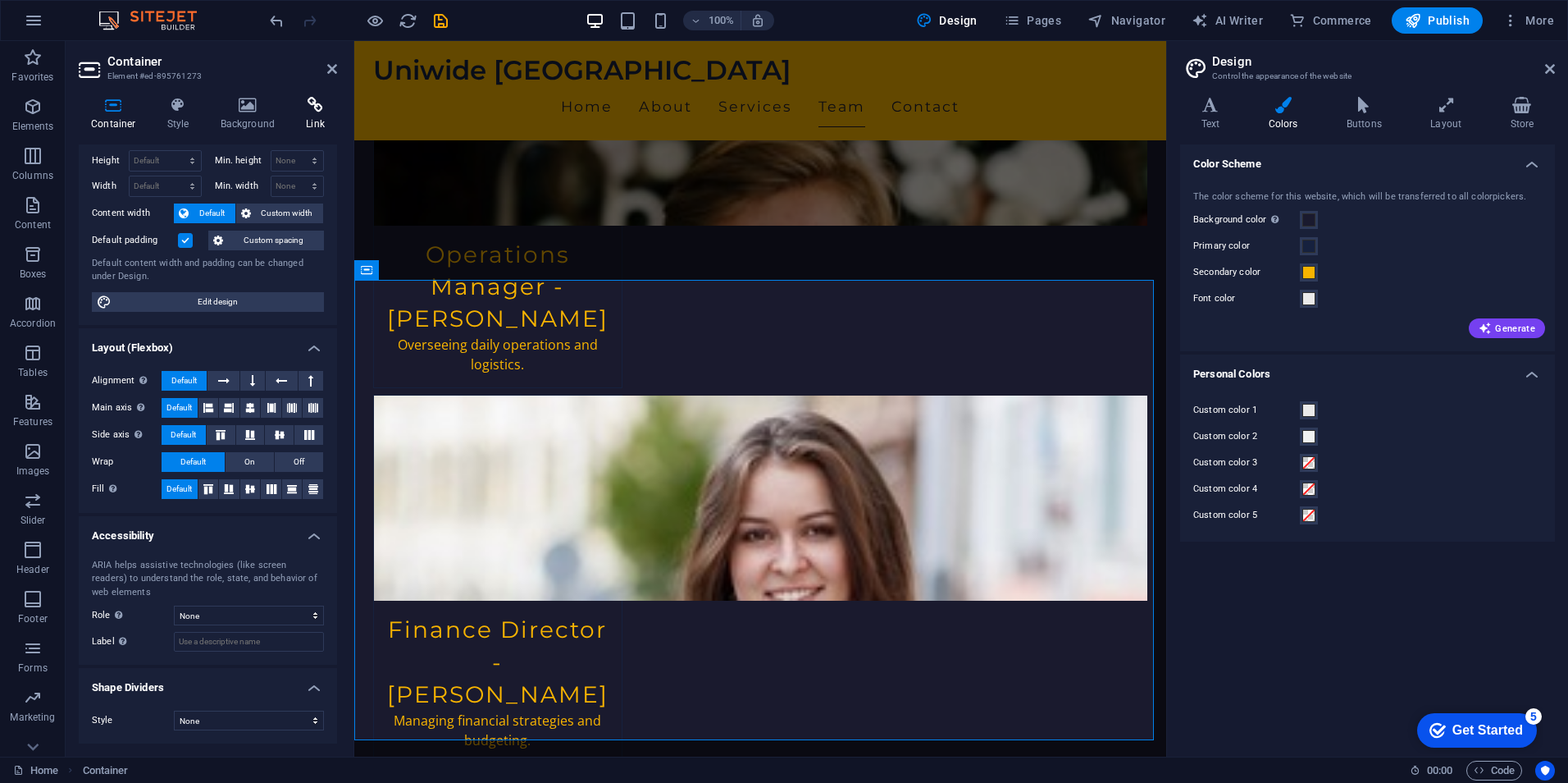
click at [313, 117] on h4 "Link" at bounding box center [316, 114] width 44 height 34
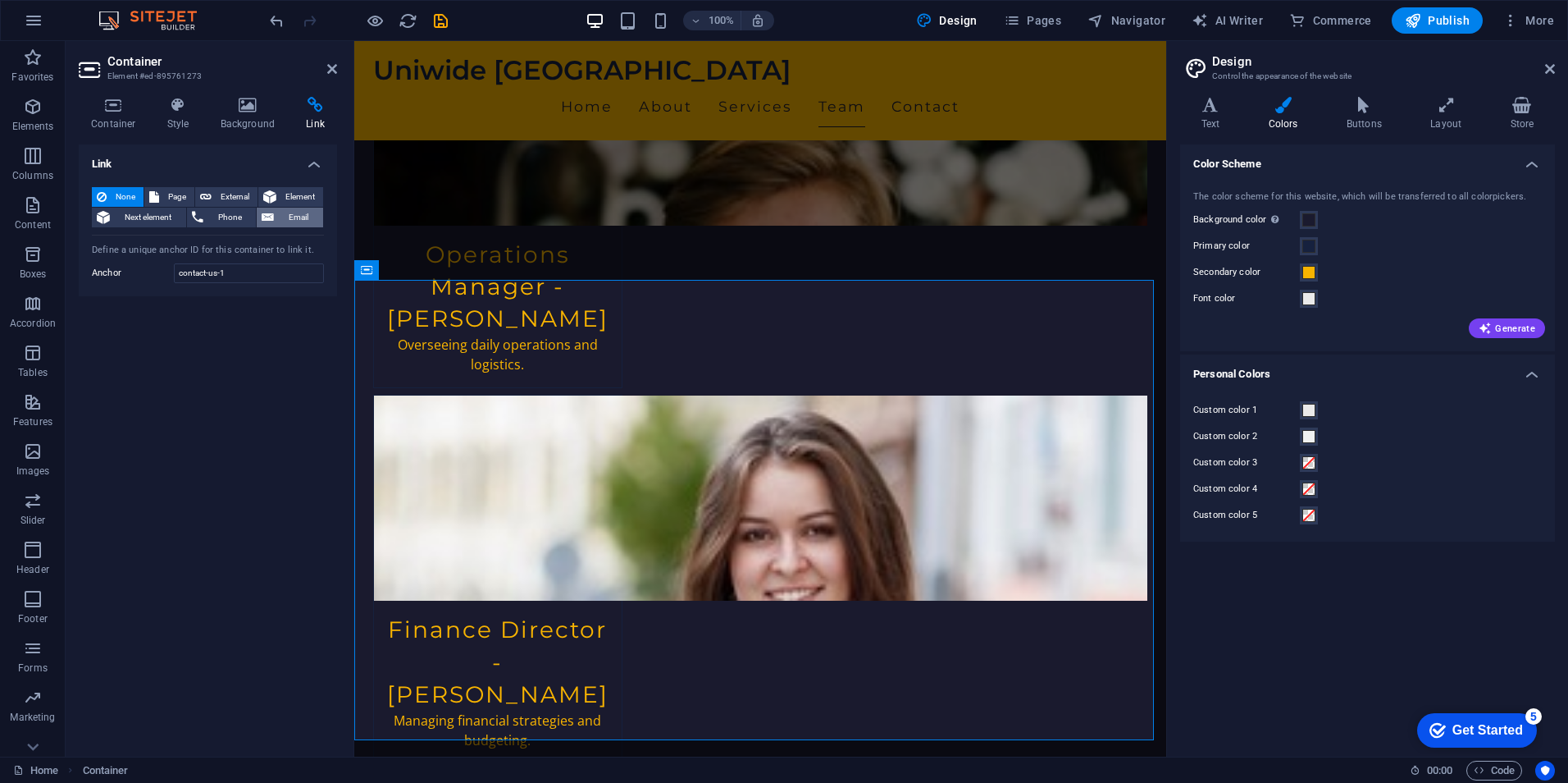
click at [283, 214] on span "Email" at bounding box center [298, 218] width 39 height 20
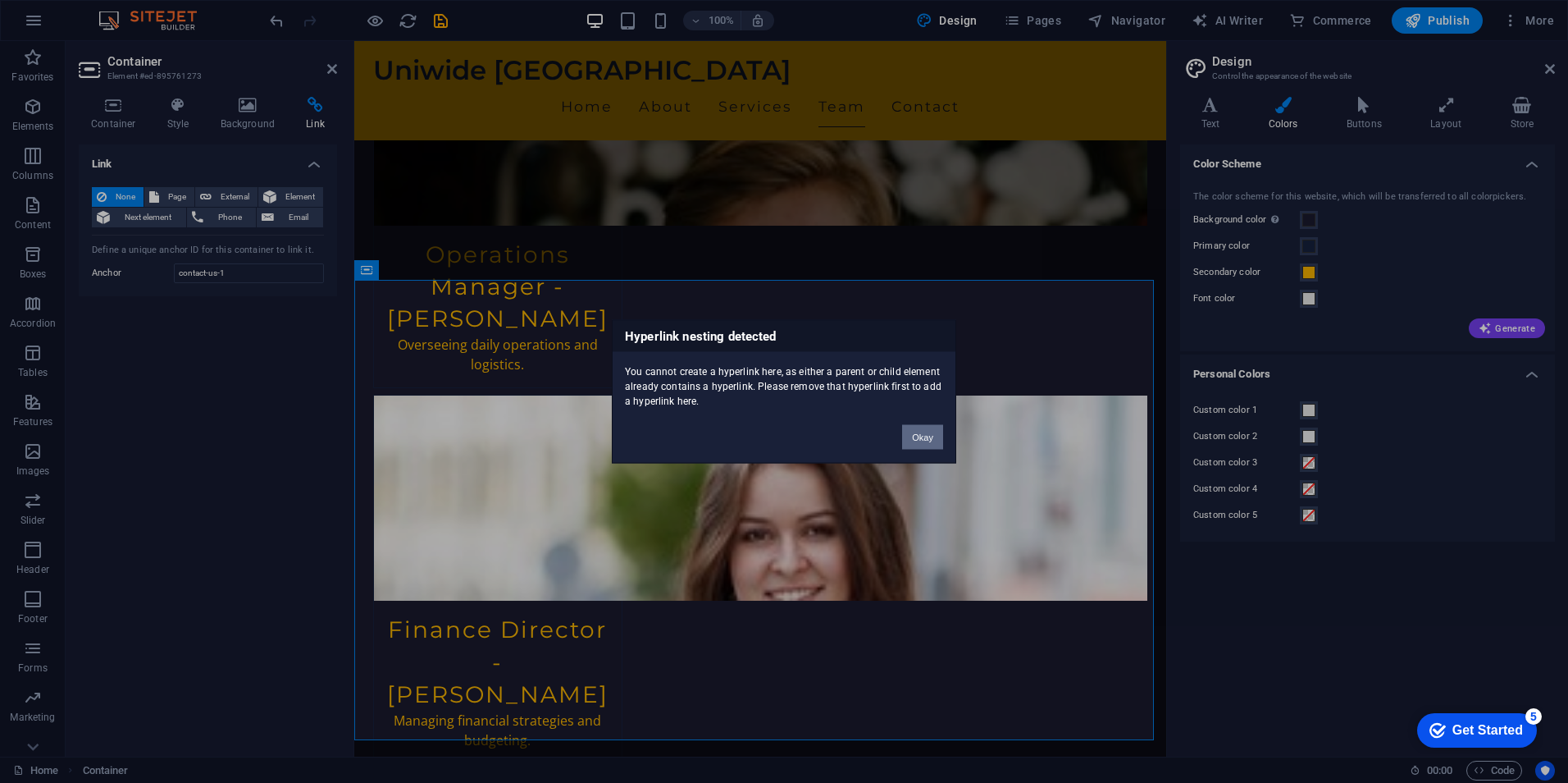
click at [925, 438] on button "Okay" at bounding box center [923, 436] width 41 height 25
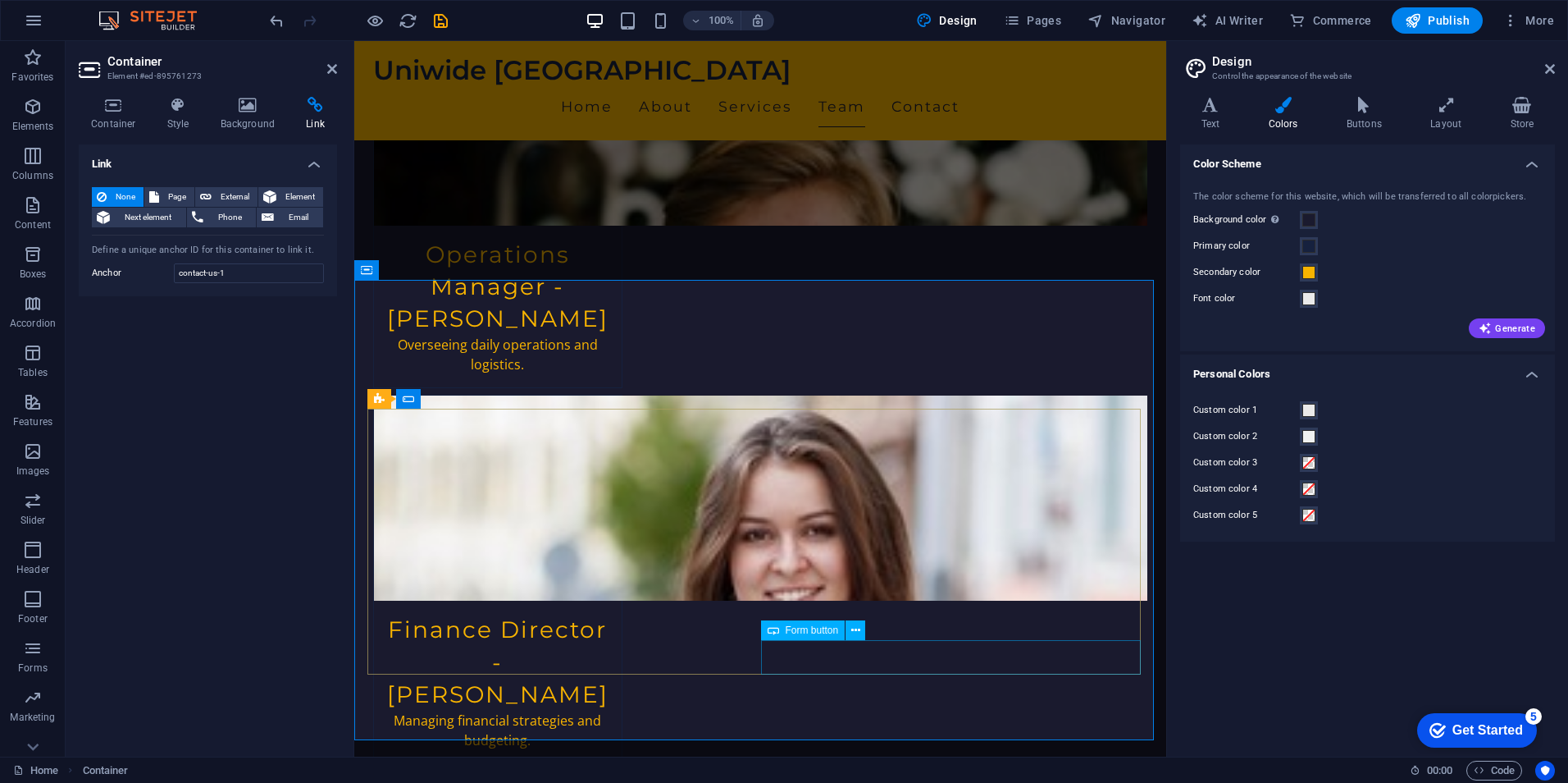
click at [860, 627] on icon at bounding box center [856, 630] width 9 height 17
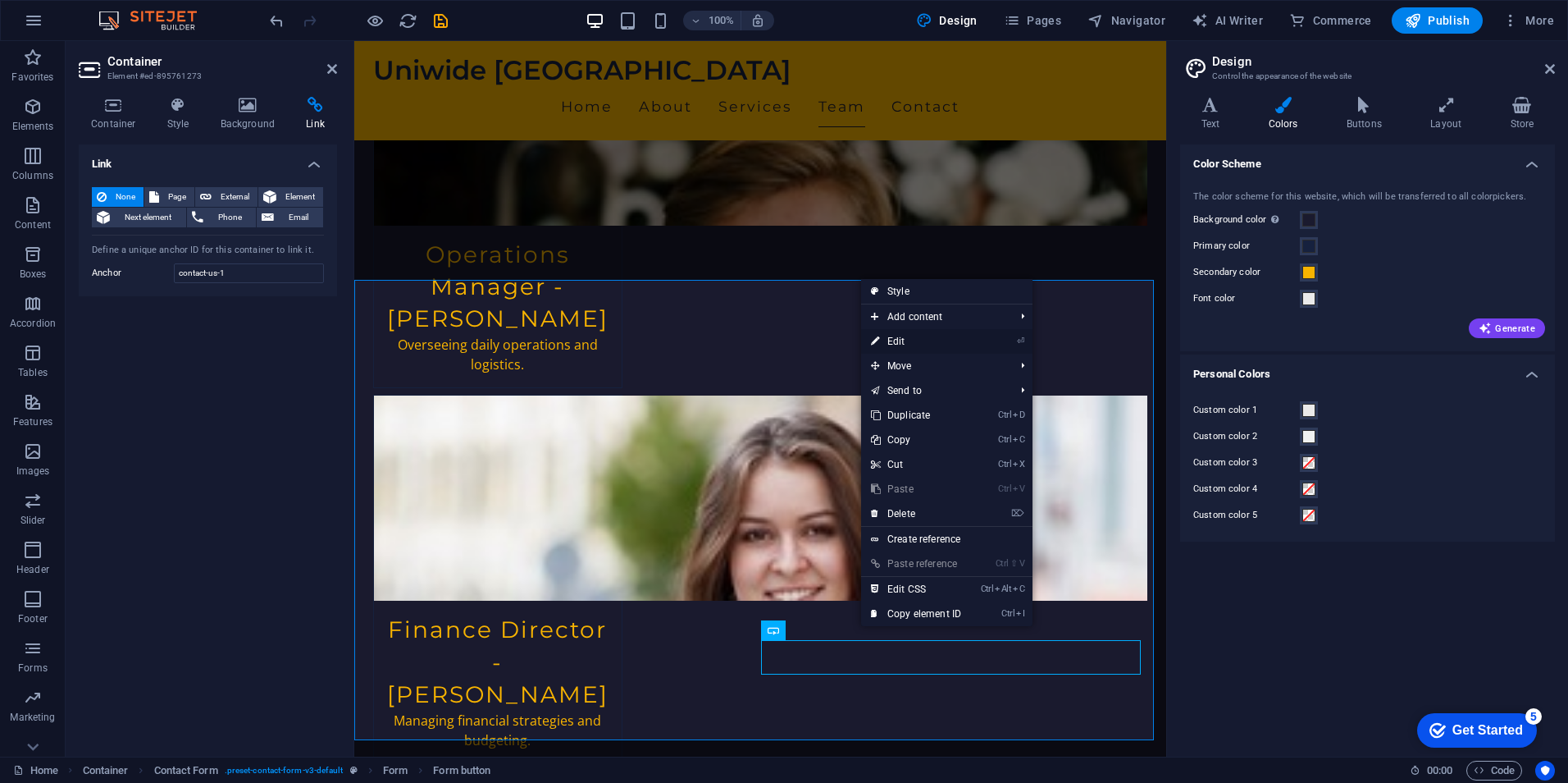
click at [923, 331] on link "⏎ Edit" at bounding box center [916, 341] width 110 height 25
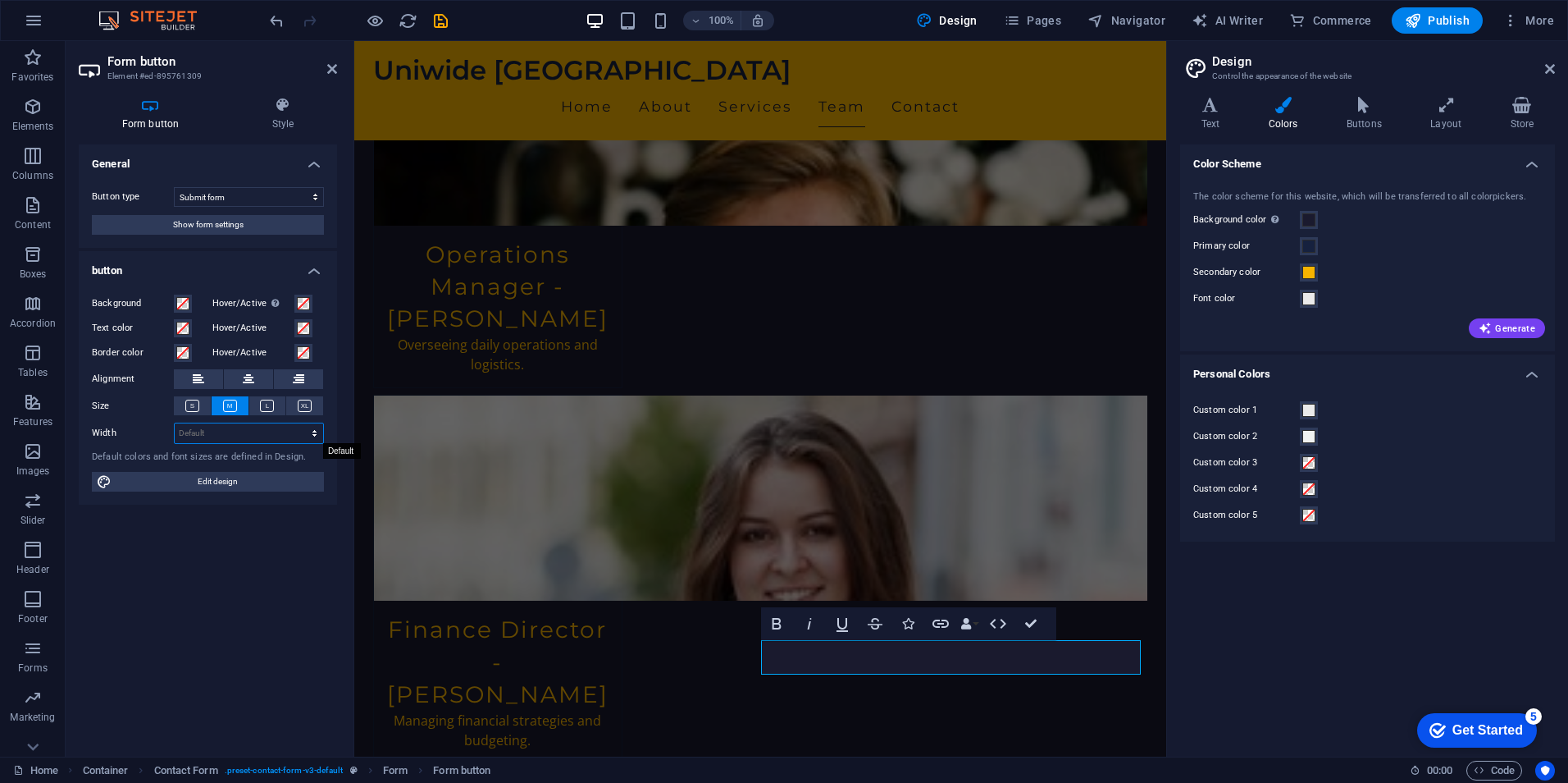
click at [209, 426] on select "Default px rem % em vh vw" at bounding box center [249, 433] width 149 height 20
click at [195, 222] on span "Show form settings" at bounding box center [208, 225] width 71 height 20
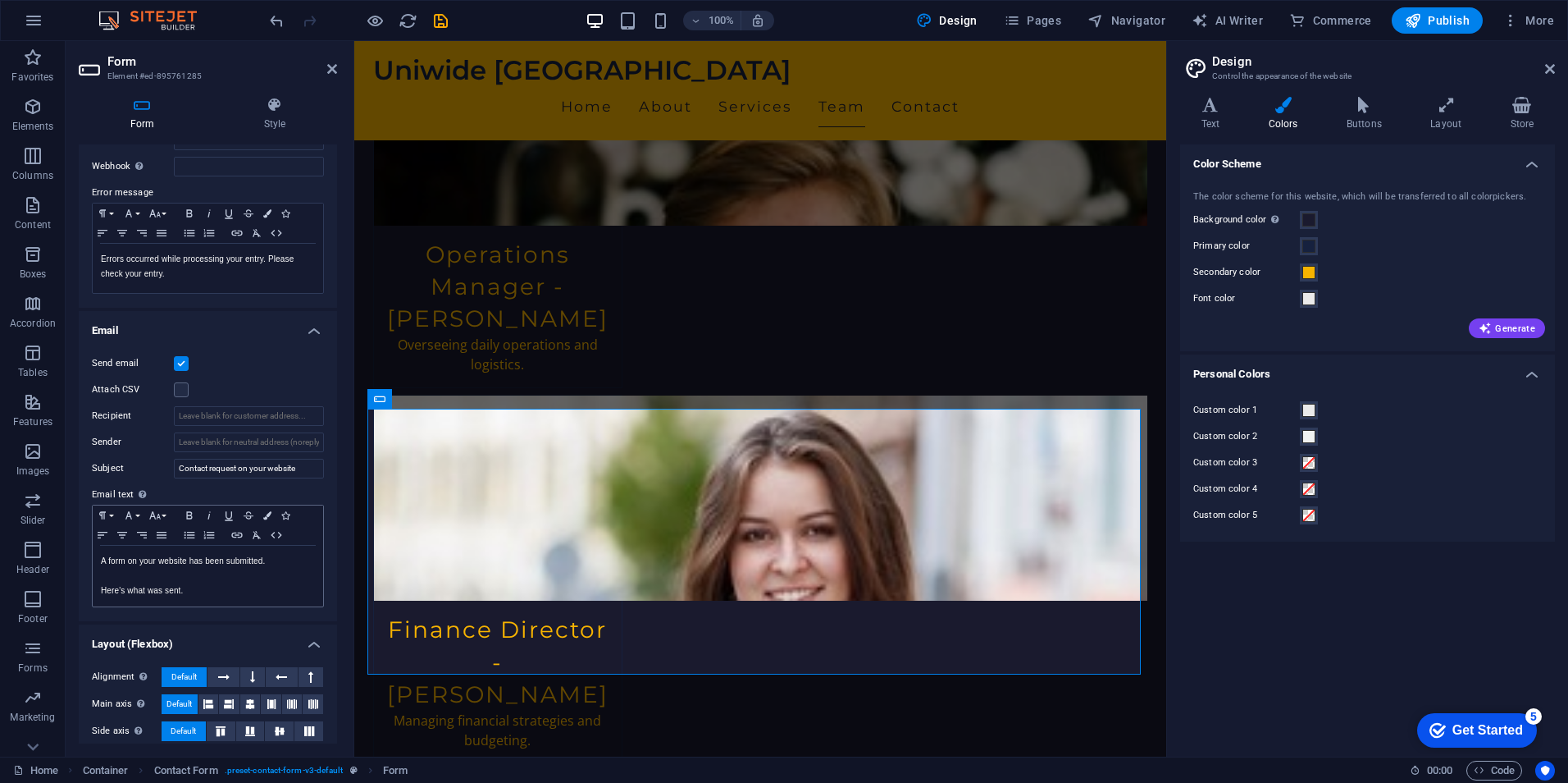
scroll to position [320, 0]
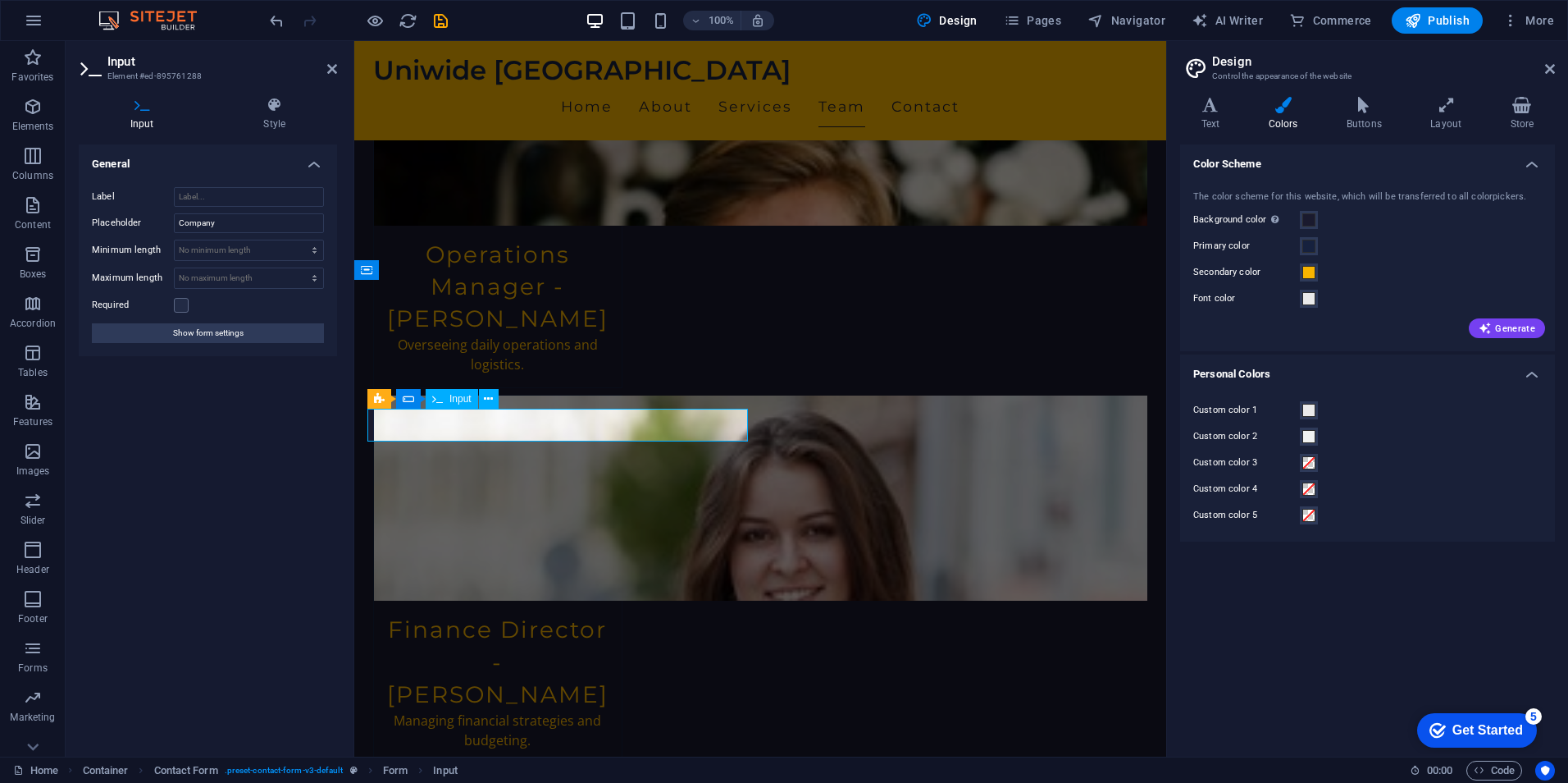
click at [276, 111] on icon at bounding box center [276, 105] width 126 height 16
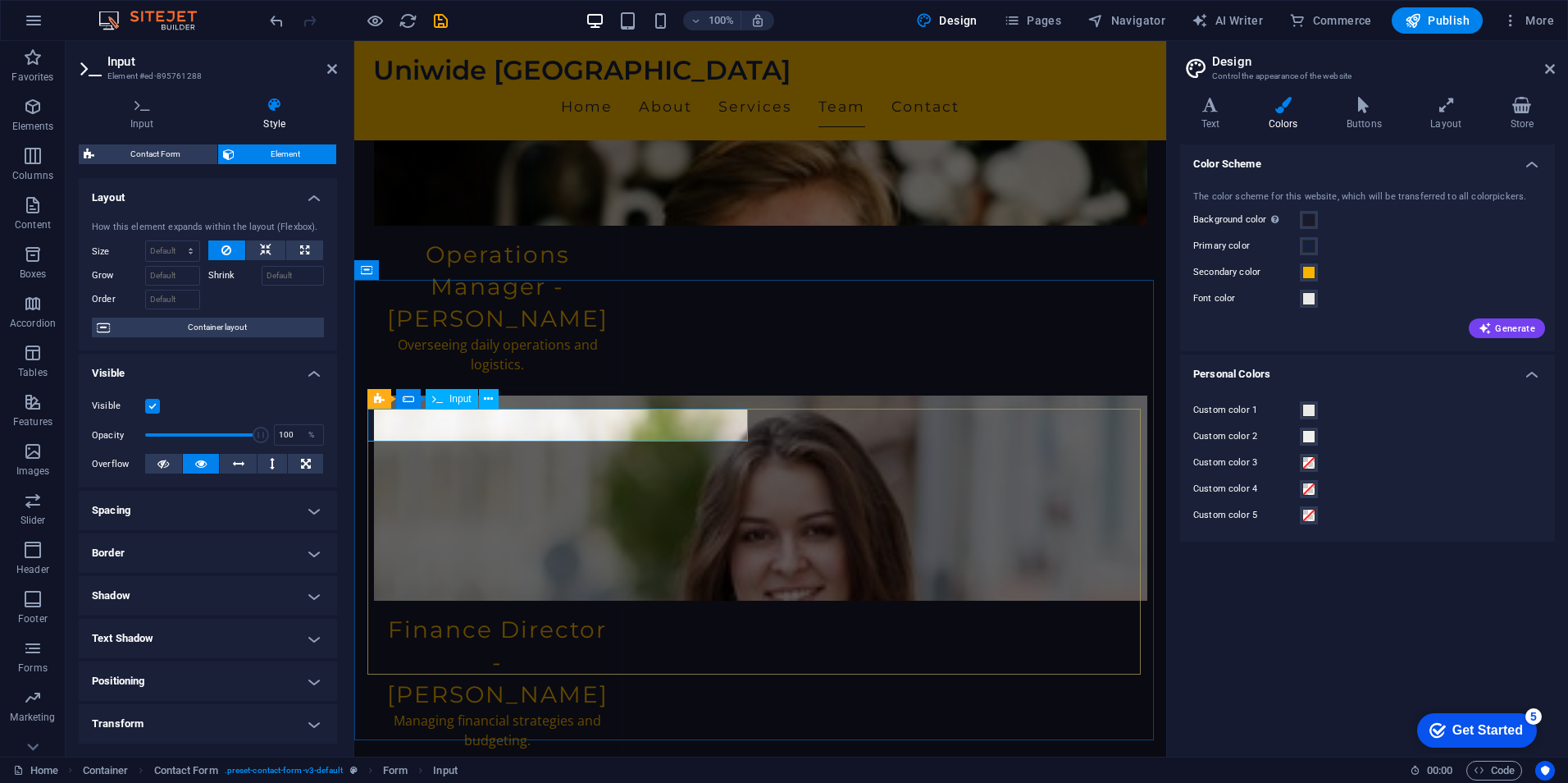
drag, startPoint x: 460, startPoint y: 420, endPoint x: 409, endPoint y: 416, distance: 51.2
drag, startPoint x: 379, startPoint y: 426, endPoint x: 439, endPoint y: 415, distance: 61.0
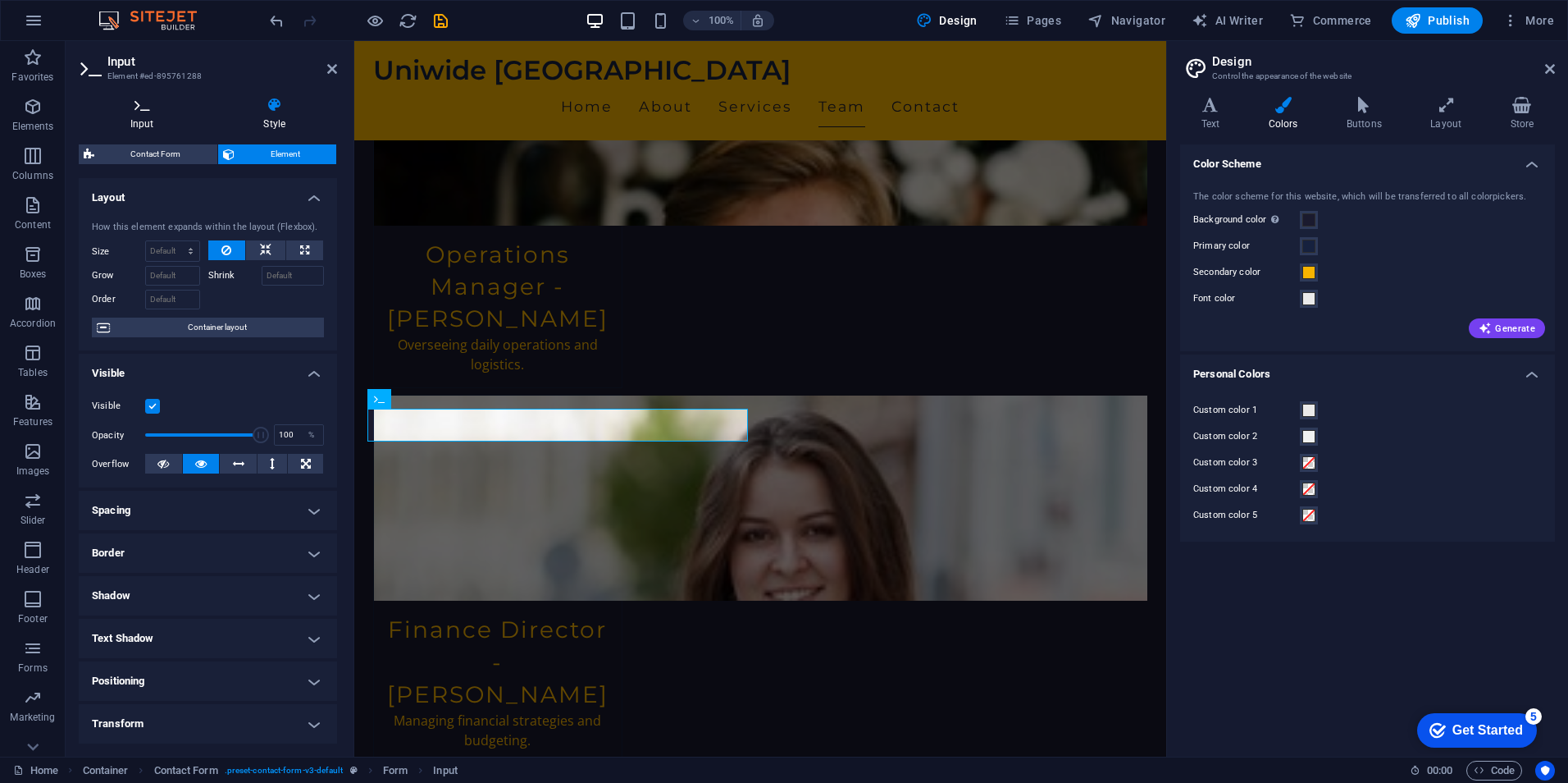
click at [146, 107] on icon at bounding box center [142, 105] width 127 height 16
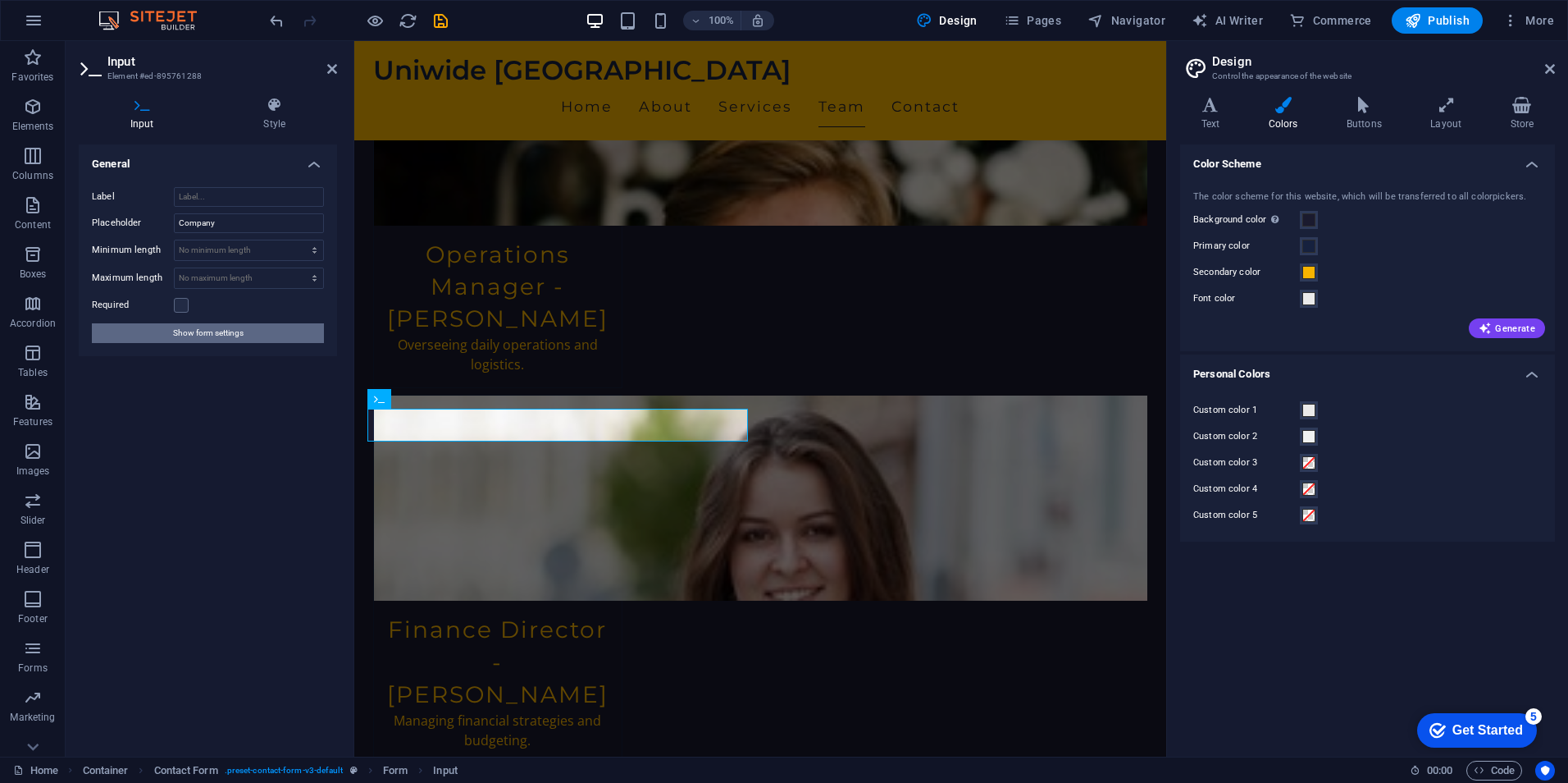
click at [213, 329] on span "Show form settings" at bounding box center [208, 334] width 71 height 20
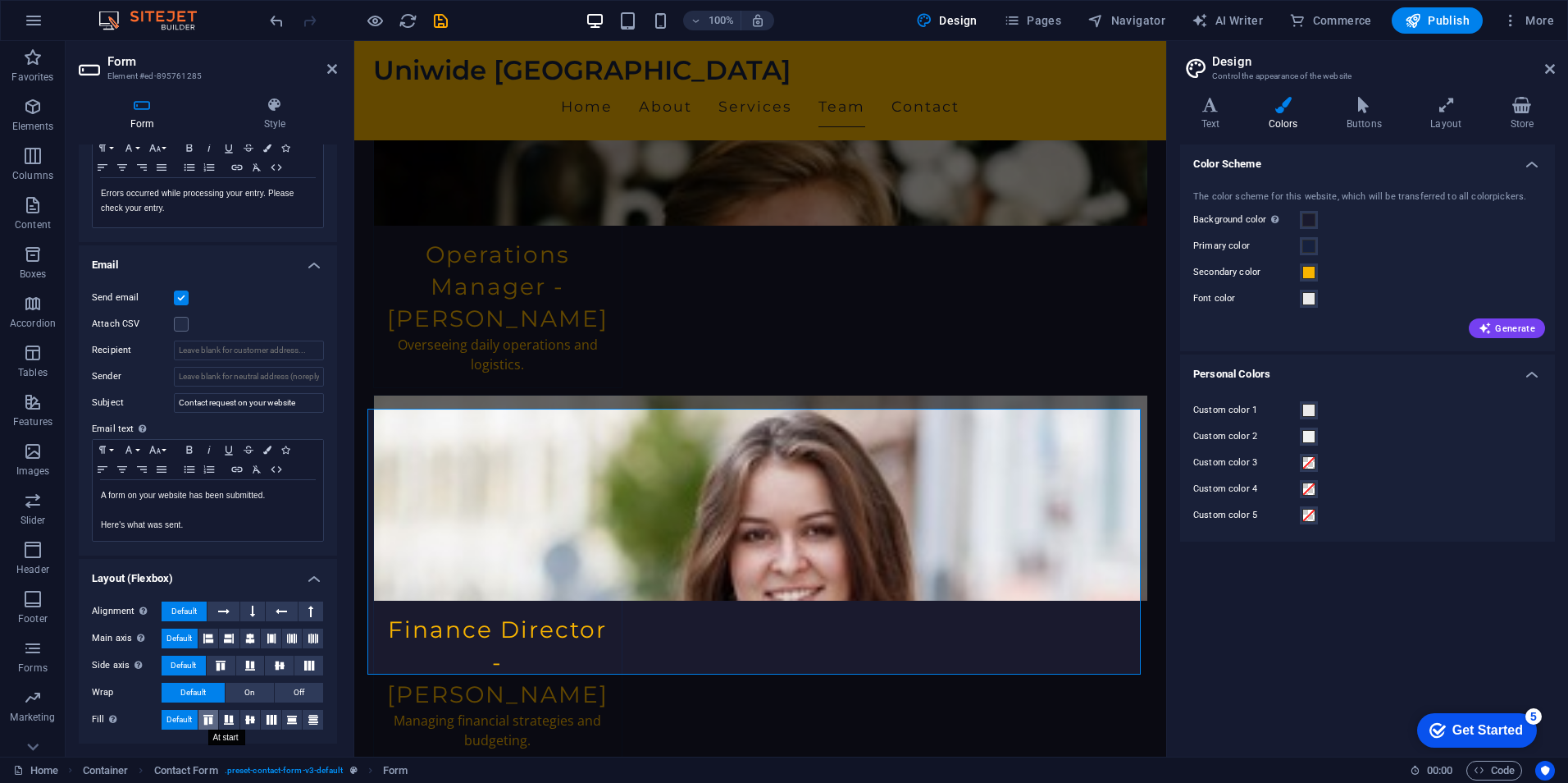
click at [213, 718] on icon at bounding box center [209, 719] width 20 height 10
click at [182, 719] on span "Default" at bounding box center [179, 720] width 25 height 20
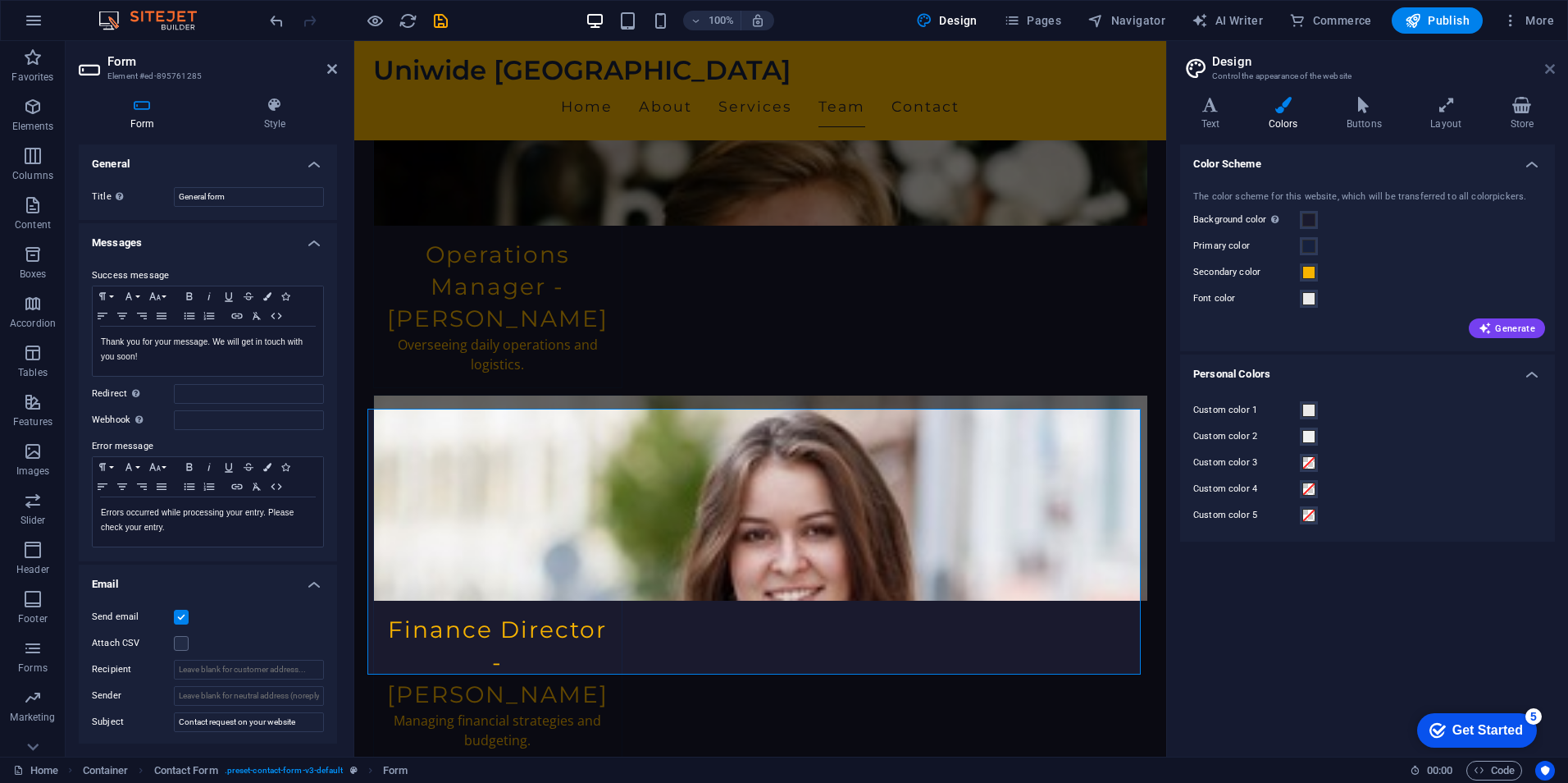
click at [1546, 66] on icon at bounding box center [1551, 68] width 10 height 13
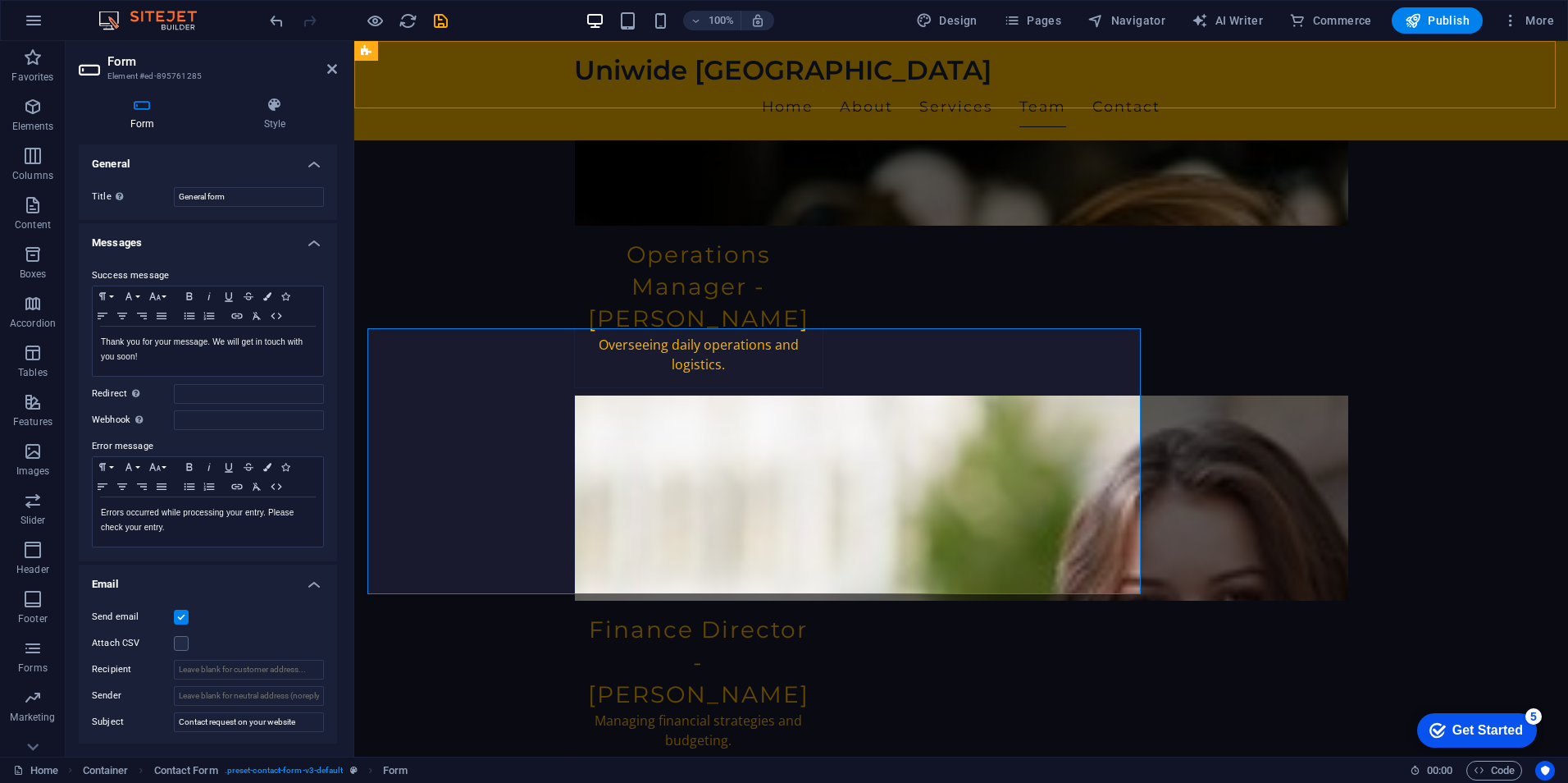
scroll to position [3089, 0]
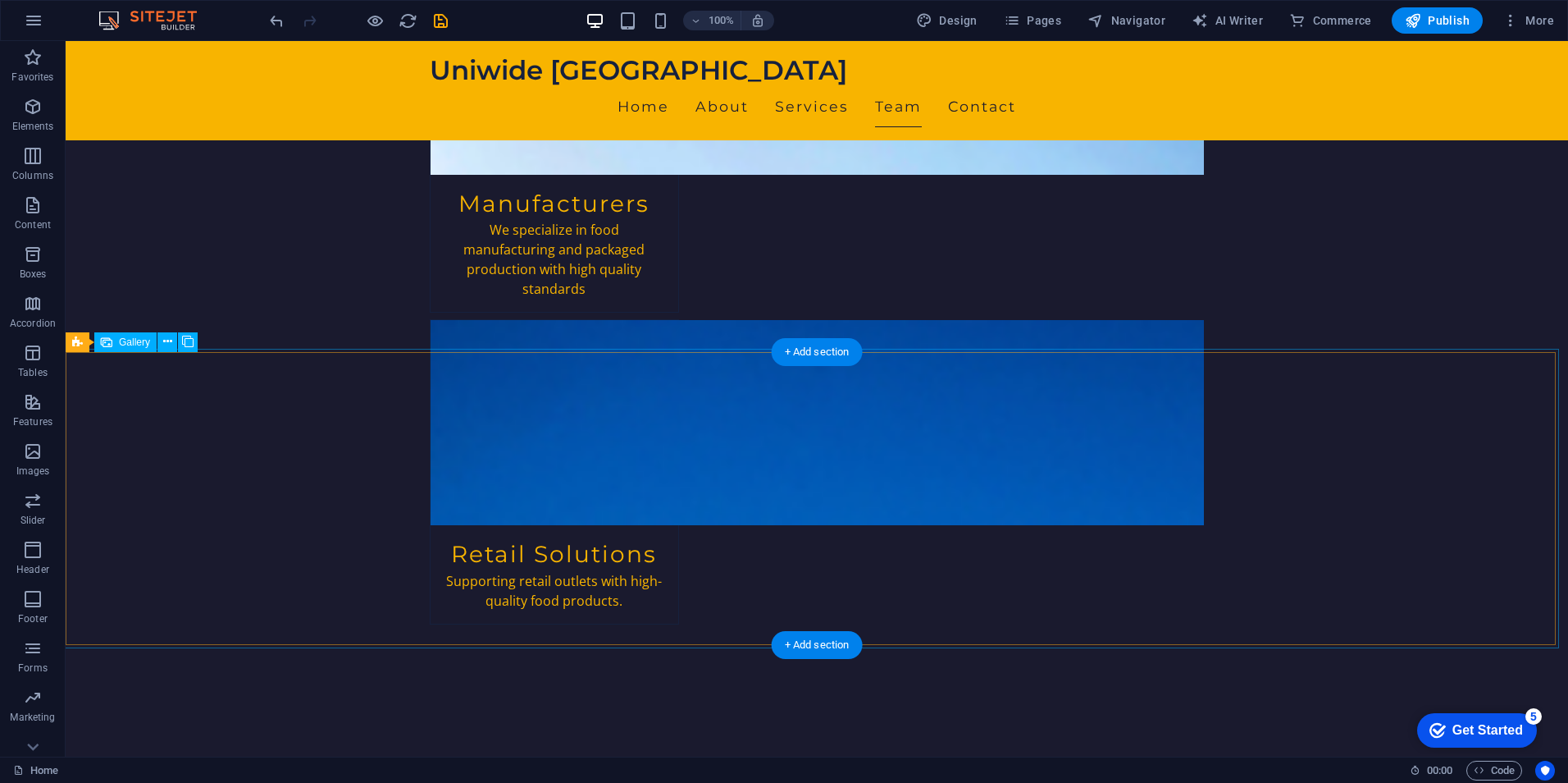
scroll to position [2163, 0]
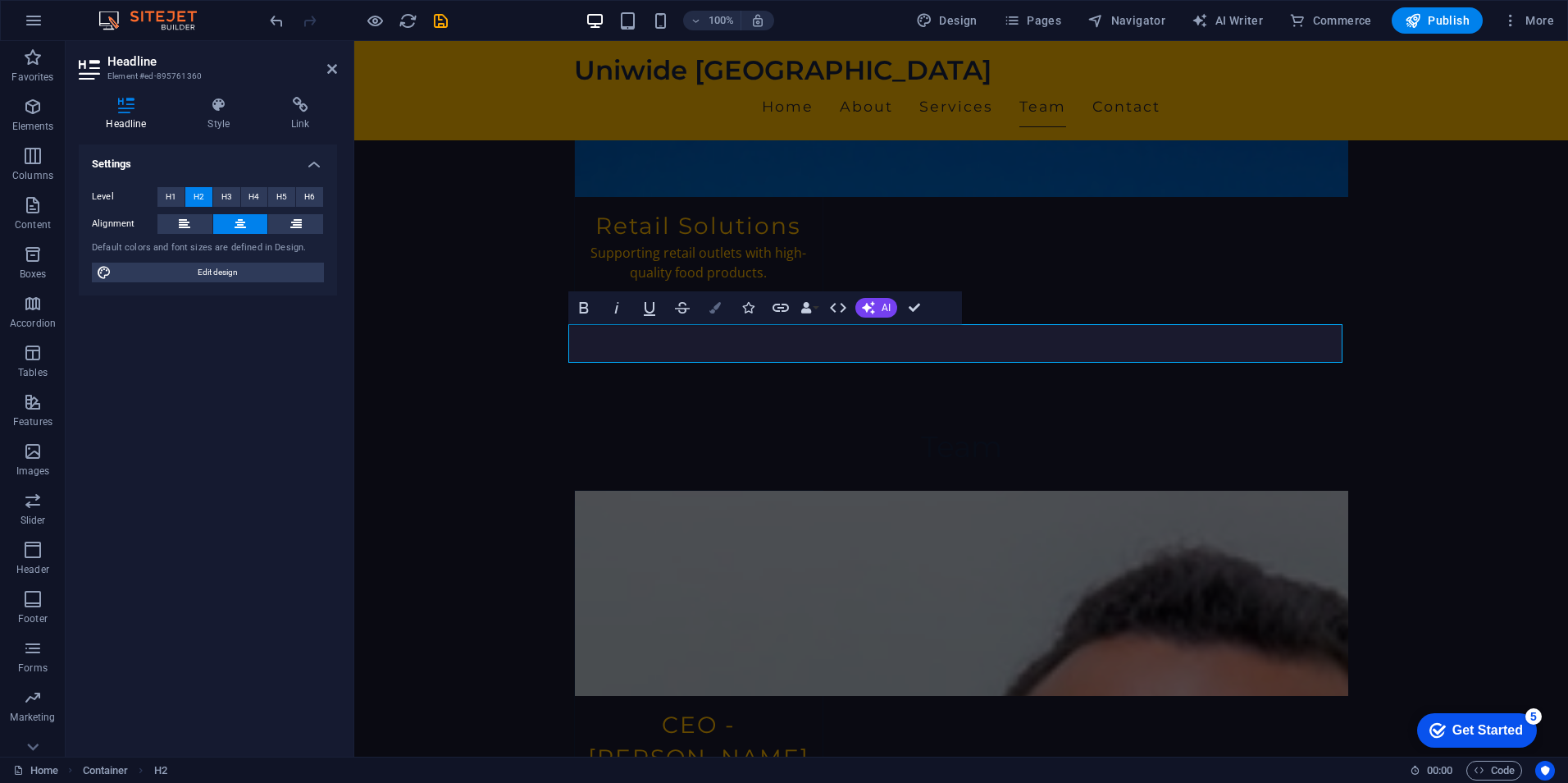
click at [713, 315] on button "Colors" at bounding box center [715, 308] width 31 height 33
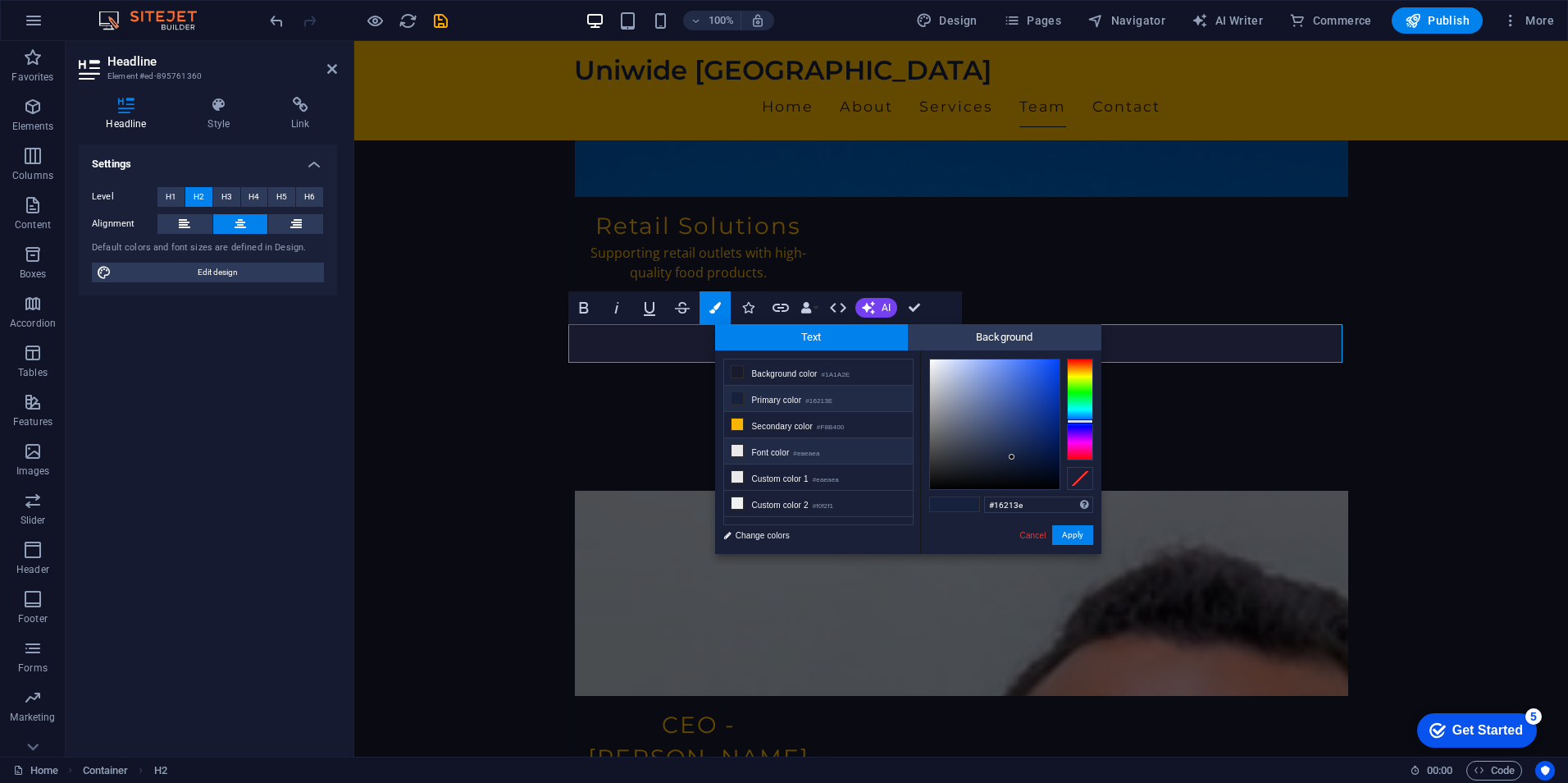
click at [792, 445] on li "Font color #eaeaea" at bounding box center [818, 451] width 189 height 26
type input "#eaeaea"
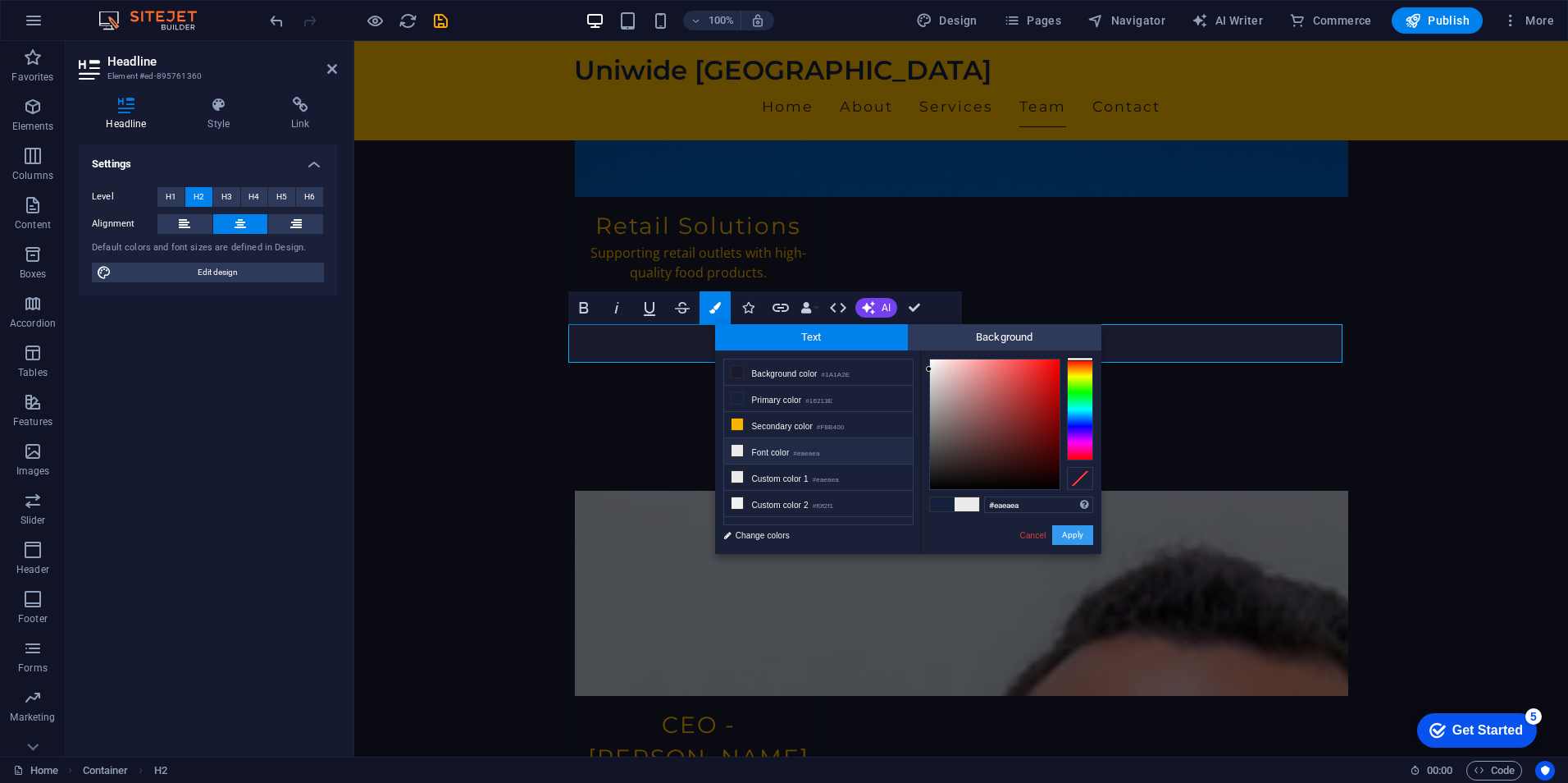
click at [1072, 533] on button "Apply" at bounding box center [1073, 535] width 41 height 20
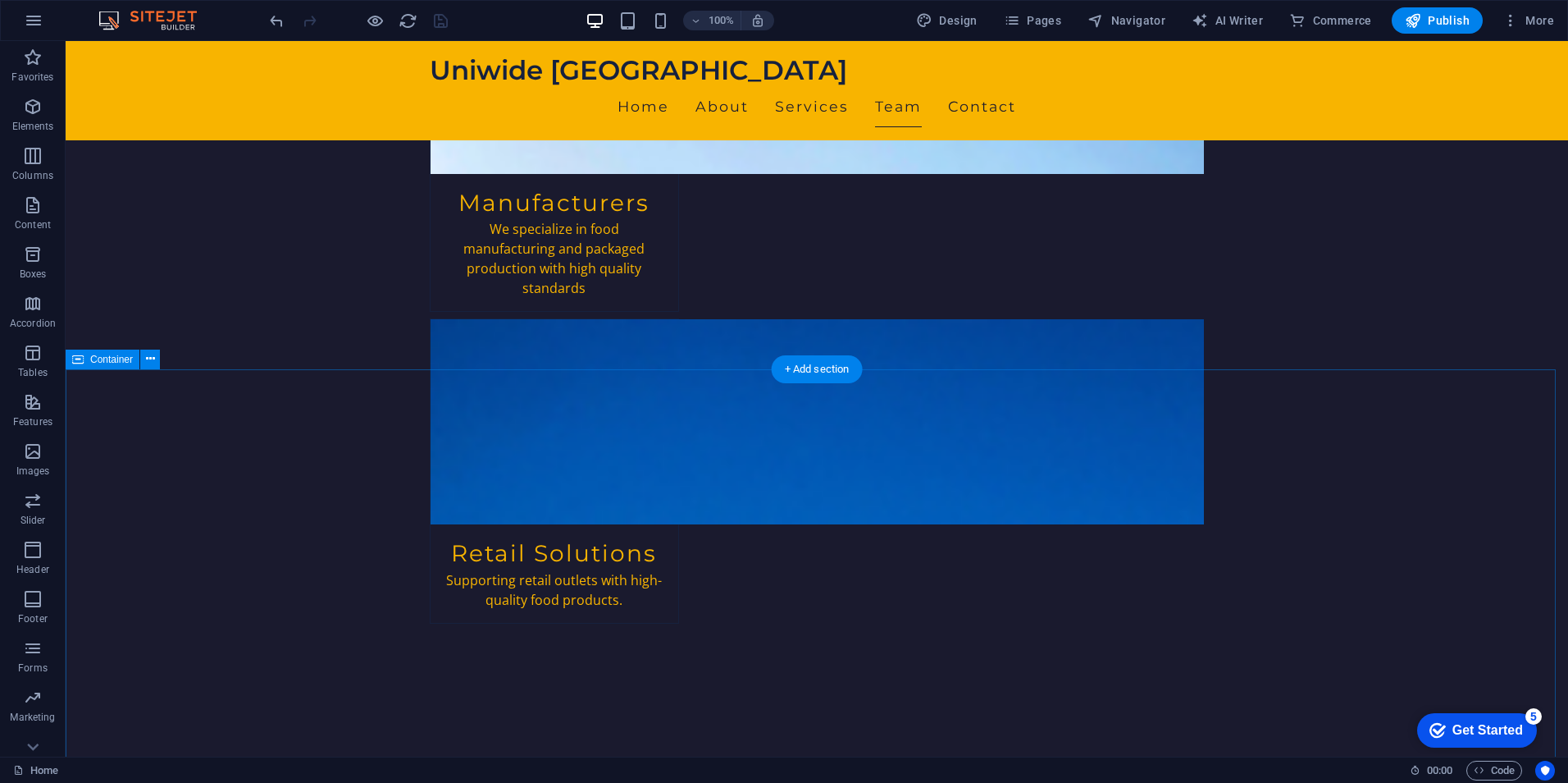
scroll to position [1835, 0]
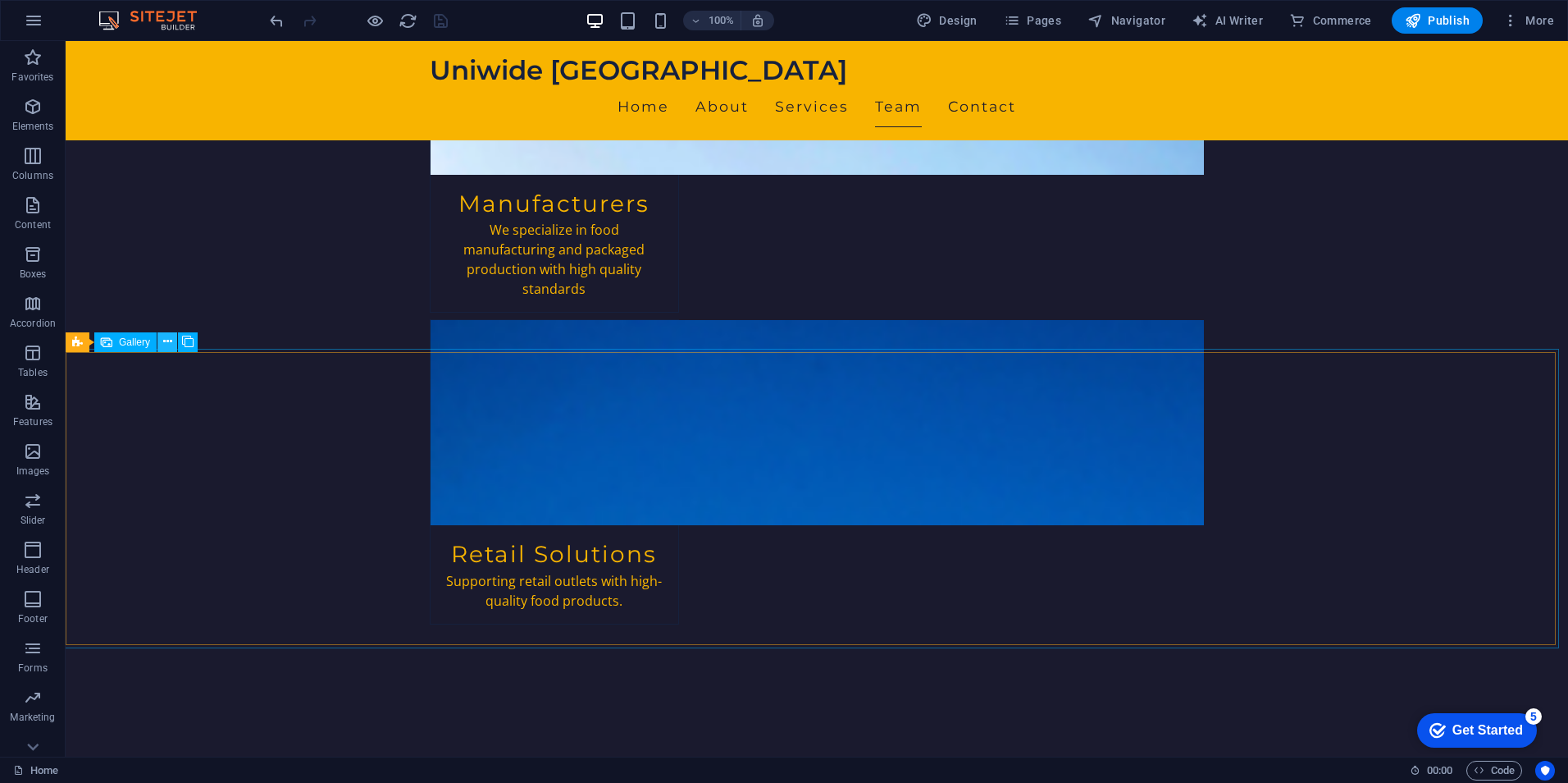
click at [163, 341] on icon at bounding box center [167, 341] width 9 height 17
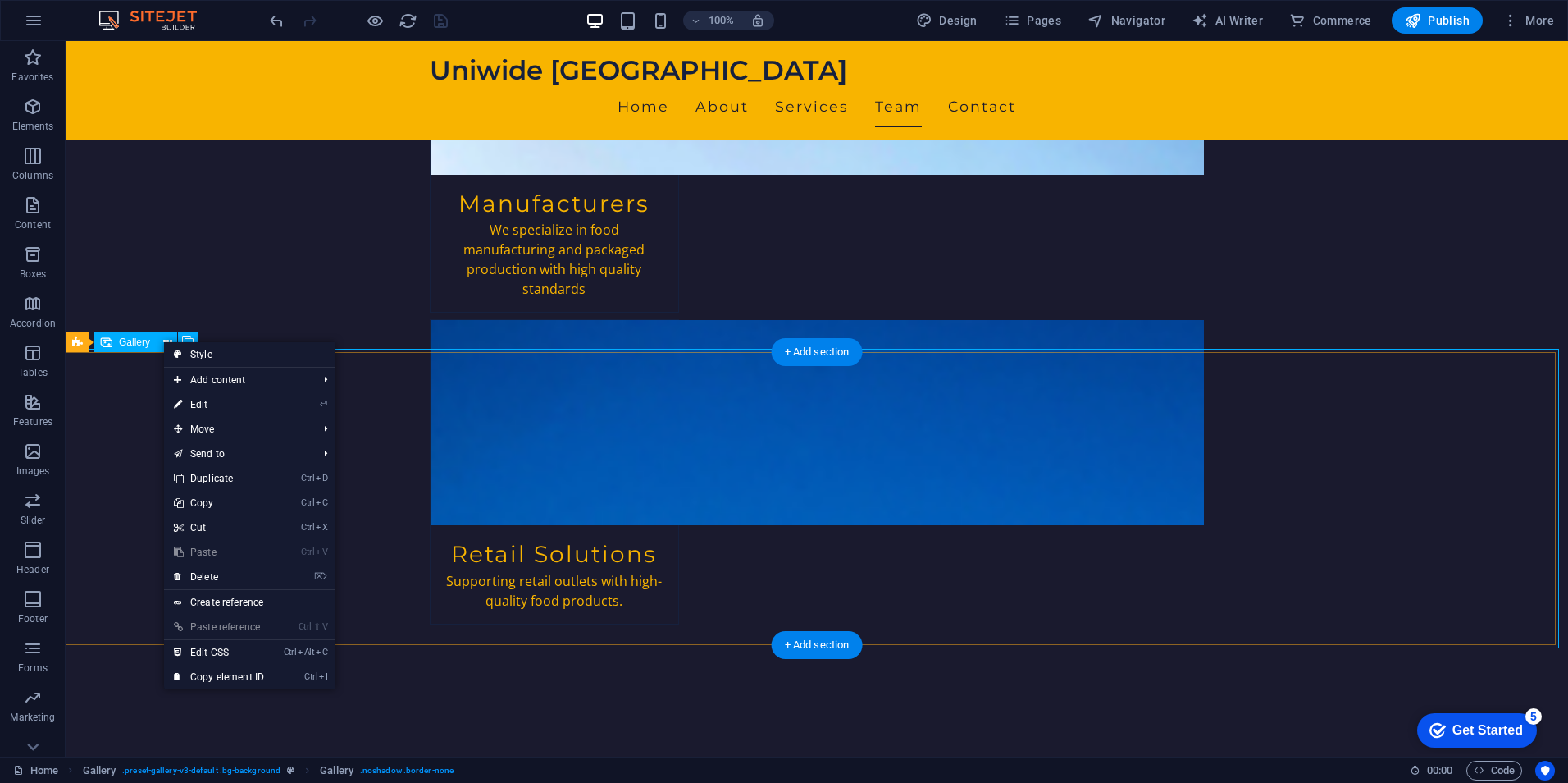
drag, startPoint x: 230, startPoint y: 401, endPoint x: 154, endPoint y: 375, distance: 80.3
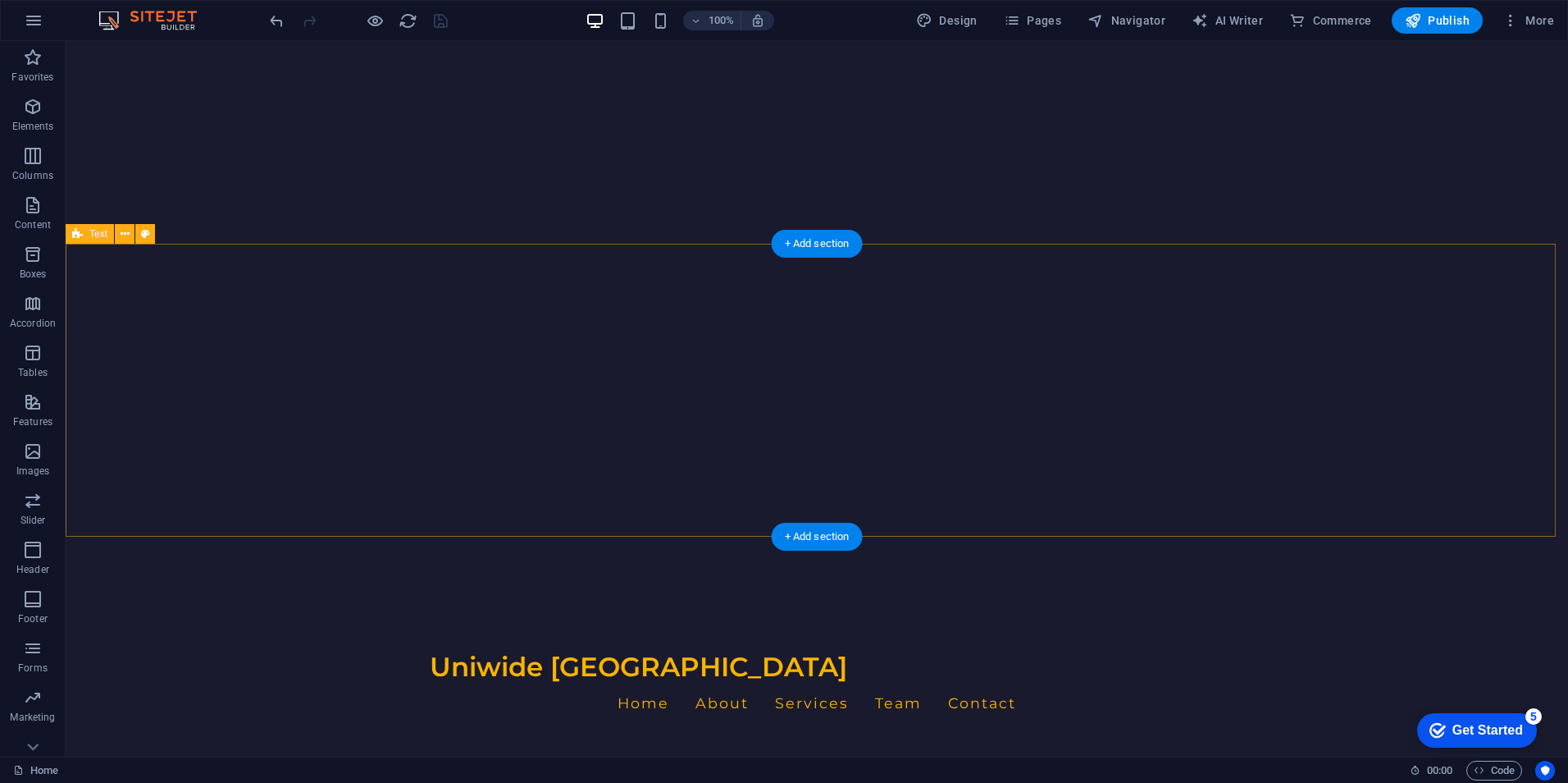
scroll to position [0, 0]
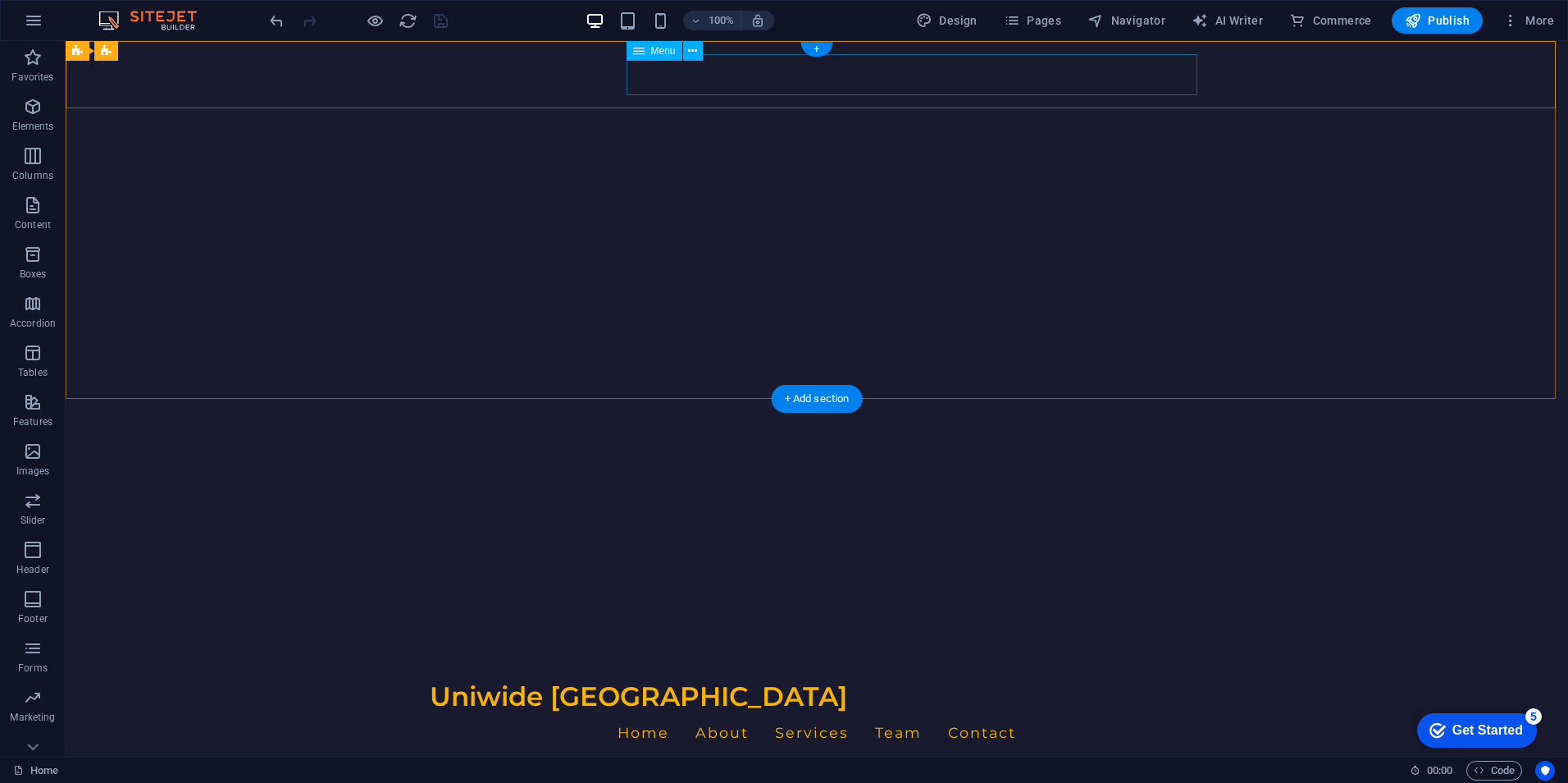
click at [811, 712] on nav "Home About Services Team Contact" at bounding box center [816, 732] width 774 height 41
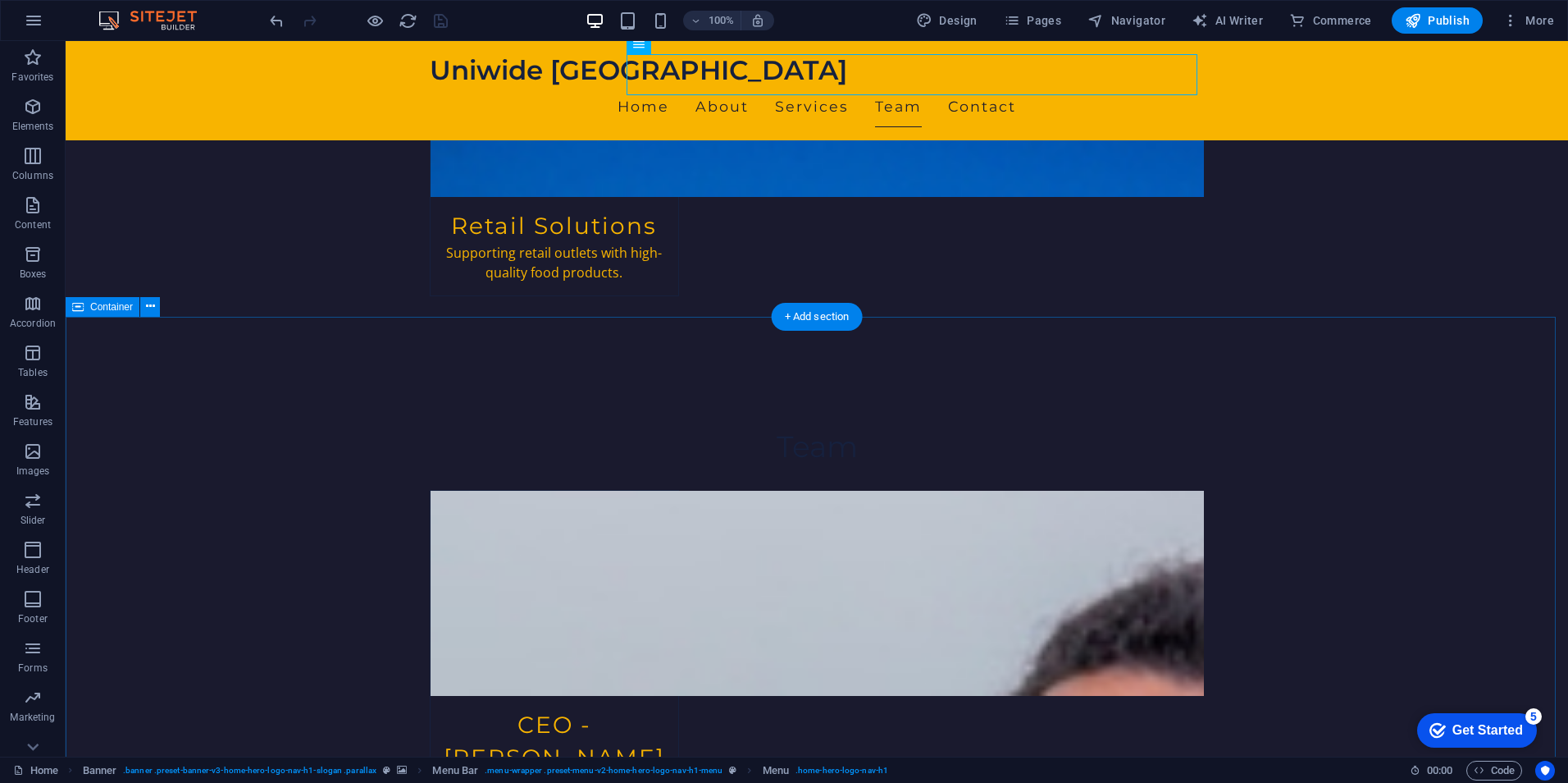
scroll to position [1835, 0]
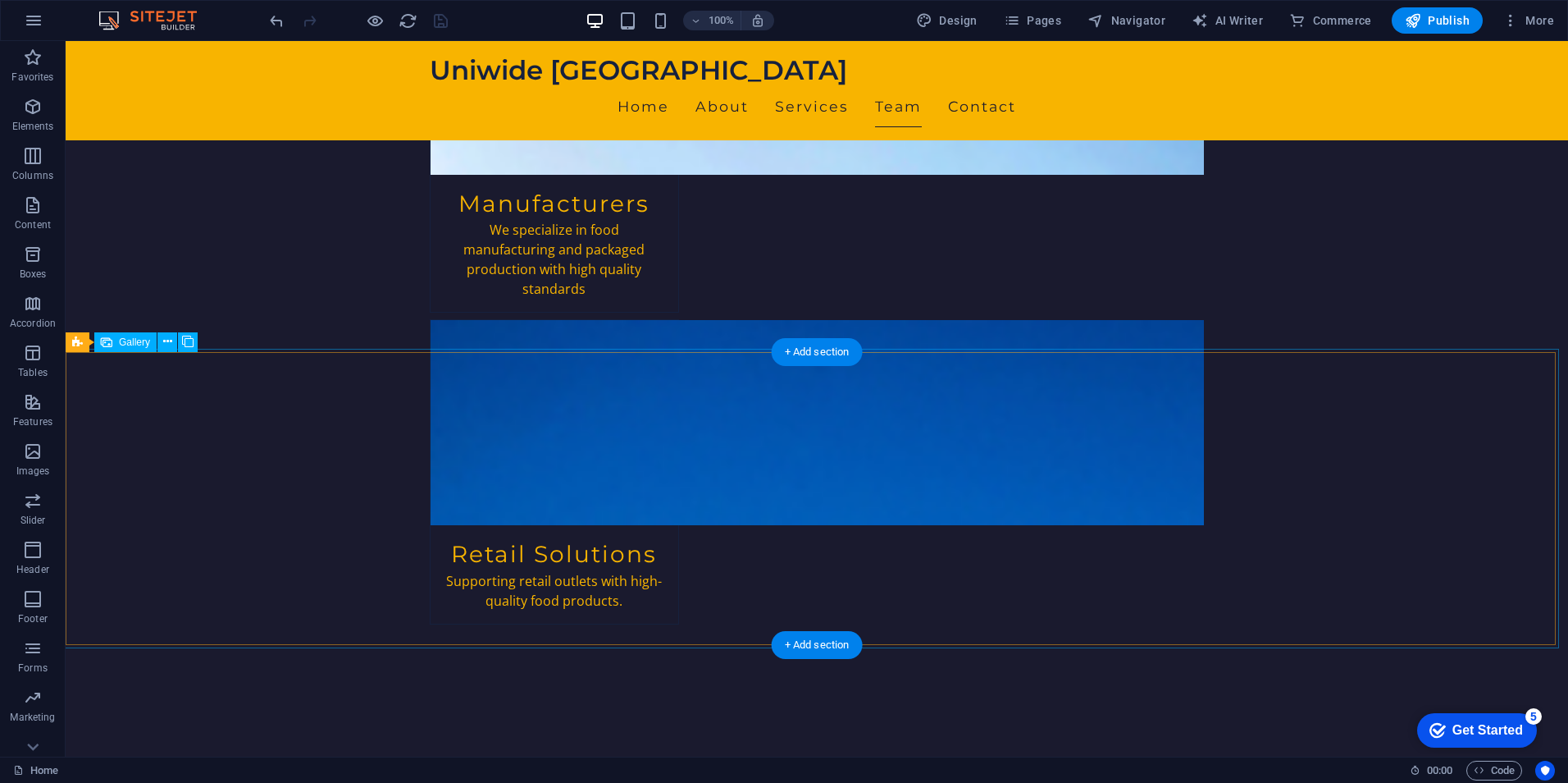
click at [173, 338] on button at bounding box center [168, 343] width 20 height 20
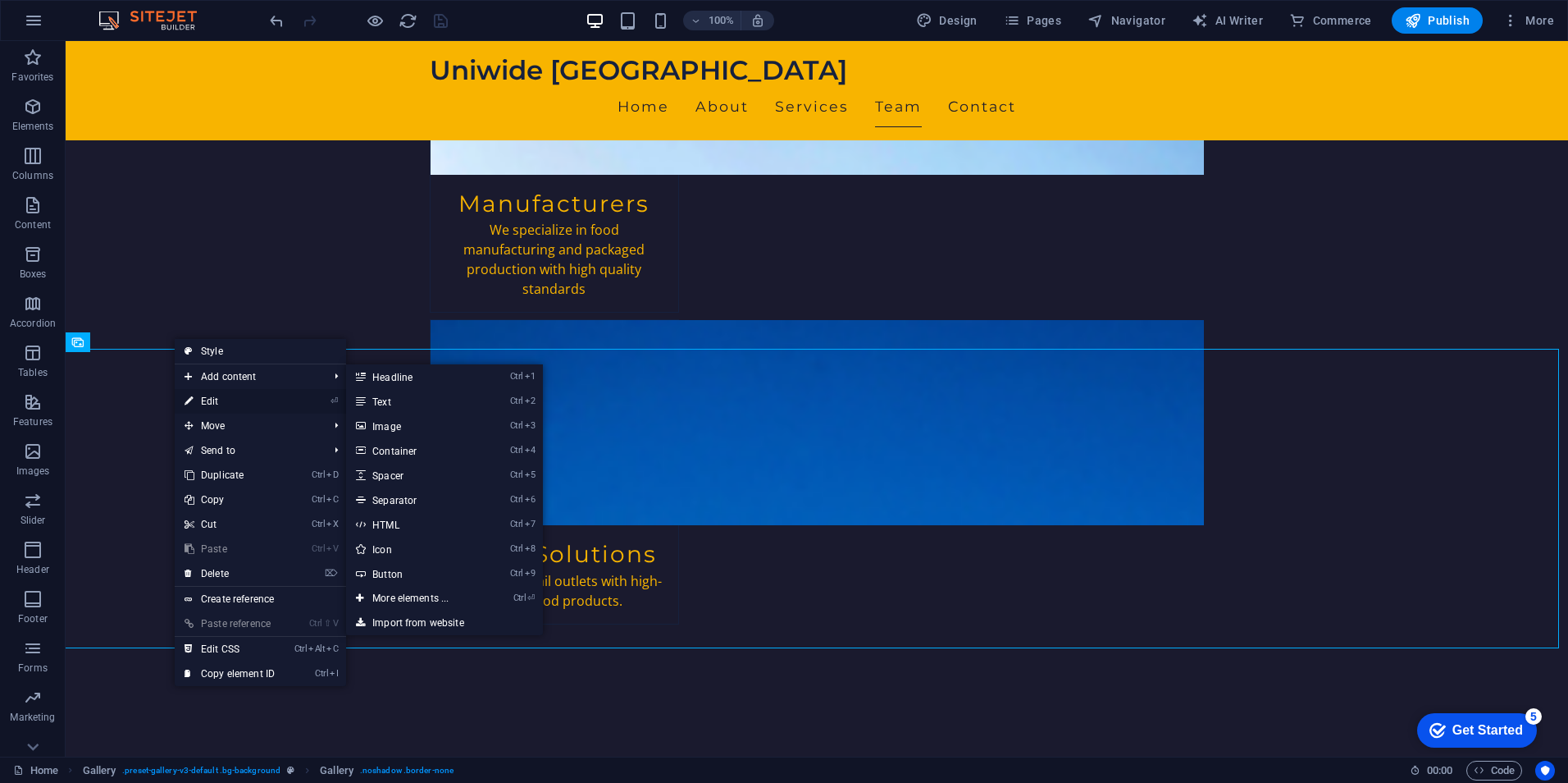
click at [232, 401] on link "⏎ Edit" at bounding box center [230, 400] width 110 height 25
select select "px"
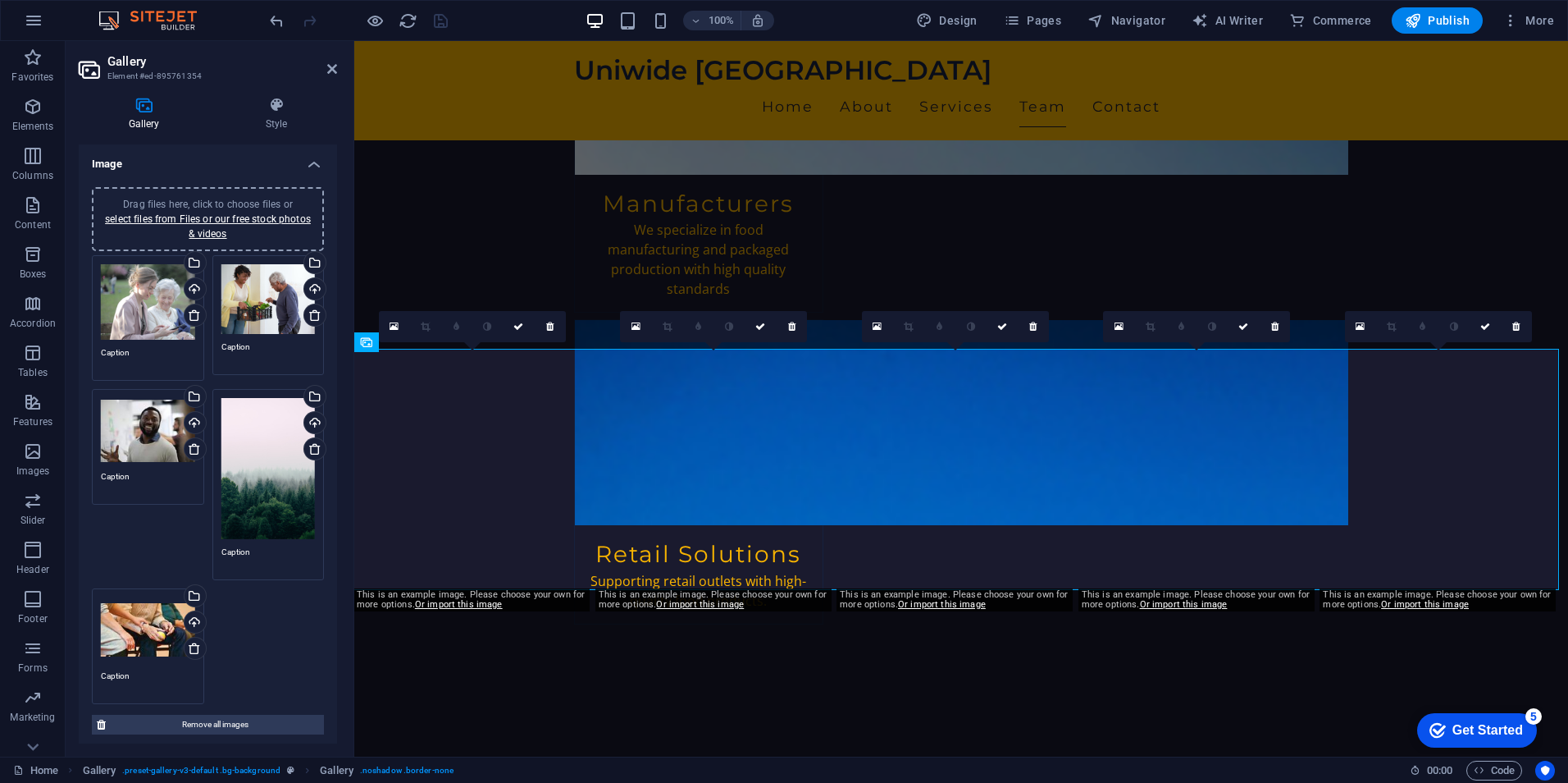
click at [134, 315] on div "Drag files here, click to choose files or select files from Files or our free s…" at bounding box center [148, 302] width 94 height 76
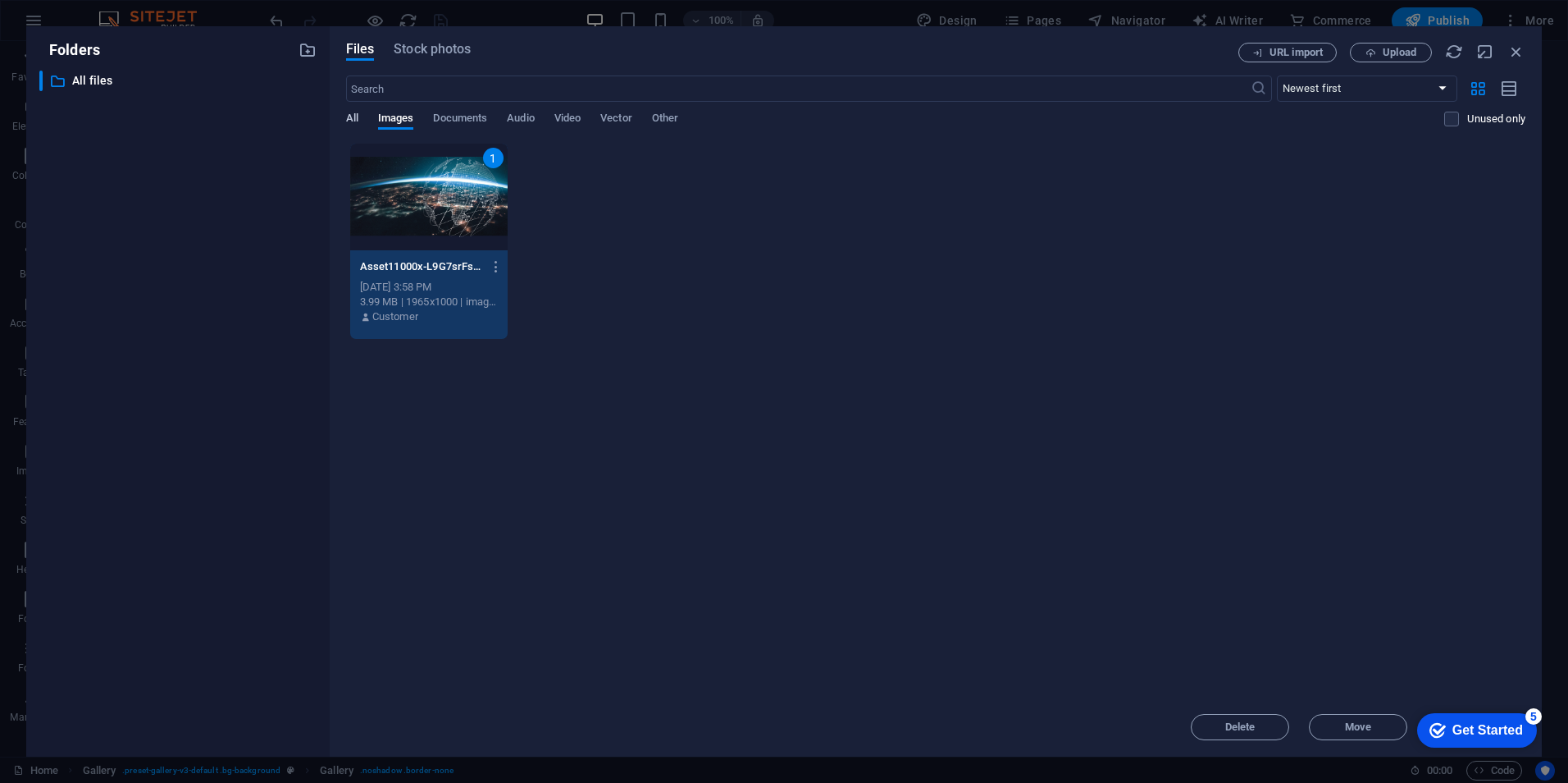
click at [347, 114] on span "All" at bounding box center [353, 119] width 12 height 23
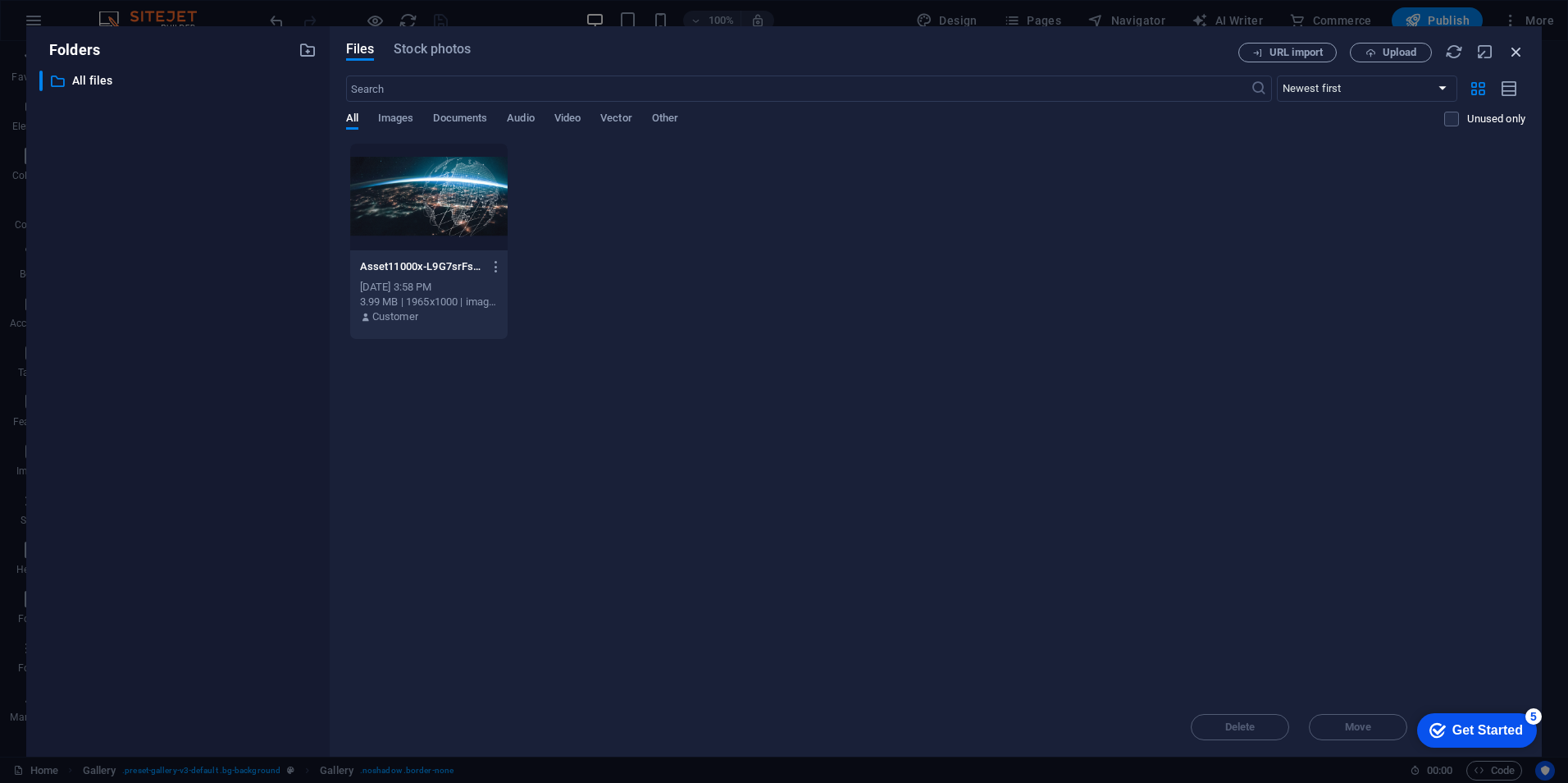
click at [1516, 48] on icon "button" at bounding box center [1517, 52] width 18 height 18
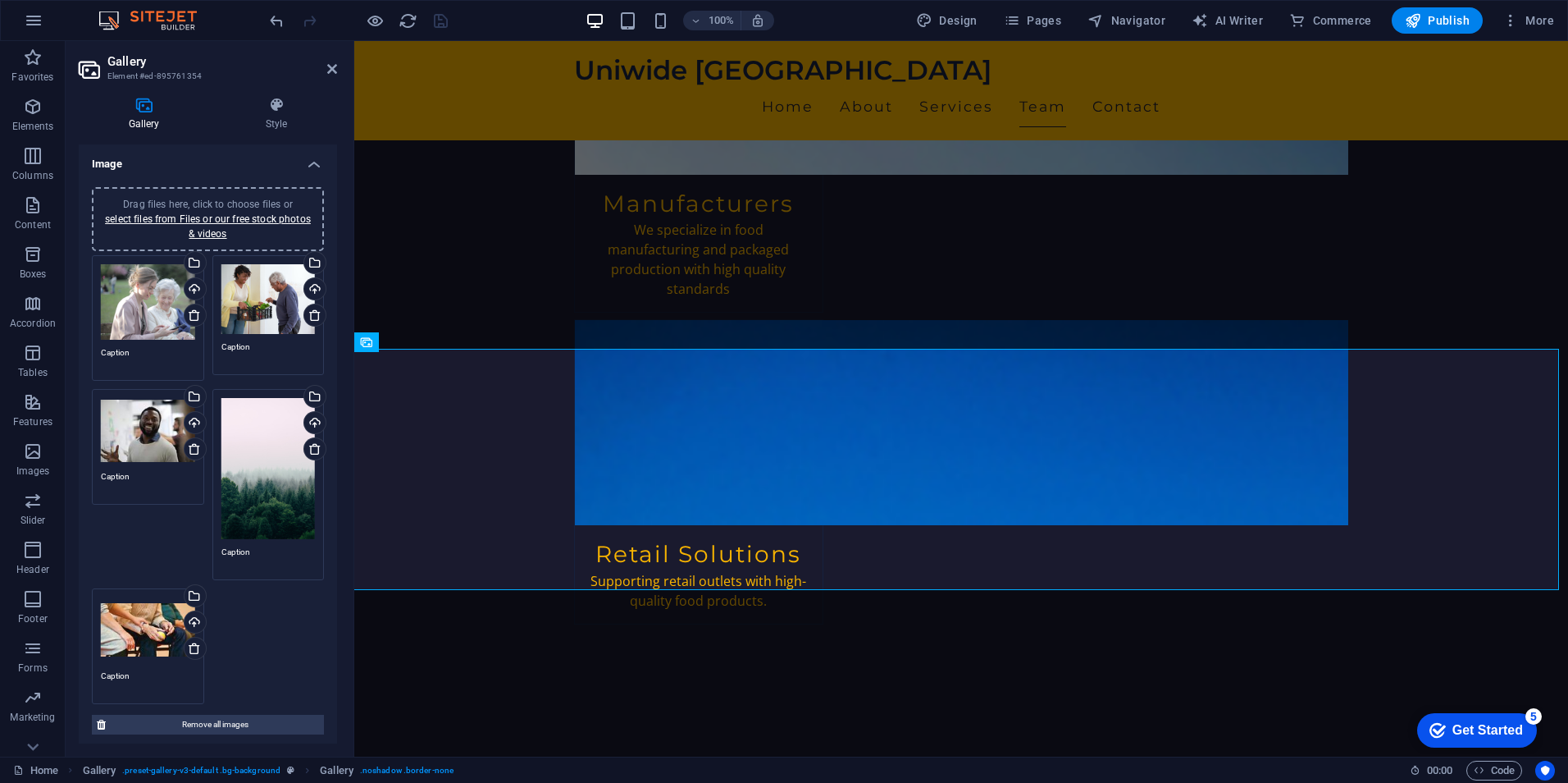
drag, startPoint x: 493, startPoint y: 341, endPoint x: 569, endPoint y: 455, distance: 137.0
click at [197, 284] on div "Upload" at bounding box center [194, 290] width 25 height 25
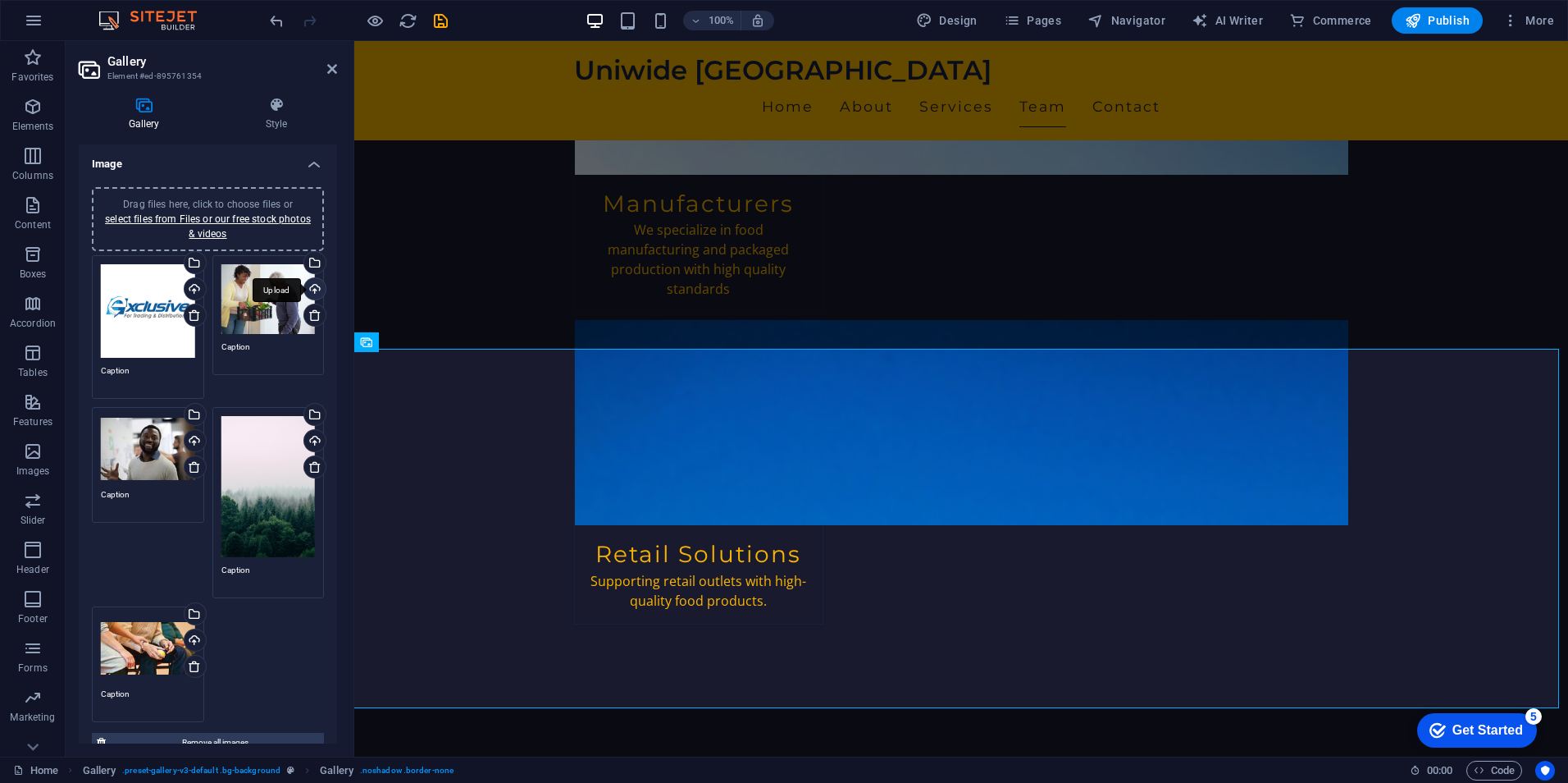
click at [313, 287] on div "Upload" at bounding box center [313, 290] width 25 height 25
click at [195, 440] on div "Upload" at bounding box center [194, 441] width 25 height 25
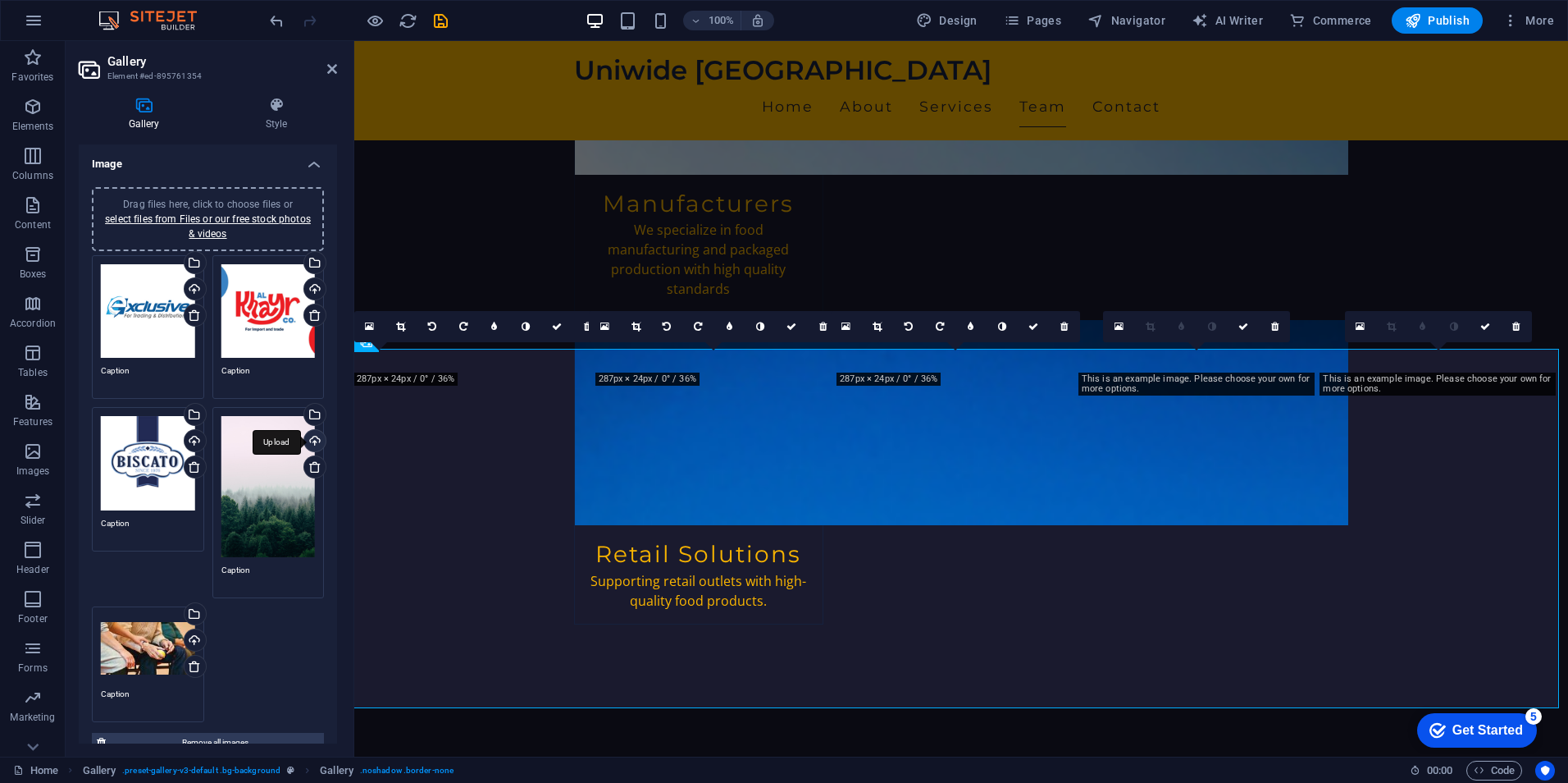
click at [312, 443] on div "Upload" at bounding box center [313, 441] width 25 height 25
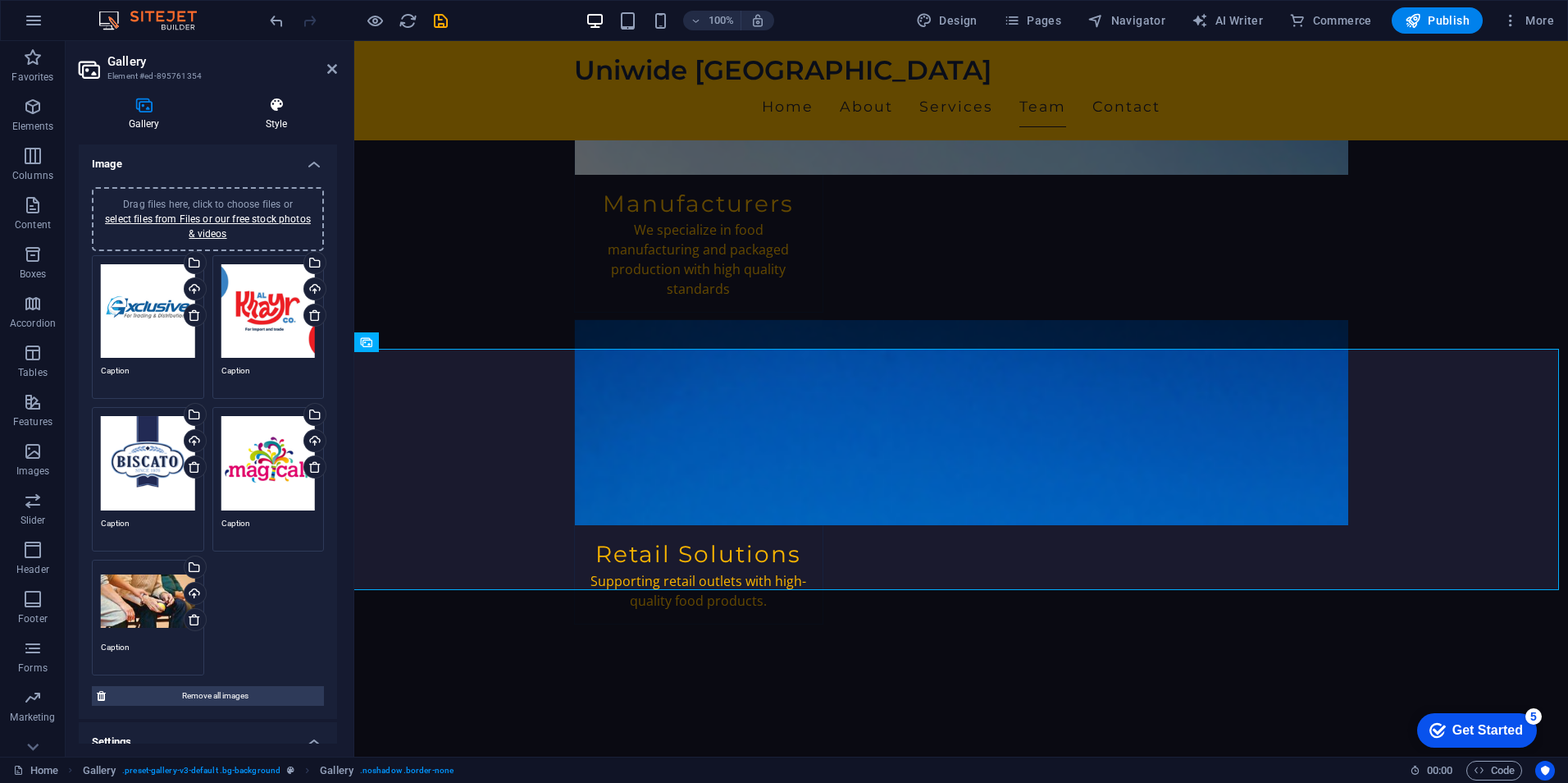
click at [278, 114] on h4 "Style" at bounding box center [277, 114] width 122 height 34
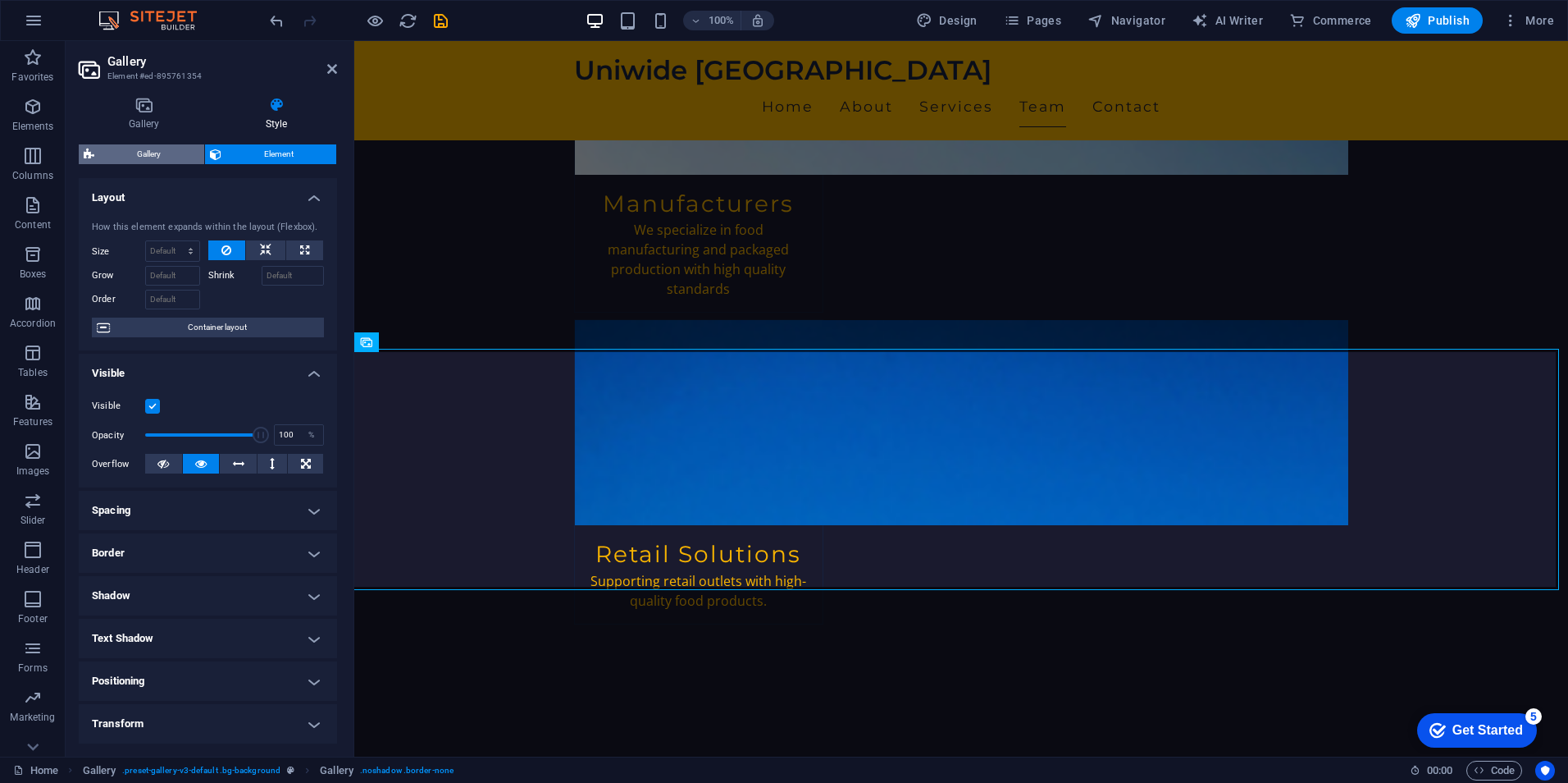
click at [149, 149] on span "Gallery" at bounding box center [149, 155] width 100 height 20
select select "rem"
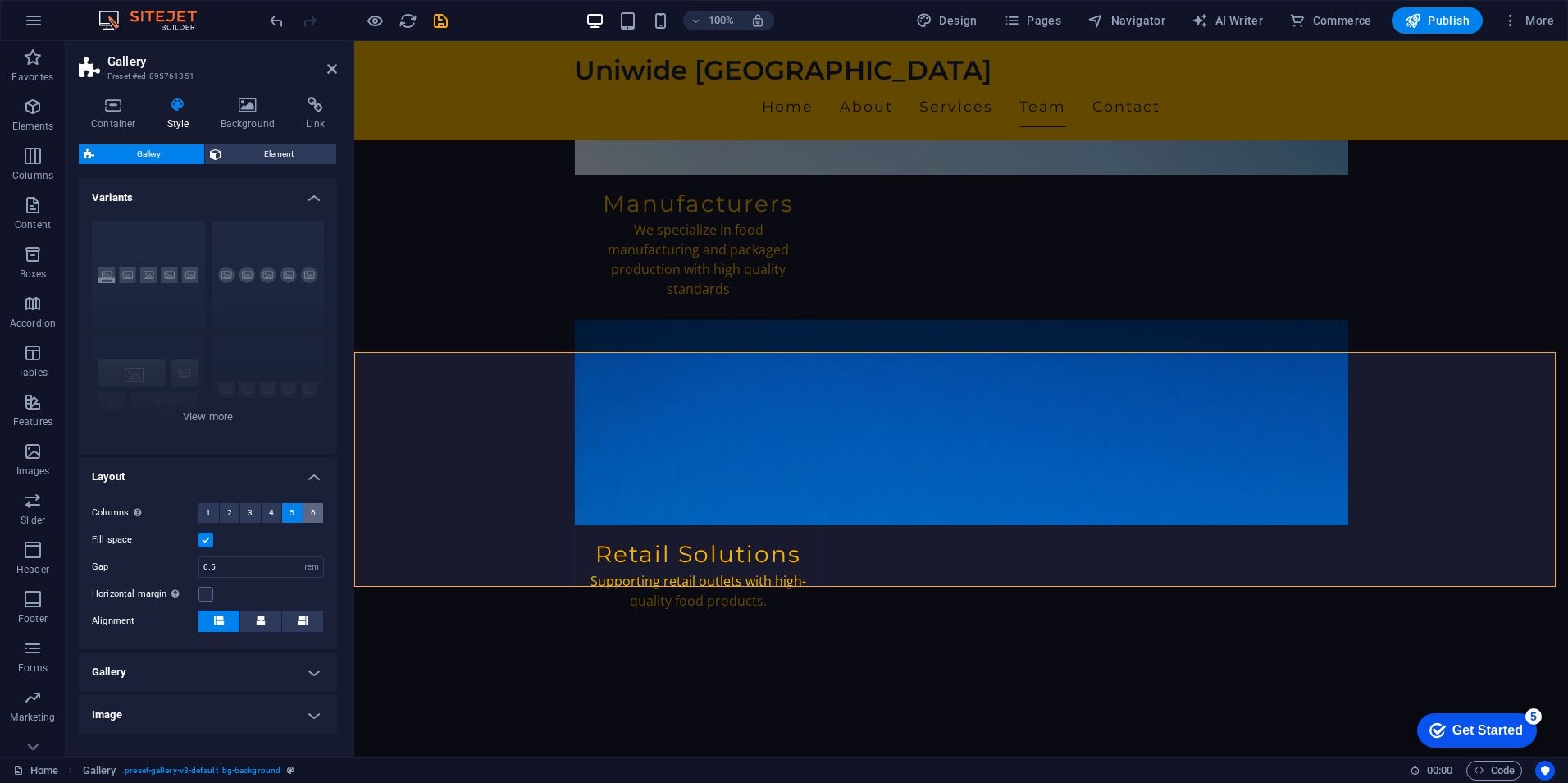
click at [306, 515] on button "6" at bounding box center [314, 513] width 21 height 20
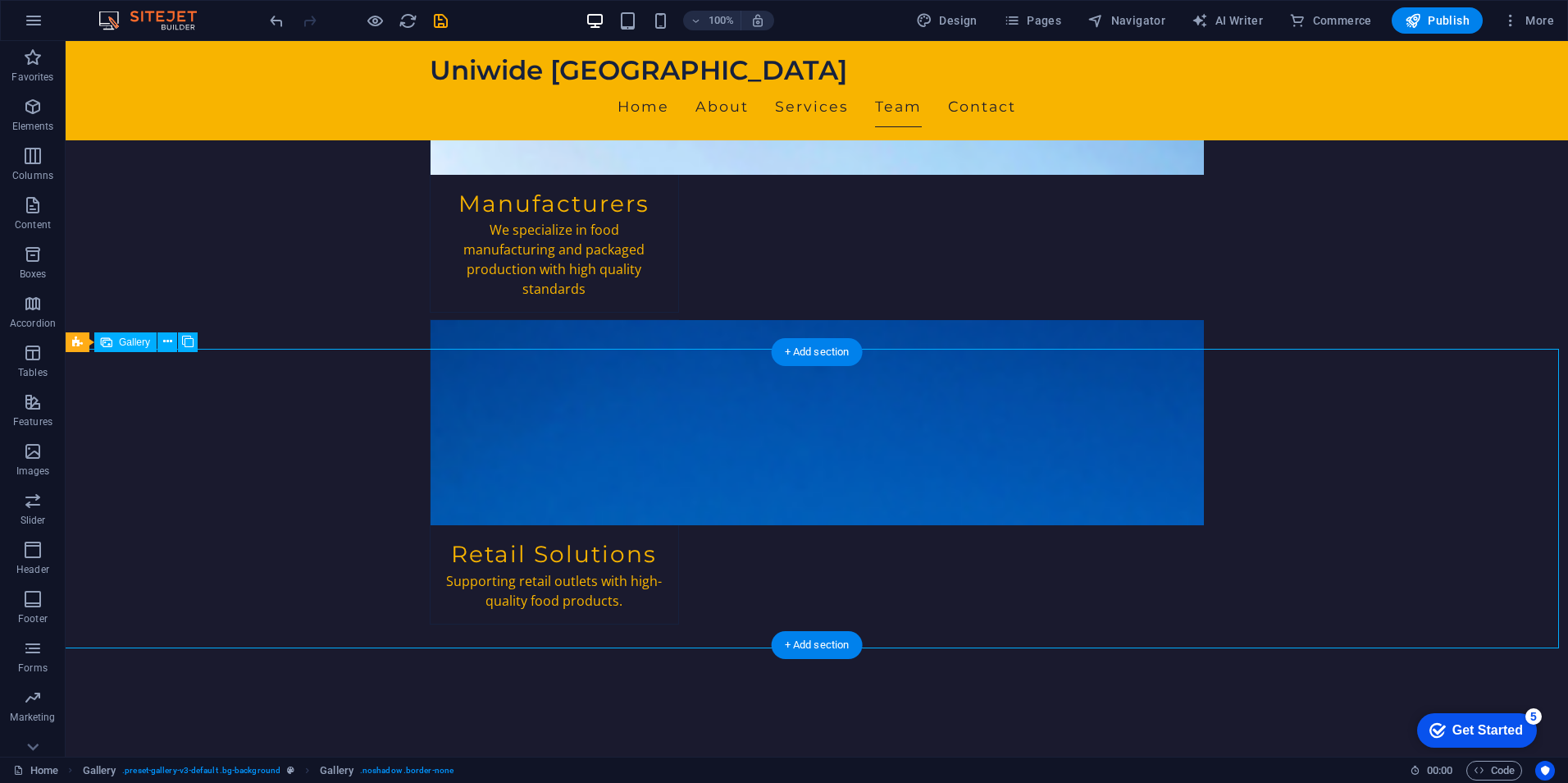
drag, startPoint x: 1137, startPoint y: 476, endPoint x: 881, endPoint y: 474, distance: 256.0
click at [148, 343] on span "Gallery" at bounding box center [134, 343] width 31 height 10
click at [171, 344] on icon at bounding box center [167, 341] width 9 height 17
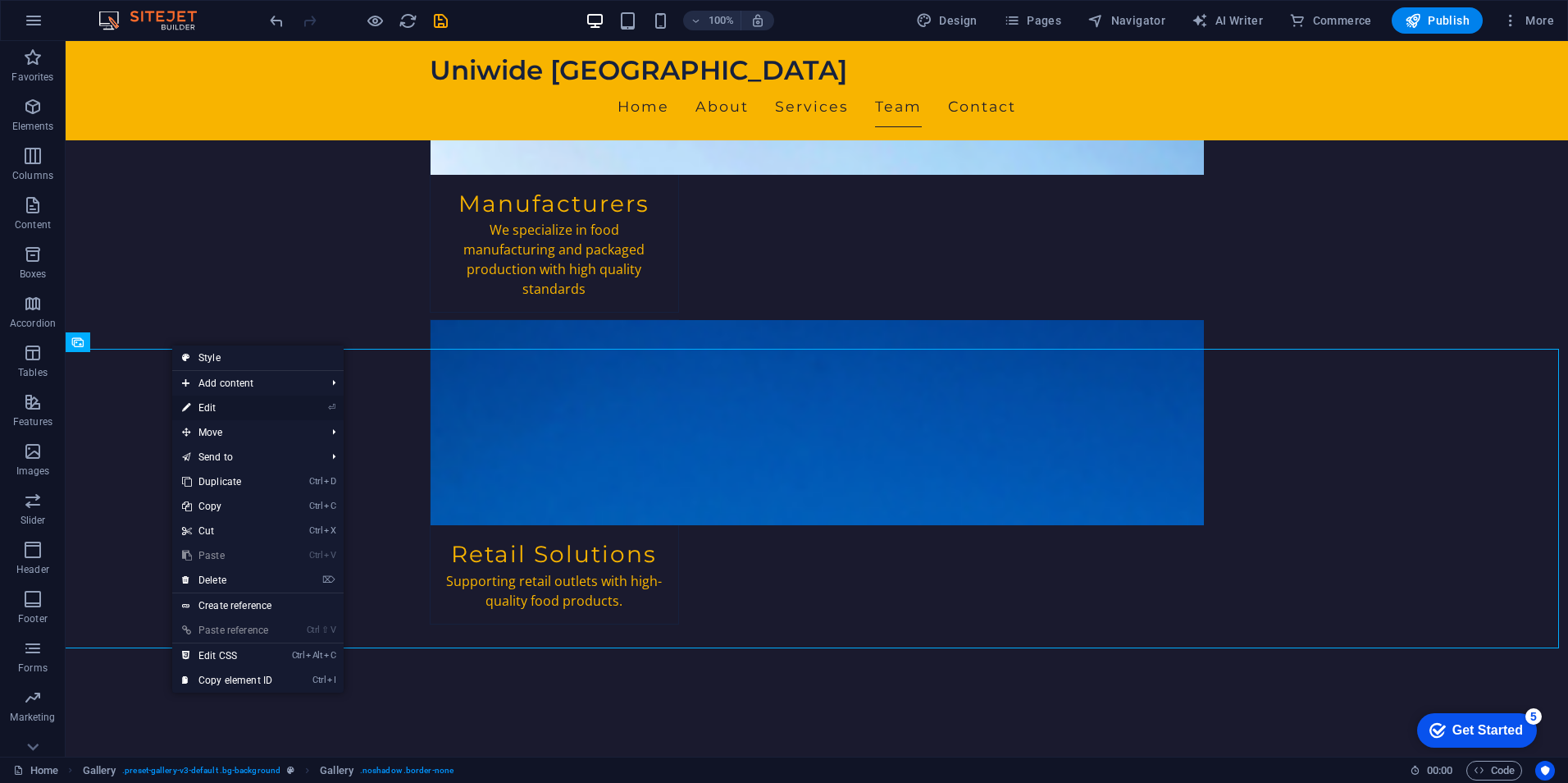
click at [238, 407] on link "⏎ Edit" at bounding box center [227, 407] width 110 height 25
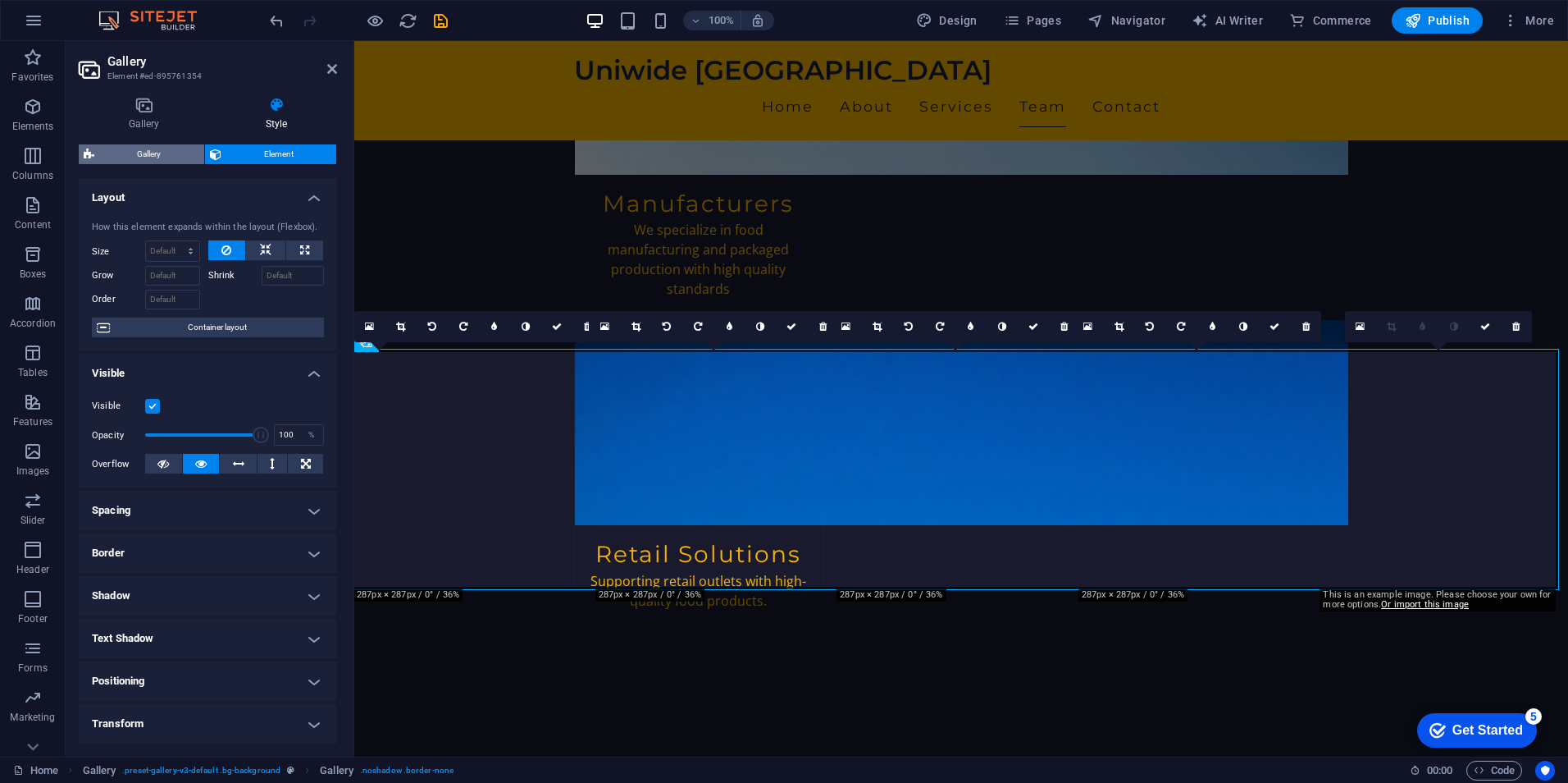
click at [165, 154] on span "Gallery" at bounding box center [149, 155] width 100 height 20
select select "rem"
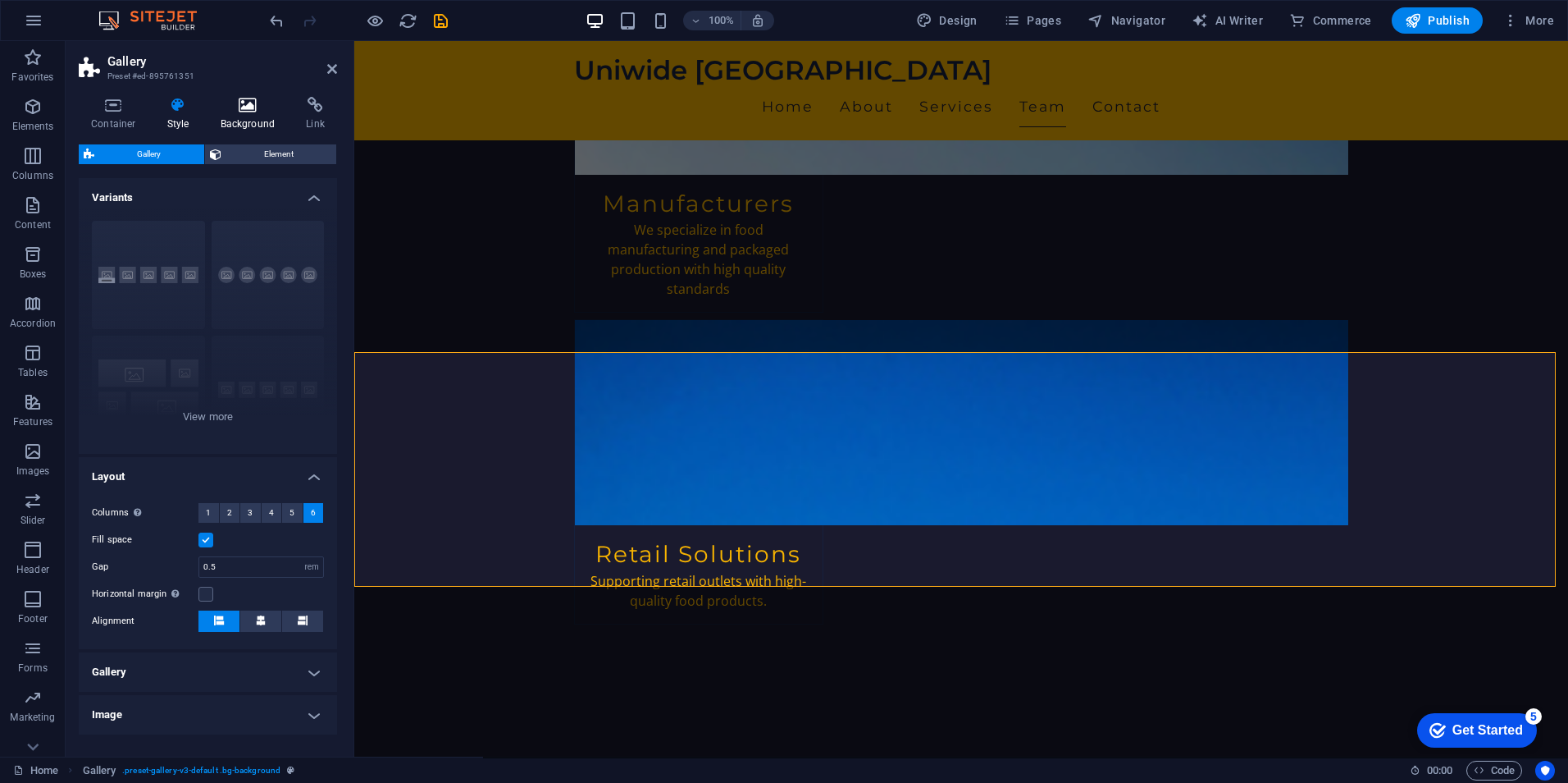
click at [260, 115] on h4 "Background" at bounding box center [252, 114] width 86 height 34
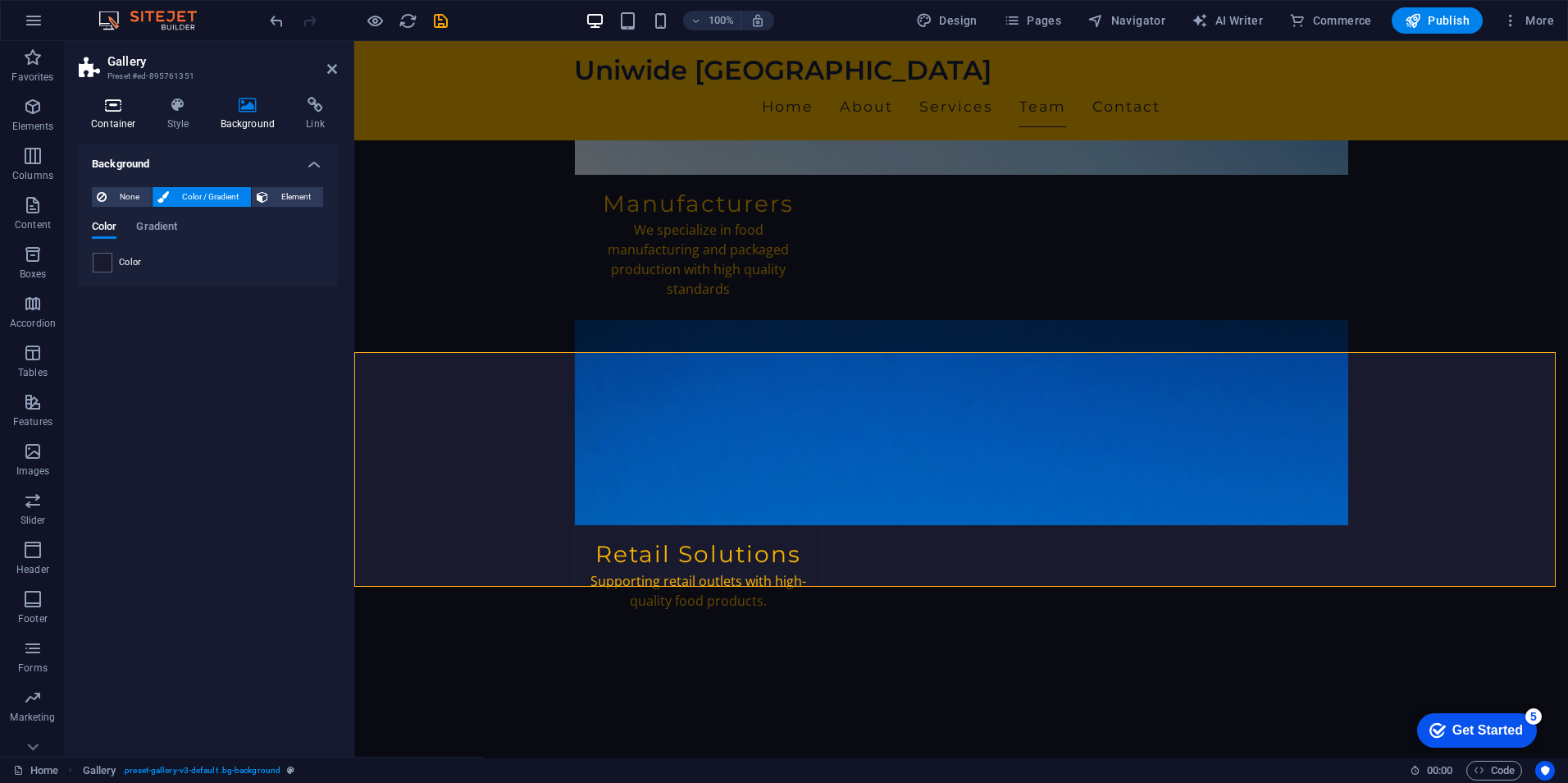
click at [117, 111] on icon at bounding box center [114, 105] width 70 height 16
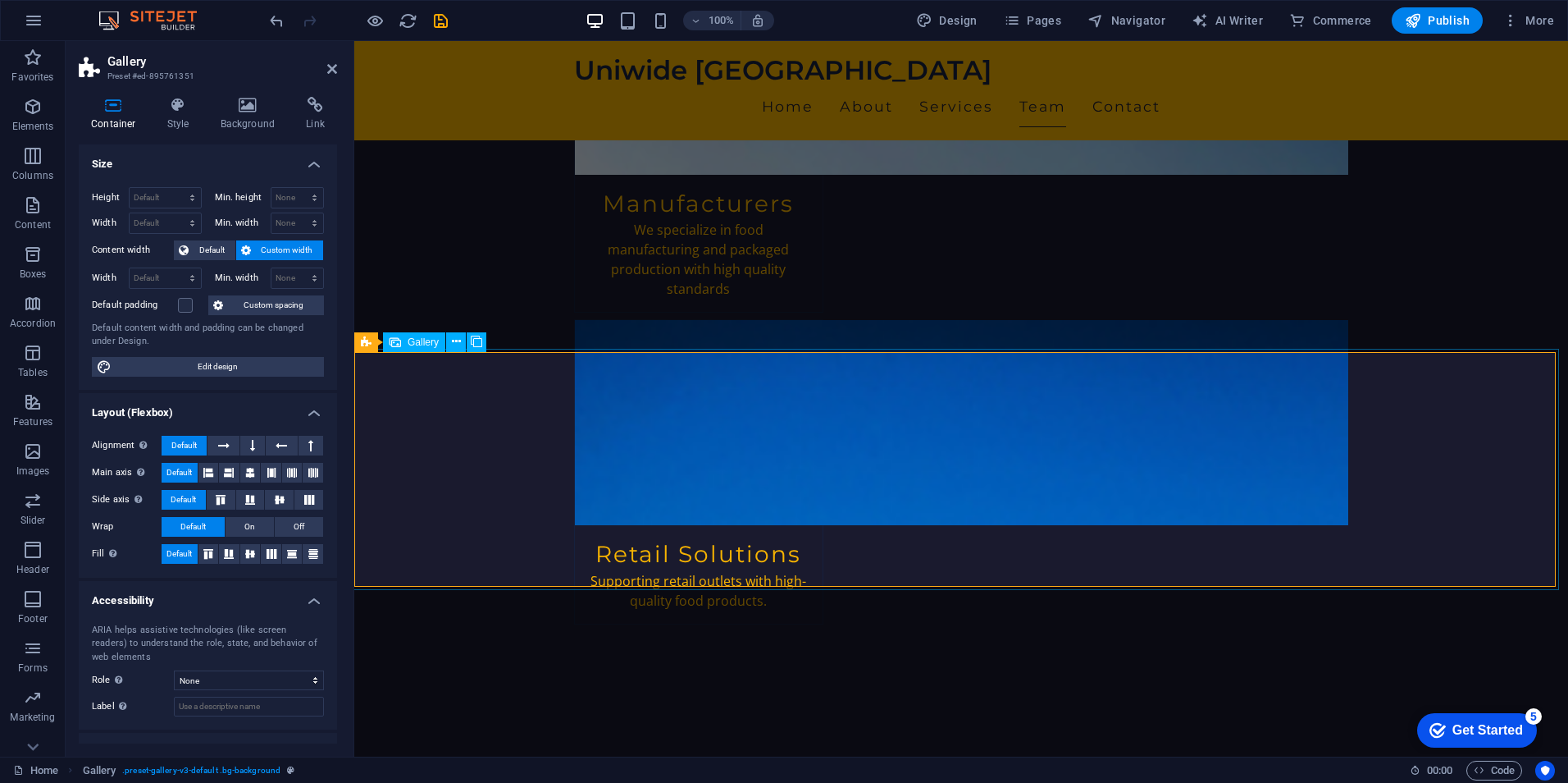
click at [457, 343] on icon at bounding box center [456, 341] width 9 height 17
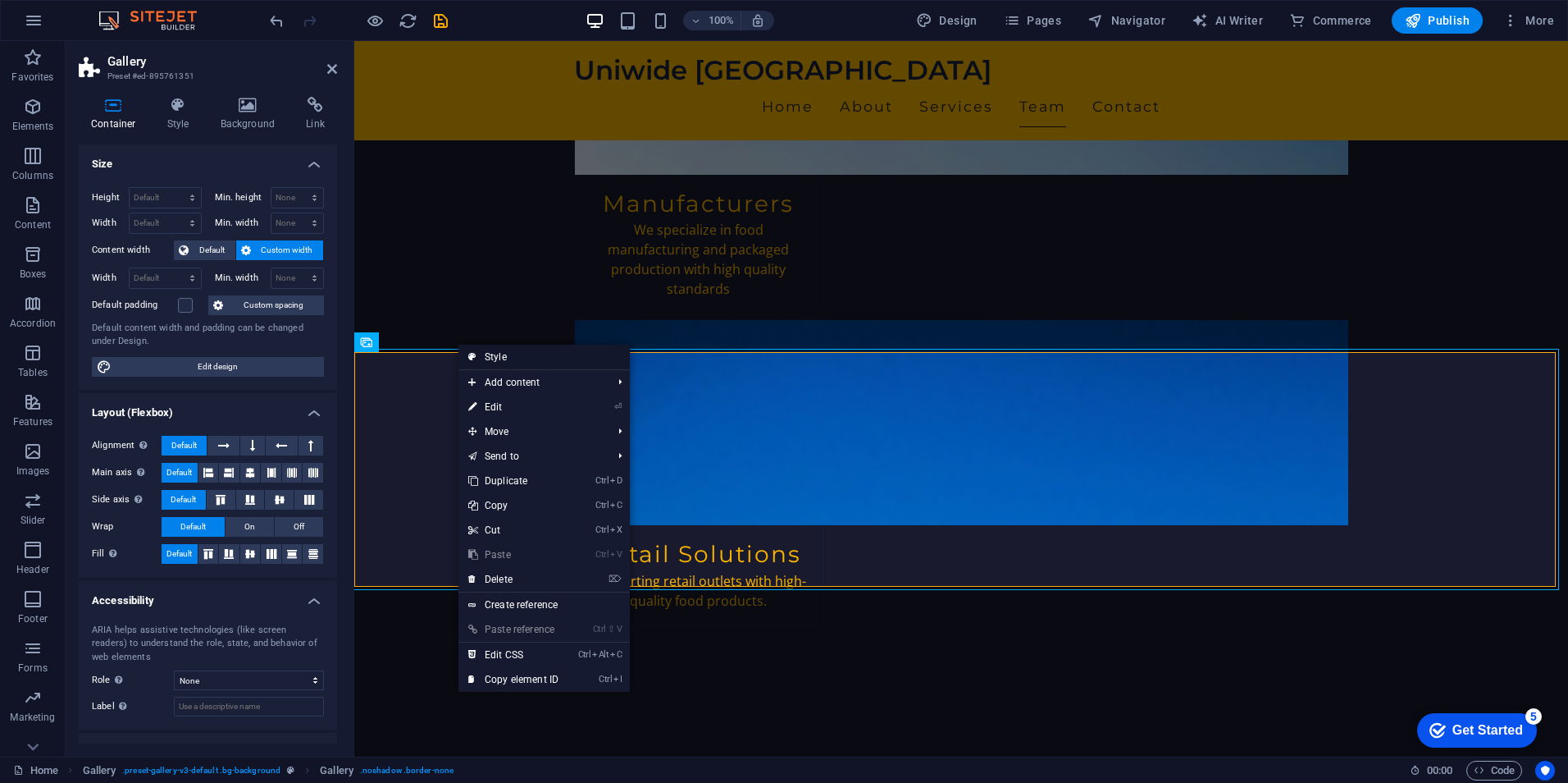
click at [482, 357] on link "Style" at bounding box center [544, 357] width 172 height 25
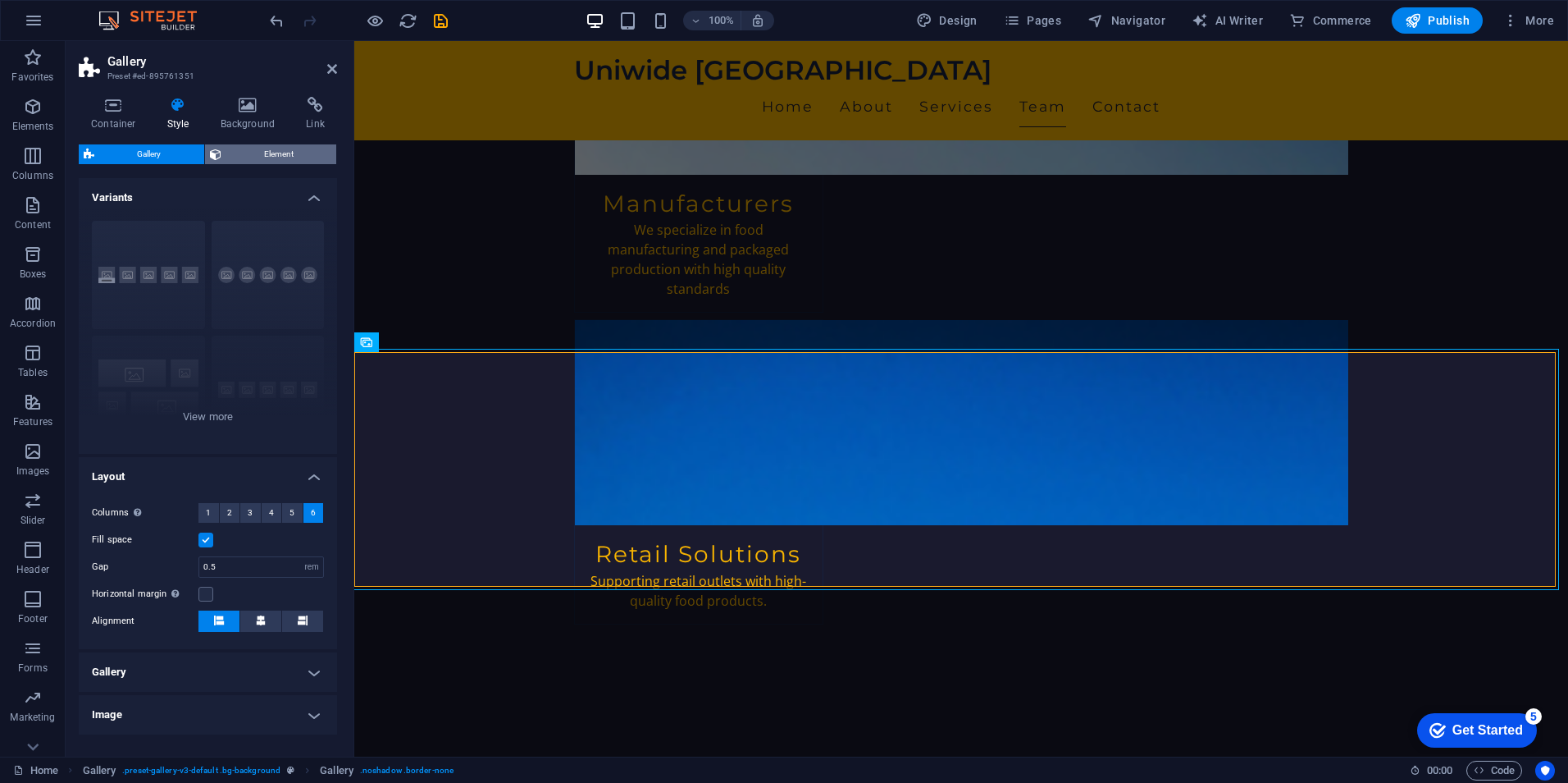
click at [254, 152] on span "Element" at bounding box center [280, 155] width 106 height 20
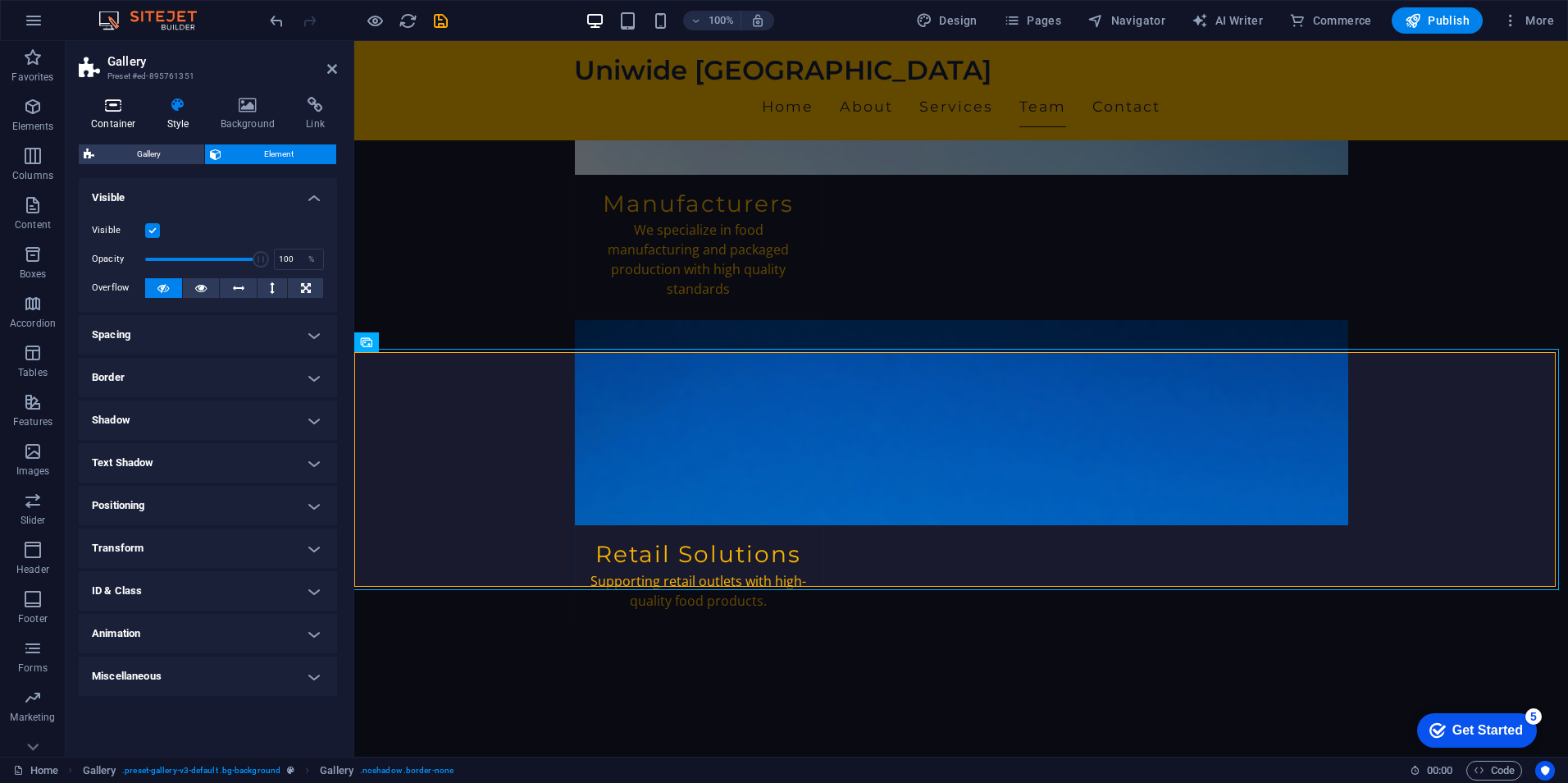
click at [130, 121] on h4 "Container" at bounding box center [117, 114] width 76 height 34
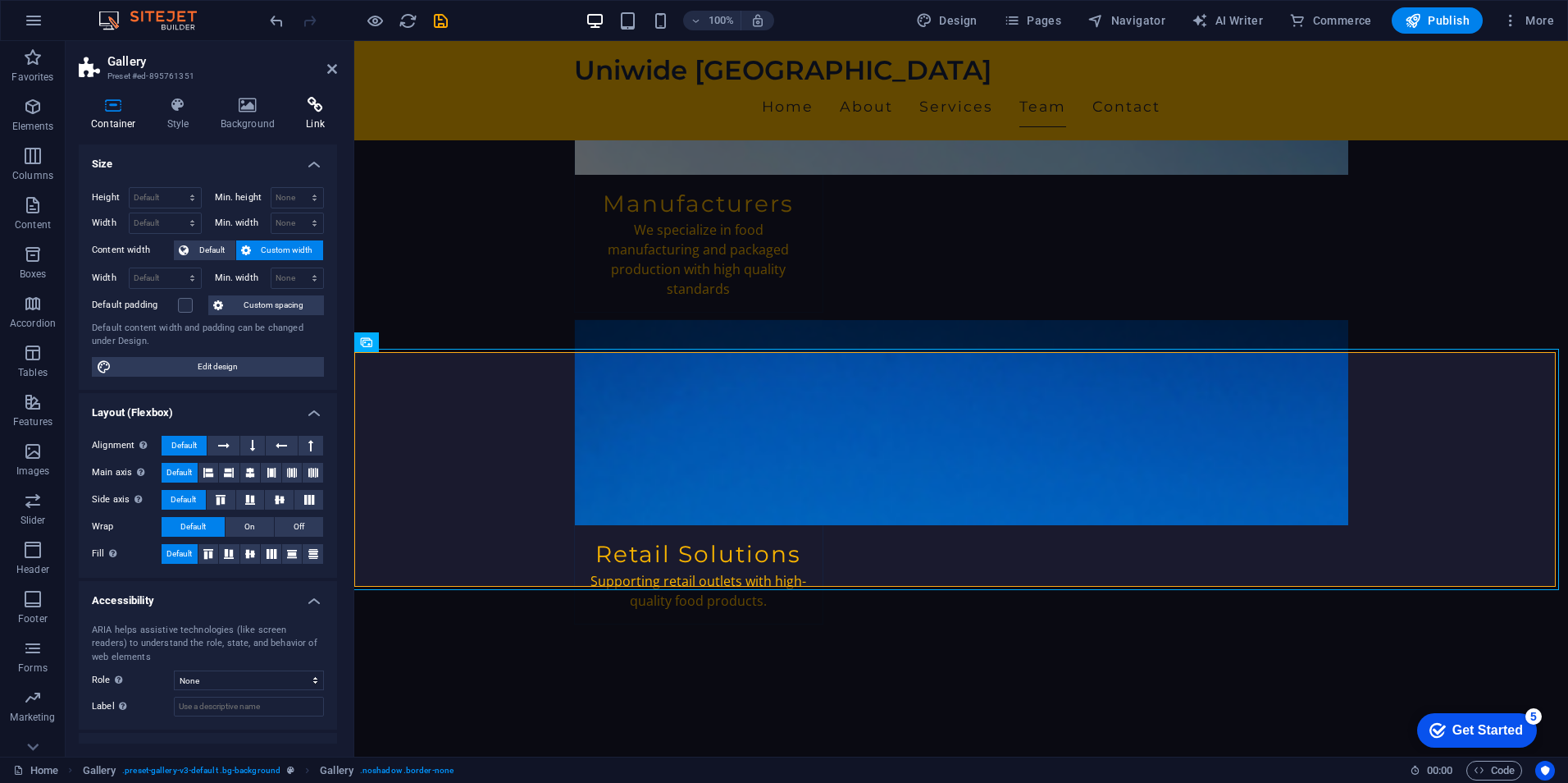
click at [315, 123] on h4 "Link" at bounding box center [316, 114] width 44 height 34
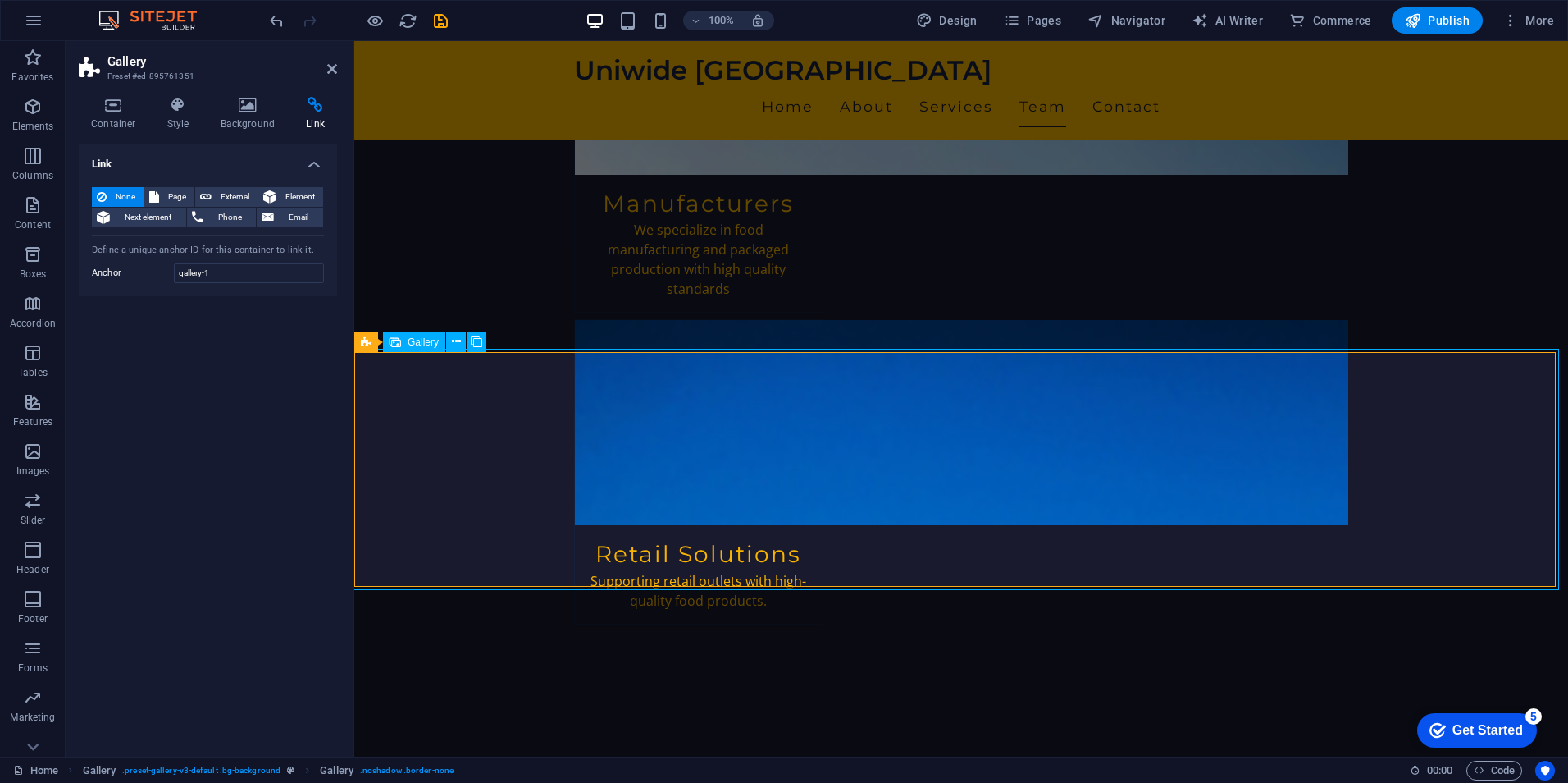
click at [411, 343] on span "Gallery" at bounding box center [422, 343] width 31 height 10
drag, startPoint x: 334, startPoint y: 66, endPoint x: 271, endPoint y: 25, distance: 75.2
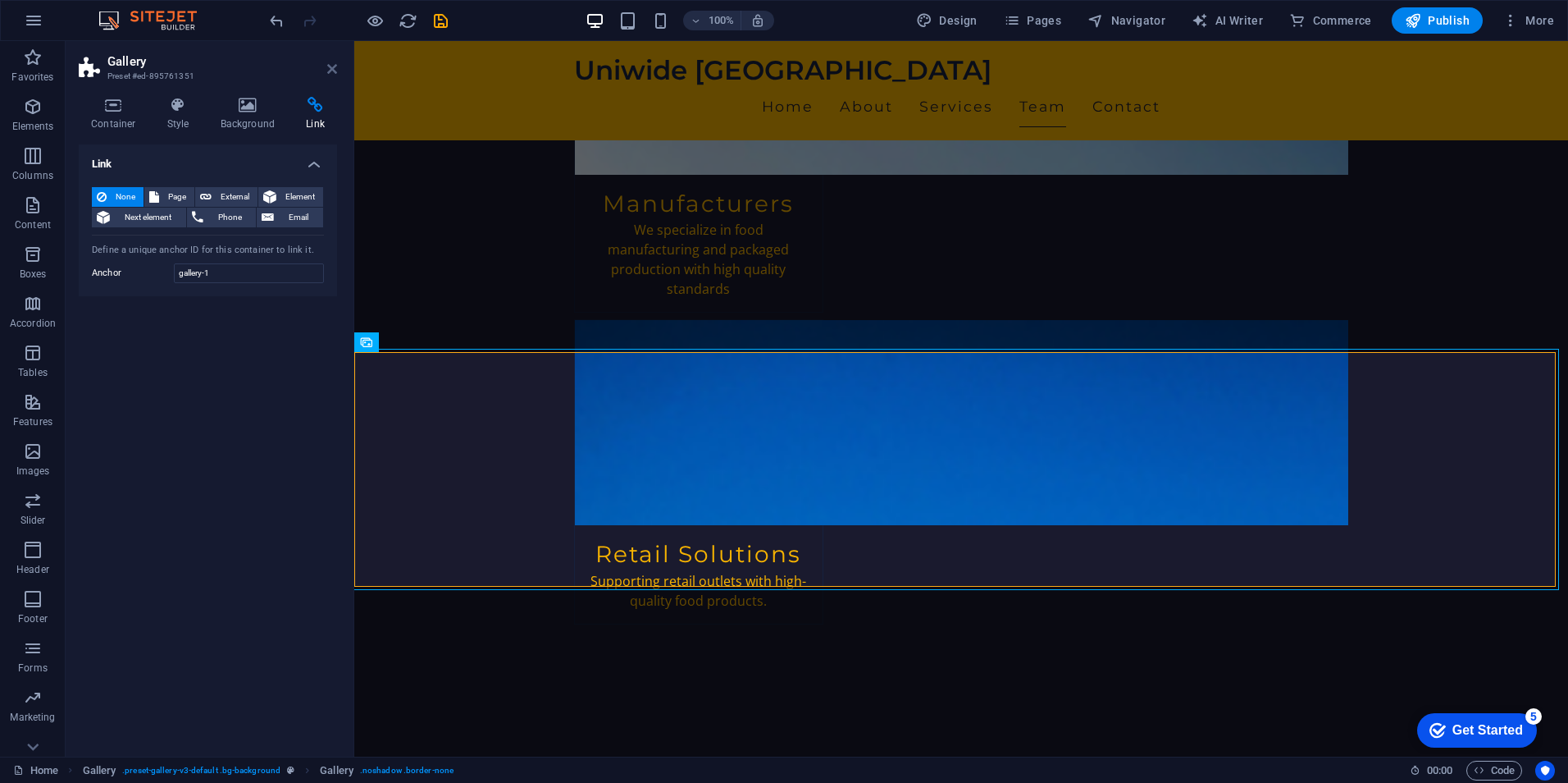
click at [334, 66] on icon at bounding box center [333, 68] width 10 height 13
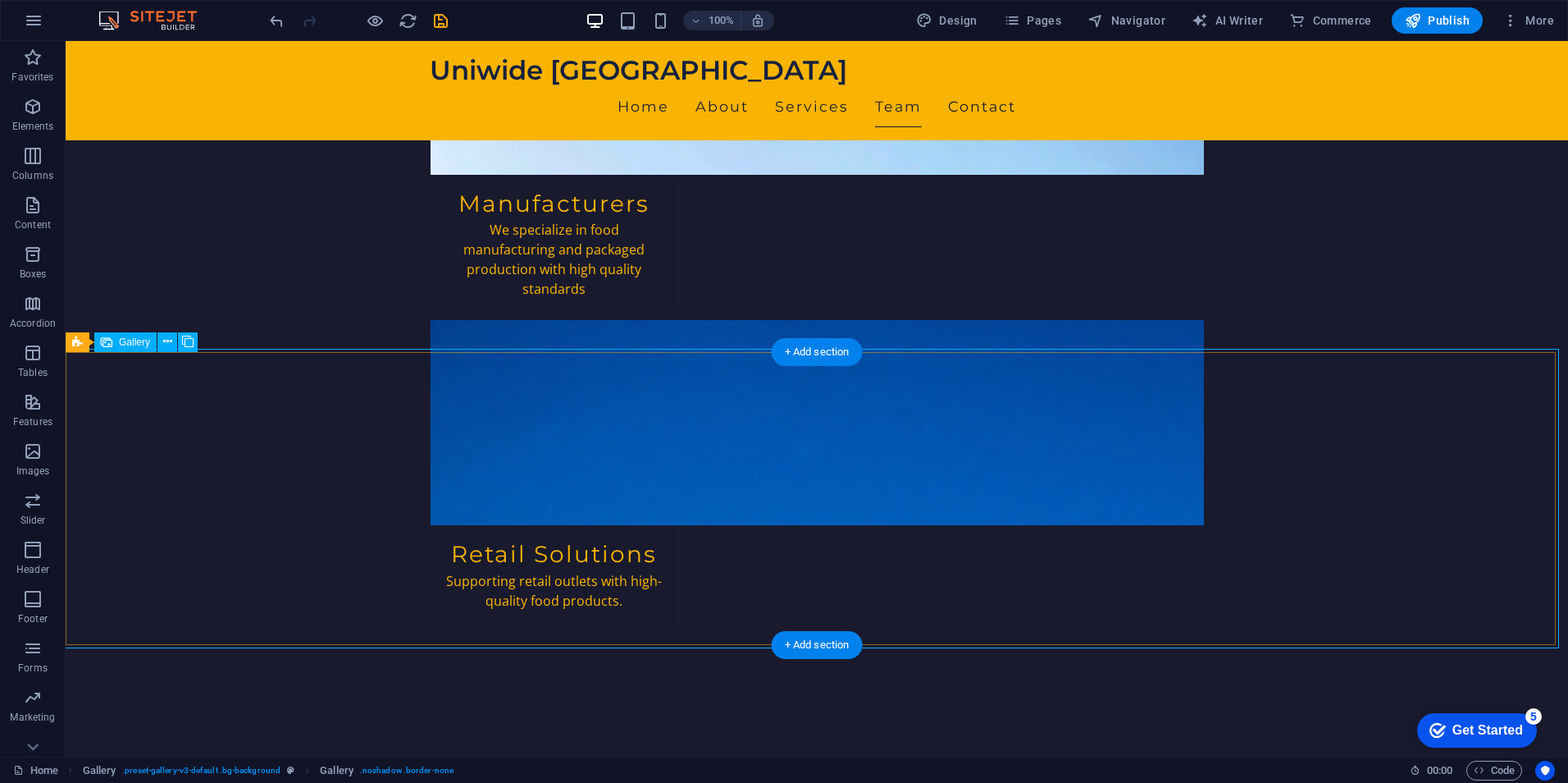
click at [89, 343] on div "Gallery" at bounding box center [97, 343] width 62 height 20
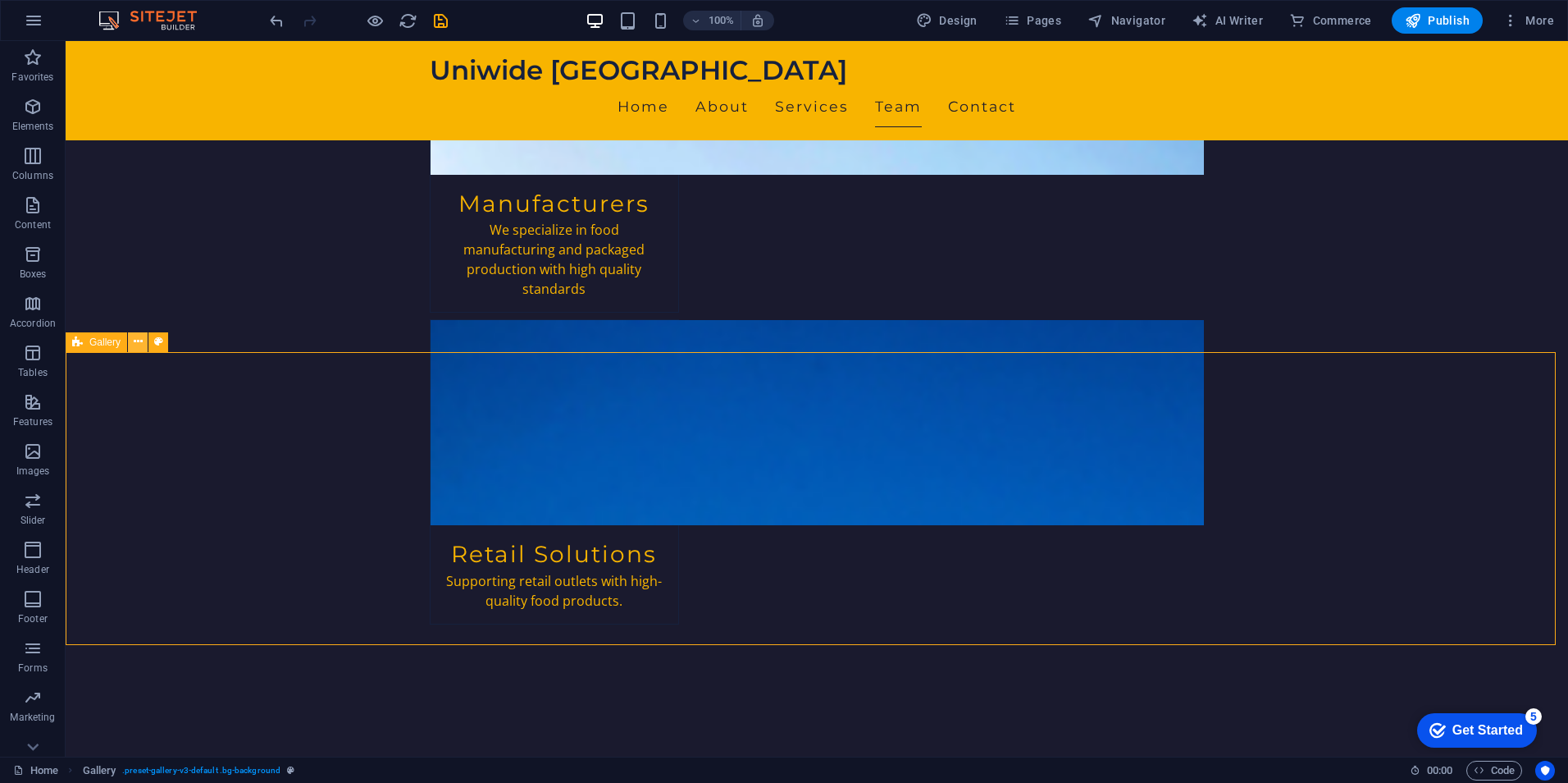
click at [134, 348] on icon at bounding box center [138, 341] width 9 height 17
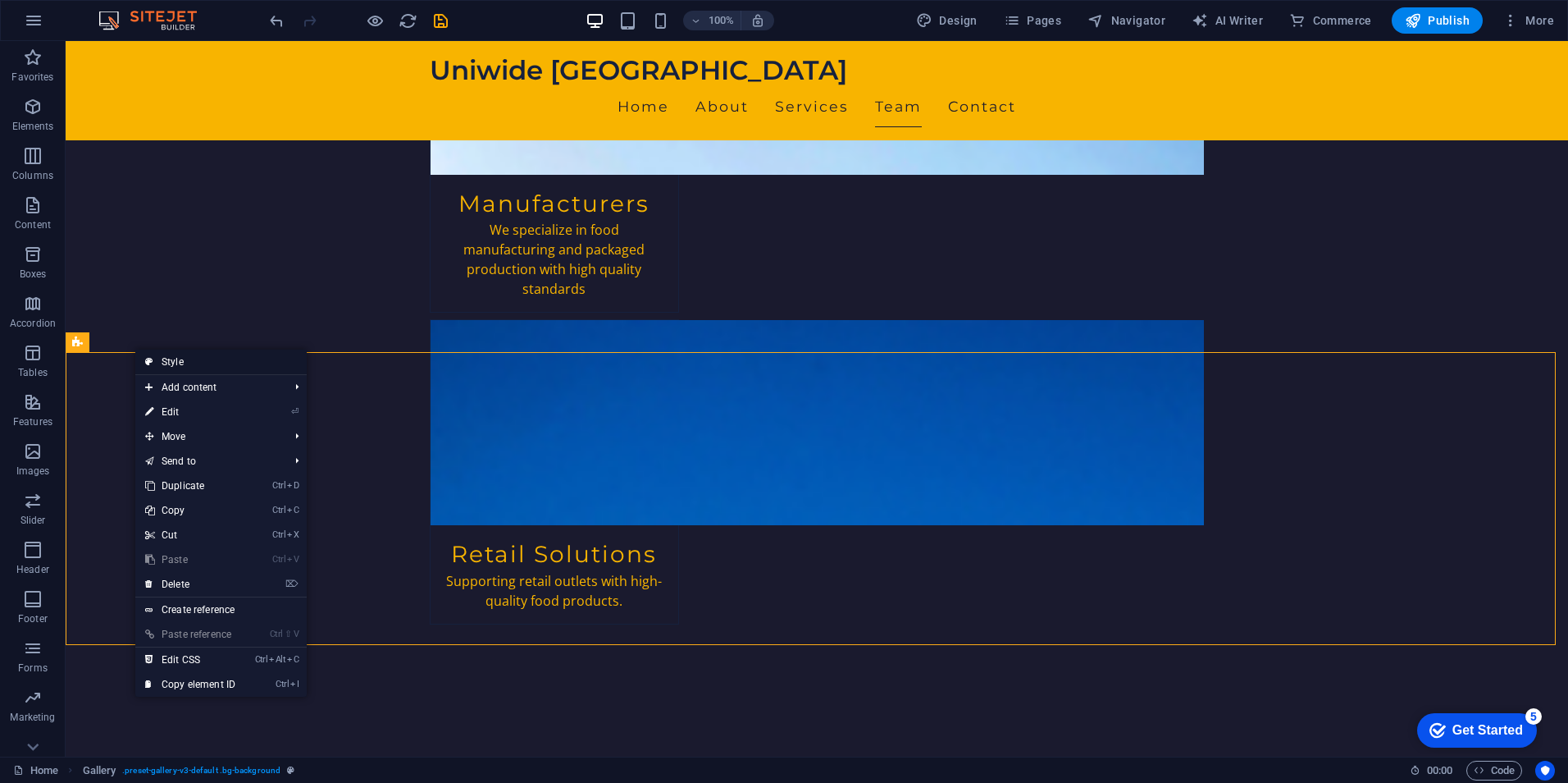
click at [165, 361] on link "Style" at bounding box center [222, 362] width 172 height 25
select select "rem"
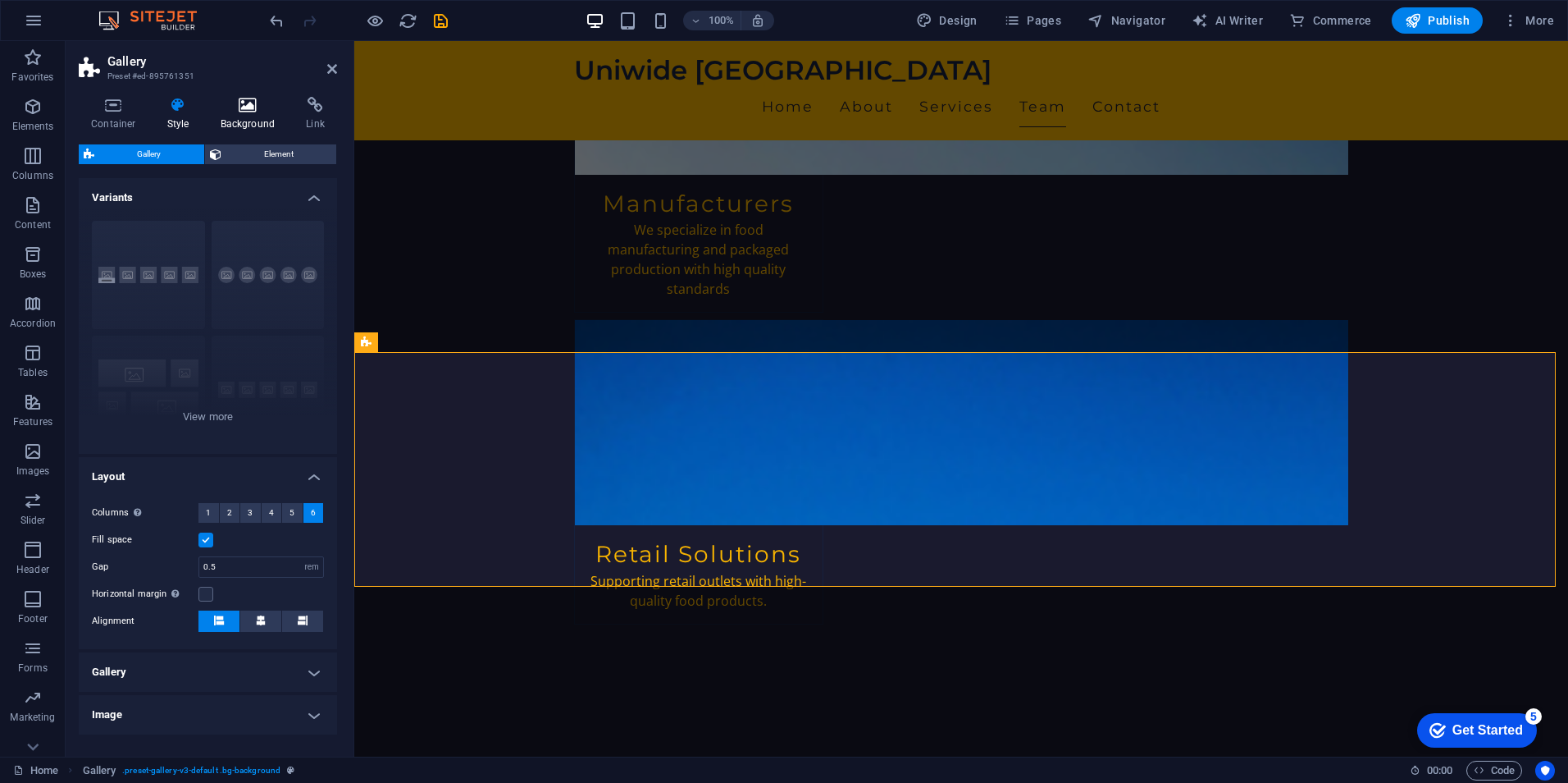
click at [243, 117] on h4 "Background" at bounding box center [252, 114] width 86 height 34
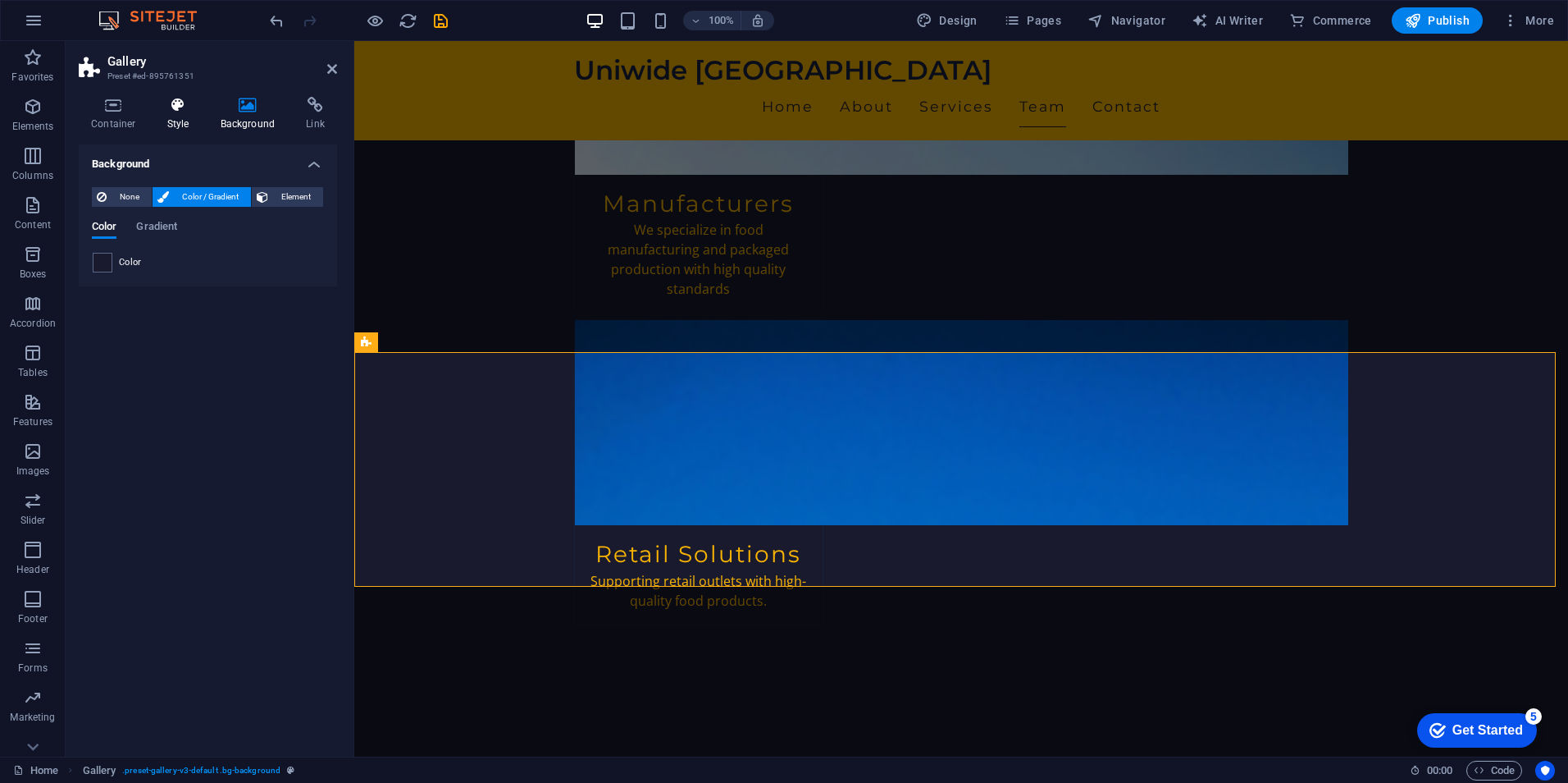
click at [173, 122] on h4 "Style" at bounding box center [181, 114] width 53 height 34
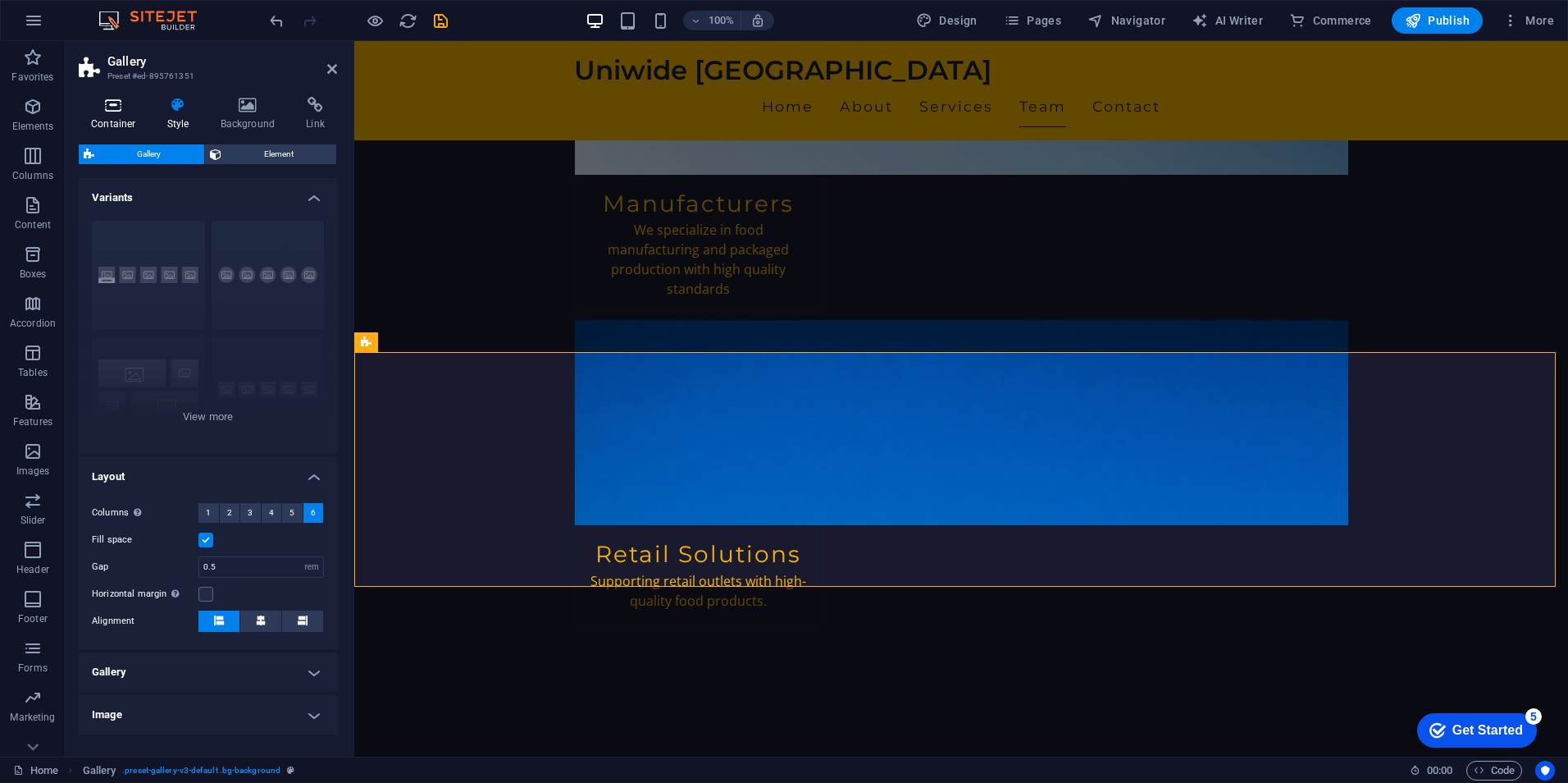
click at [106, 117] on h4 "Container" at bounding box center [117, 114] width 76 height 34
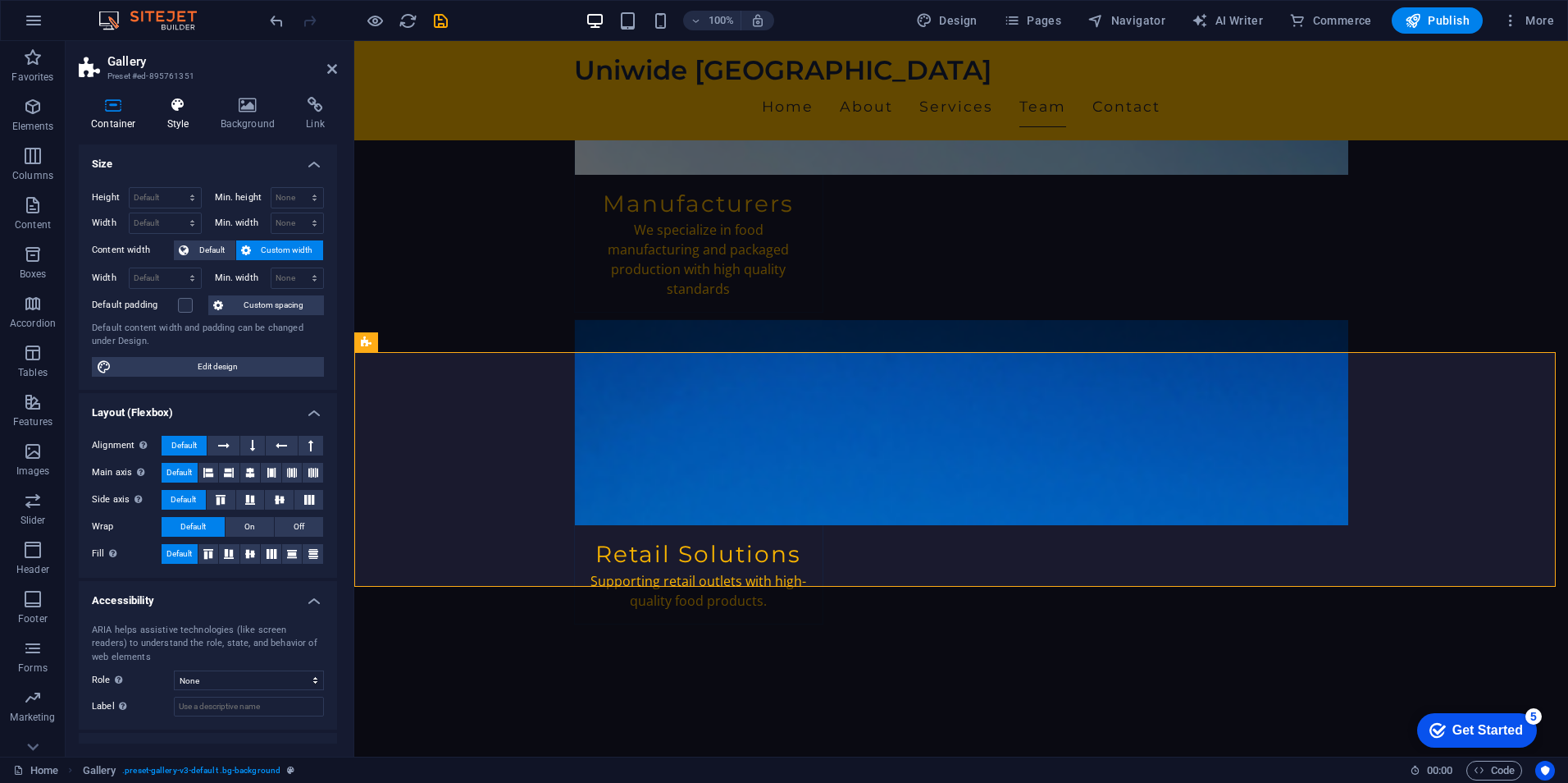
click at [180, 119] on h4 "Style" at bounding box center [181, 114] width 53 height 34
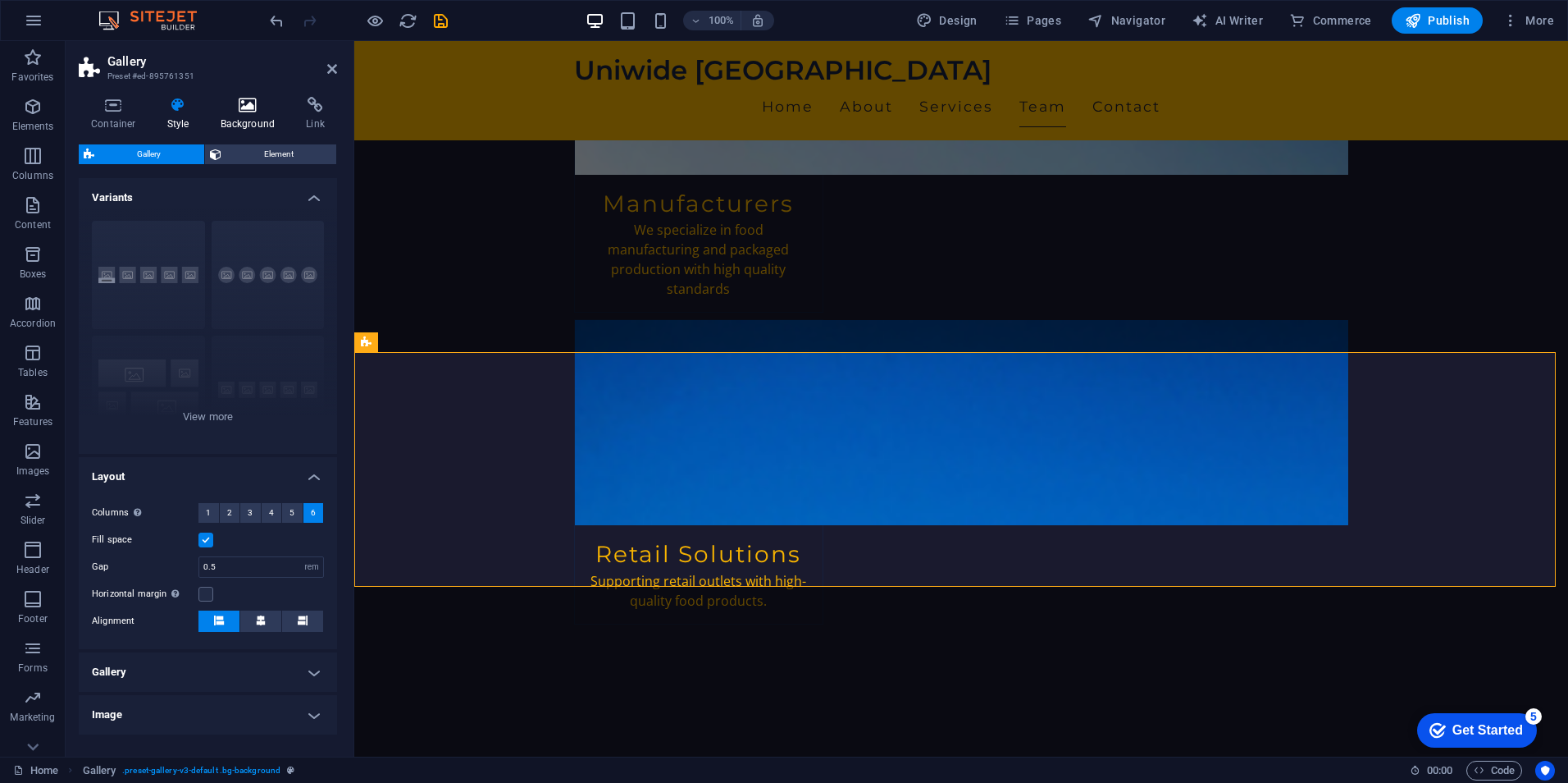
click at [250, 115] on h4 "Background" at bounding box center [252, 114] width 86 height 34
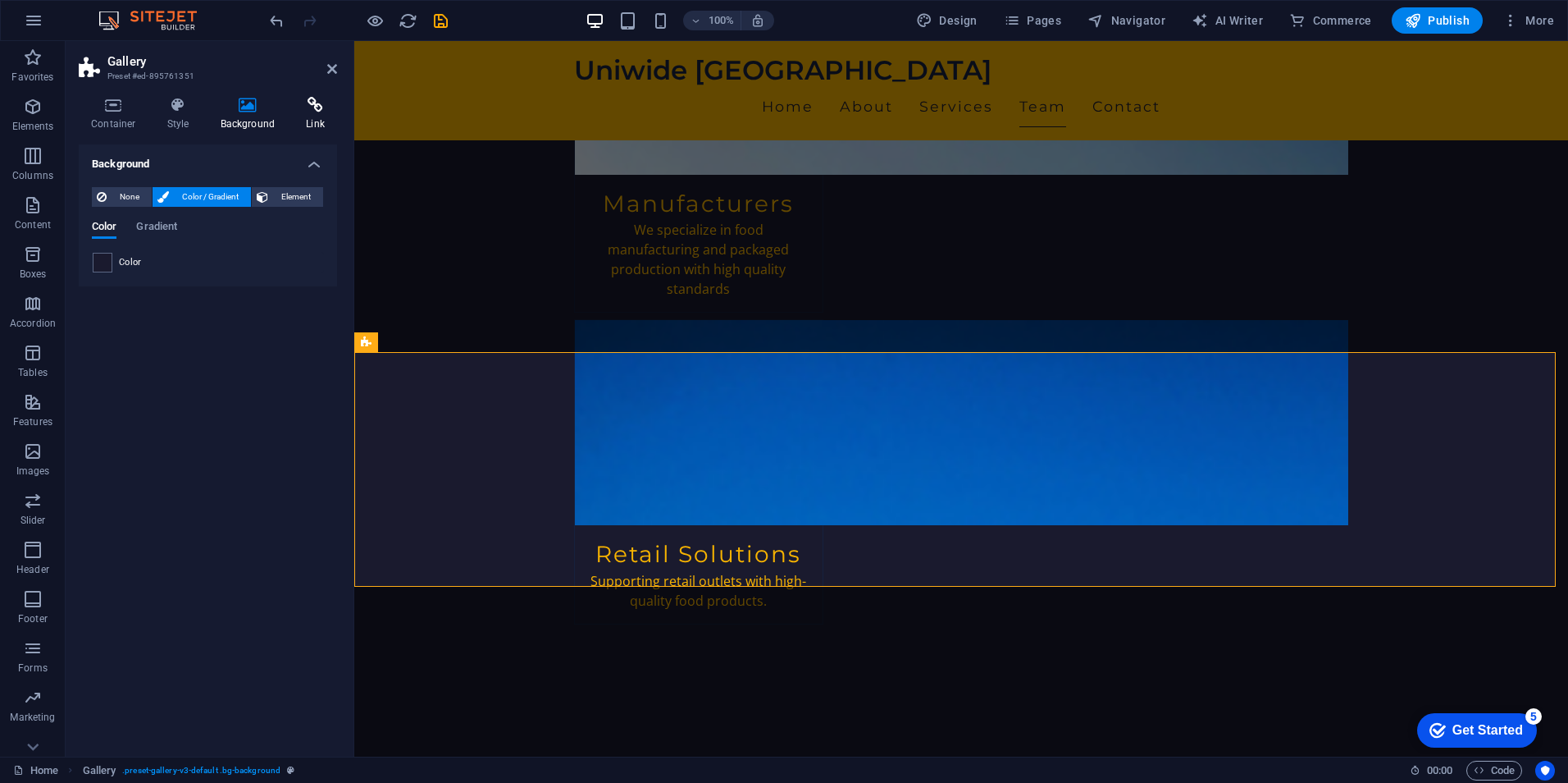
click at [297, 118] on h4 "Link" at bounding box center [316, 114] width 44 height 34
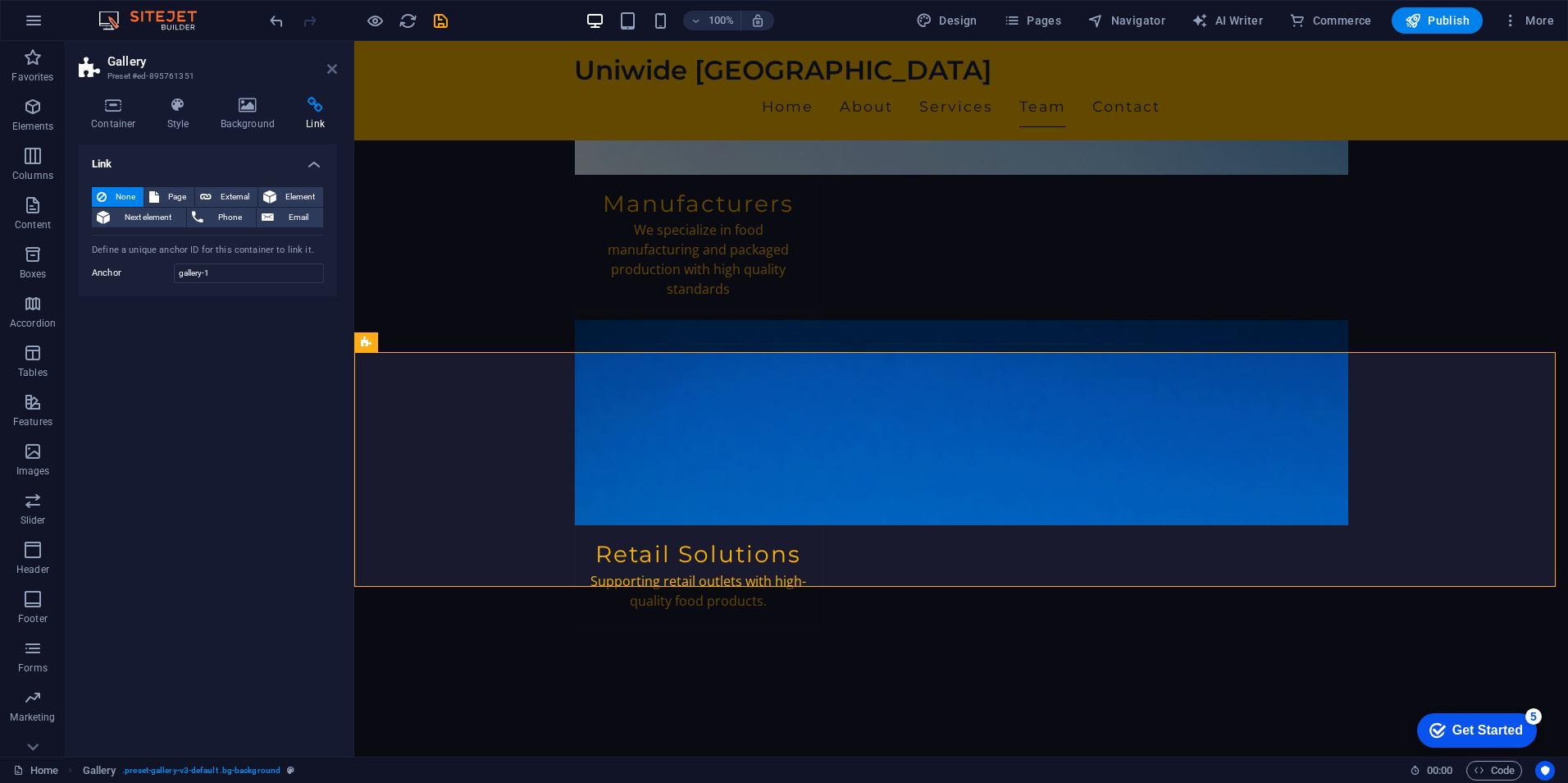
click at [335, 69] on icon at bounding box center [333, 68] width 10 height 13
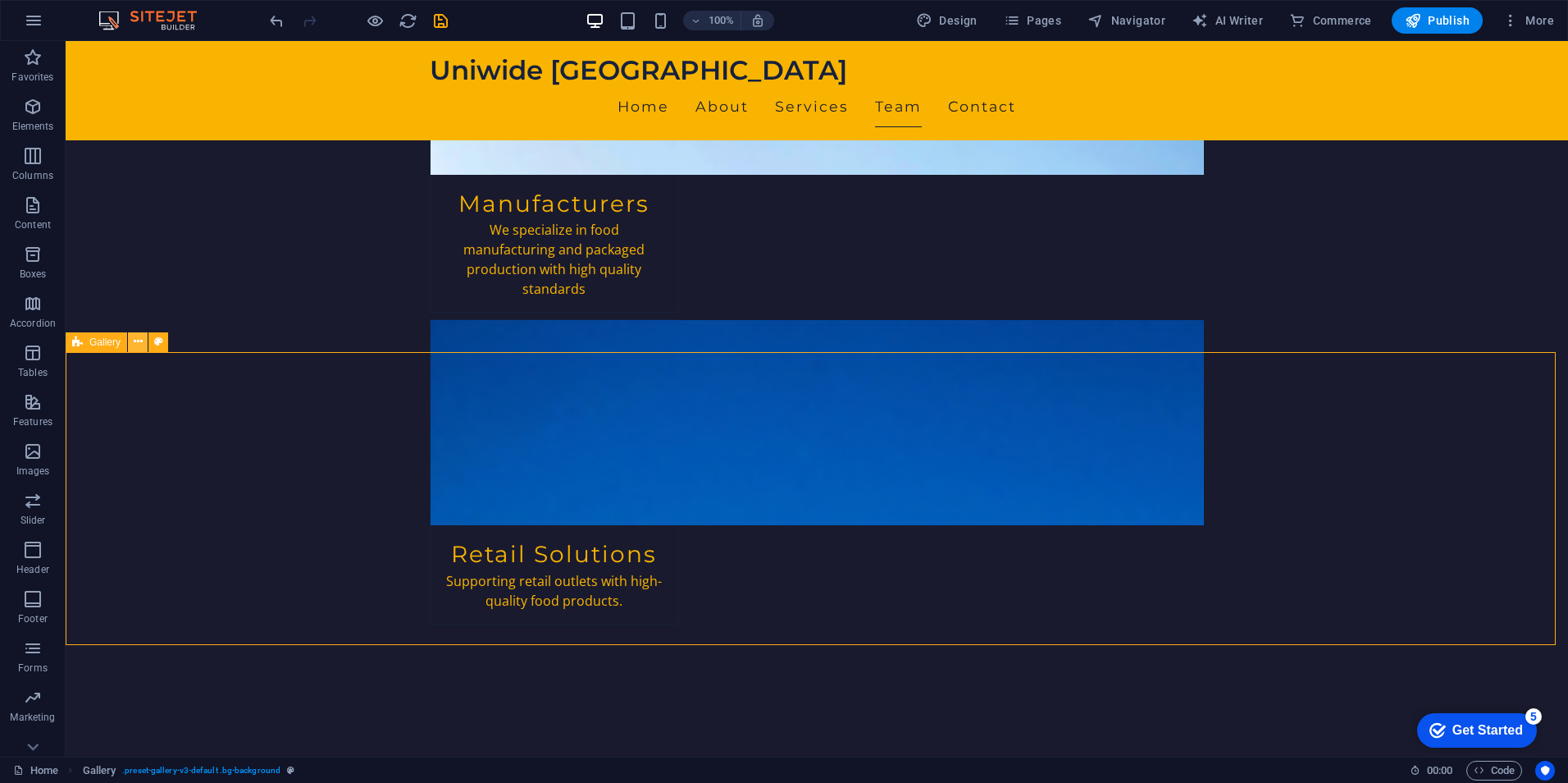
click at [136, 340] on icon at bounding box center [138, 341] width 9 height 17
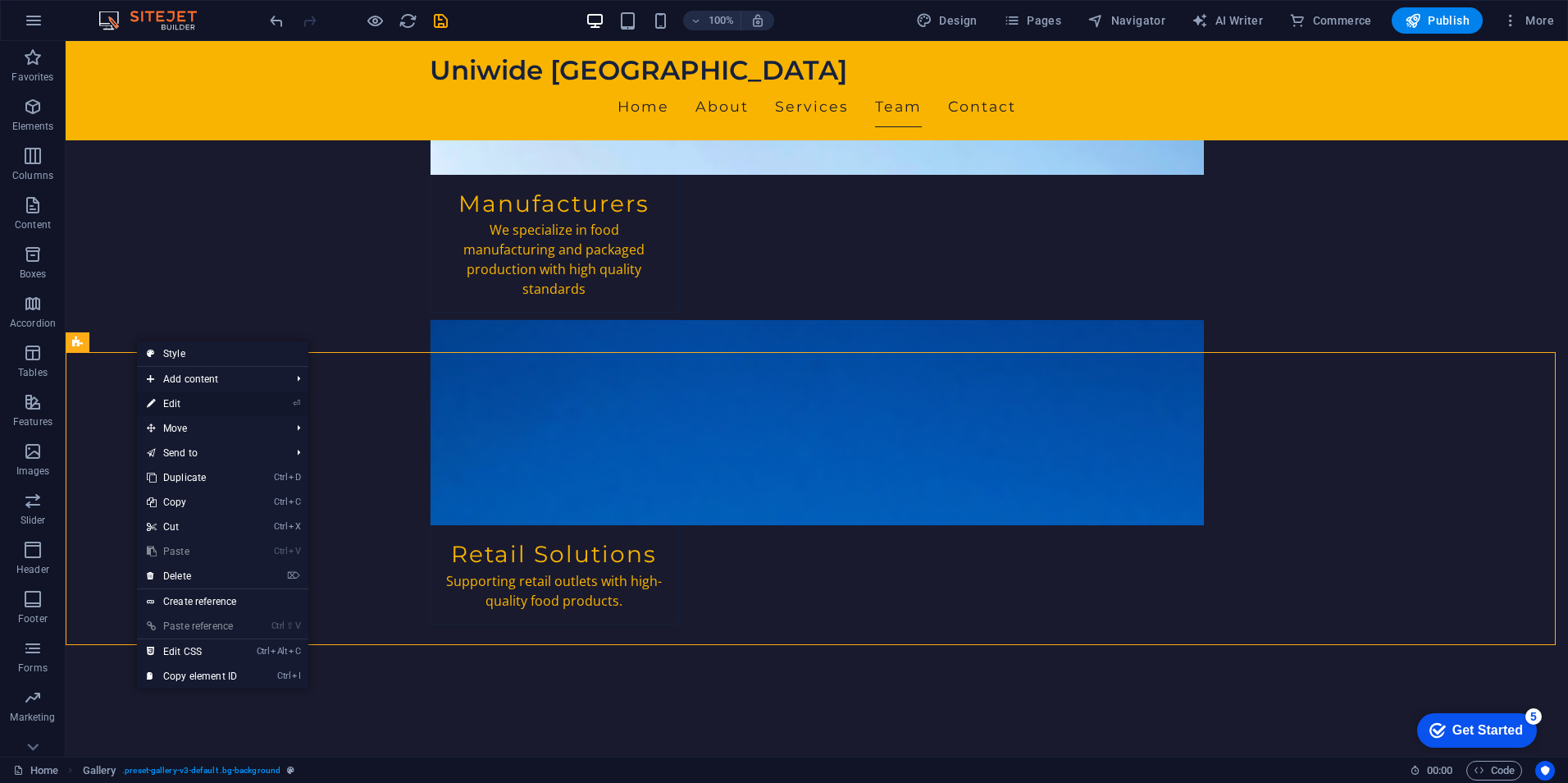
click at [192, 398] on link "⏎ Edit" at bounding box center [192, 403] width 110 height 25
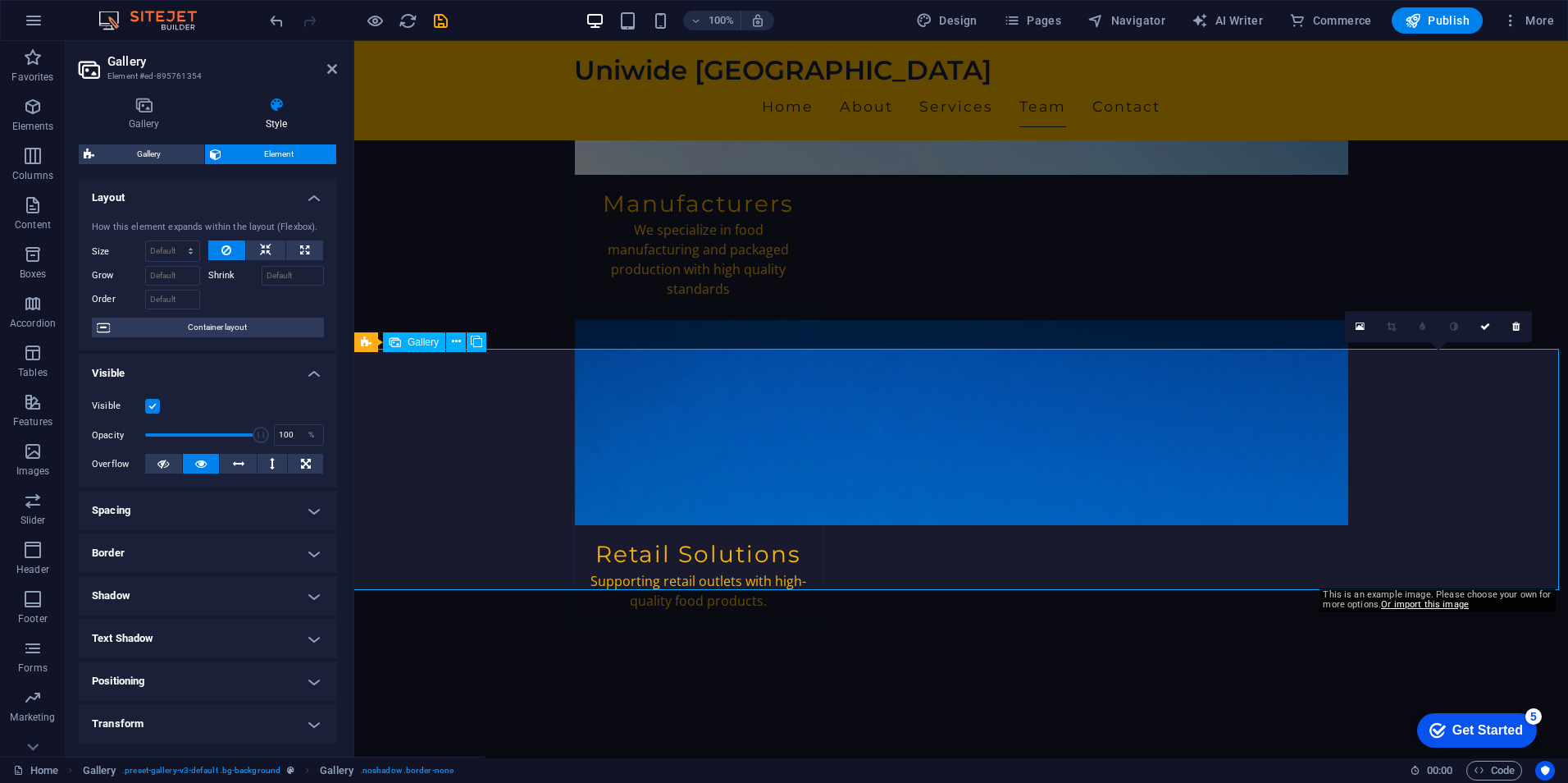
click at [1366, 327] on link at bounding box center [1360, 326] width 31 height 31
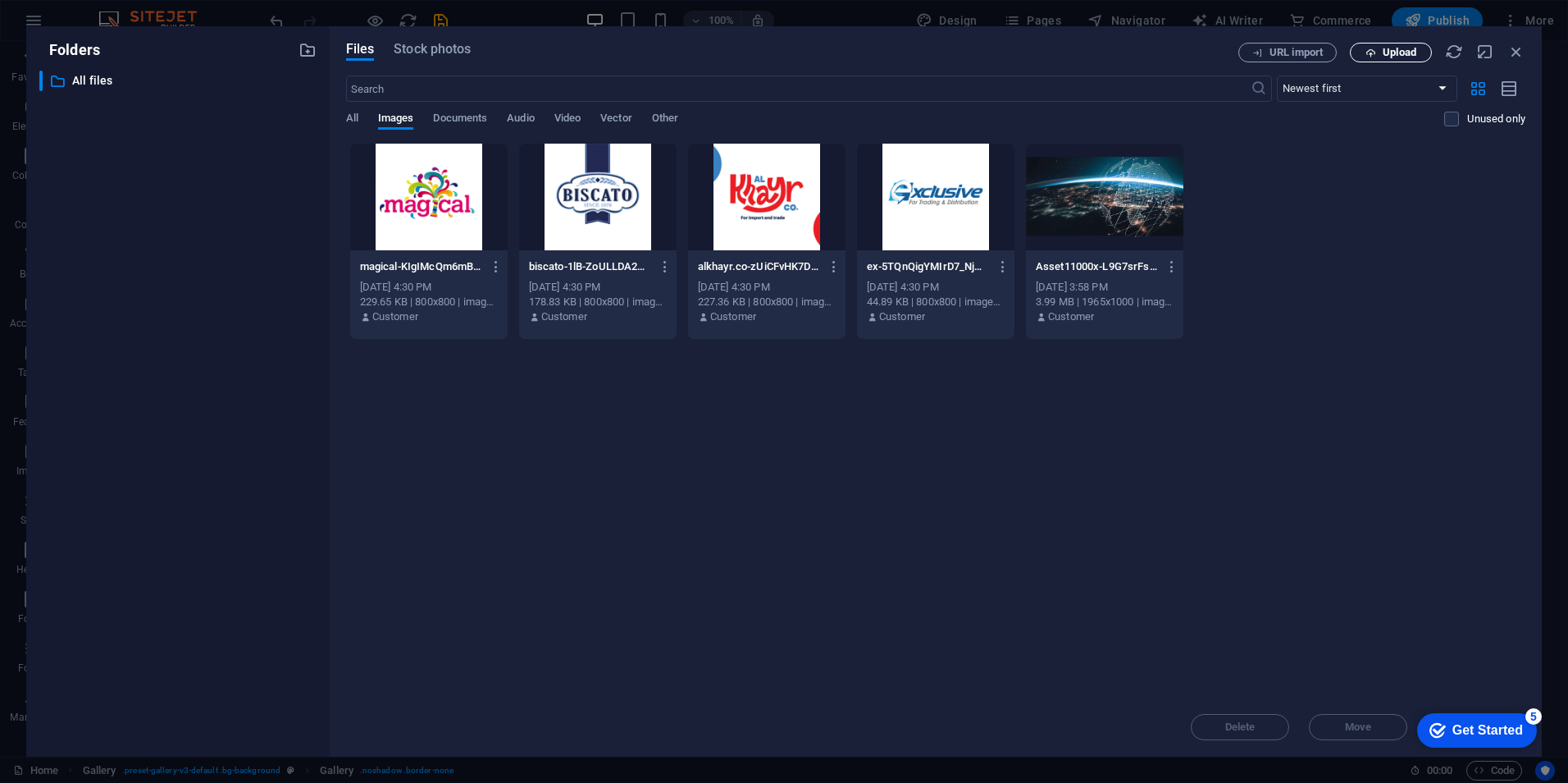
click at [1392, 60] on button "Upload" at bounding box center [1391, 53] width 82 height 20
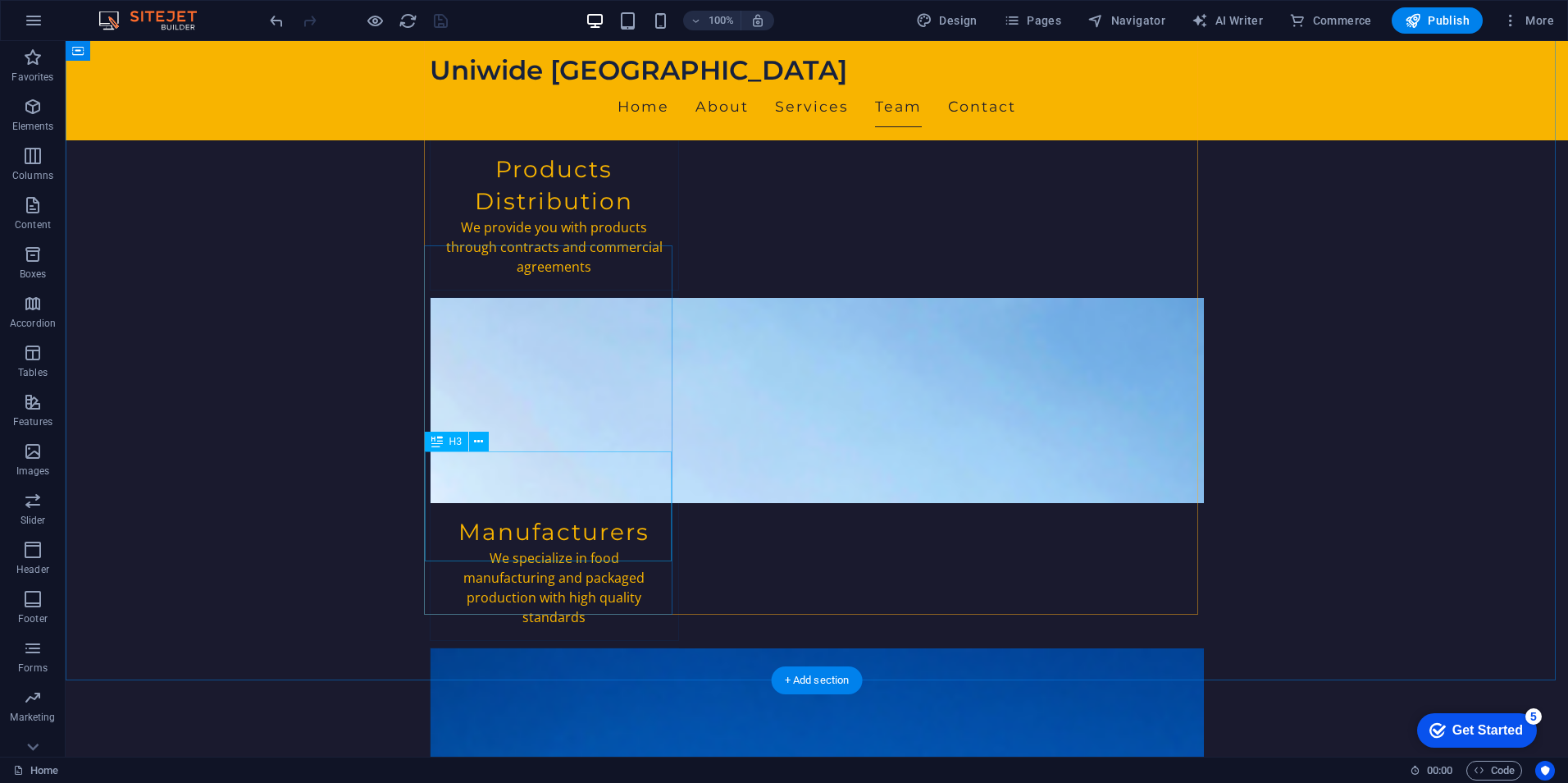
scroll to position [1835, 0]
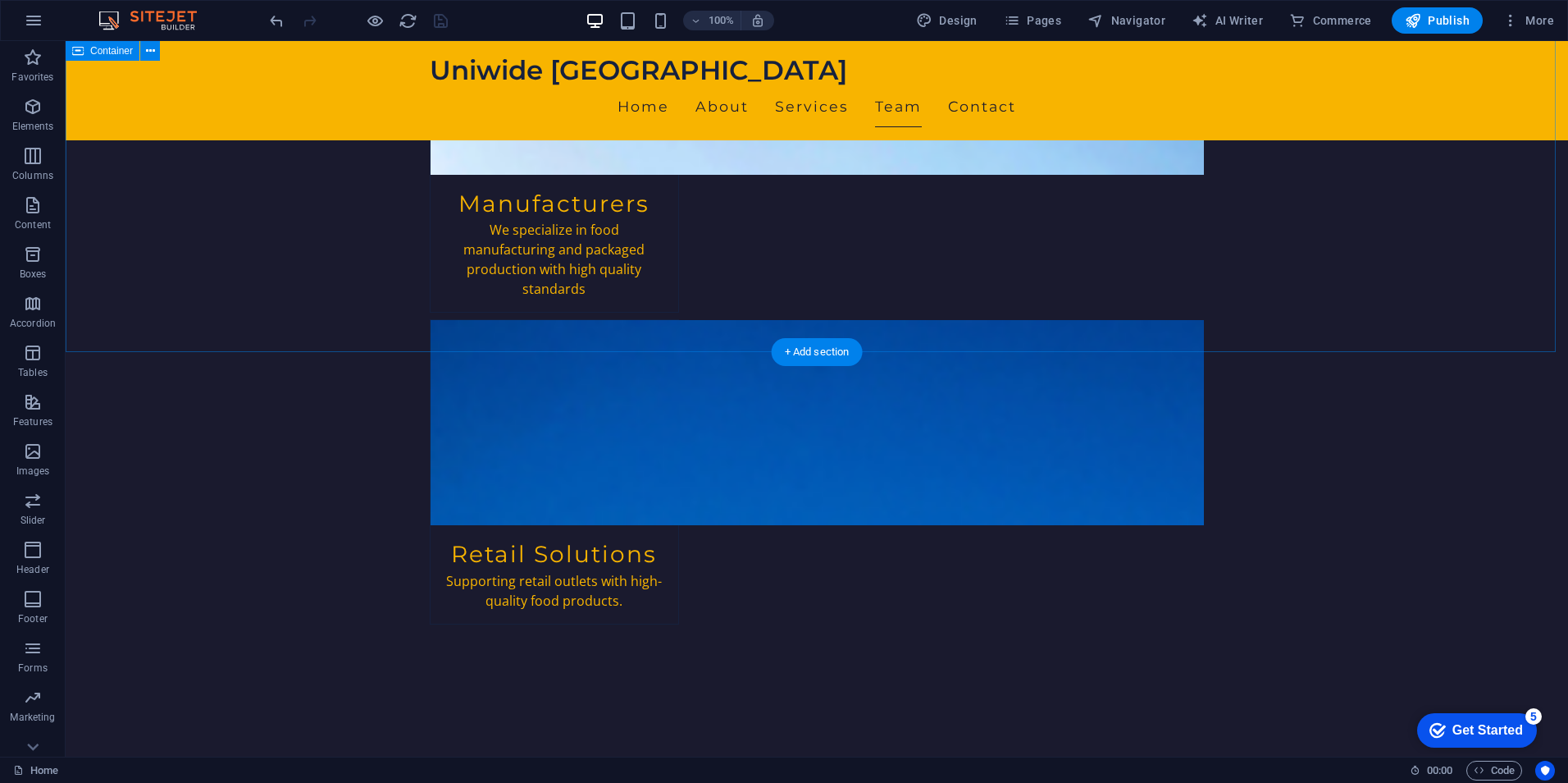
click at [99, 339] on span "Gallery" at bounding box center [105, 343] width 31 height 10
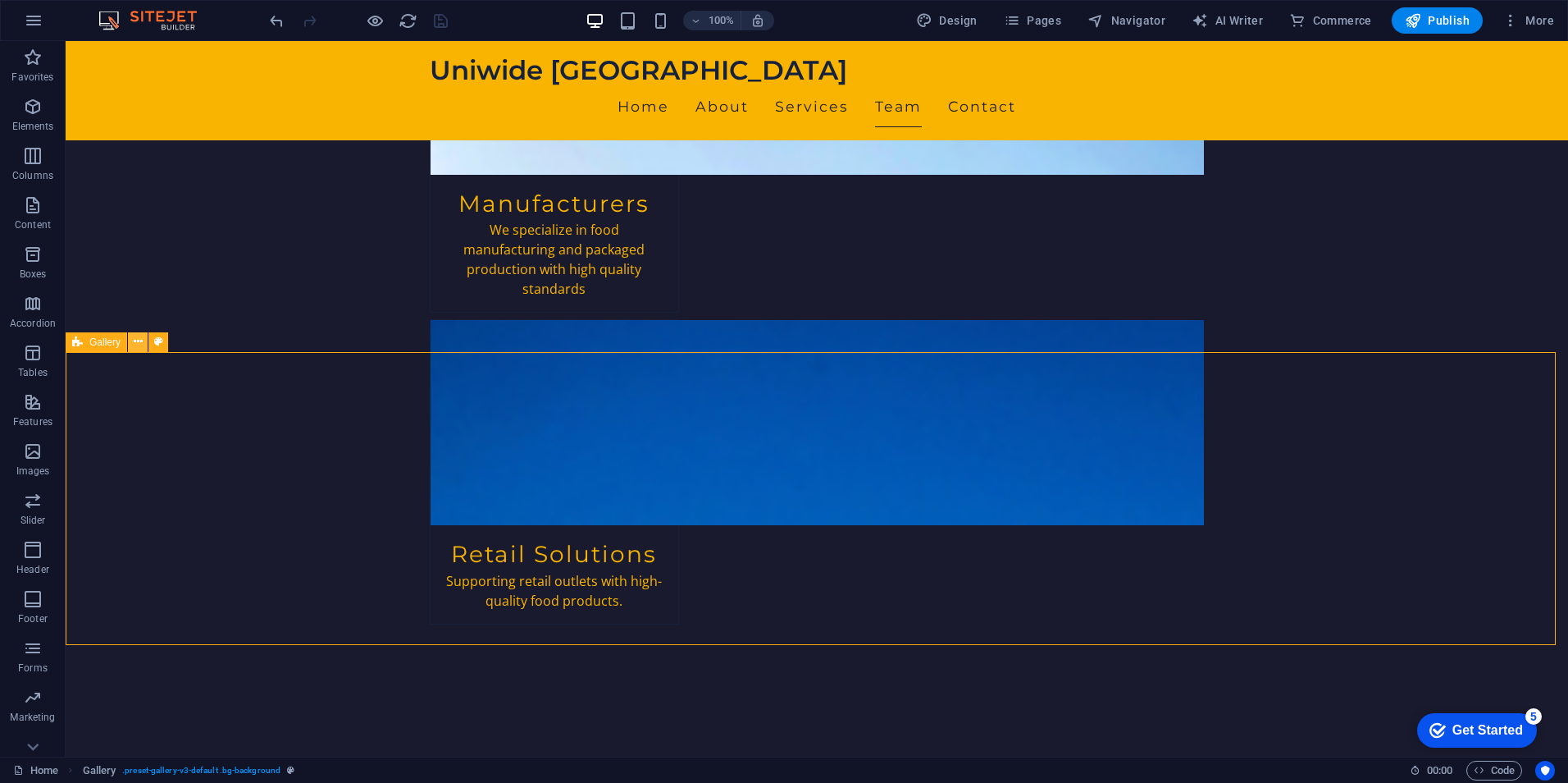
click at [137, 346] on icon at bounding box center [138, 341] width 9 height 17
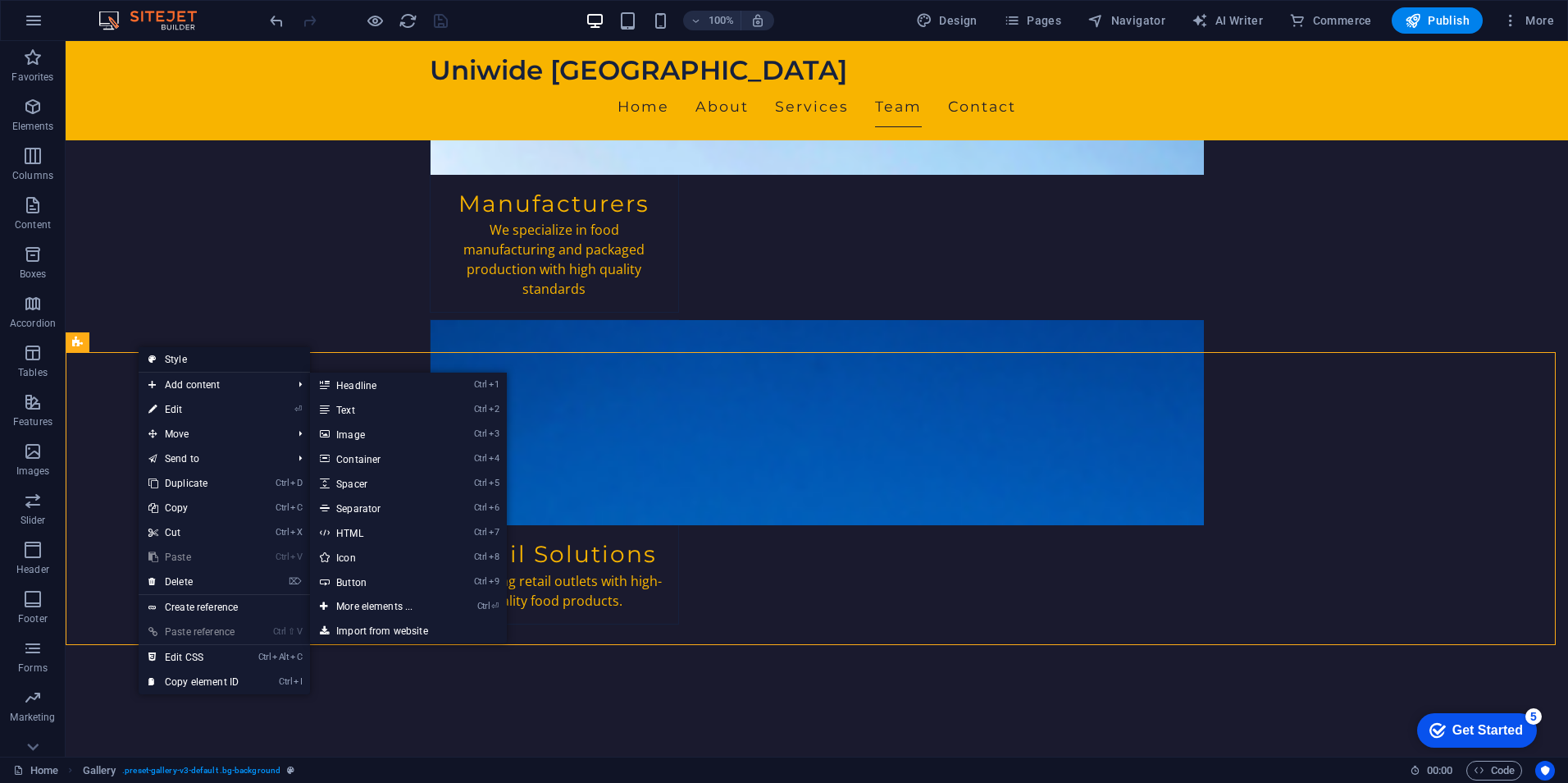
click at [214, 362] on link "Style" at bounding box center [225, 359] width 172 height 25
select select "rem"
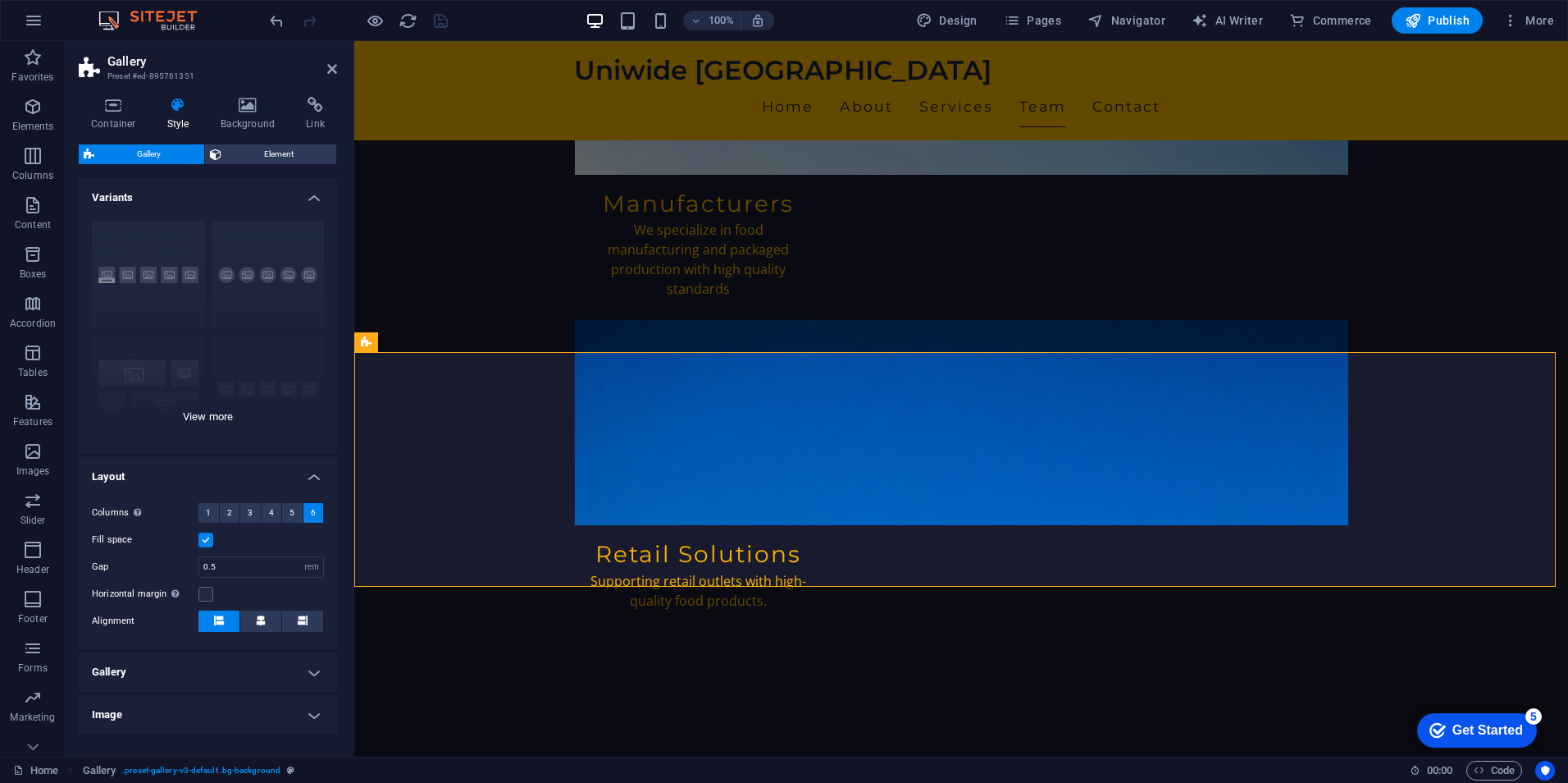
click at [191, 422] on div "Captions Circle Collage Default Grid Grid shifted" at bounding box center [208, 331] width 259 height 246
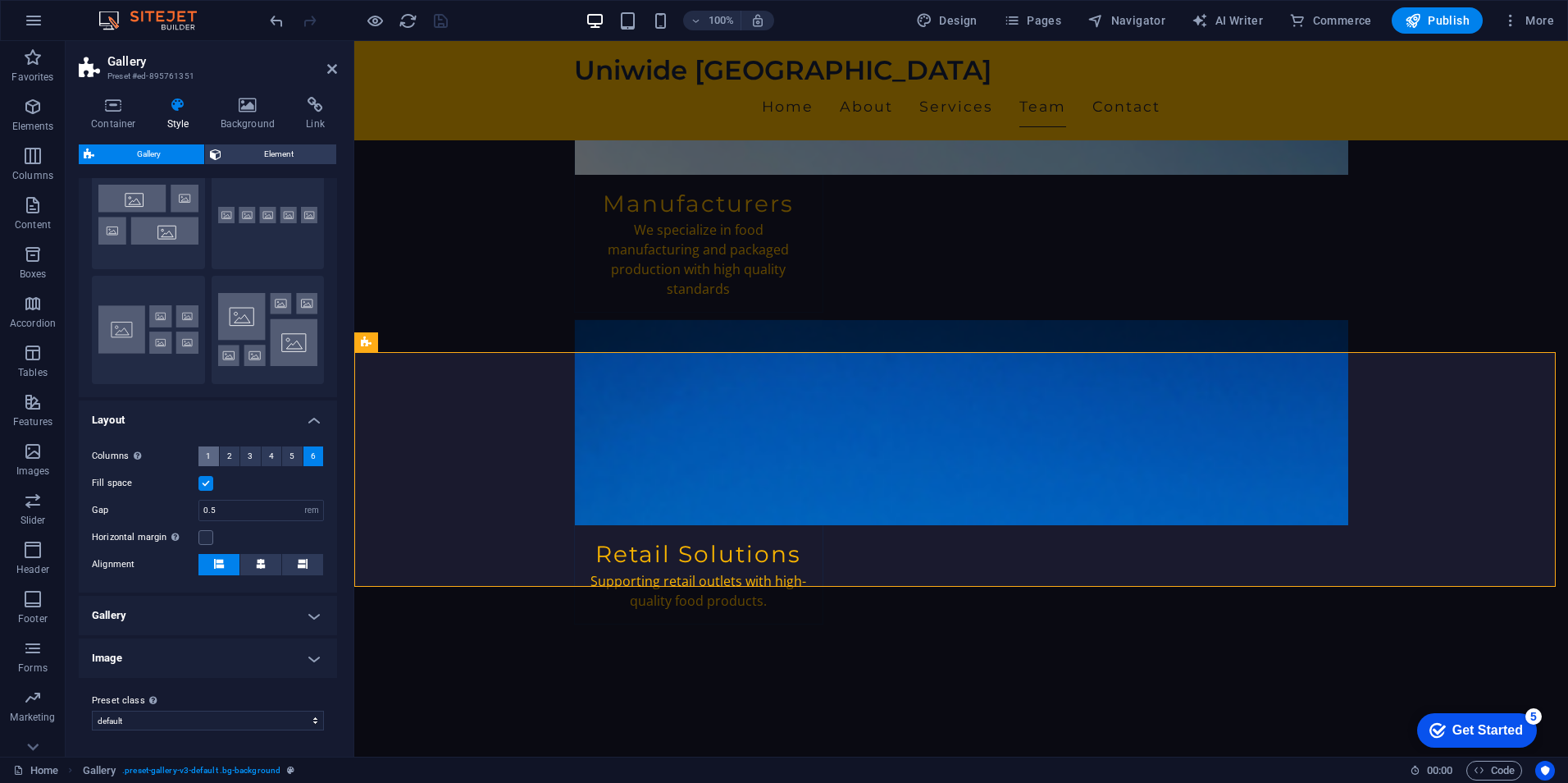
scroll to position [0, 0]
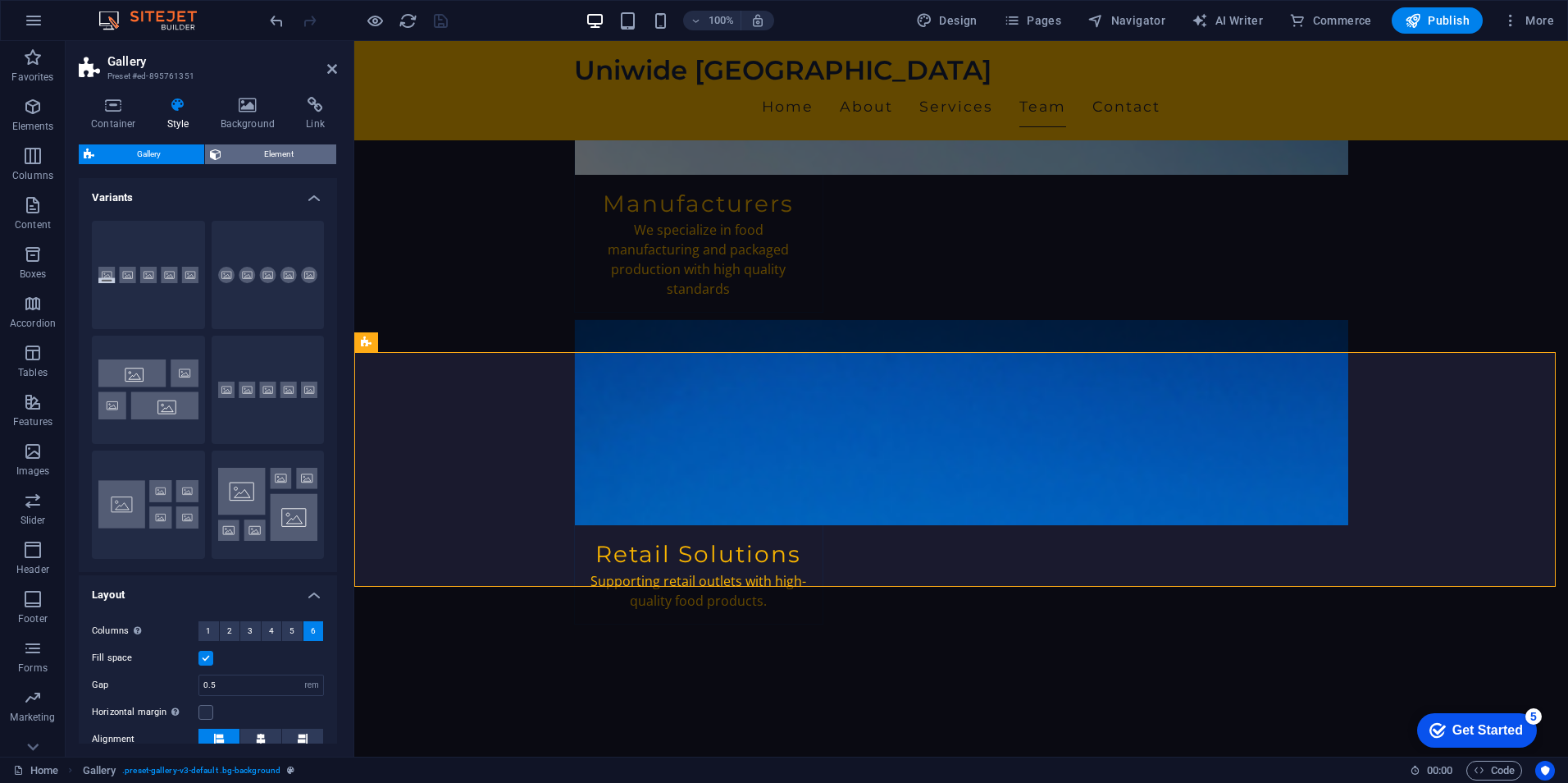
click at [255, 159] on span "Element" at bounding box center [280, 155] width 106 height 20
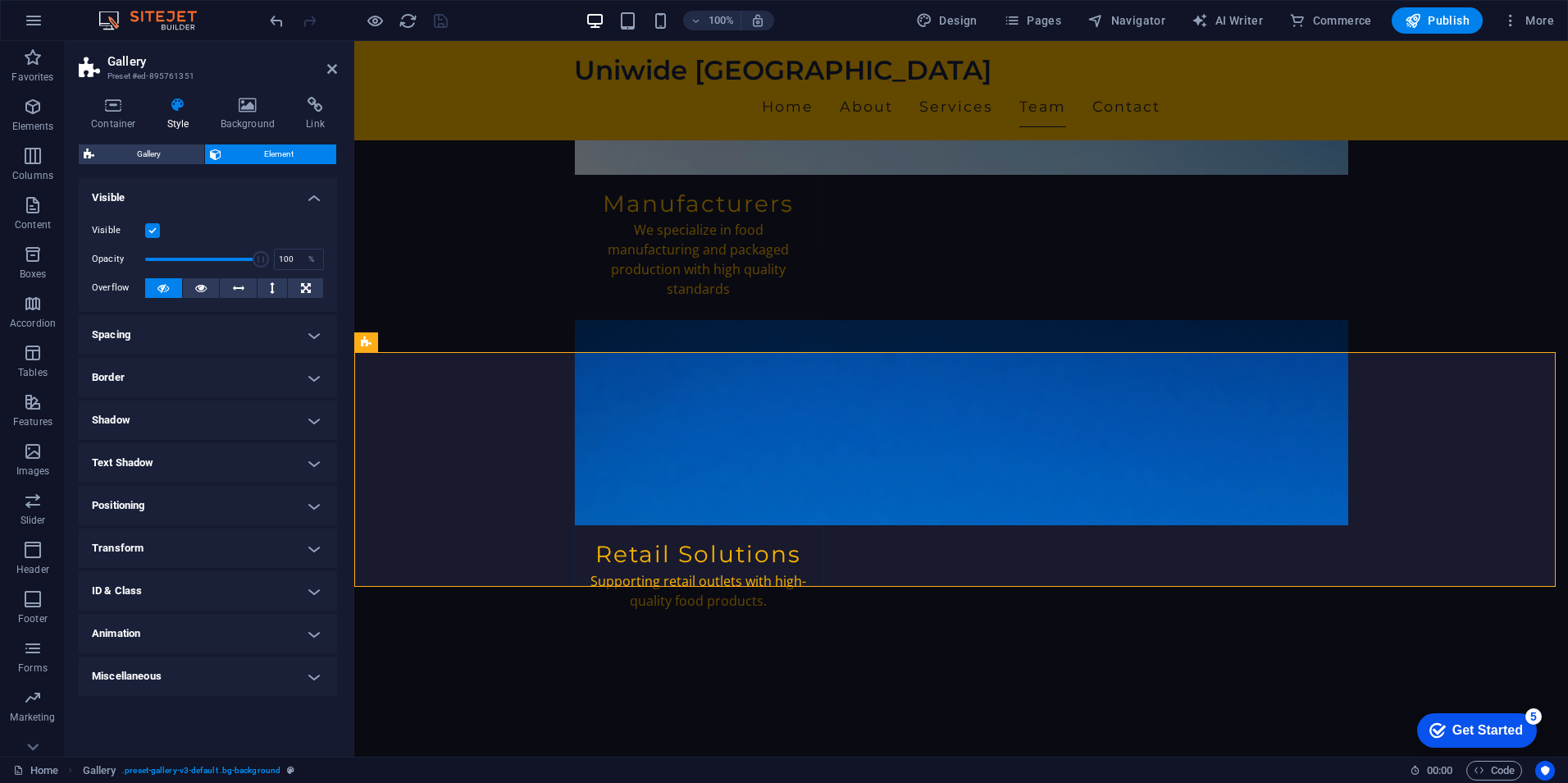
click at [117, 136] on div "Container Style Background Link Size Height Default px rem % vh vw Min. height …" at bounding box center [208, 419] width 259 height 646
click at [112, 119] on h4 "Container" at bounding box center [117, 114] width 76 height 34
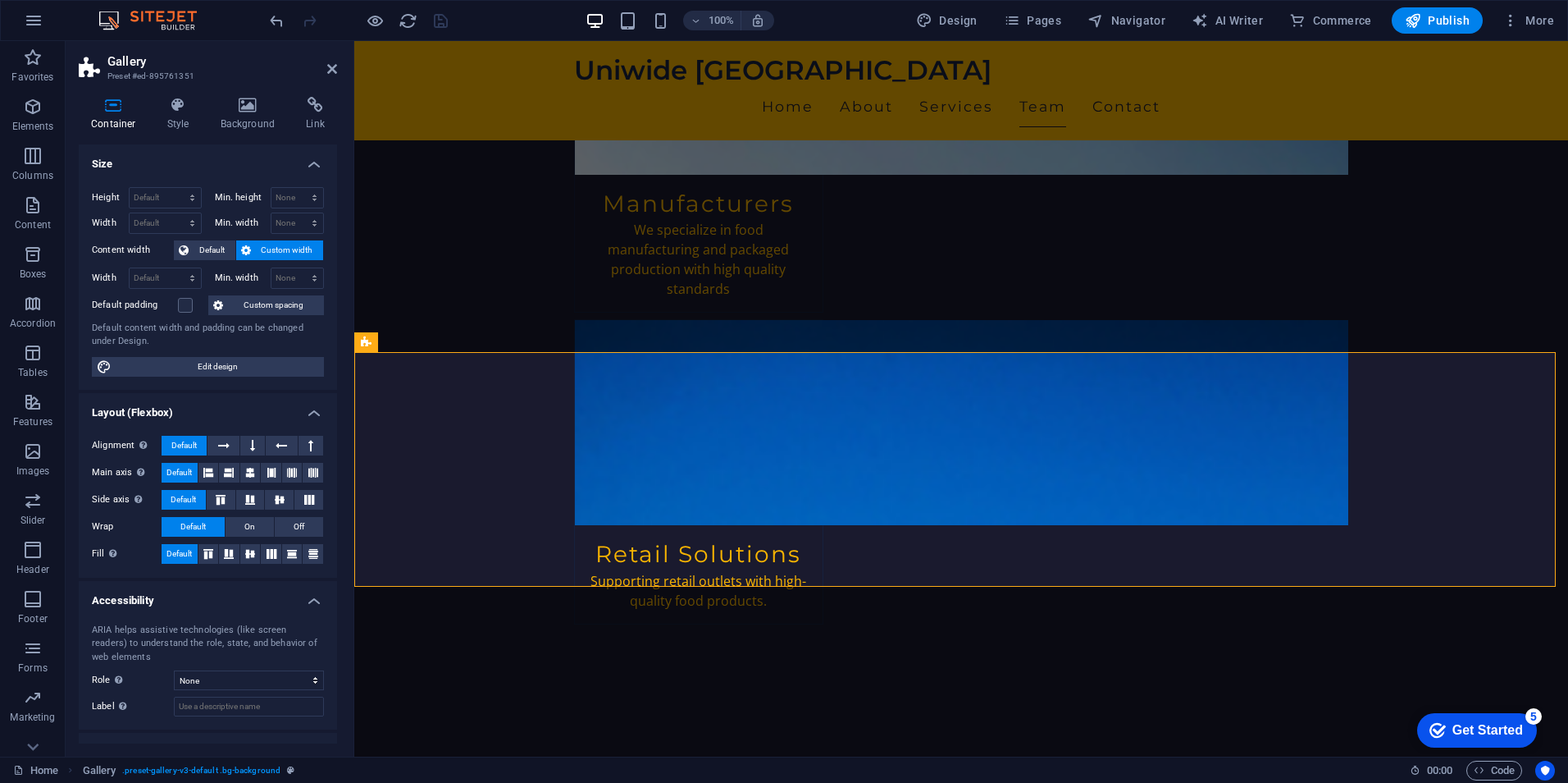
click at [215, 378] on div "Height Default px rem % vh vw Min. height None px rem % vh vw Width Default px …" at bounding box center [208, 282] width 259 height 216
click at [216, 370] on span "Edit design" at bounding box center [218, 367] width 203 height 20
select select "rem"
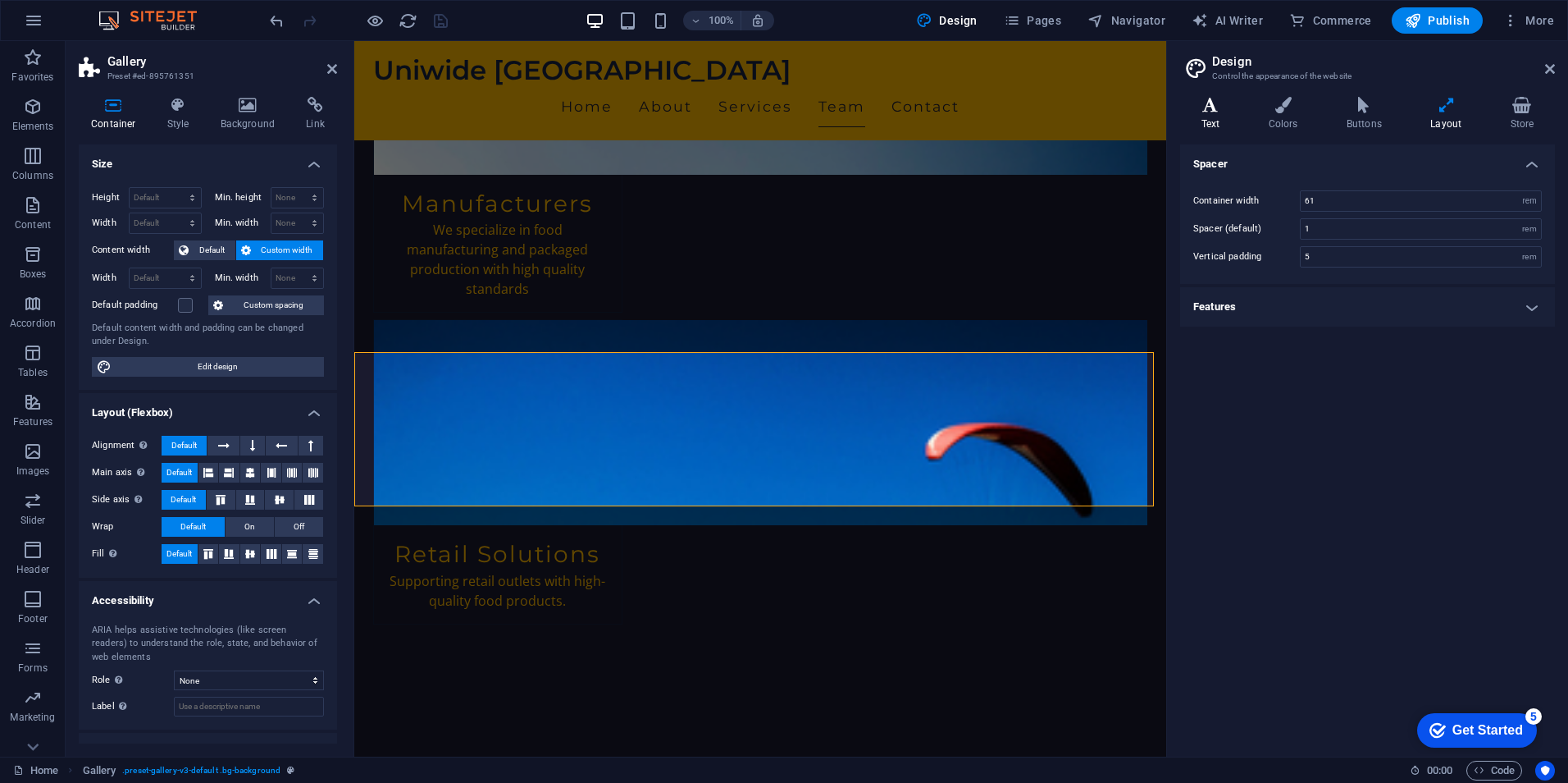
click at [1214, 124] on h4 "Text" at bounding box center [1213, 114] width 67 height 34
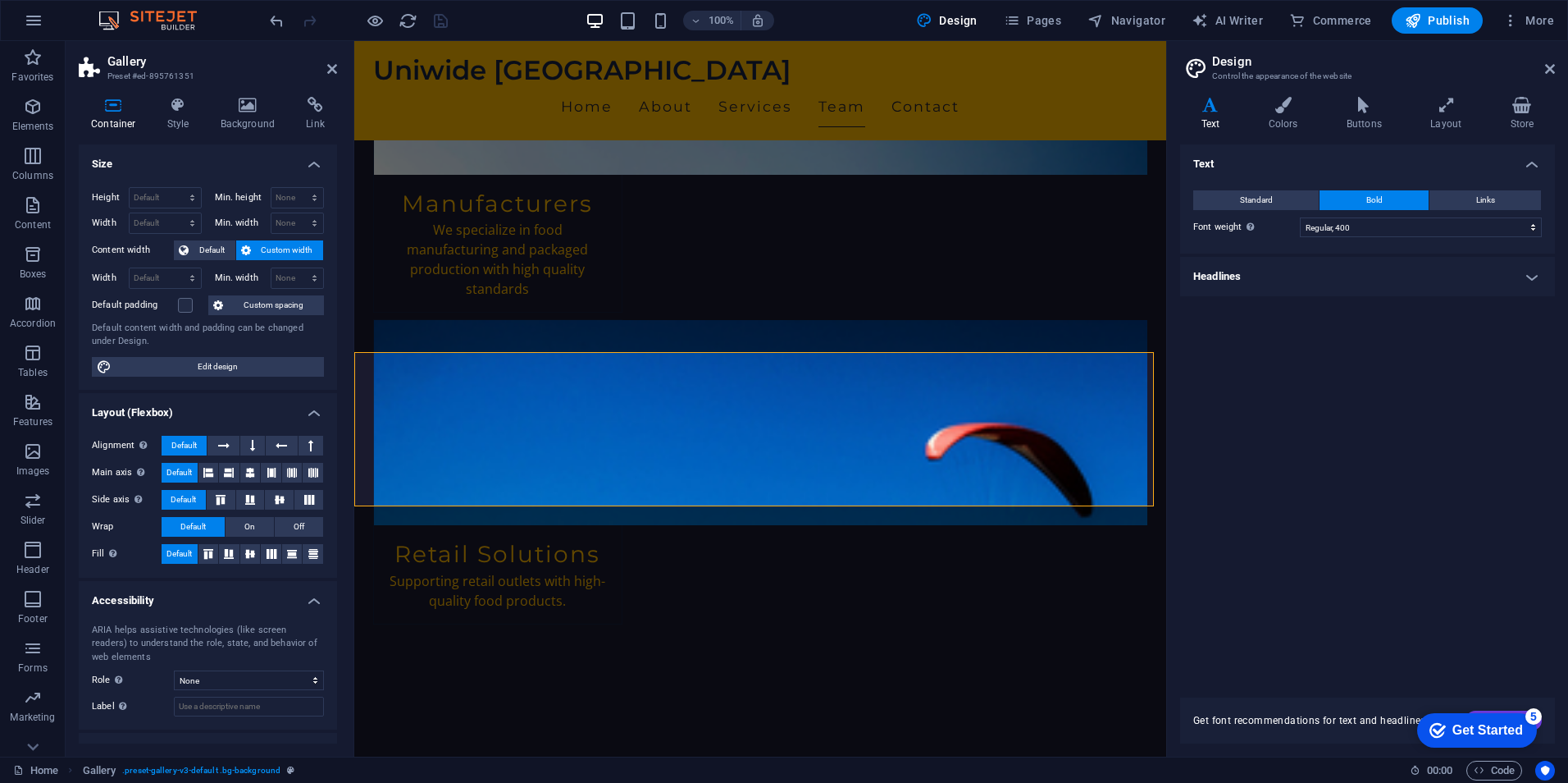
click at [1525, 277] on h4 "Headlines" at bounding box center [1367, 276] width 375 height 39
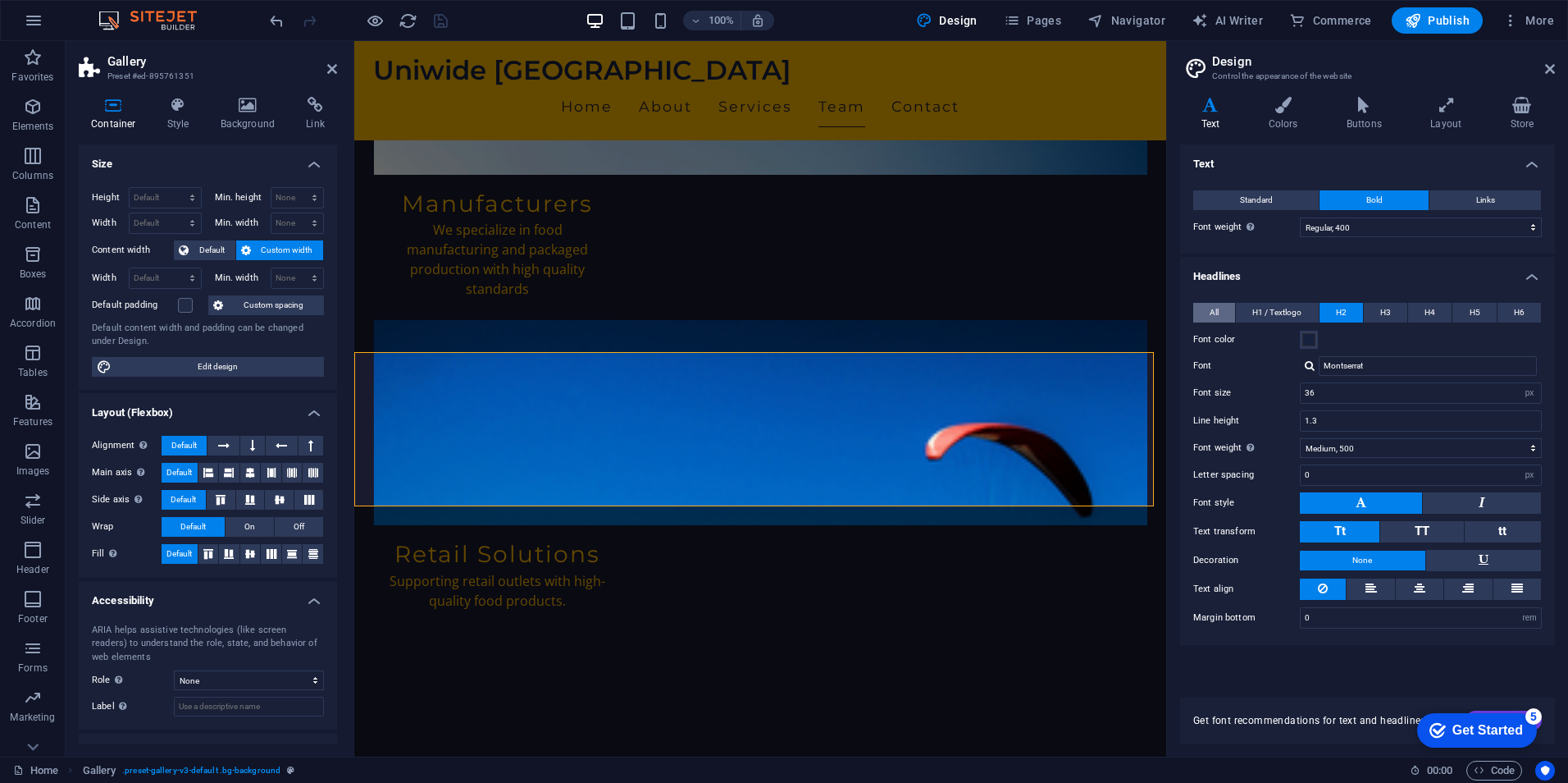
click at [1226, 306] on button "All" at bounding box center [1214, 313] width 42 height 20
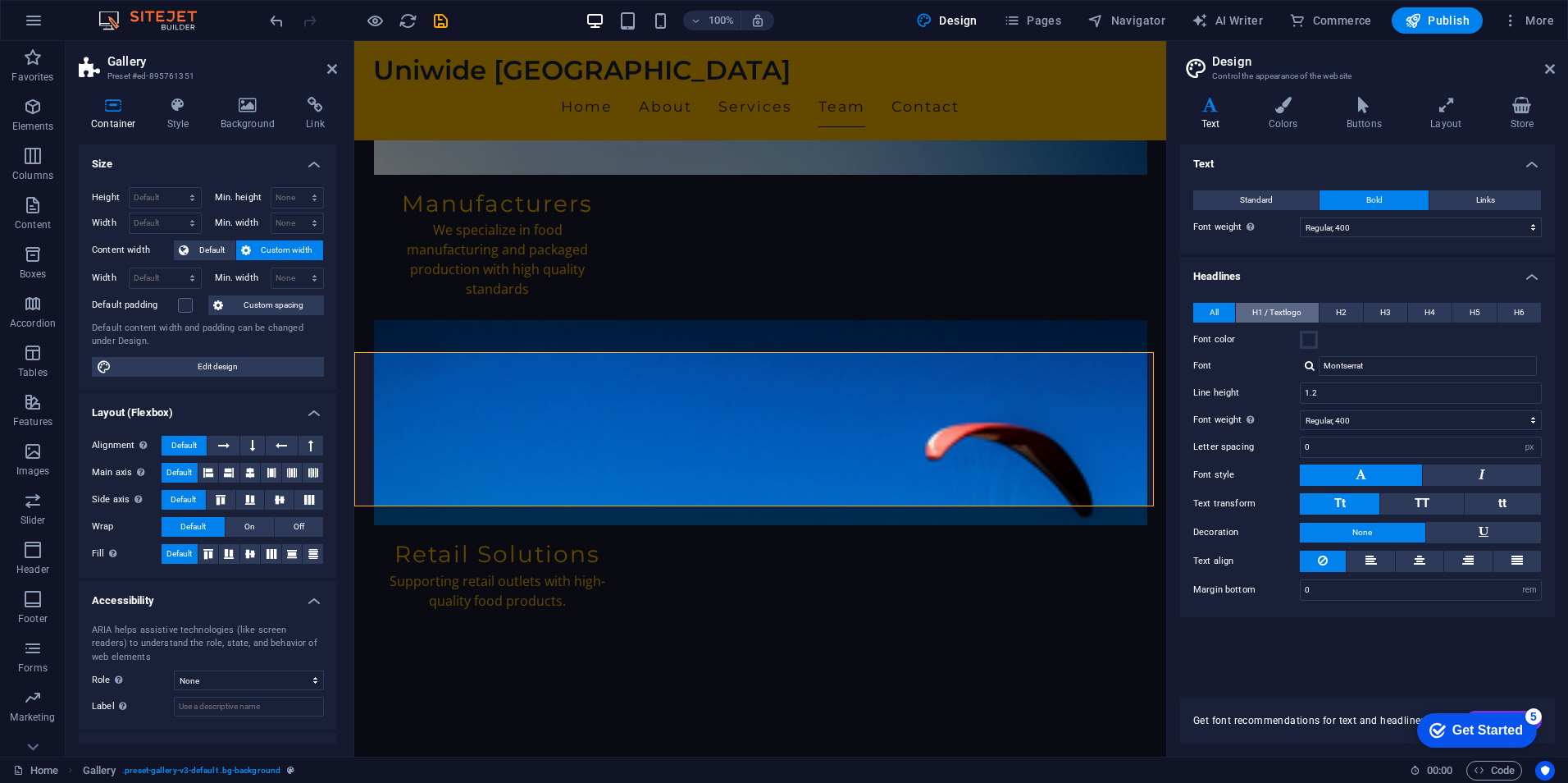
click at [1278, 303] on span "H1 / Textlogo" at bounding box center [1276, 313] width 49 height 20
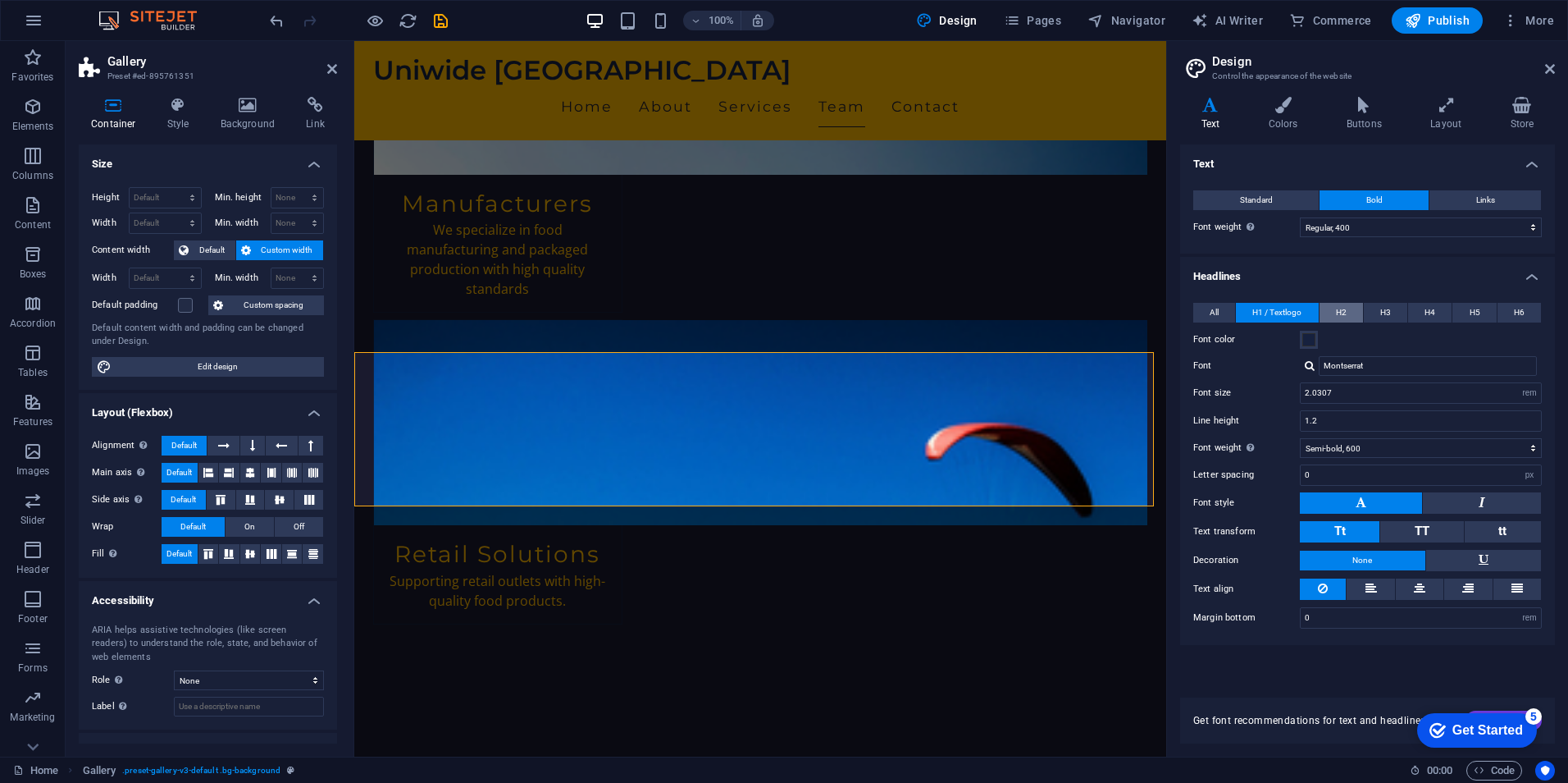
click at [1346, 315] on span "H2" at bounding box center [1341, 313] width 11 height 20
click at [1546, 71] on icon at bounding box center [1551, 68] width 10 height 13
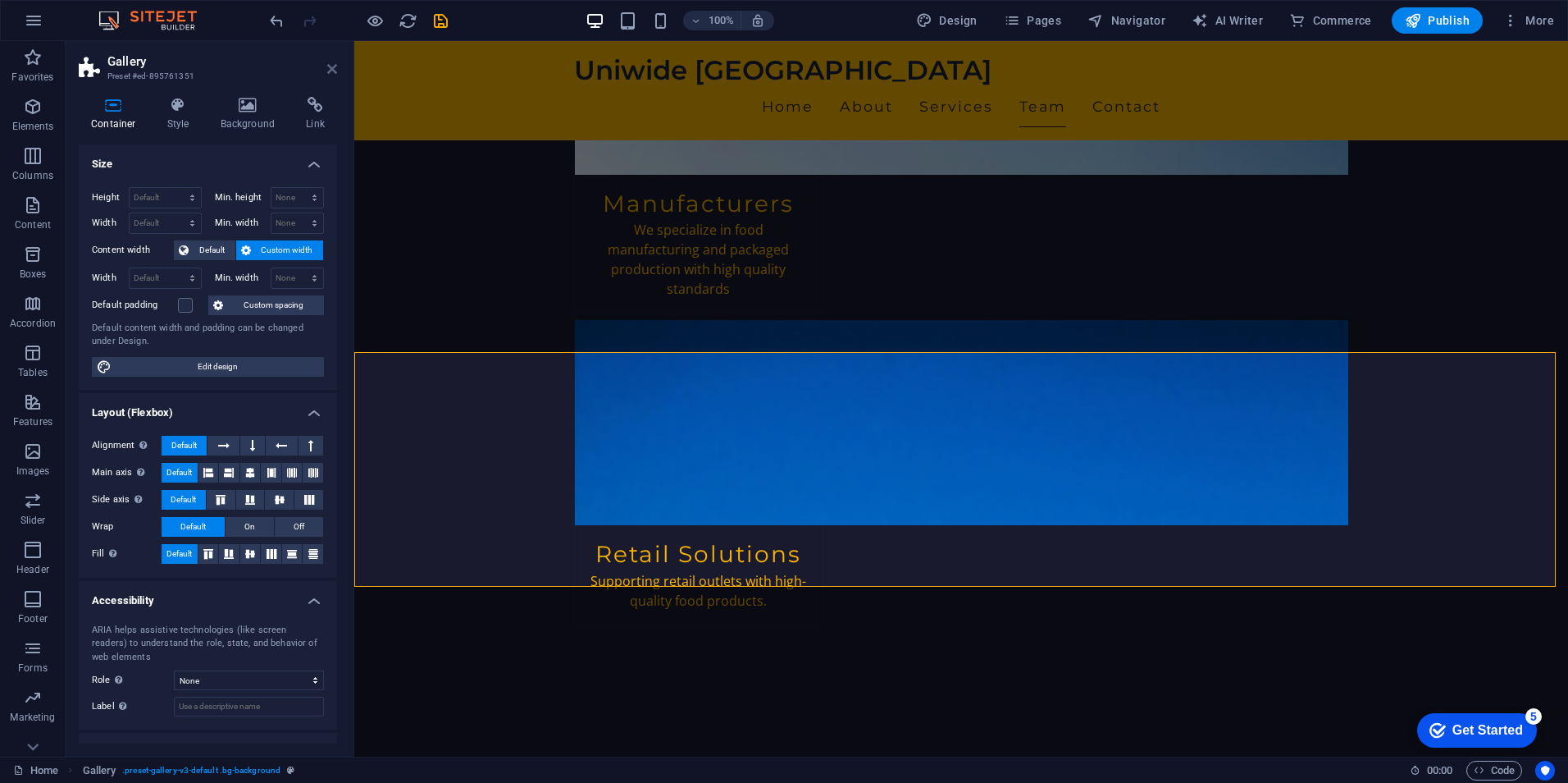
click at [331, 71] on icon at bounding box center [333, 68] width 10 height 13
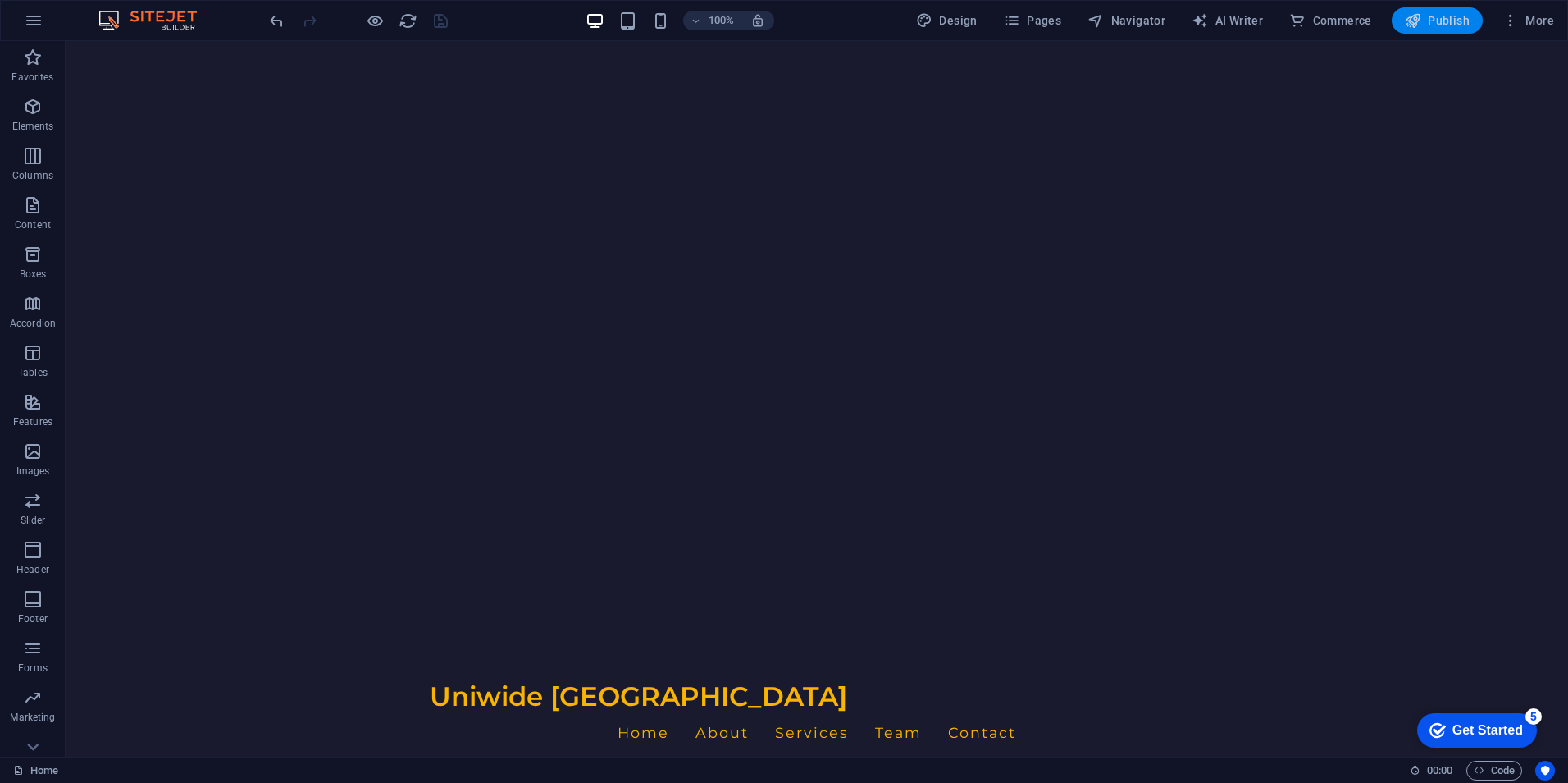
click at [1454, 19] on span "Publish" at bounding box center [1437, 20] width 65 height 16
